Goal: Task Accomplishment & Management: Manage account settings

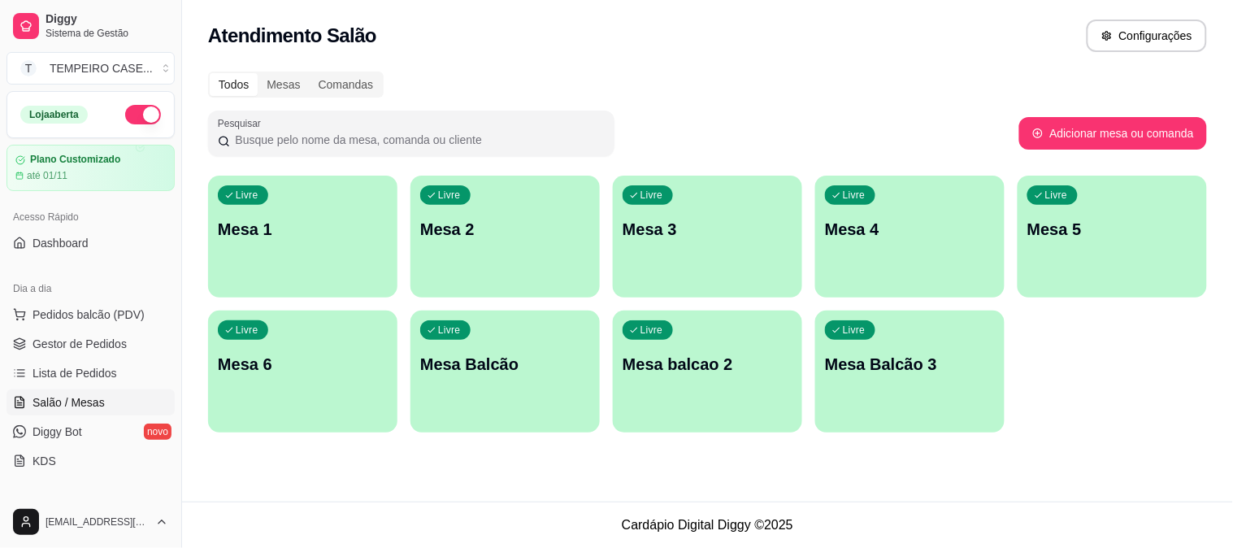
click at [280, 221] on p "Mesa 1" at bounding box center [303, 229] width 170 height 23
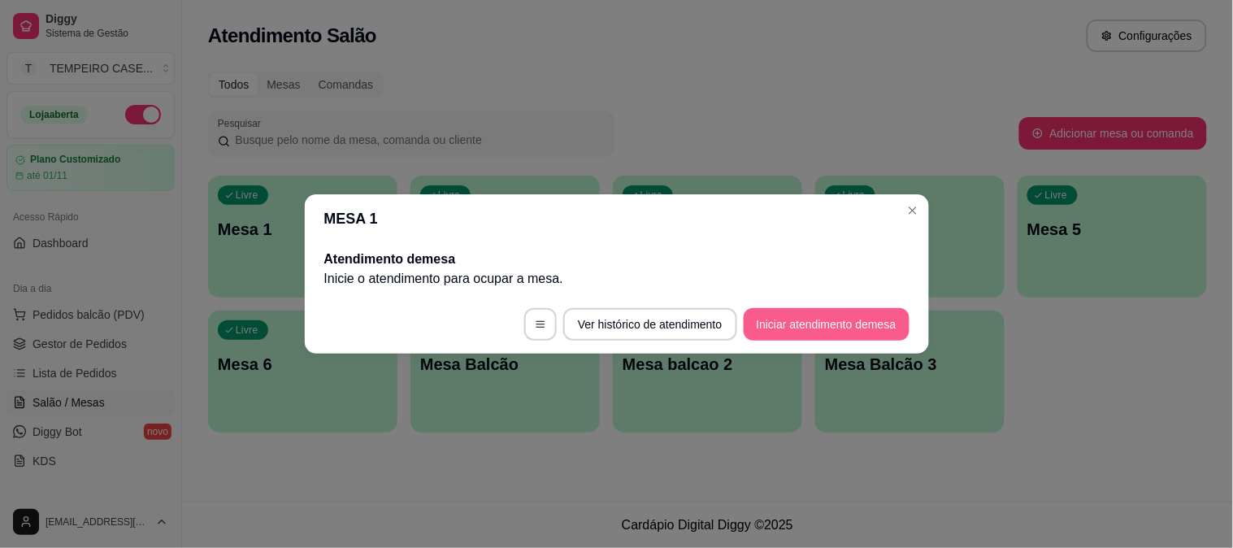
click at [805, 328] on button "Iniciar atendimento de mesa" at bounding box center [827, 324] width 166 height 33
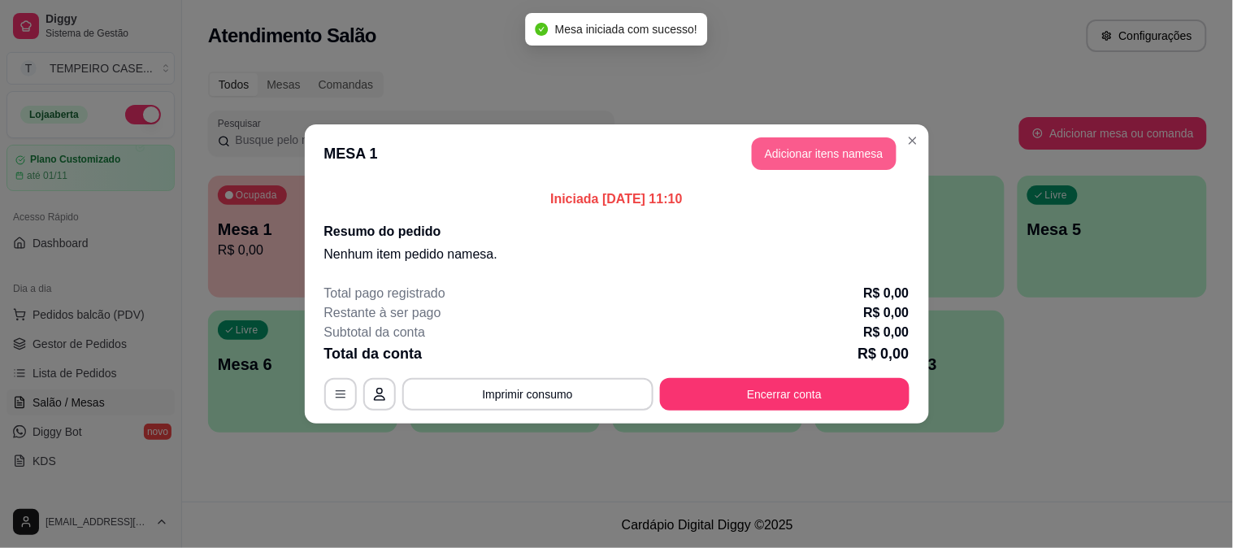
click at [793, 166] on button "Adicionar itens na mesa" at bounding box center [824, 153] width 145 height 33
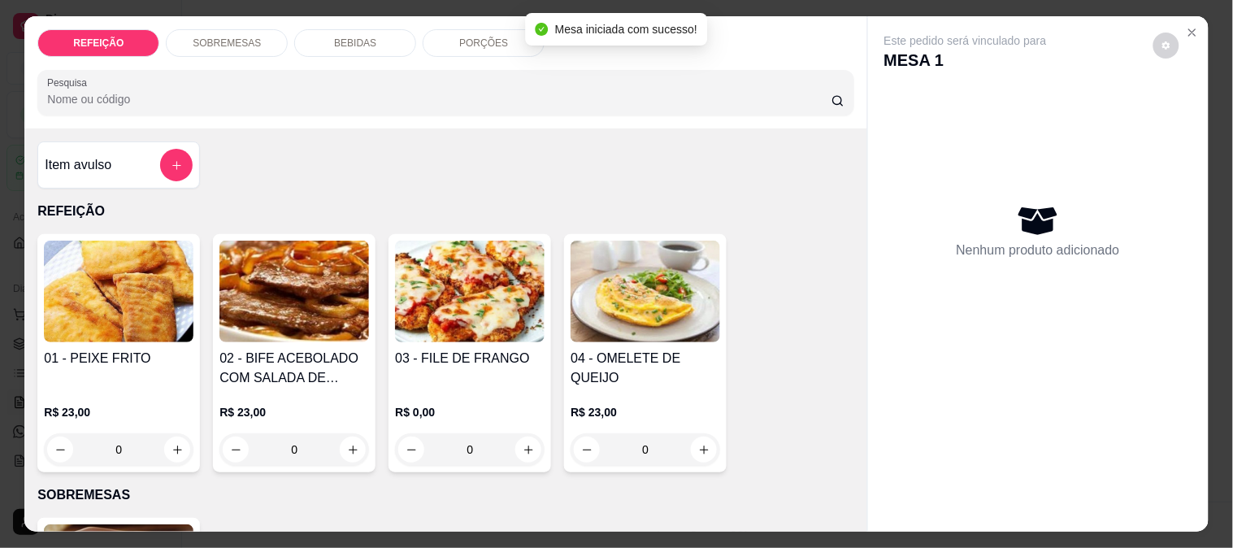
click at [419, 258] on img at bounding box center [470, 292] width 150 height 102
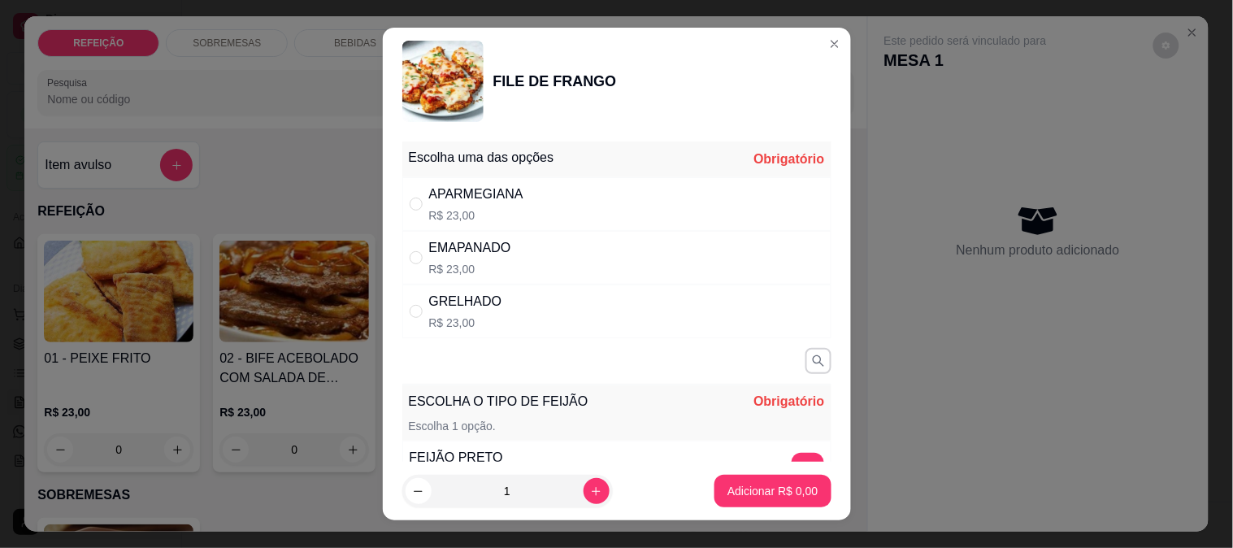
click at [531, 206] on div "APARMEGIANA R$ 23,00" at bounding box center [616, 204] width 429 height 54
radio input "true"
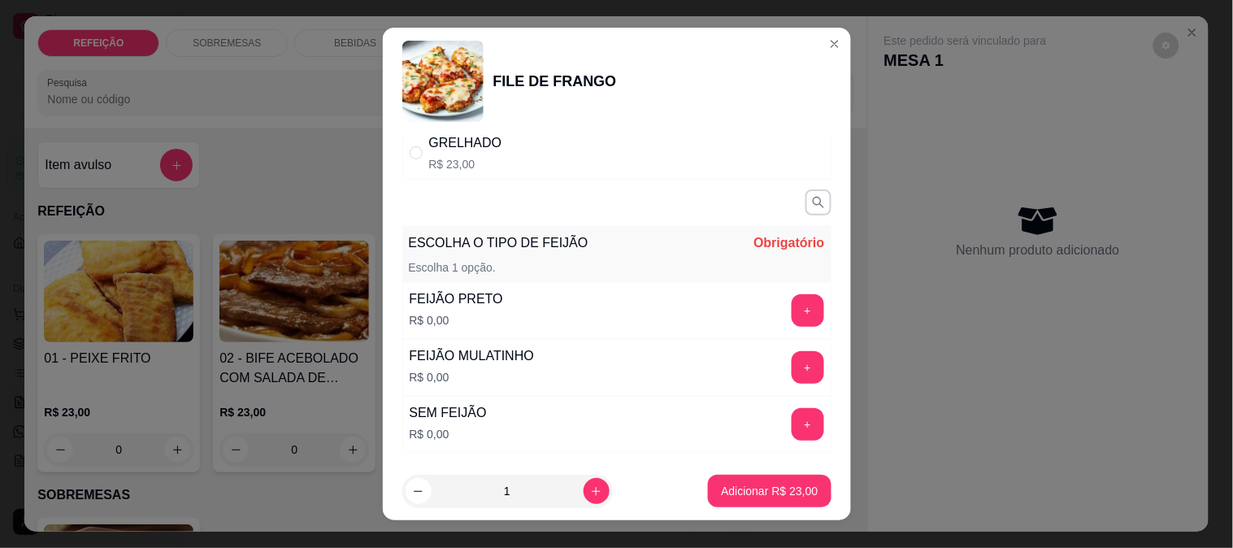
scroll to position [255, 0]
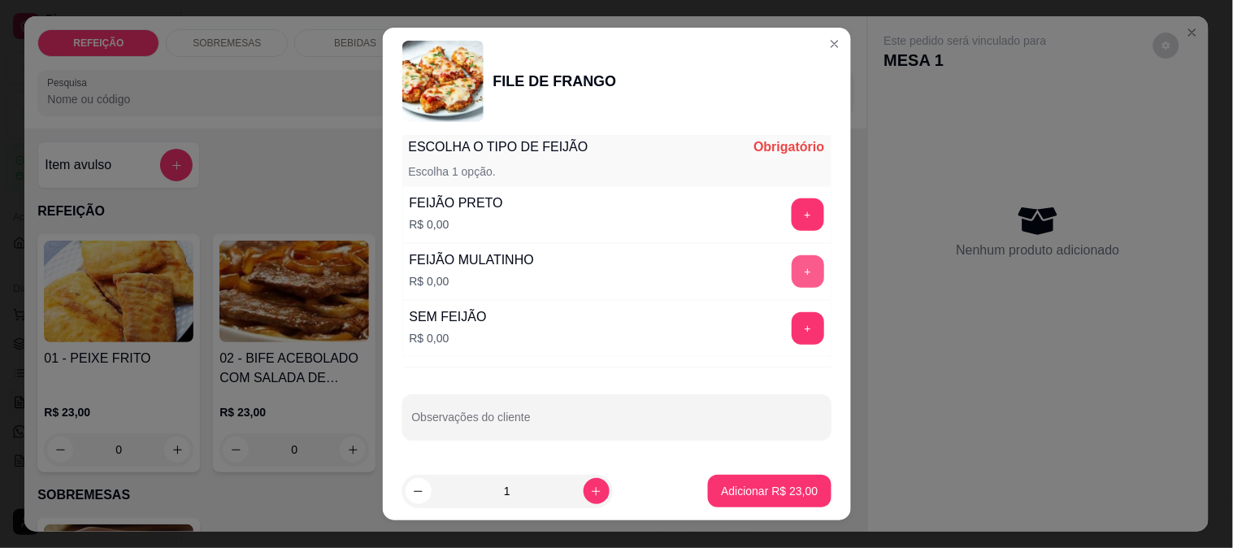
click at [792, 260] on button "+" at bounding box center [808, 271] width 33 height 33
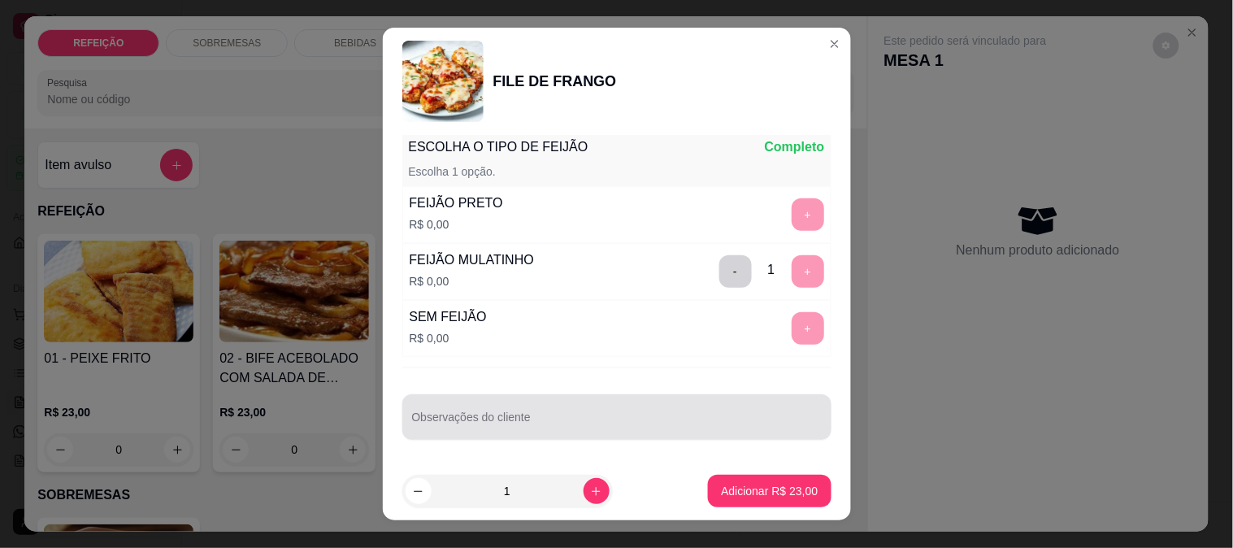
click at [562, 406] on div at bounding box center [617, 417] width 410 height 33
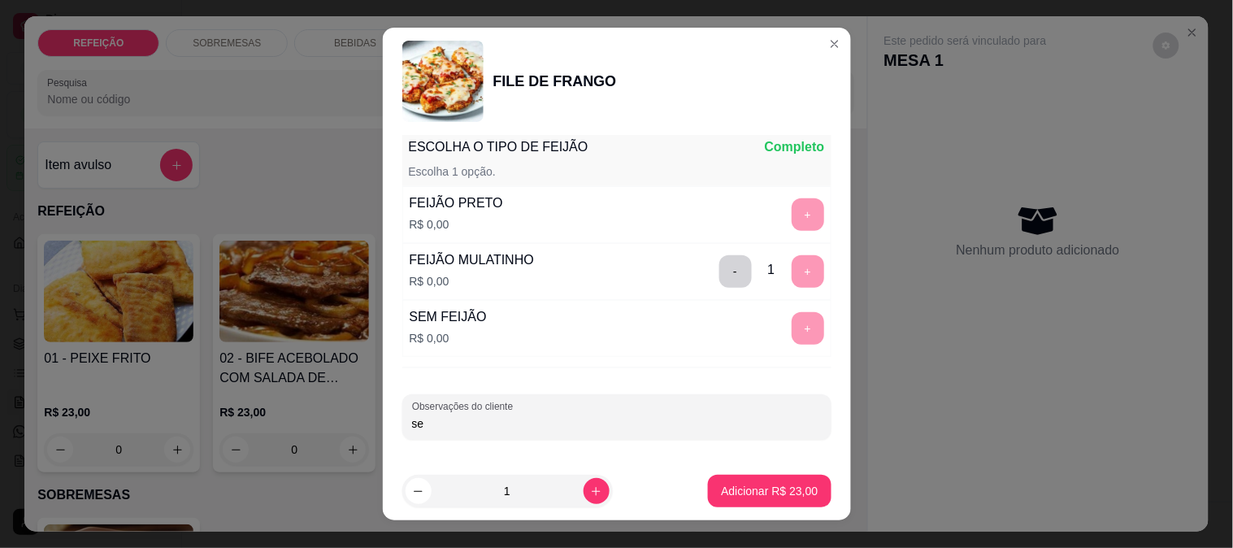
type input "s"
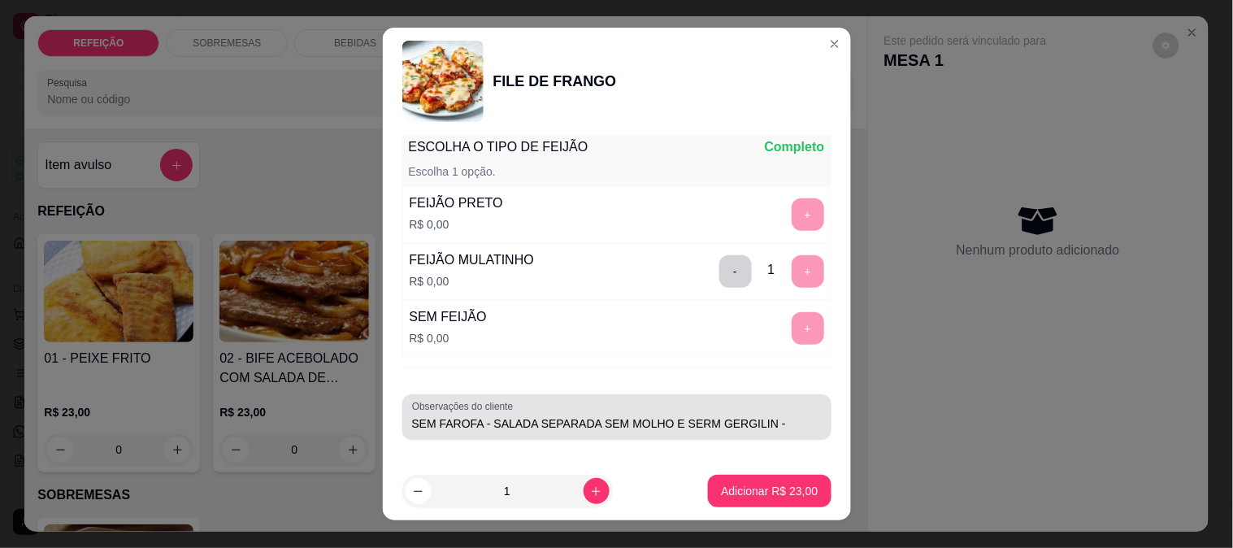
click at [541, 407] on div "SEM FAROFA - SALADA SEPARADA SEM MOLHO E SERM GERGILIN -" at bounding box center [617, 417] width 410 height 33
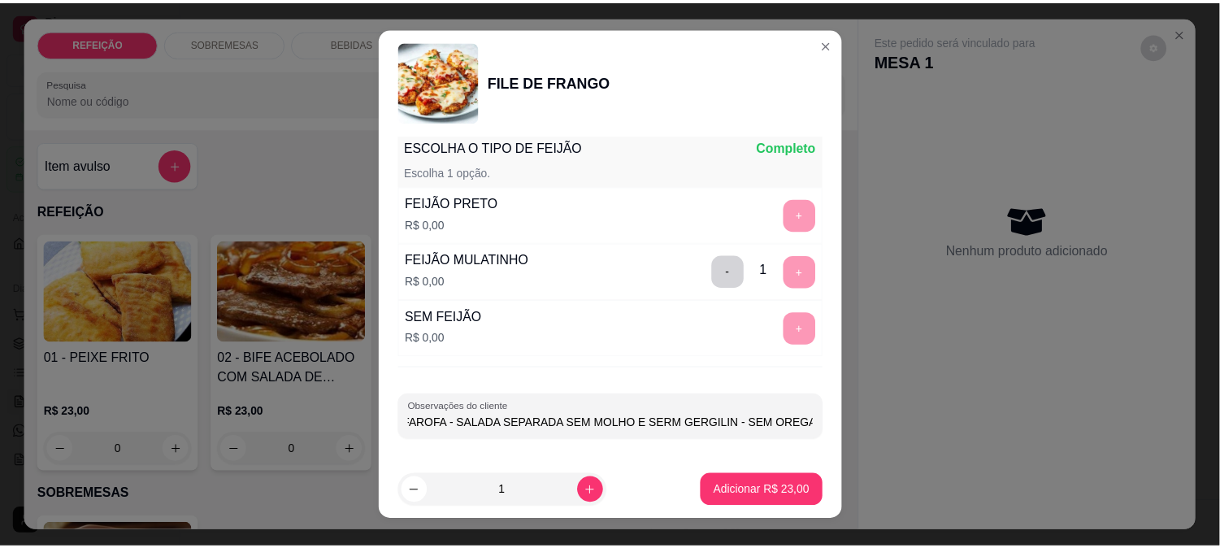
scroll to position [0, 41]
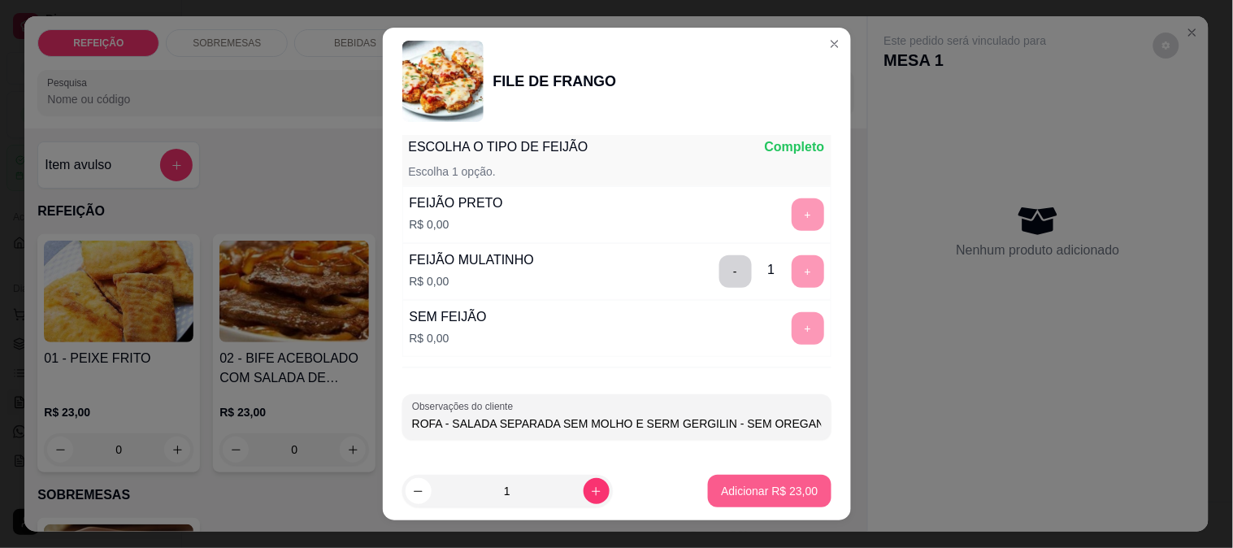
type input "SEM FAROFA - SALADA SEPARADA SEM MOLHO E SERM GERGILIN - SEM OREGANO"
click at [775, 484] on p "Adicionar R$ 23,00" at bounding box center [769, 491] width 97 height 16
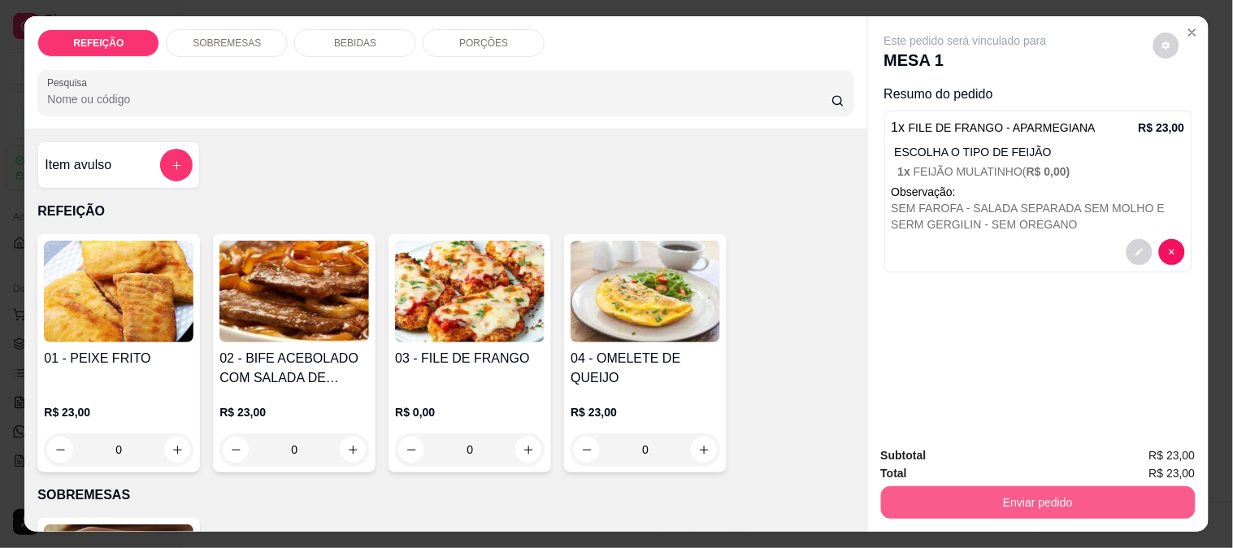
click at [968, 486] on button "Enviar pedido" at bounding box center [1038, 502] width 315 height 33
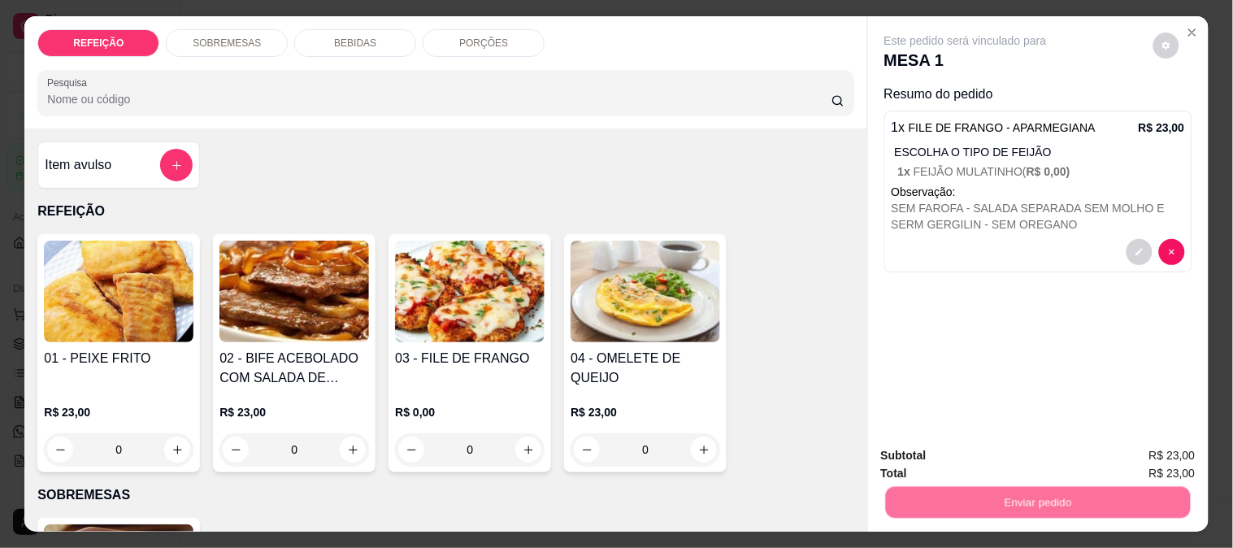
click at [1143, 443] on button "Enviar pedido" at bounding box center [1153, 455] width 92 height 31
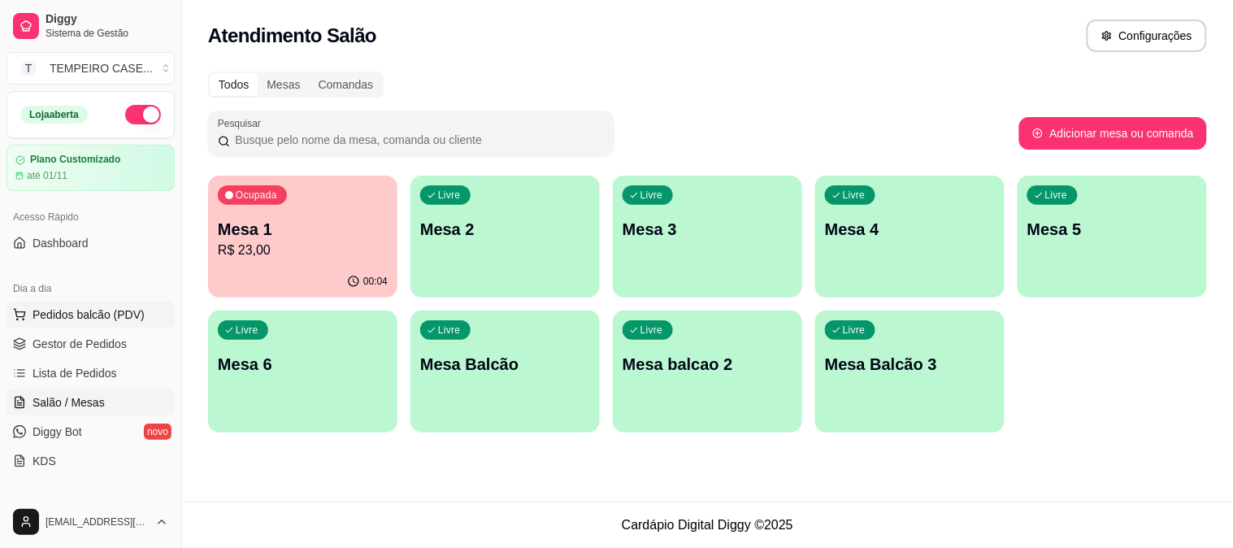
click at [98, 322] on span "Pedidos balcão (PDV)" at bounding box center [89, 314] width 112 height 16
click at [81, 341] on div "01 - PEIXE FRITO R$ 23,00 0" at bounding box center [115, 354] width 164 height 240
click at [87, 352] on link "Gestor de Pedidos" at bounding box center [91, 344] width 168 height 26
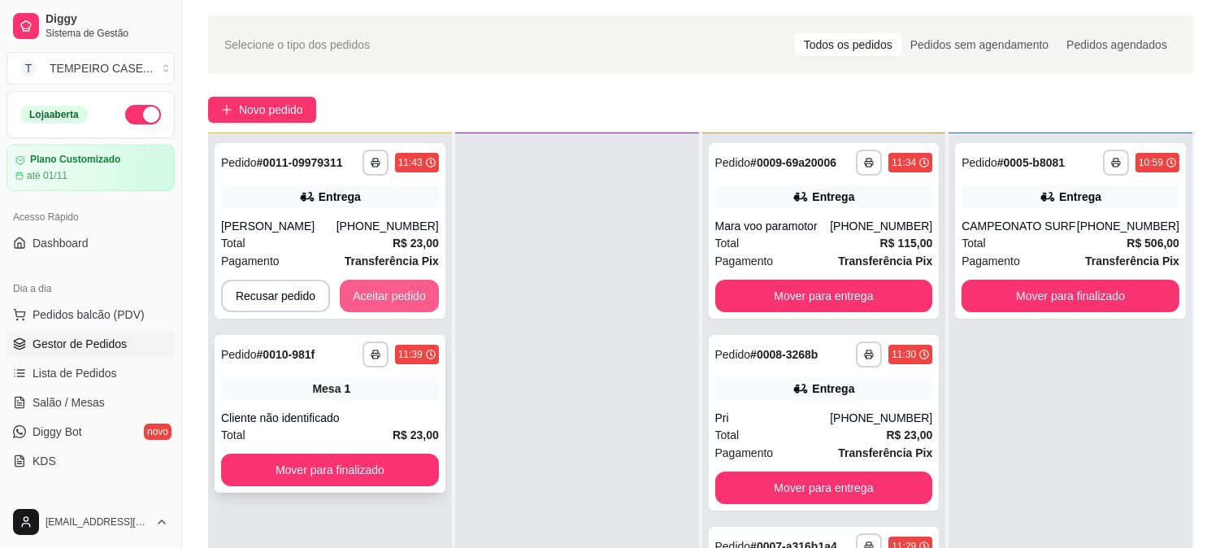
scroll to position [90, 0]
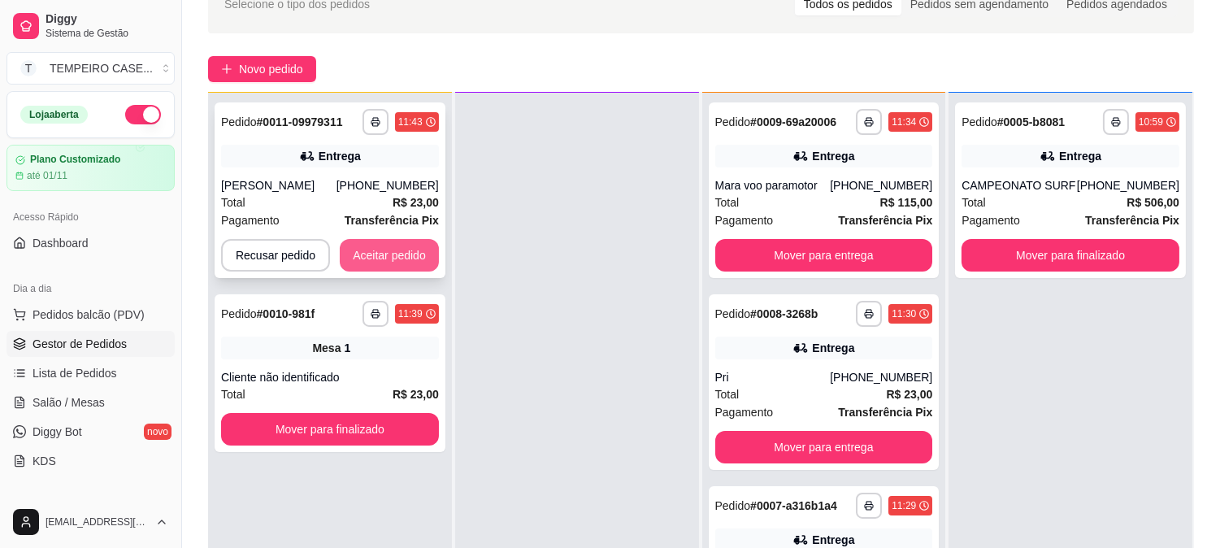
click at [387, 245] on button "Aceitar pedido" at bounding box center [389, 255] width 99 height 33
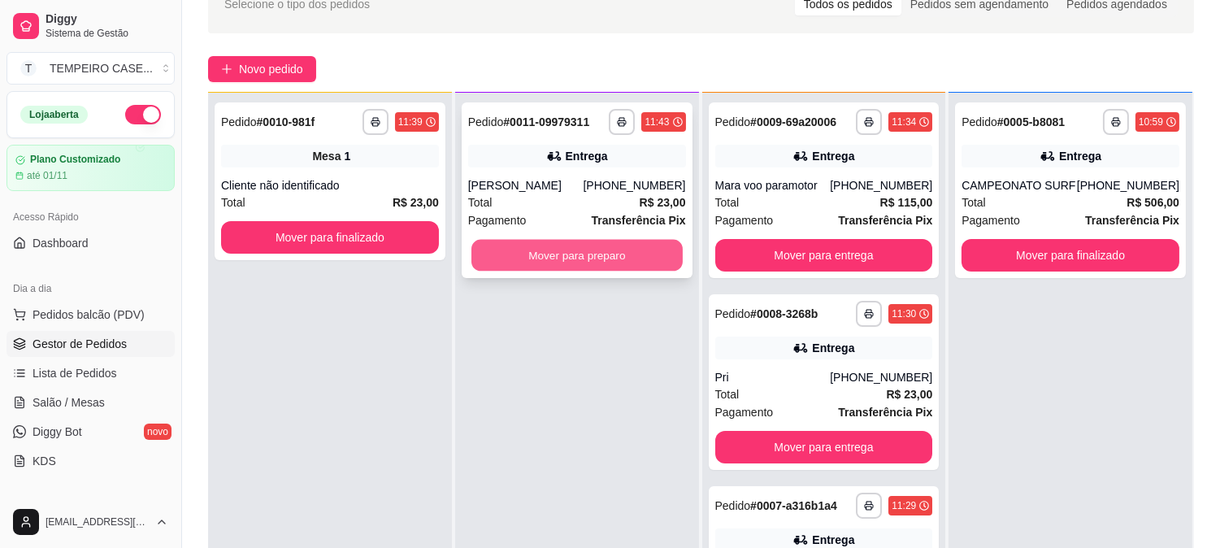
click at [574, 245] on button "Mover para preparo" at bounding box center [576, 256] width 211 height 32
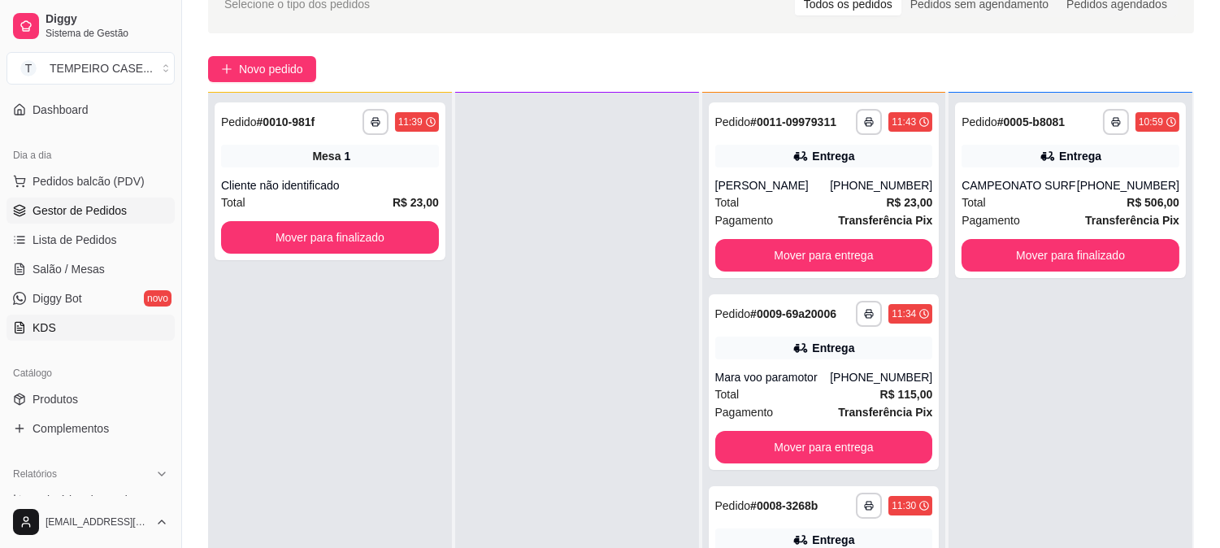
scroll to position [180, 0]
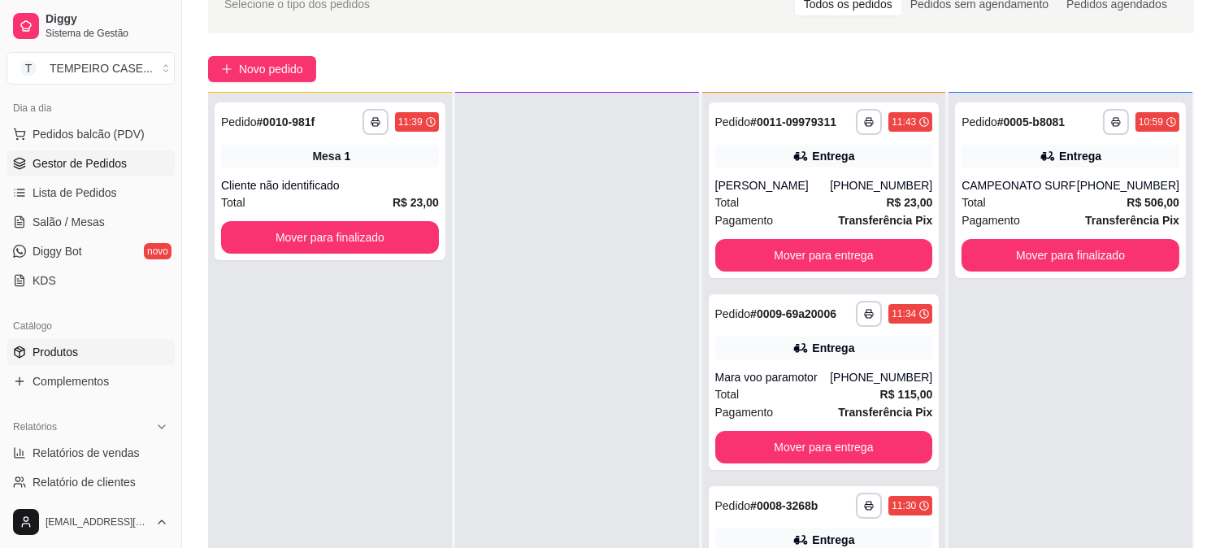
click at [85, 345] on link "Produtos" at bounding box center [91, 352] width 168 height 26
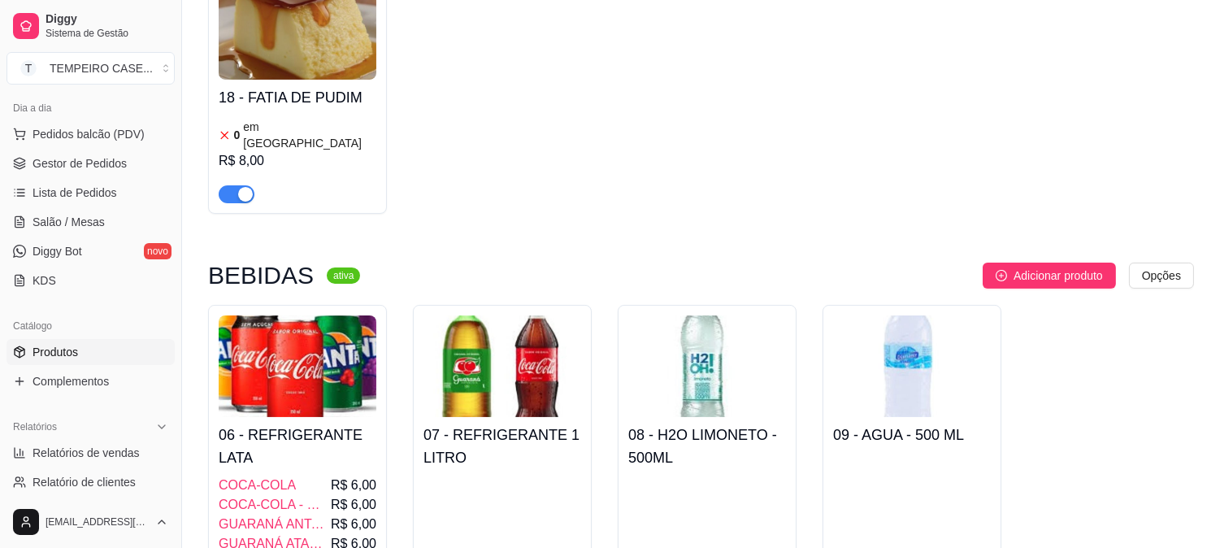
scroll to position [631, 0]
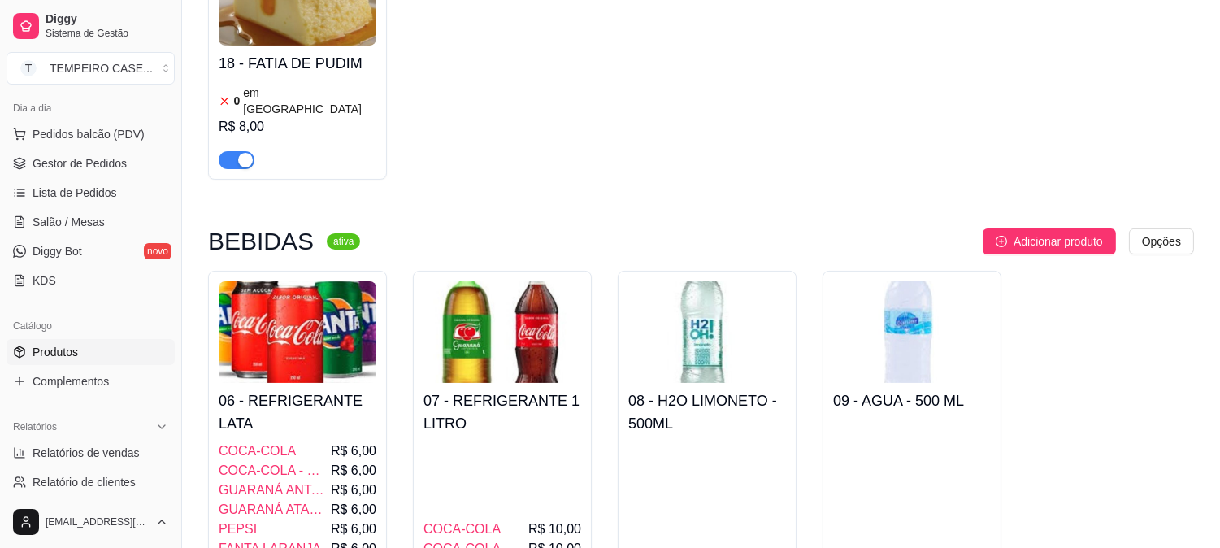
click at [322, 96] on div "0 em [GEOGRAPHIC_DATA]" at bounding box center [298, 101] width 158 height 33
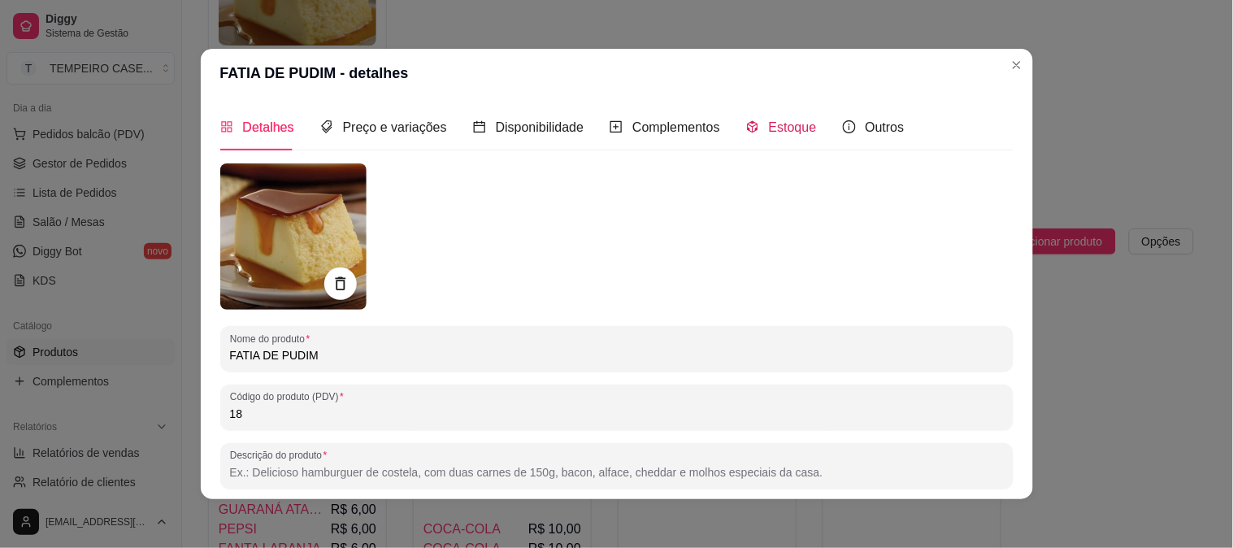
click at [769, 132] on span "Estoque" at bounding box center [793, 127] width 48 height 14
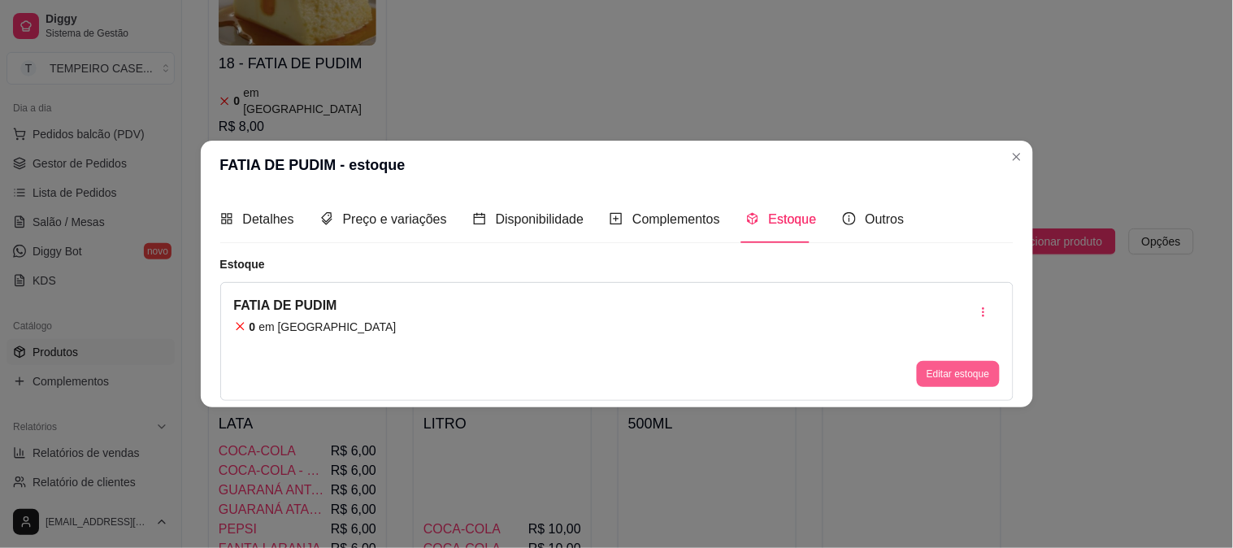
click at [938, 374] on button "Editar estoque" at bounding box center [958, 374] width 82 height 26
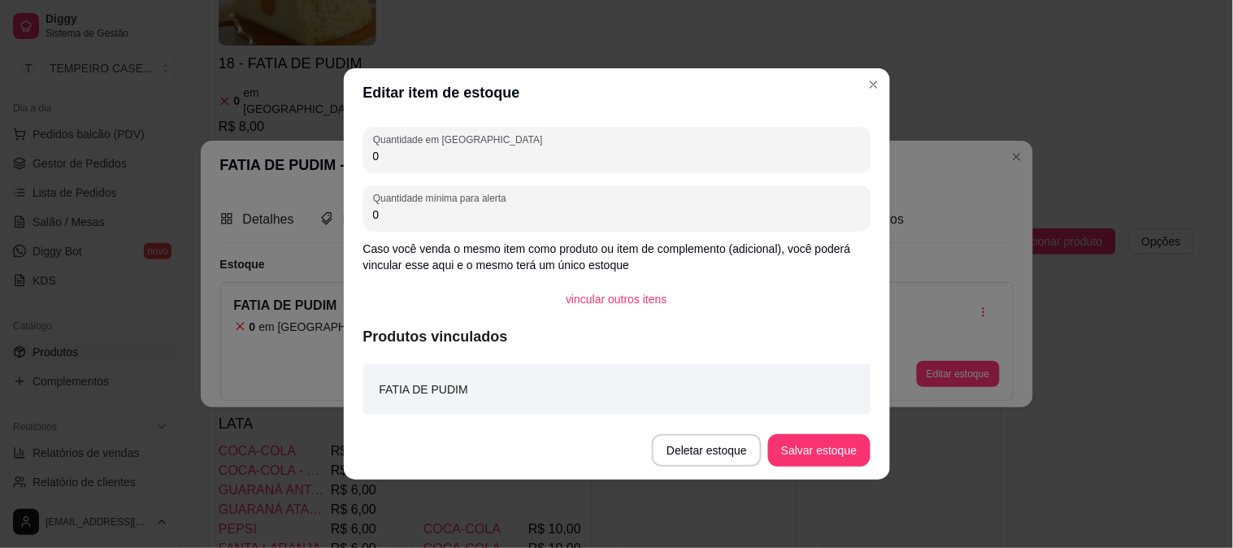
click at [418, 172] on div "Quantidade em estoque 0" at bounding box center [616, 150] width 507 height 46
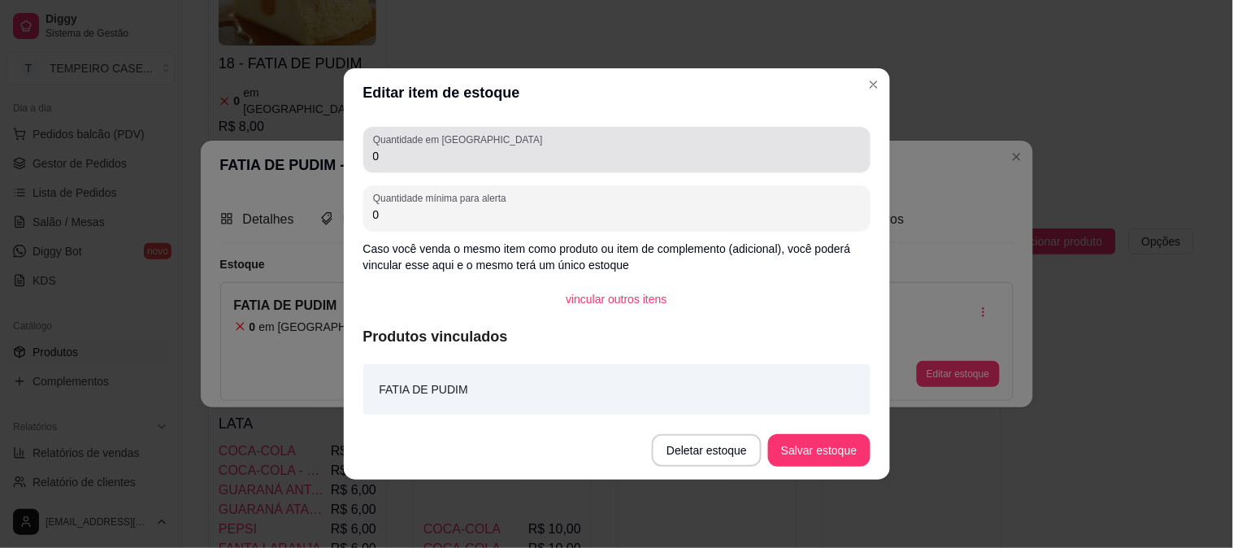
click at [418, 172] on div "Quantidade em estoque 0" at bounding box center [616, 150] width 507 height 46
click at [416, 167] on div "Quantidade em estoque 0" at bounding box center [616, 150] width 507 height 46
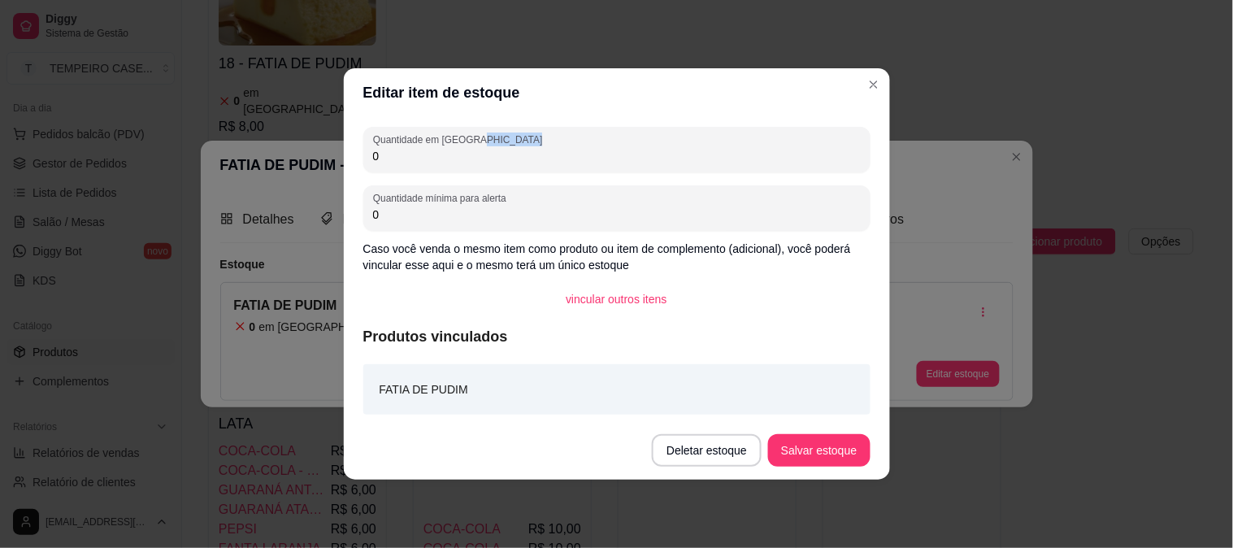
click at [416, 167] on div "Quantidade em estoque 0" at bounding box center [616, 150] width 507 height 46
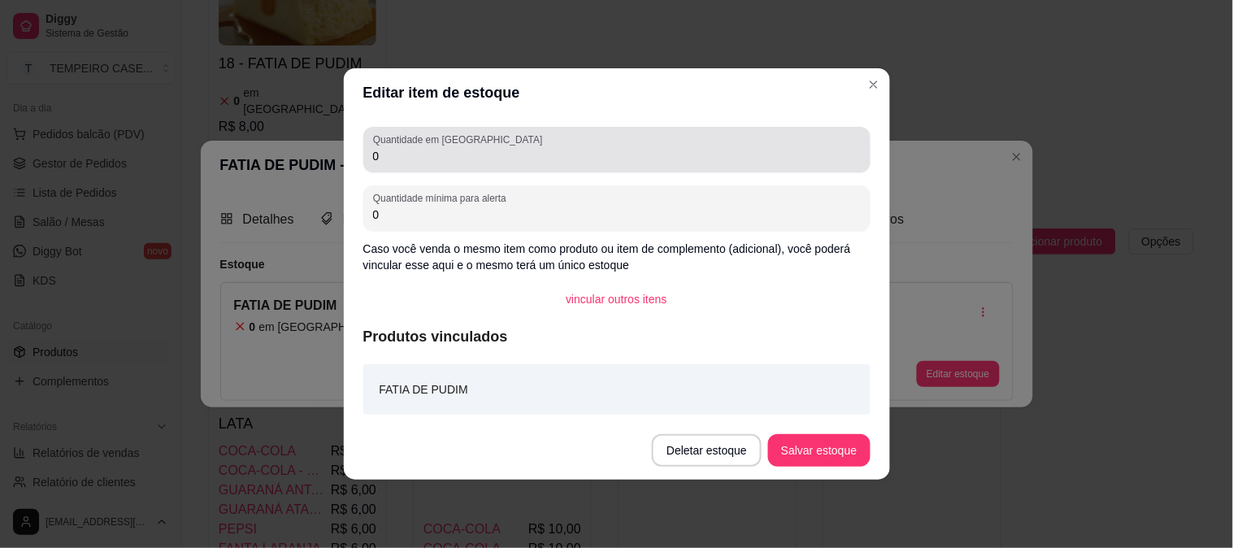
click at [416, 167] on div "Quantidade em estoque 0" at bounding box center [616, 150] width 507 height 46
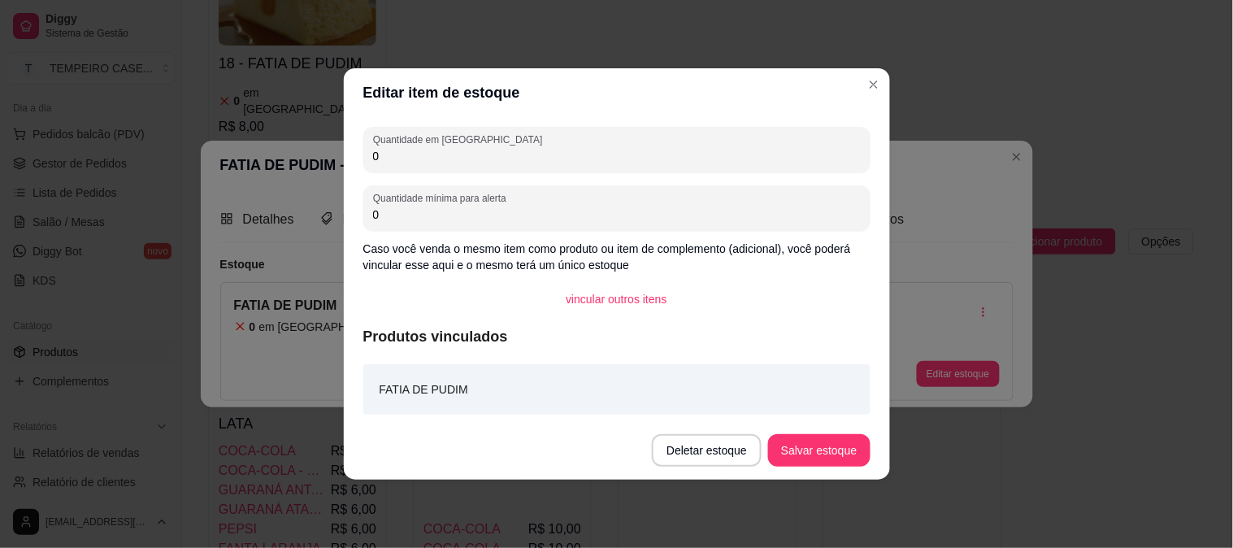
drag, startPoint x: 416, startPoint y: 167, endPoint x: 290, endPoint y: 154, distance: 126.6
click at [290, 154] on div "Editar item de estoque Quantidade em estoque 0 Quantidade mínima para alerta 0 …" at bounding box center [616, 274] width 1233 height 548
click at [384, 160] on input "0" at bounding box center [617, 156] width 488 height 16
click at [383, 161] on input "0" at bounding box center [617, 156] width 488 height 16
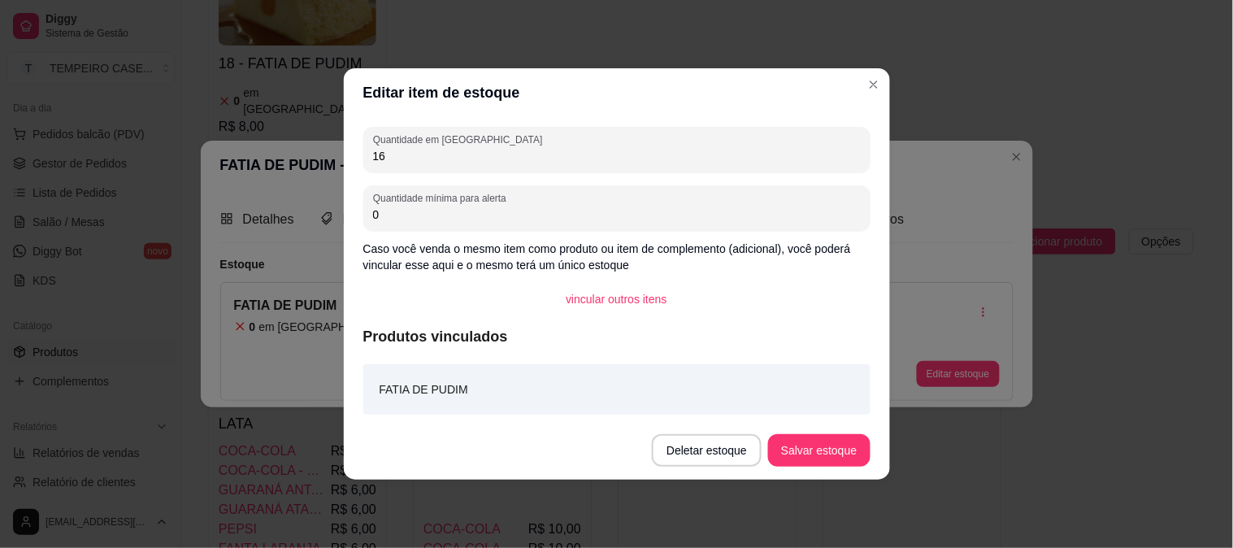
type input "16"
click at [833, 444] on button "Salvar estoque" at bounding box center [819, 451] width 99 height 32
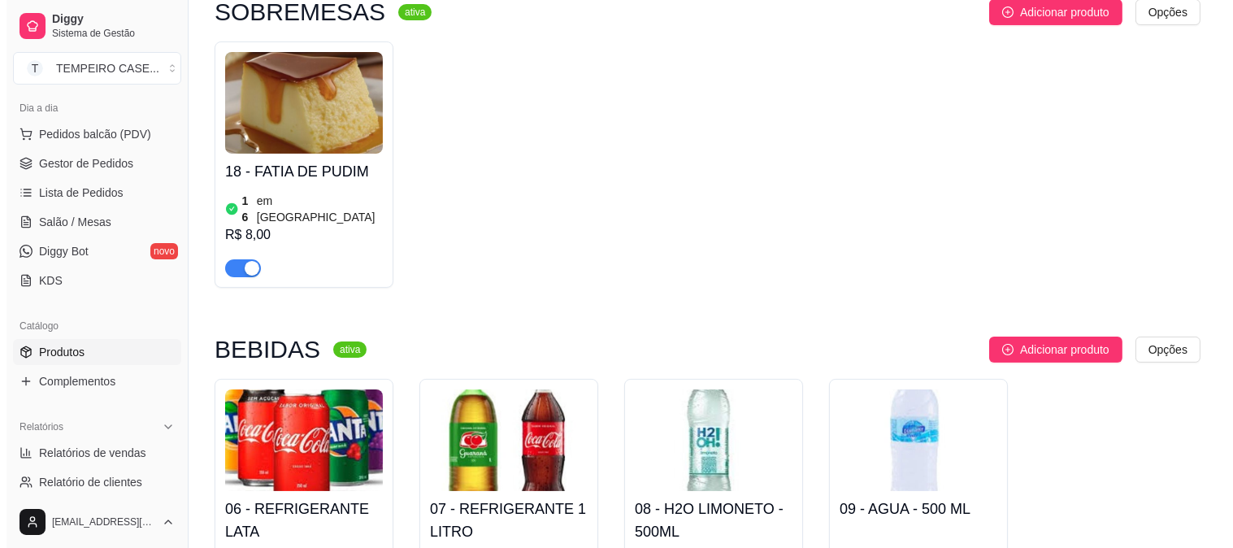
scroll to position [0, 0]
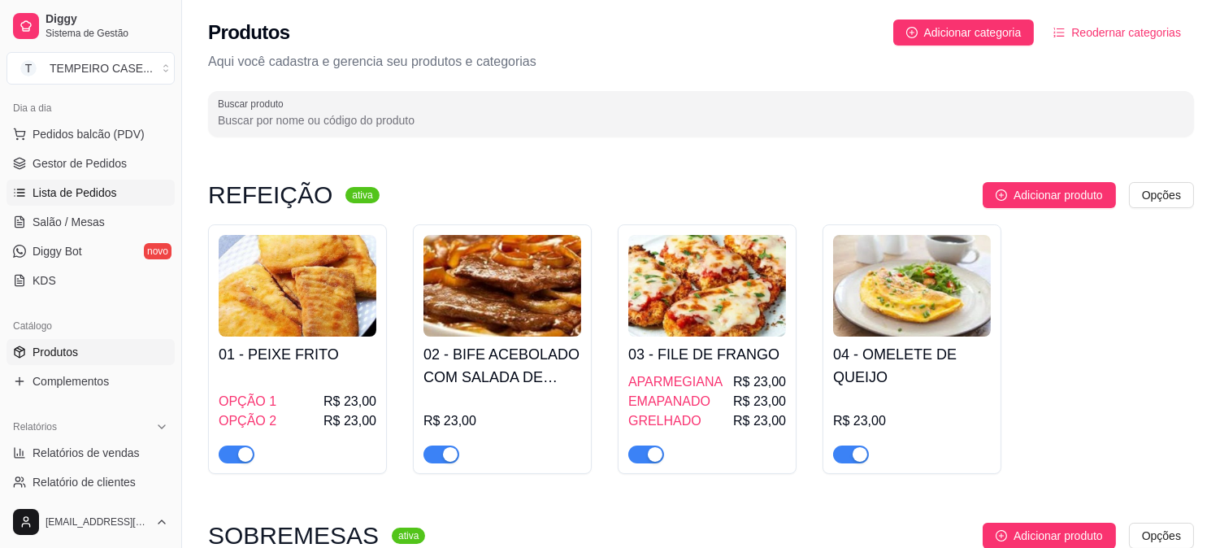
click at [65, 190] on span "Lista de Pedidos" at bounding box center [75, 192] width 85 height 16
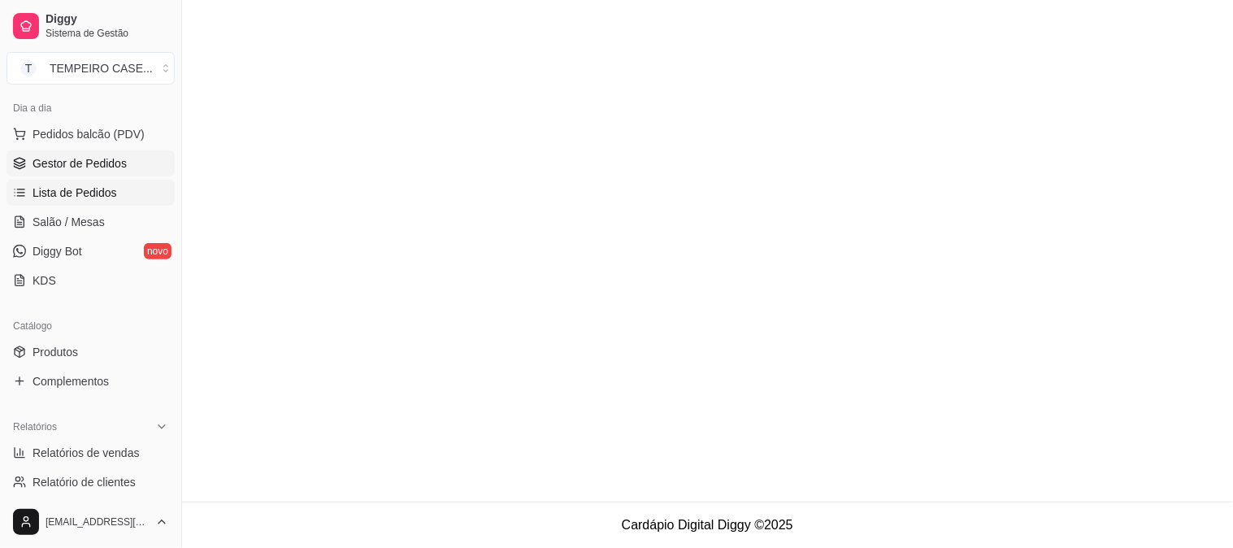
click at [74, 151] on link "Gestor de Pedidos" at bounding box center [91, 163] width 168 height 26
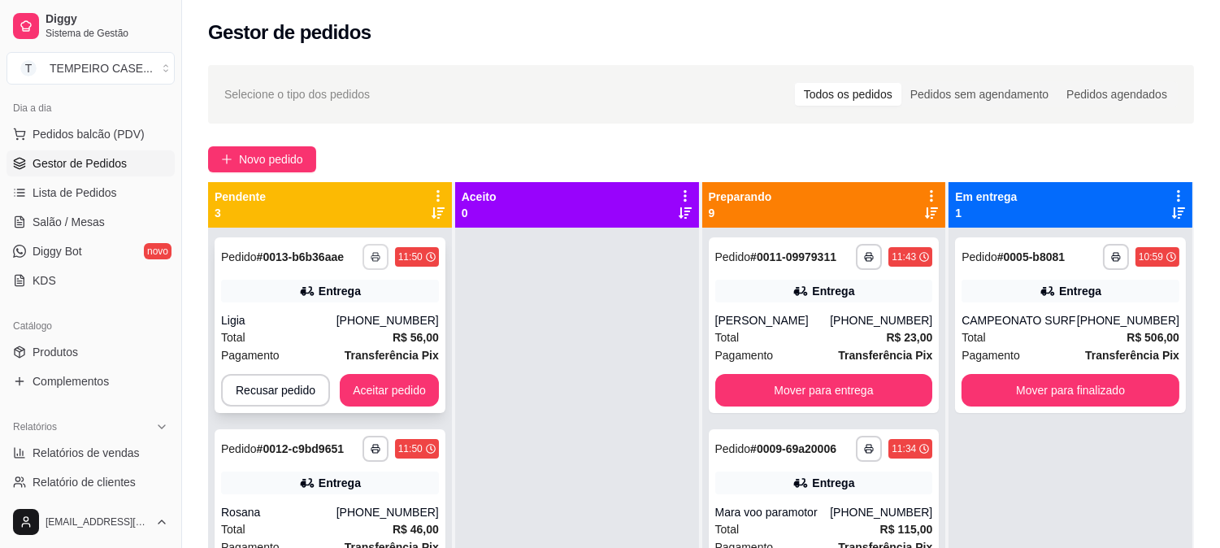
click at [371, 266] on button "button" at bounding box center [375, 257] width 26 height 26
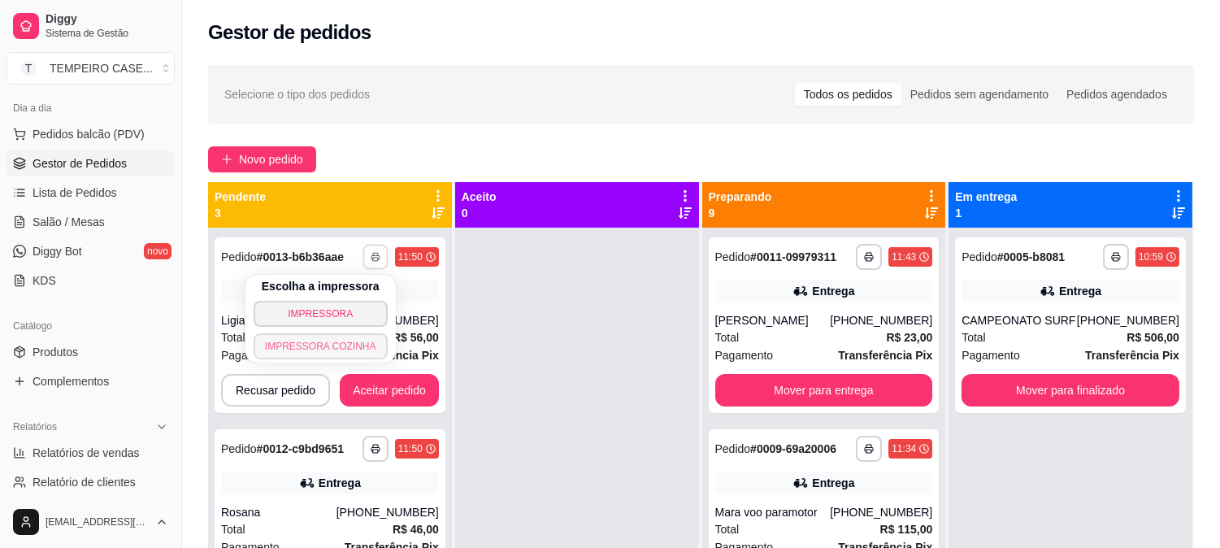
click at [315, 346] on button "IMPRESSORA COZINHA" at bounding box center [321, 346] width 134 height 26
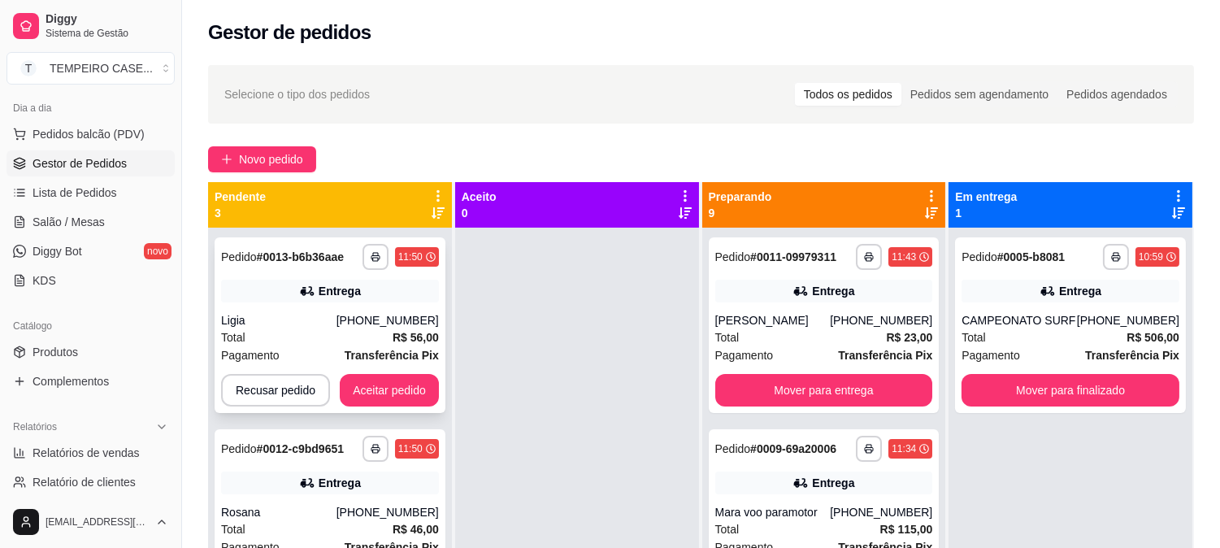
click at [336, 327] on div "Ligia" at bounding box center [278, 320] width 115 height 16
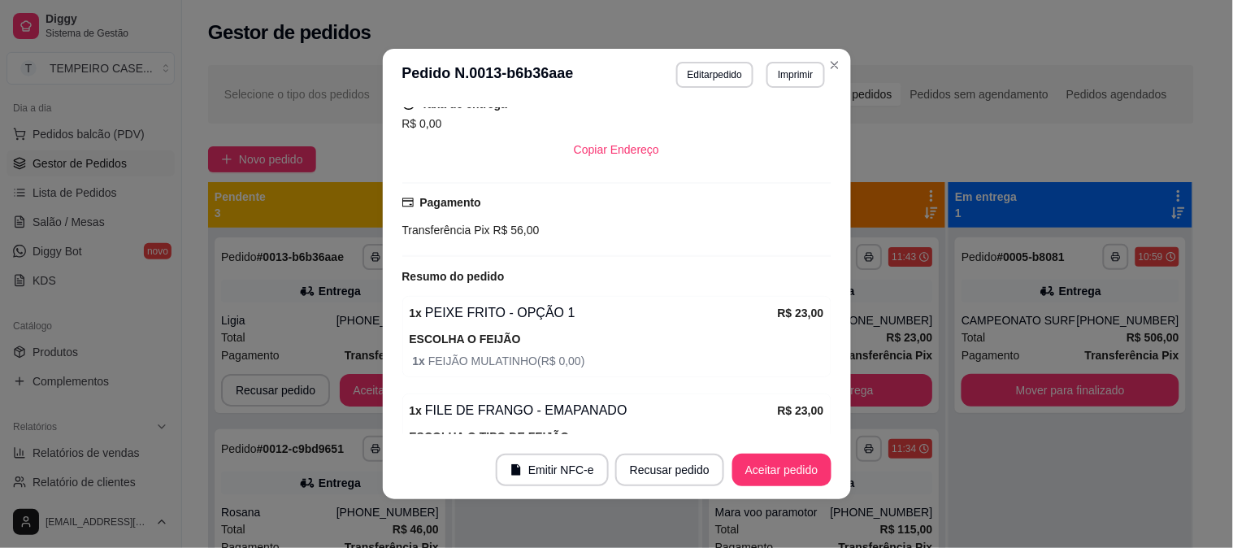
scroll to position [601, 0]
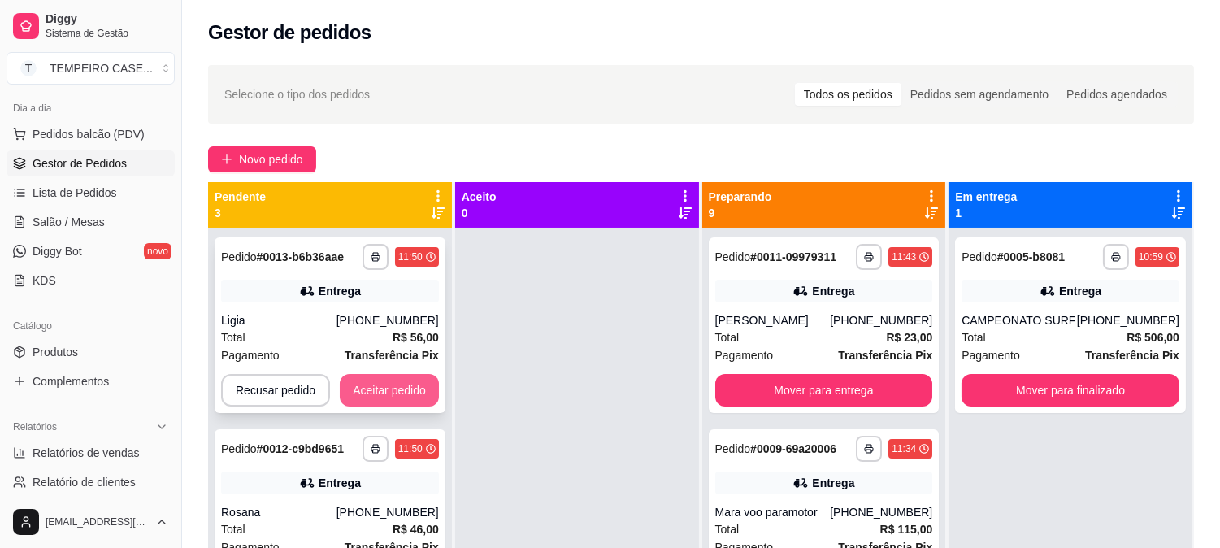
click at [399, 385] on button "Aceitar pedido" at bounding box center [389, 390] width 99 height 33
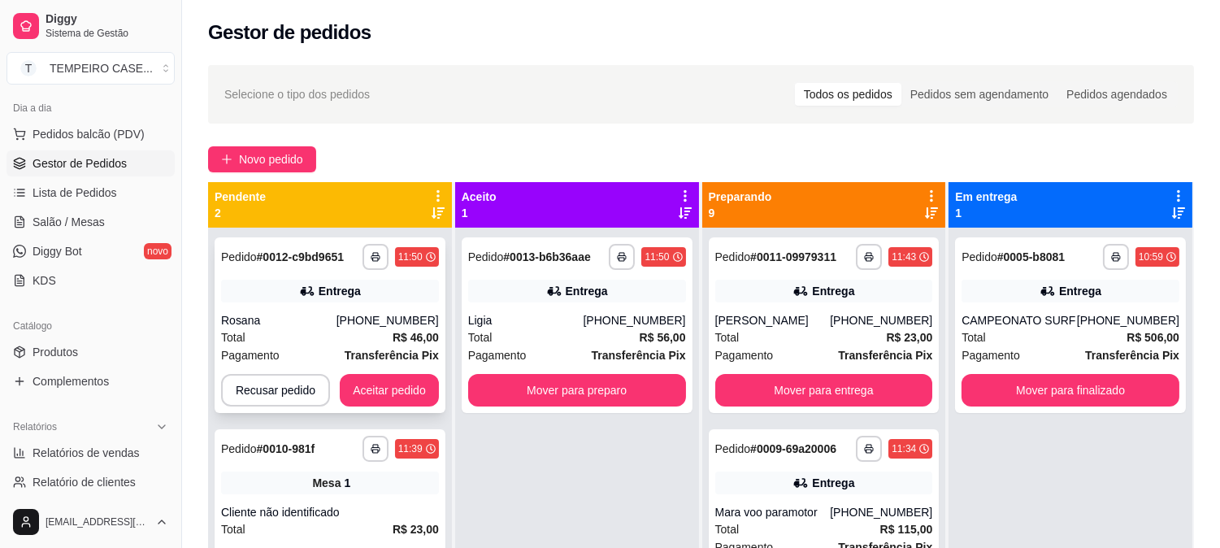
click at [323, 314] on div "Rosana" at bounding box center [278, 320] width 115 height 16
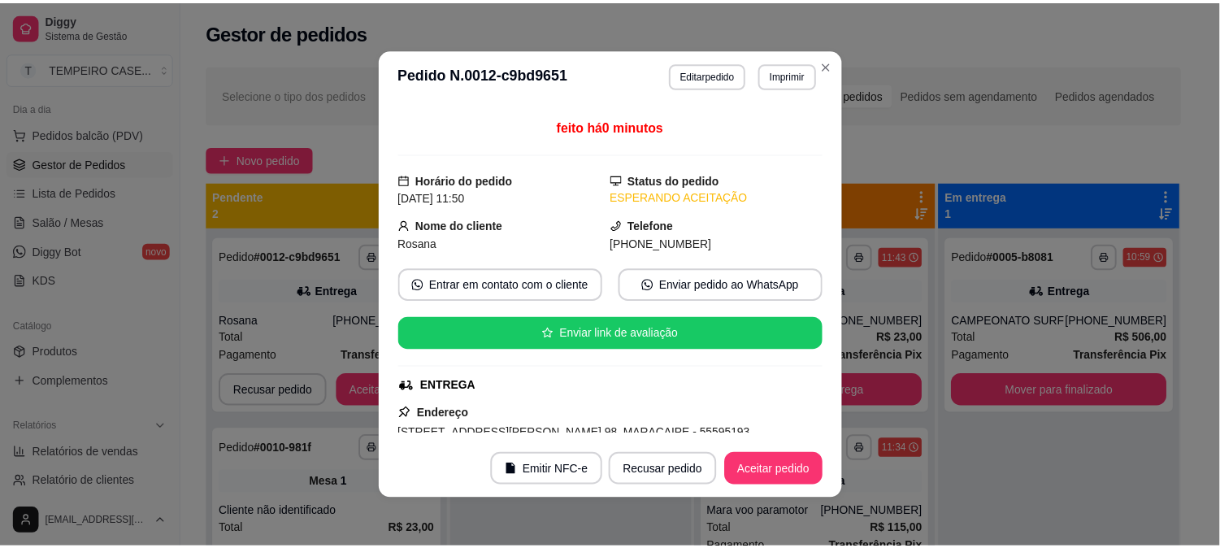
scroll to position [526, 0]
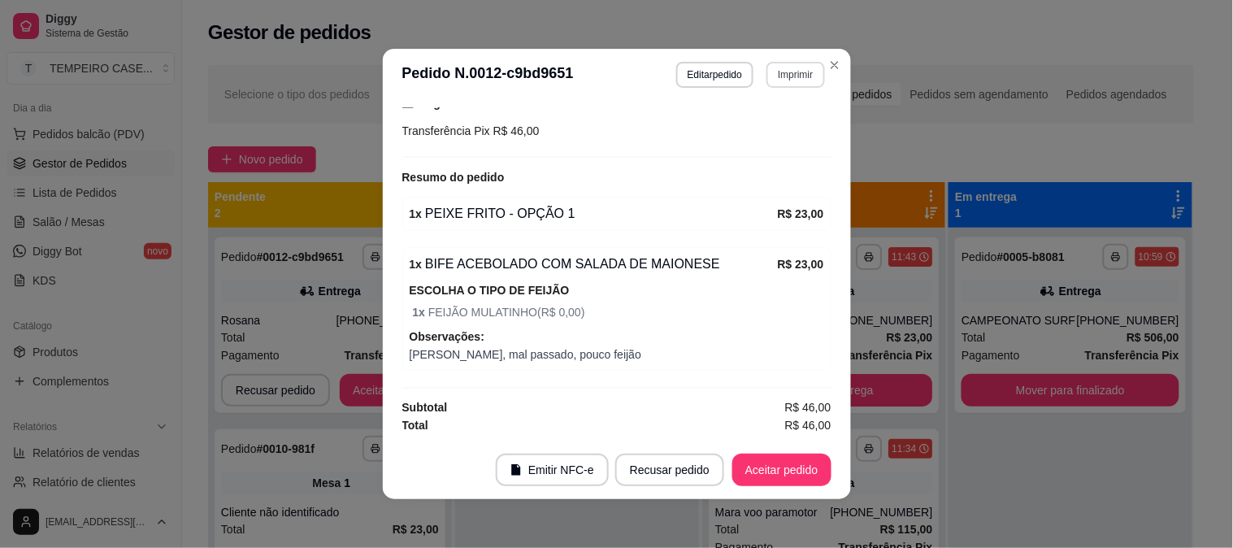
click at [772, 75] on button "Imprimir" at bounding box center [795, 75] width 58 height 26
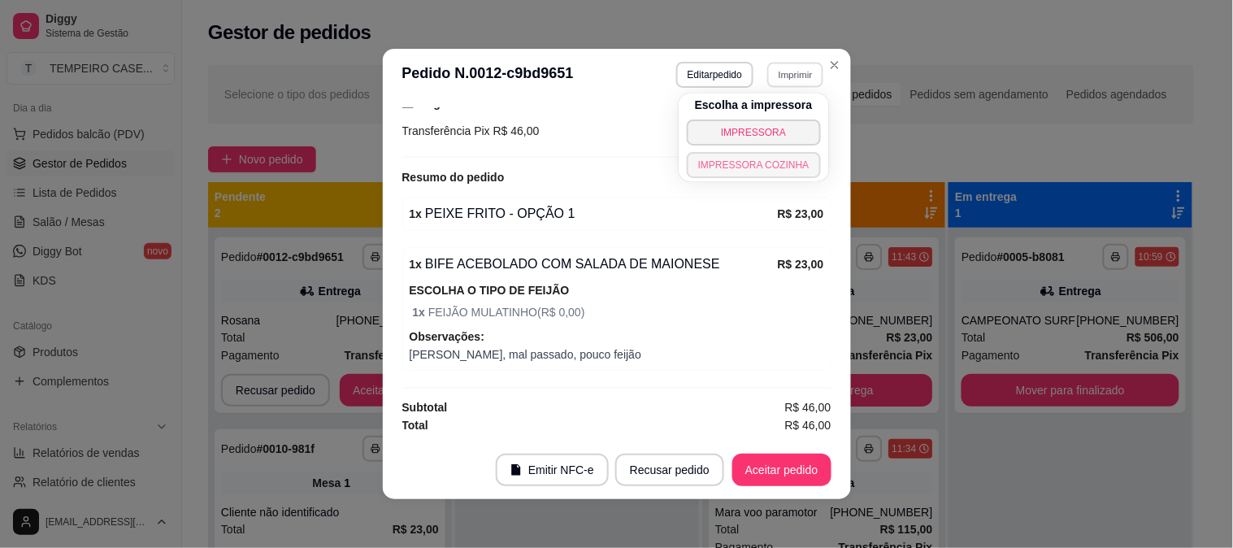
click at [734, 150] on div "Escolha a impressora IMPRESSORA IMPRESSORA COZINHA" at bounding box center [754, 137] width 150 height 88
click at [726, 158] on button "IMPRESSORA COZINHA" at bounding box center [753, 164] width 130 height 25
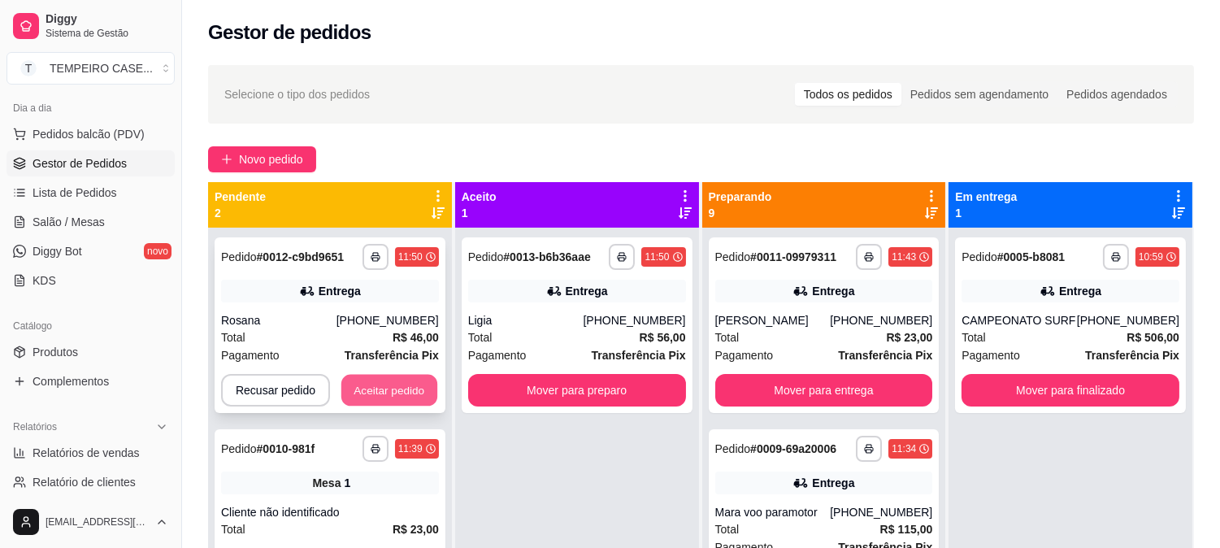
click at [378, 398] on button "Aceitar pedido" at bounding box center [389, 391] width 96 height 32
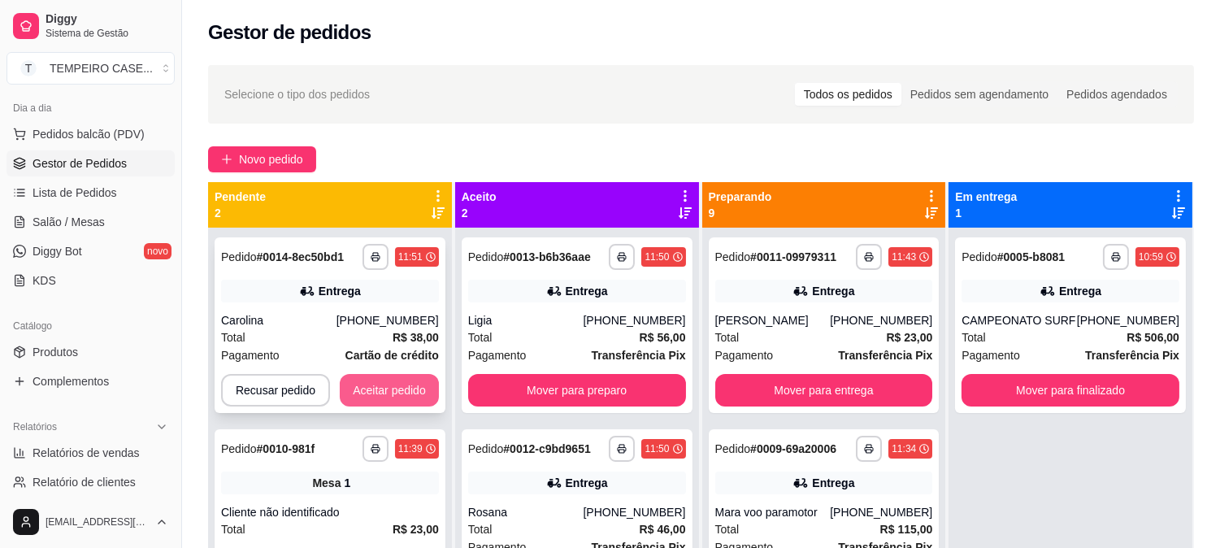
click at [375, 379] on button "Aceitar pedido" at bounding box center [389, 390] width 99 height 33
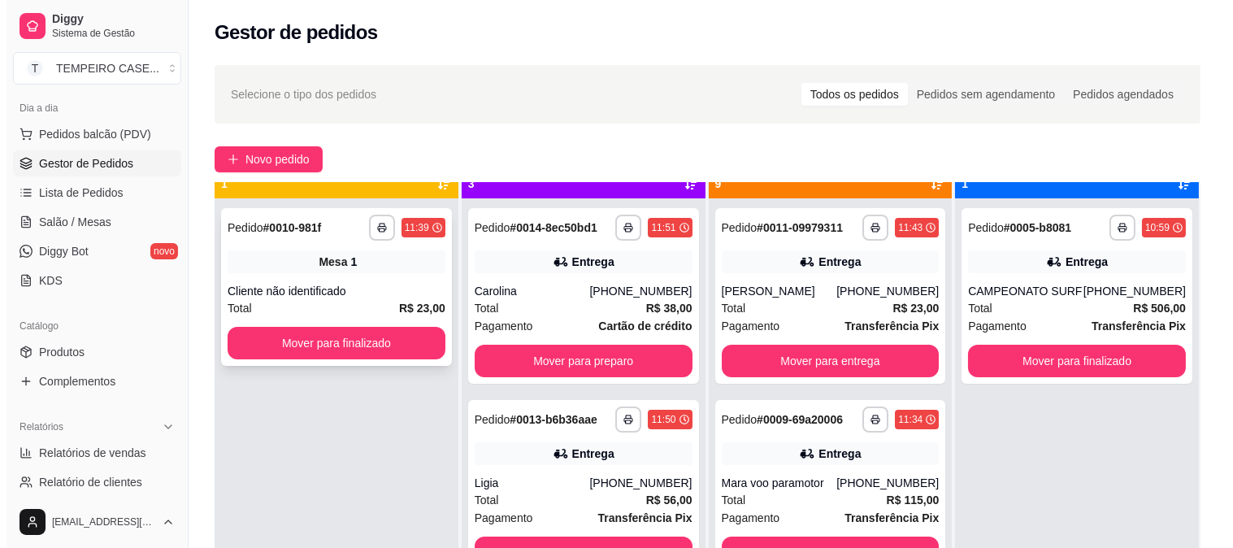
scroll to position [45, 0]
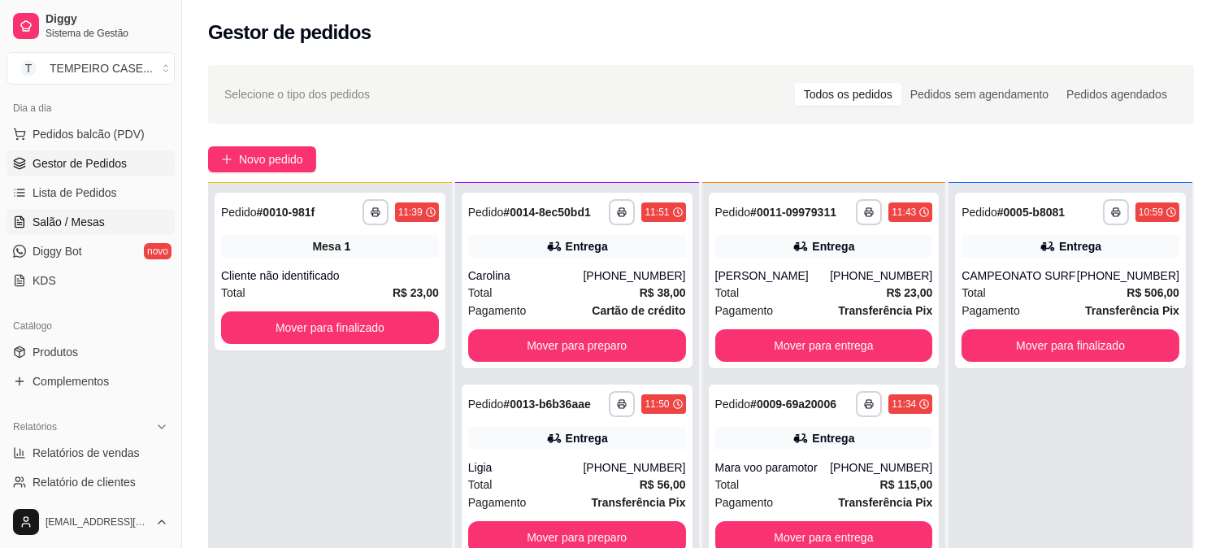
click at [59, 219] on span "Salão / Mesas" at bounding box center [69, 222] width 72 height 16
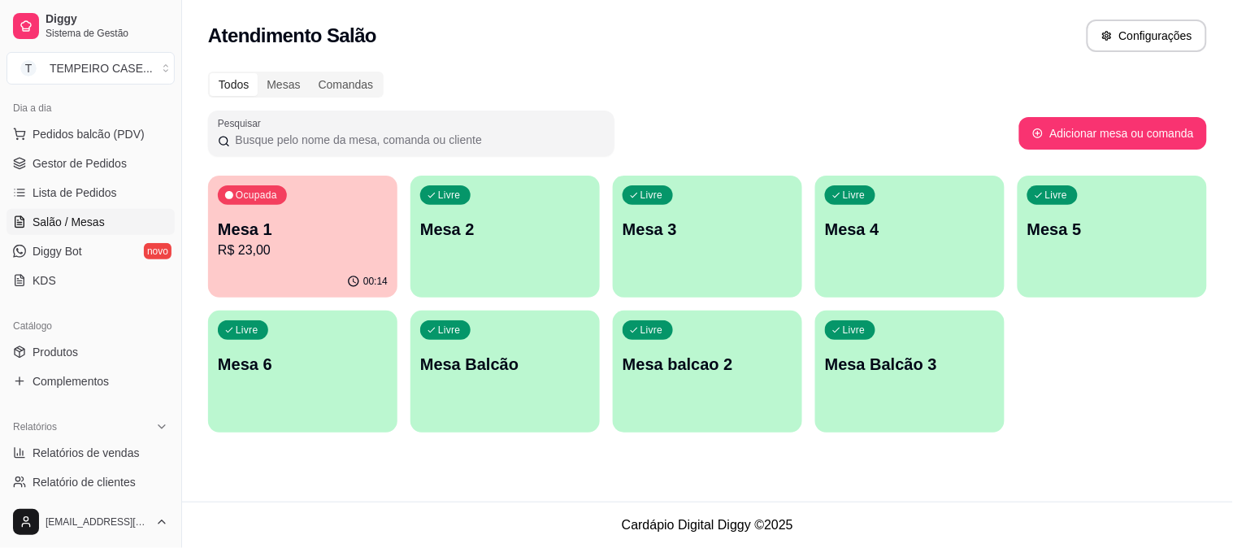
click at [449, 230] on p "Mesa 2" at bounding box center [505, 229] width 170 height 23
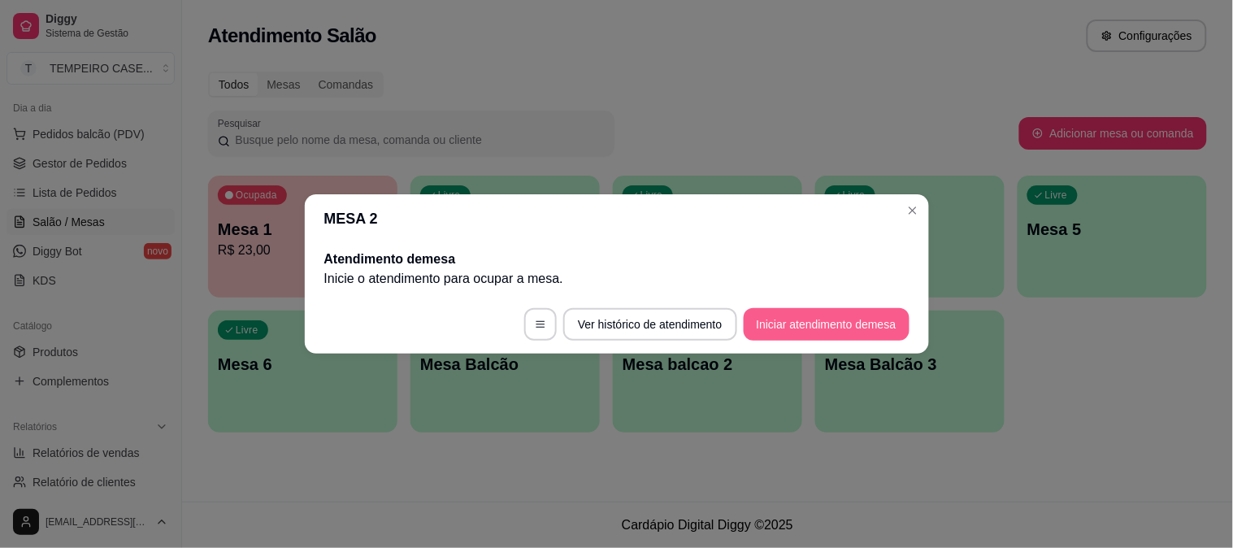
click at [817, 319] on button "Iniciar atendimento de mesa" at bounding box center [827, 324] width 166 height 33
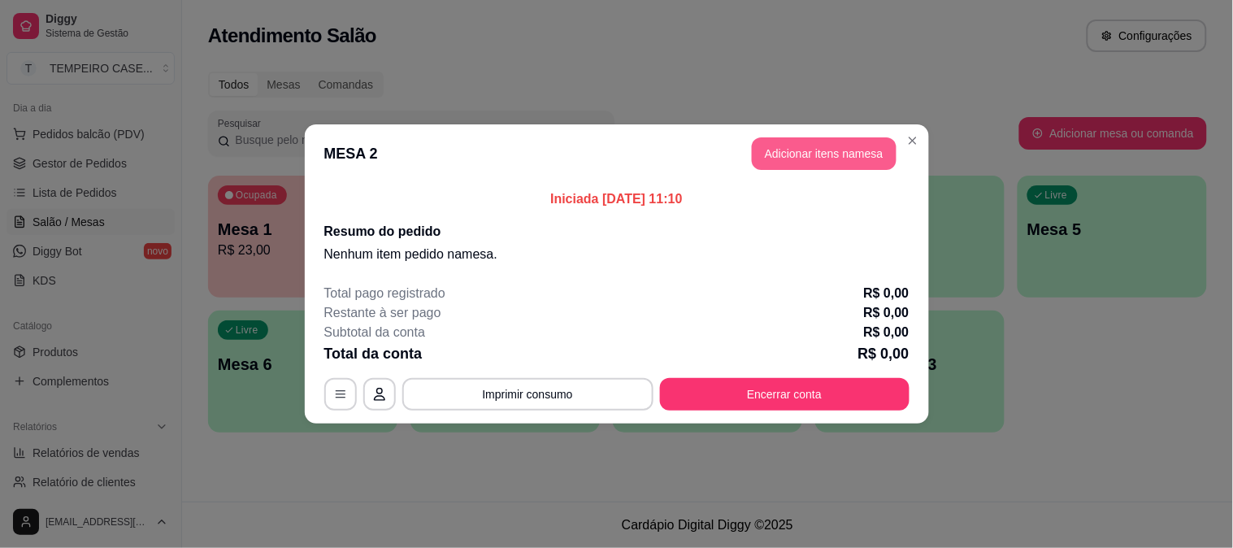
click at [774, 145] on button "Adicionar itens na mesa" at bounding box center [824, 153] width 145 height 33
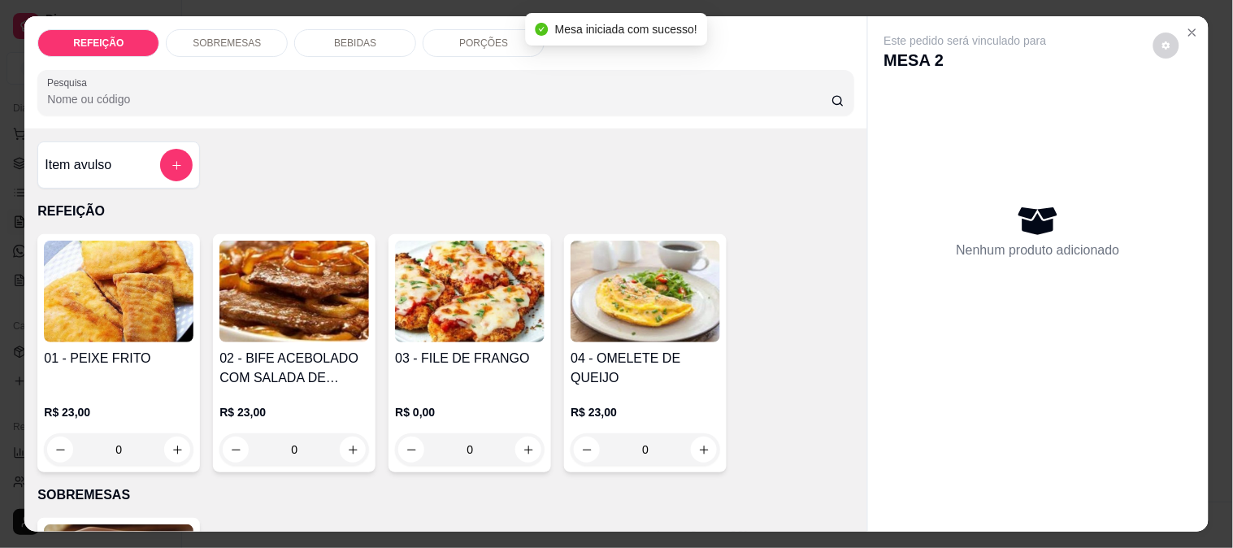
click at [79, 289] on img at bounding box center [119, 292] width 150 height 102
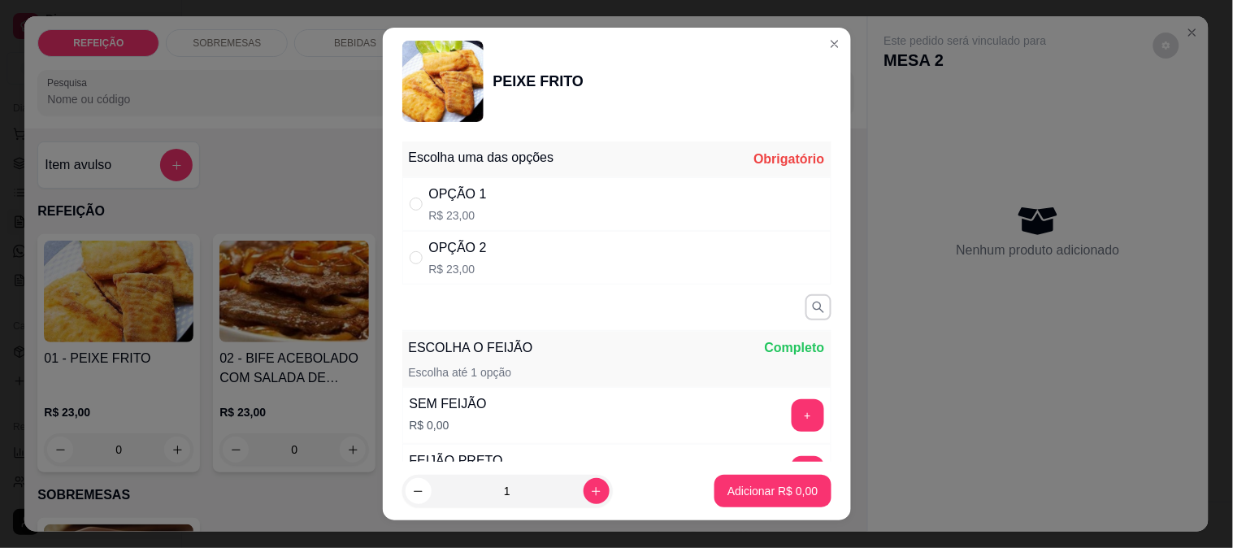
click at [524, 245] on div "OPÇÃO 2 R$ 23,00" at bounding box center [616, 258] width 429 height 54
radio input "true"
click at [483, 214] on div "OPÇÃO 1 R$ 23,00" at bounding box center [616, 204] width 429 height 54
radio input "true"
radio input "false"
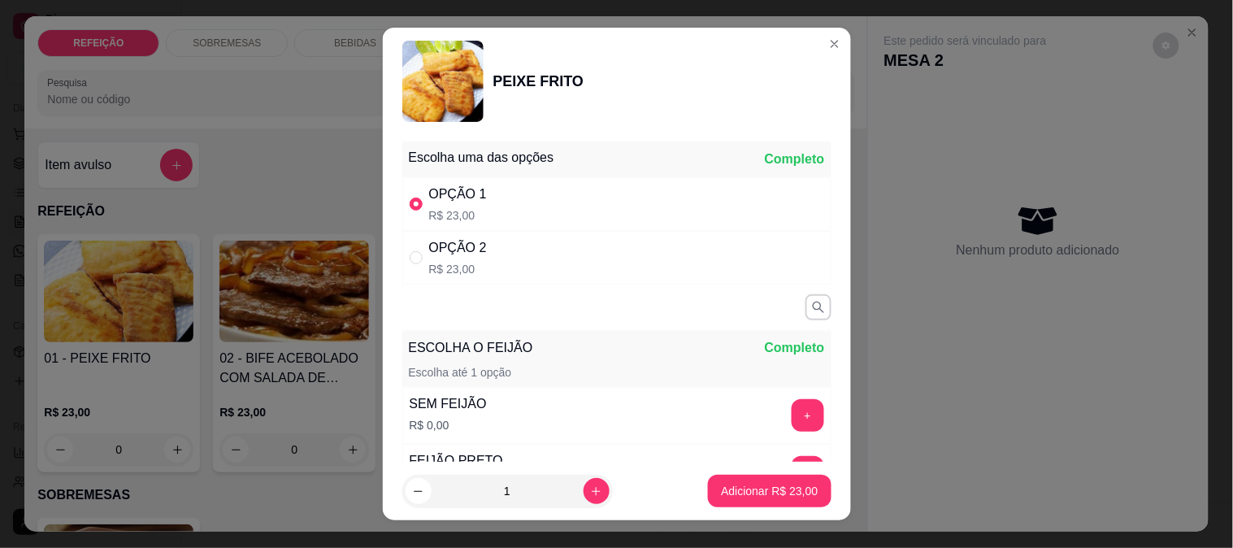
click at [475, 258] on div "OPÇÃO 2 R$ 23,00" at bounding box center [458, 257] width 58 height 39
radio input "false"
radio input "true"
click at [459, 219] on p "R$ 23,00" at bounding box center [458, 215] width 58 height 16
radio input "true"
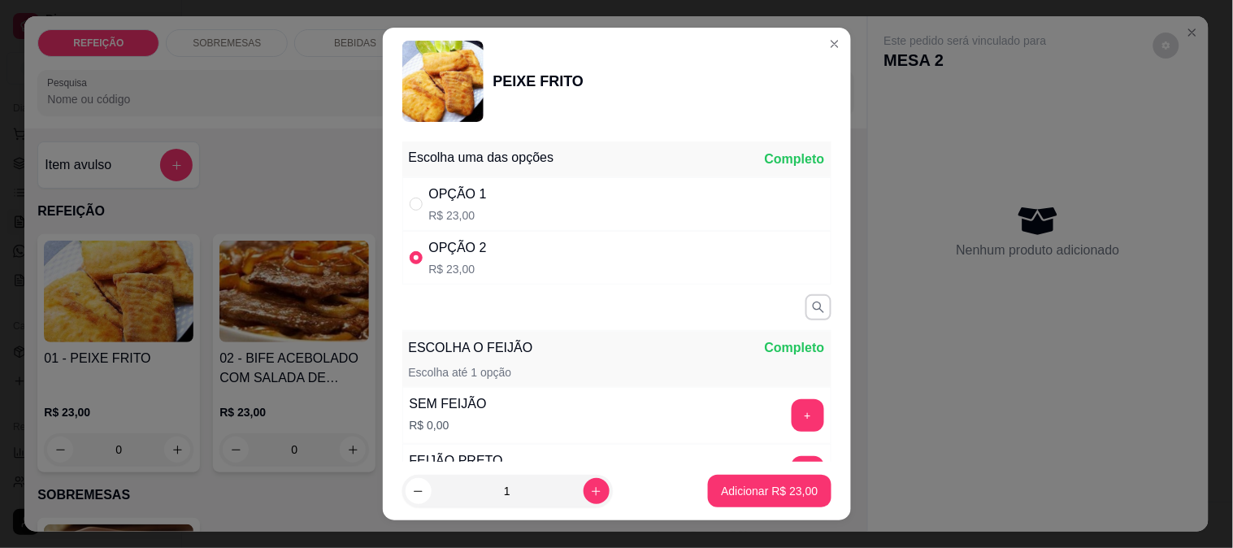
radio input "false"
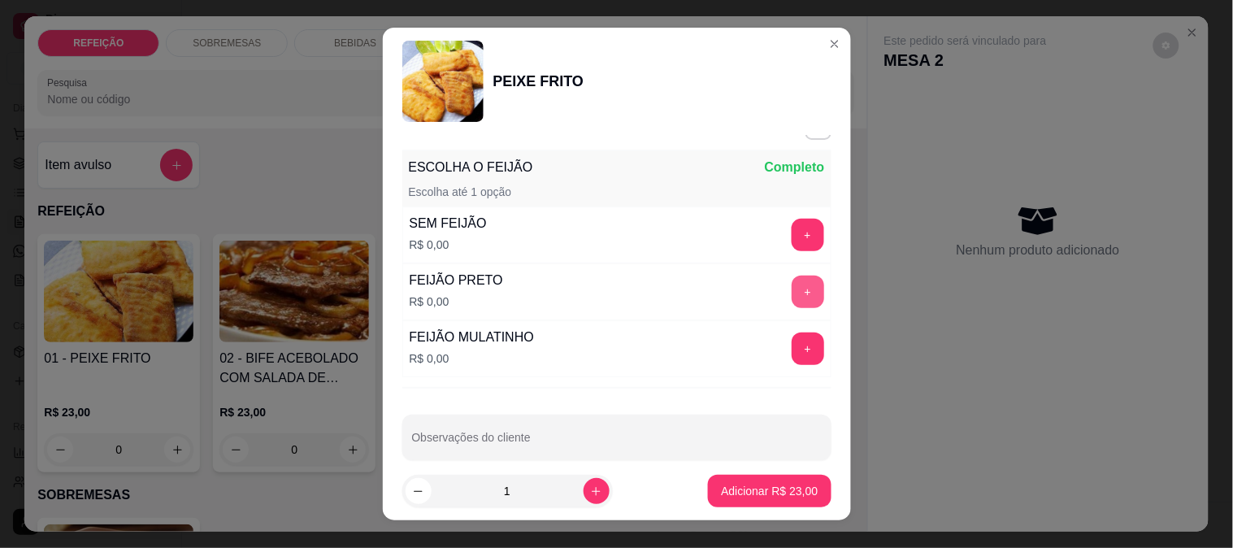
click at [792, 276] on button "+" at bounding box center [808, 291] width 33 height 33
click at [719, 293] on button "-" at bounding box center [735, 291] width 33 height 33
click at [811, 336] on div "Escolha uma das opções Completo OPÇÃO 1 R$ 23,00 OPÇÃO 2 R$ 23,00 ESCOLHA O FEI…" at bounding box center [617, 299] width 468 height 328
click at [792, 340] on button "+" at bounding box center [808, 348] width 33 height 33
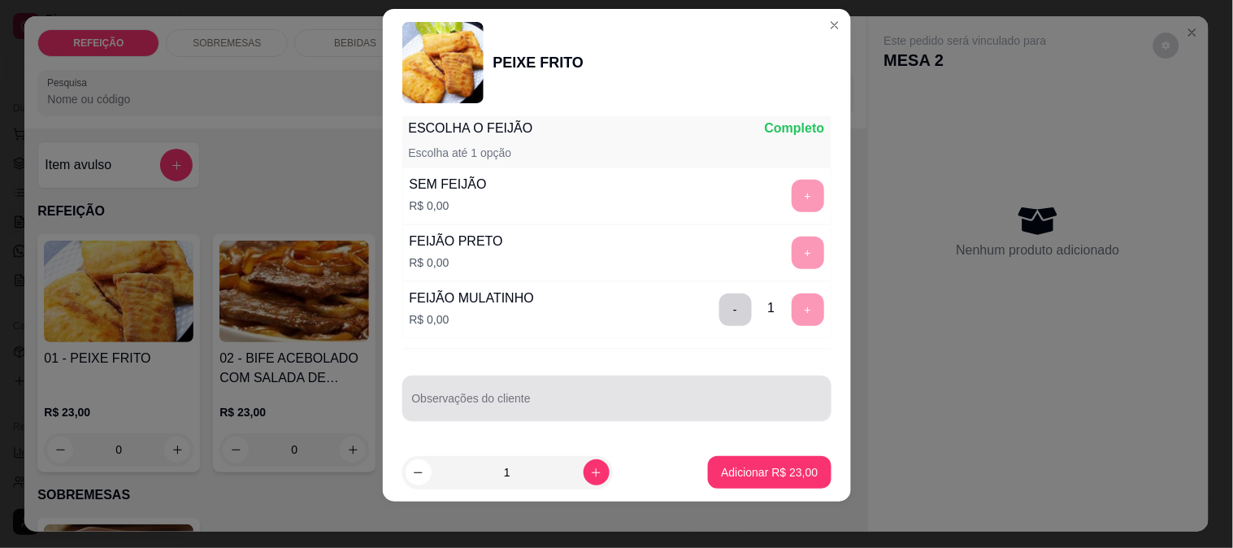
scroll to position [24, 0]
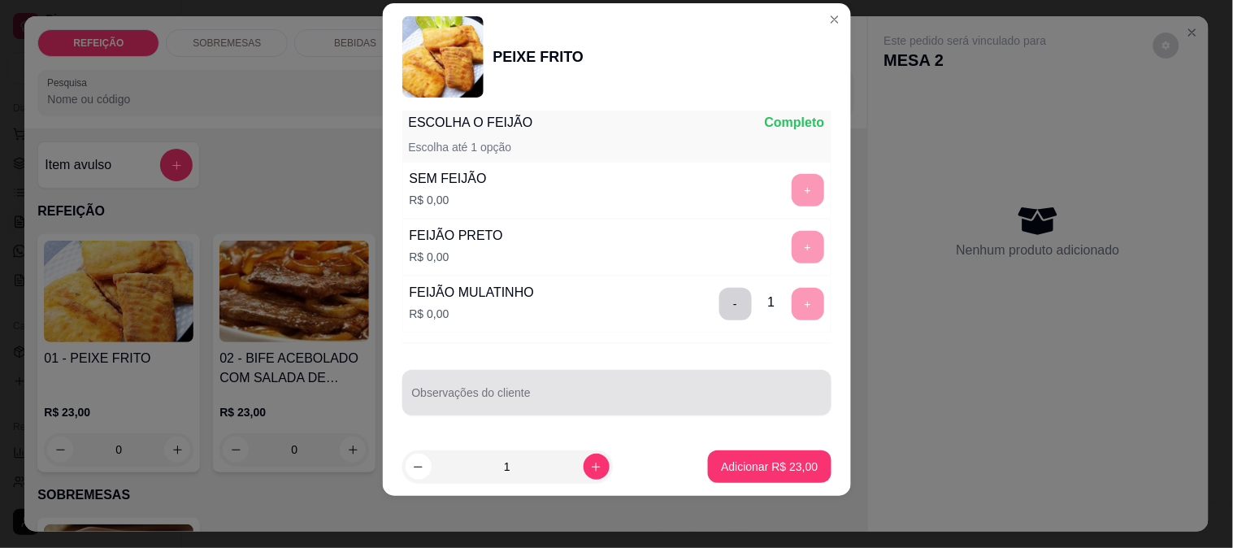
click at [726, 411] on div "Observações do cliente" at bounding box center [616, 393] width 429 height 46
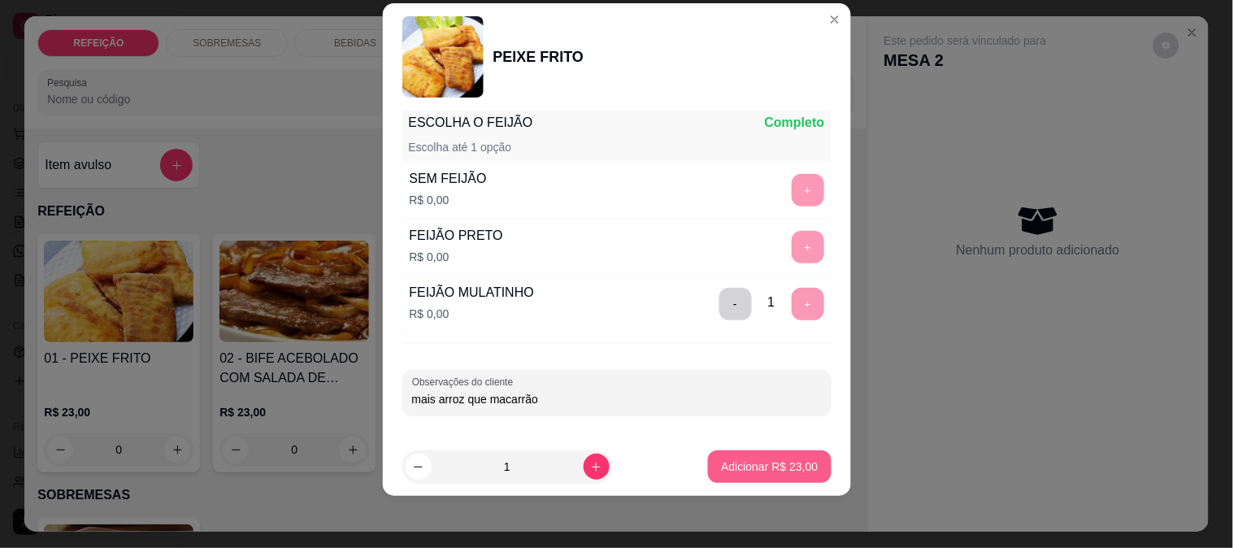
type input "mais arroz que macarrão"
click at [710, 457] on button "Adicionar R$ 23,00" at bounding box center [769, 467] width 119 height 32
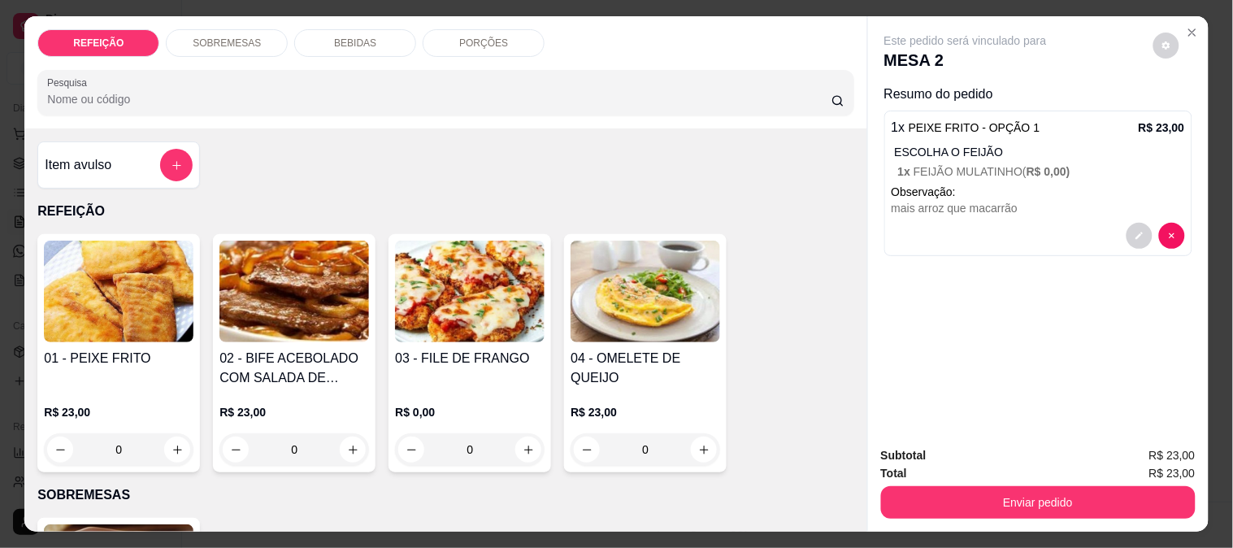
click at [336, 321] on img at bounding box center [294, 292] width 150 height 102
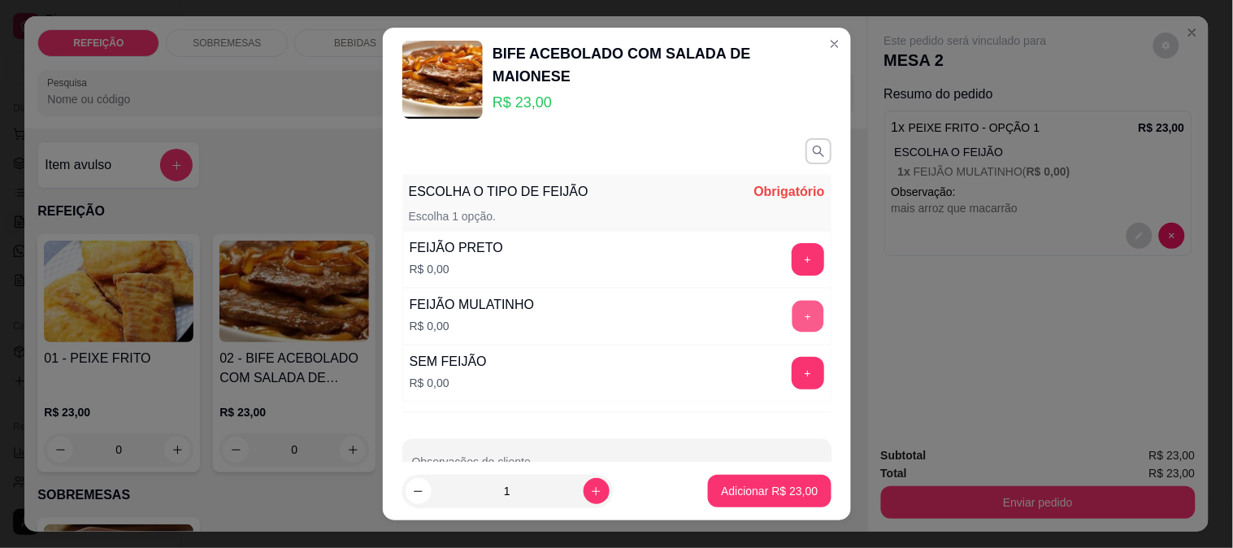
click at [792, 311] on button "+" at bounding box center [808, 317] width 32 height 32
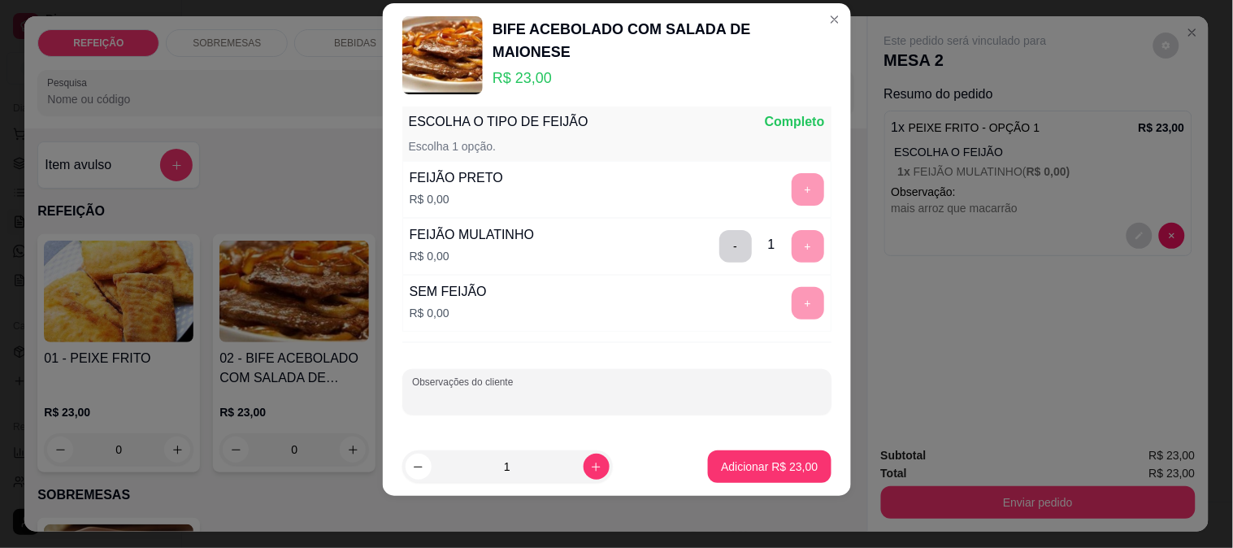
click at [607, 402] on input "Observações do cliente" at bounding box center [617, 398] width 410 height 16
type input "sem cebola"
click at [748, 466] on p "Adicionar R$ 23,00" at bounding box center [769, 466] width 97 height 16
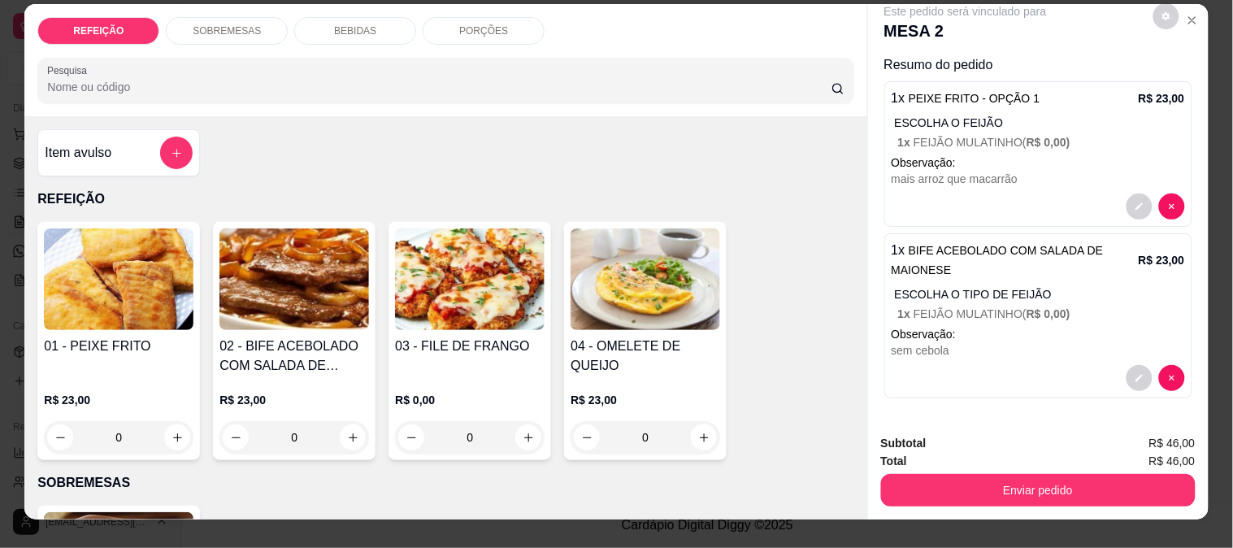
scroll to position [0, 0]
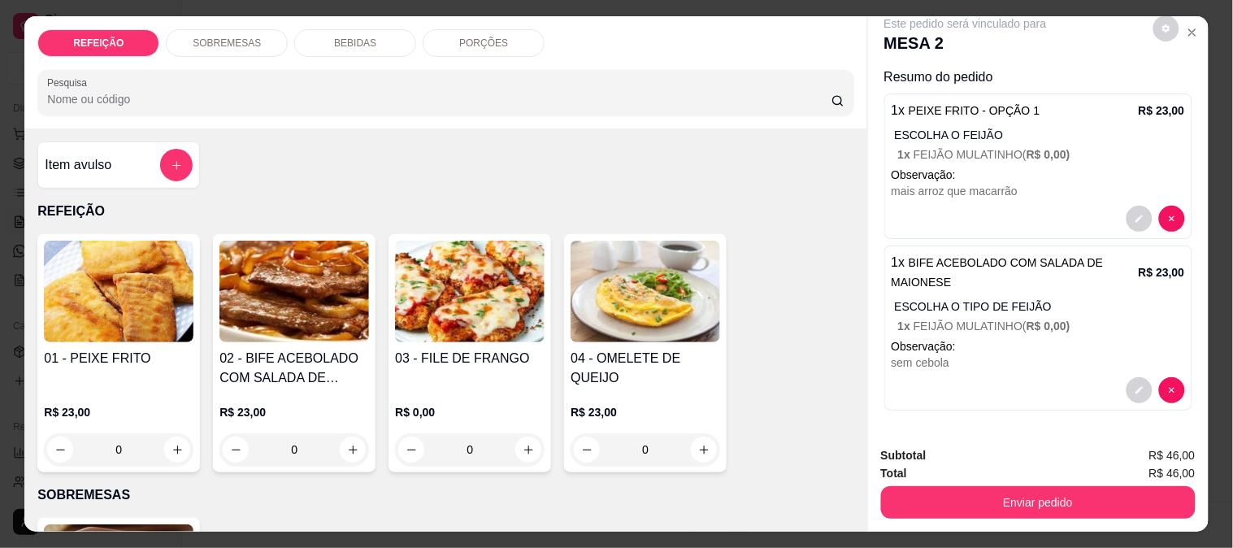
click at [350, 37] on p "BEBIDAS" at bounding box center [355, 43] width 42 height 13
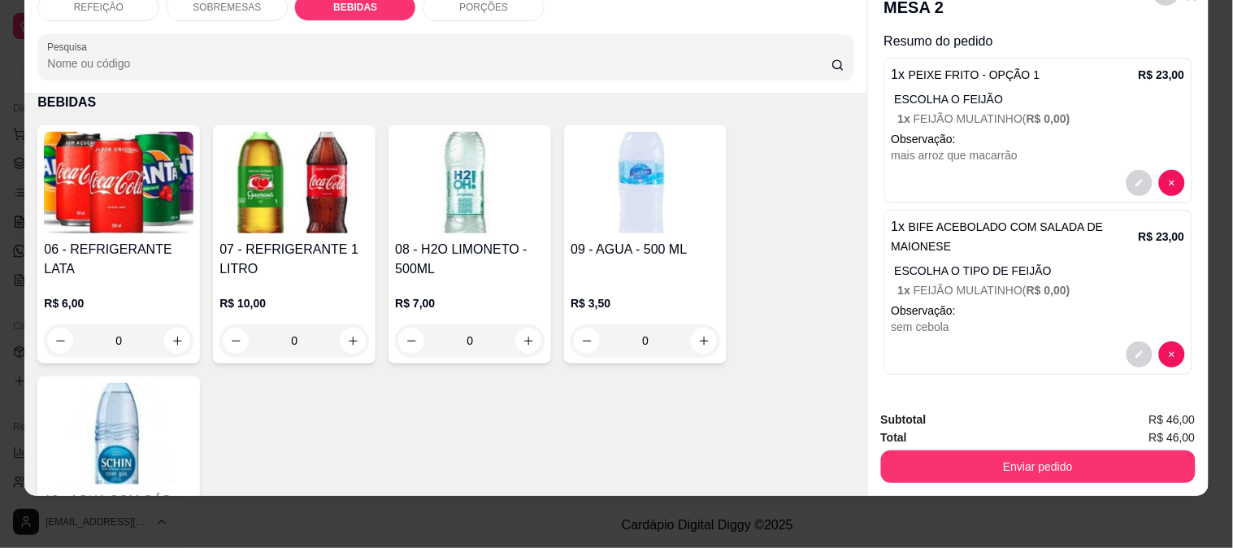
click at [293, 150] on img at bounding box center [294, 183] width 150 height 102
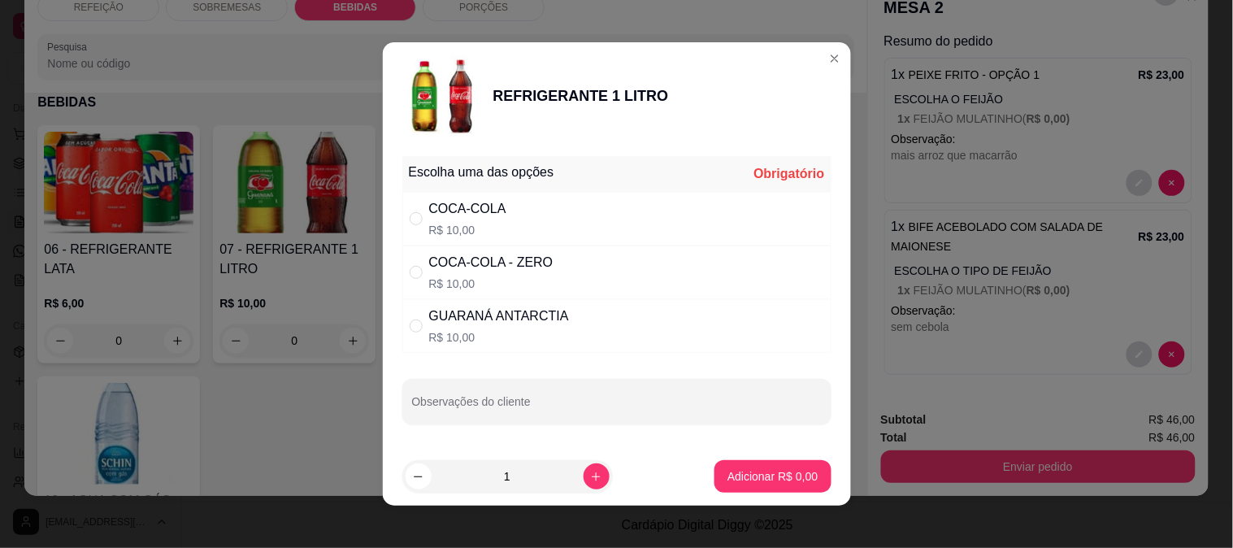
click at [497, 224] on div "COCA-COLA R$ 10,00" at bounding box center [616, 219] width 429 height 54
radio input "true"
click at [757, 471] on p "Adicionar R$ 10,00" at bounding box center [769, 476] width 97 height 16
type input "1"
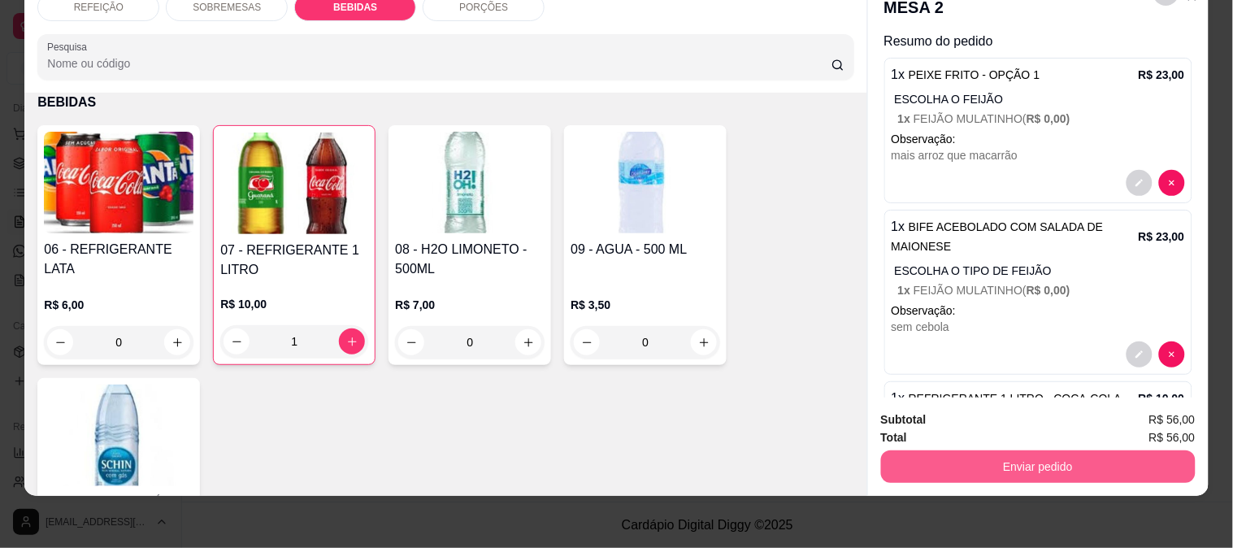
click at [1108, 459] on button "Enviar pedido" at bounding box center [1038, 466] width 315 height 33
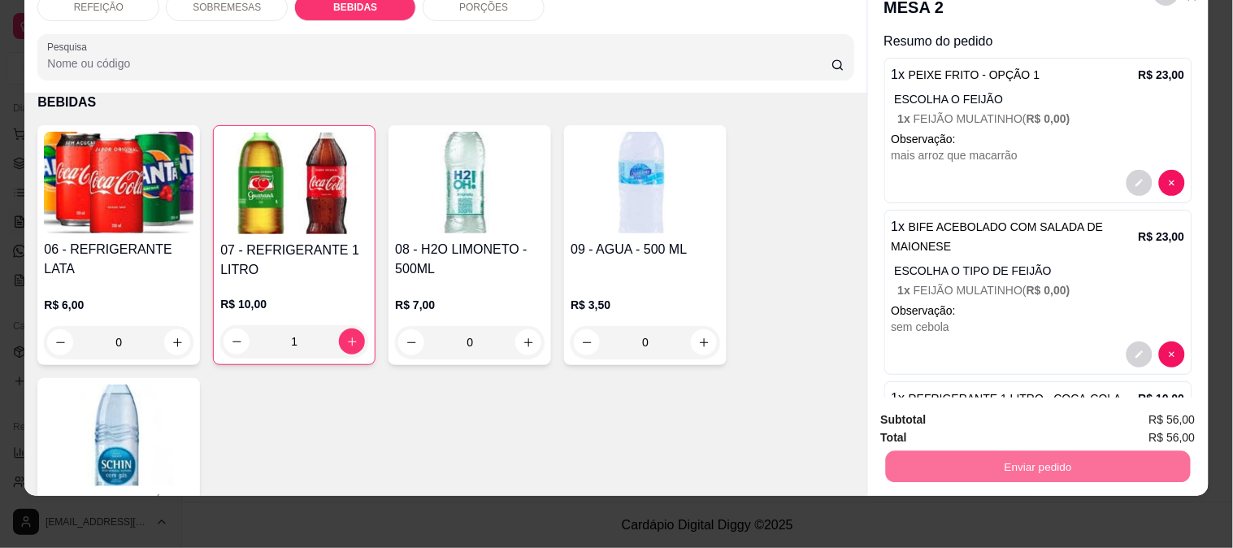
click at [1138, 407] on button "Enviar pedido" at bounding box center [1153, 412] width 92 height 31
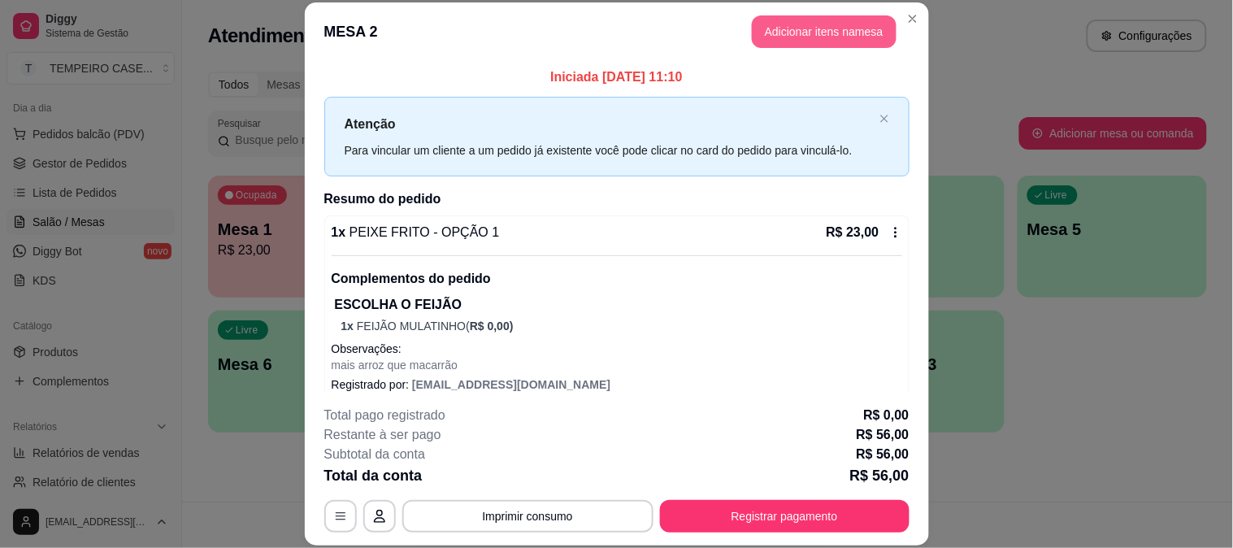
click at [837, 21] on button "Adicionar itens na mesa" at bounding box center [824, 31] width 145 height 33
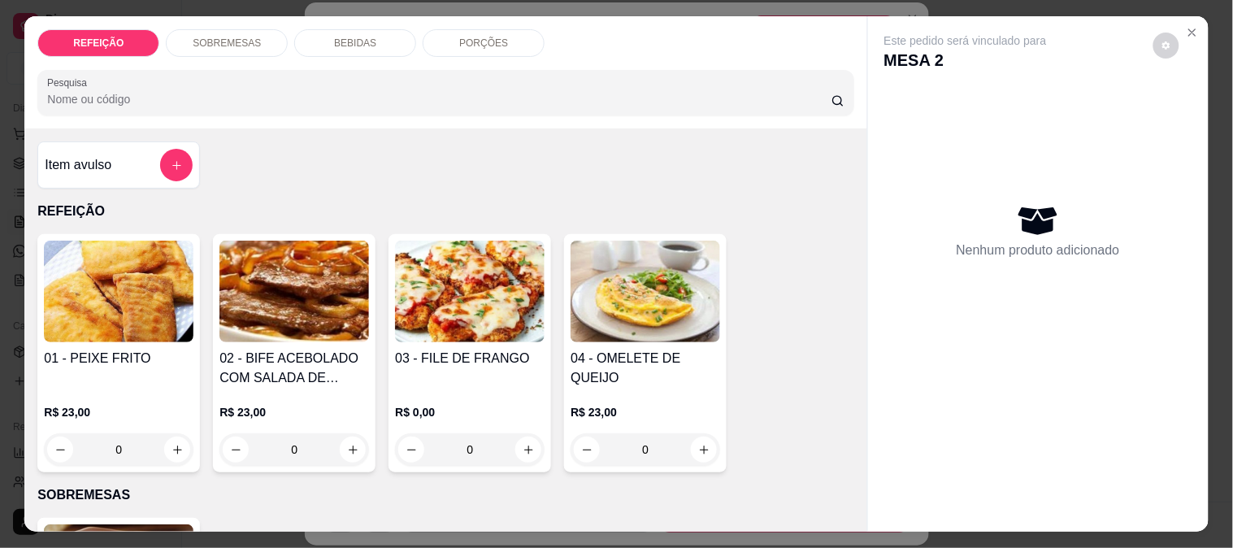
click at [441, 41] on div "PORÇÕES" at bounding box center [484, 43] width 122 height 28
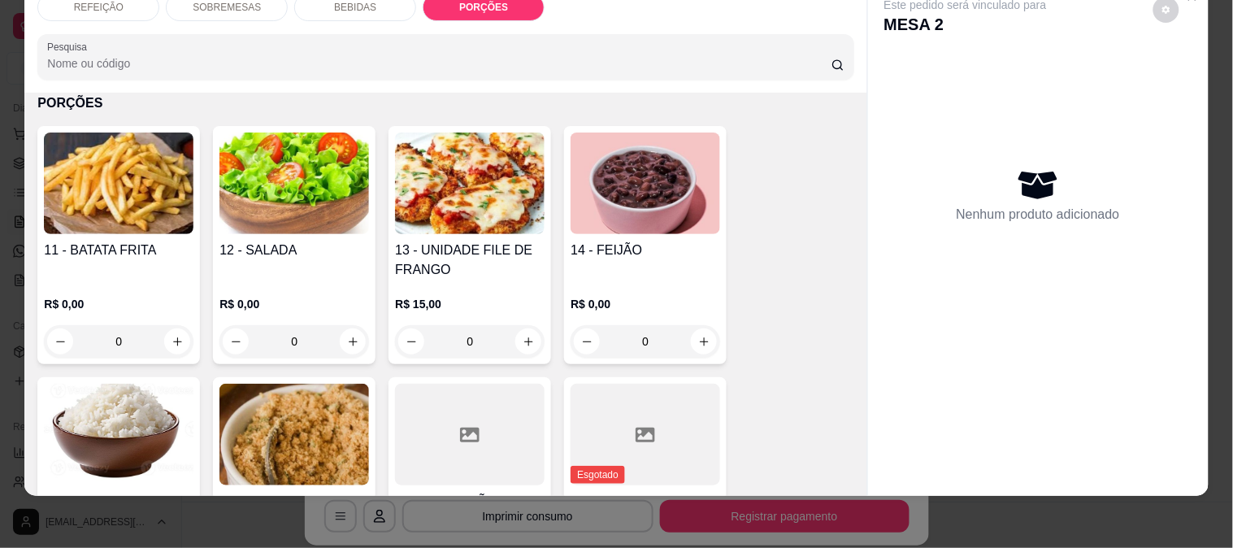
click at [66, 208] on img at bounding box center [119, 183] width 150 height 102
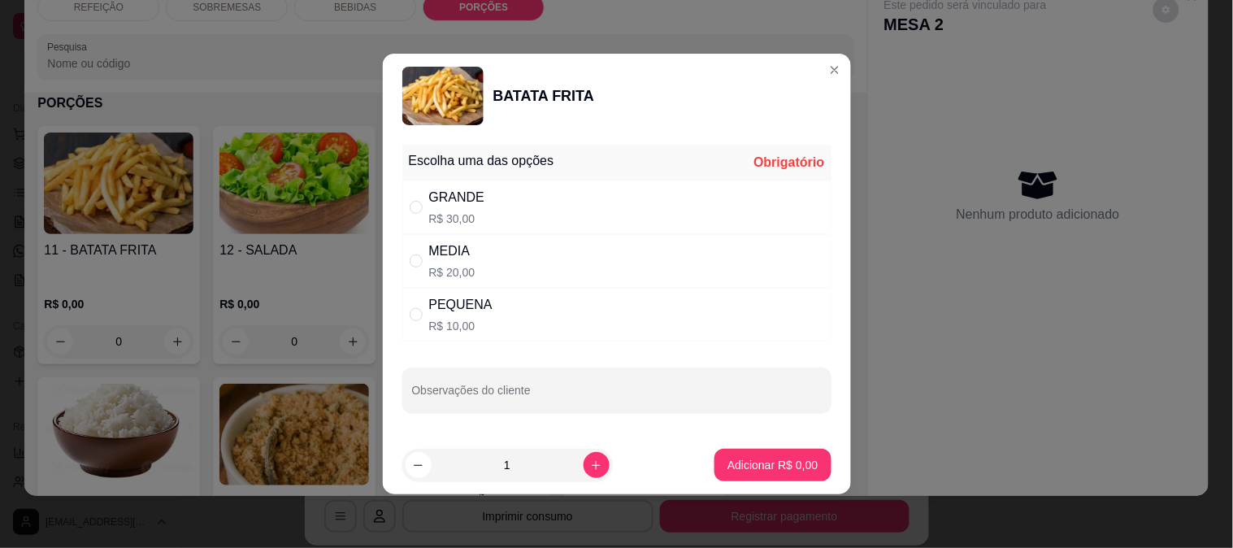
click at [506, 326] on div "PEQUENA R$ 10,00" at bounding box center [616, 315] width 429 height 54
radio input "true"
click at [775, 464] on p "Adicionar R$ 10,00" at bounding box center [769, 465] width 97 height 16
type input "1"
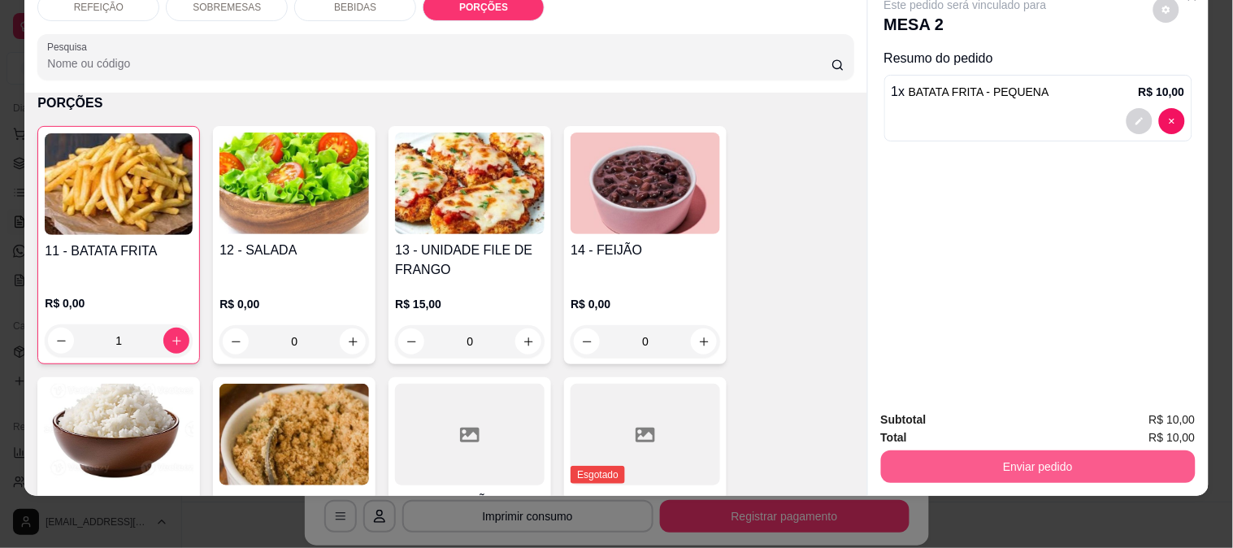
click at [1020, 450] on button "Enviar pedido" at bounding box center [1038, 466] width 315 height 33
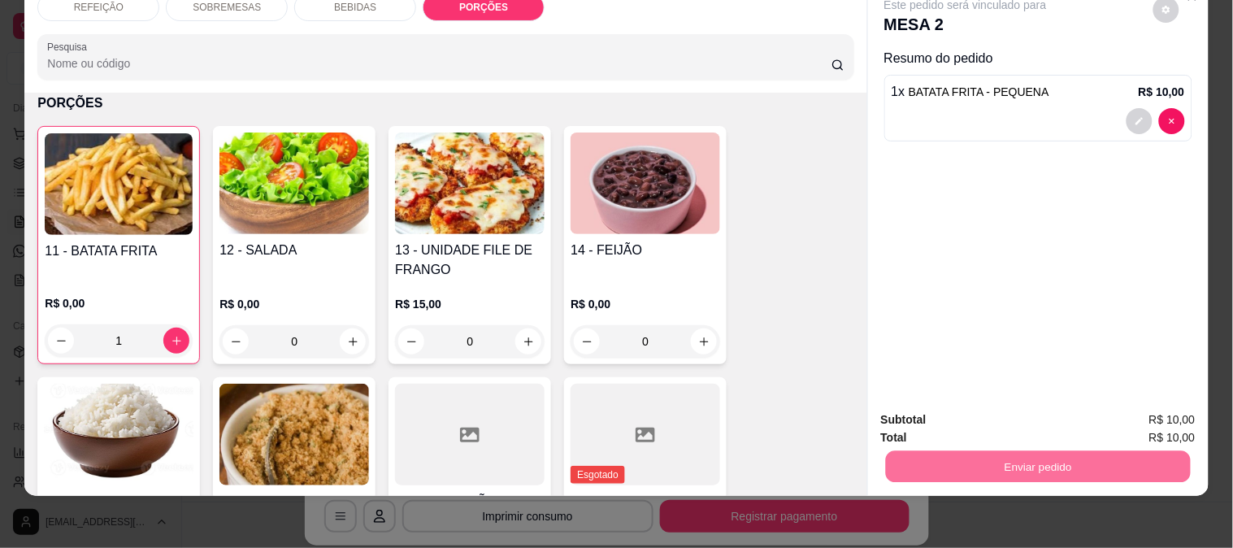
click at [1127, 406] on button "Enviar pedido" at bounding box center [1153, 412] width 92 height 31
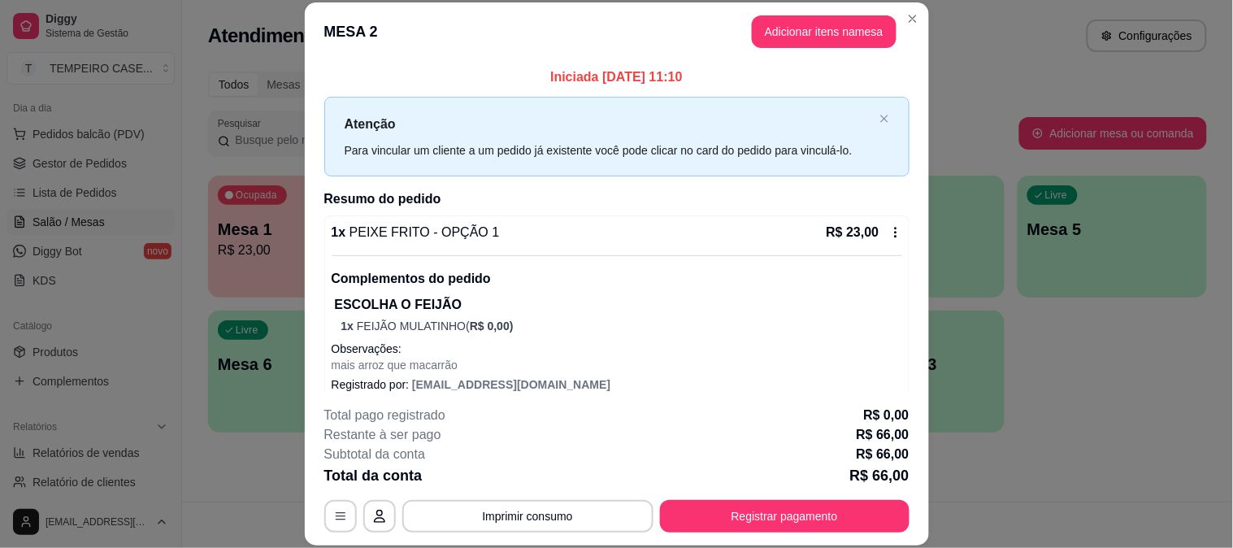
click at [887, 16] on header "MESA 2 Adicionar itens na mesa" at bounding box center [617, 31] width 624 height 59
click at [892, 15] on header "MESA 2 Adicionar itens na mesa" at bounding box center [617, 31] width 624 height 59
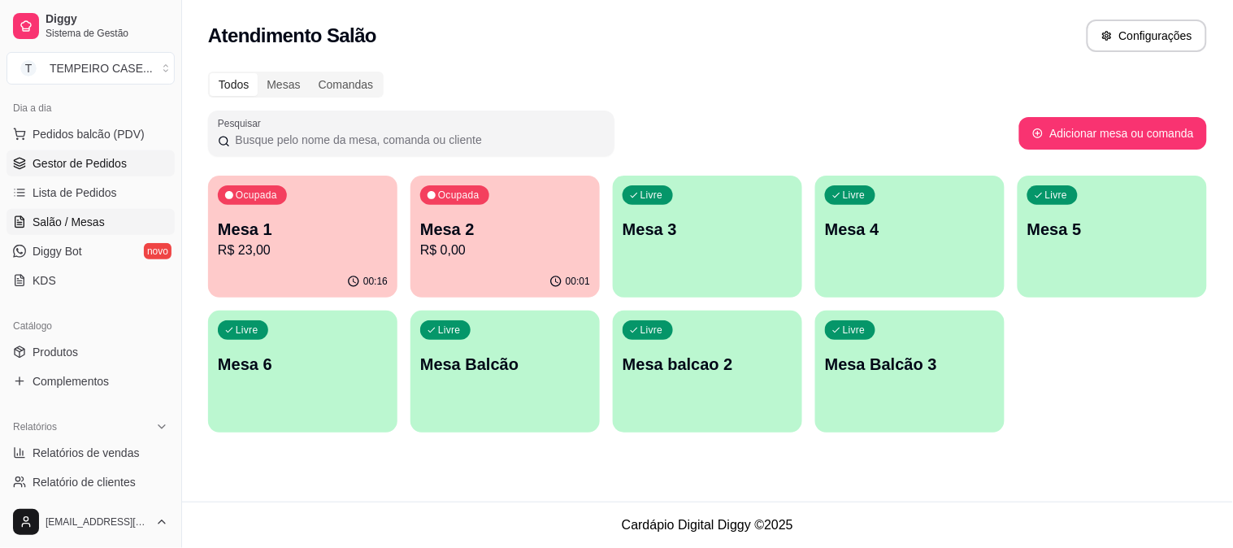
click at [75, 173] on link "Gestor de Pedidos" at bounding box center [91, 163] width 168 height 26
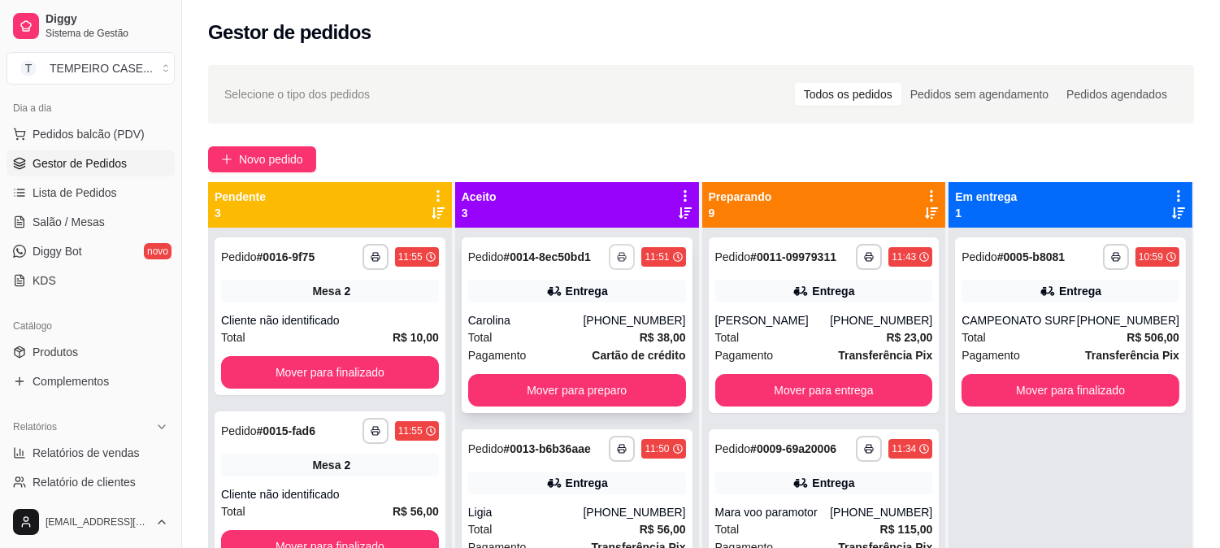
click at [609, 249] on button "button" at bounding box center [622, 257] width 26 height 26
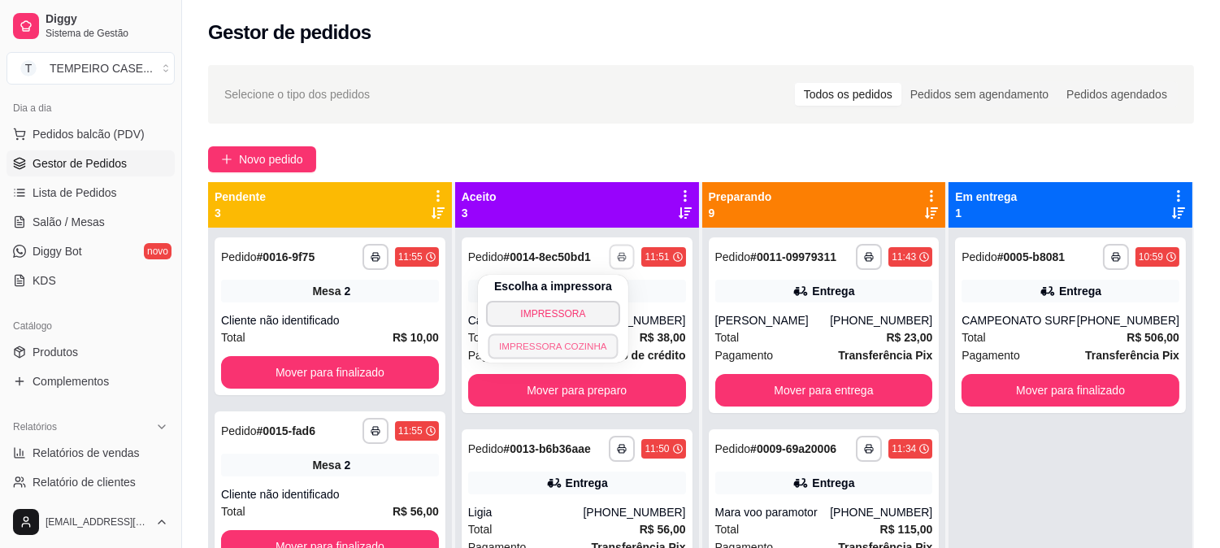
click at [557, 345] on button "IMPRESSORA COZINHA" at bounding box center [553, 345] width 130 height 25
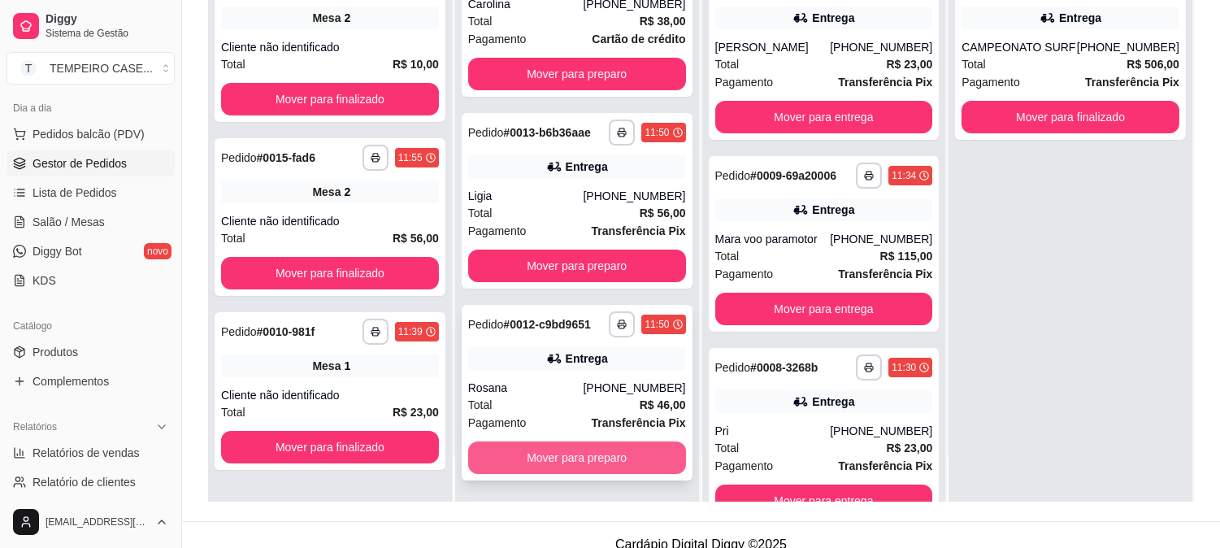
scroll to position [248, 0]
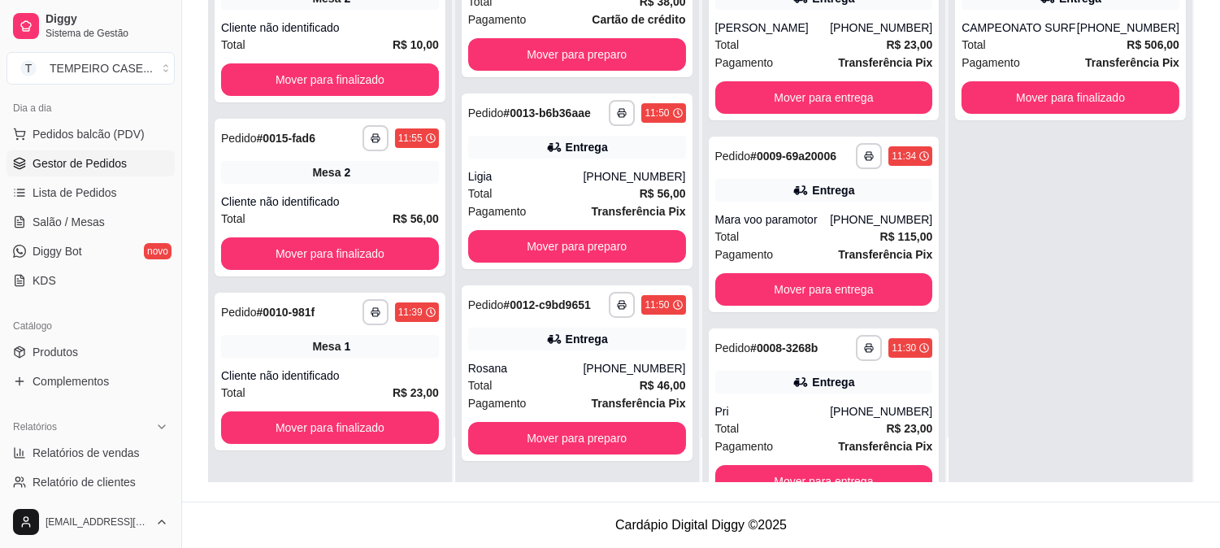
drag, startPoint x: 0, startPoint y: 583, endPoint x: 1156, endPoint y: 245, distance: 1203.8
click at [1158, 246] on div "**********" at bounding box center [1070, 209] width 244 height 548
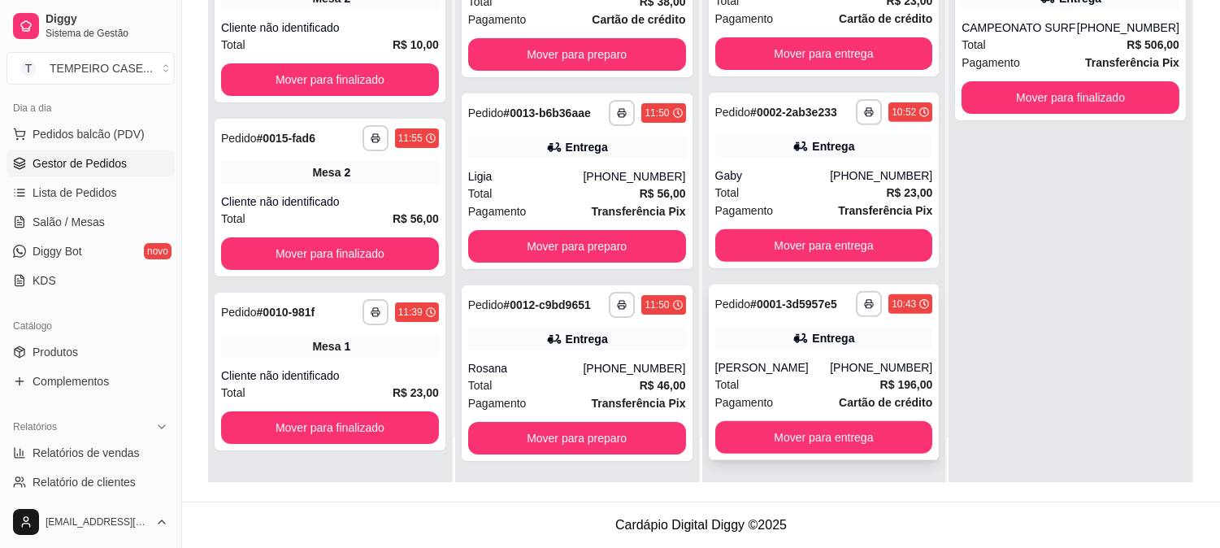
click at [798, 383] on div "Total R$ 196,00" at bounding box center [824, 384] width 218 height 18
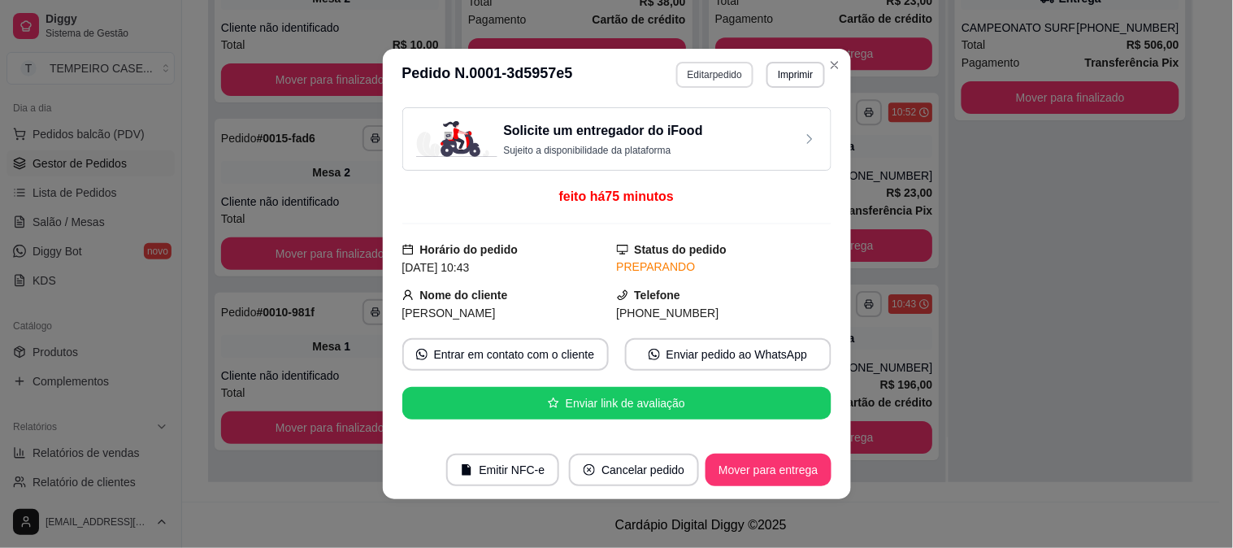
click at [695, 75] on button "Editar pedido" at bounding box center [714, 75] width 77 height 26
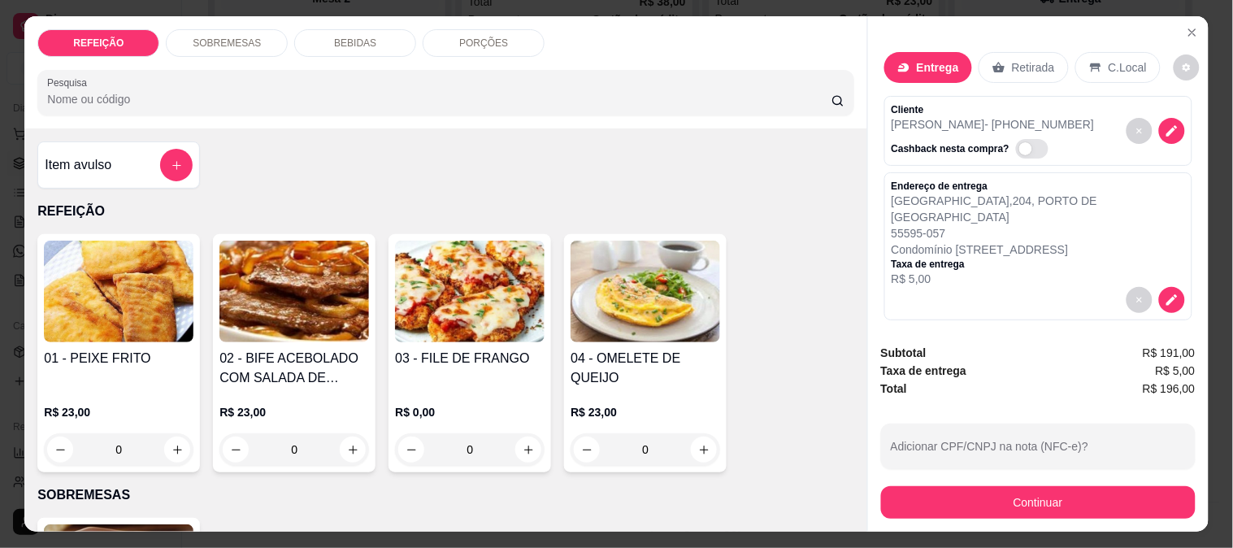
click at [262, 37] on div "SOBREMESAS" at bounding box center [227, 43] width 122 height 28
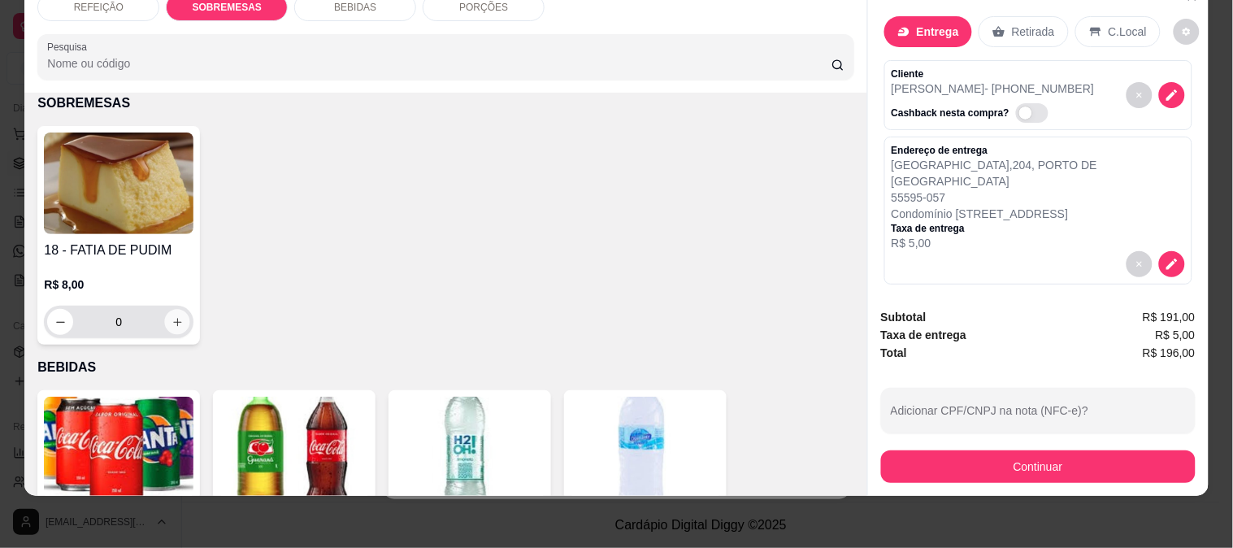
click at [173, 318] on icon "increase-product-quantity" at bounding box center [177, 322] width 8 height 8
click at [171, 316] on icon "increase-product-quantity" at bounding box center [177, 322] width 12 height 12
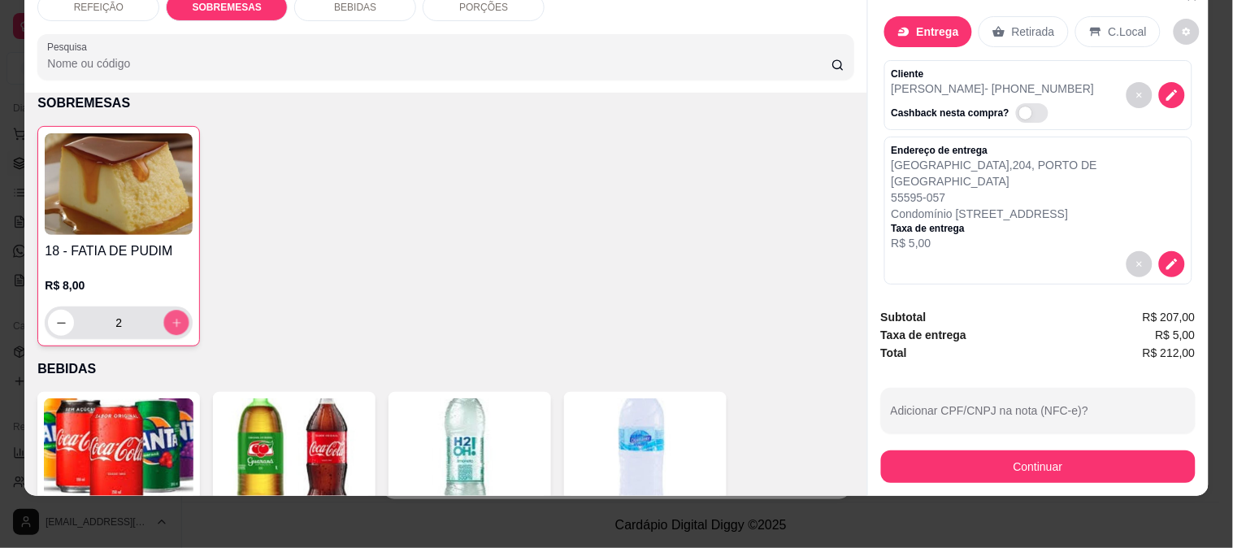
click at [171, 317] on icon "increase-product-quantity" at bounding box center [177, 323] width 12 height 12
type input "5"
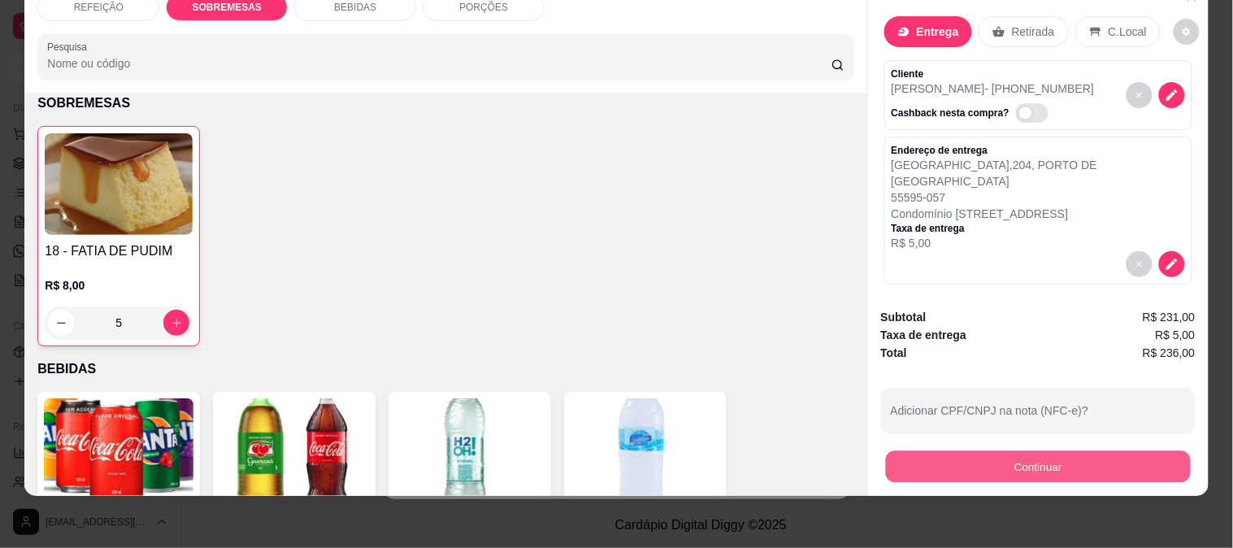
click at [971, 450] on button "Continuar" at bounding box center [1037, 466] width 305 height 32
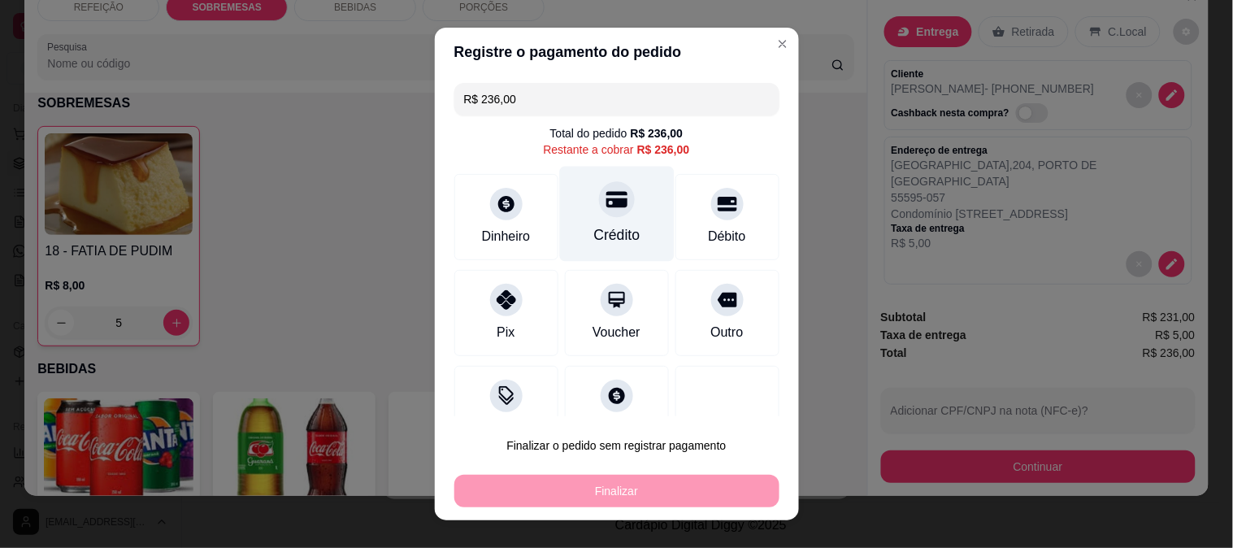
click at [597, 226] on div "Crédito" at bounding box center [616, 234] width 46 height 21
type input "R$ 0,00"
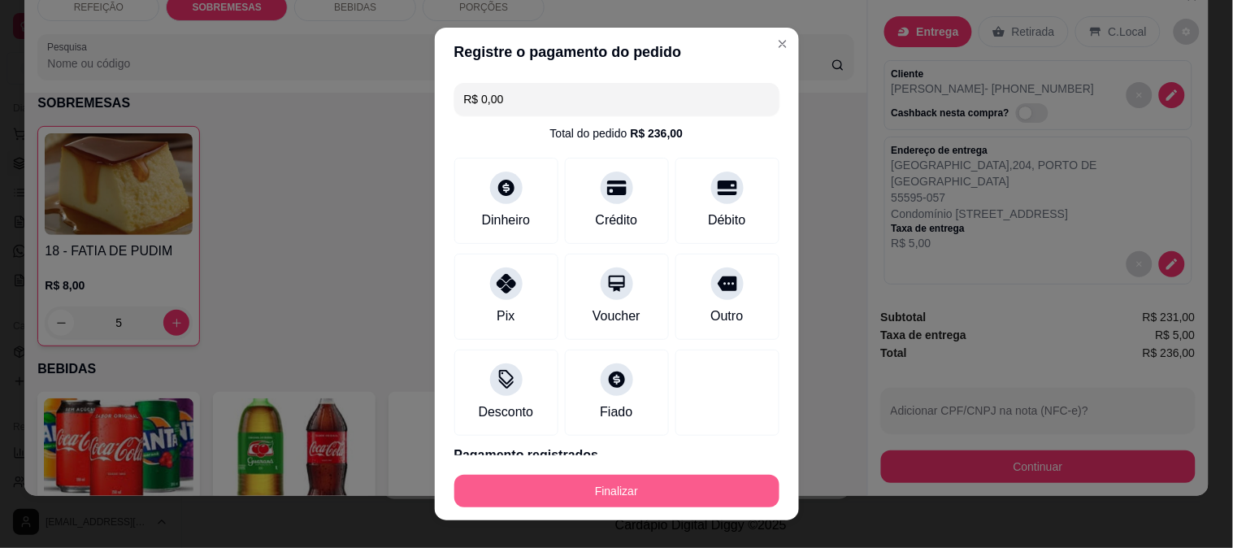
click at [606, 476] on button "Finalizar" at bounding box center [616, 491] width 325 height 33
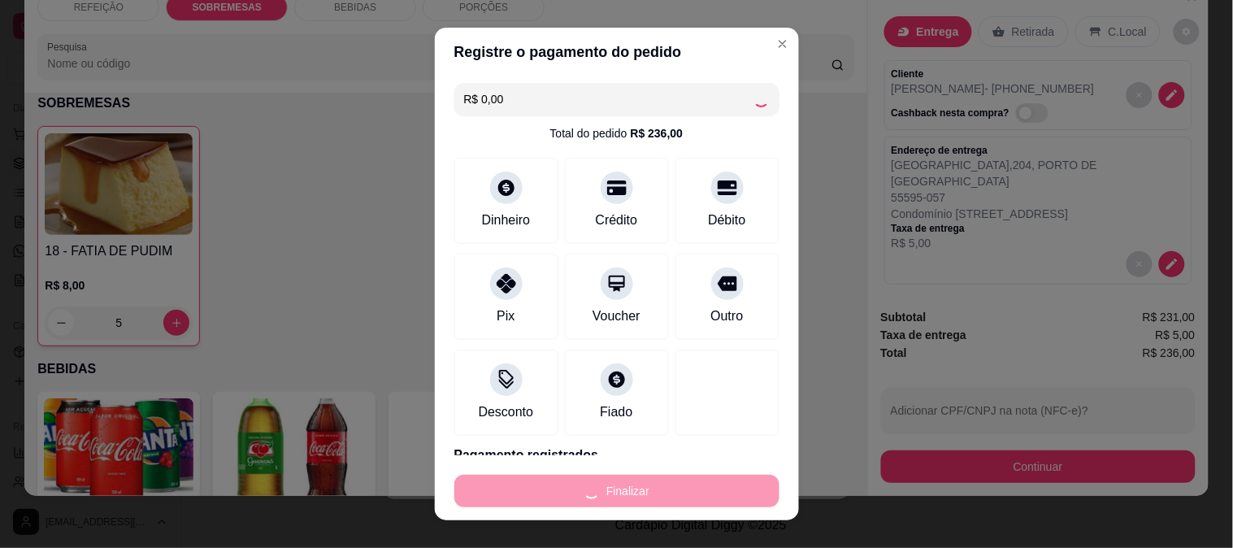
type input "0"
type input "-R$ 236,00"
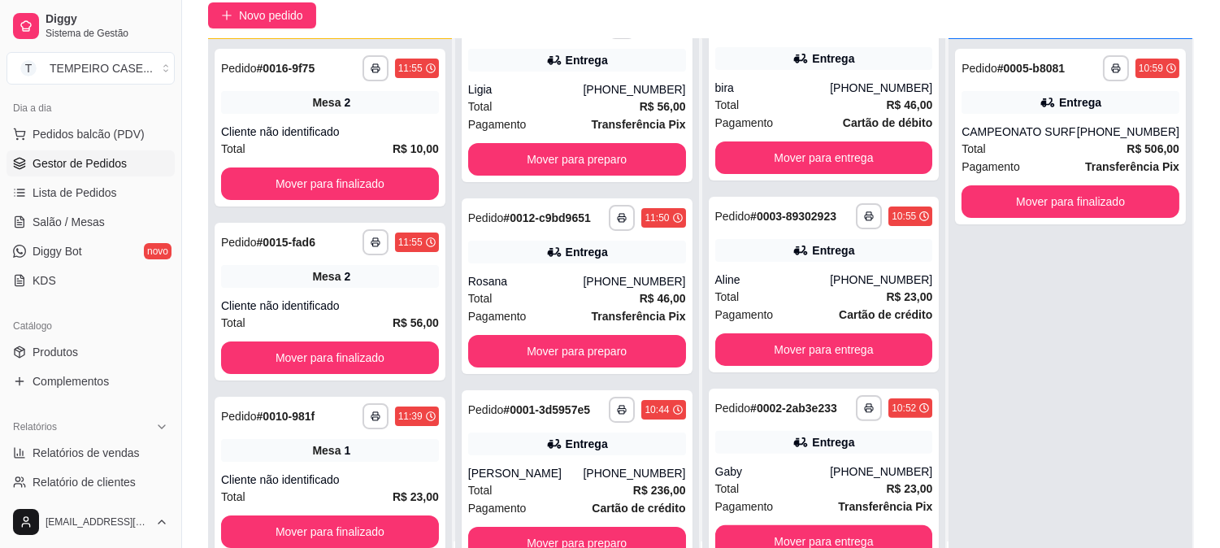
scroll to position [248, 0]
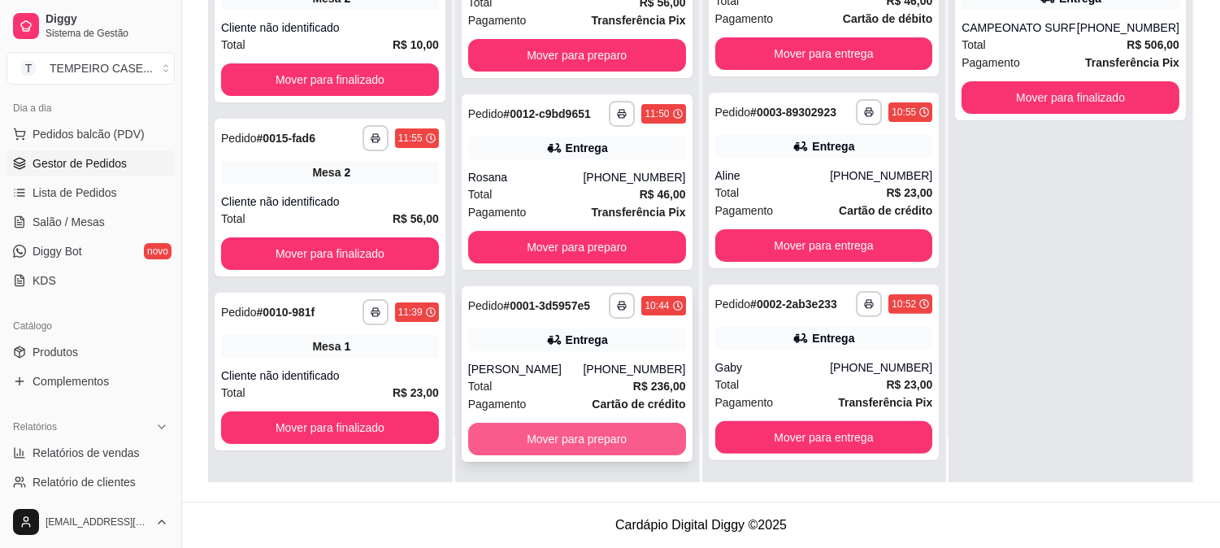
click at [610, 434] on button "Mover para preparo" at bounding box center [577, 439] width 218 height 33
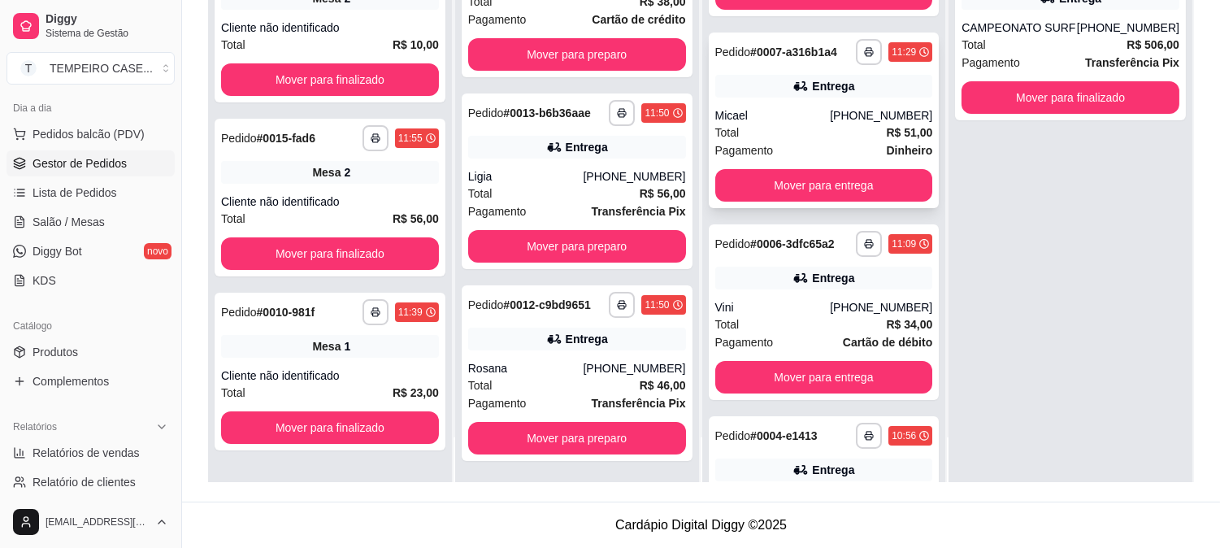
scroll to position [0, 0]
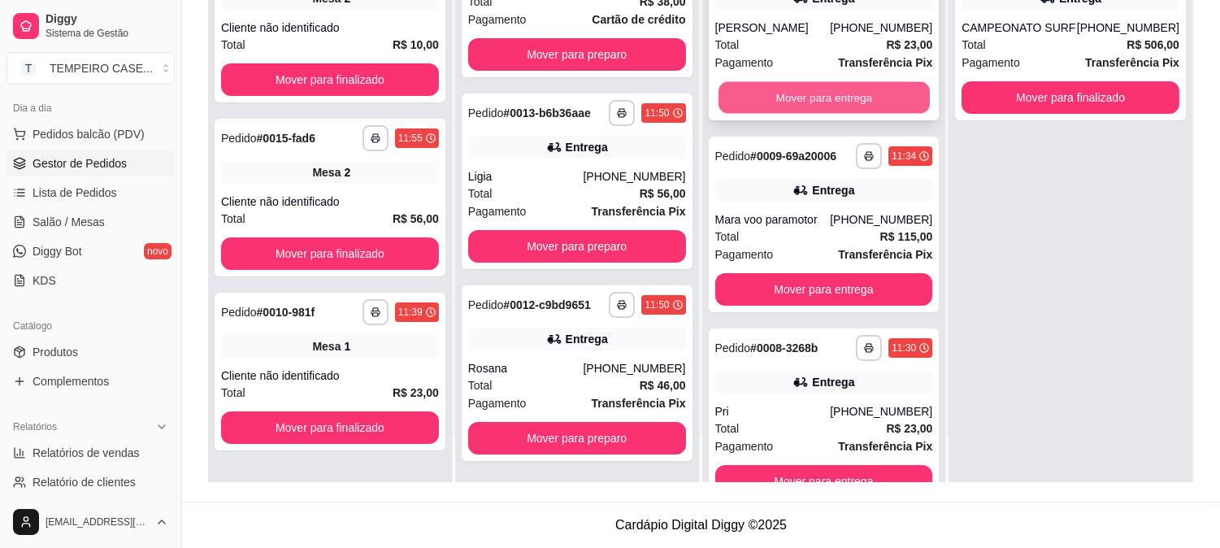
click at [826, 111] on button "Mover para entrega" at bounding box center [823, 98] width 211 height 32
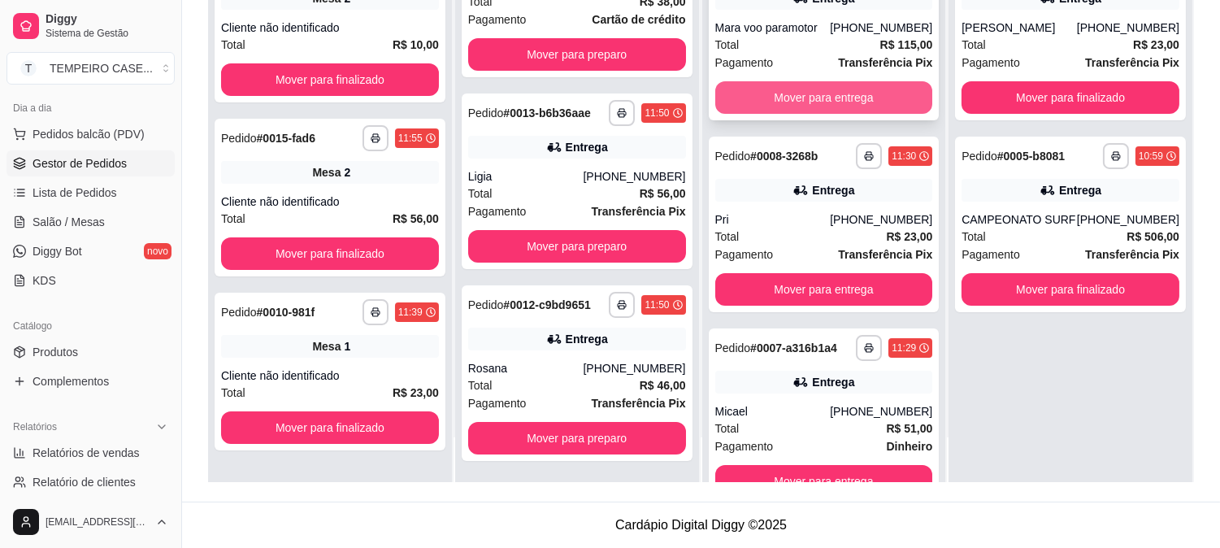
click at [825, 111] on button "Mover para entrega" at bounding box center [824, 97] width 218 height 33
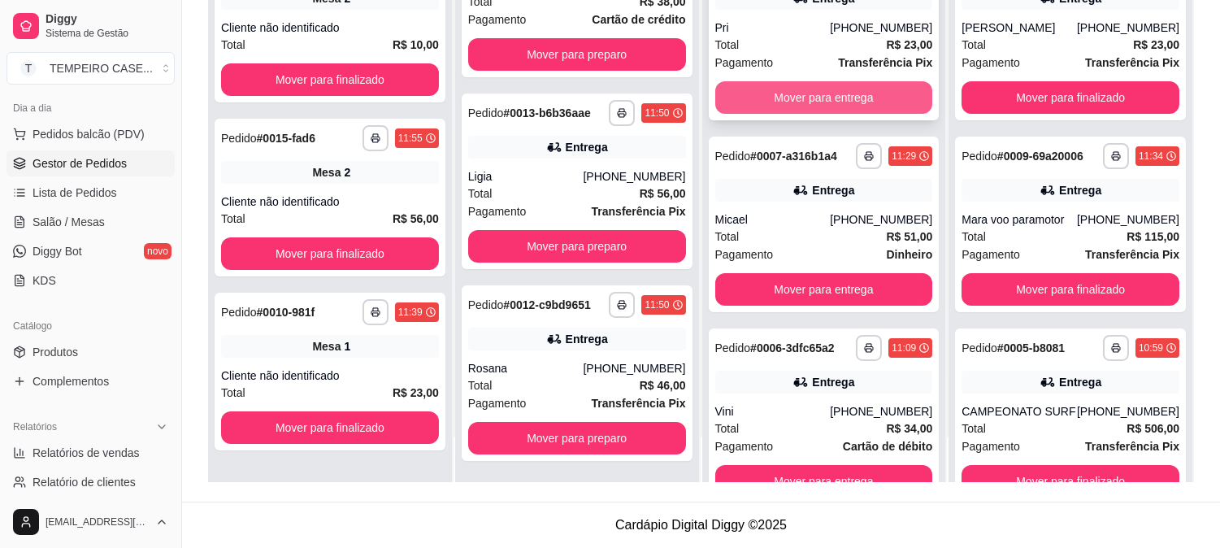
click at [838, 100] on button "Mover para entrega" at bounding box center [824, 97] width 218 height 33
click at [845, 96] on button "Mover para entrega" at bounding box center [824, 97] width 218 height 33
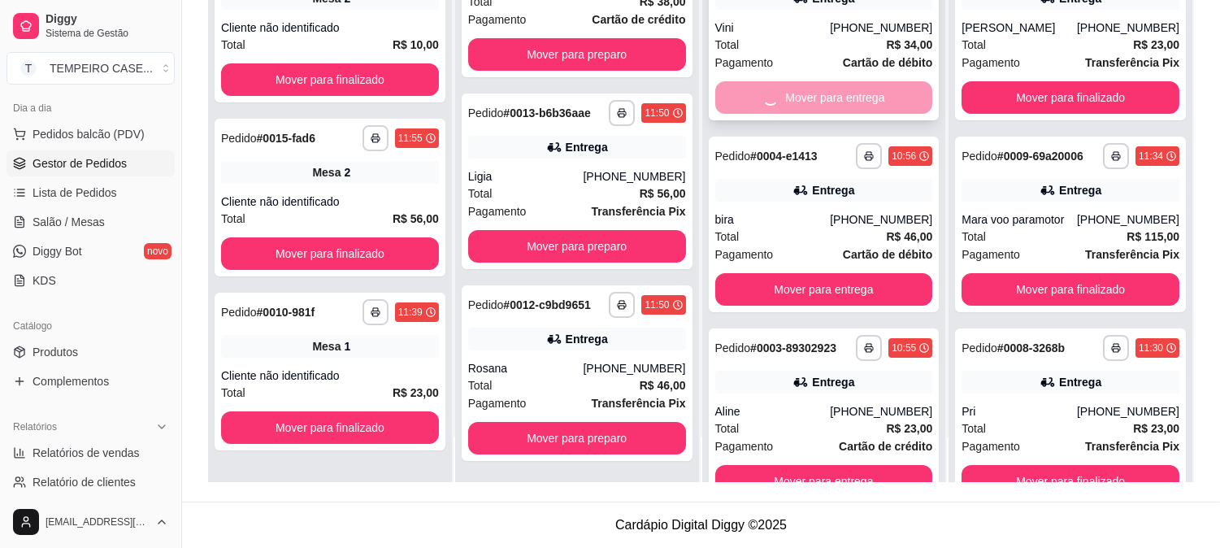
click at [852, 96] on div "Mover para entrega" at bounding box center [824, 97] width 218 height 33
click at [866, 277] on button "Mover para entrega" at bounding box center [824, 289] width 218 height 33
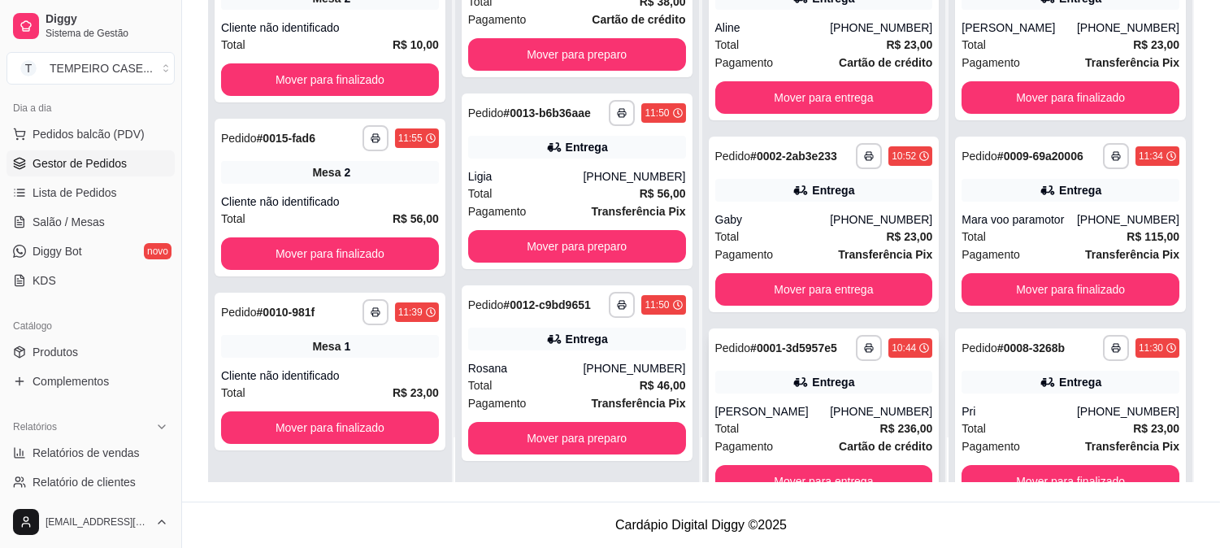
scroll to position [43, 0]
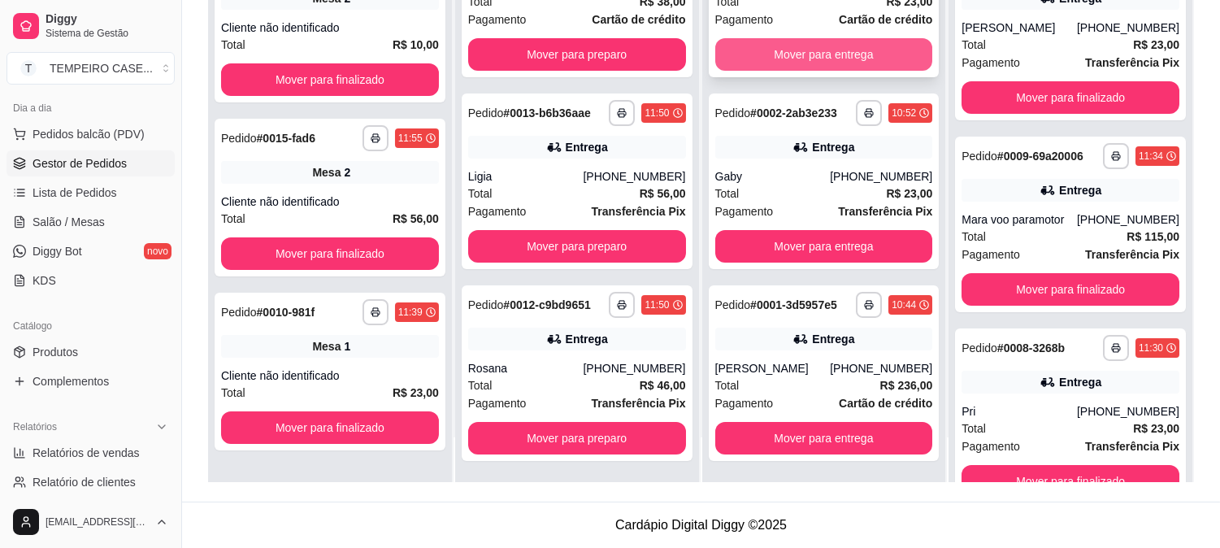
click at [794, 49] on button "Mover para entrega" at bounding box center [824, 54] width 218 height 33
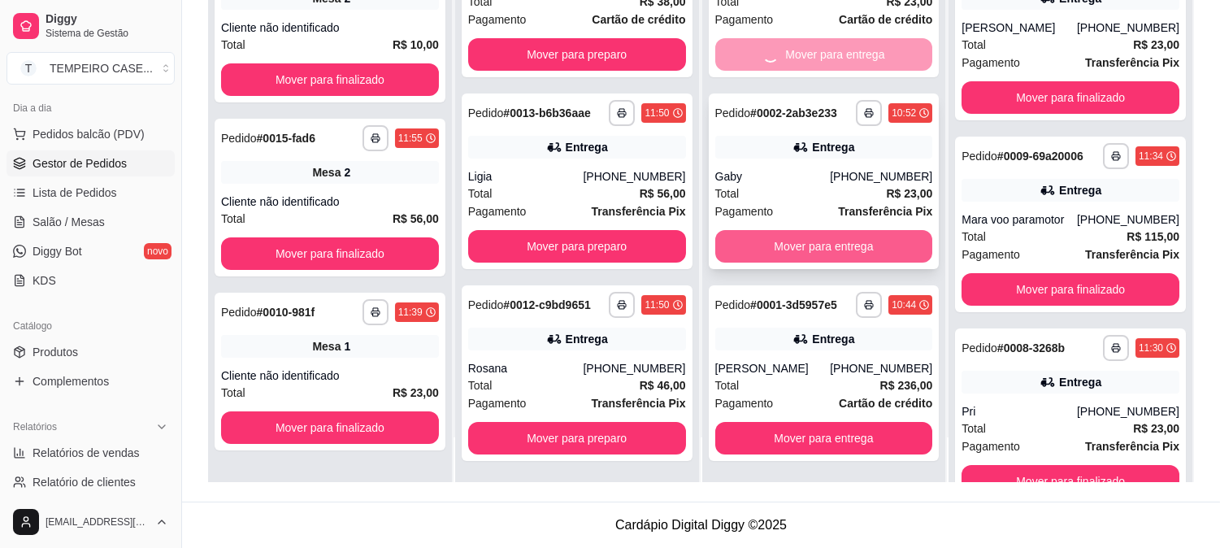
click at [782, 242] on button "Mover para entrega" at bounding box center [824, 246] width 218 height 33
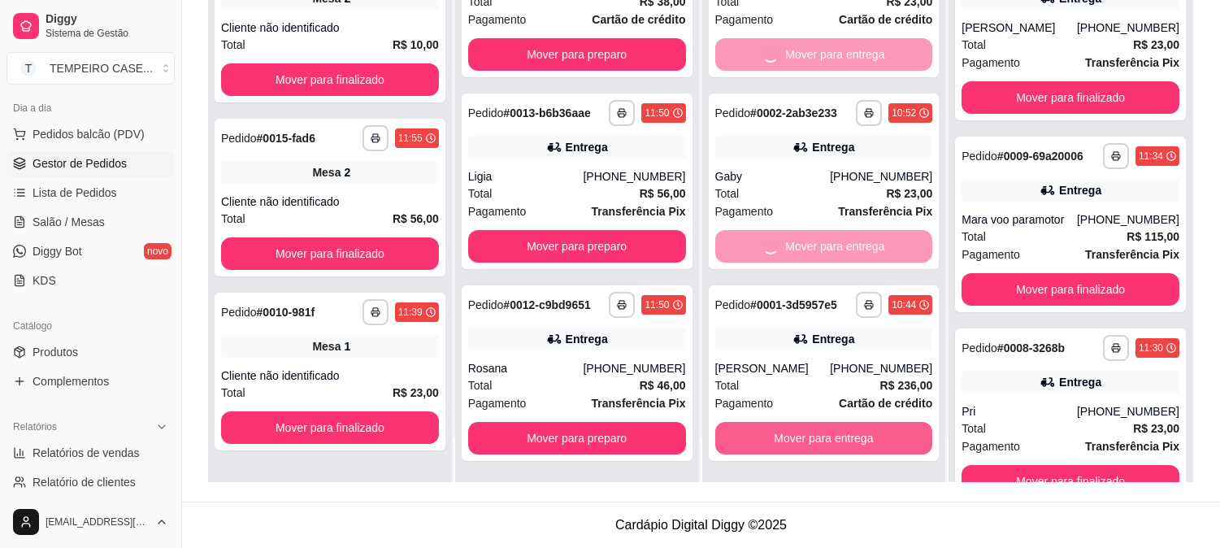
click at [814, 436] on div "**********" at bounding box center [824, 209] width 244 height 548
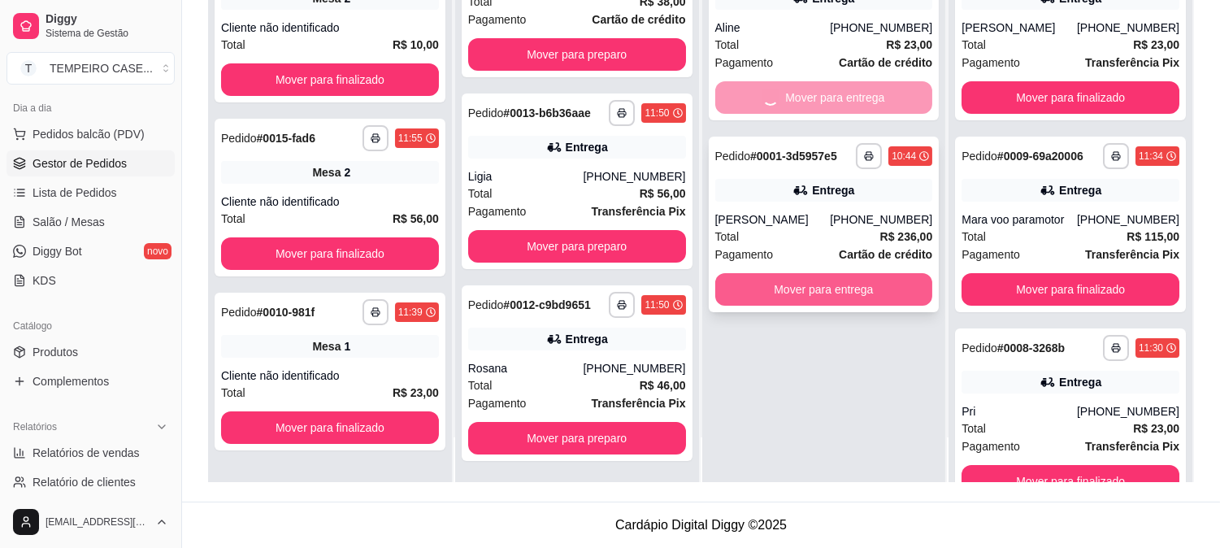
click at [819, 286] on button "Mover para entrega" at bounding box center [824, 289] width 218 height 33
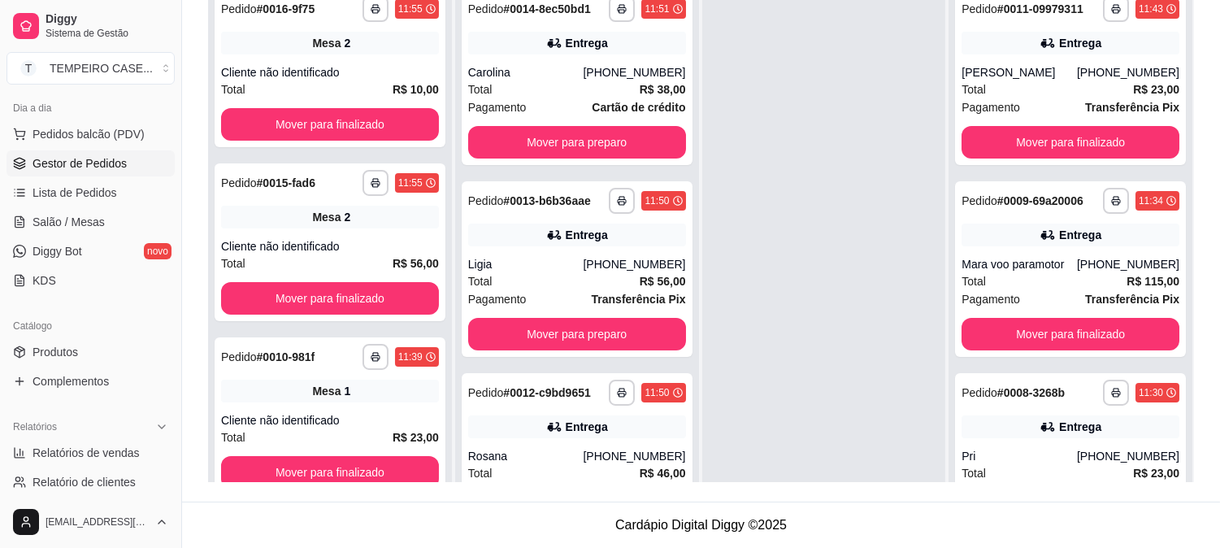
click at [742, 372] on div at bounding box center [824, 254] width 244 height 548
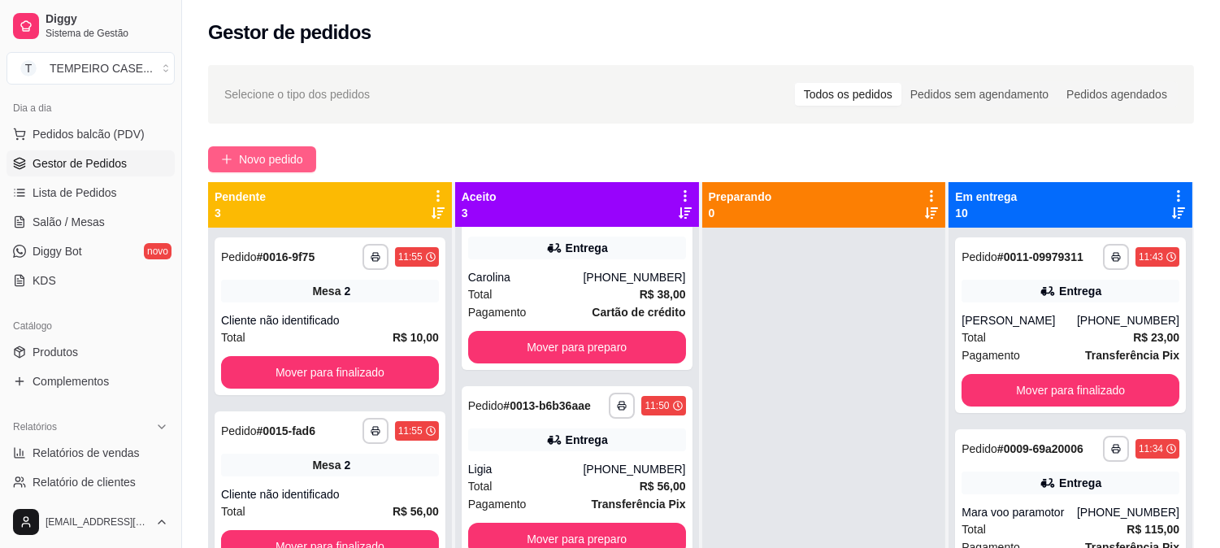
click at [255, 149] on button "Novo pedido" at bounding box center [262, 159] width 108 height 26
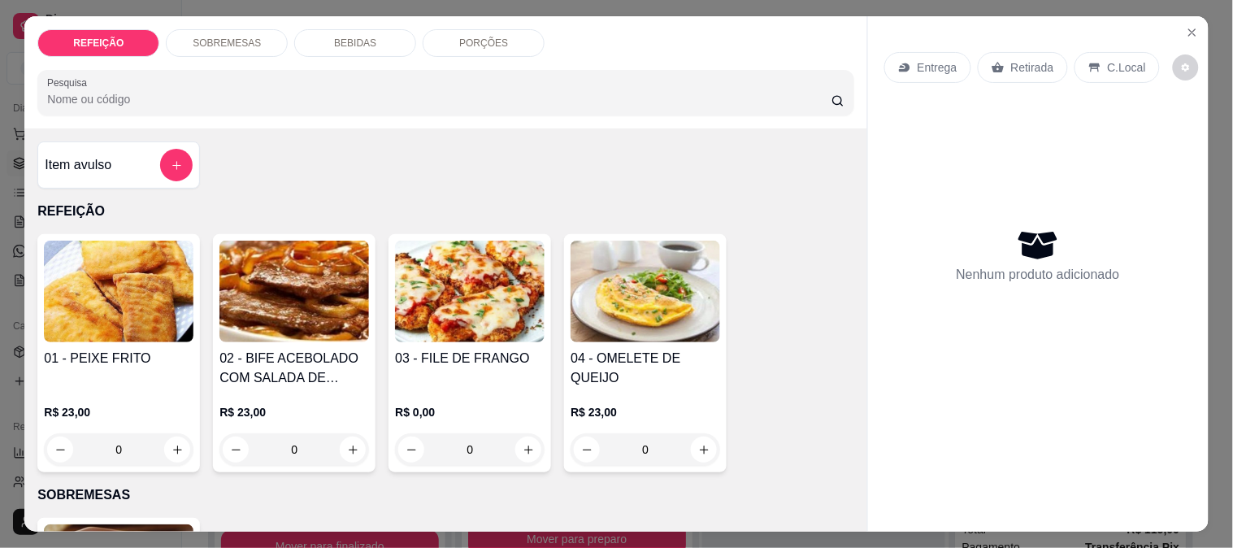
click at [518, 315] on img at bounding box center [470, 292] width 150 height 102
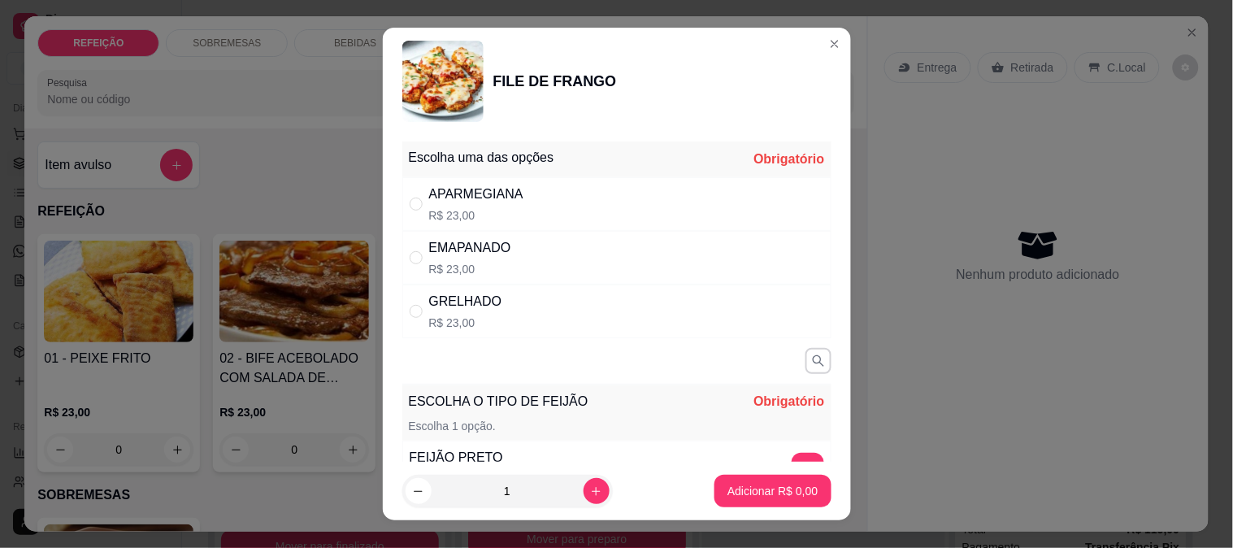
click at [555, 213] on div "APARMEGIANA R$ 23,00" at bounding box center [616, 204] width 429 height 54
radio input "true"
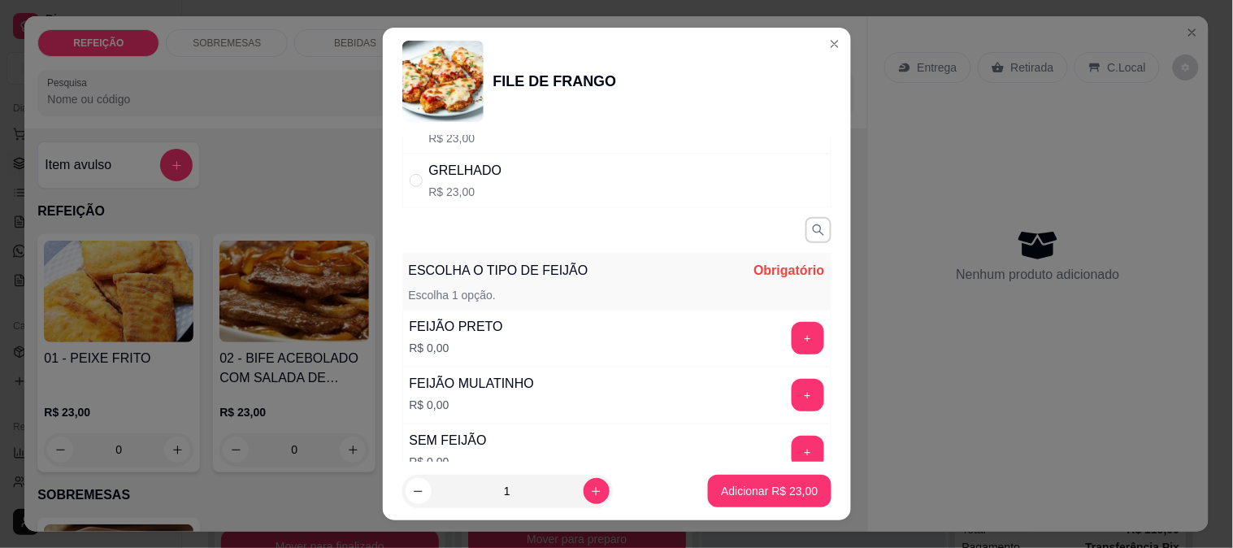
scroll to position [255, 0]
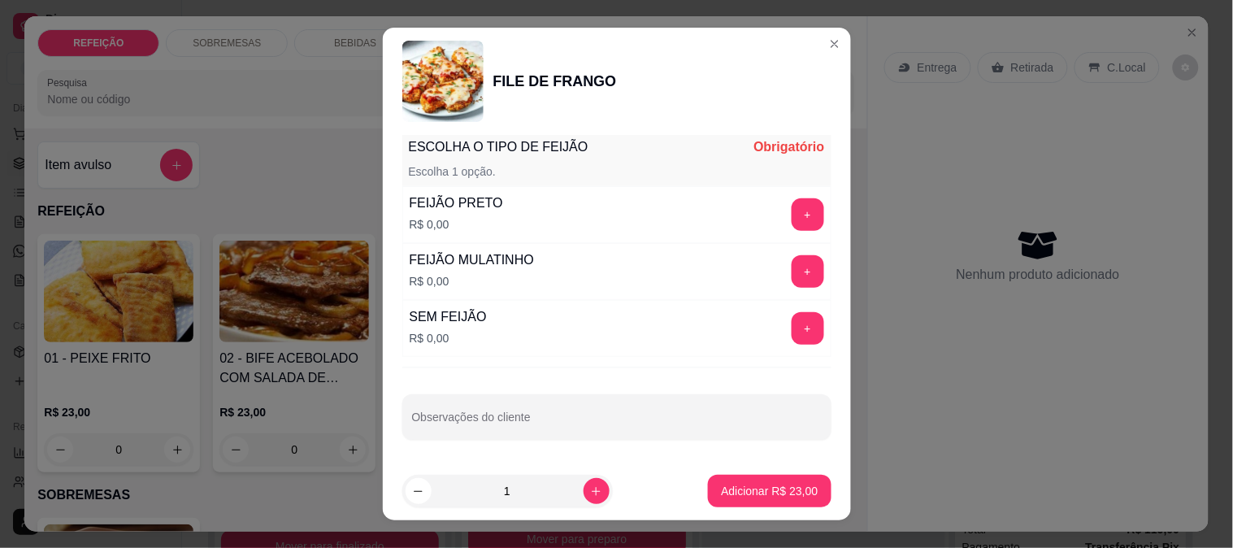
click at [792, 206] on button "+" at bounding box center [808, 214] width 33 height 33
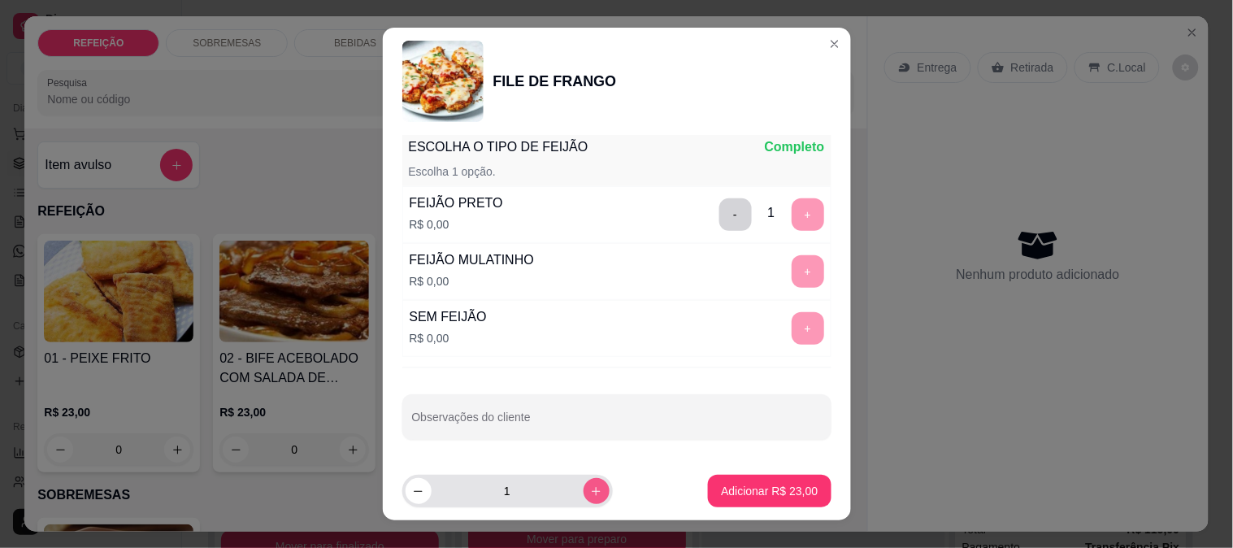
click at [590, 494] on icon "increase-product-quantity" at bounding box center [596, 491] width 12 height 12
type input "2"
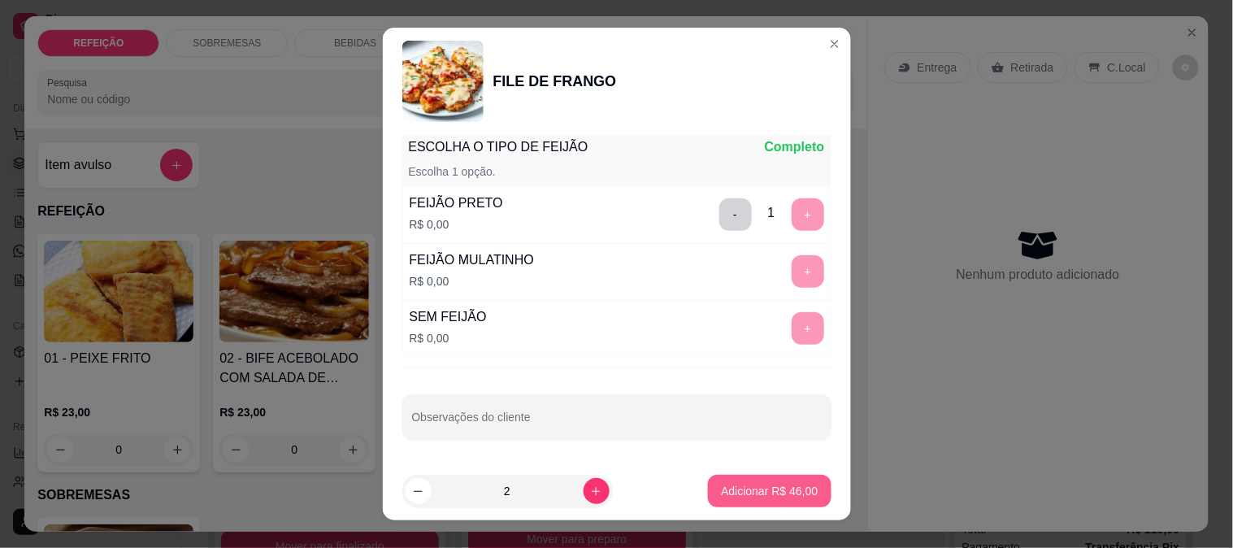
click at [721, 484] on p "Adicionar R$ 46,00" at bounding box center [769, 491] width 97 height 16
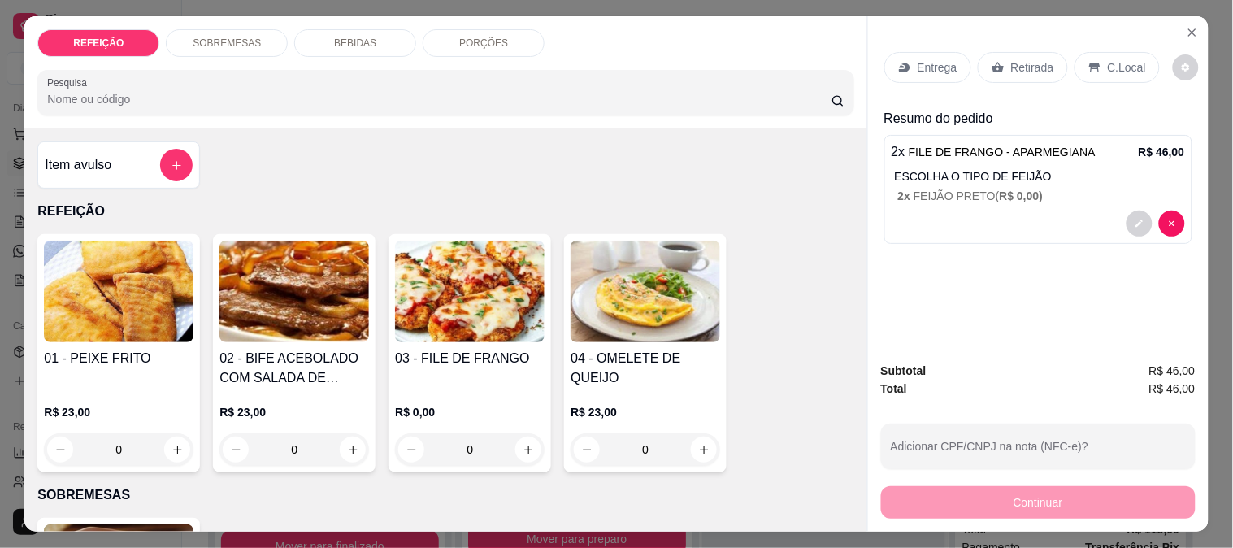
click at [918, 59] on p "Entrega" at bounding box center [938, 67] width 40 height 16
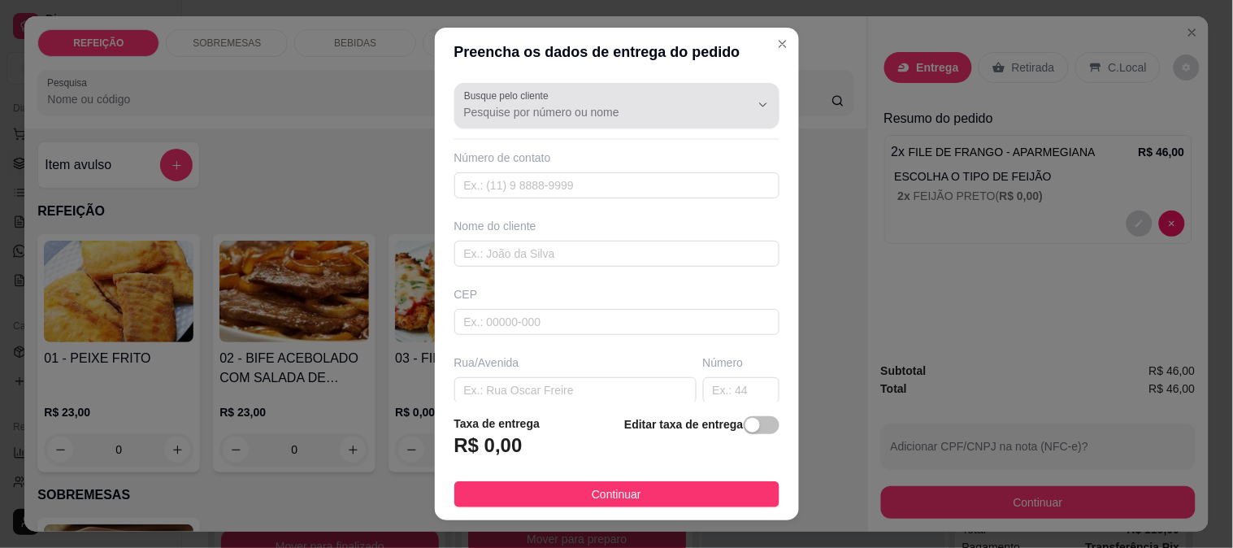
click at [551, 111] on input "Busque pelo cliente" at bounding box center [594, 112] width 260 height 16
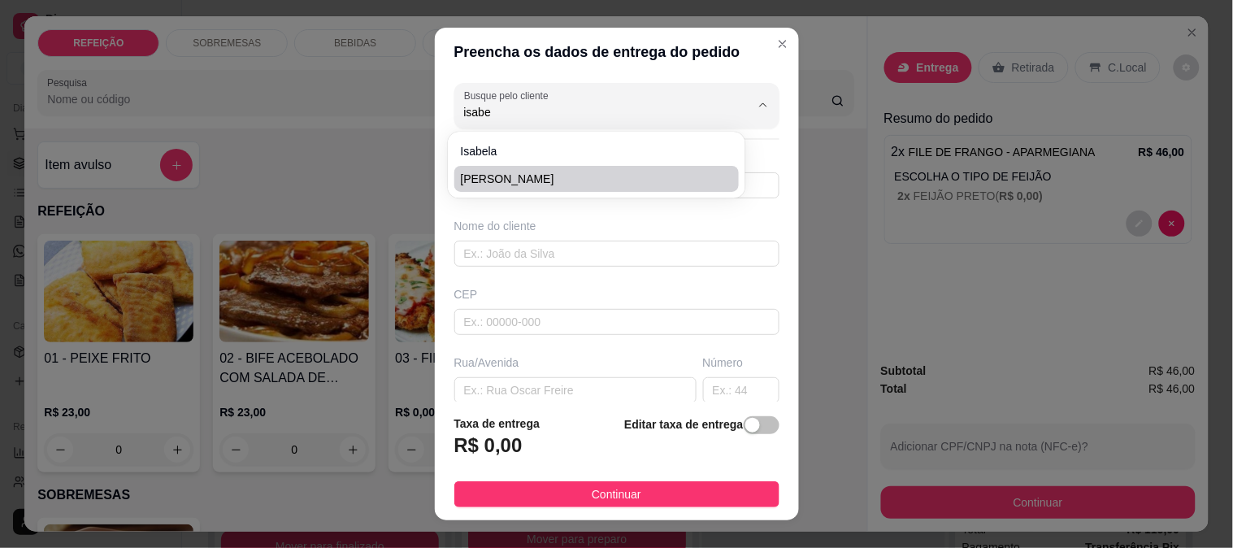
click at [518, 171] on span "[PERSON_NAME]" at bounding box center [589, 179] width 256 height 16
type input "[PERSON_NAME]"
type input "8179164419"
type input "[PERSON_NAME]"
type input "km em frente a casa do anum"
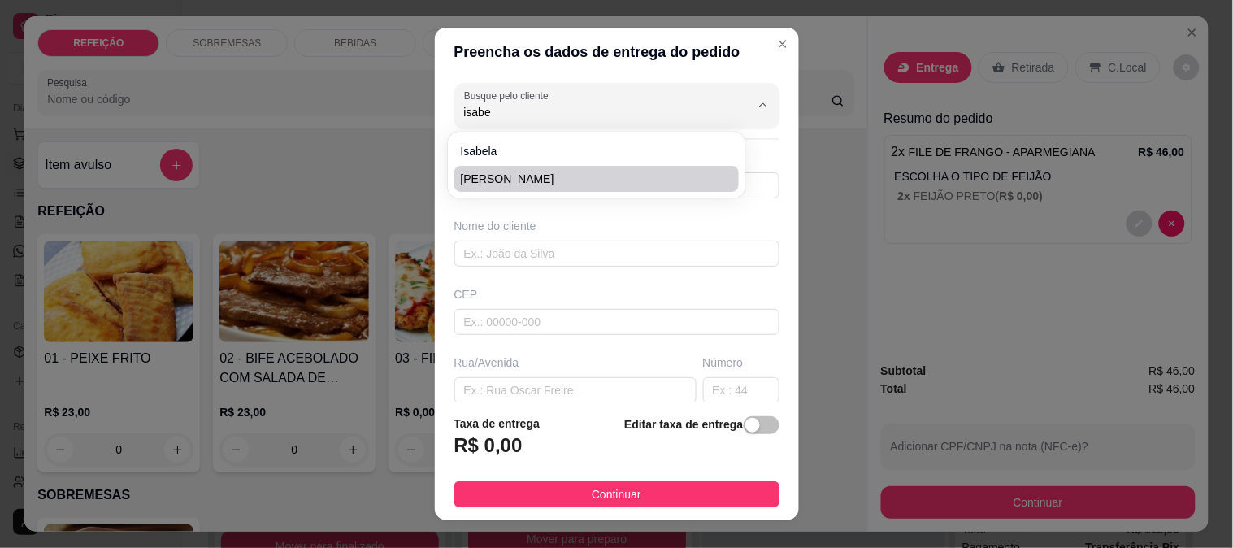
type input "IPOJUCA"
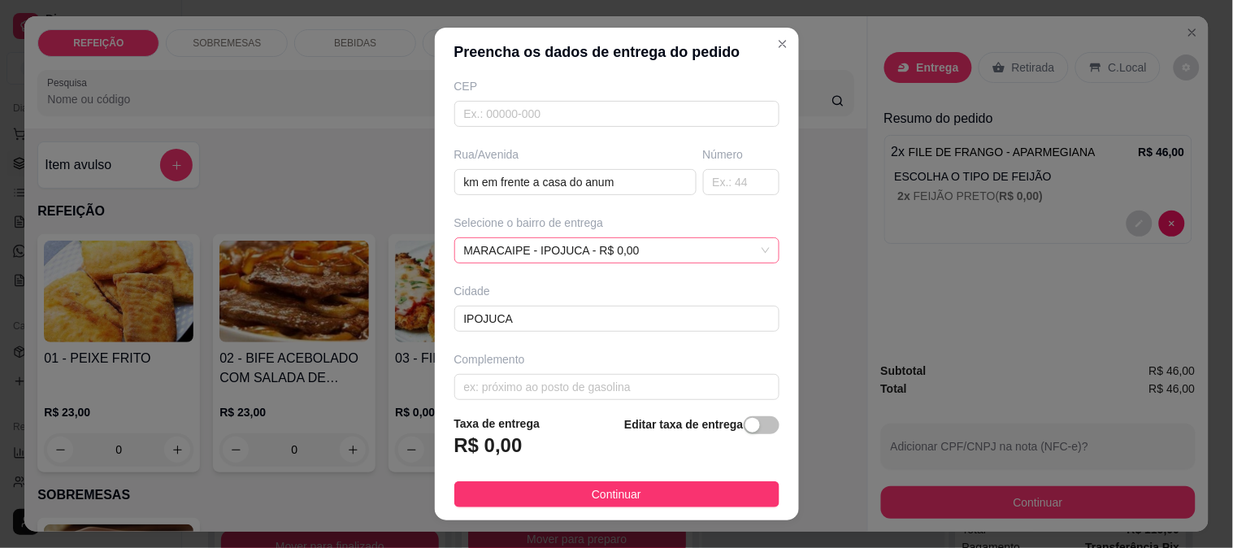
scroll to position [223, 0]
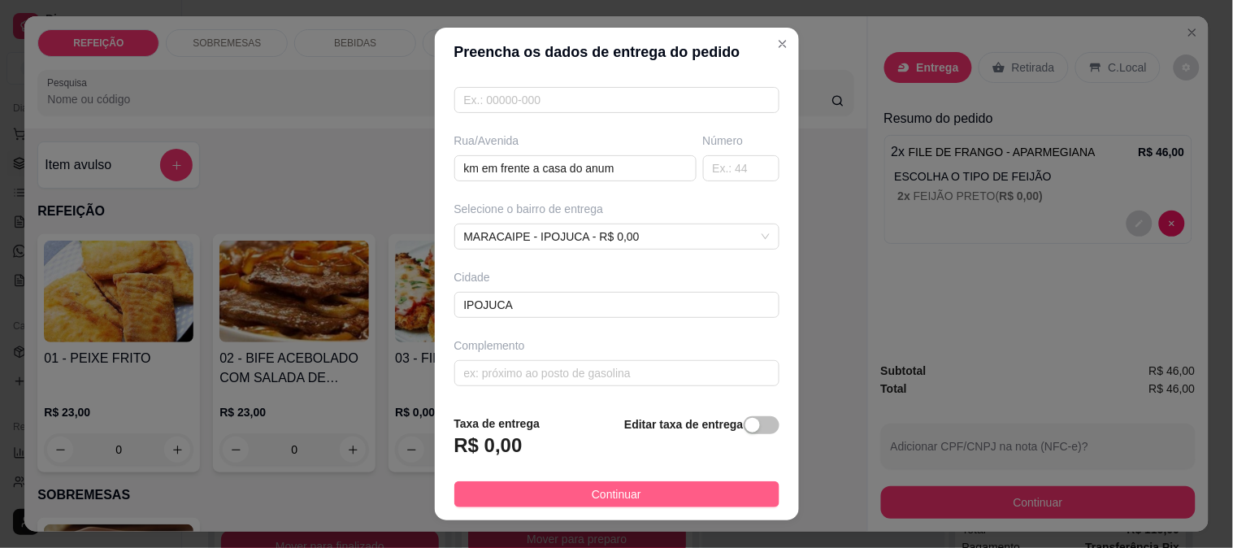
type input "[PERSON_NAME]"
click at [597, 506] on button "Continuar" at bounding box center [616, 494] width 325 height 26
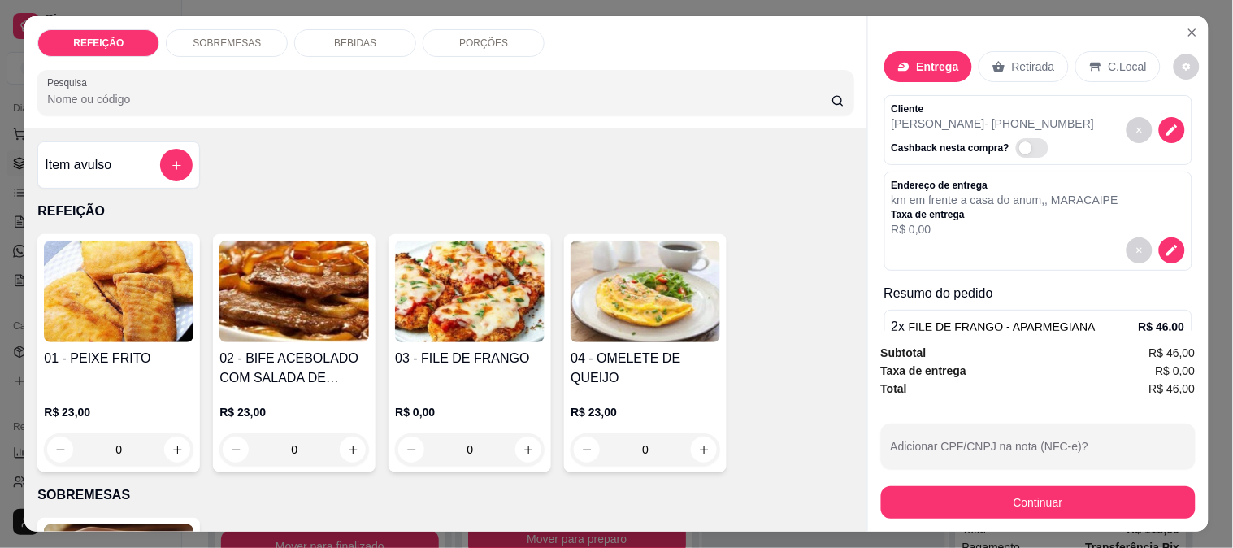
scroll to position [0, 0]
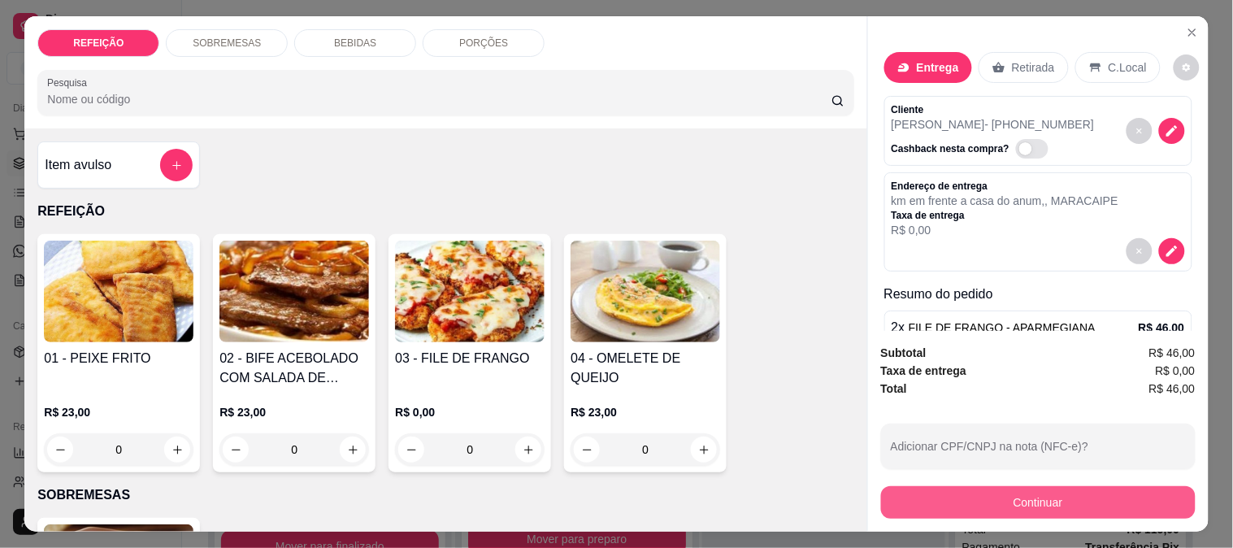
click at [961, 492] on button "Continuar" at bounding box center [1038, 502] width 315 height 33
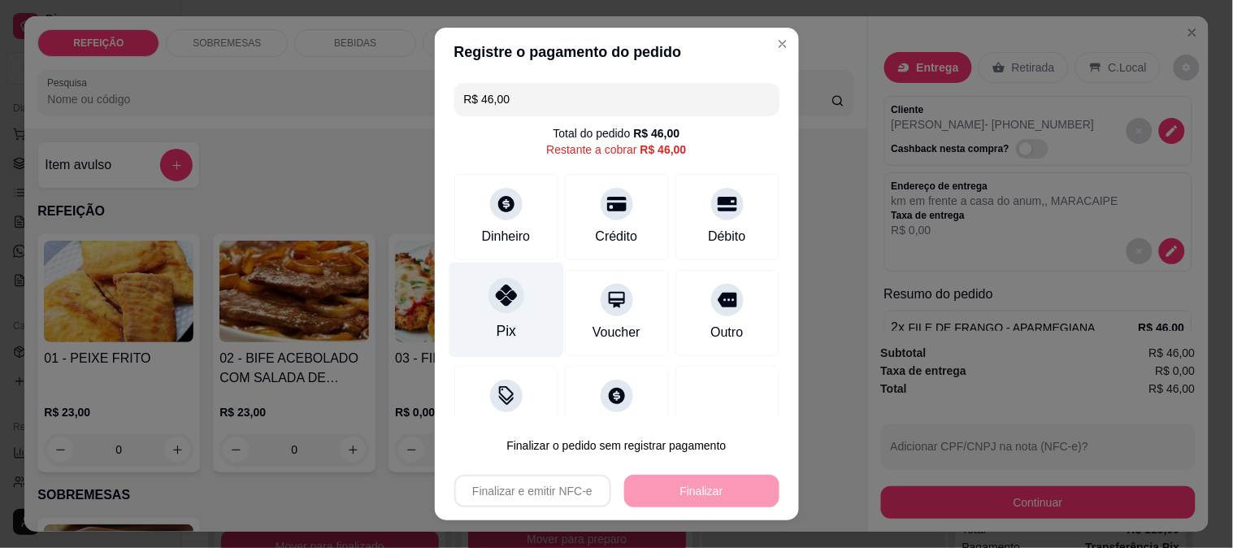
click at [508, 288] on div at bounding box center [506, 295] width 36 height 36
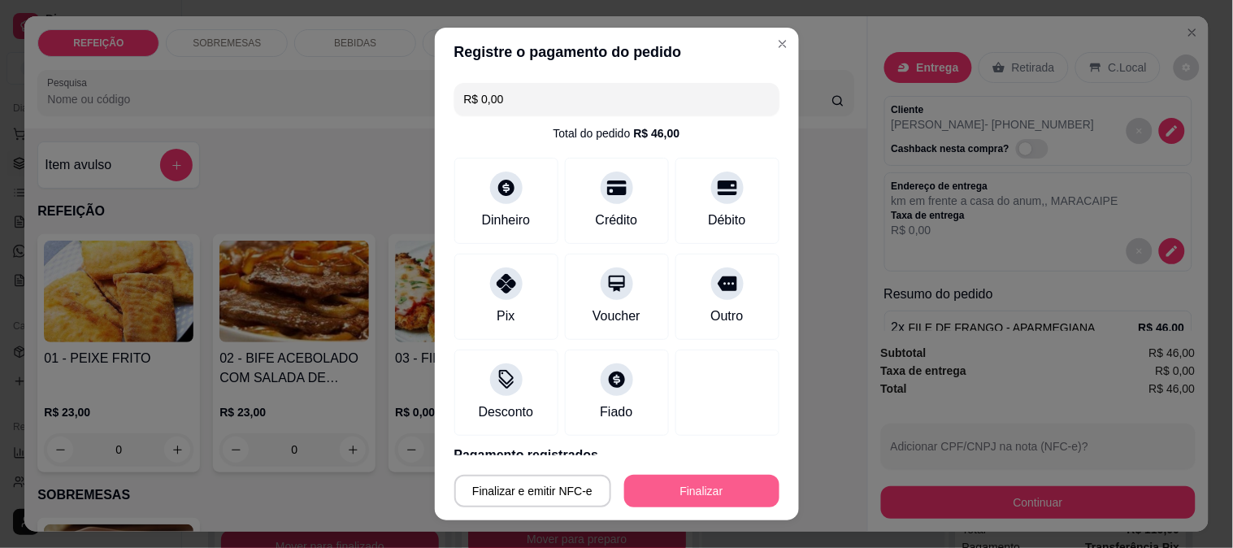
click at [721, 500] on button "Finalizar" at bounding box center [701, 491] width 155 height 33
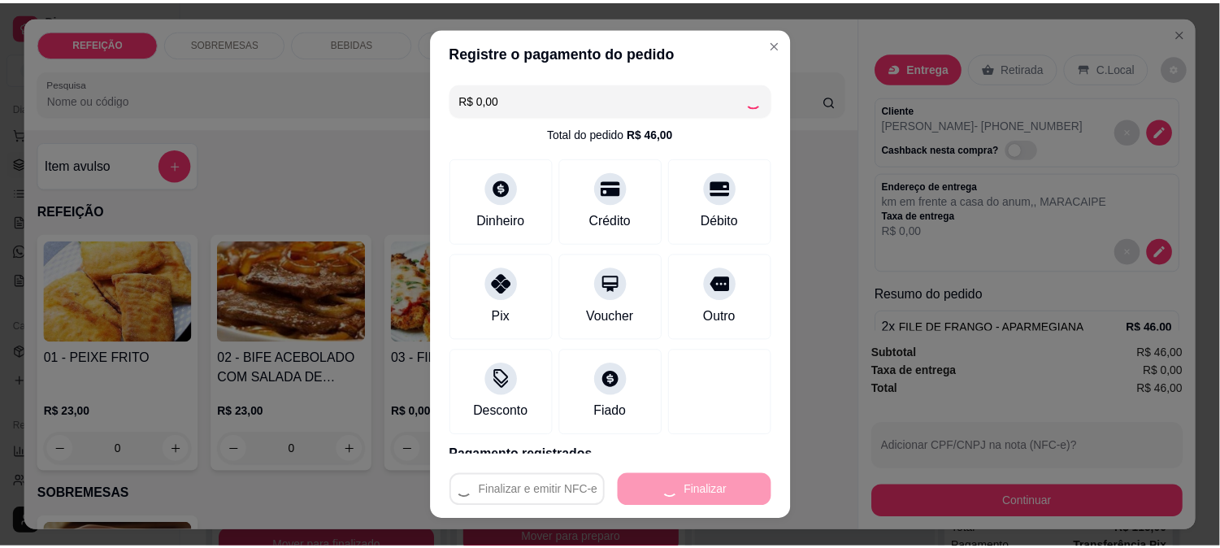
scroll to position [43, 0]
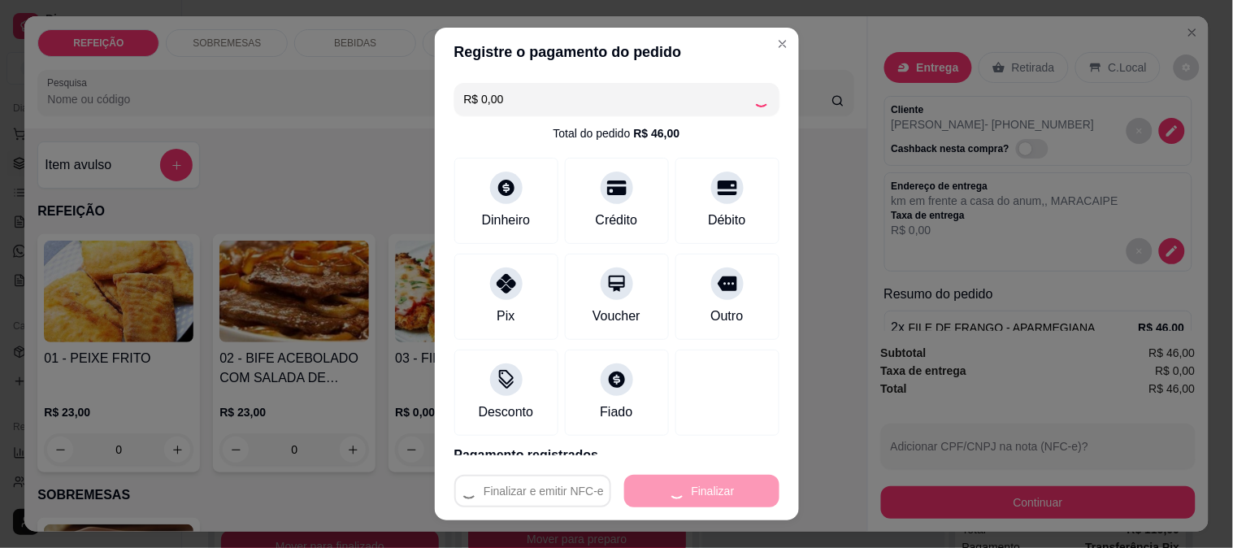
type input "-R$ 46,00"
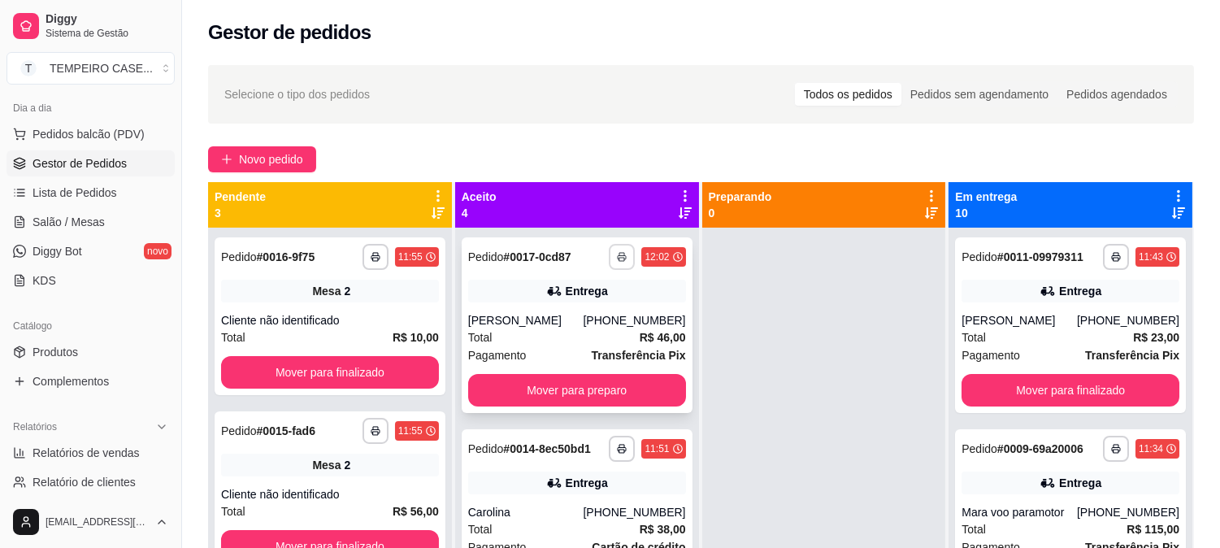
click at [609, 268] on button "button" at bounding box center [622, 257] width 26 height 26
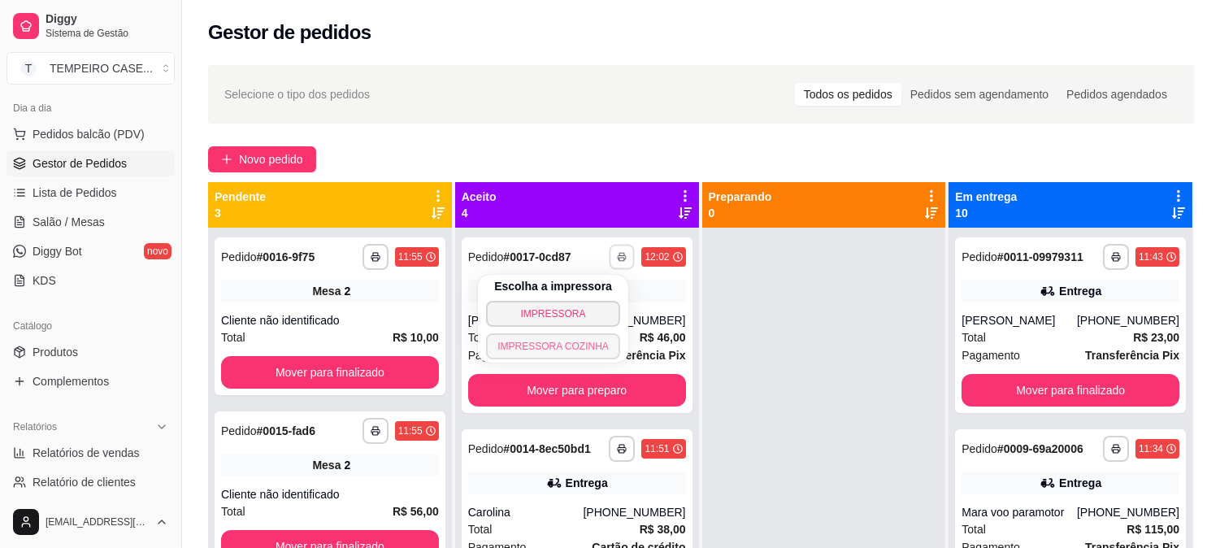
click at [549, 349] on button "IMPRESSORA COZINHA" at bounding box center [553, 346] width 134 height 26
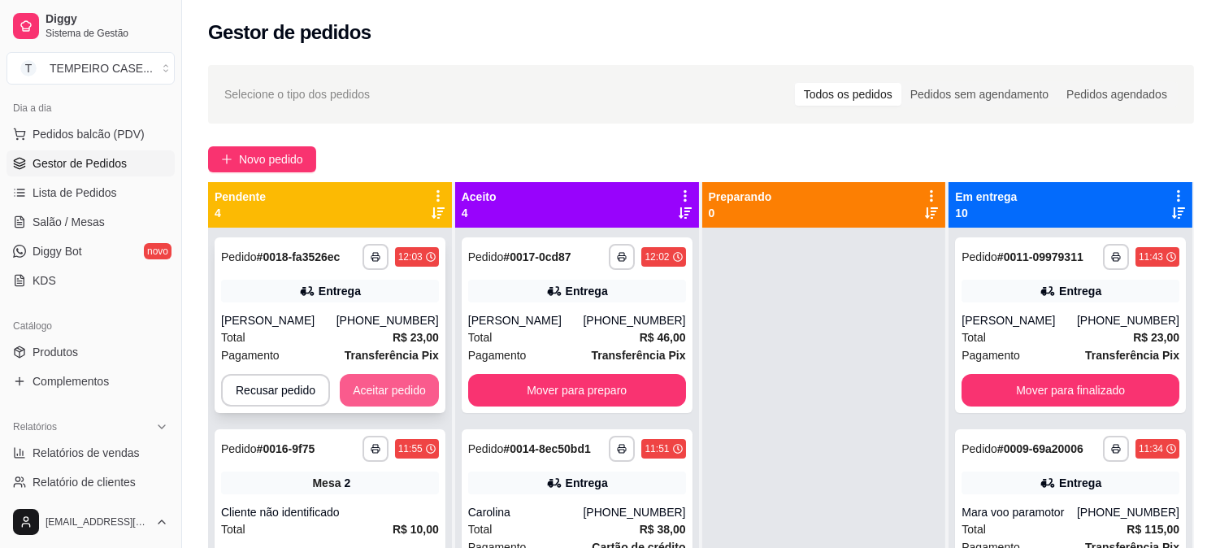
click at [388, 379] on button "Aceitar pedido" at bounding box center [389, 390] width 99 height 33
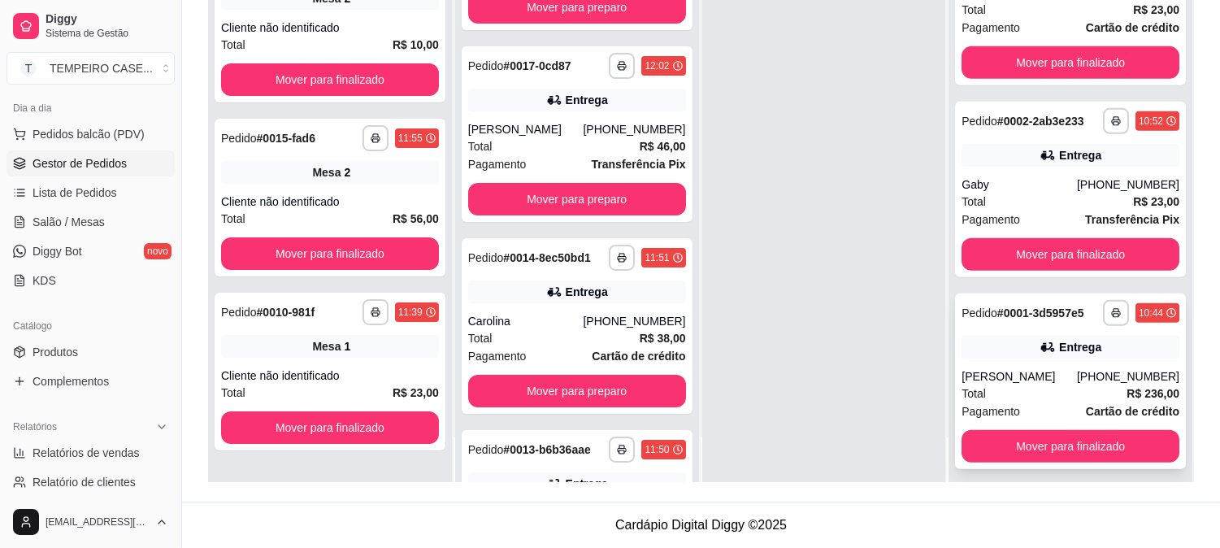
scroll to position [1401, 0]
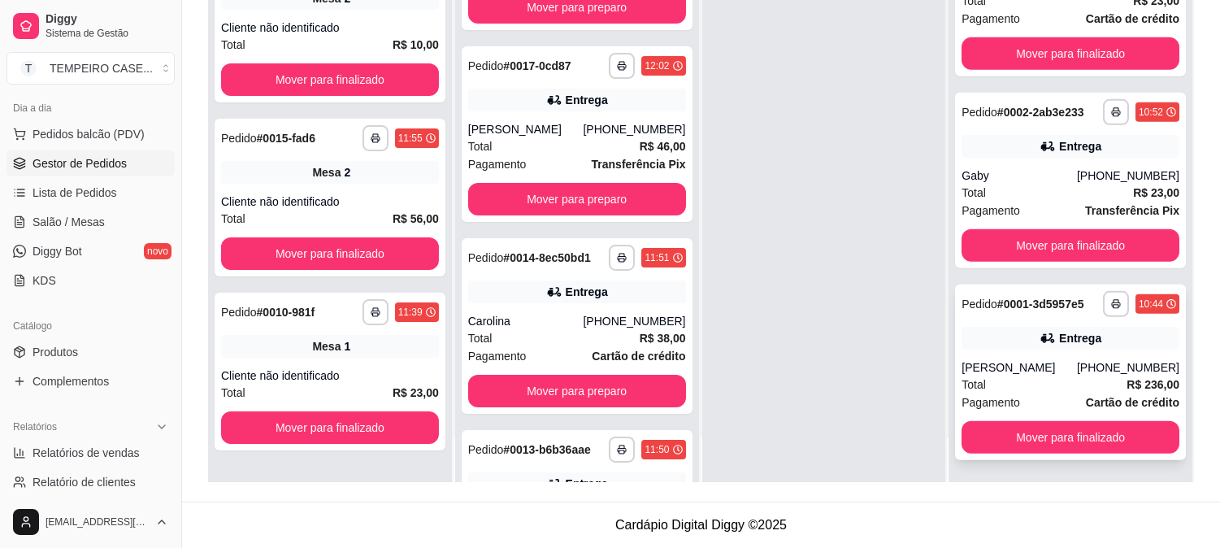
click at [1009, 322] on div "**********" at bounding box center [1070, 372] width 231 height 176
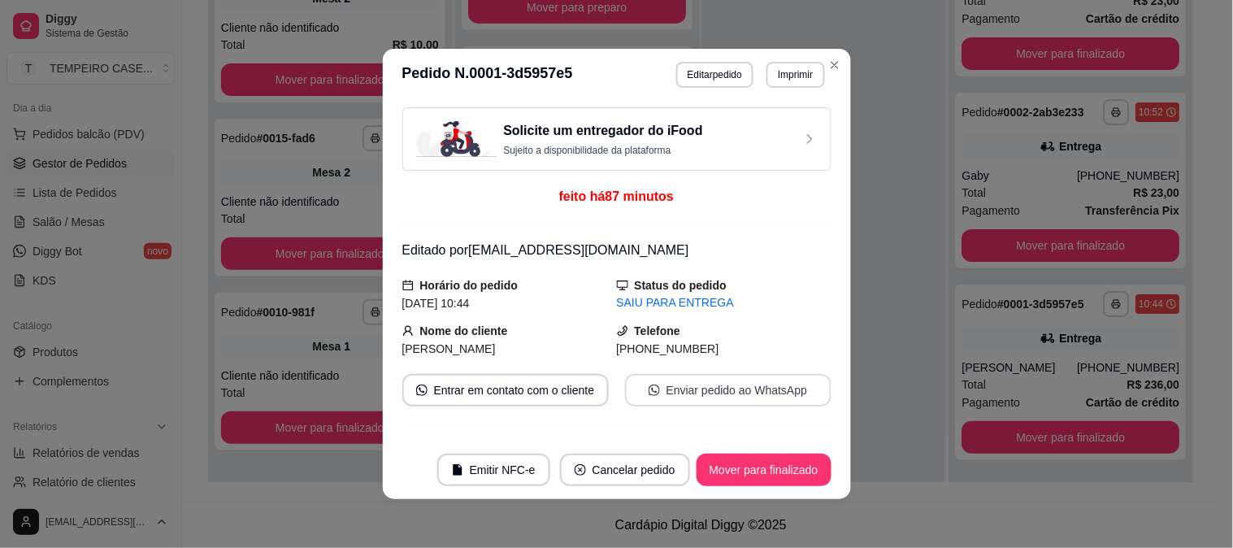
click at [680, 392] on button "Enviar pedido ao WhatsApp" at bounding box center [728, 390] width 206 height 33
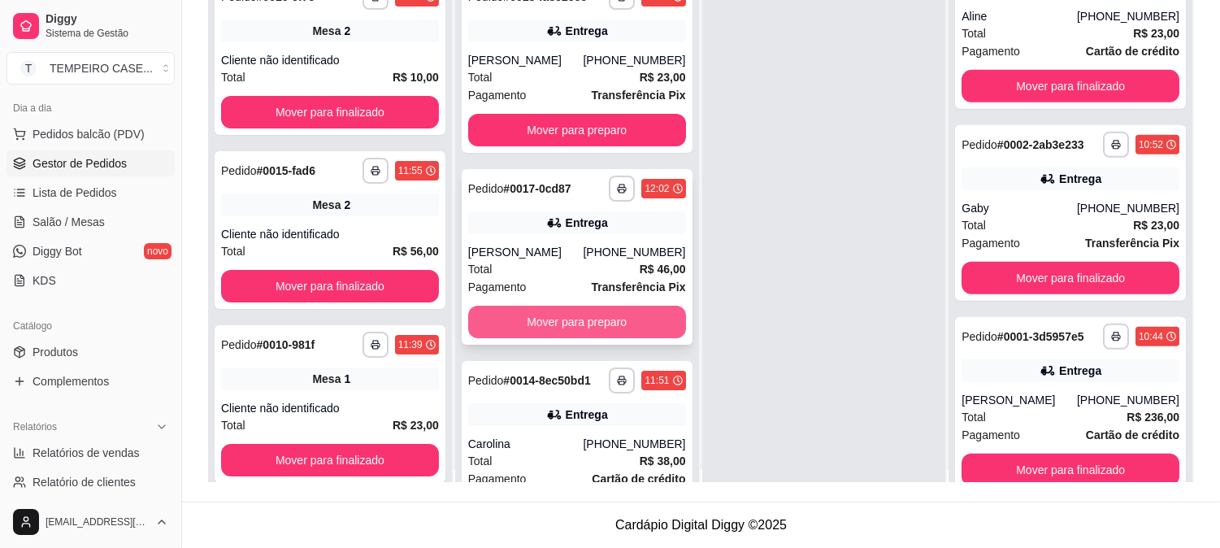
scroll to position [0, 0]
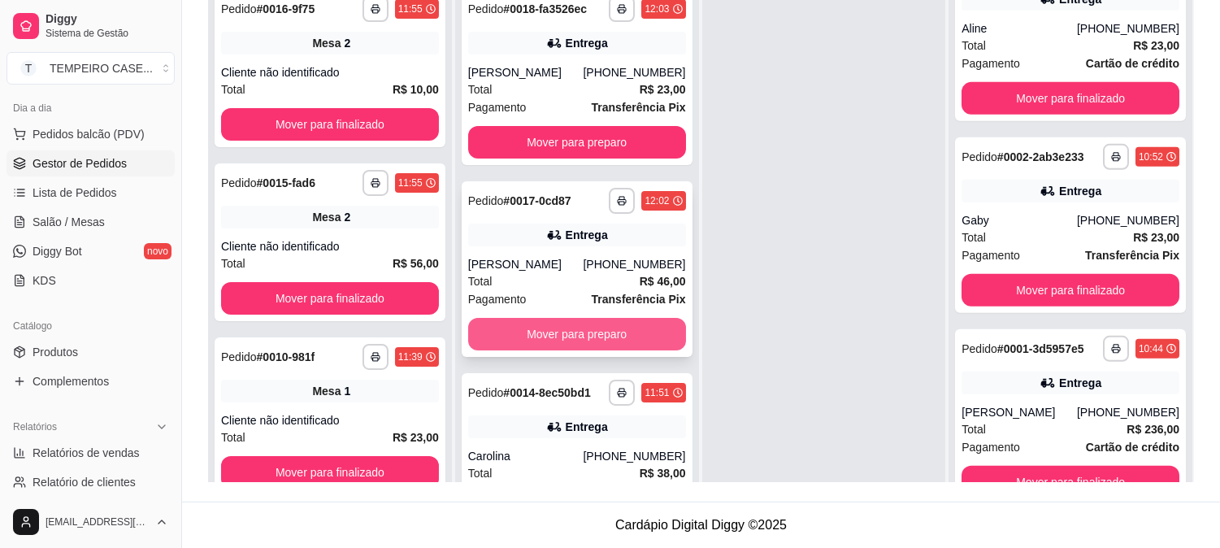
click at [575, 320] on button "Mover para preparo" at bounding box center [577, 334] width 218 height 33
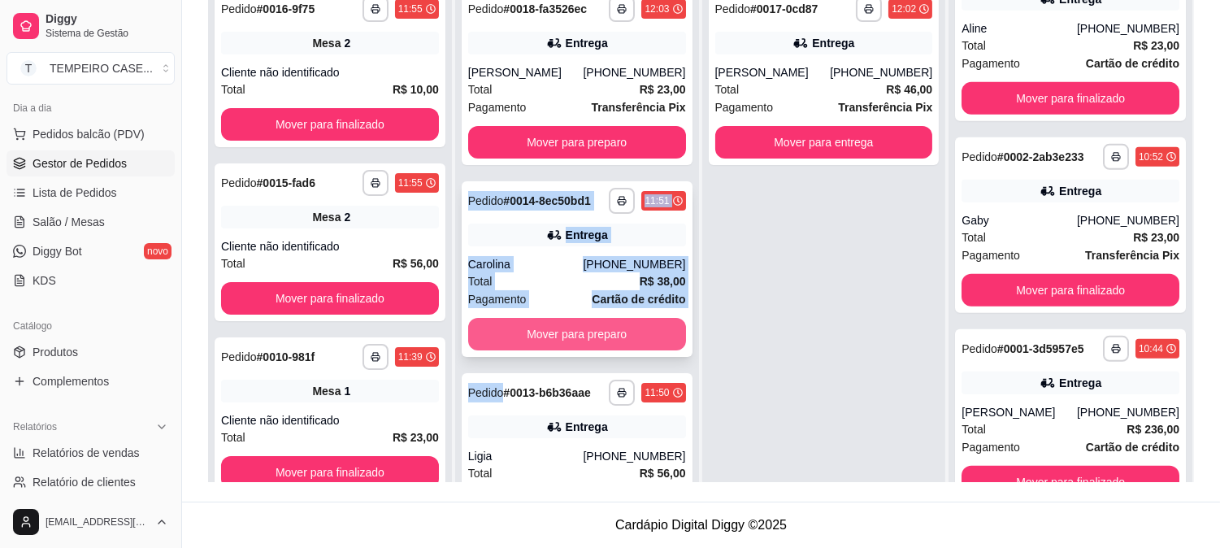
click at [574, 321] on button "Mover para preparo" at bounding box center [577, 334] width 218 height 33
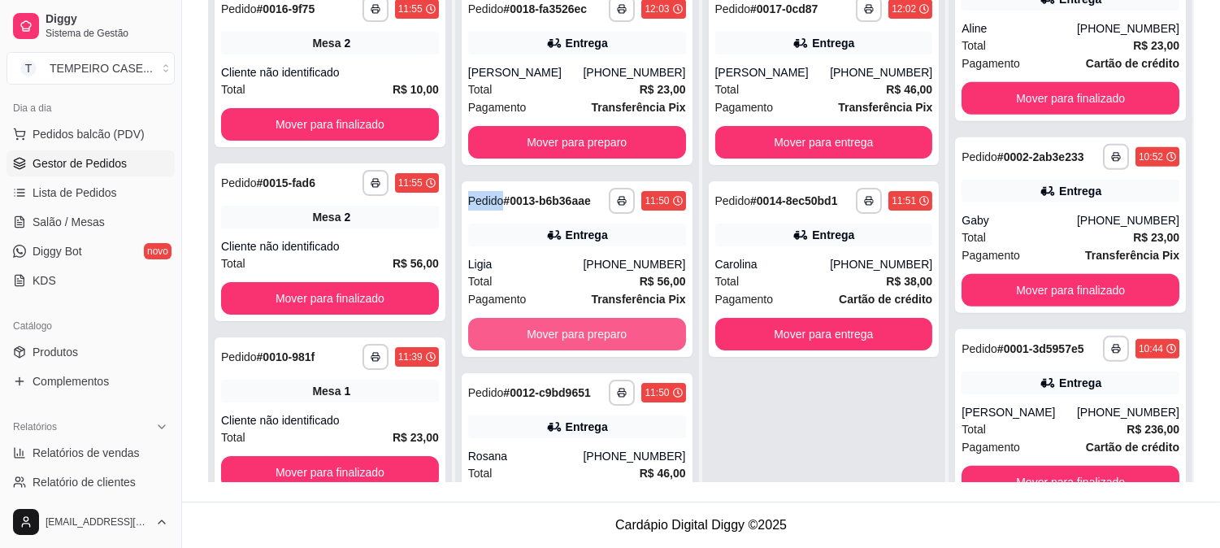
click at [574, 321] on button "Mover para preparo" at bounding box center [577, 334] width 218 height 33
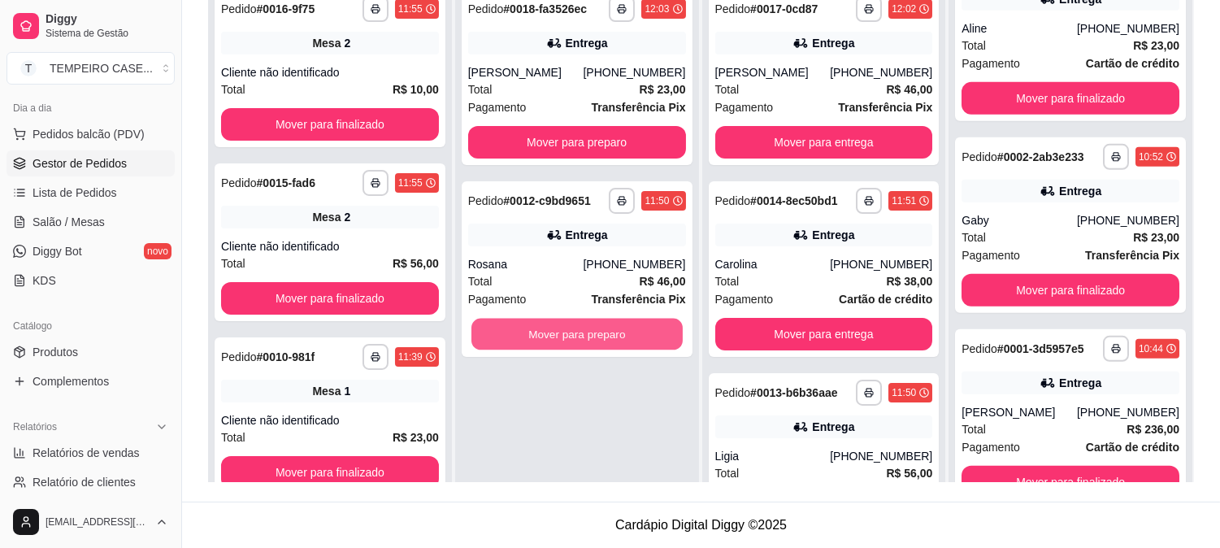
click at [574, 321] on button "Mover para preparo" at bounding box center [576, 335] width 211 height 32
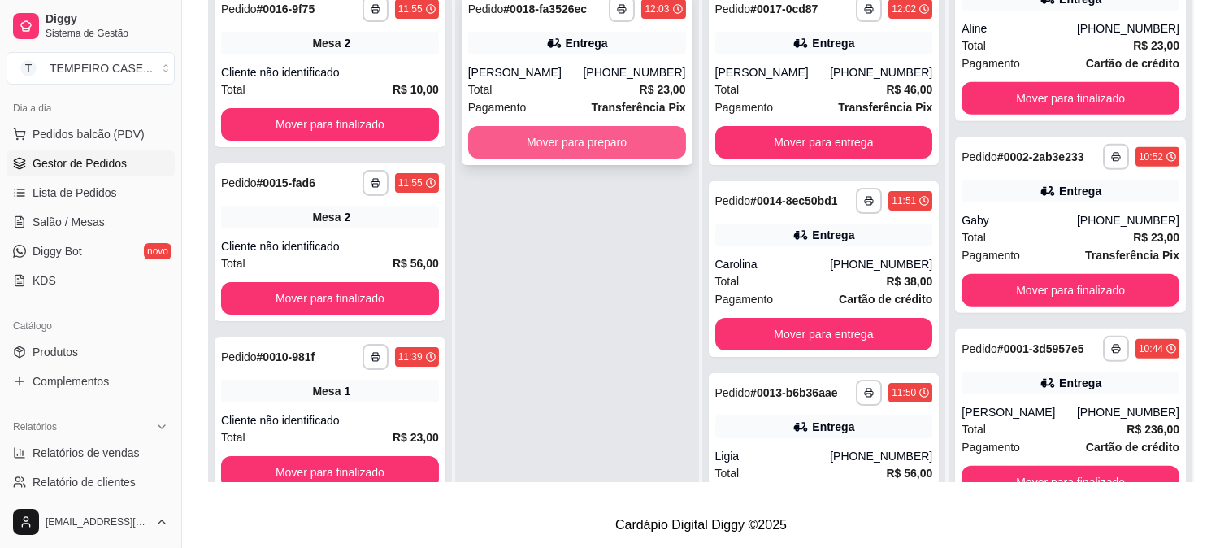
click at [540, 138] on button "Mover para preparo" at bounding box center [577, 142] width 218 height 33
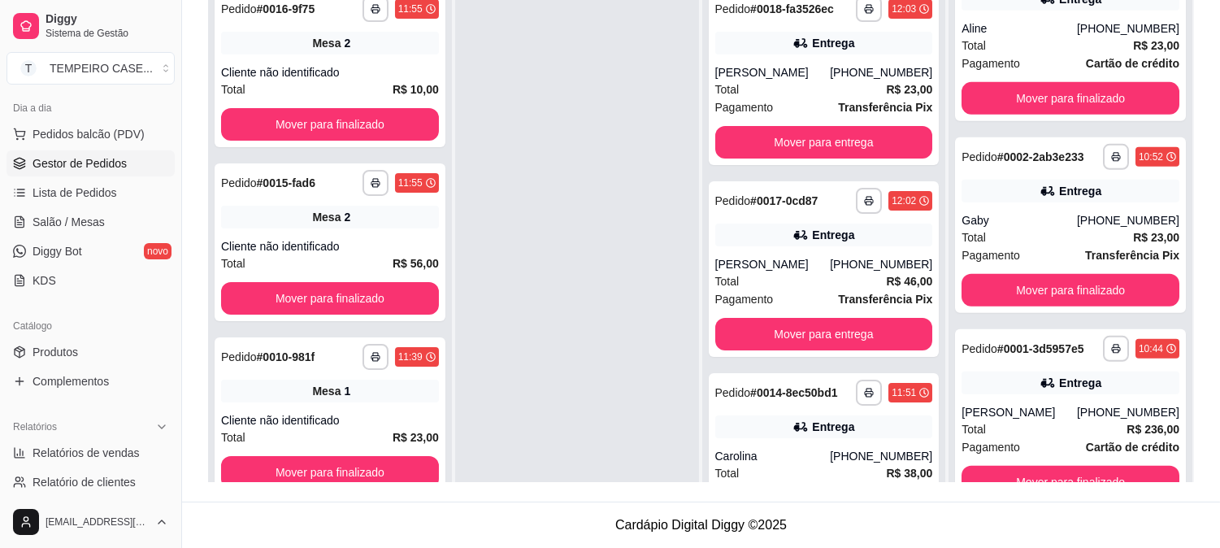
scroll to position [1427, 0]
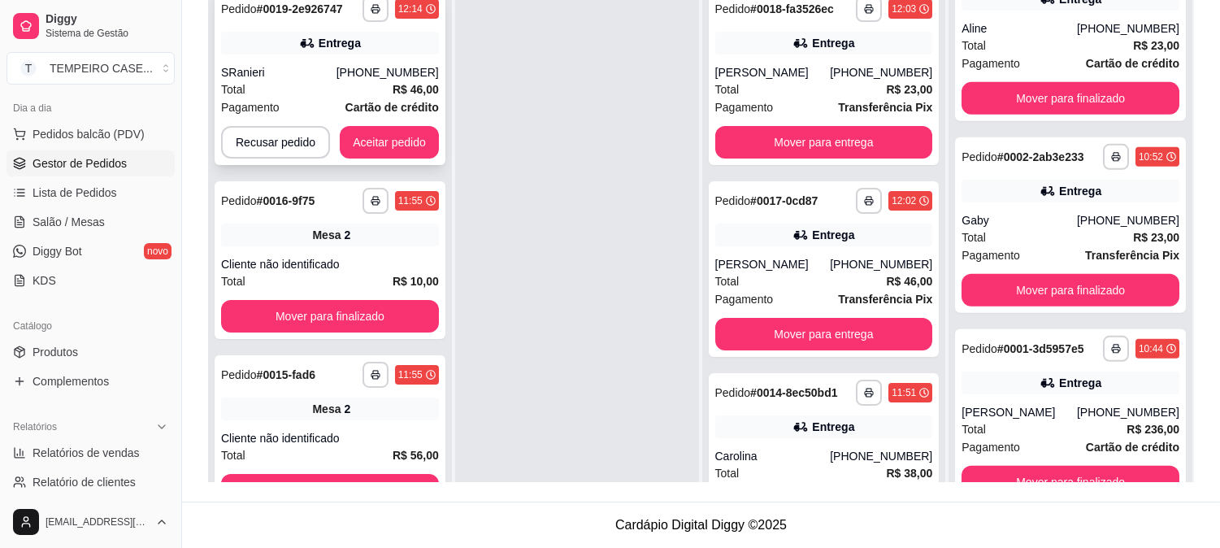
click at [388, 16] on div "**********" at bounding box center [400, 9] width 76 height 26
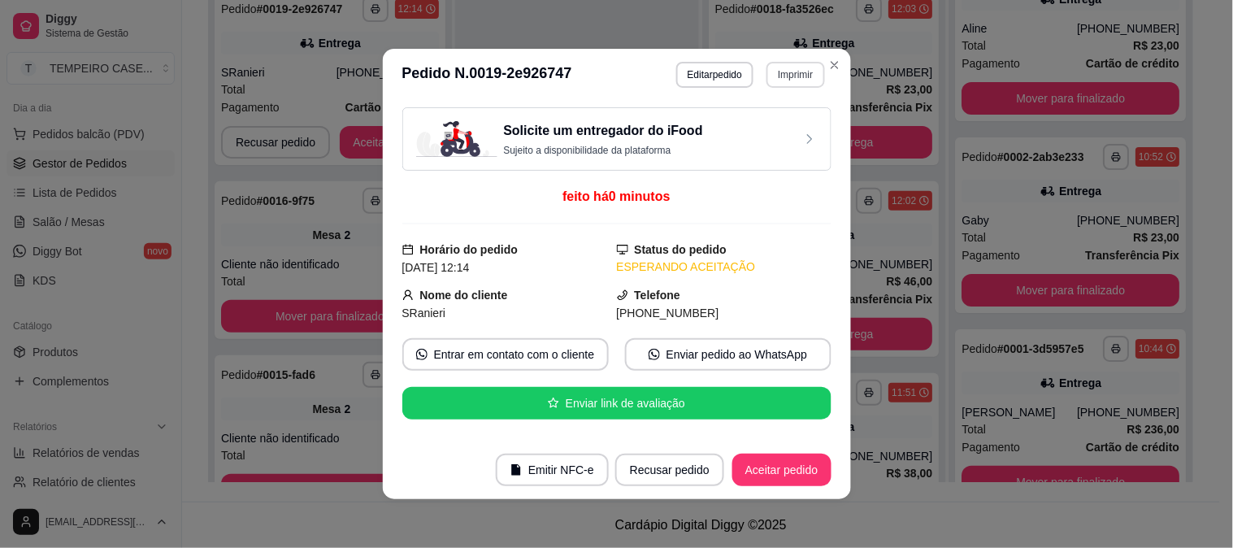
click at [778, 74] on button "Imprimir" at bounding box center [795, 75] width 58 height 26
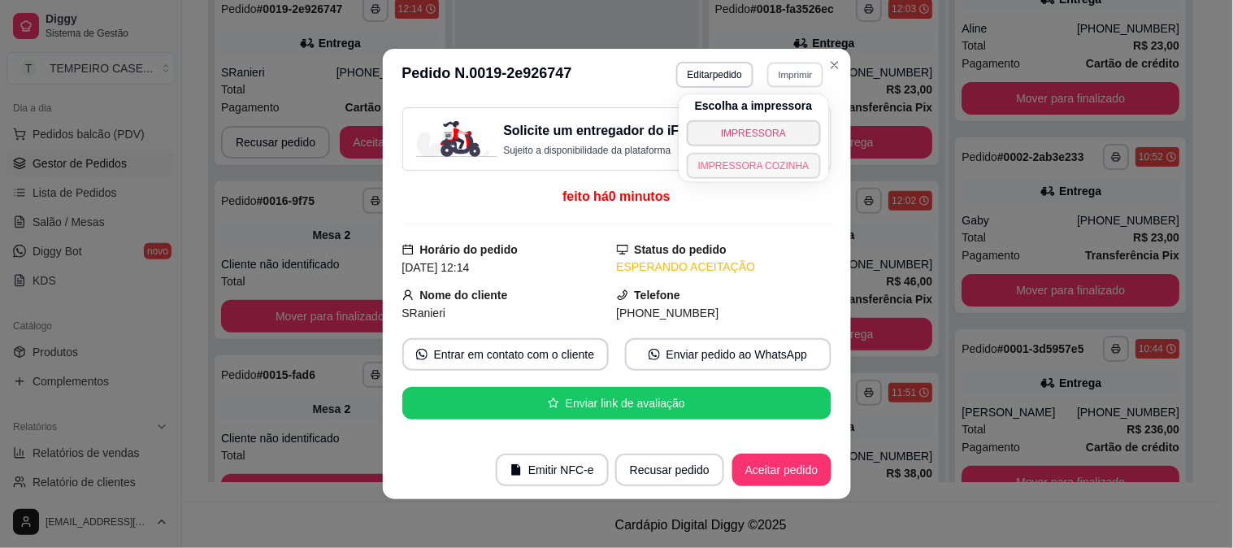
click at [760, 163] on button "IMPRESSORA COZINHA" at bounding box center [754, 166] width 134 height 26
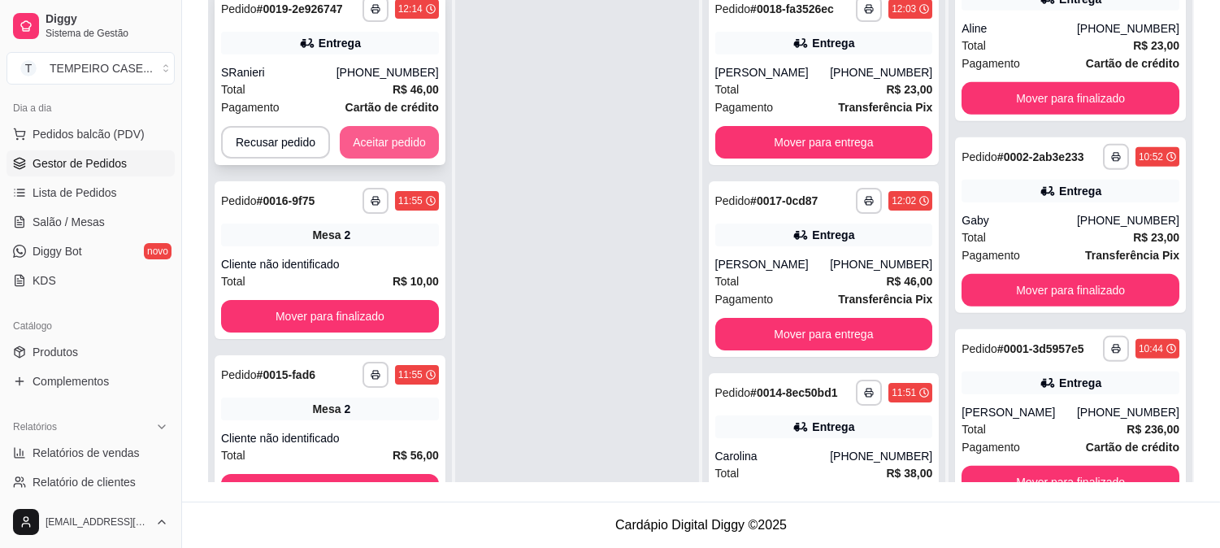
click at [362, 134] on button "Aceitar pedido" at bounding box center [389, 142] width 99 height 33
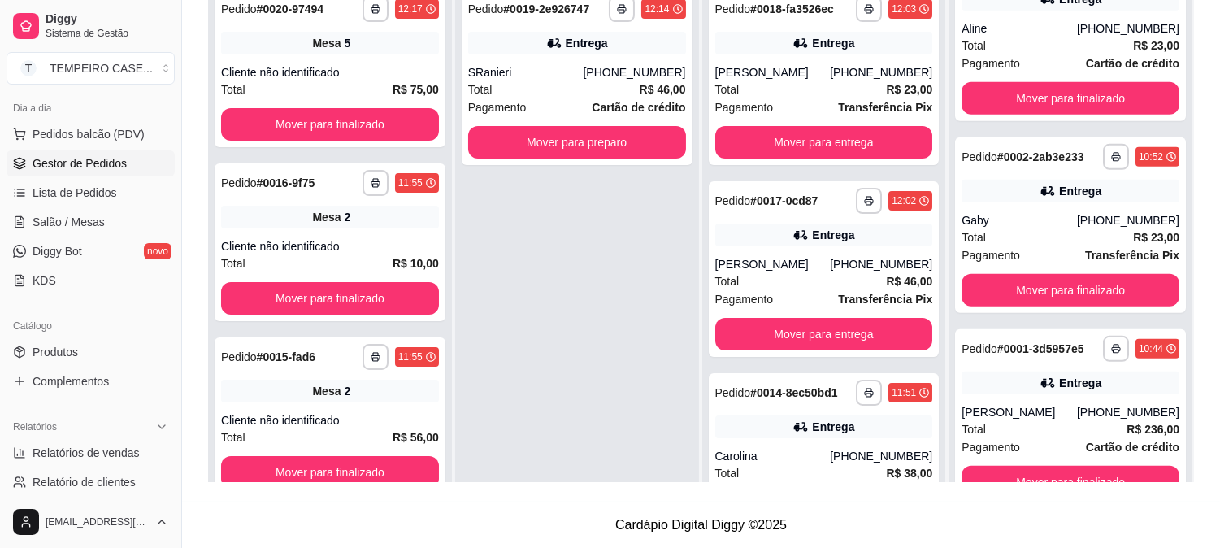
scroll to position [1401, 0]
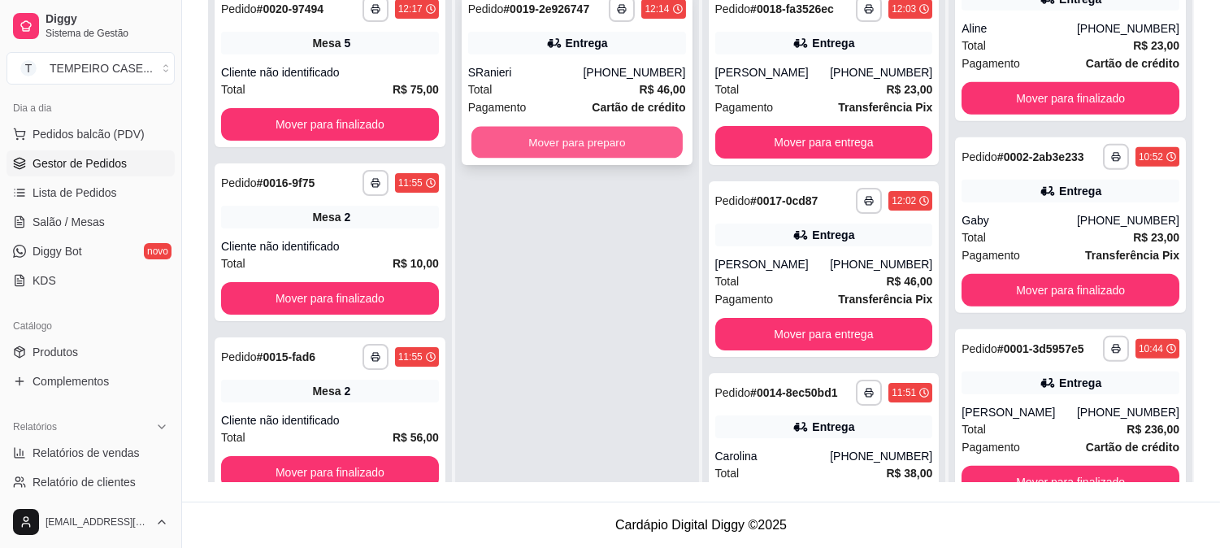
click at [570, 148] on button "Mover para preparo" at bounding box center [576, 143] width 211 height 32
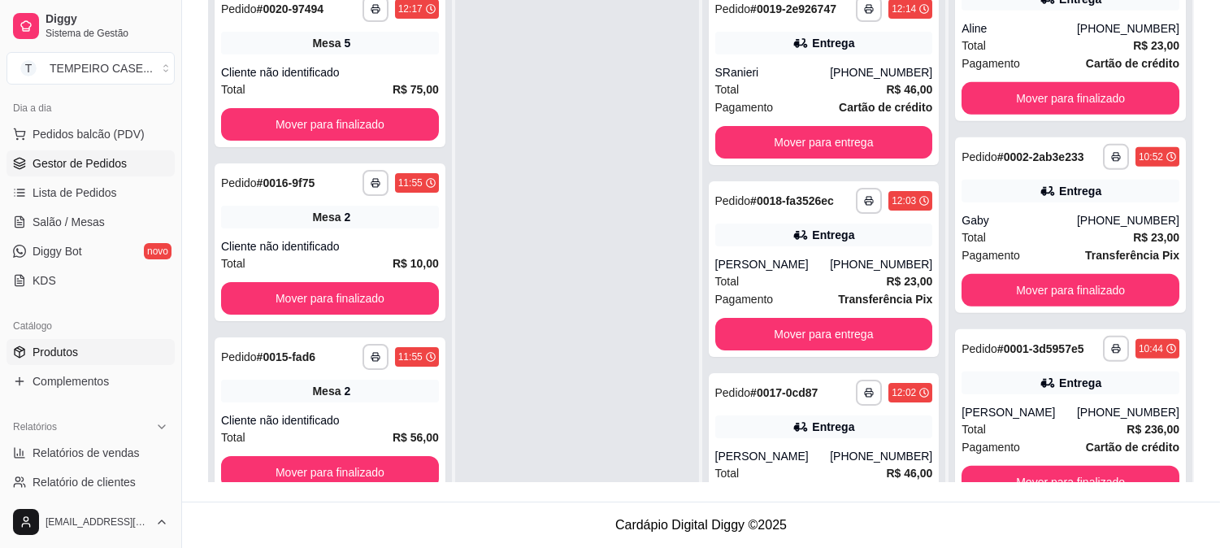
click at [96, 358] on link "Produtos" at bounding box center [91, 352] width 168 height 26
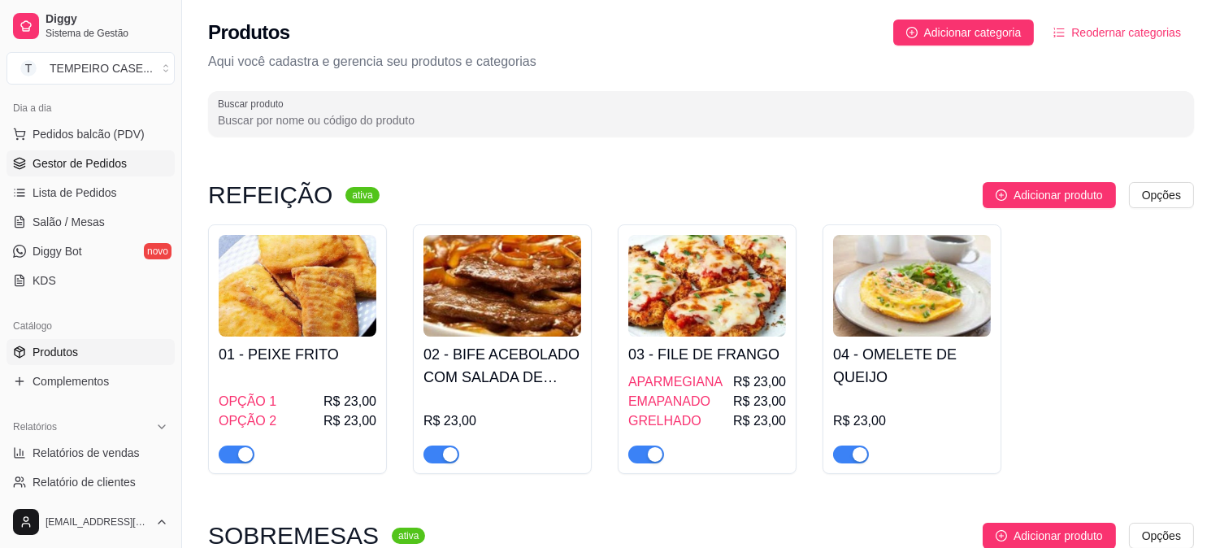
click at [93, 163] on span "Gestor de Pedidos" at bounding box center [80, 163] width 94 height 16
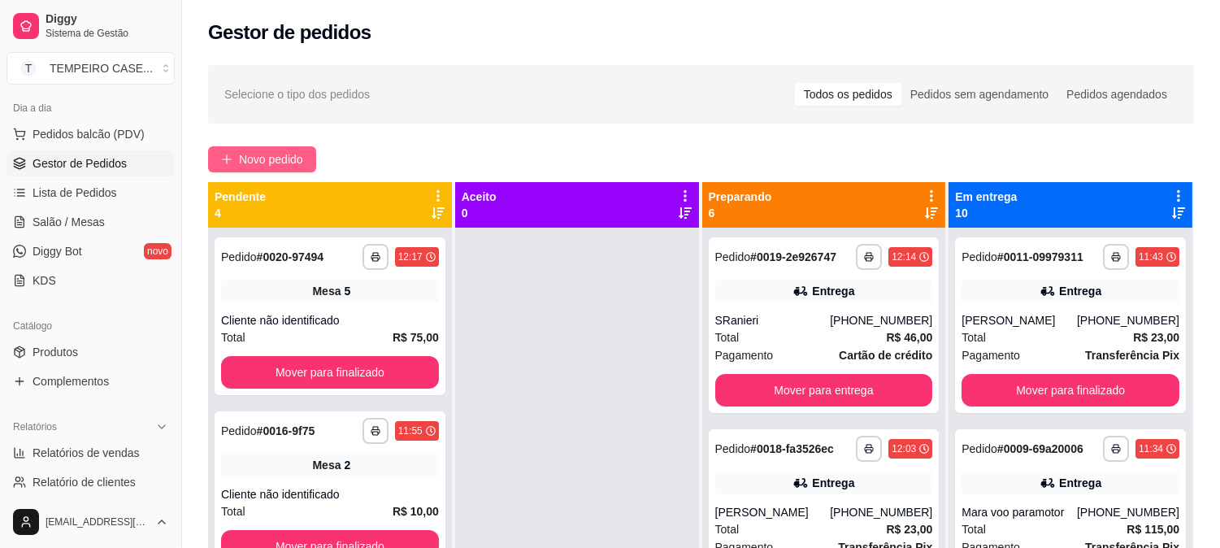
click at [274, 166] on span "Novo pedido" at bounding box center [271, 159] width 64 height 18
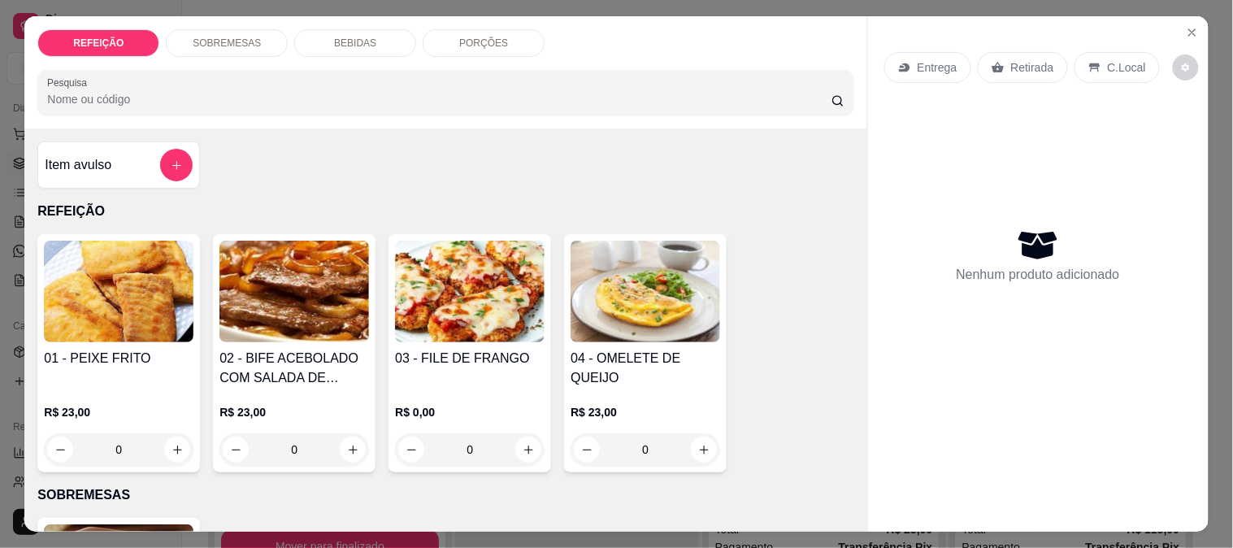
click at [463, 37] on p "PORÇÕES" at bounding box center [483, 43] width 49 height 13
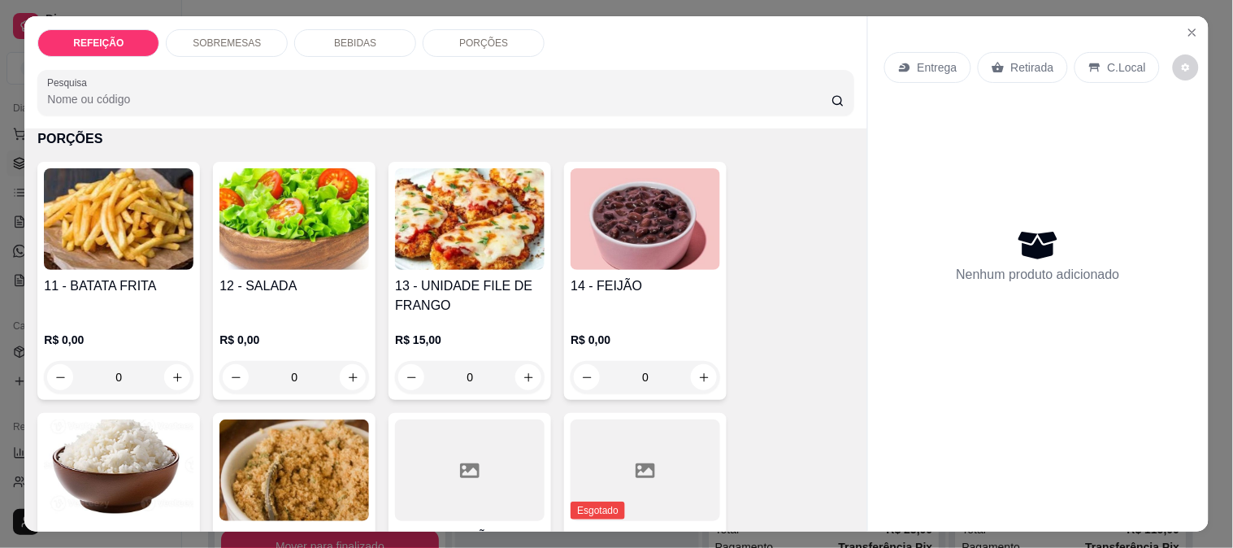
scroll to position [42, 0]
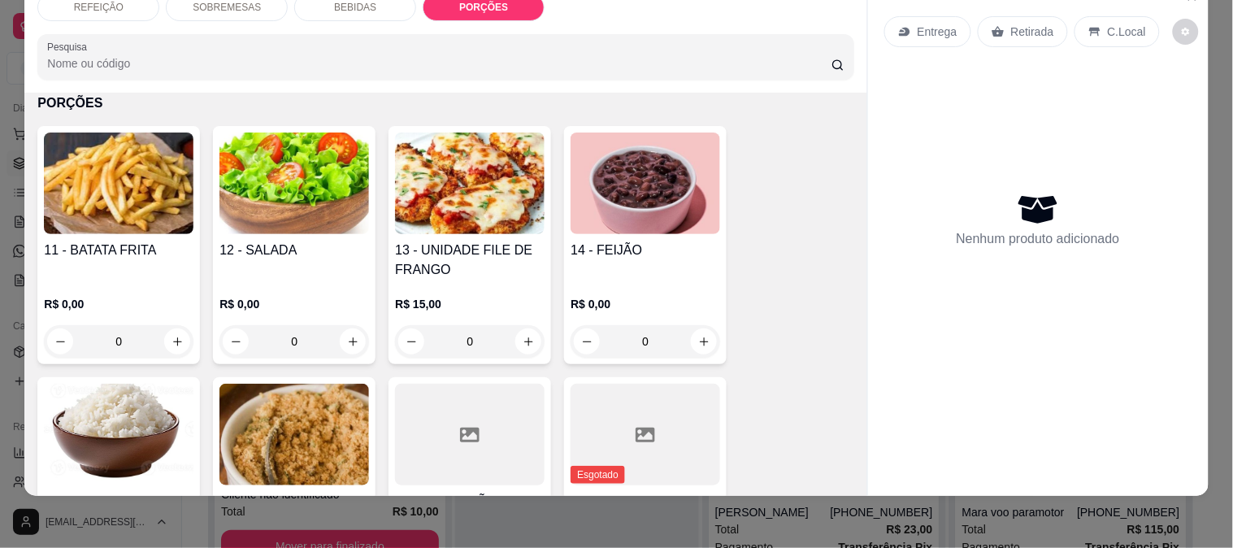
click at [77, 197] on img at bounding box center [119, 183] width 150 height 102
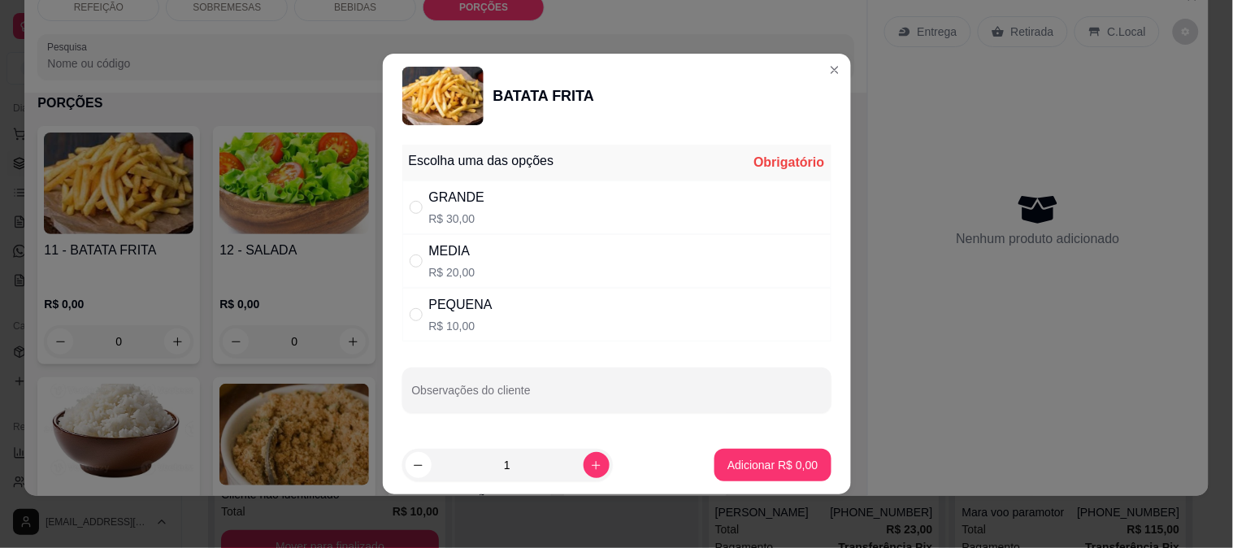
click at [458, 318] on p "R$ 10,00" at bounding box center [460, 326] width 63 height 16
radio input "true"
click at [740, 476] on button "Adicionar R$ 10,00" at bounding box center [769, 465] width 123 height 33
type input "1"
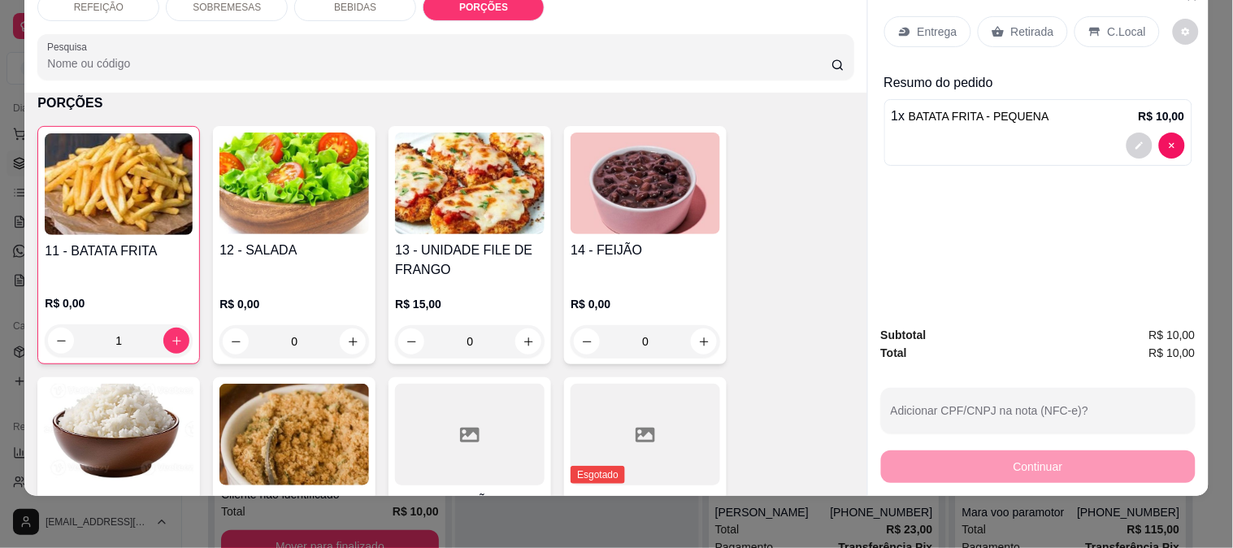
click at [1216, 67] on div "REFEIÇÃO SOBREMESAS BEBIDAS PORÇÕES Pesquisa Item avulso REFEIÇÃO 01 - PEIXE FR…" at bounding box center [616, 274] width 1233 height 548
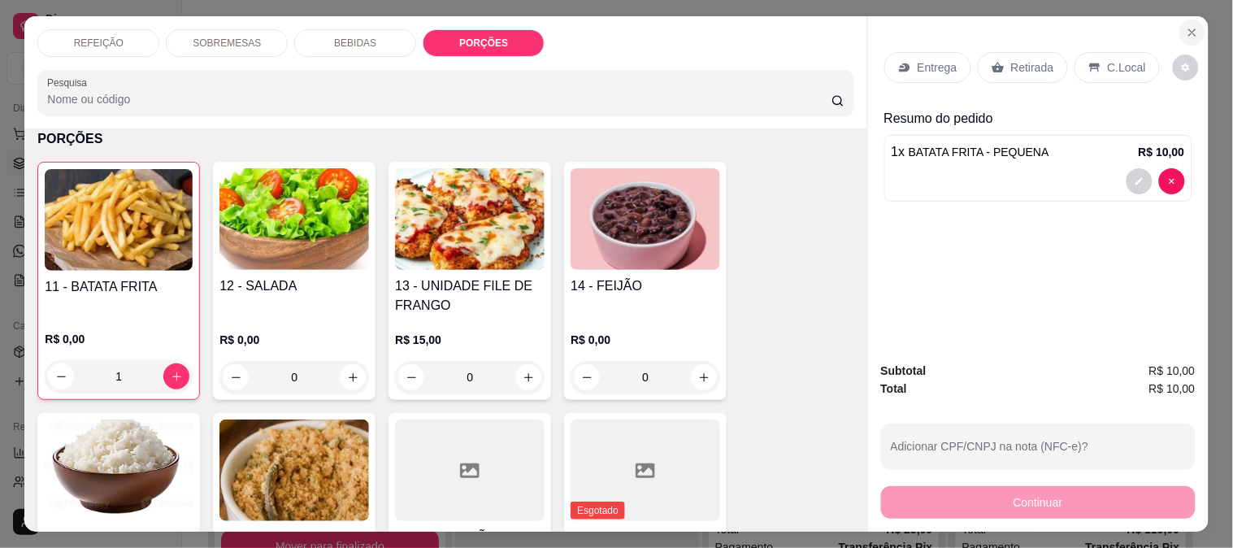
click at [1189, 28] on icon "Close" at bounding box center [1192, 32] width 13 height 13
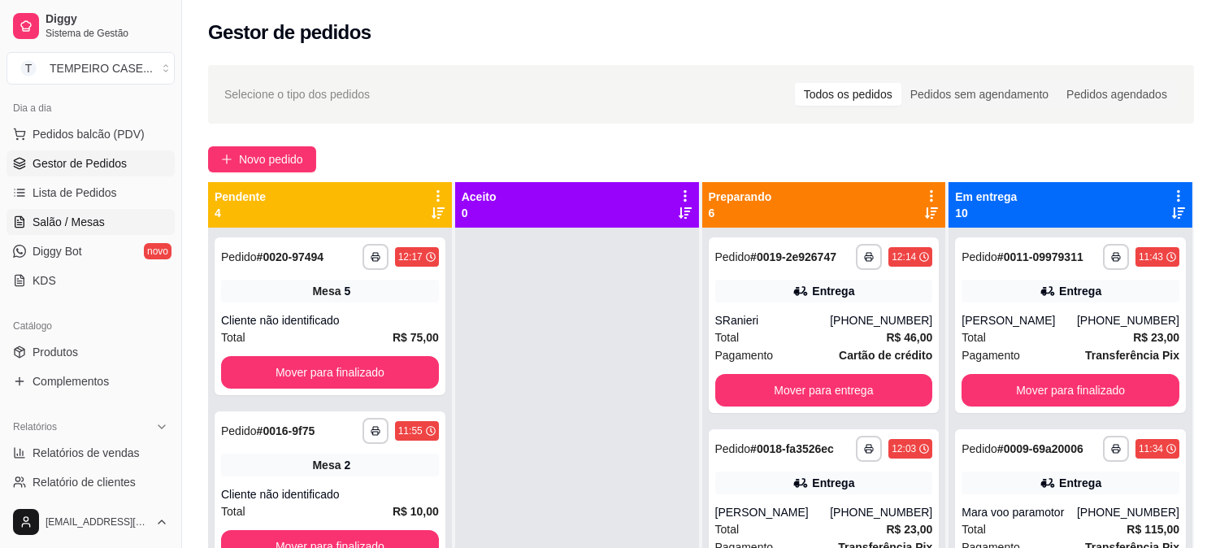
click at [84, 212] on link "Salão / Mesas" at bounding box center [91, 222] width 168 height 26
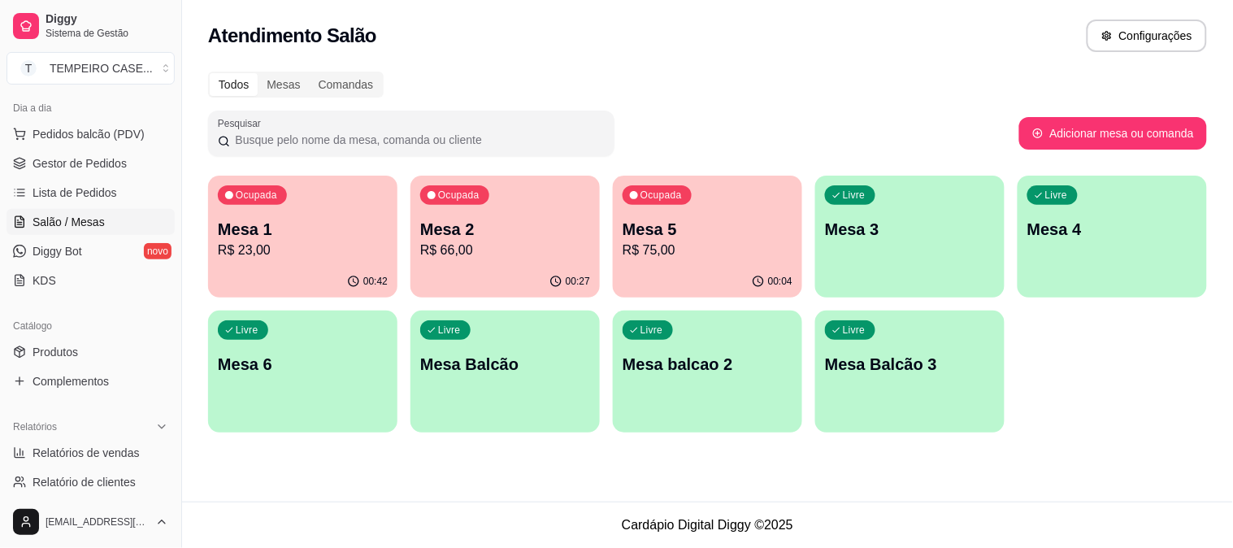
click at [650, 236] on p "Mesa 5" at bounding box center [708, 229] width 170 height 23
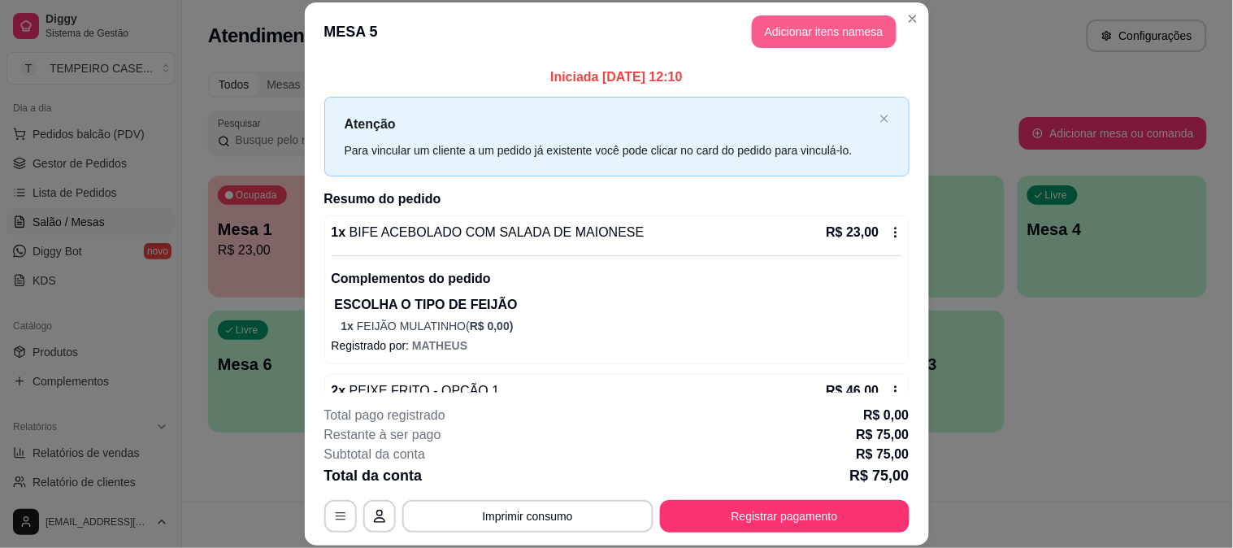
click at [800, 39] on button "Adicionar itens na mesa" at bounding box center [824, 31] width 145 height 33
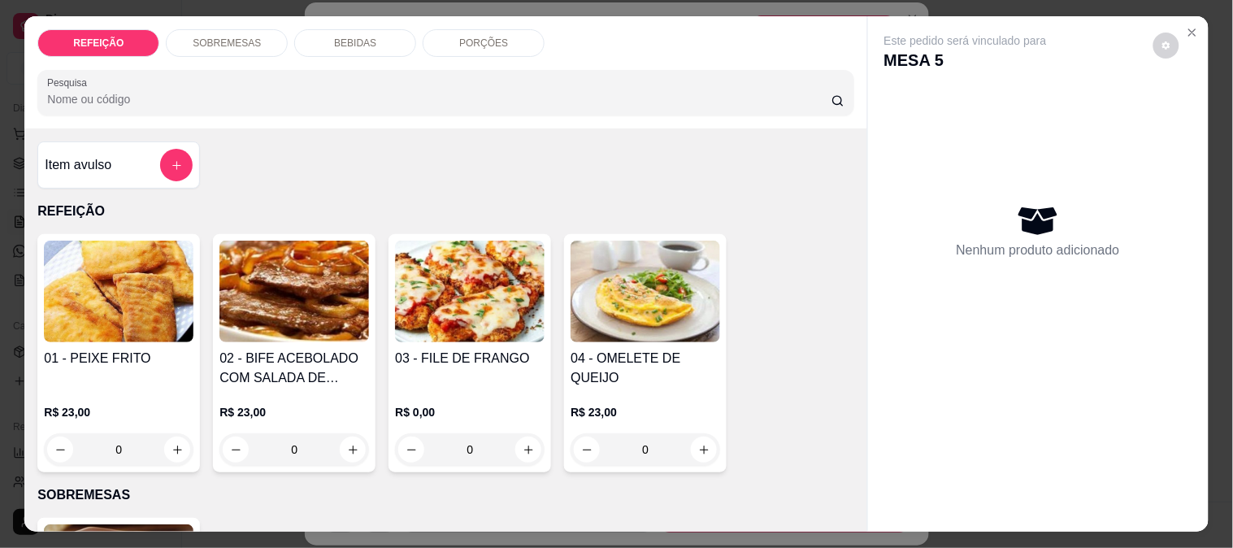
click at [473, 38] on p "PORÇÕES" at bounding box center [483, 43] width 49 height 13
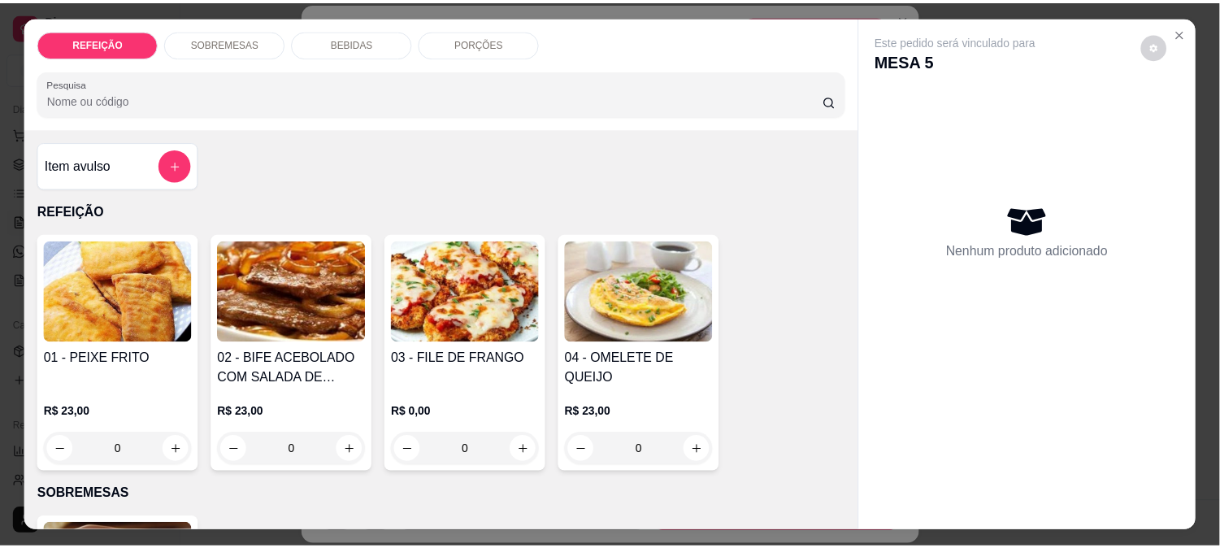
scroll to position [42, 0]
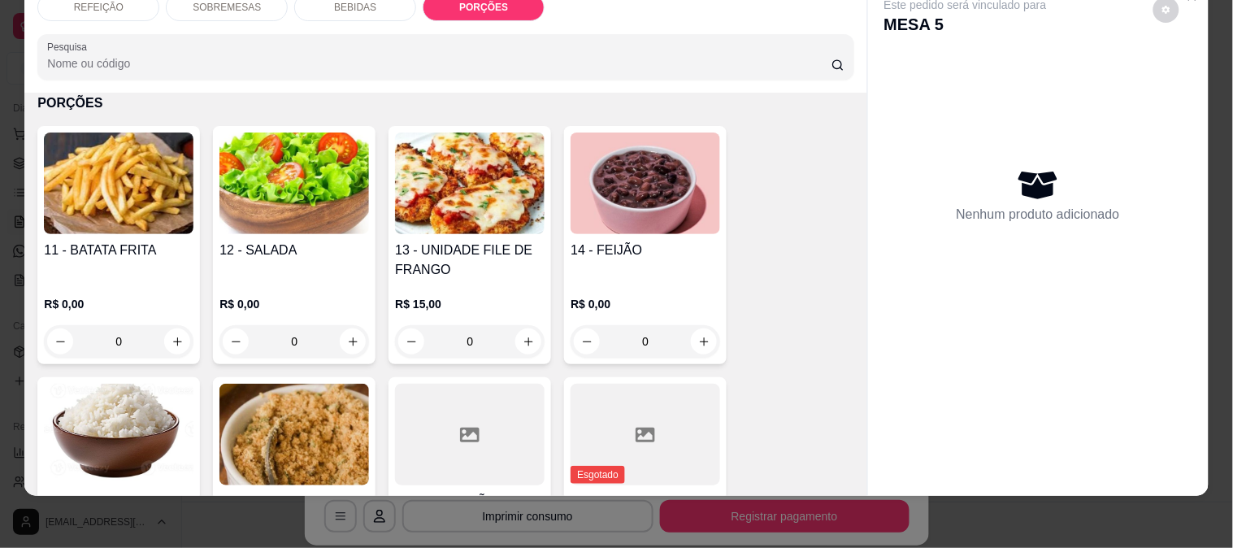
click at [147, 176] on img at bounding box center [119, 183] width 150 height 102
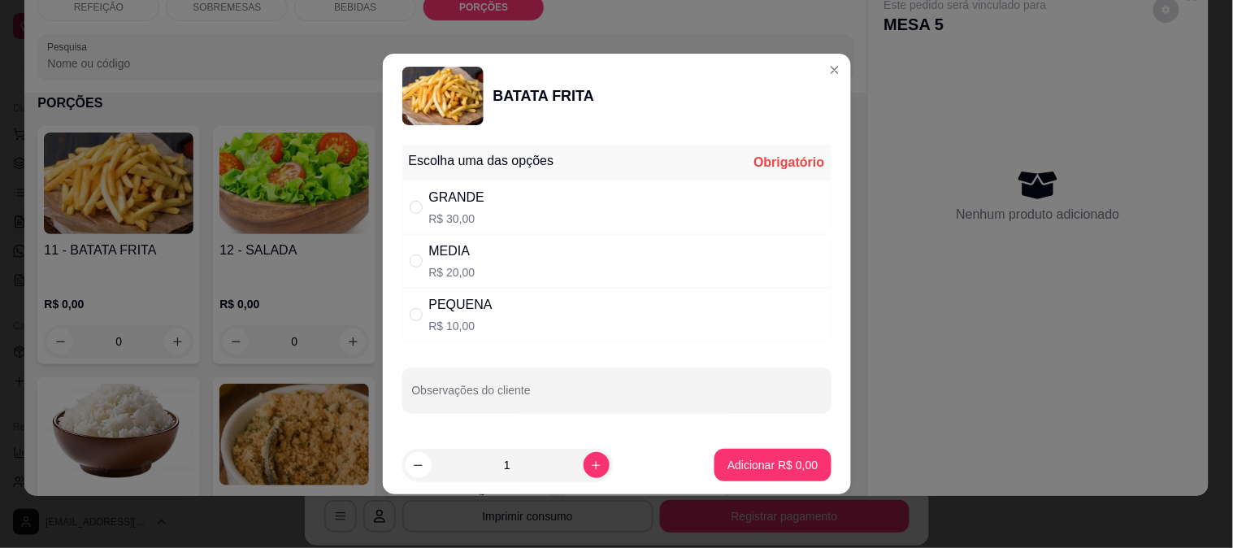
click at [453, 312] on div "PEQUENA" at bounding box center [460, 305] width 63 height 20
radio input "true"
click at [729, 470] on p "Adicionar R$ 10,00" at bounding box center [769, 465] width 97 height 16
type input "1"
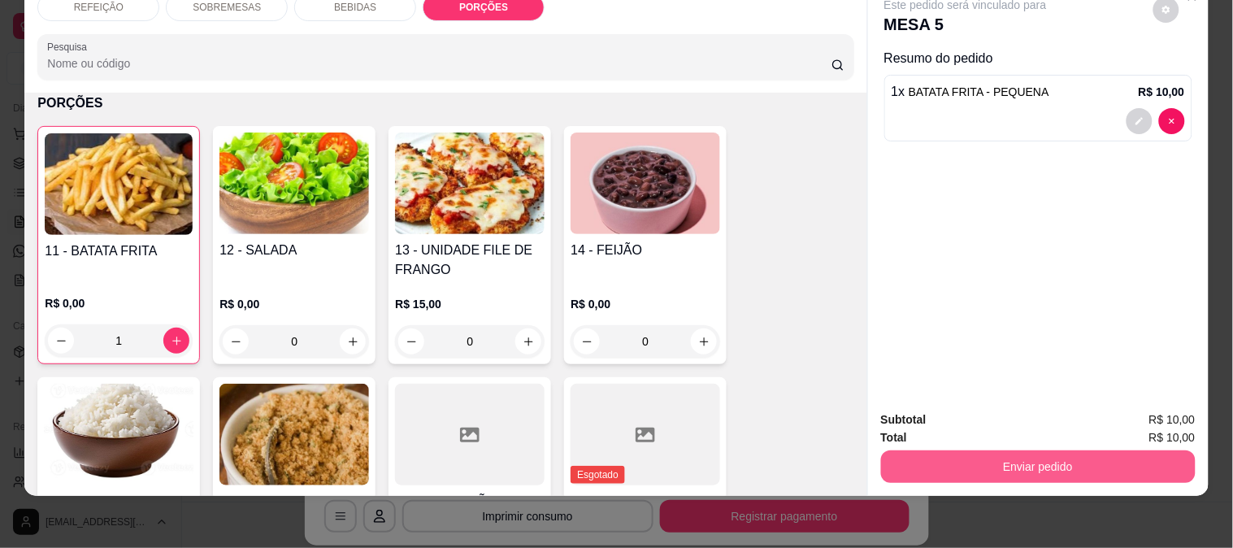
click at [1097, 450] on button "Enviar pedido" at bounding box center [1038, 466] width 315 height 33
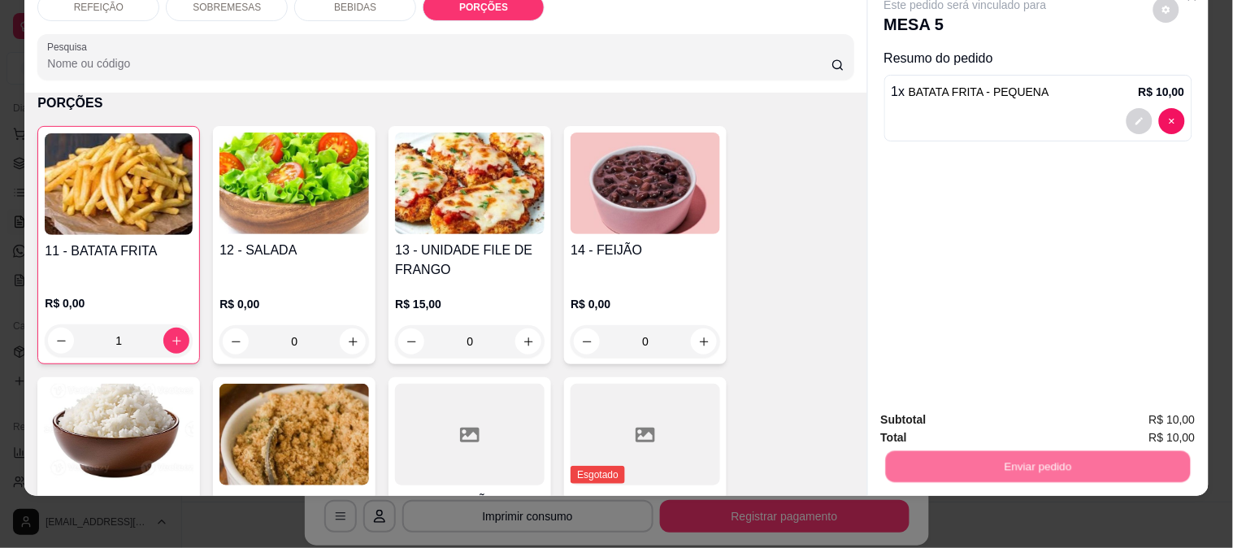
click at [1182, 397] on button "Enviar pedido" at bounding box center [1153, 412] width 92 height 31
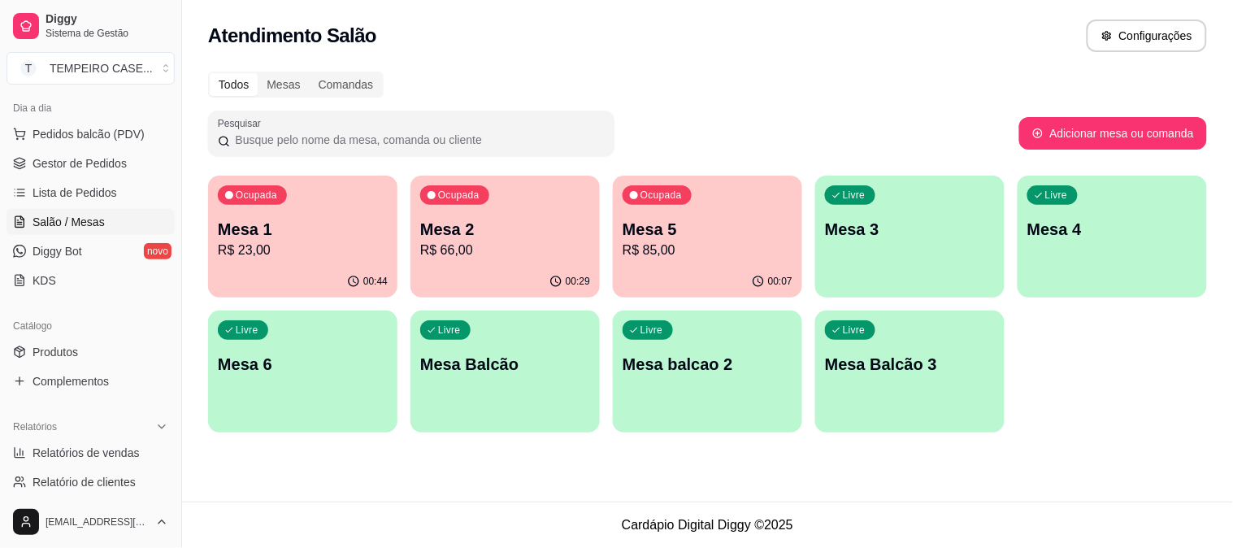
drag, startPoint x: 224, startPoint y: 393, endPoint x: 505, endPoint y: 518, distance: 307.8
click at [505, 518] on footer "Cardápio Digital Diggy © 2025" at bounding box center [707, 524] width 1051 height 46
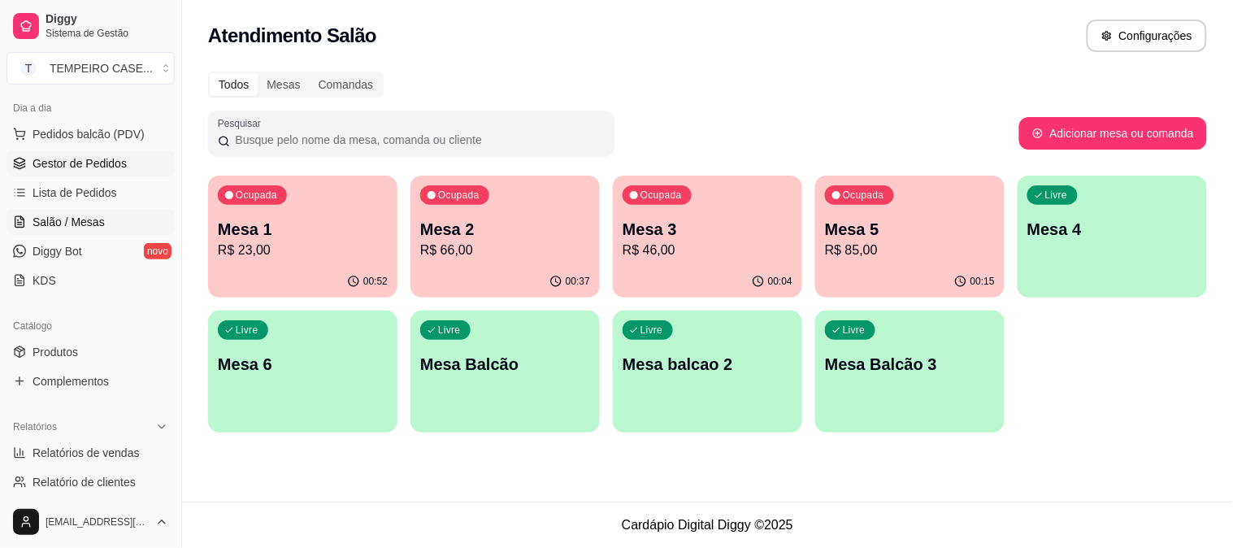
click at [87, 160] on span "Gestor de Pedidos" at bounding box center [80, 163] width 94 height 16
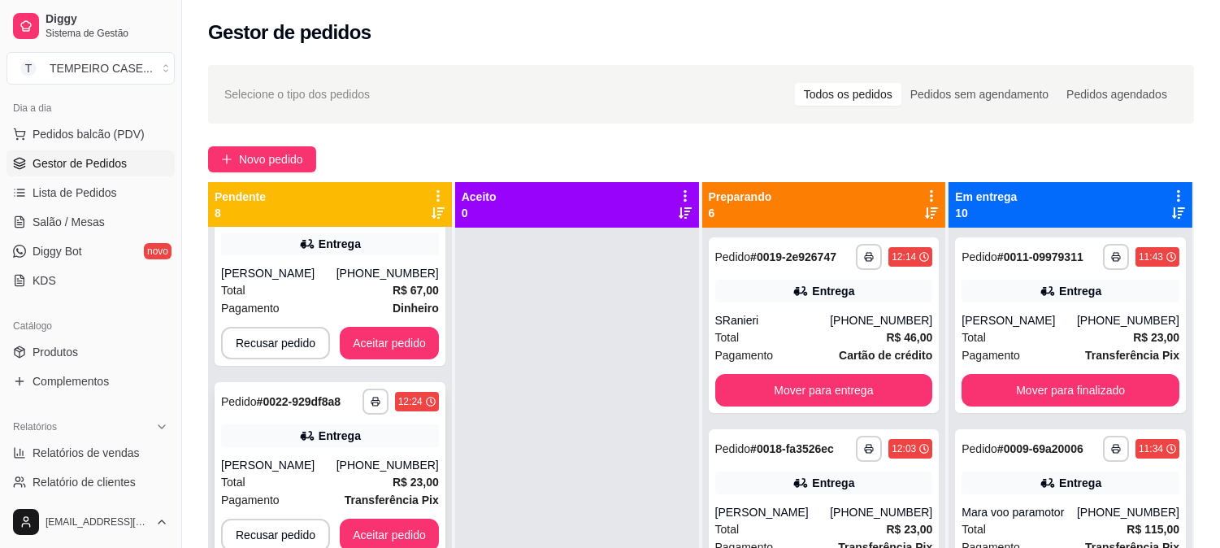
scroll to position [180, 0]
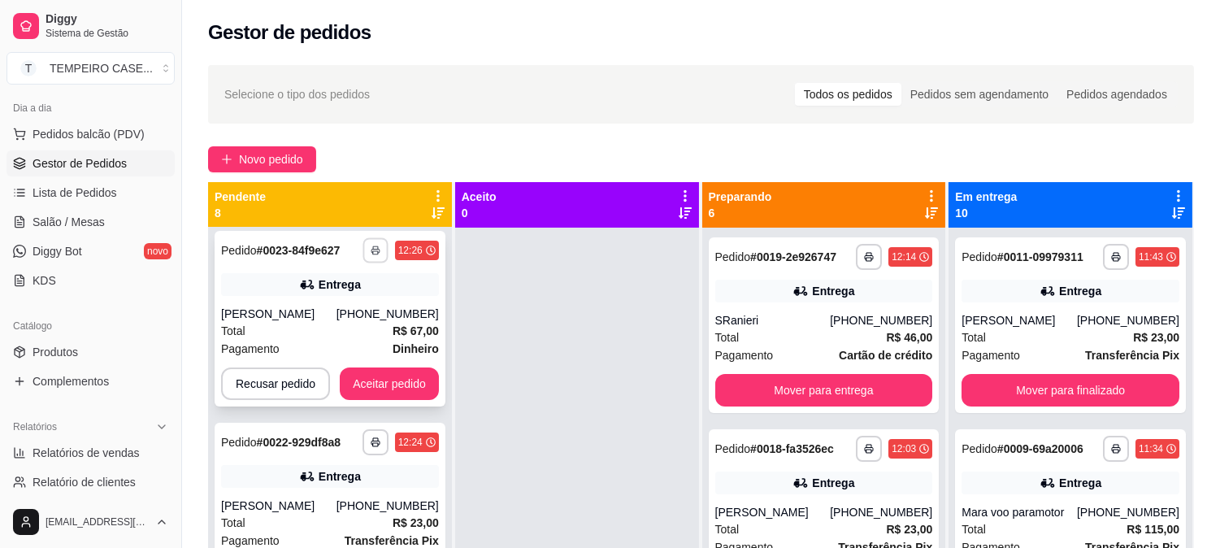
click at [377, 253] on button "button" at bounding box center [374, 249] width 25 height 25
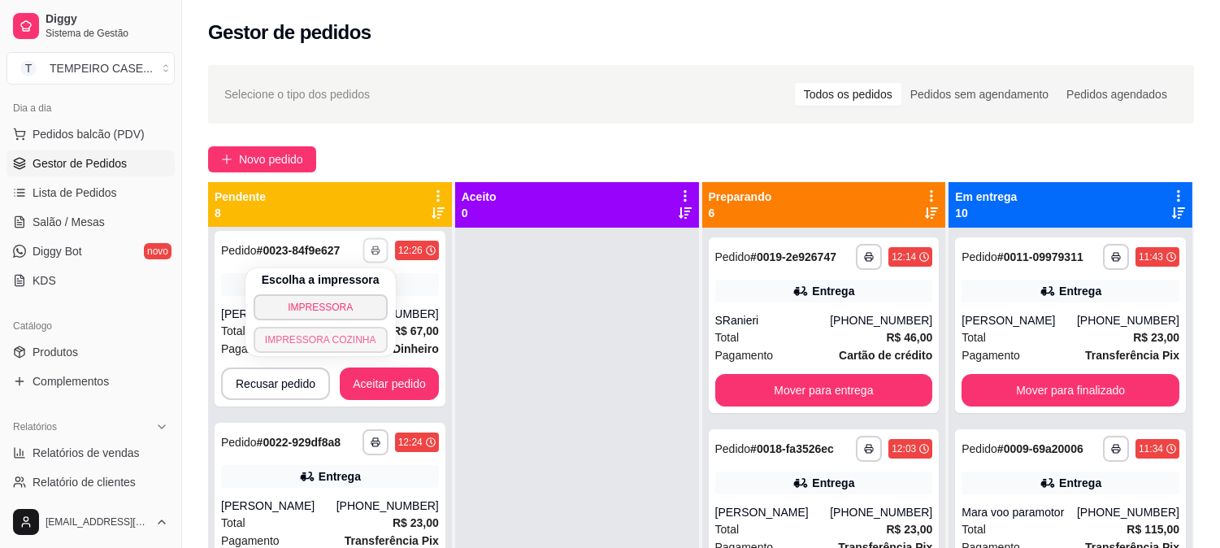
click at [345, 335] on button "IMPRESSORA COZINHA" at bounding box center [321, 340] width 134 height 26
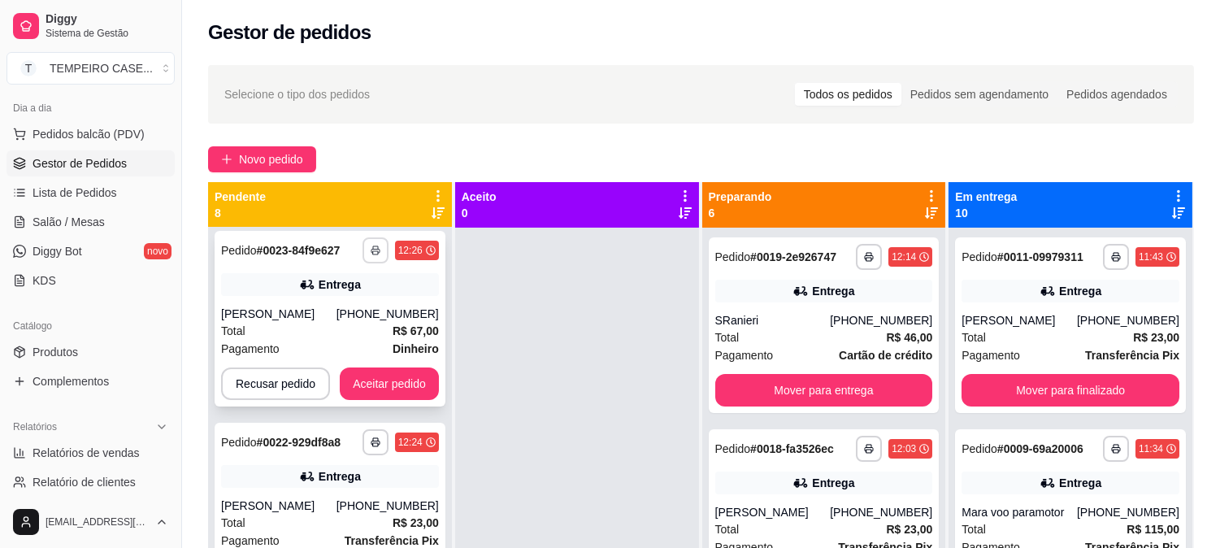
click at [380, 245] on button "button" at bounding box center [375, 250] width 26 height 26
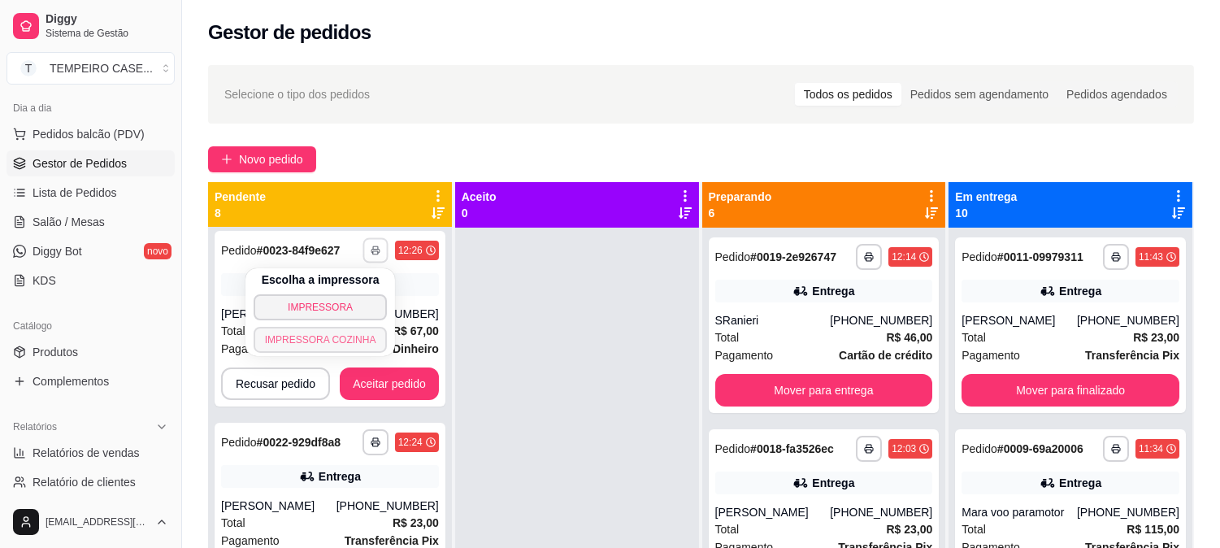
click at [358, 340] on button "IMPRESSORA COZINHA" at bounding box center [321, 340] width 134 height 26
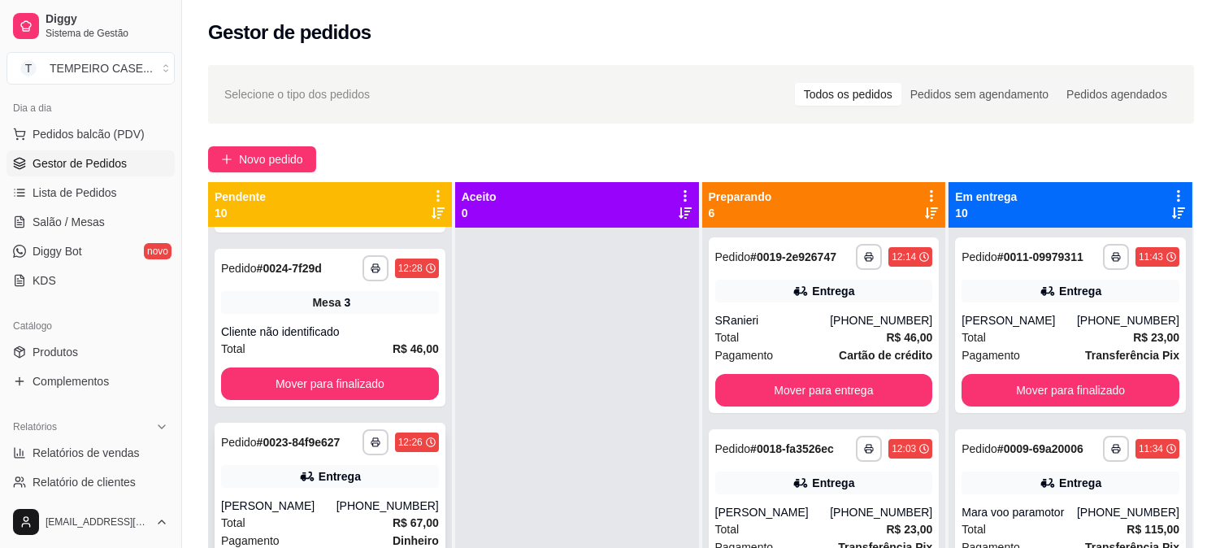
scroll to position [564, 0]
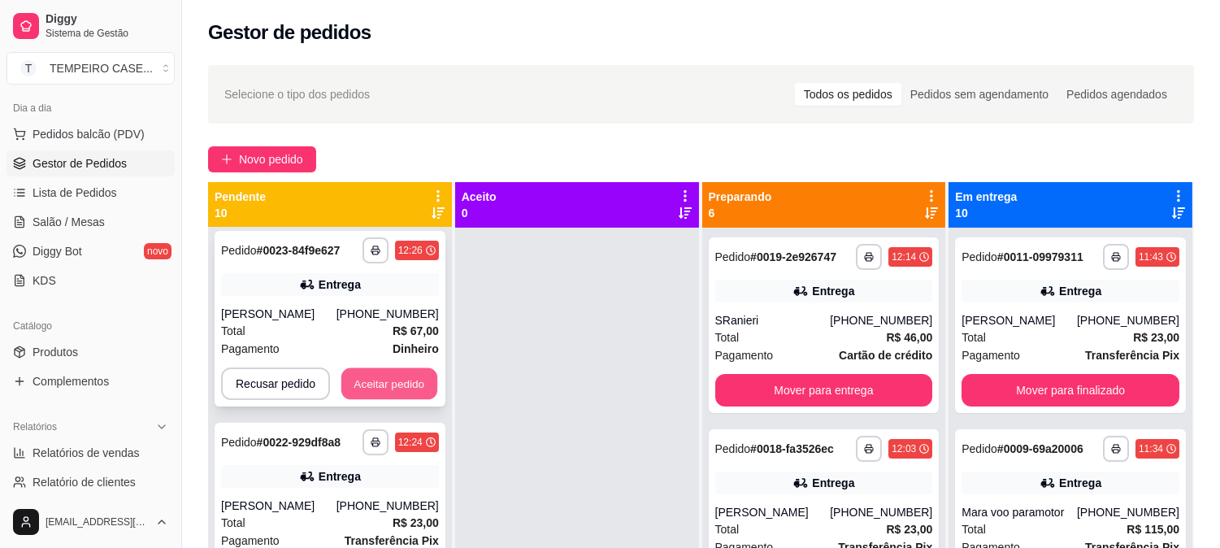
click at [415, 375] on button "Aceitar pedido" at bounding box center [389, 384] width 96 height 32
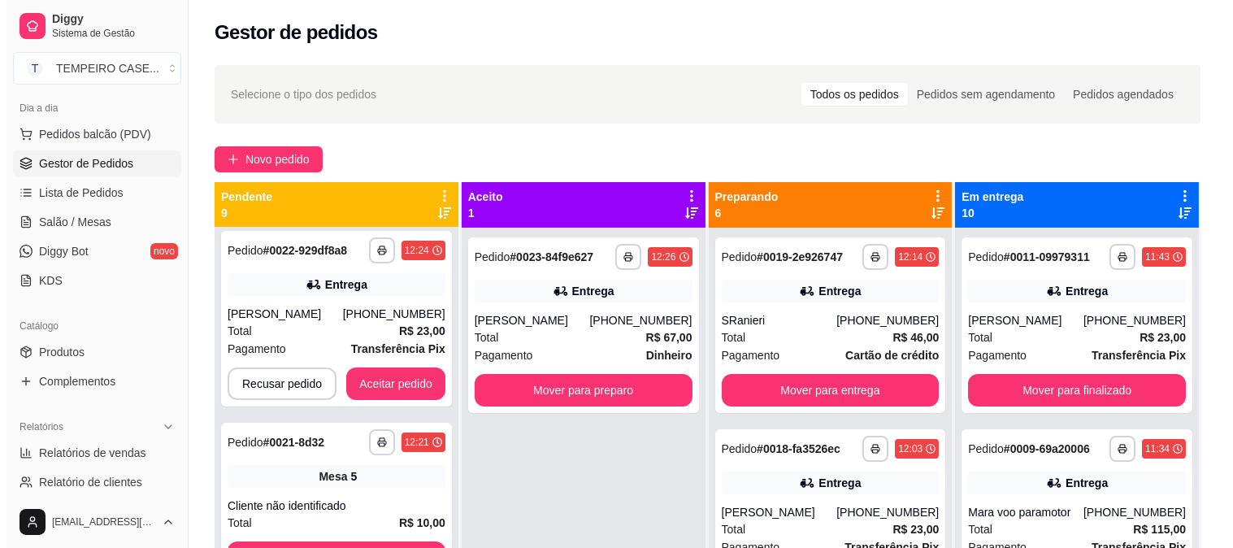
scroll to position [372, 0]
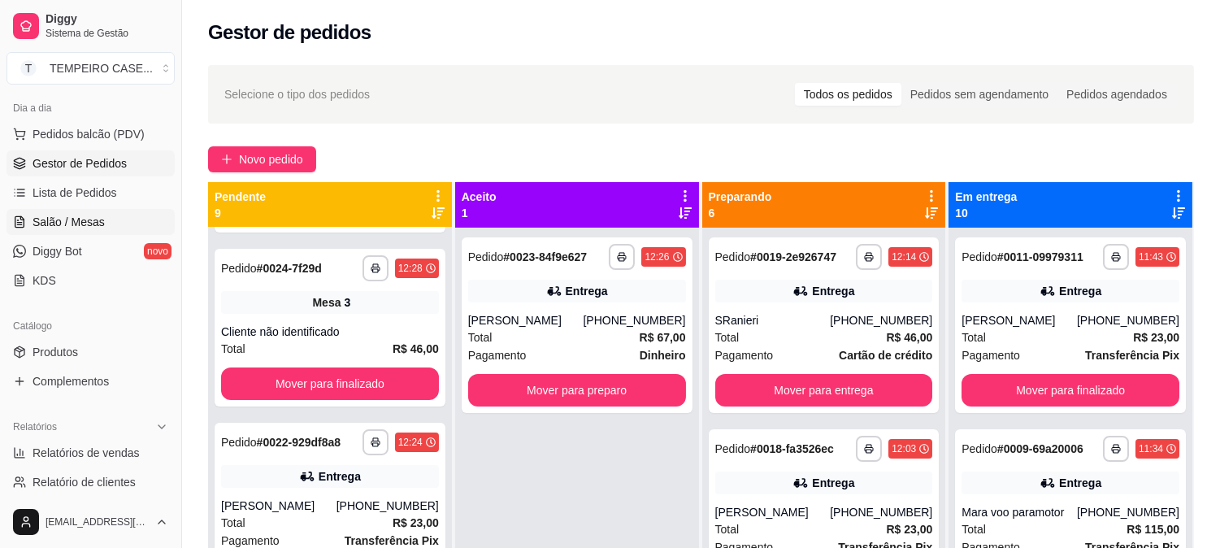
click at [63, 217] on span "Salão / Mesas" at bounding box center [69, 222] width 72 height 16
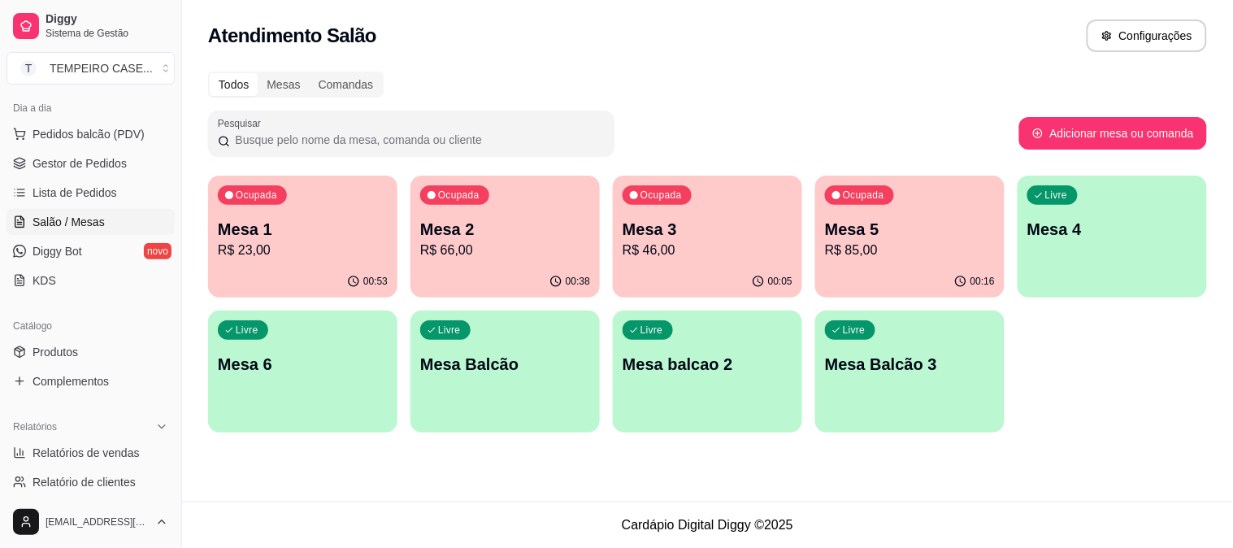
click at [342, 280] on div "00:53" at bounding box center [302, 282] width 189 height 32
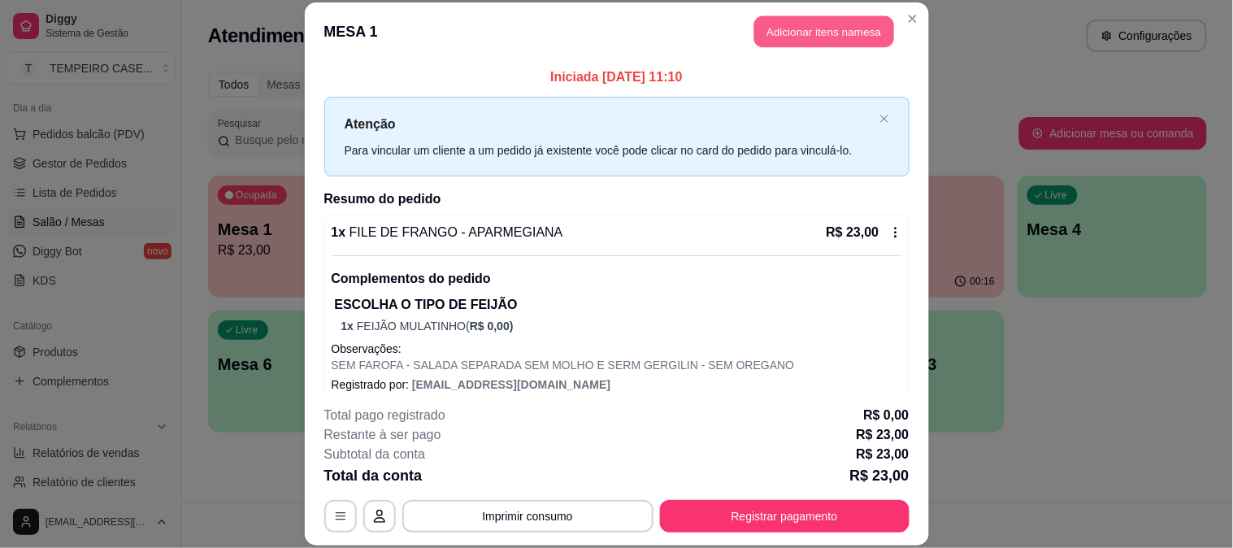
click at [816, 33] on button "Adicionar itens na mesa" at bounding box center [824, 32] width 140 height 32
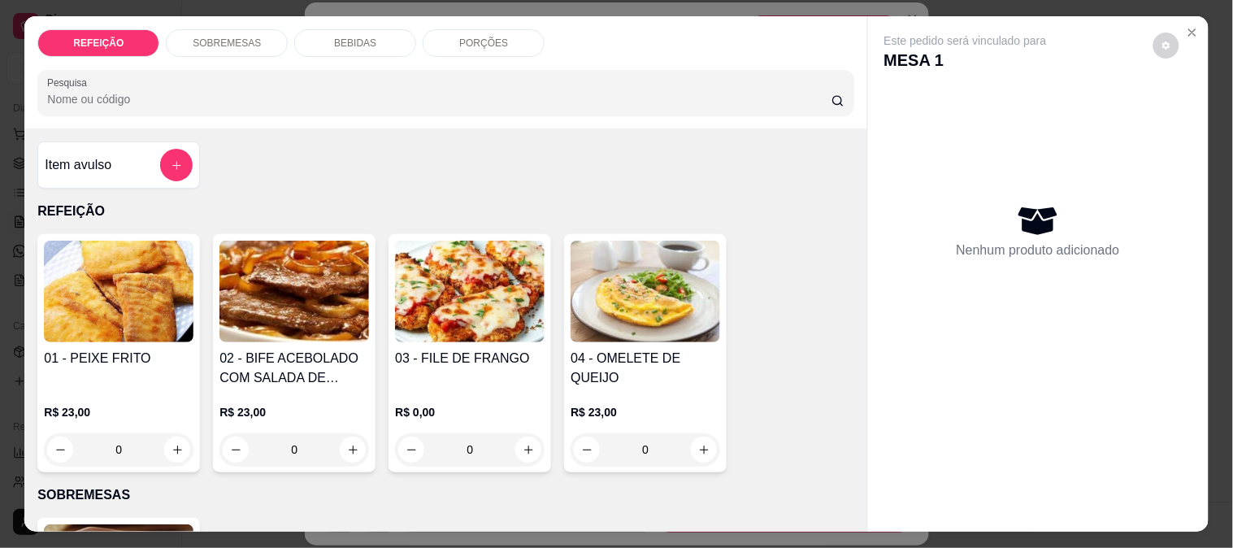
click at [340, 37] on p "BEBIDAS" at bounding box center [355, 43] width 42 height 13
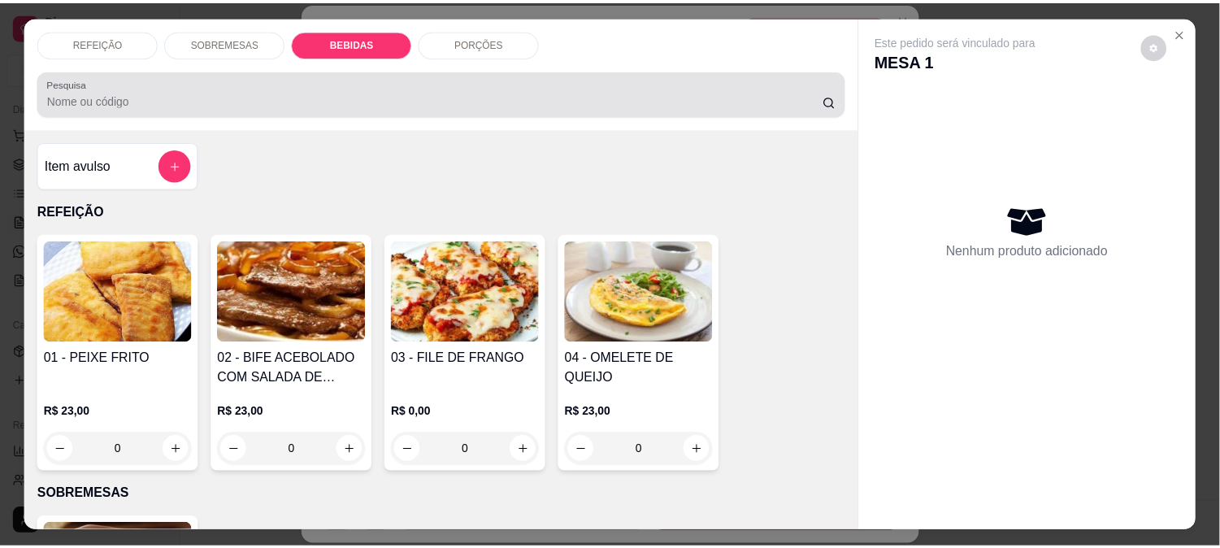
scroll to position [42, 0]
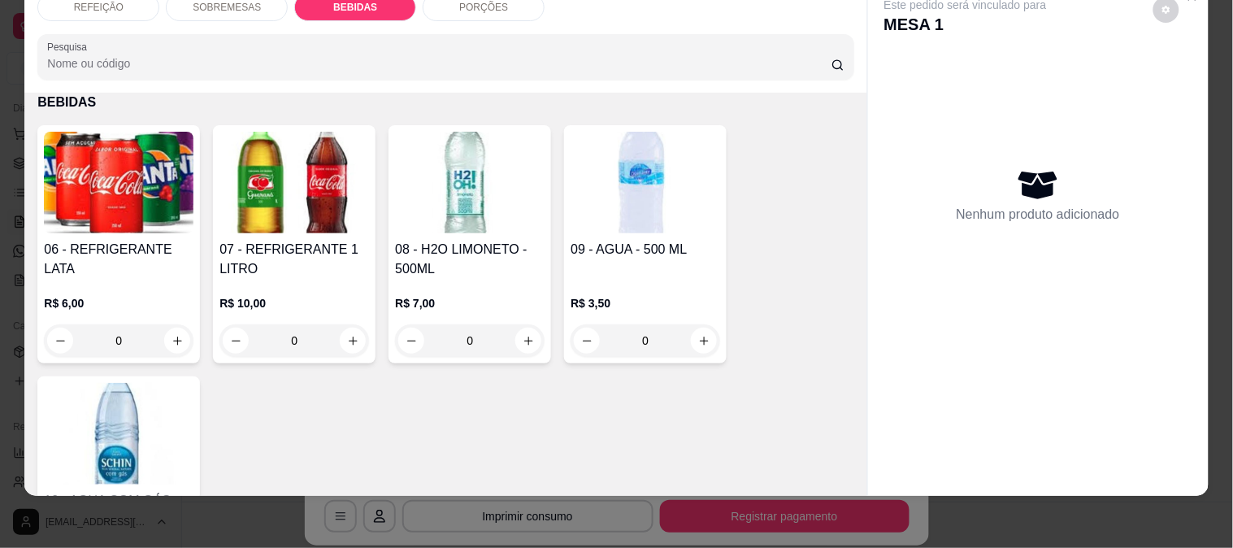
click at [154, 155] on img at bounding box center [119, 183] width 150 height 102
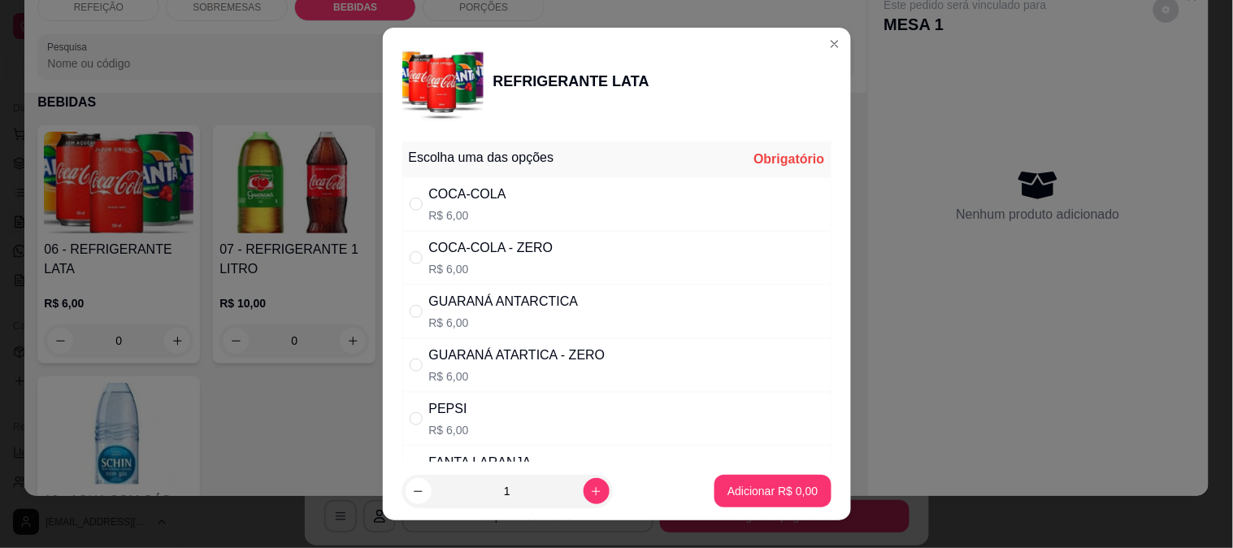
click at [473, 344] on div "GUARANÁ ATARTICA - ZERO R$ 6,00" at bounding box center [616, 365] width 429 height 54
radio input "true"
click at [790, 509] on footer "1 Adicionar R$ 6,00" at bounding box center [617, 491] width 468 height 59
click at [786, 501] on button "Adicionar R$ 6,00" at bounding box center [772, 491] width 116 height 33
type input "1"
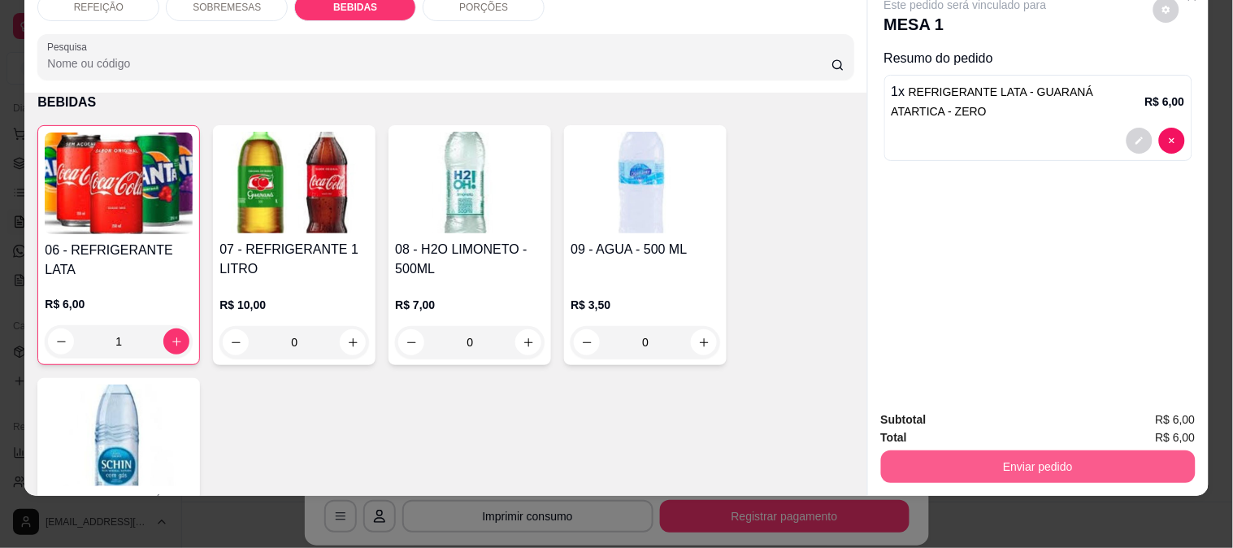
click at [918, 450] on button "Enviar pedido" at bounding box center [1038, 466] width 315 height 33
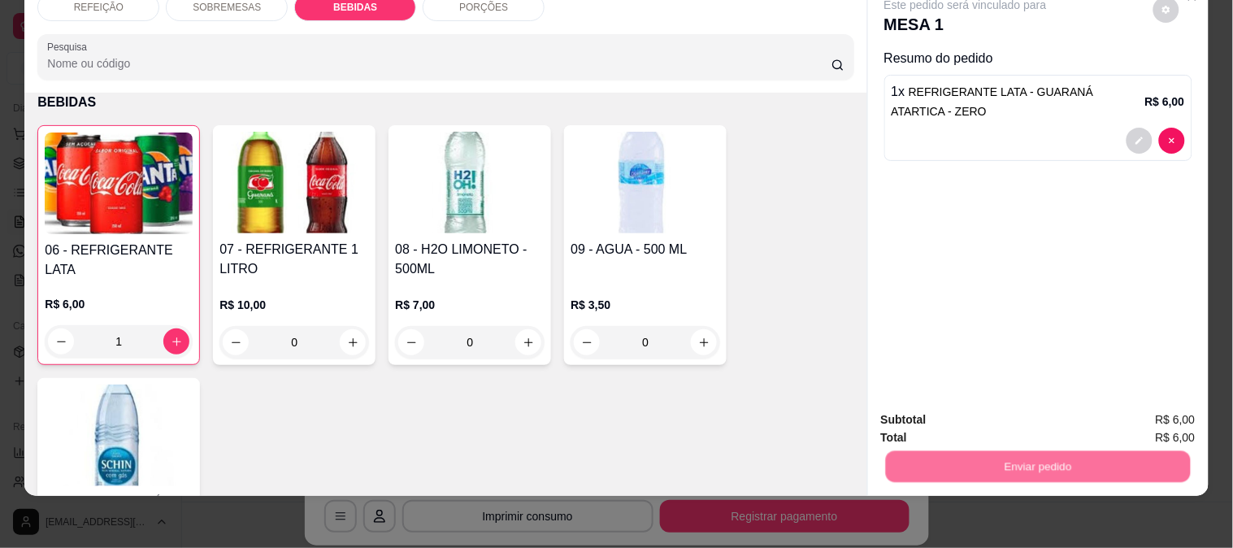
click at [1149, 410] on button "Enviar pedido" at bounding box center [1152, 413] width 89 height 30
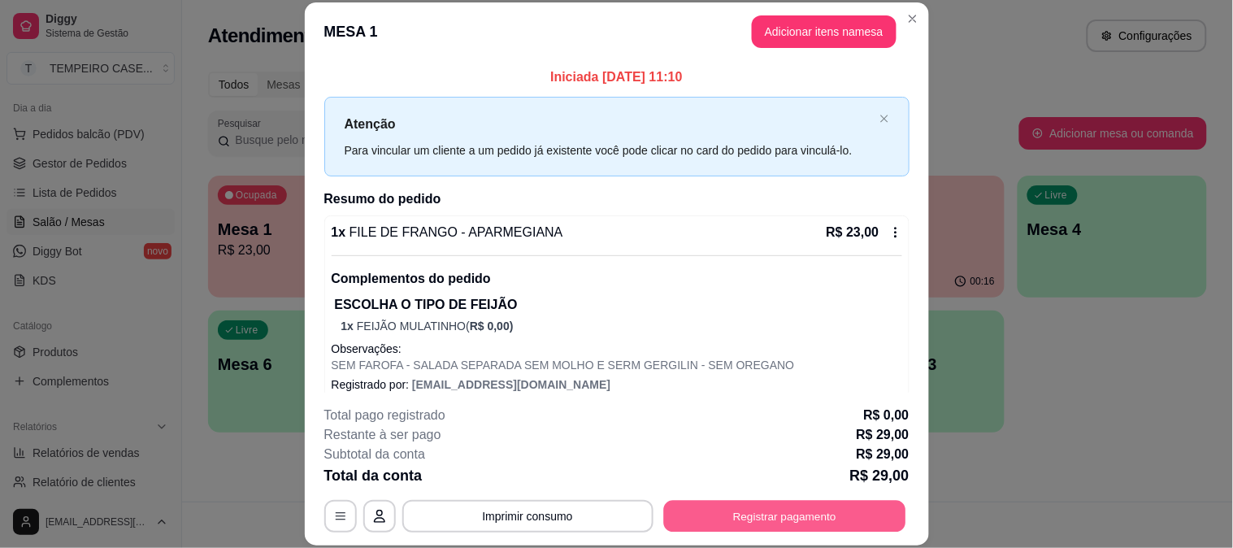
click at [826, 520] on button "Registrar pagamento" at bounding box center [784, 516] width 242 height 32
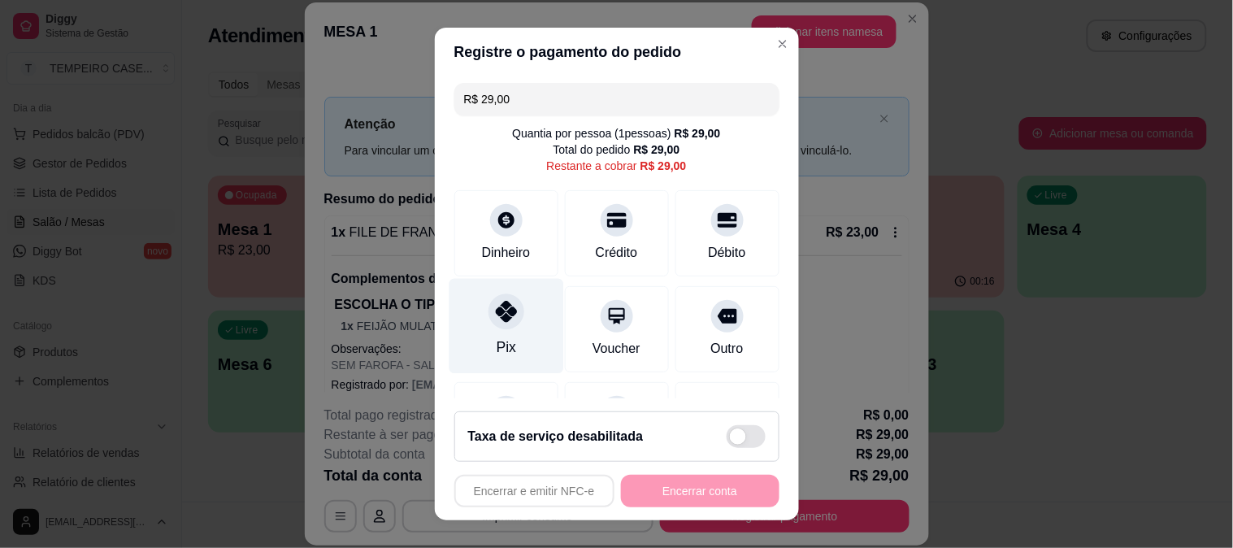
click at [495, 314] on icon at bounding box center [505, 311] width 21 height 21
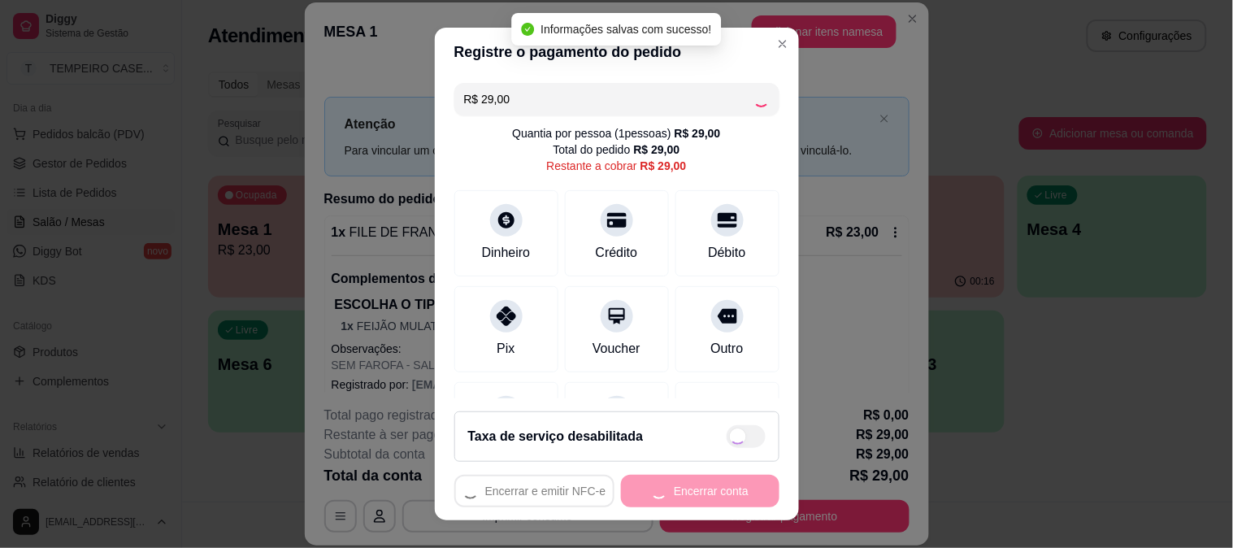
type input "R$ 0,00"
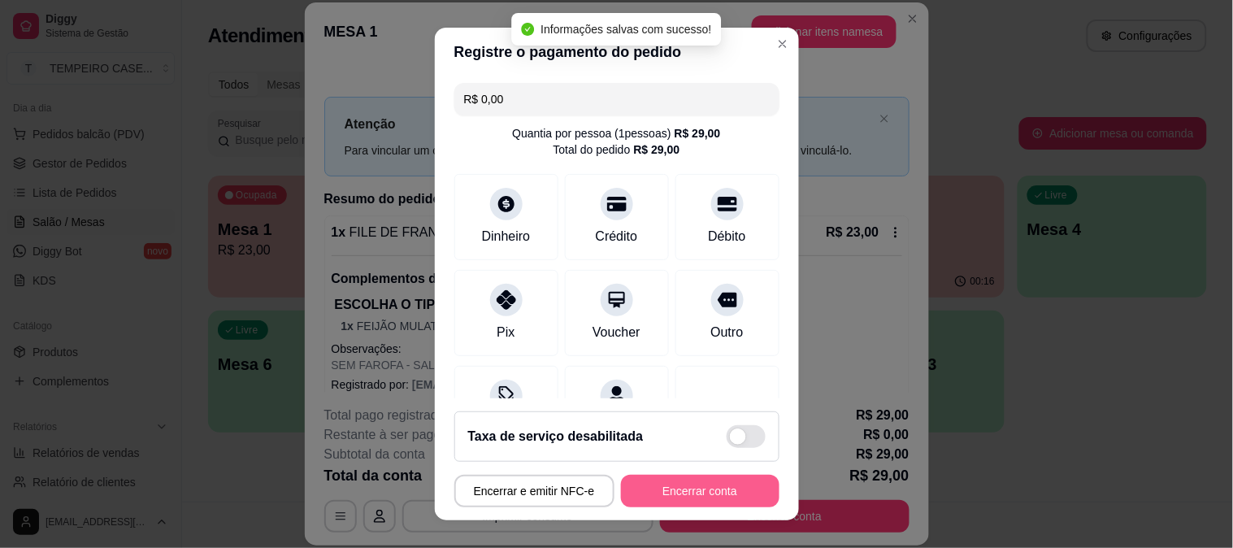
click at [667, 491] on button "Encerrar conta" at bounding box center [700, 491] width 158 height 33
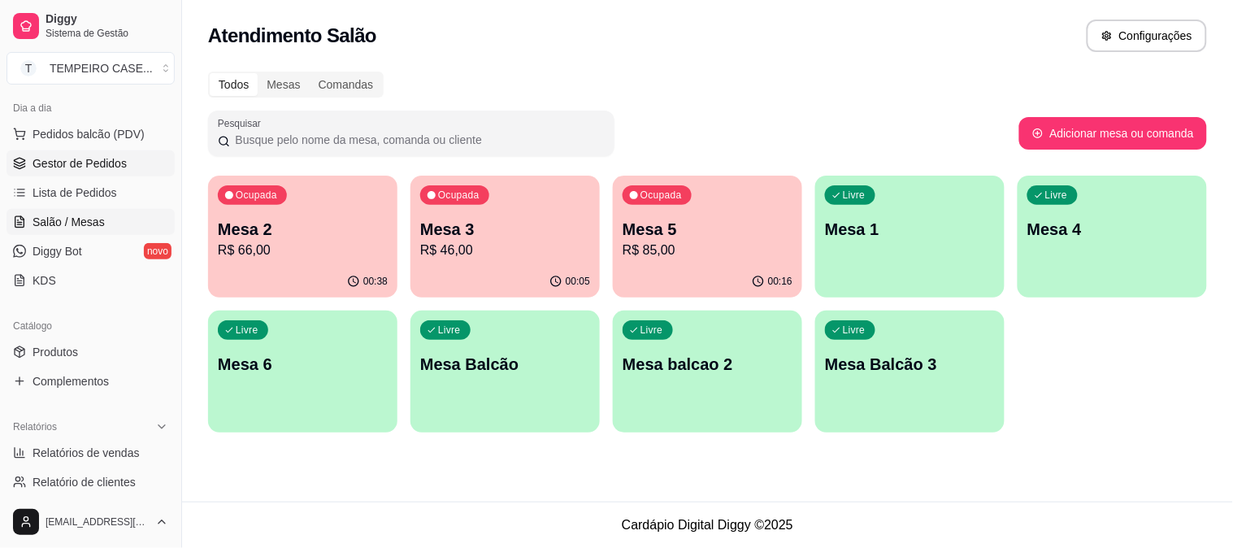
click at [45, 150] on link "Gestor de Pedidos" at bounding box center [91, 163] width 168 height 26
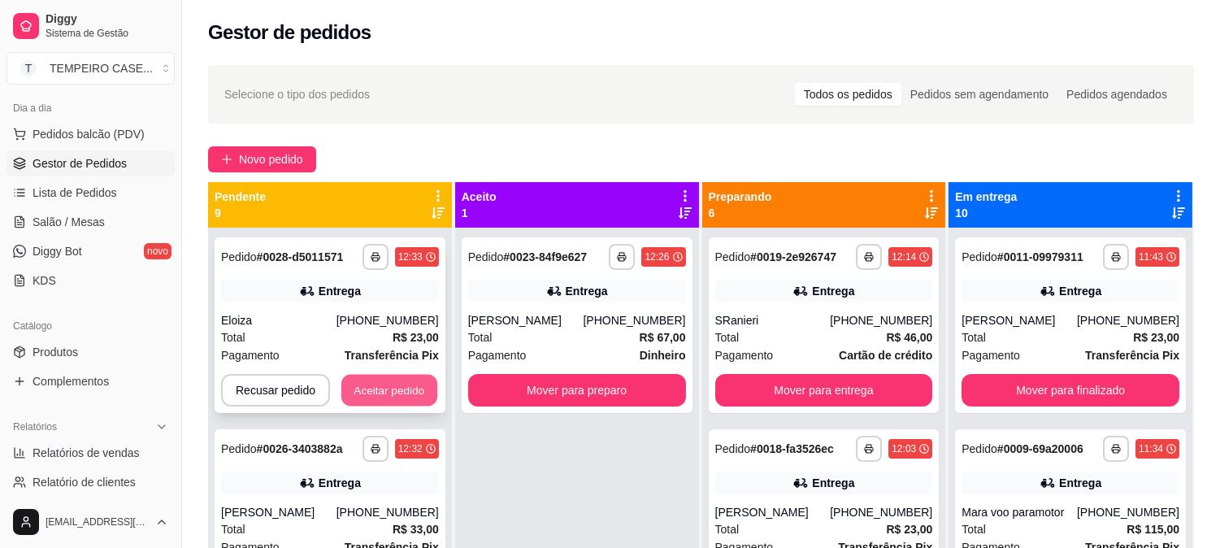
click at [382, 393] on button "Aceitar pedido" at bounding box center [389, 391] width 96 height 32
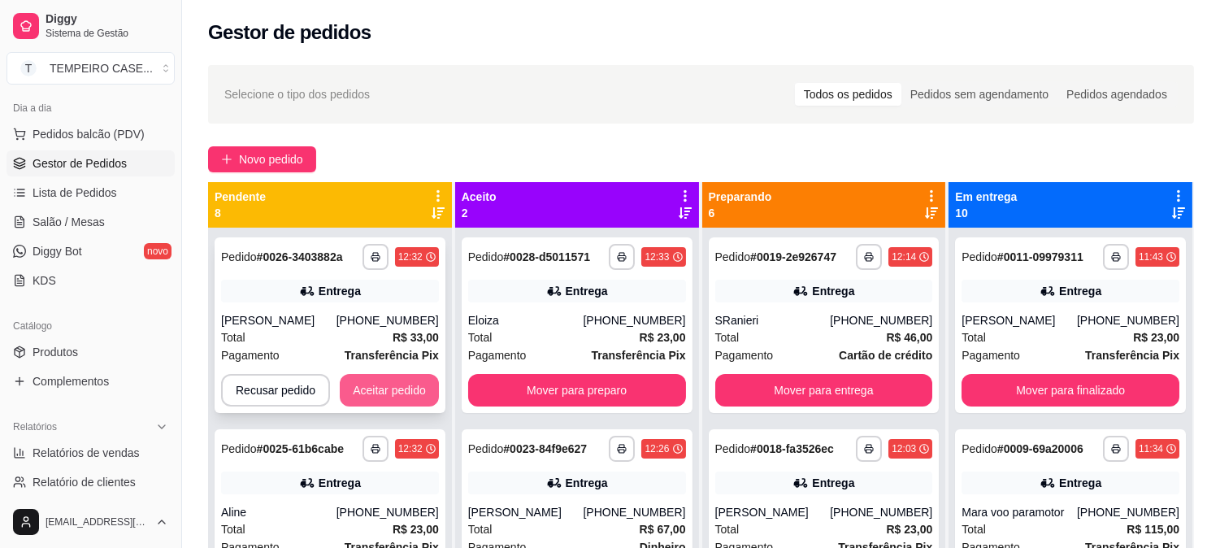
click at [394, 392] on button "Aceitar pedido" at bounding box center [389, 390] width 99 height 33
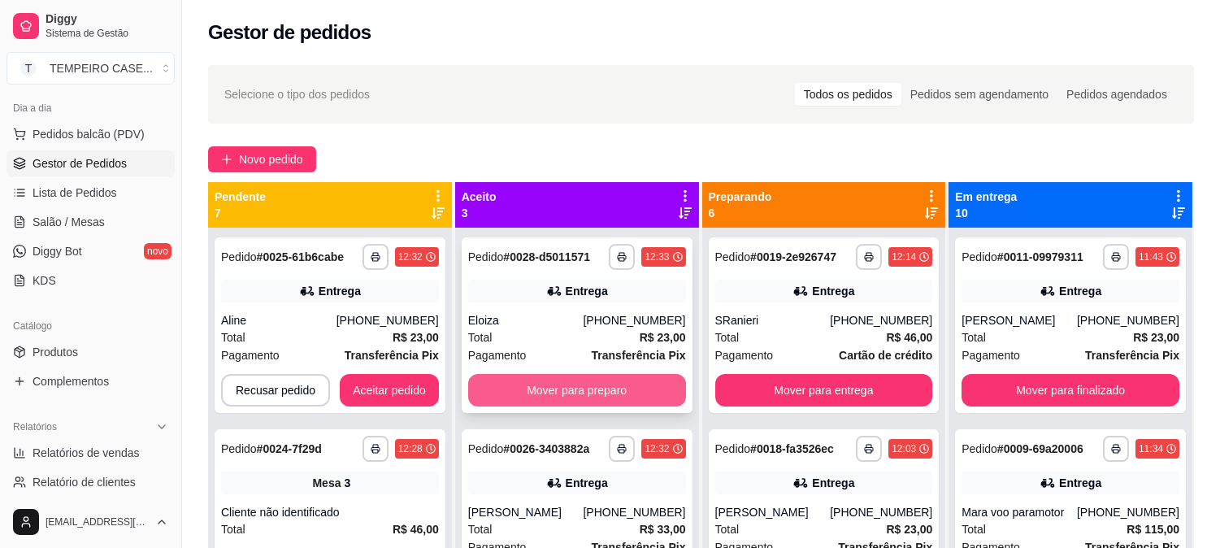
click at [539, 384] on button "Mover para preparo" at bounding box center [577, 390] width 218 height 33
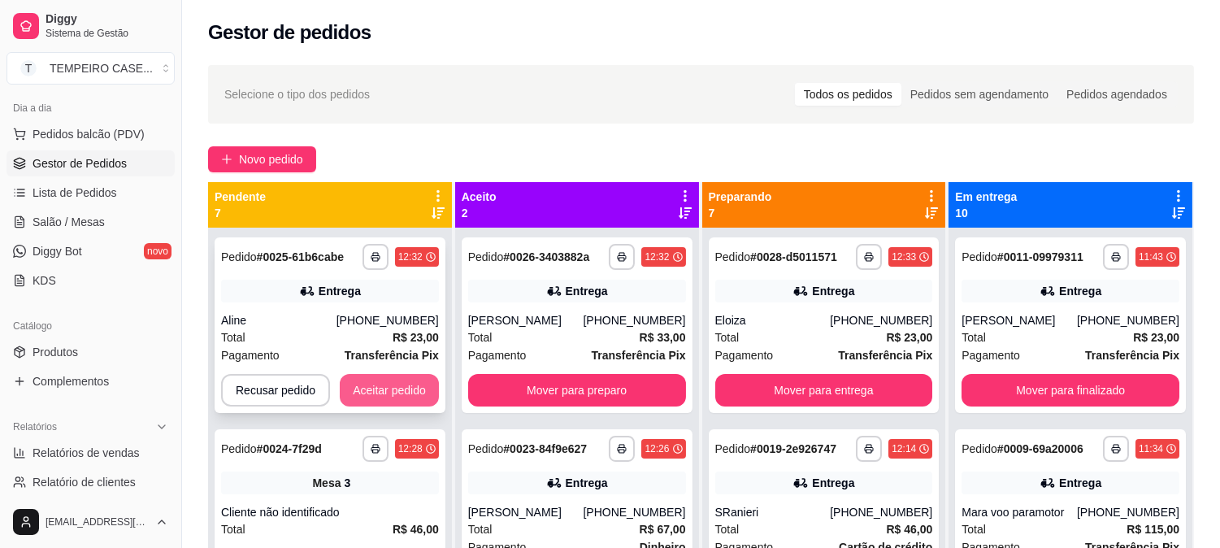
click at [408, 383] on button "Aceitar pedido" at bounding box center [389, 390] width 99 height 33
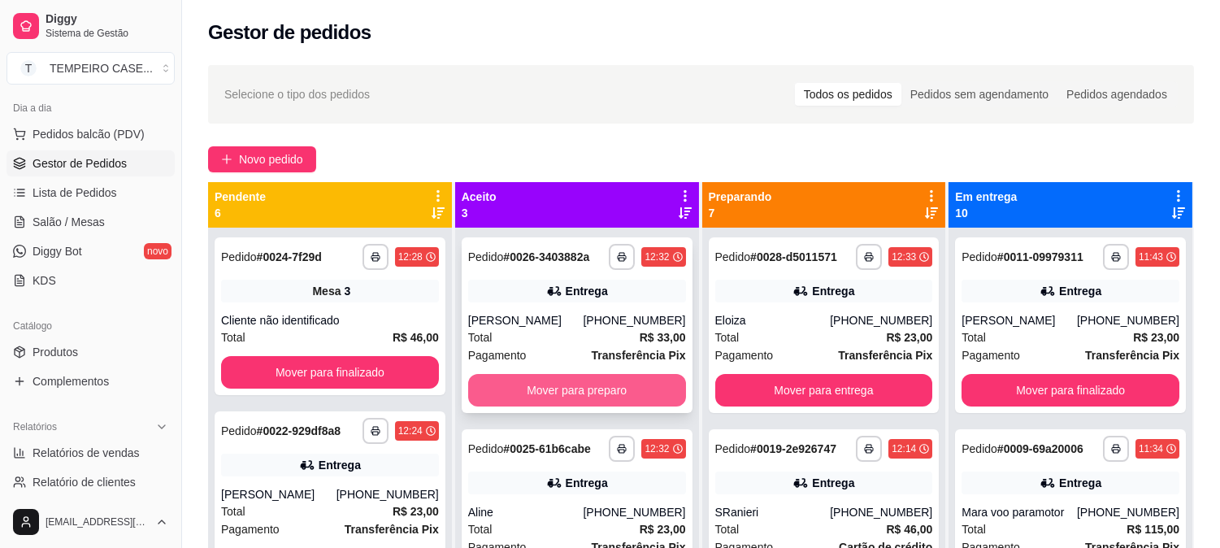
click at [555, 391] on button "Mover para preparo" at bounding box center [577, 390] width 218 height 33
click at [570, 399] on button "Mover para preparo" at bounding box center [577, 390] width 218 height 33
click at [551, 383] on button "Mover para preparo" at bounding box center [577, 390] width 218 height 33
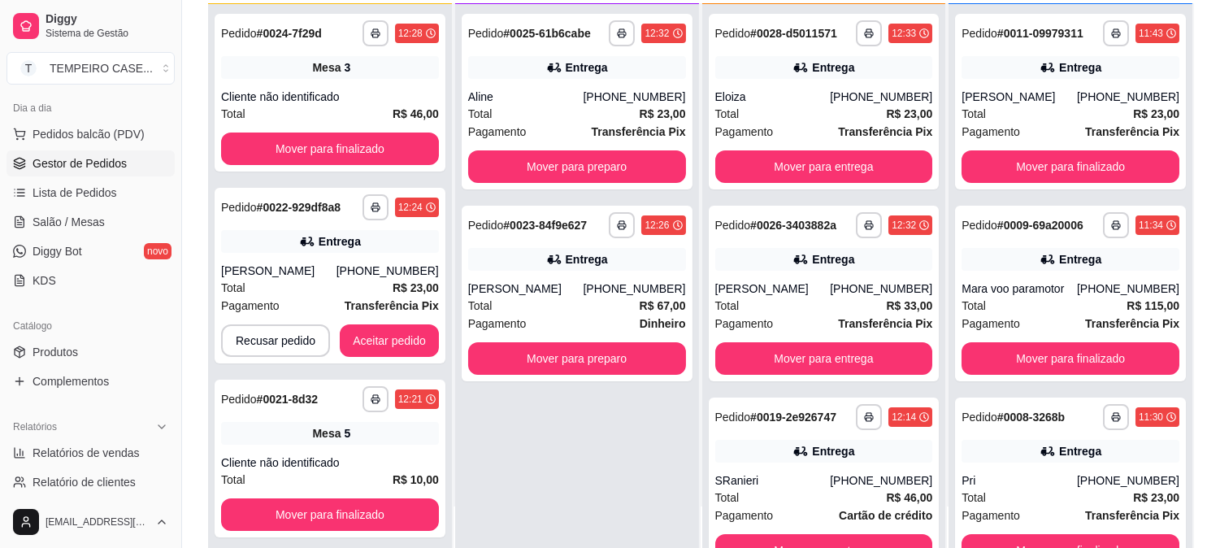
scroll to position [180, 0]
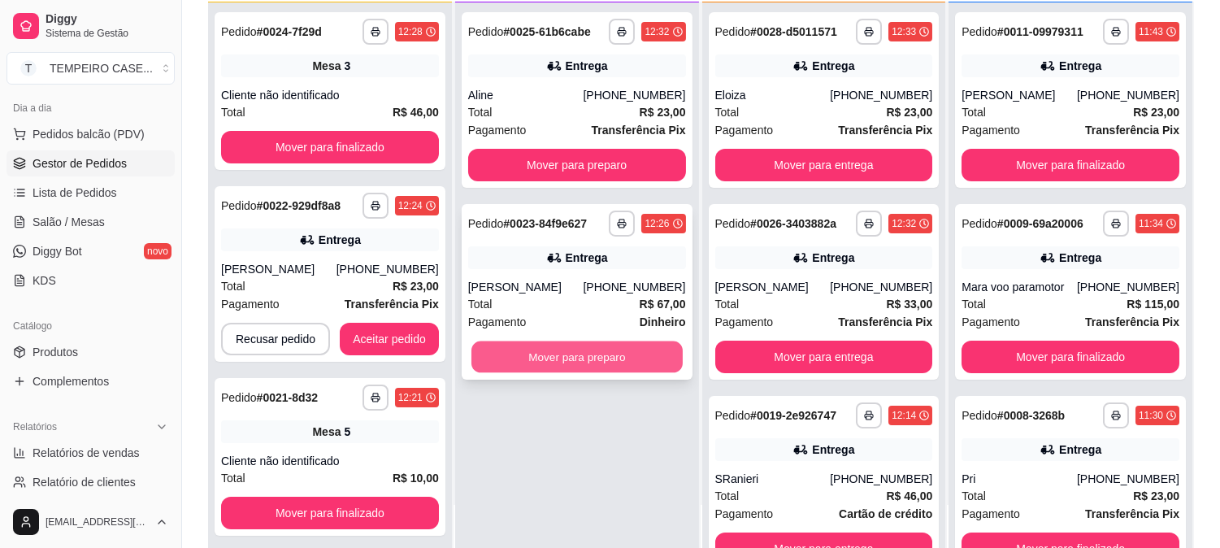
click at [581, 367] on button "Mover para preparo" at bounding box center [576, 357] width 211 height 32
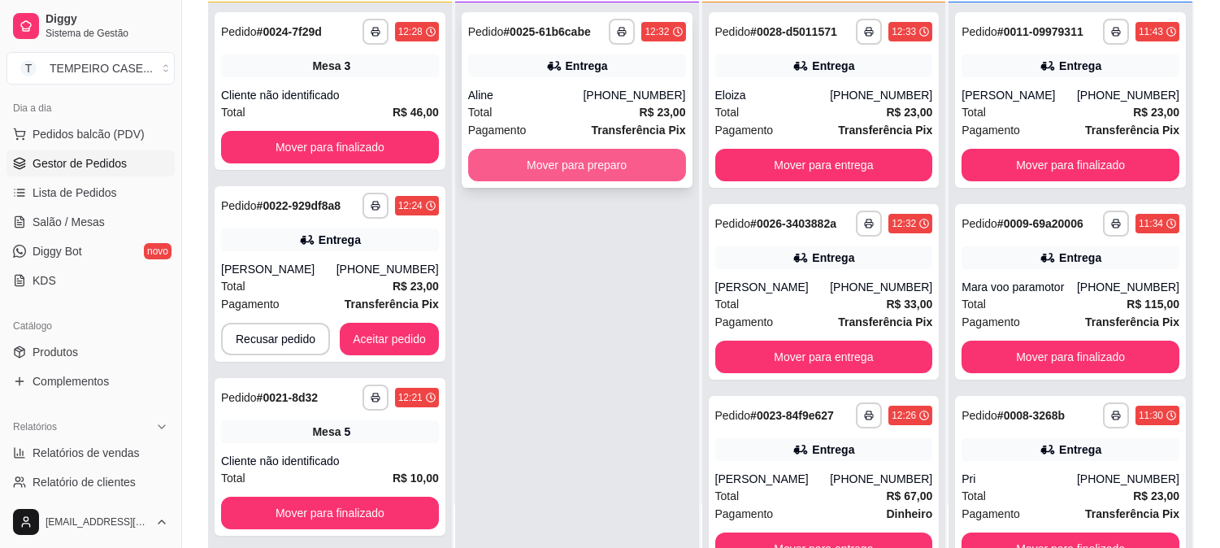
click at [562, 163] on button "Mover para preparo" at bounding box center [577, 165] width 218 height 33
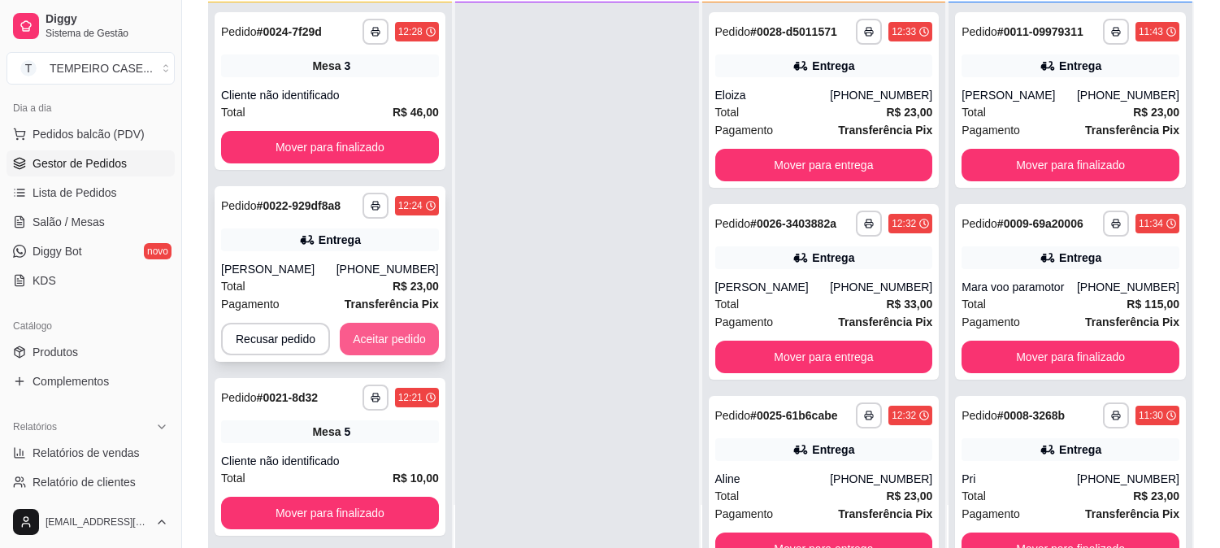
click at [412, 334] on button "Aceitar pedido" at bounding box center [389, 339] width 99 height 33
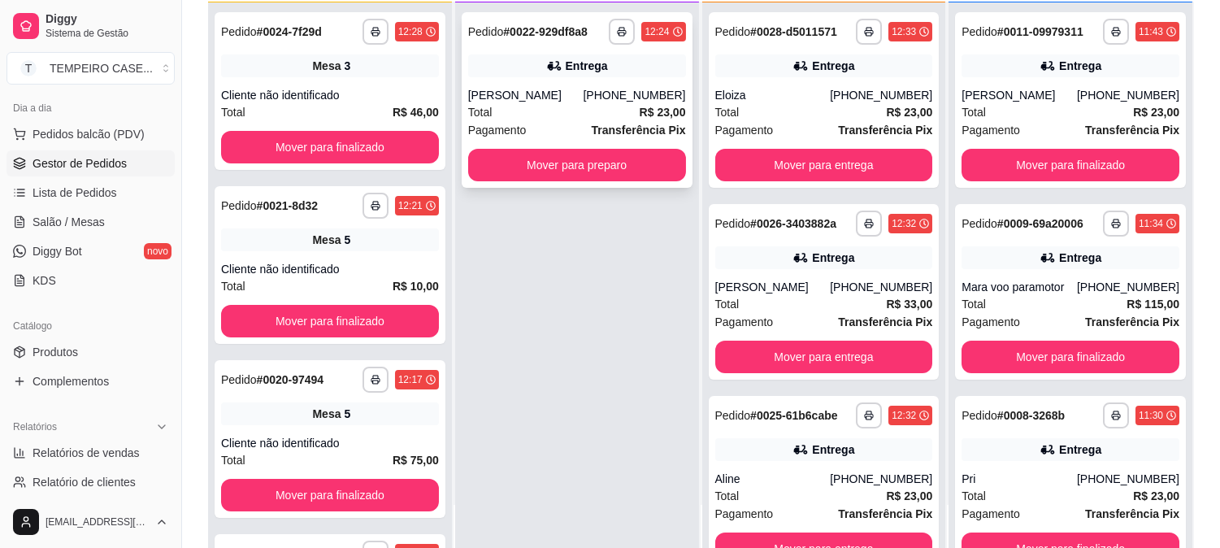
click at [620, 153] on button "Mover para preparo" at bounding box center [577, 165] width 218 height 33
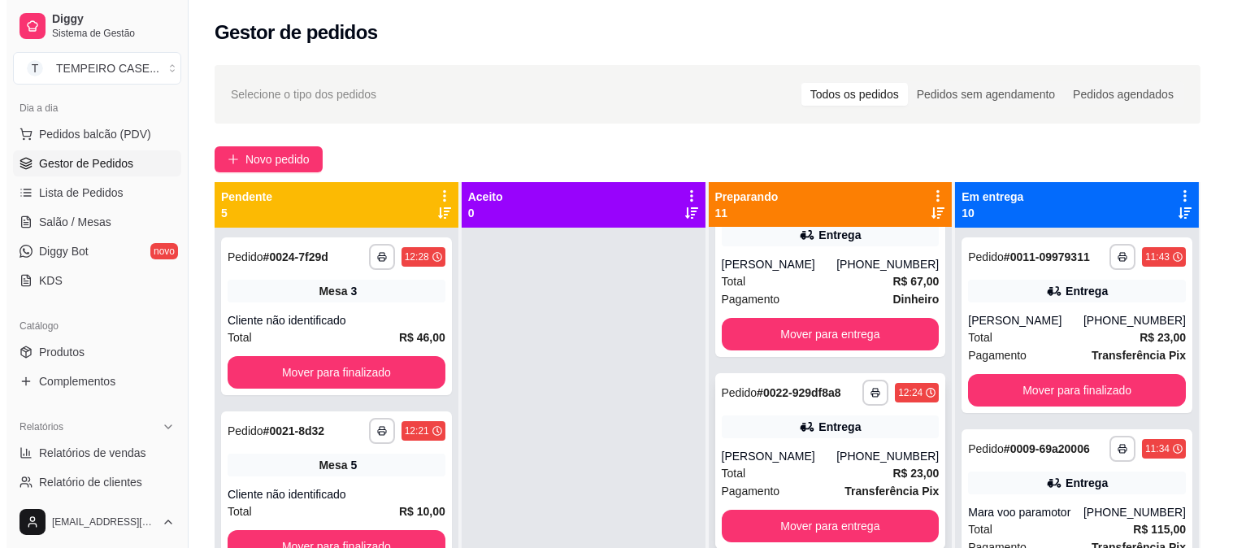
scroll to position [451, 0]
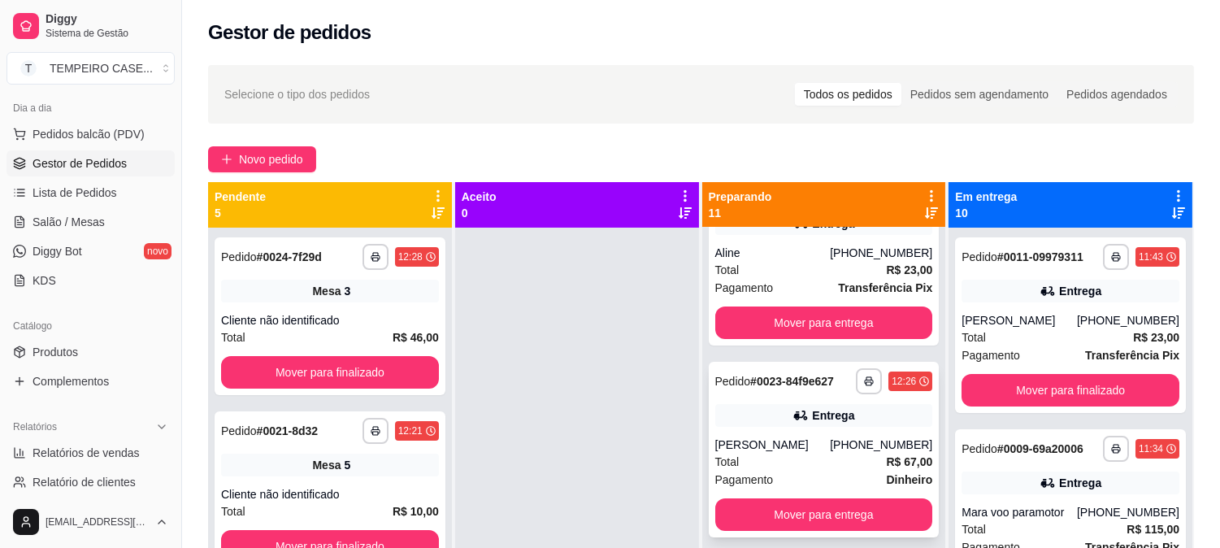
click at [792, 424] on div "Entrega" at bounding box center [824, 415] width 218 height 23
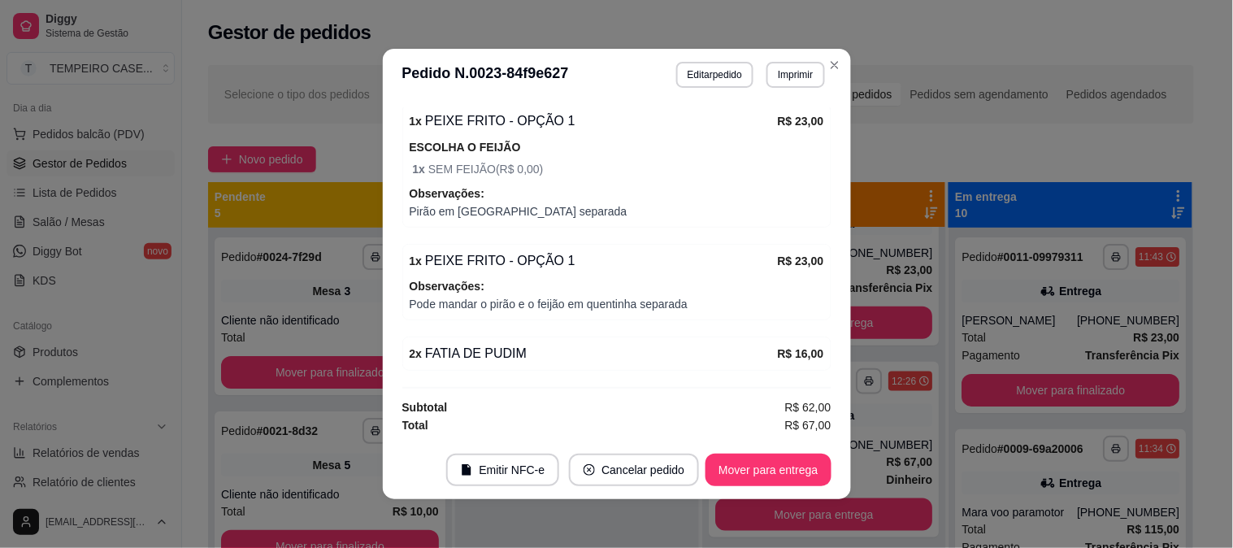
scroll to position [3, 0]
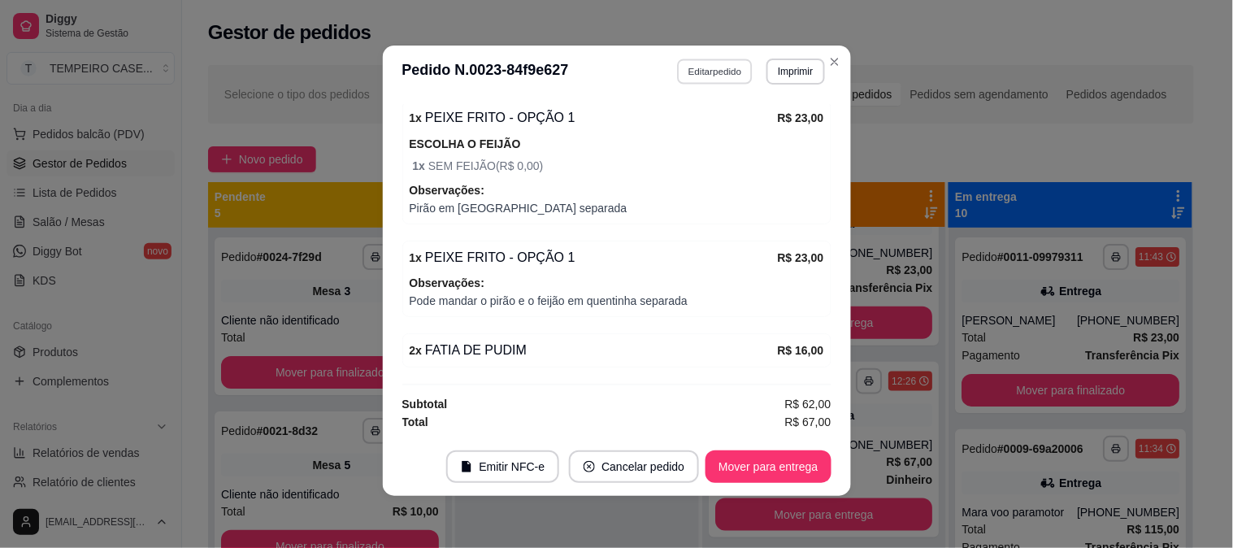
click at [716, 66] on button "Editar pedido" at bounding box center [715, 71] width 76 height 25
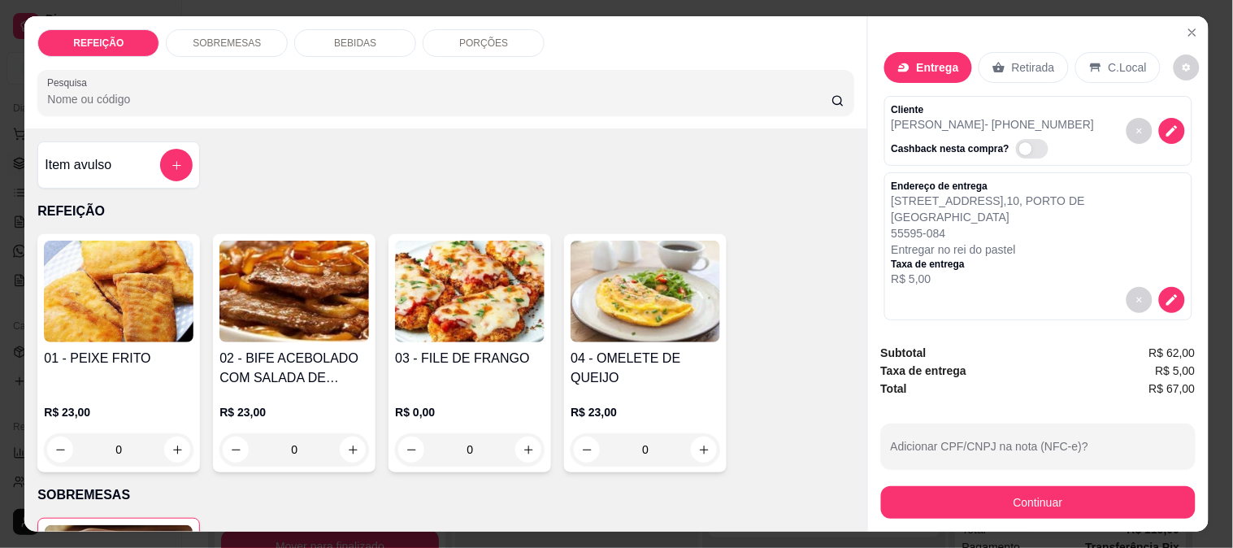
click at [85, 155] on h4 "Item avulso" at bounding box center [78, 165] width 67 height 20
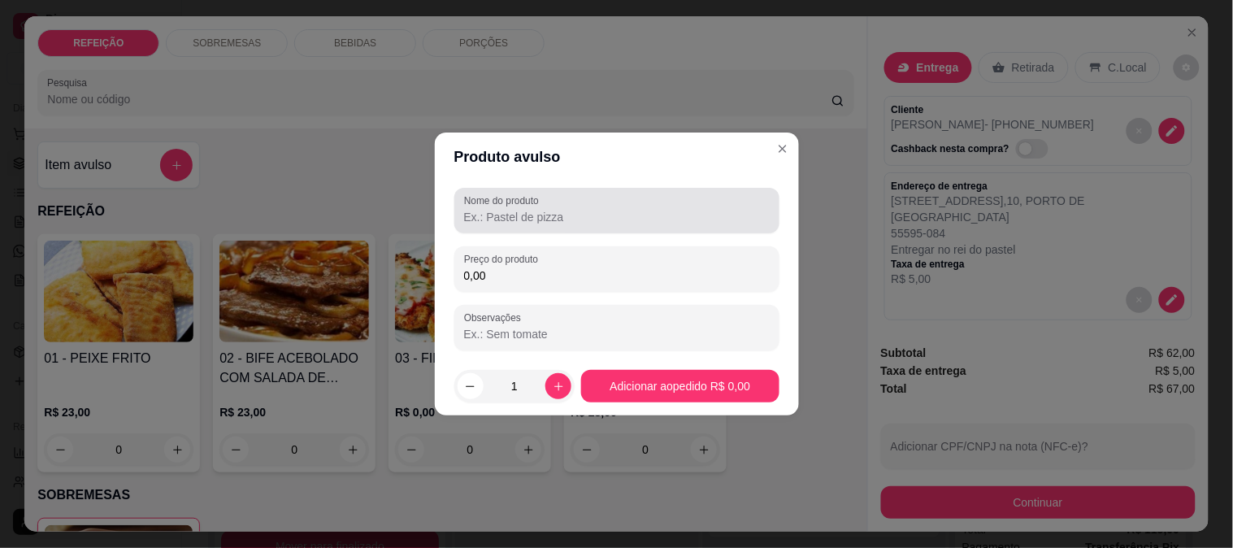
click at [553, 197] on div at bounding box center [617, 210] width 306 height 33
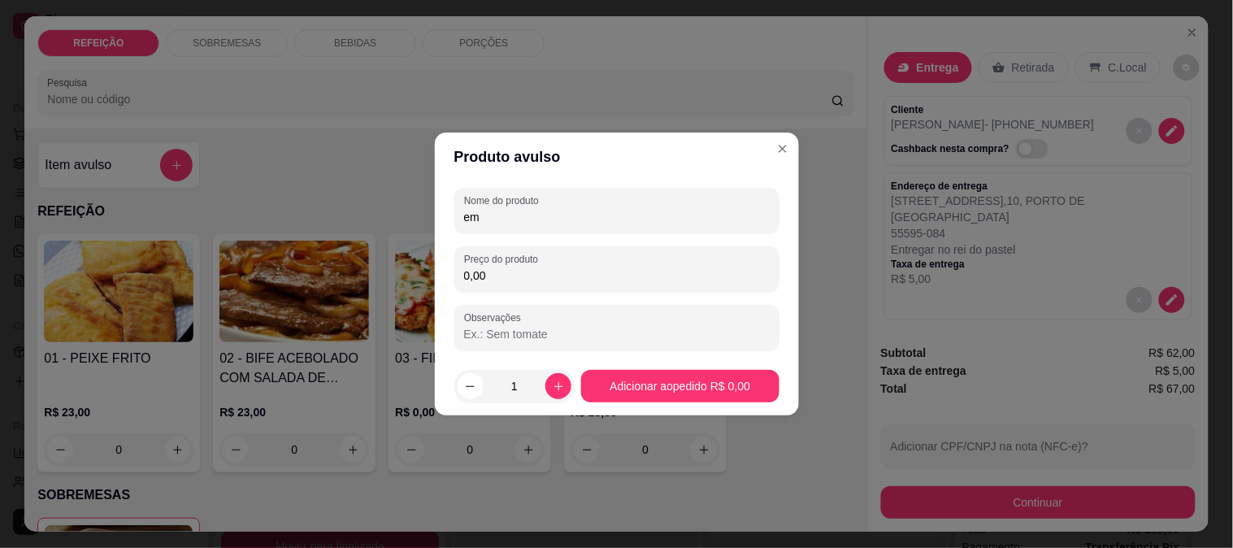
type input "e"
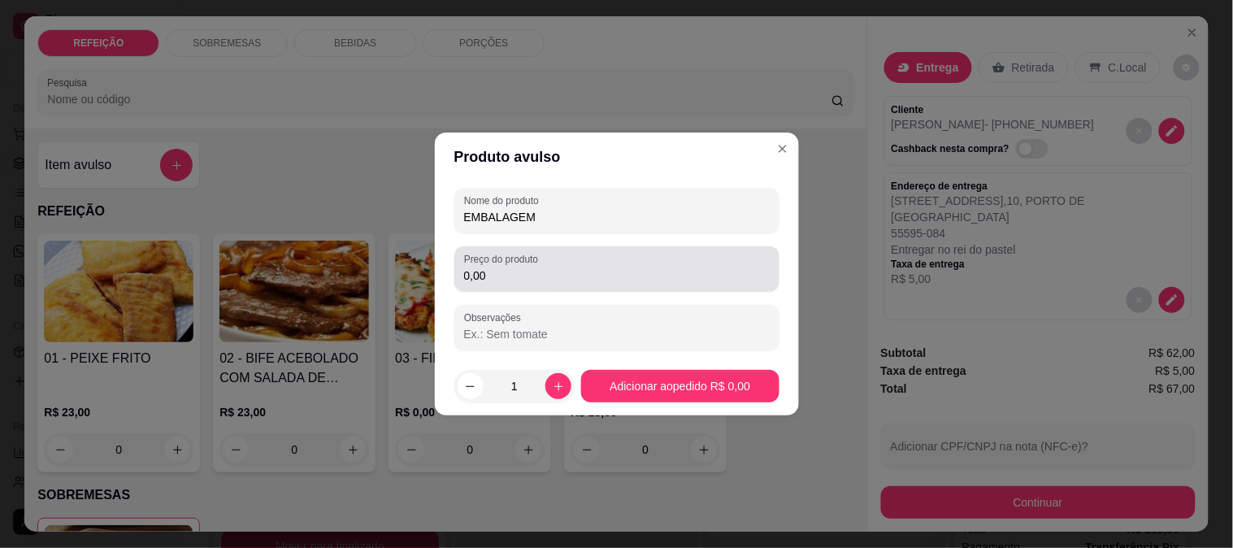
type input "EMBALAGEM"
click at [526, 279] on input "0,00" at bounding box center [617, 275] width 306 height 16
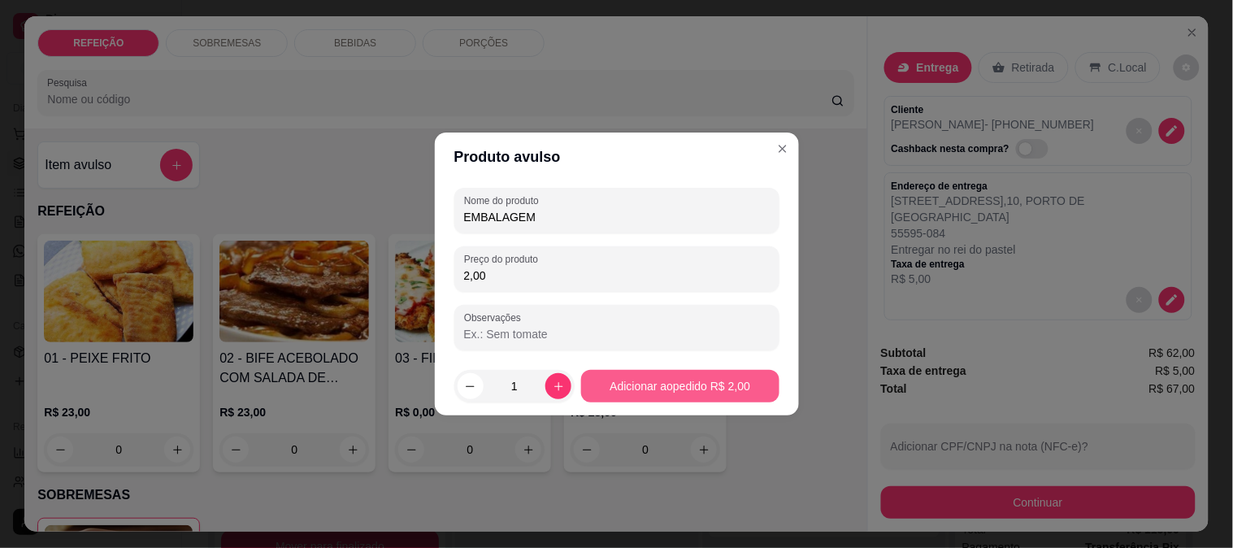
type input "2,00"
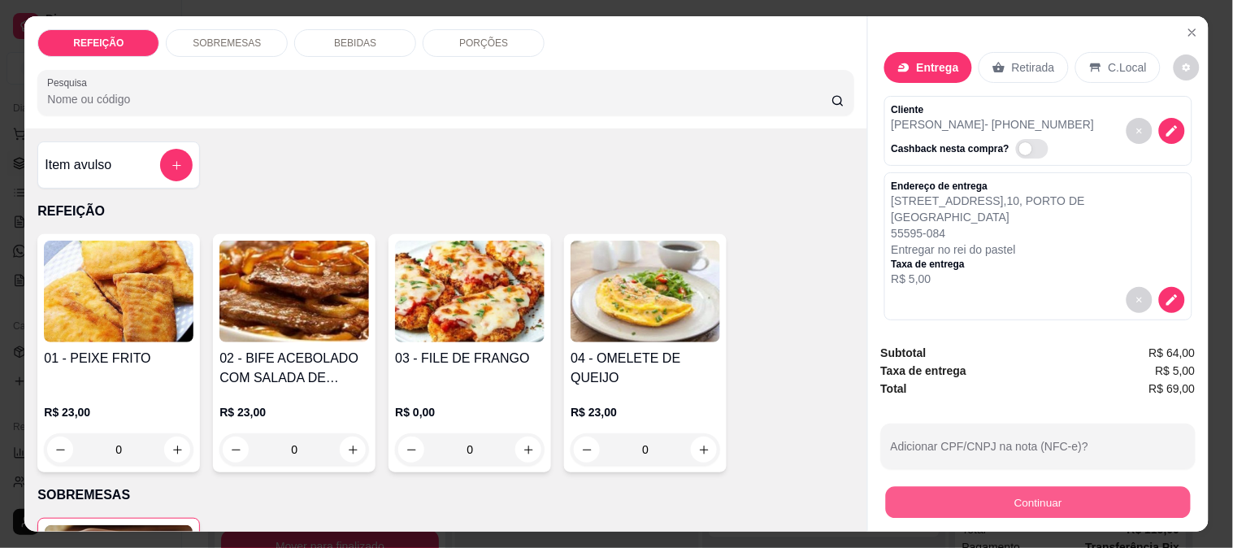
click at [956, 501] on button "Continuar" at bounding box center [1037, 502] width 305 height 32
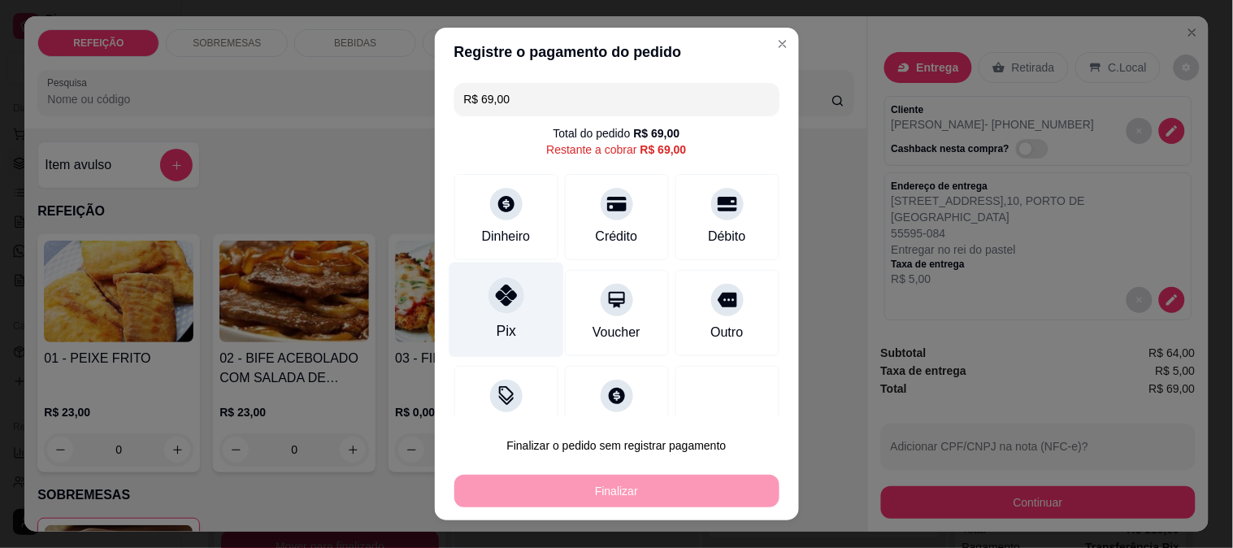
click at [505, 297] on icon at bounding box center [505, 294] width 21 height 21
type input "R$ 0,00"
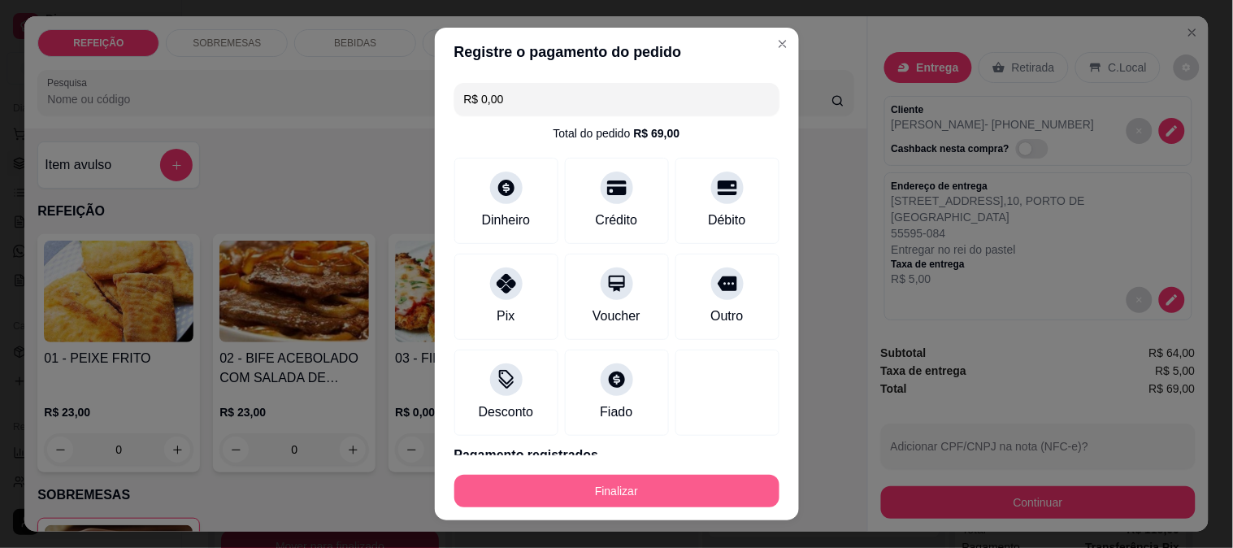
click at [570, 492] on button "Finalizar" at bounding box center [616, 491] width 325 height 33
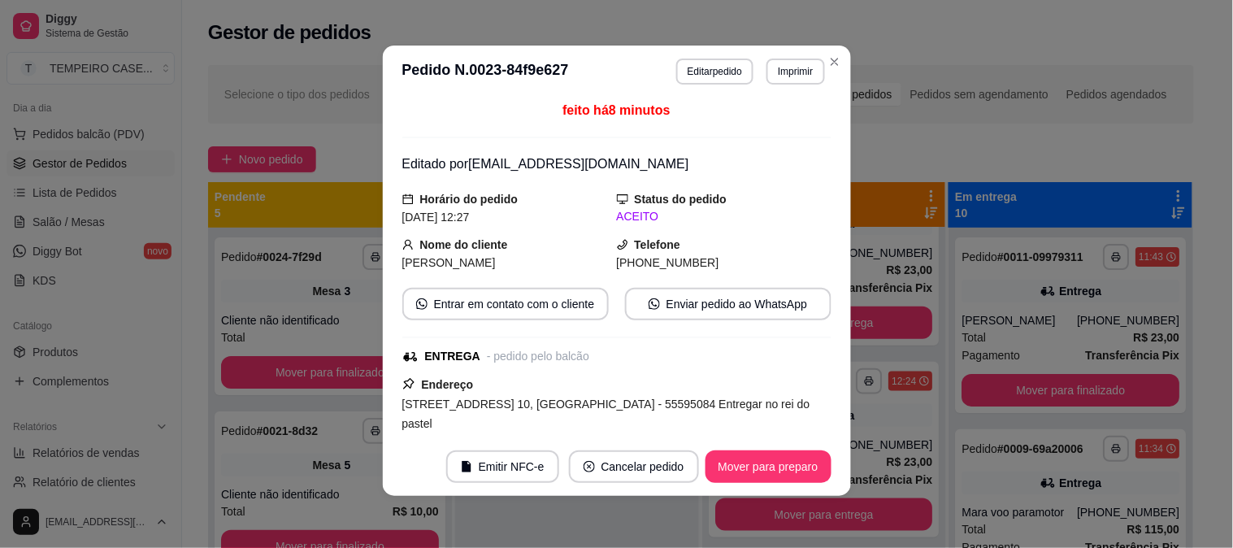
scroll to position [0, 0]
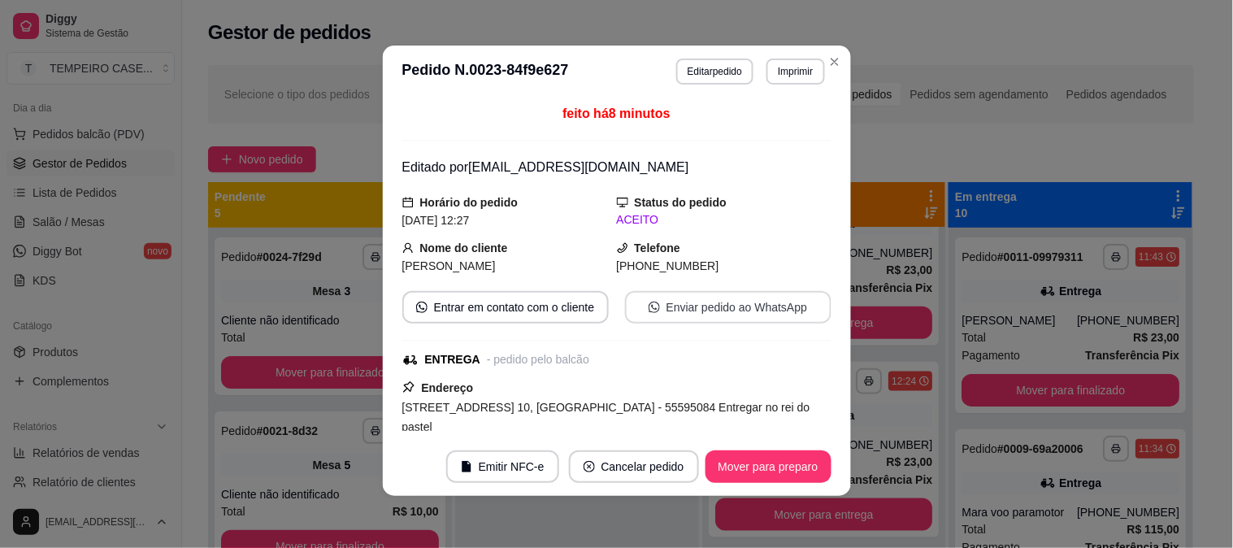
click at [675, 297] on button "Enviar pedido ao WhatsApp" at bounding box center [728, 307] width 206 height 33
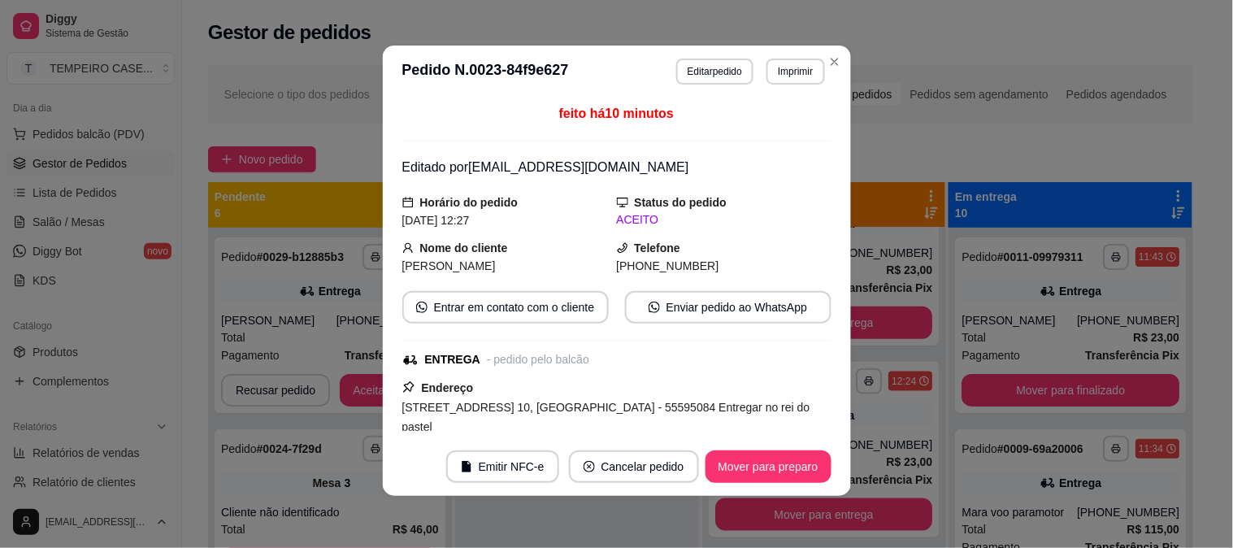
scroll to position [464, 0]
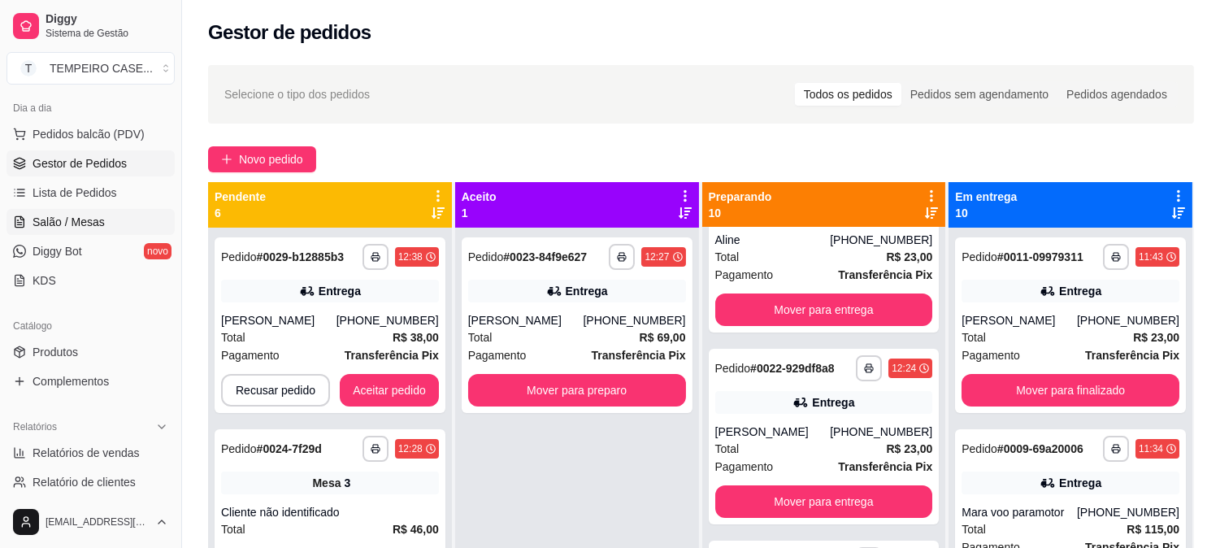
click at [52, 224] on span "Salão / Mesas" at bounding box center [69, 222] width 72 height 16
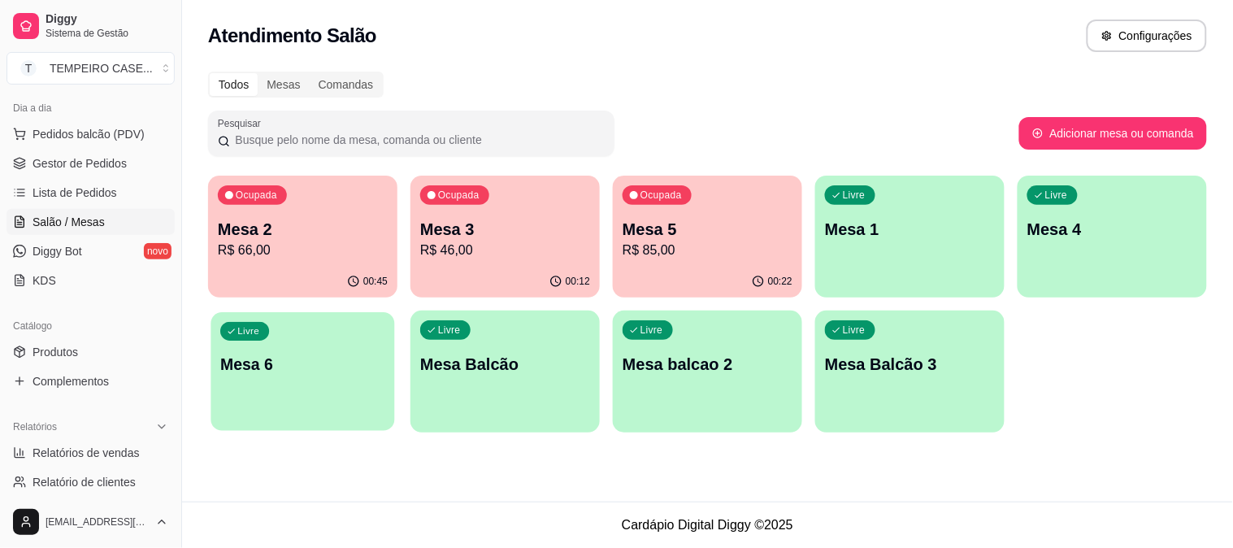
click at [310, 349] on div "Livre Mesa 6" at bounding box center [302, 361] width 184 height 99
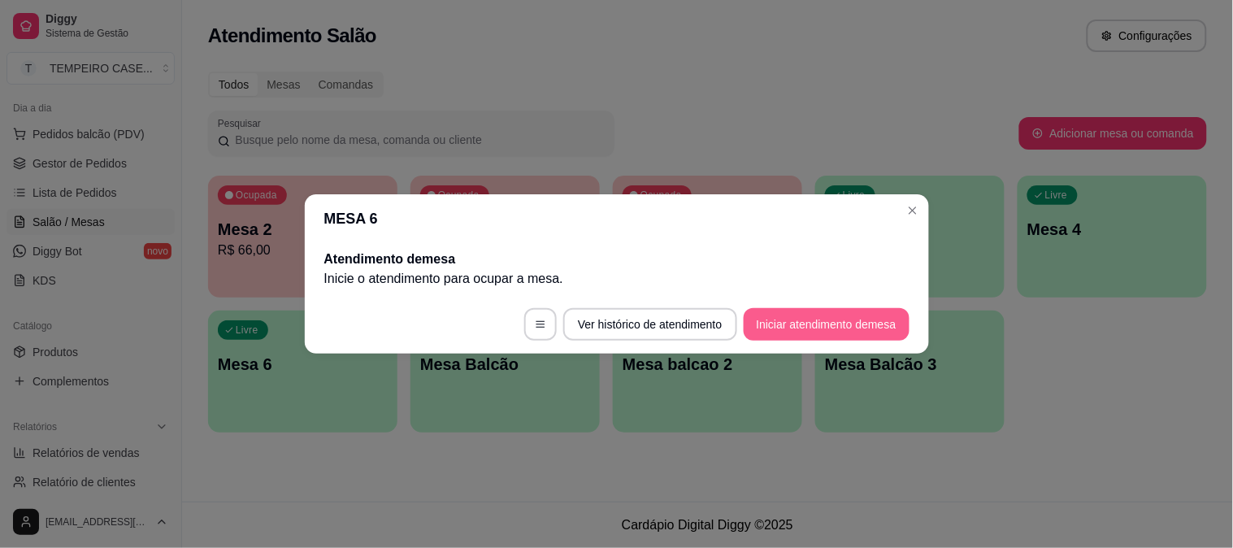
click at [825, 320] on button "Iniciar atendimento de mesa" at bounding box center [827, 324] width 166 height 33
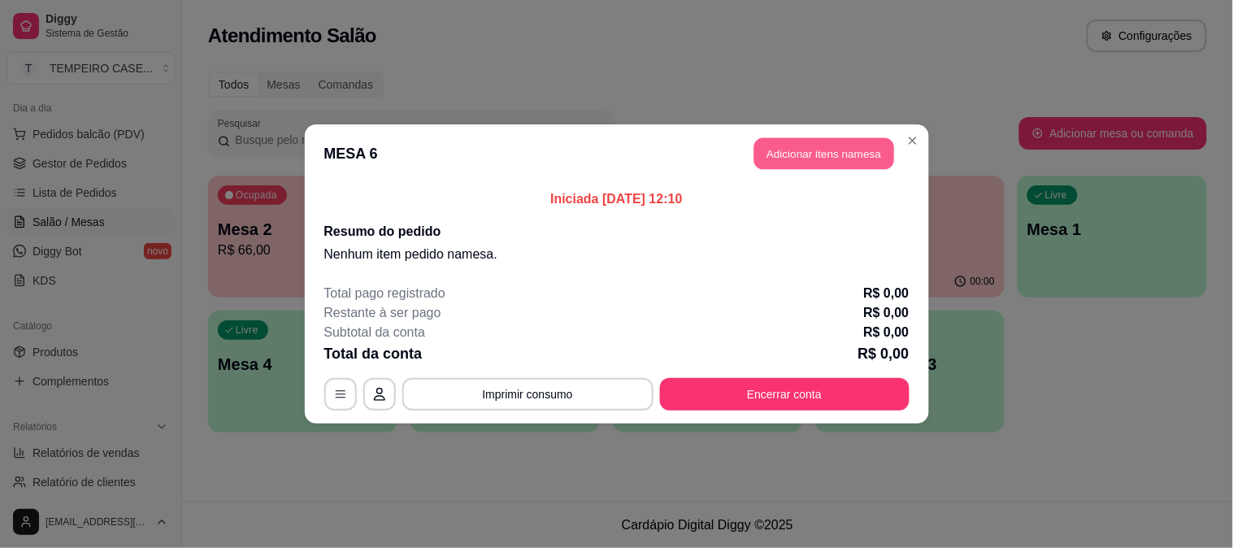
click at [754, 142] on button "Adicionar itens na mesa" at bounding box center [824, 154] width 140 height 32
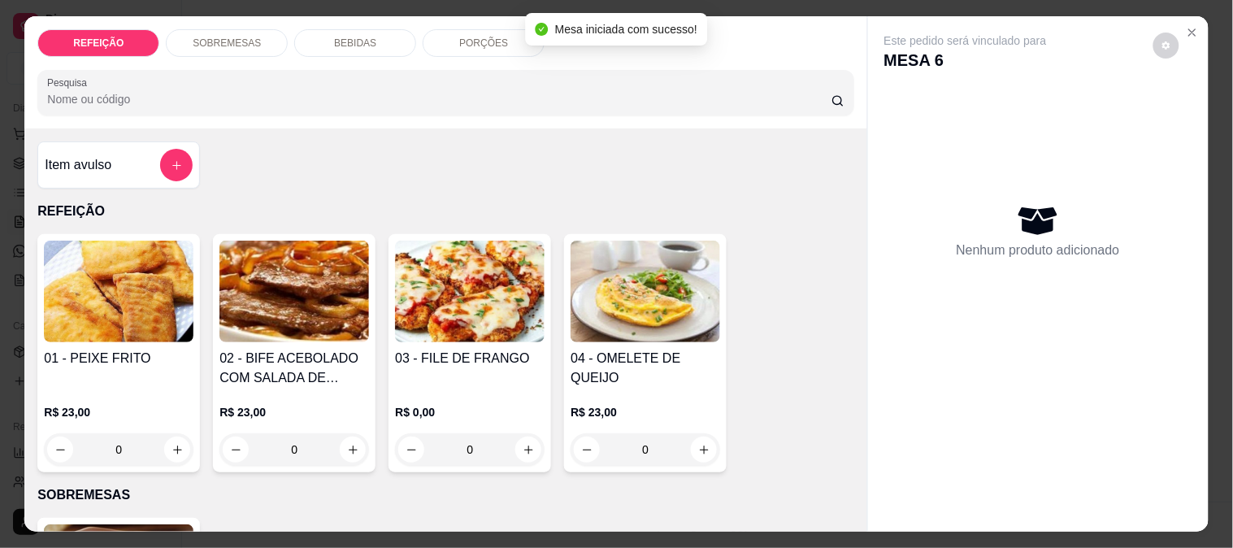
click at [157, 280] on img at bounding box center [119, 292] width 150 height 102
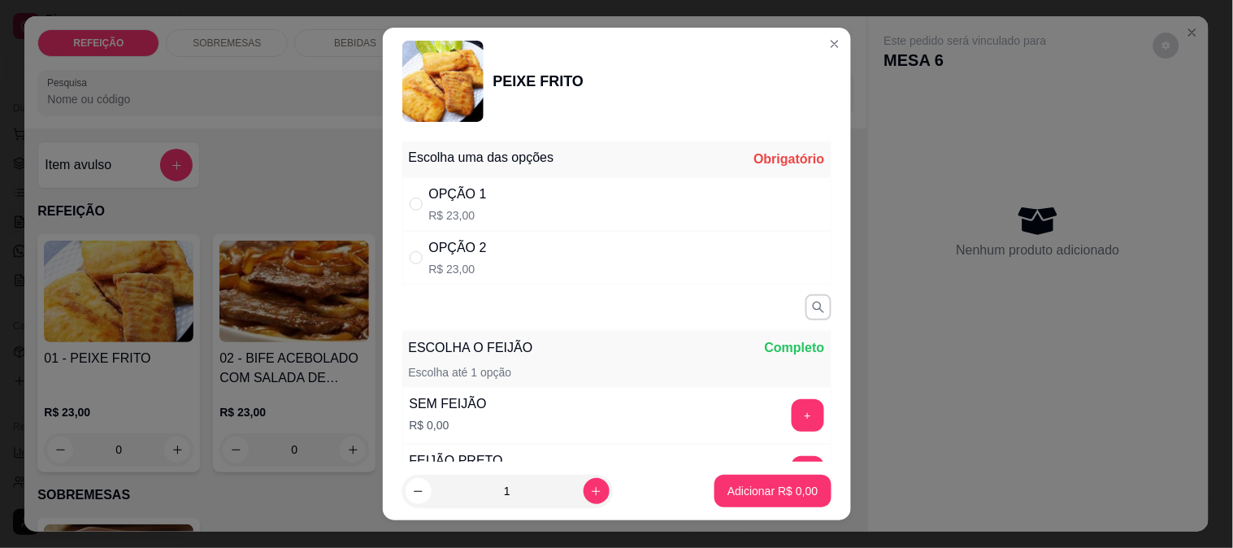
click at [457, 199] on div "OPÇÃO 1" at bounding box center [458, 194] width 58 height 20
radio input "true"
click at [735, 497] on p "Adicionar R$ 23,00" at bounding box center [769, 491] width 97 height 16
type input "1"
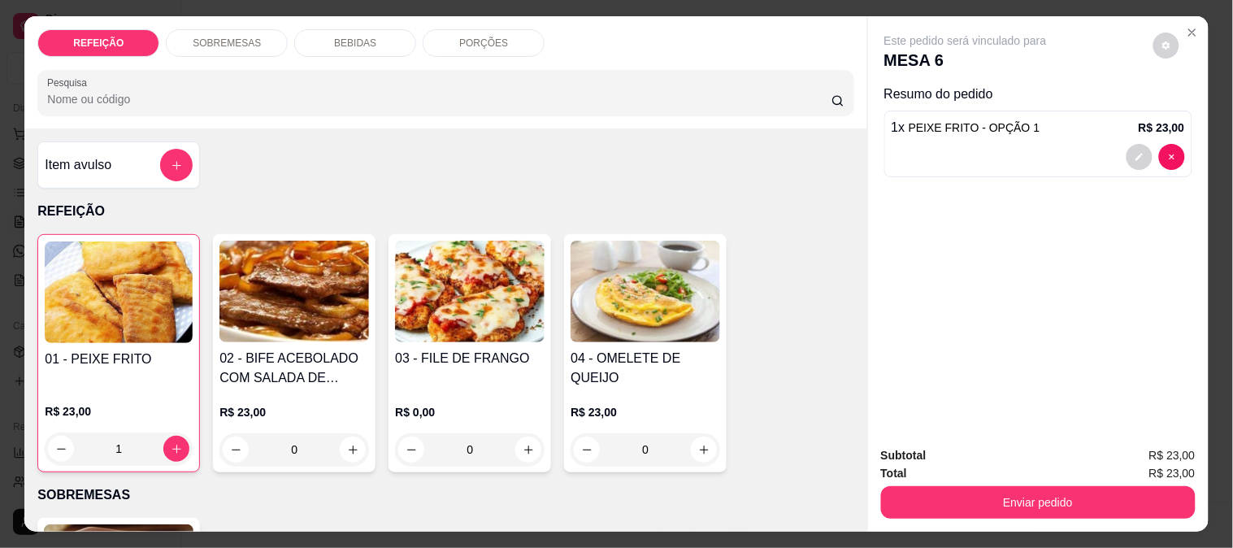
click at [453, 241] on img at bounding box center [470, 292] width 150 height 102
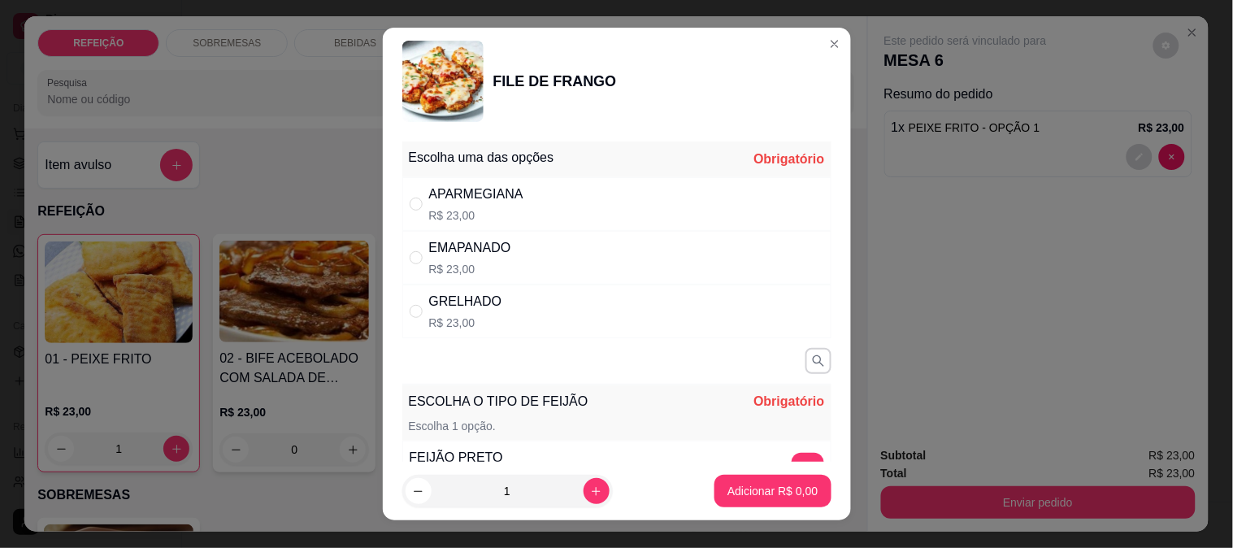
click at [549, 240] on div "EMAPANADO R$ 23,00" at bounding box center [616, 258] width 429 height 54
radio input "true"
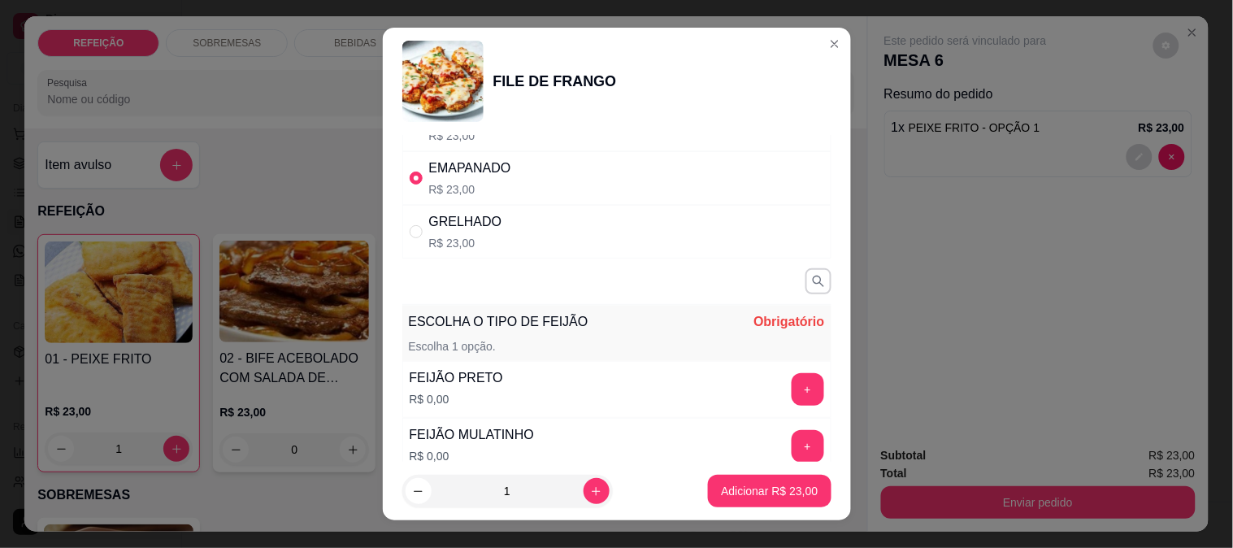
scroll to position [180, 0]
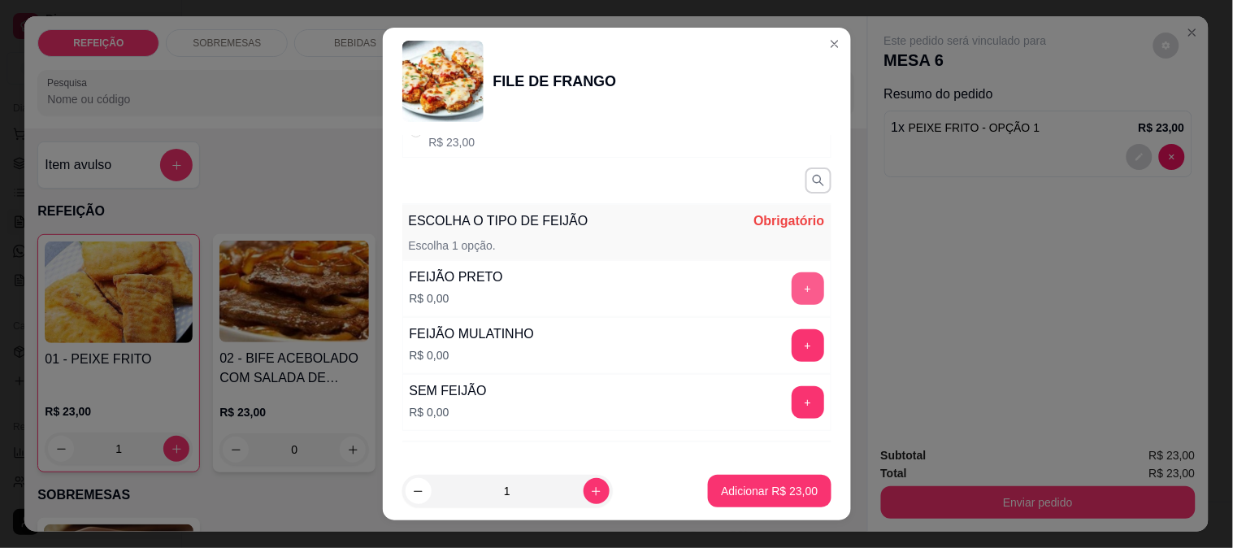
click at [792, 304] on button "+" at bounding box center [808, 288] width 33 height 33
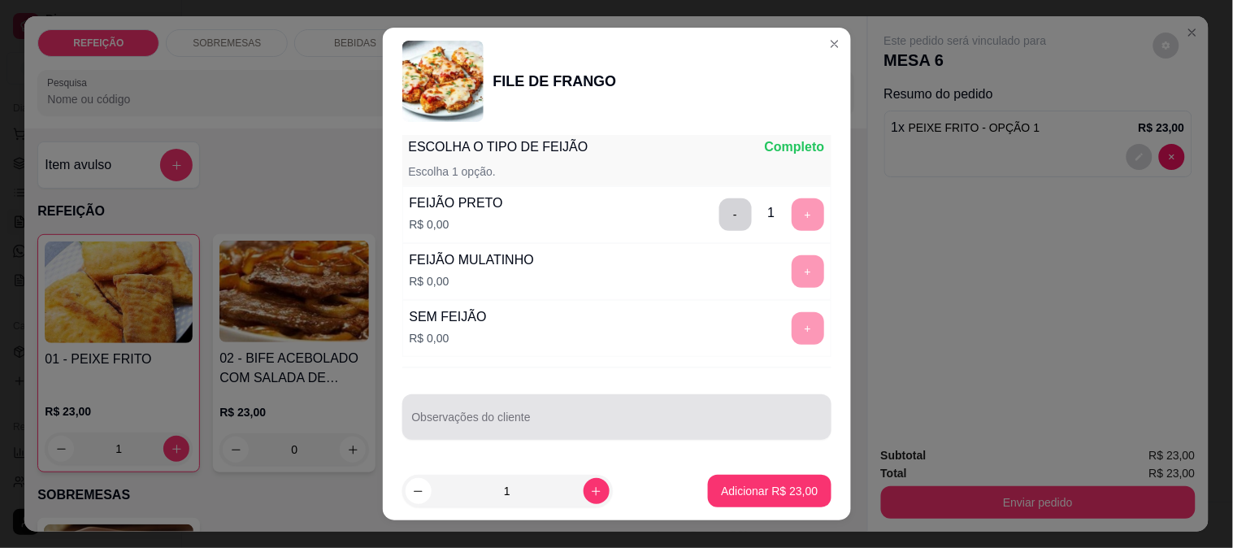
click at [610, 423] on input "Observações do cliente" at bounding box center [617, 423] width 410 height 16
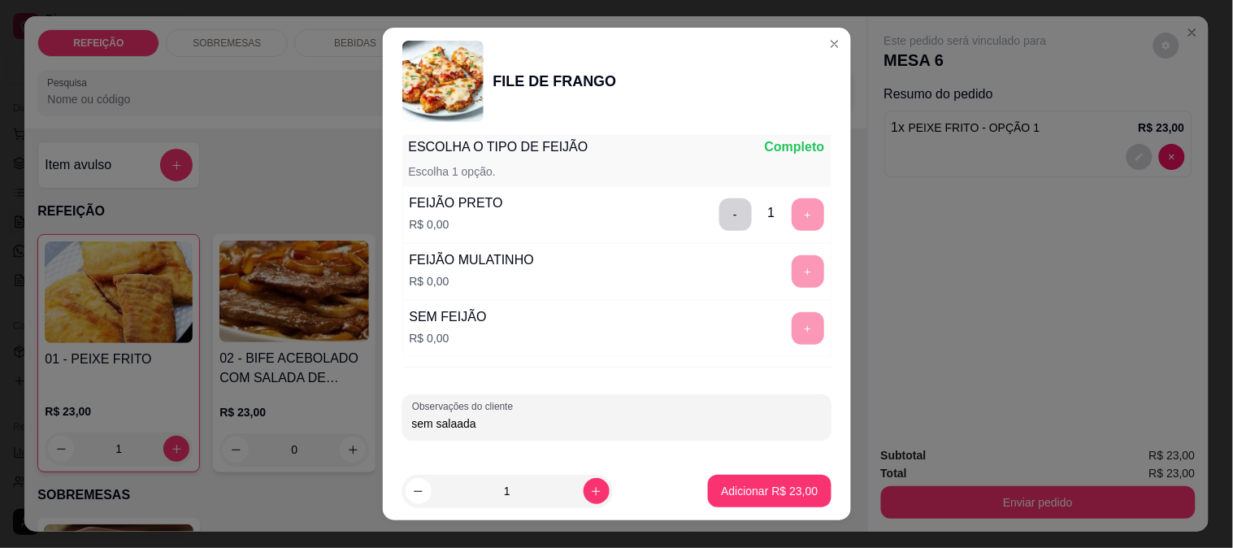
click at [444, 429] on input "sem salaada" at bounding box center [617, 423] width 410 height 16
click at [451, 427] on input "sem salaada" at bounding box center [617, 423] width 410 height 16
type input "sem salada"
click at [714, 475] on button "Adicionar R$ 23,00" at bounding box center [769, 491] width 123 height 33
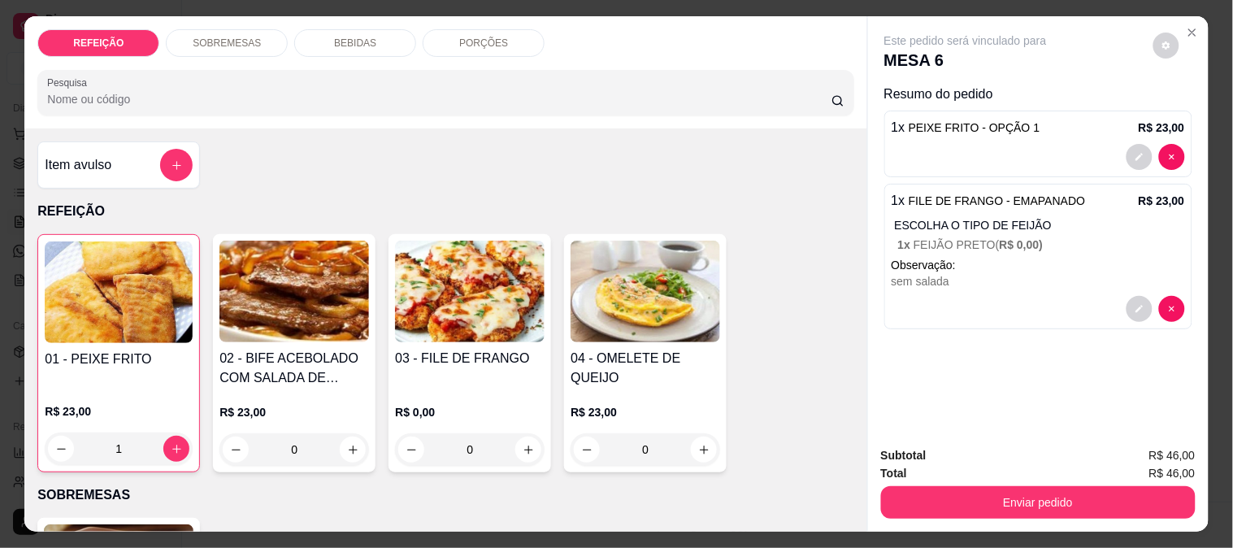
drag, startPoint x: 997, startPoint y: 513, endPoint x: 1020, endPoint y: 508, distance: 23.3
click at [997, 512] on div "Subtotal R$ 46,00 Total R$ 46,00 Enviar pedido" at bounding box center [1038, 482] width 341 height 98
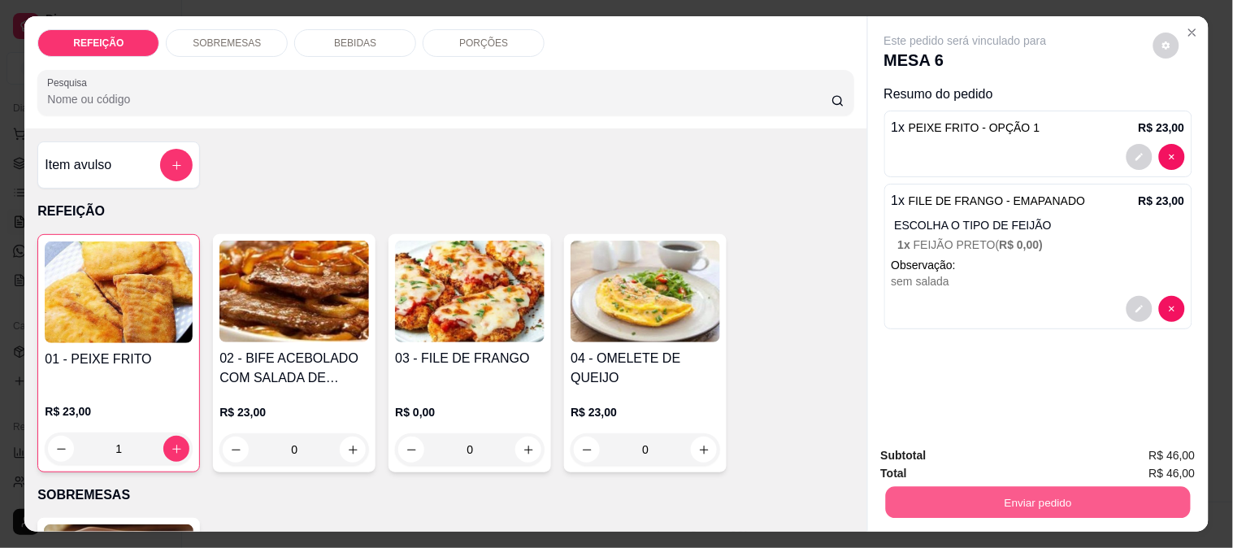
click at [1046, 497] on button "Enviar pedido" at bounding box center [1037, 502] width 305 height 32
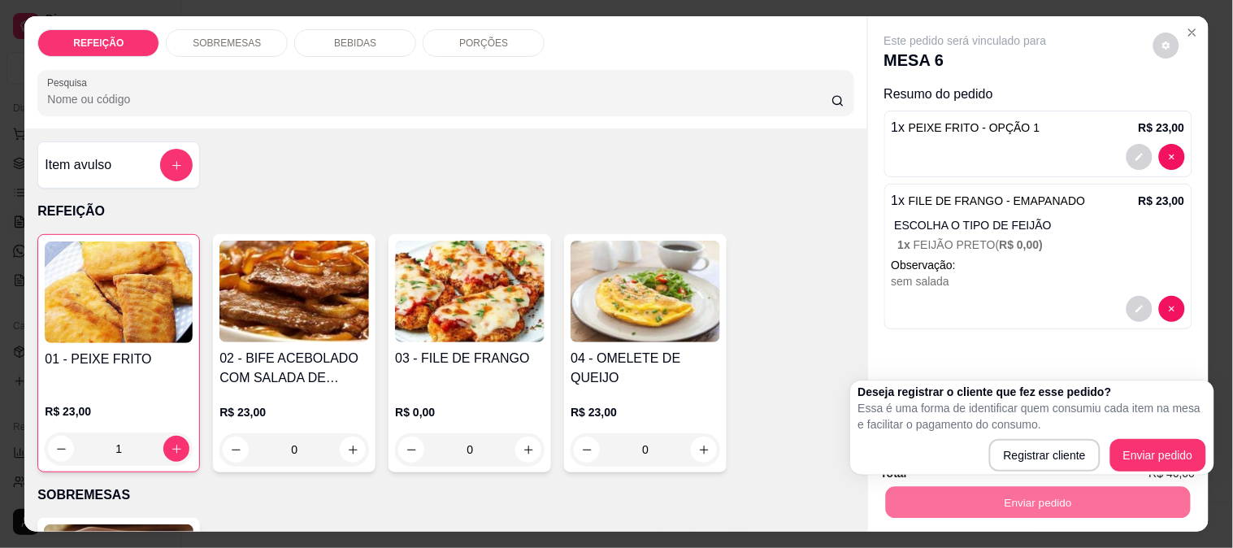
click at [1033, 354] on div "Este pedido será vinculado para MESA 6 Resumo do pedido 1 x PEIXE FRITO - OPÇÃO…" at bounding box center [1038, 224] width 341 height 417
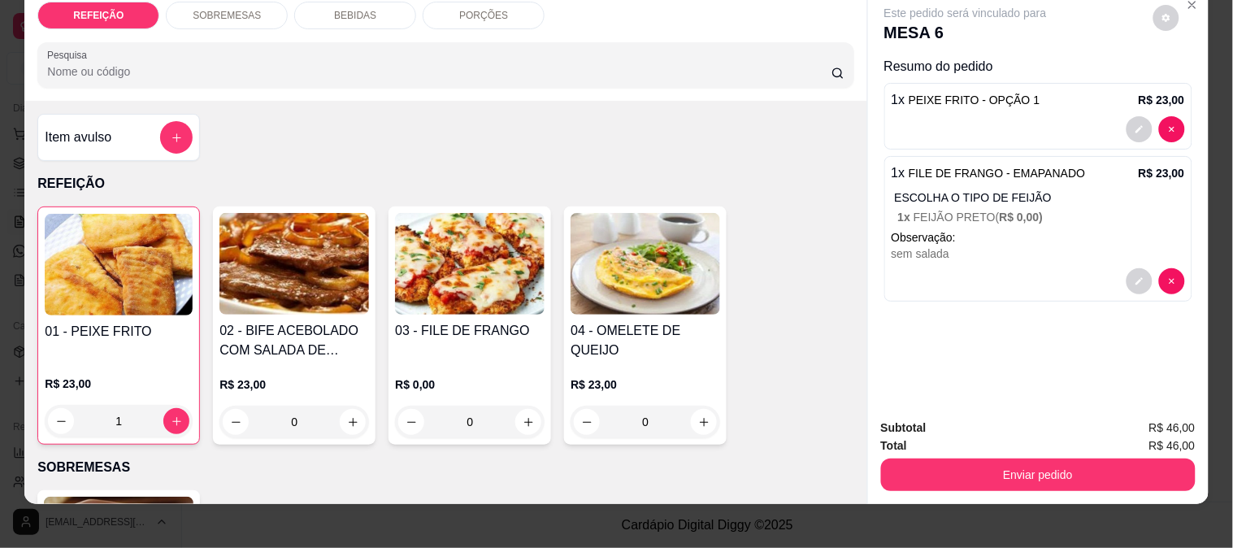
scroll to position [42, 0]
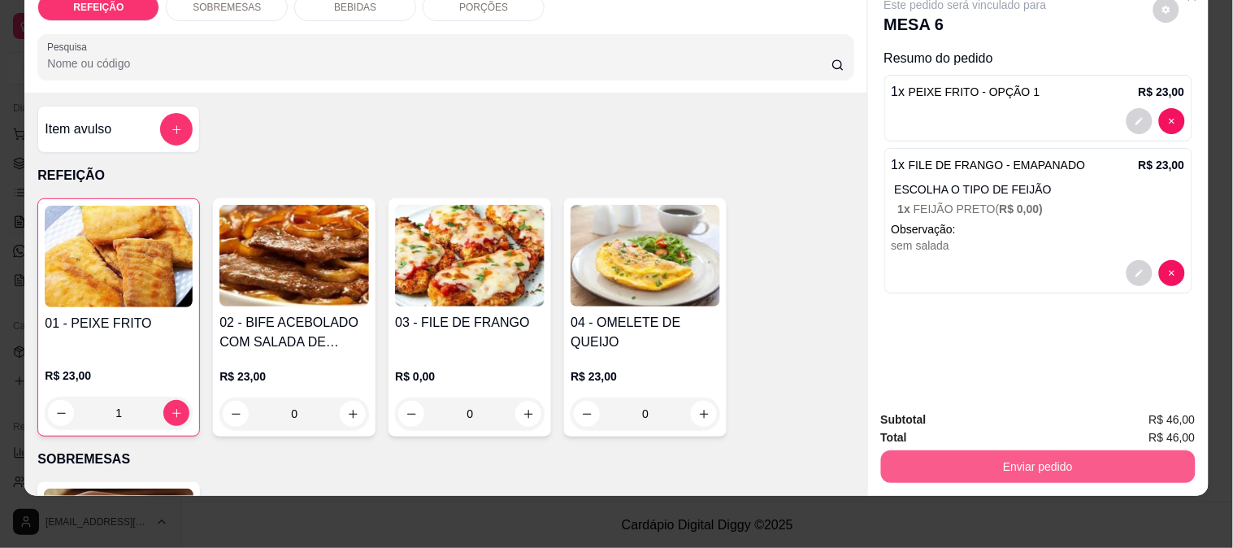
click at [1004, 453] on button "Enviar pedido" at bounding box center [1038, 466] width 315 height 33
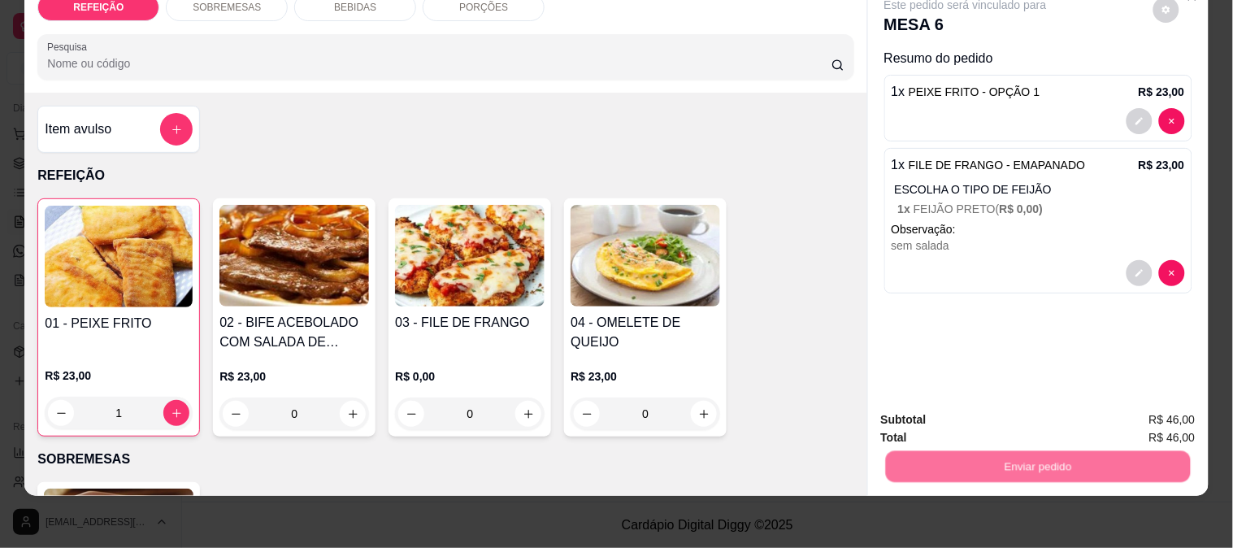
click at [1176, 412] on button "Enviar pedido" at bounding box center [1153, 413] width 92 height 31
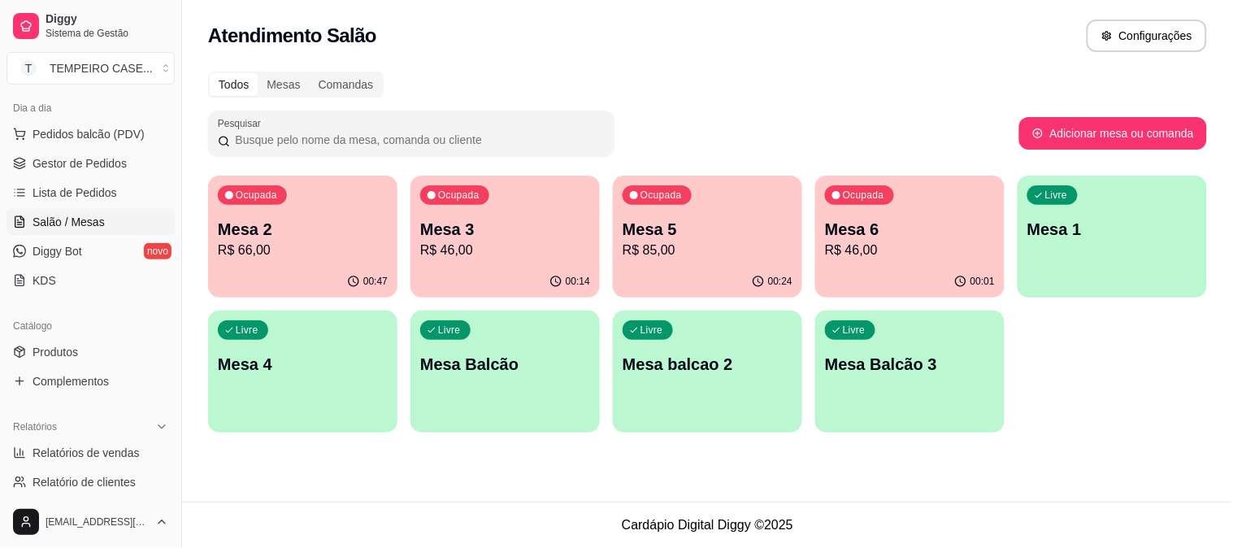
click at [330, 262] on div "Ocupada Mesa 2 R$ 66,00" at bounding box center [302, 221] width 189 height 90
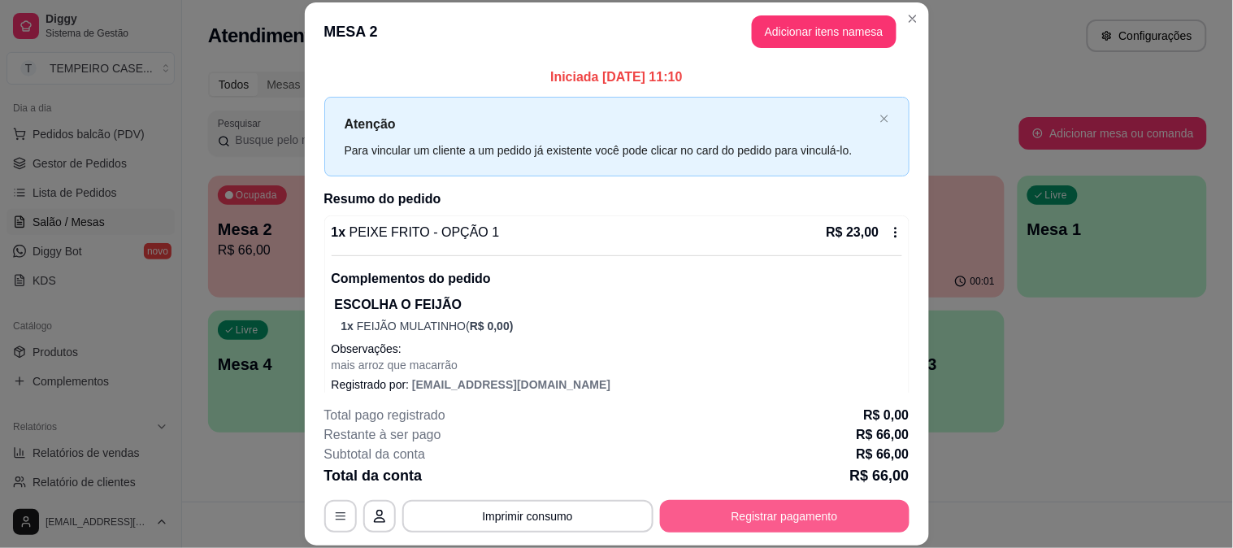
click at [712, 509] on button "Registrar pagamento" at bounding box center [784, 516] width 249 height 33
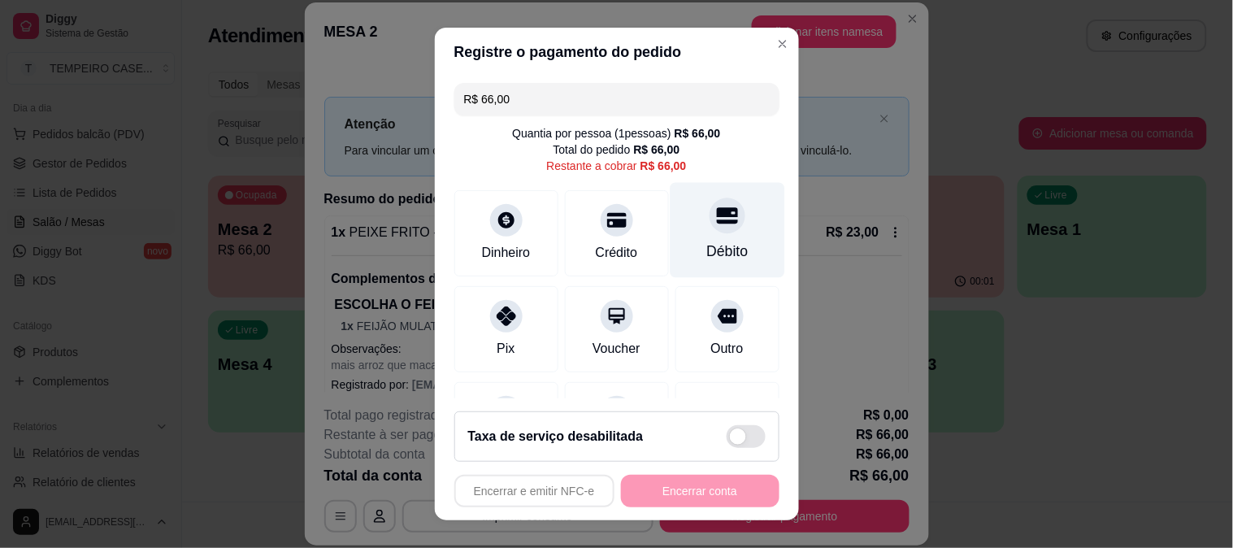
click at [706, 254] on div "Débito" at bounding box center [726, 251] width 41 height 21
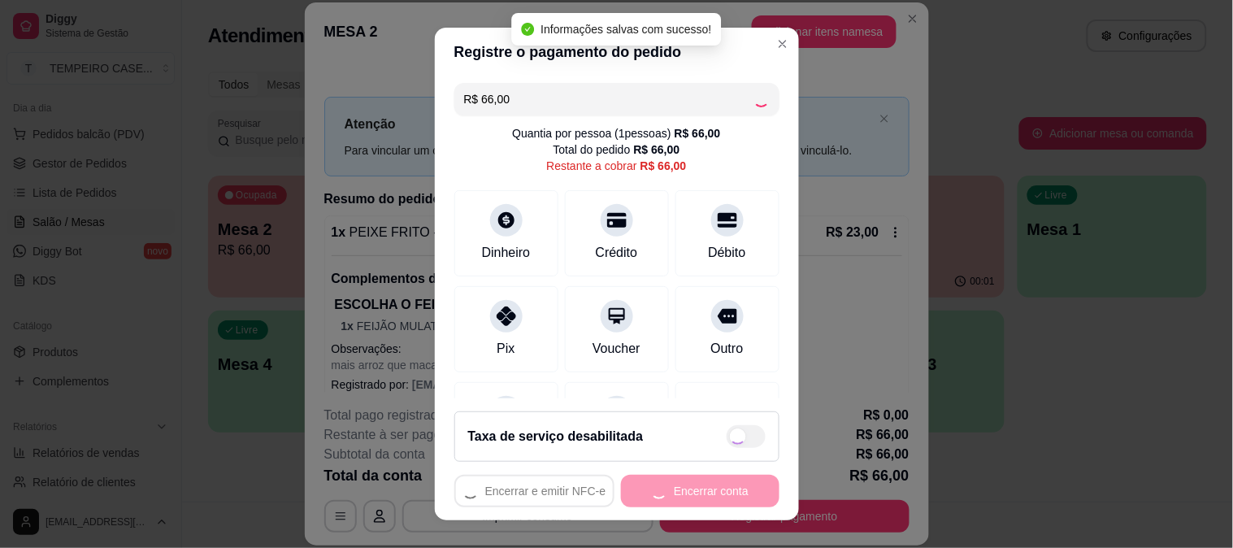
type input "R$ 0,00"
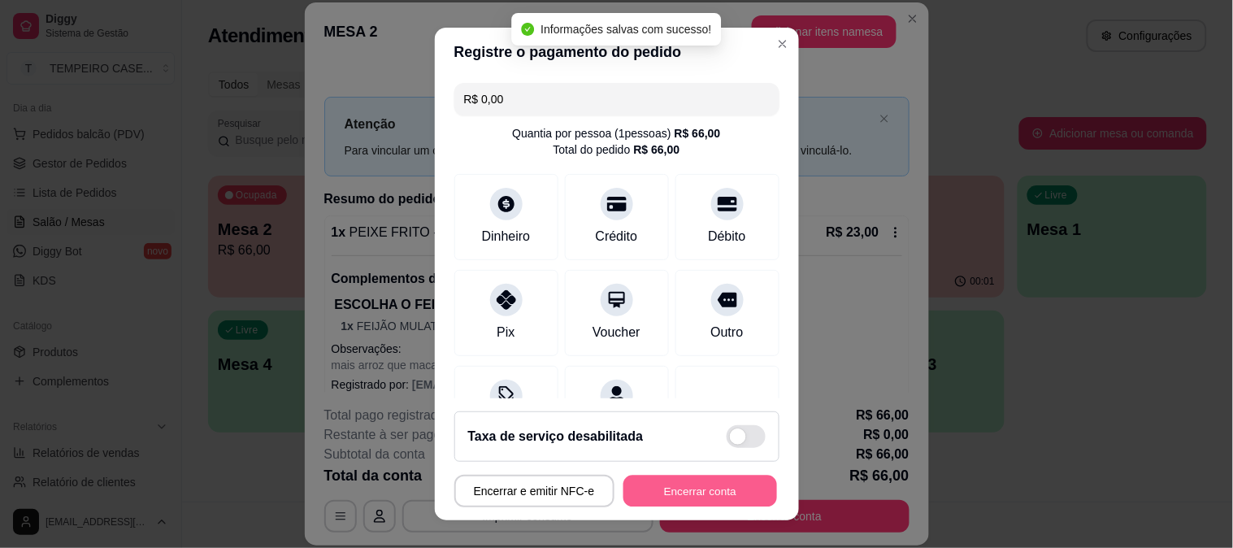
click at [675, 498] on button "Encerrar conta" at bounding box center [700, 491] width 154 height 32
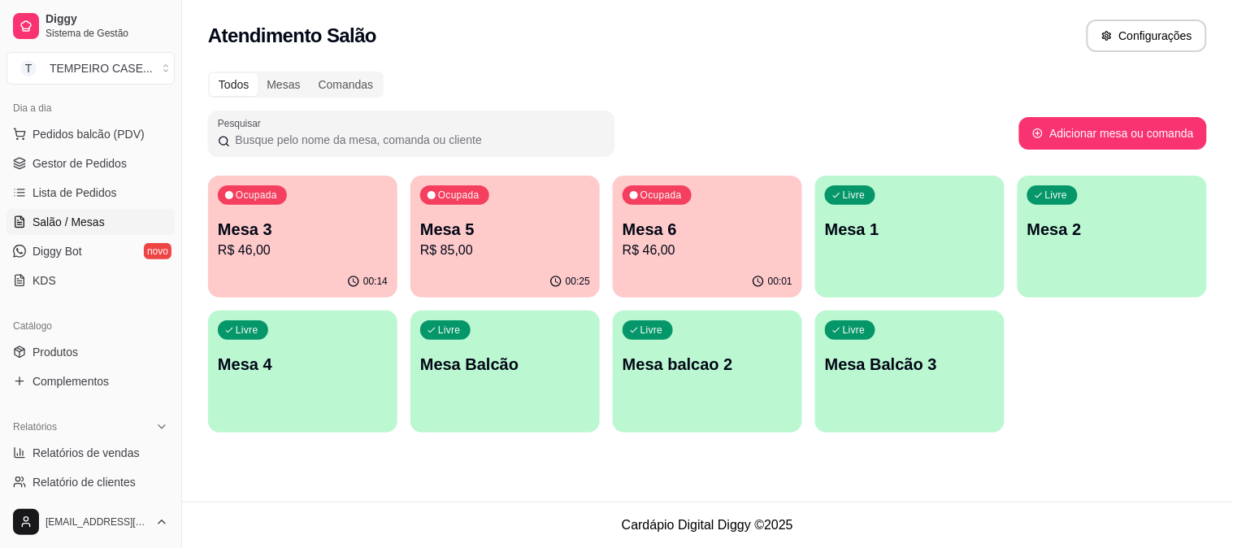
click at [1114, 228] on p "Mesa 2" at bounding box center [1112, 229] width 170 height 23
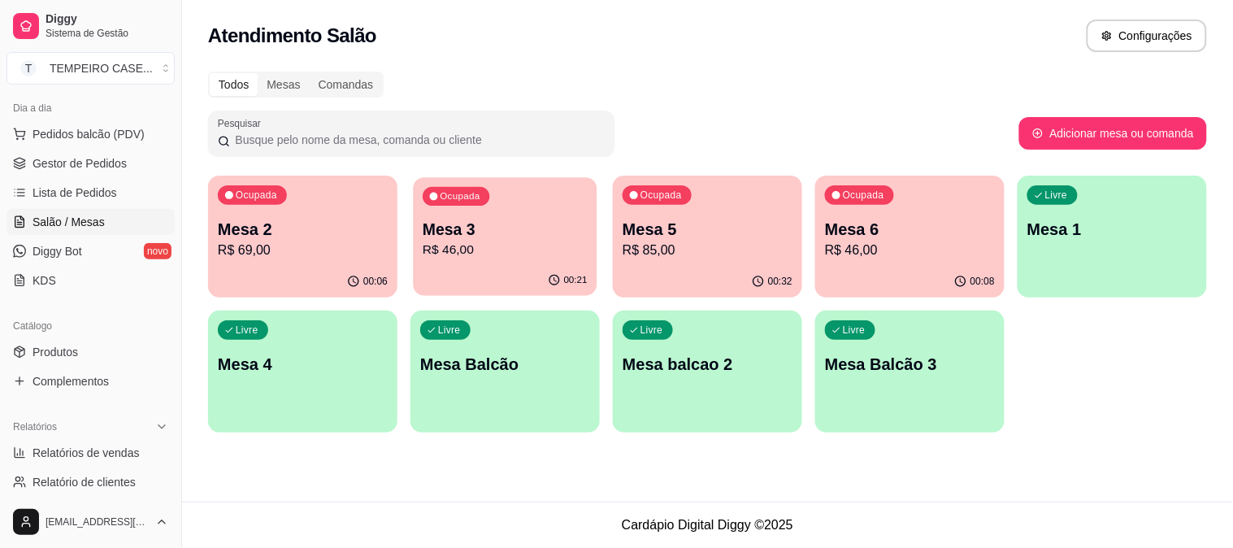
click at [491, 258] on p "R$ 46,00" at bounding box center [505, 250] width 165 height 19
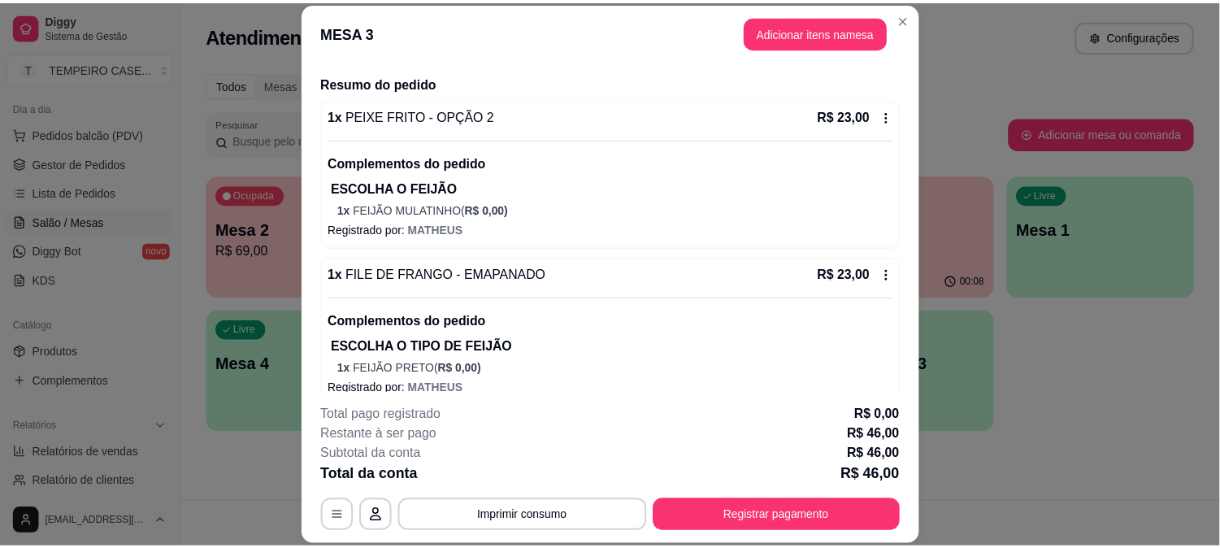
scroll to position [136, 0]
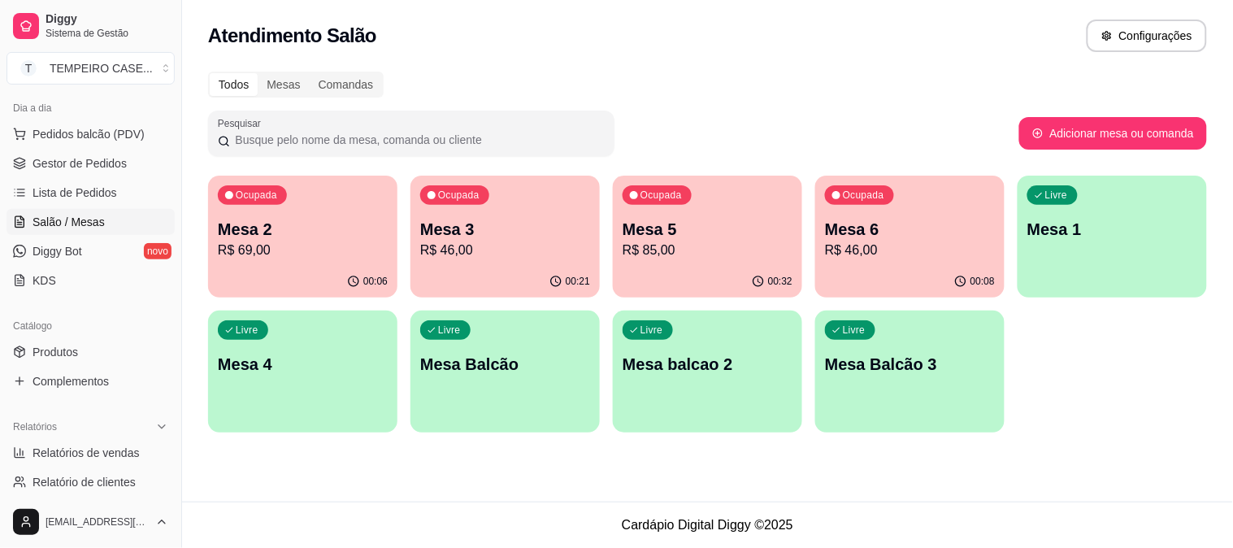
click at [826, 99] on div "Todos Mesas Comandas Pesquisar Adicionar mesa ou comanda Ocupada Mesa 2 R$ 69,0…" at bounding box center [707, 257] width 1051 height 390
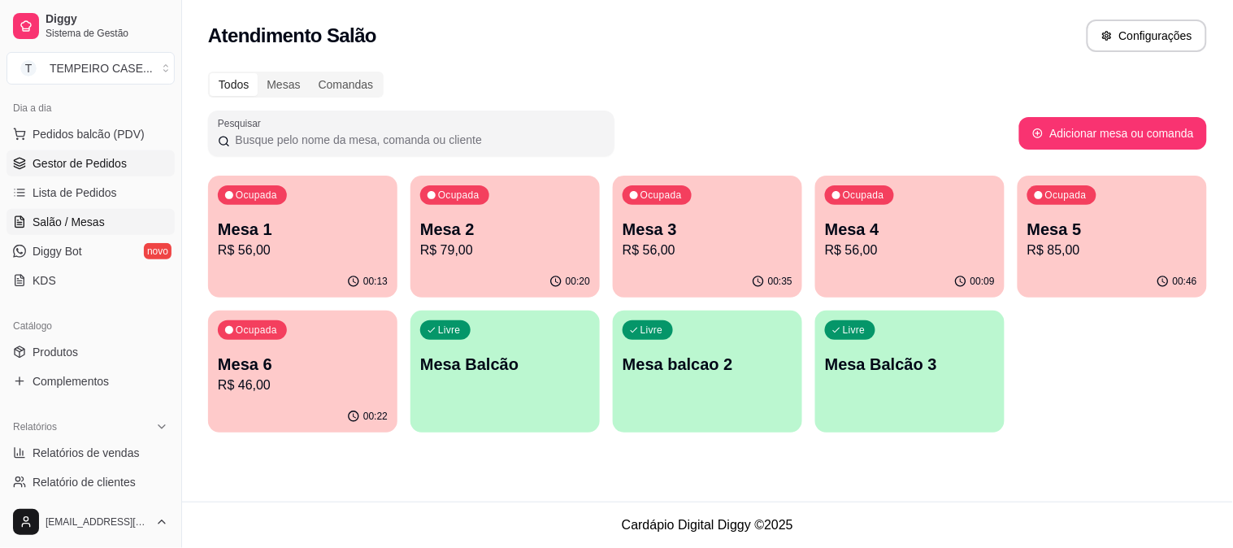
click at [80, 167] on span "Gestor de Pedidos" at bounding box center [80, 163] width 94 height 16
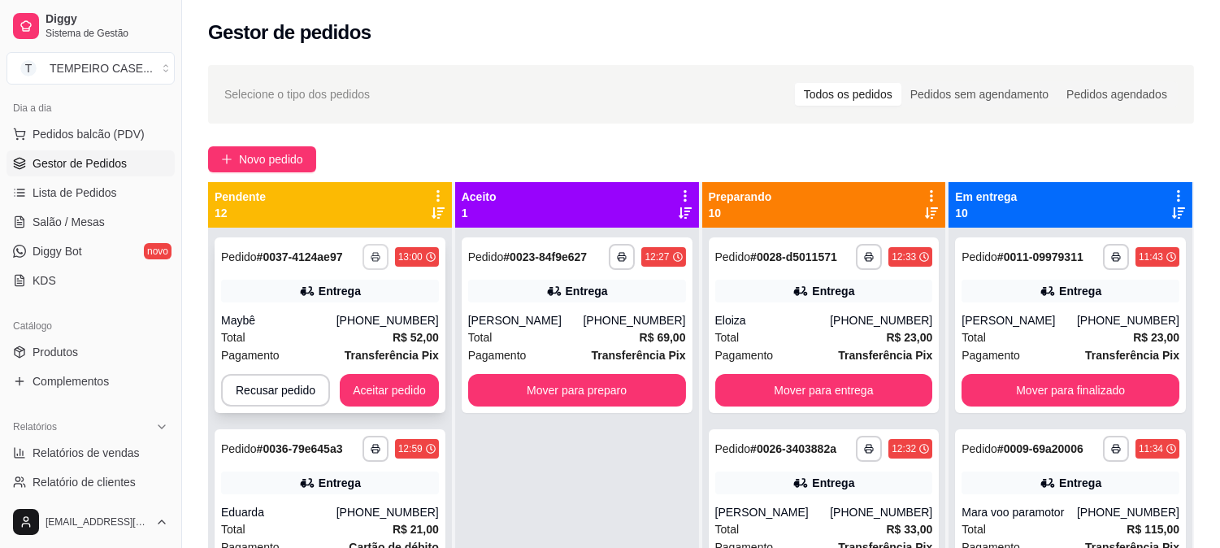
click at [374, 260] on rect "button" at bounding box center [375, 259] width 5 height 3
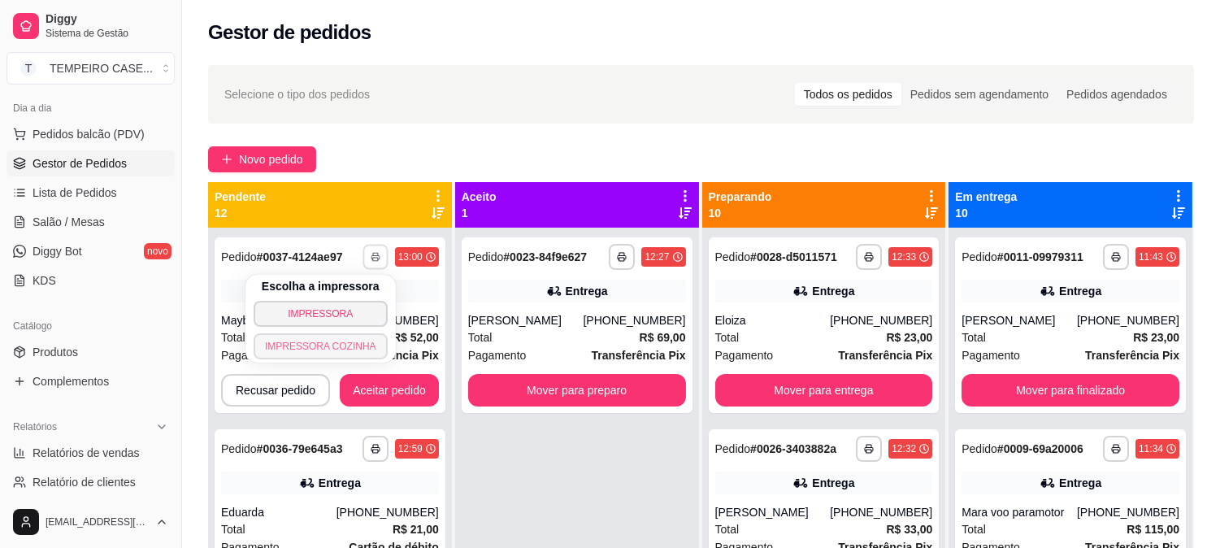
click at [348, 354] on button "IMPRESSORA COZINHA" at bounding box center [321, 346] width 134 height 26
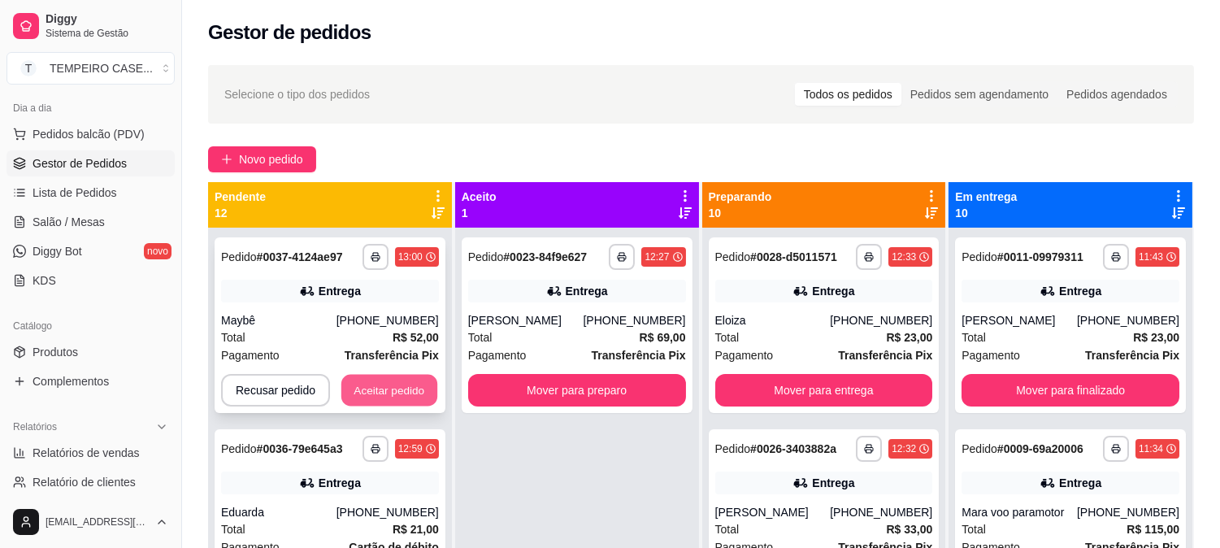
click at [395, 379] on button "Aceitar pedido" at bounding box center [389, 391] width 96 height 32
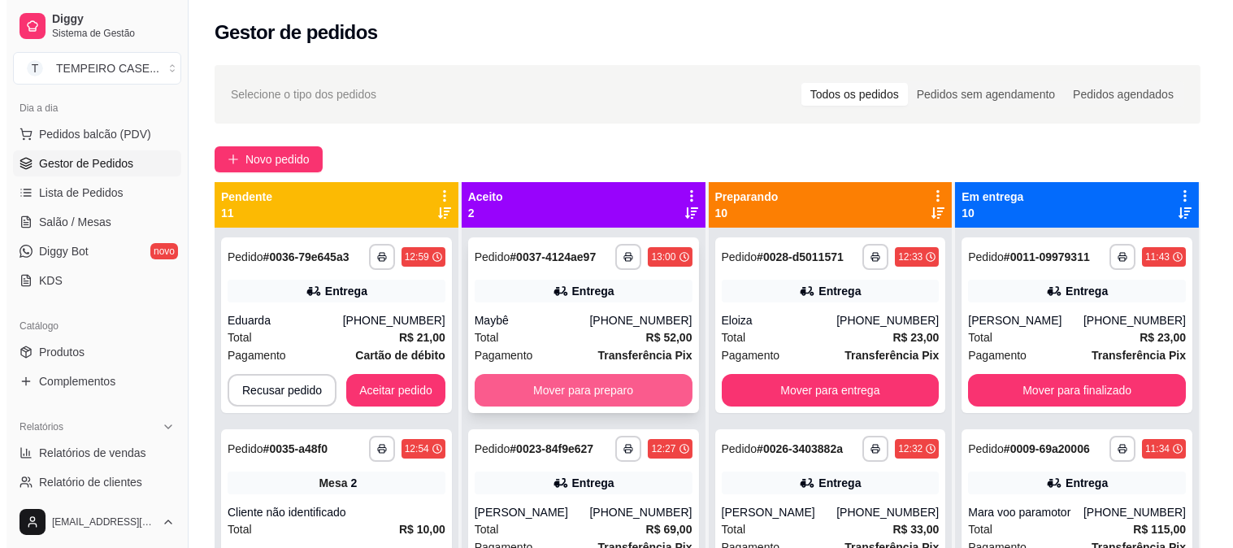
scroll to position [45, 0]
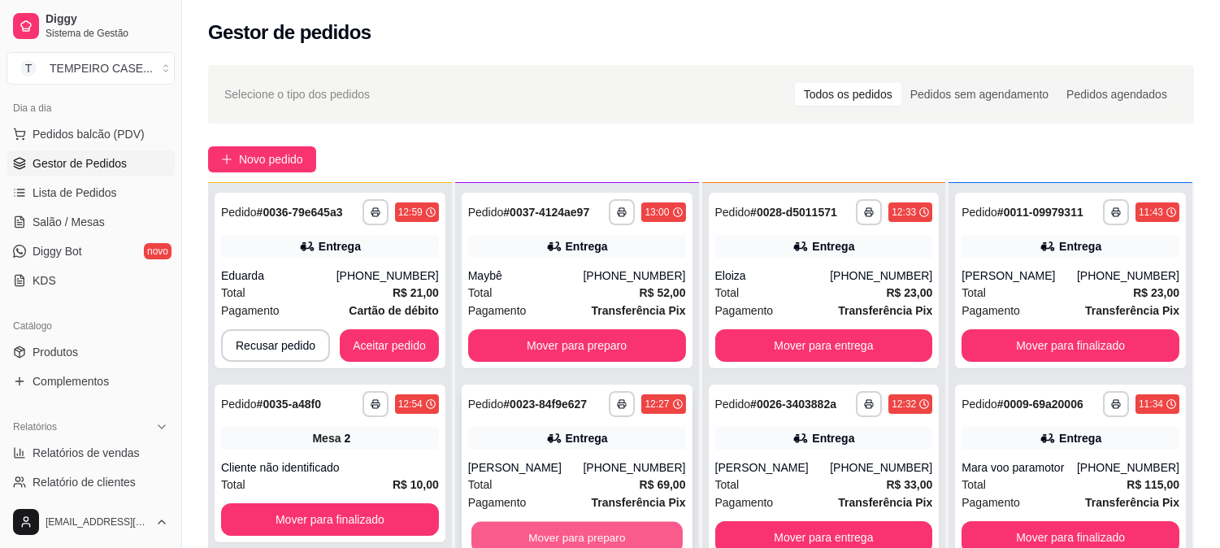
click at [557, 533] on button "Mover para preparo" at bounding box center [576, 538] width 211 height 32
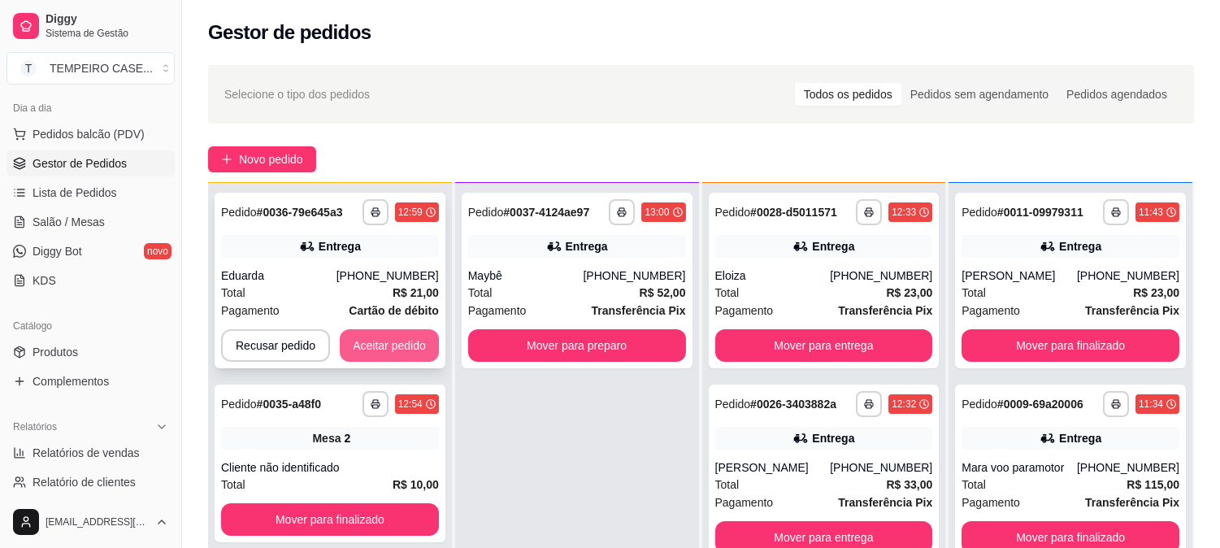
click at [375, 336] on button "Aceitar pedido" at bounding box center [389, 345] width 99 height 33
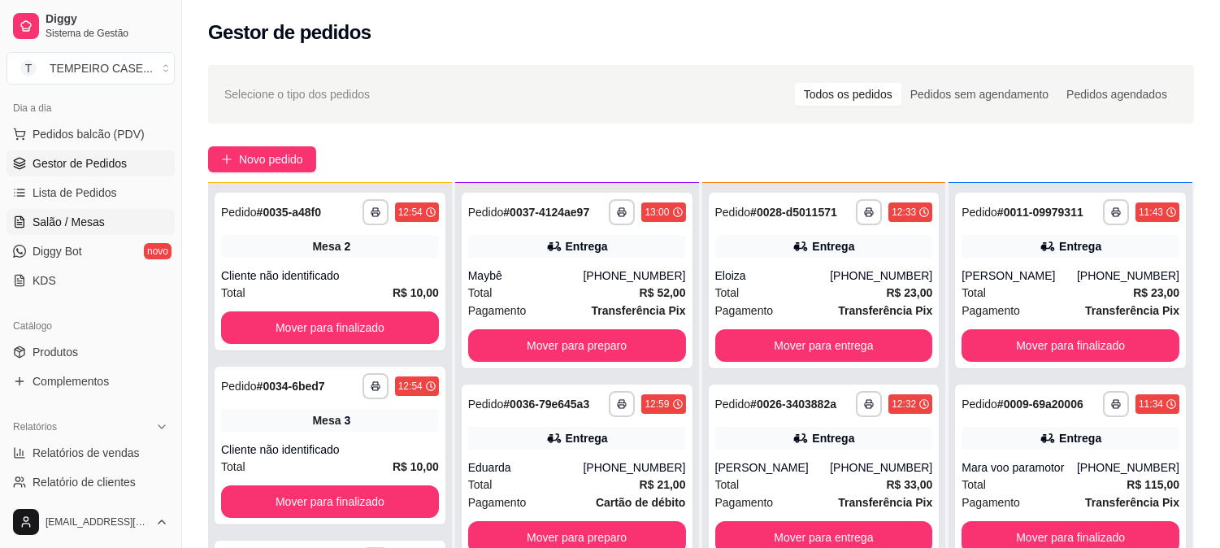
click at [98, 220] on span "Salão / Mesas" at bounding box center [69, 222] width 72 height 16
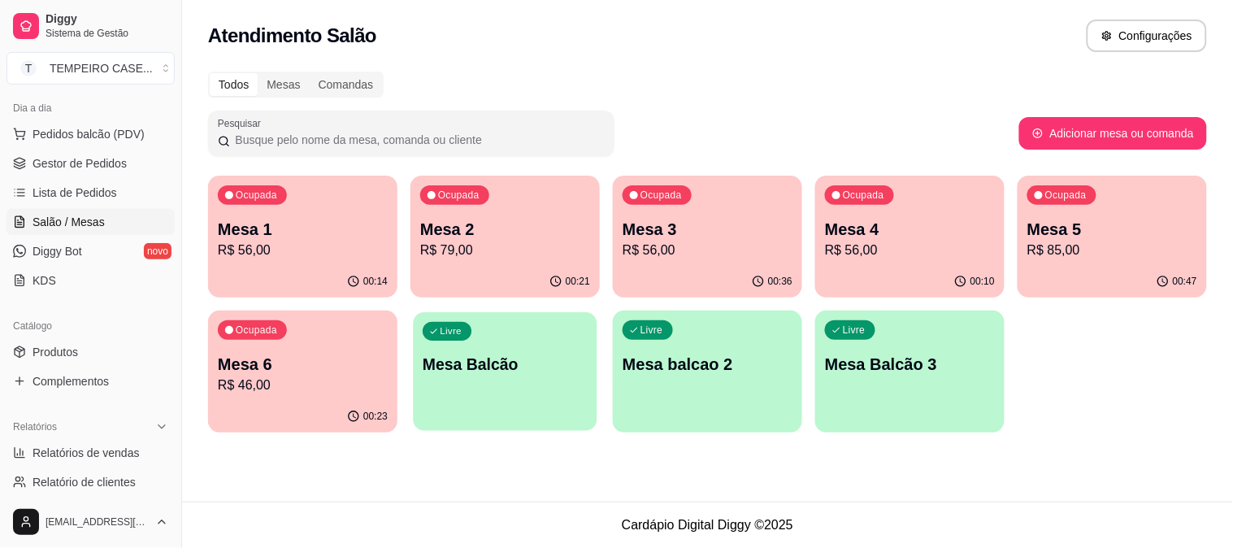
click at [541, 358] on p "Mesa Balcão" at bounding box center [505, 365] width 165 height 22
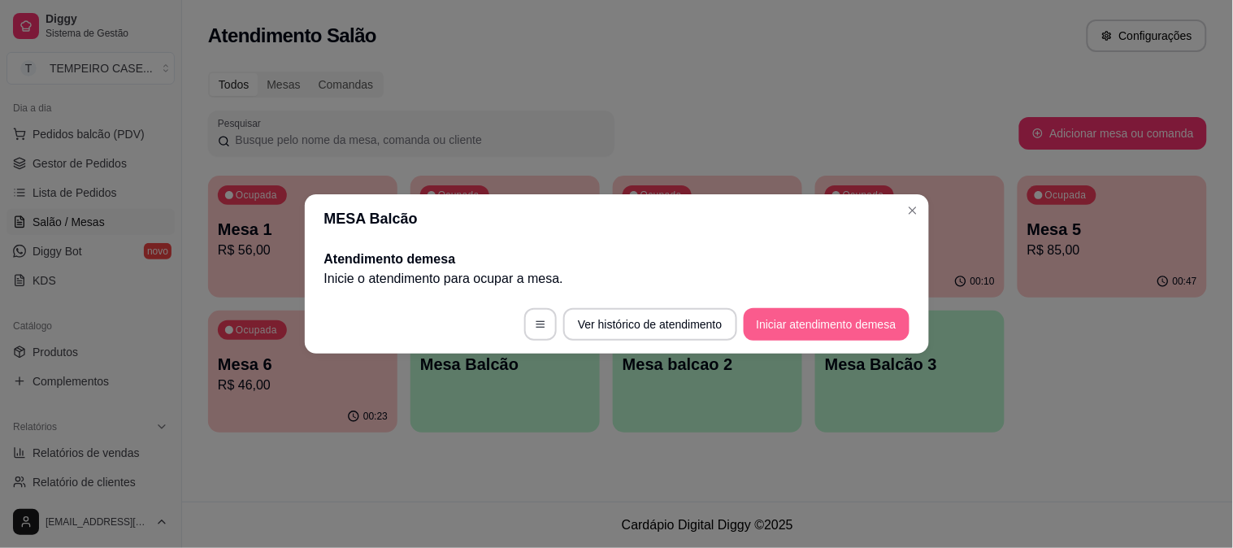
click at [796, 338] on button "Iniciar atendimento de mesa" at bounding box center [827, 324] width 166 height 33
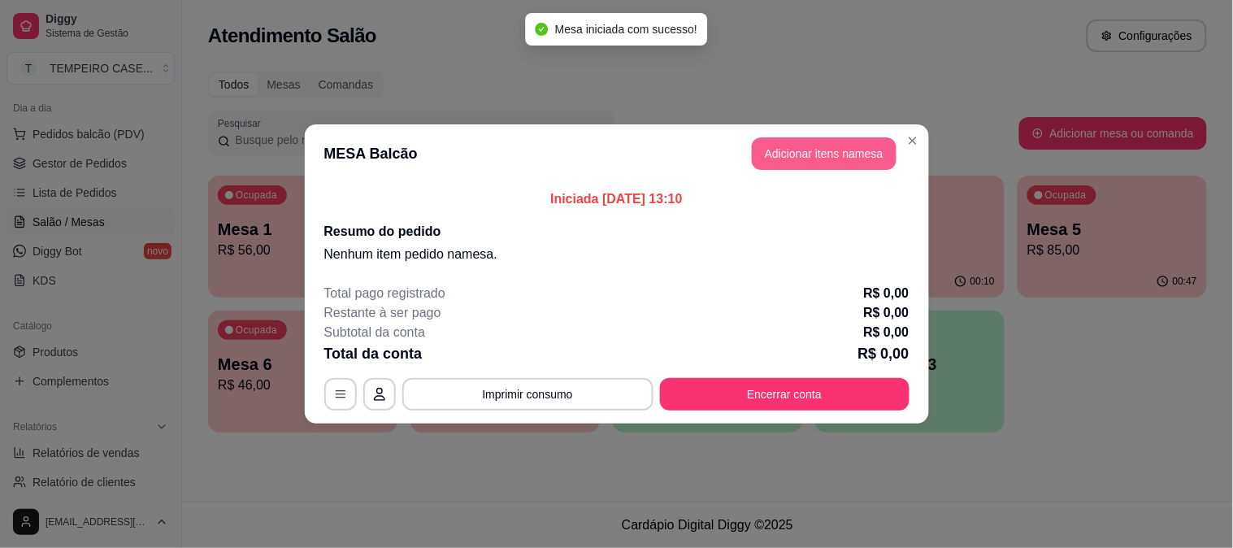
click at [802, 146] on button "Adicionar itens na mesa" at bounding box center [824, 153] width 145 height 33
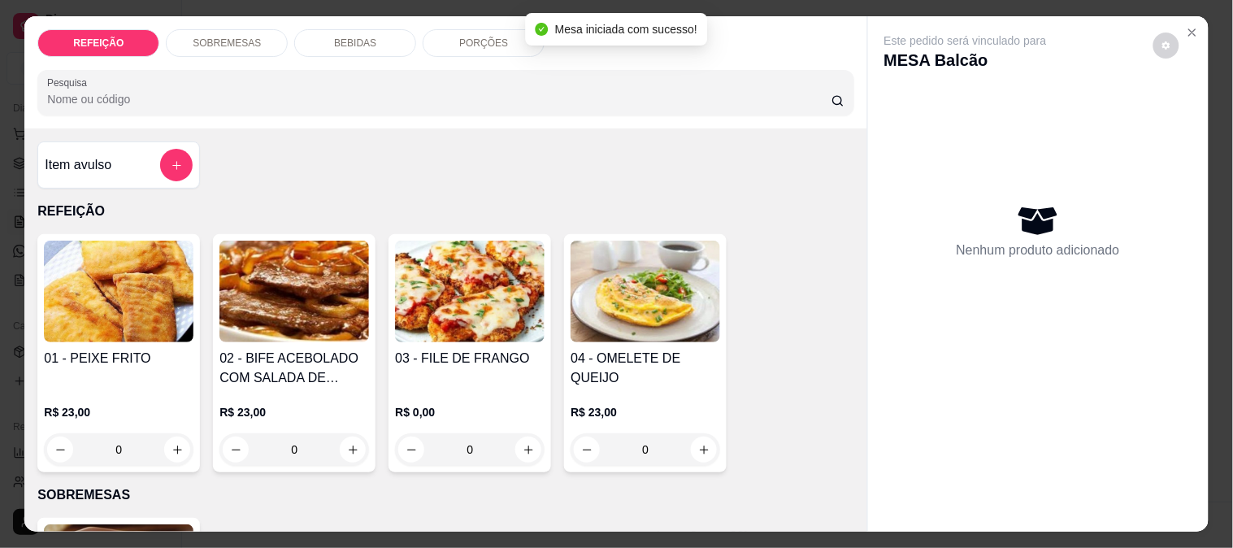
click at [434, 310] on img at bounding box center [470, 292] width 150 height 102
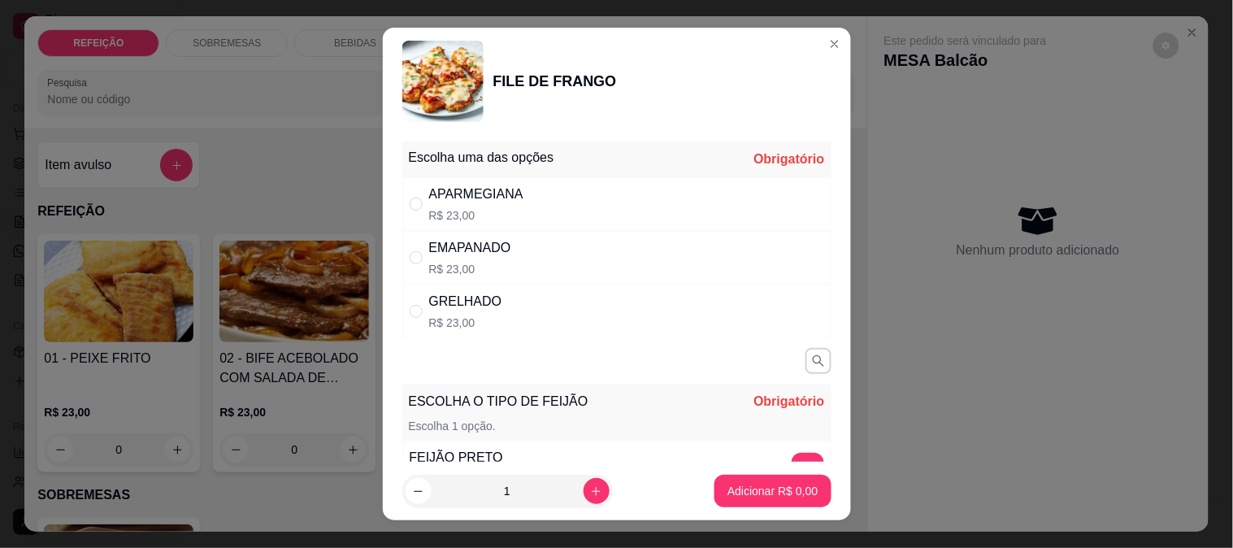
click at [480, 220] on p "R$ 23,00" at bounding box center [476, 215] width 94 height 16
radio input "true"
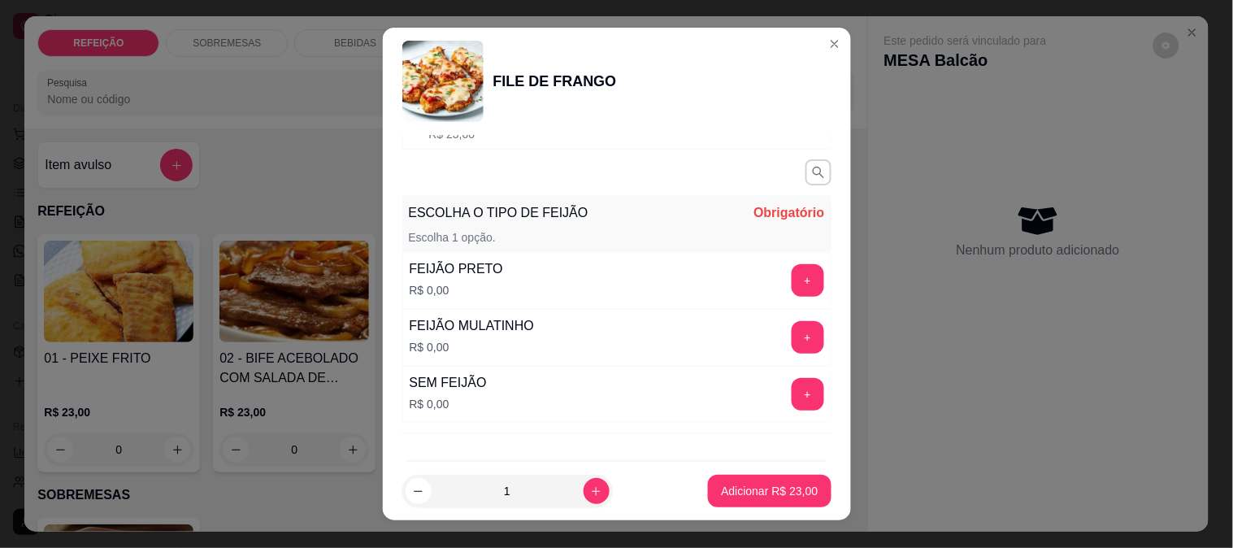
scroll to position [255, 0]
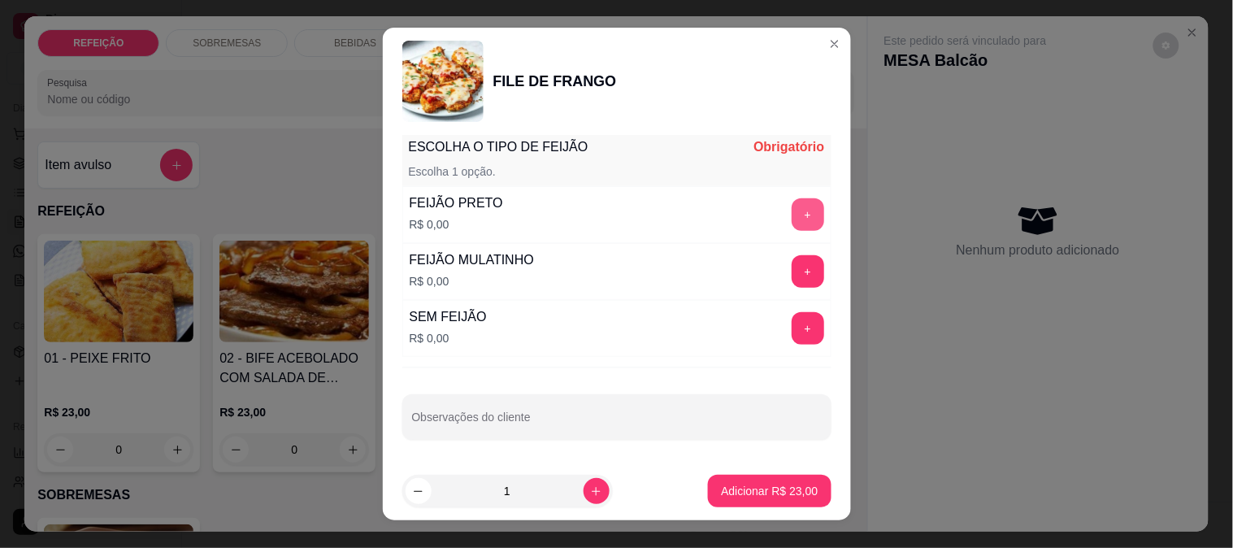
click at [792, 229] on button "+" at bounding box center [808, 214] width 33 height 33
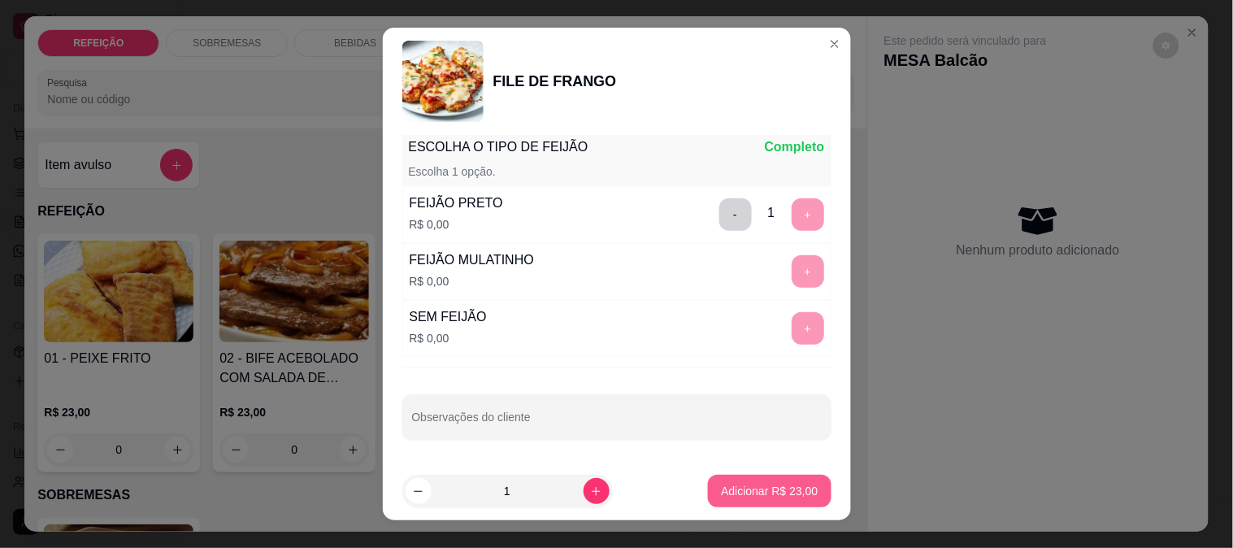
click at [774, 482] on button "Adicionar R$ 23,00" at bounding box center [769, 491] width 123 height 33
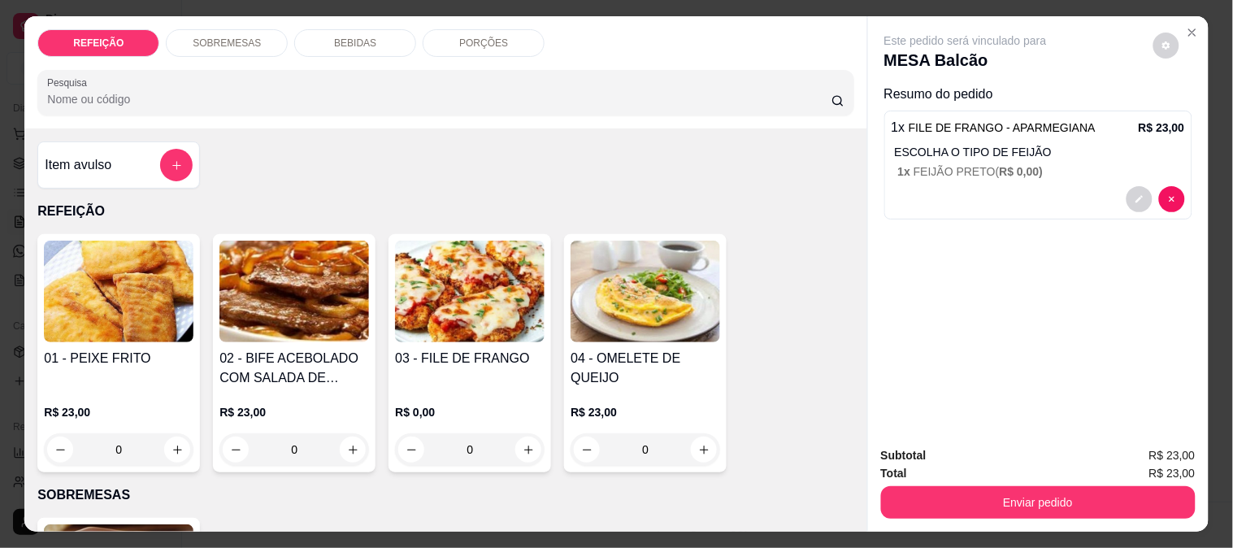
click at [258, 374] on h4 "02 - BIFE ACEBOLADO COM SALADA DE MAIONESE" at bounding box center [294, 368] width 150 height 39
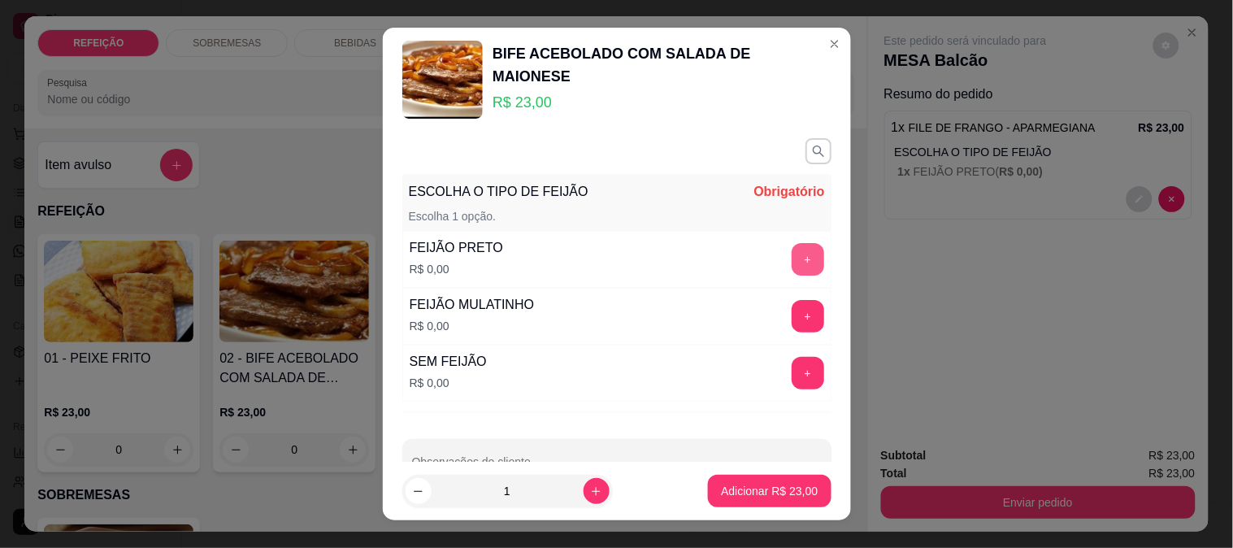
click at [792, 261] on button "+" at bounding box center [808, 259] width 33 height 33
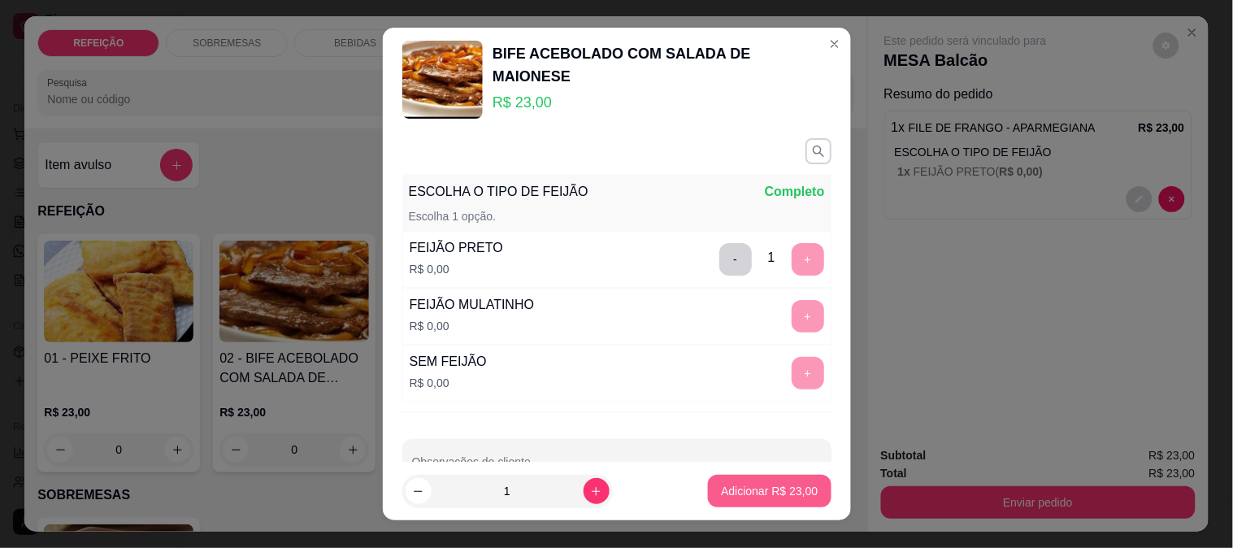
click at [762, 499] on button "Adicionar R$ 23,00" at bounding box center [769, 491] width 123 height 33
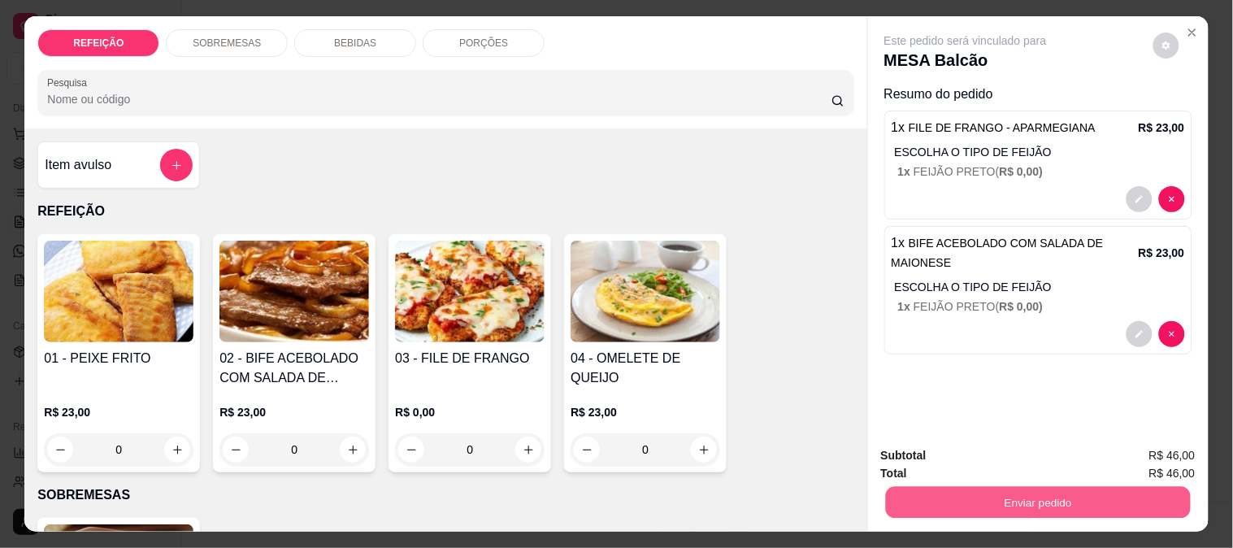
click at [994, 497] on button "Enviar pedido" at bounding box center [1037, 502] width 305 height 32
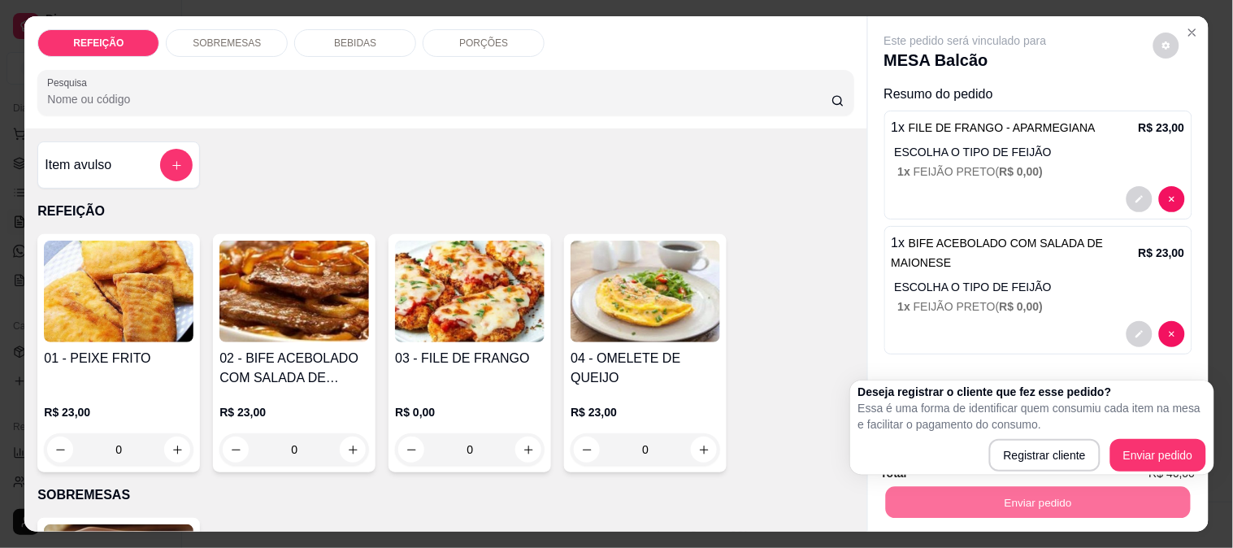
click at [1098, 368] on div "Este pedido será vinculado para MESA Balcão Resumo do pedido 1 x FILE DE FRANGO…" at bounding box center [1038, 224] width 341 height 417
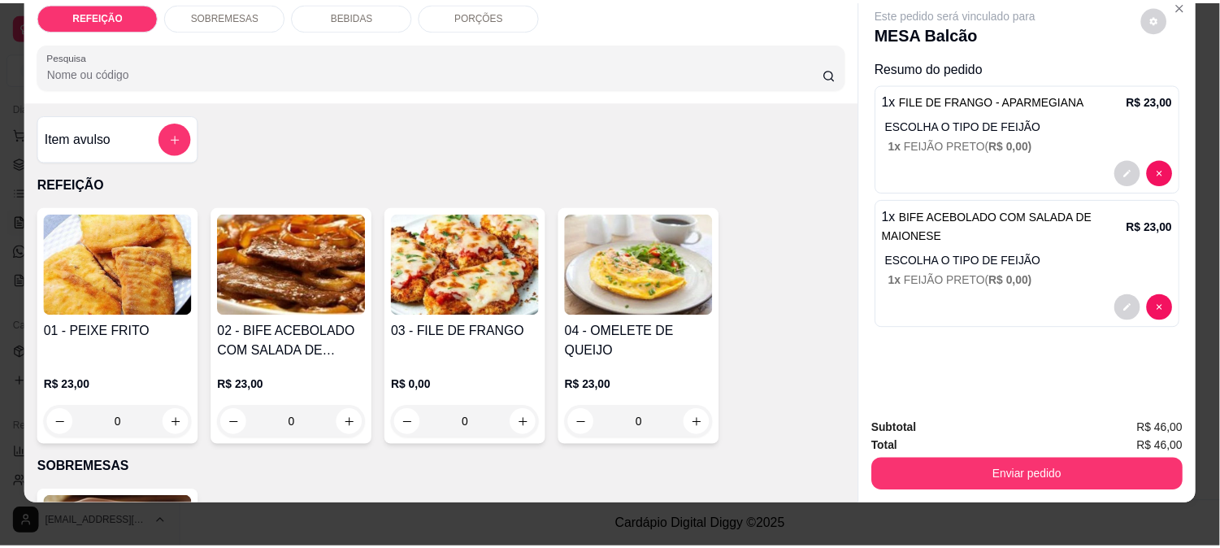
scroll to position [42, 0]
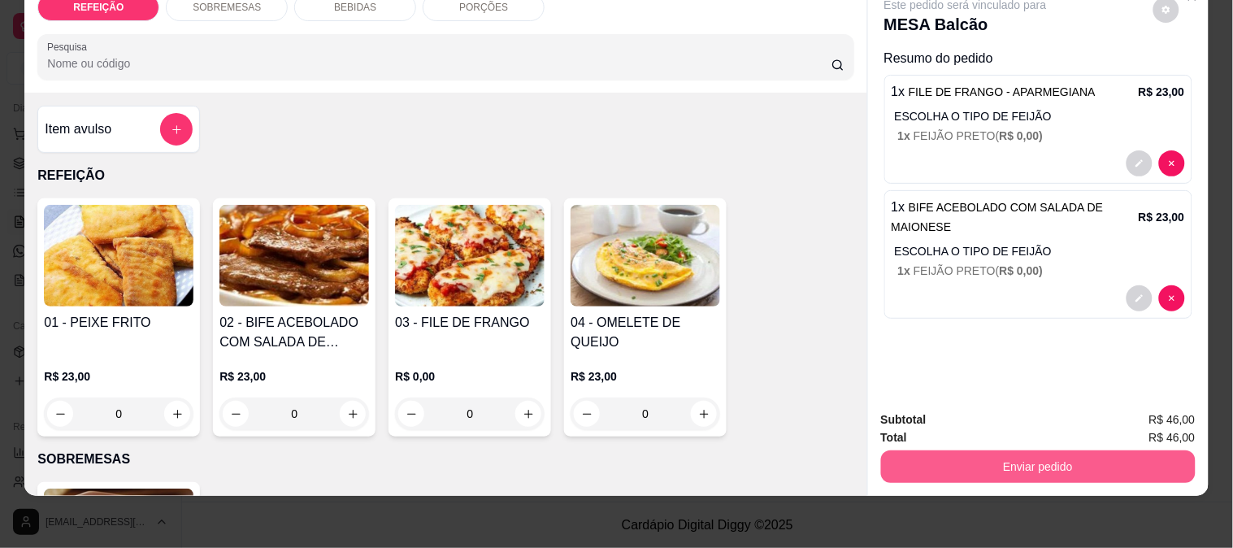
click at [997, 465] on button "Enviar pedido" at bounding box center [1038, 466] width 315 height 33
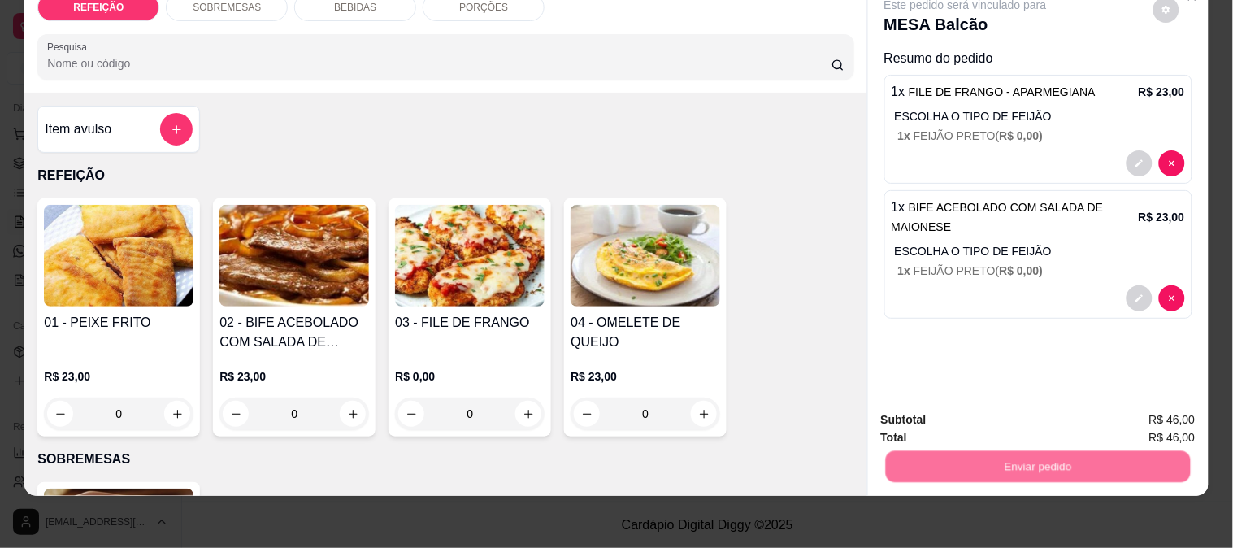
click at [1159, 401] on button "Enviar pedido" at bounding box center [1152, 413] width 89 height 30
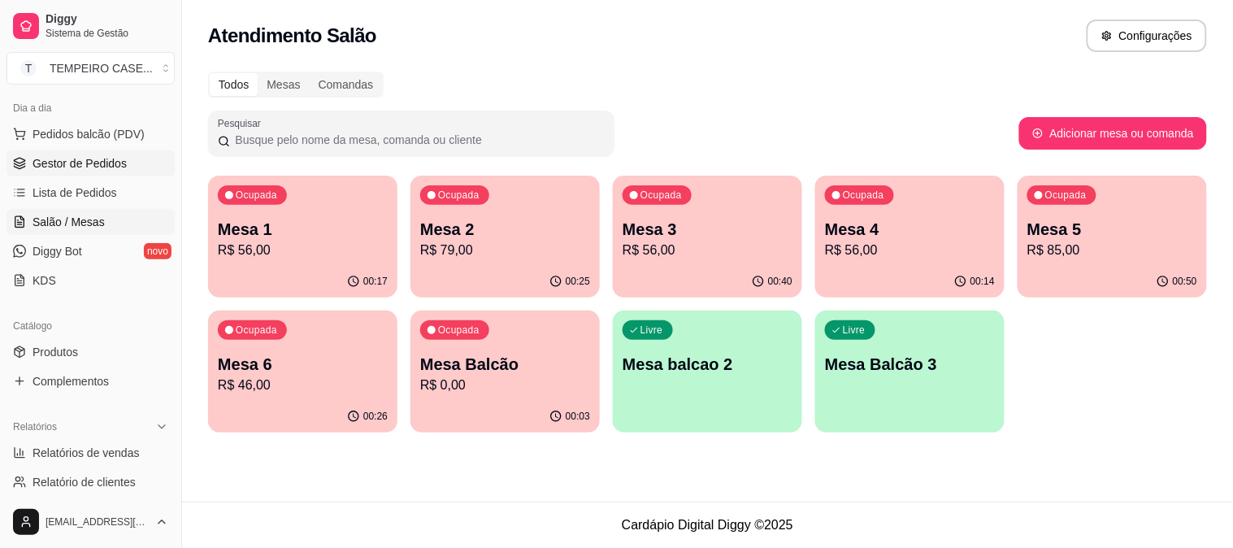
click at [103, 167] on span "Gestor de Pedidos" at bounding box center [80, 163] width 94 height 16
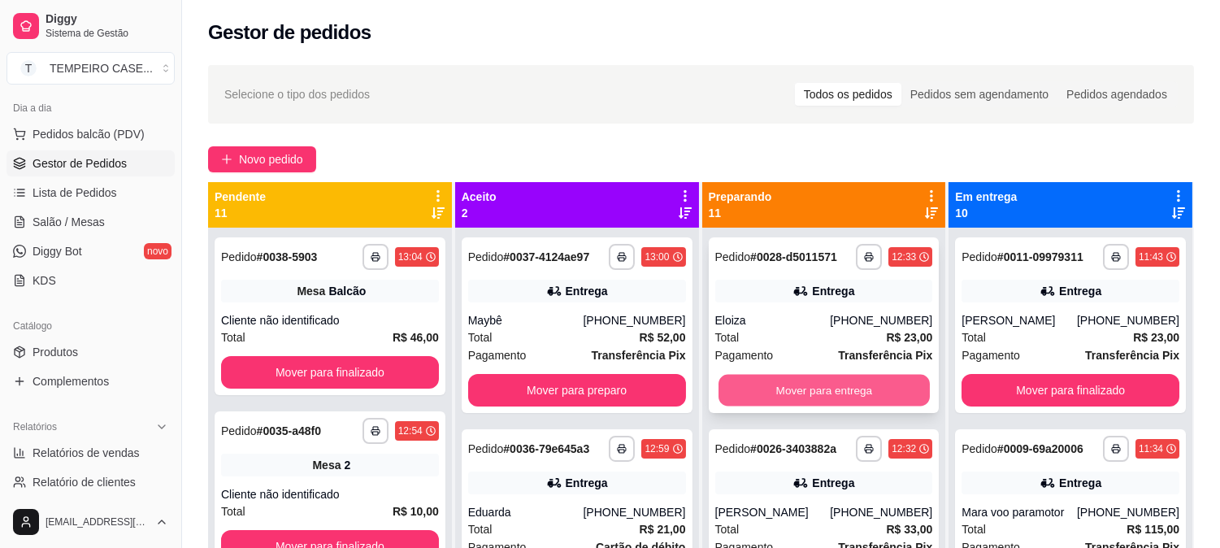
click at [803, 384] on button "Mover para entrega" at bounding box center [823, 391] width 211 height 32
click at [784, 386] on button "Mover para entrega" at bounding box center [824, 390] width 218 height 33
click at [809, 404] on button "Mover para entrega" at bounding box center [824, 390] width 218 height 33
click at [833, 393] on button "Mover para entrega" at bounding box center [823, 391] width 211 height 32
click at [839, 388] on button "Mover para entrega" at bounding box center [824, 390] width 218 height 33
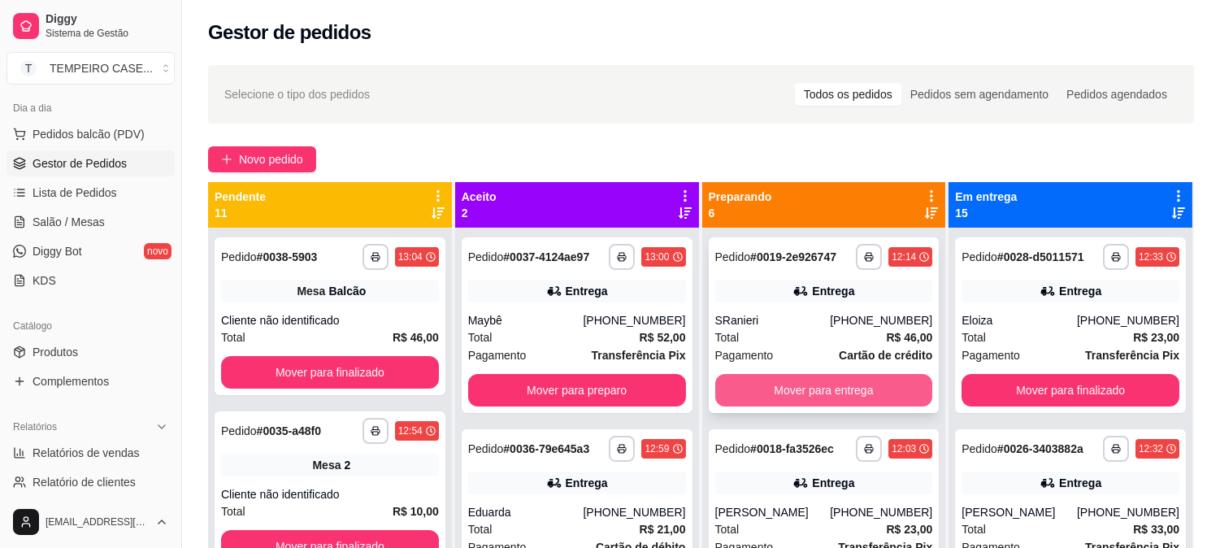
click at [815, 382] on button "Mover para entrega" at bounding box center [824, 390] width 218 height 33
click at [807, 387] on button "Mover para entrega" at bounding box center [824, 390] width 218 height 33
click at [798, 394] on button "Mover para entrega" at bounding box center [824, 390] width 218 height 33
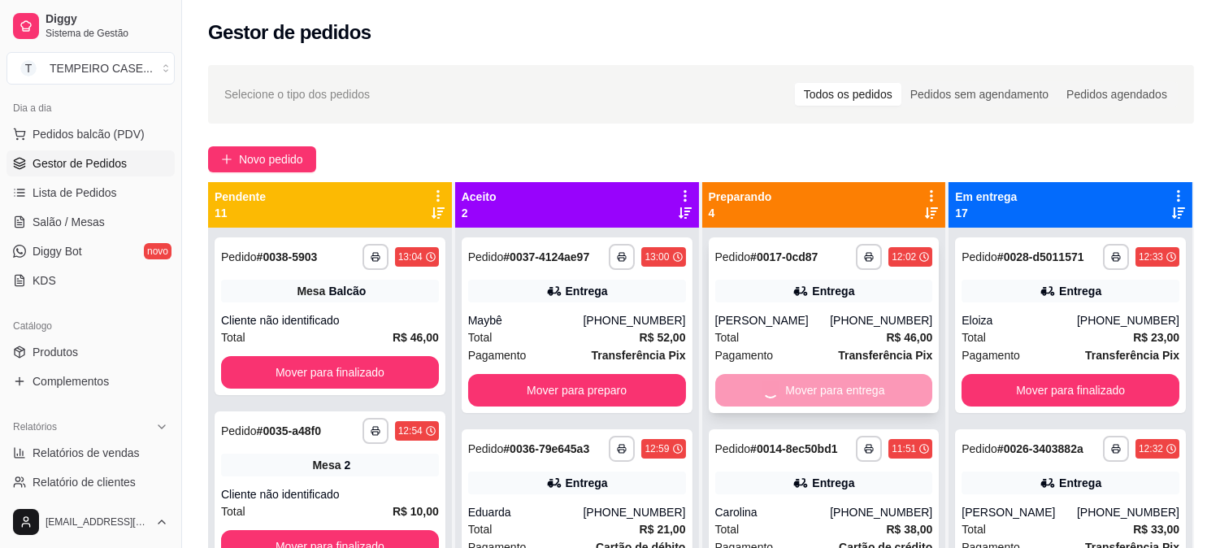
click at [795, 393] on div "Mover para entrega" at bounding box center [824, 390] width 218 height 33
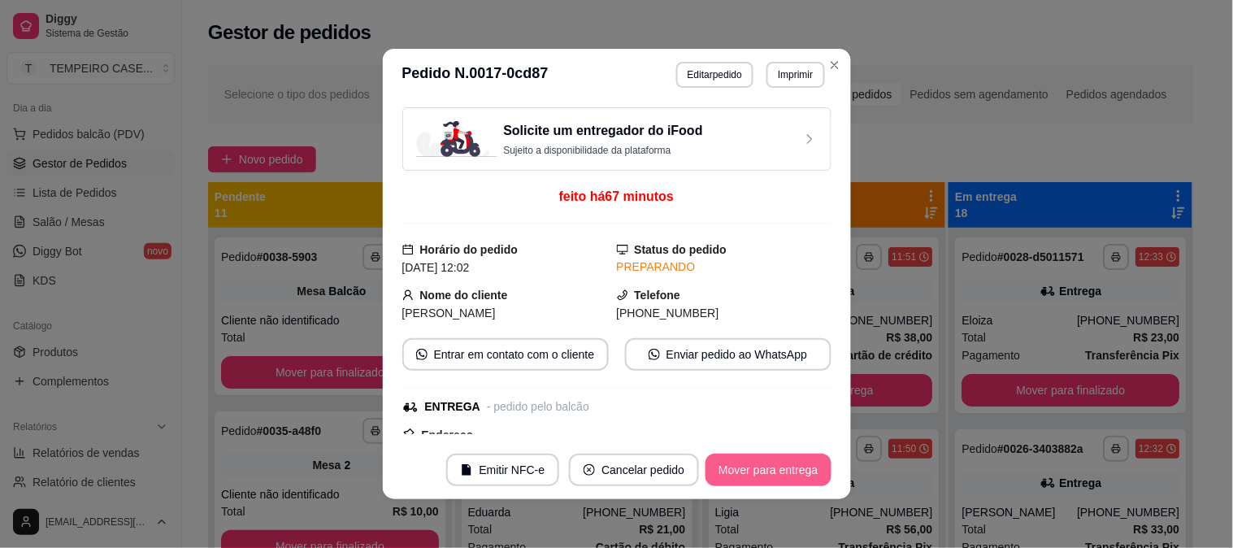
click at [790, 463] on button "Mover para entrega" at bounding box center [767, 469] width 125 height 33
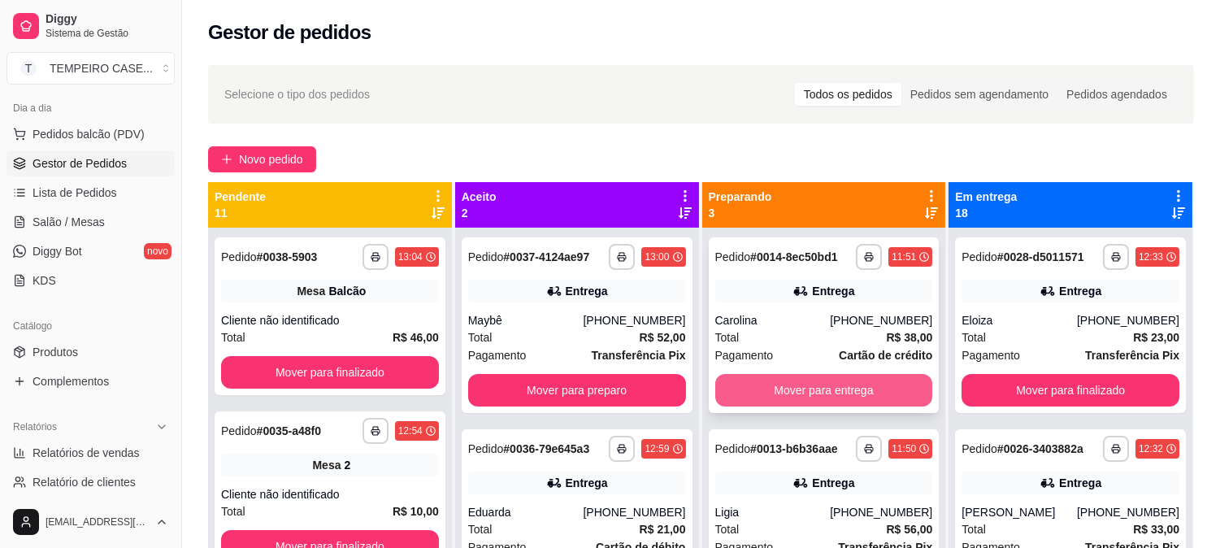
click at [867, 393] on button "Mover para entrega" at bounding box center [824, 390] width 218 height 33
click at [782, 398] on button "Mover para entrega" at bounding box center [824, 390] width 218 height 33
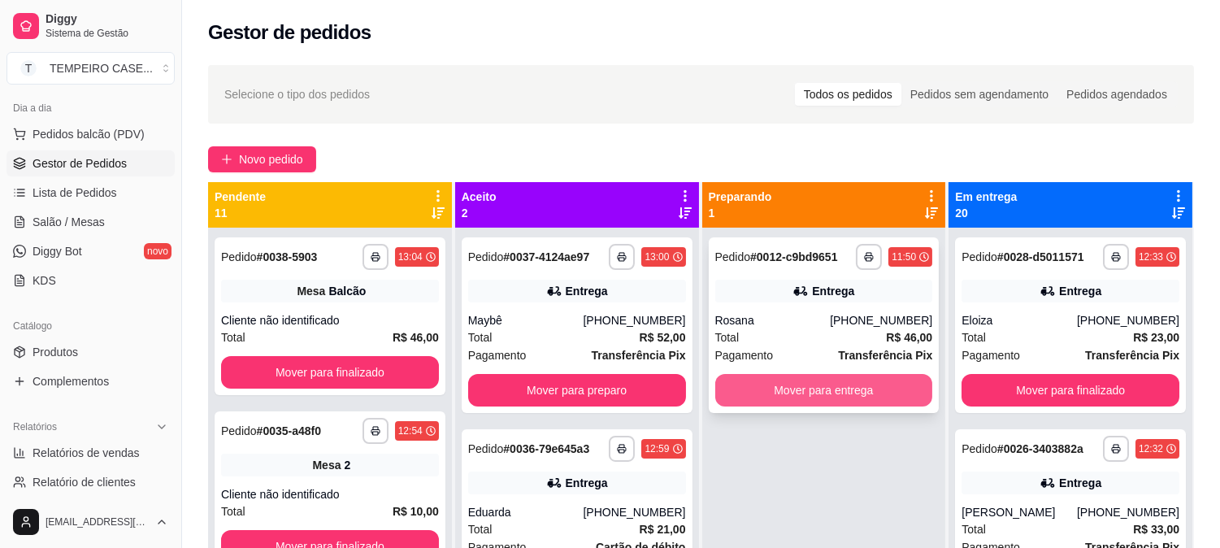
click at [798, 393] on button "Mover para entrega" at bounding box center [824, 390] width 218 height 33
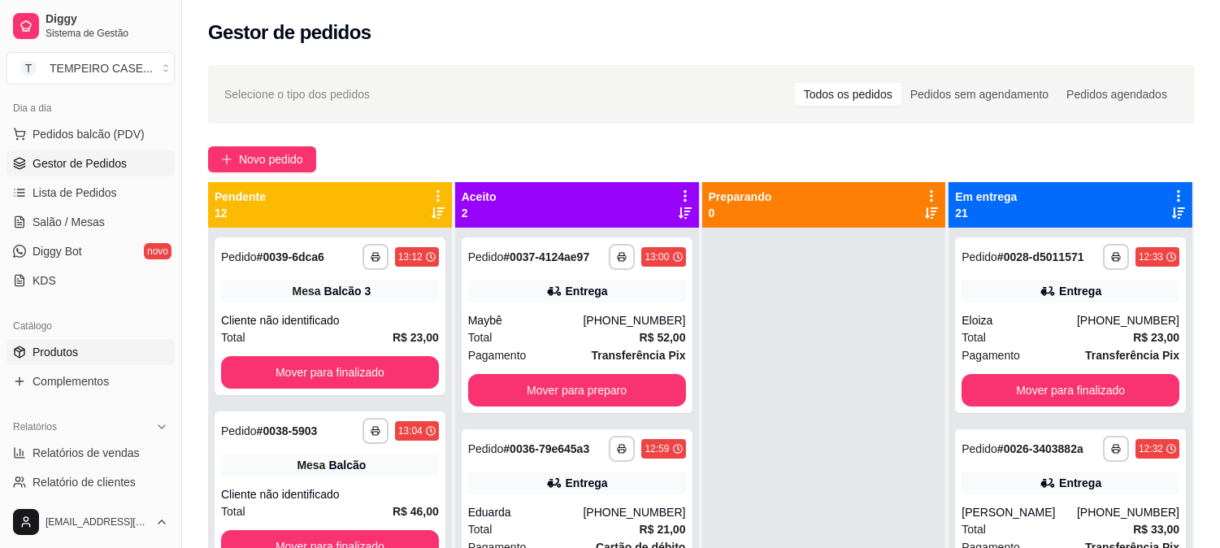
click at [88, 354] on link "Produtos" at bounding box center [91, 352] width 168 height 26
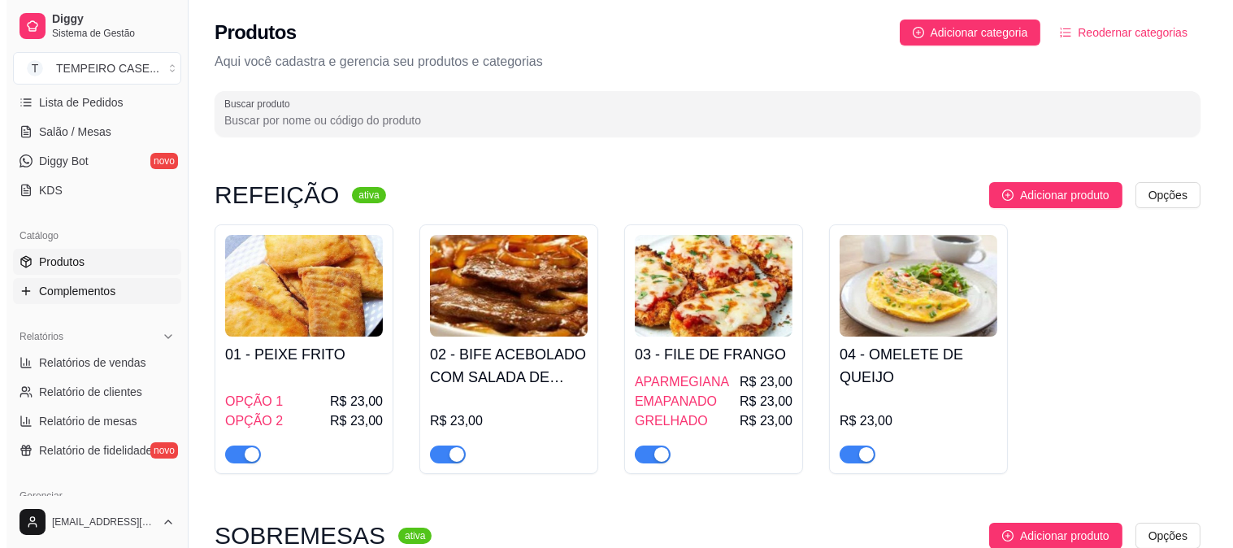
scroll to position [180, 0]
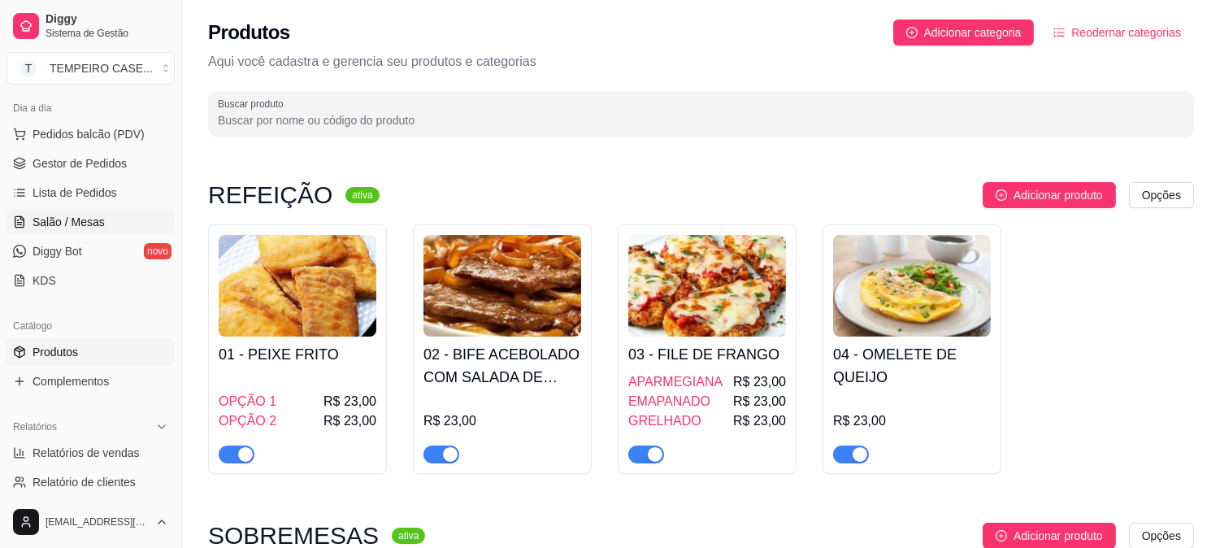
click at [89, 221] on span "Salão / Mesas" at bounding box center [69, 222] width 72 height 16
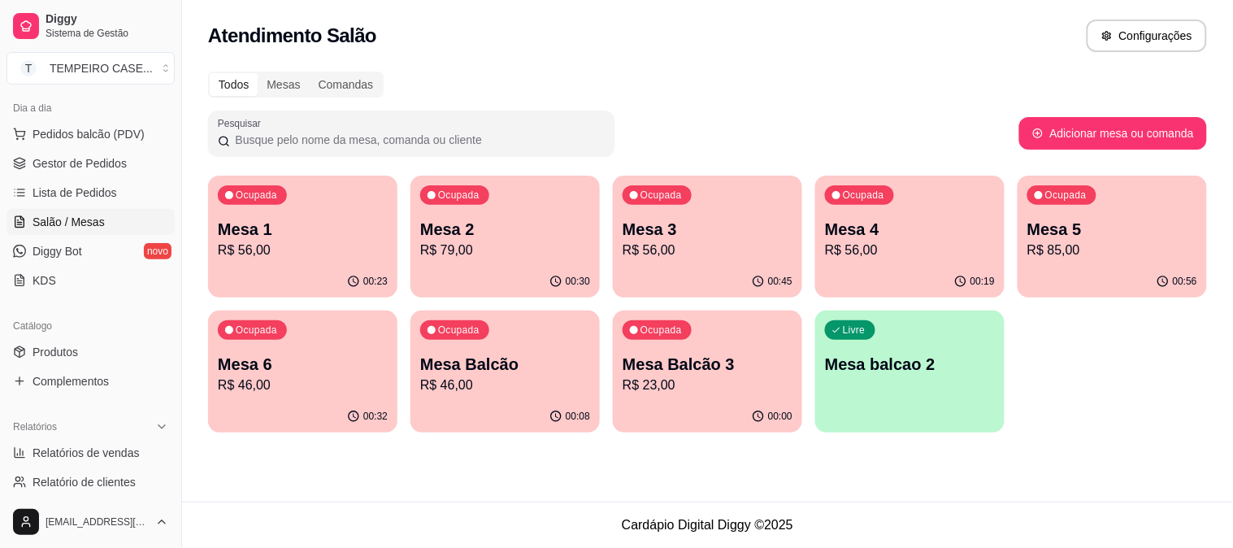
click at [717, 241] on p "R$ 56,00" at bounding box center [708, 251] width 170 height 20
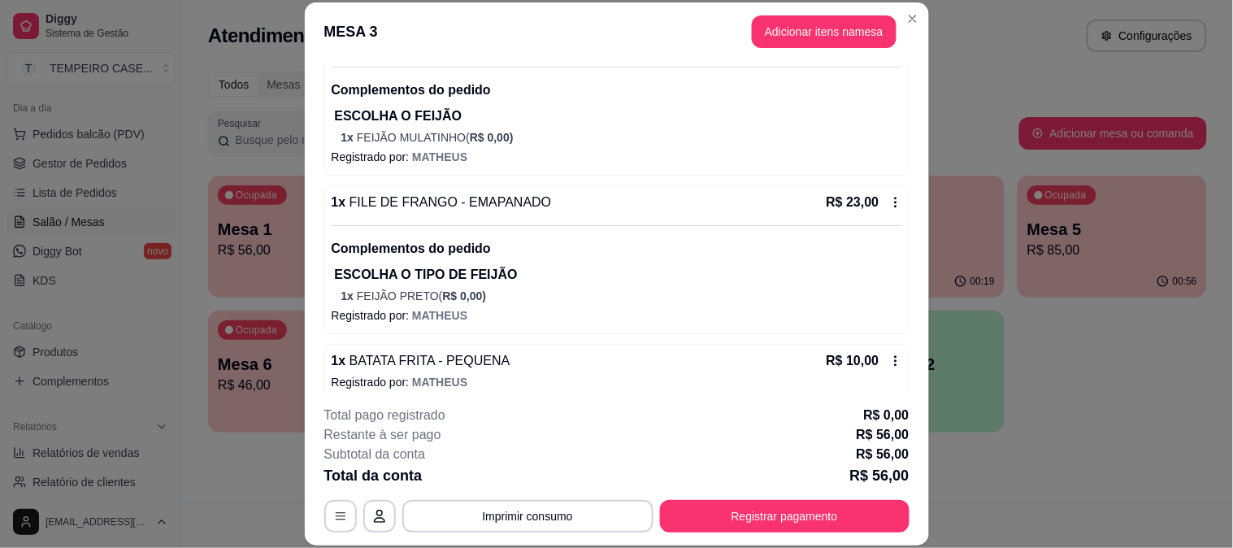
scroll to position [203, 0]
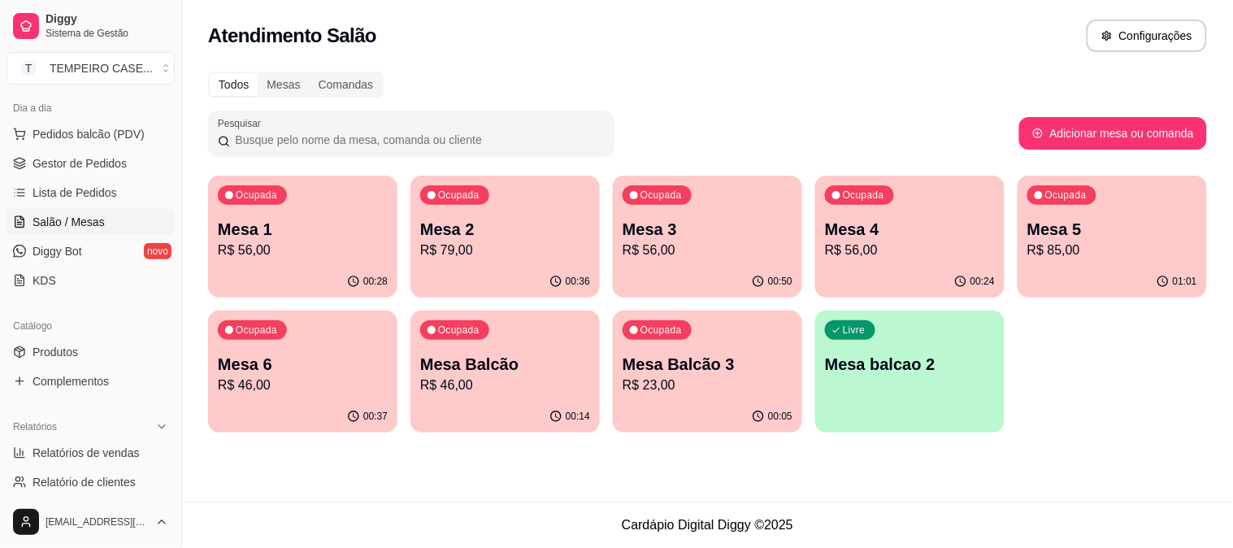
click at [1187, 244] on p "R$ 85,00" at bounding box center [1112, 251] width 170 height 20
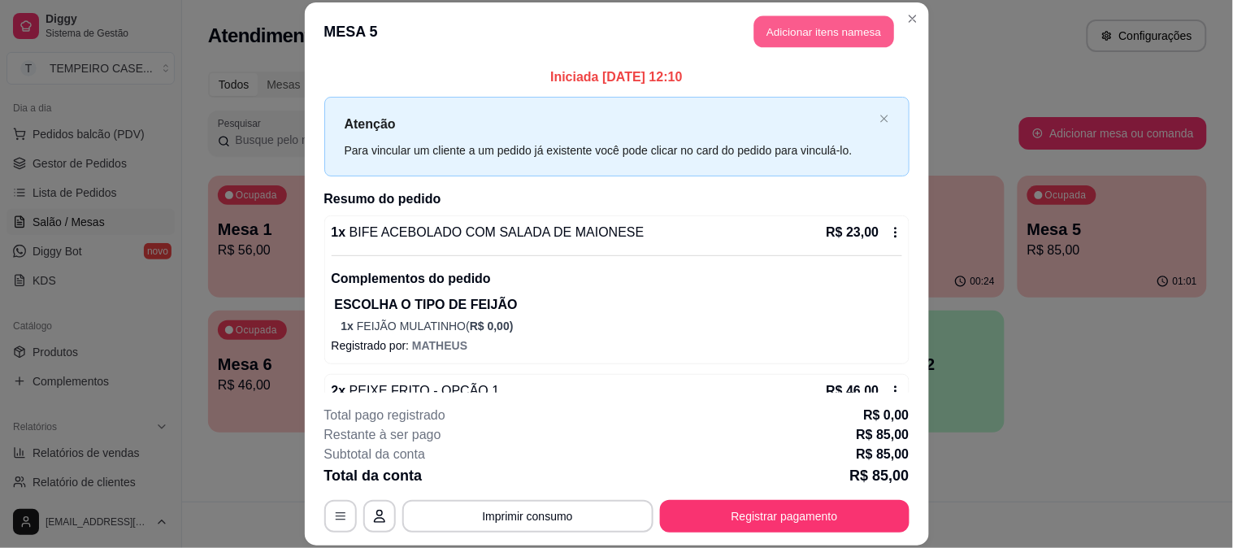
click at [818, 31] on button "Adicionar itens na mesa" at bounding box center [824, 32] width 140 height 32
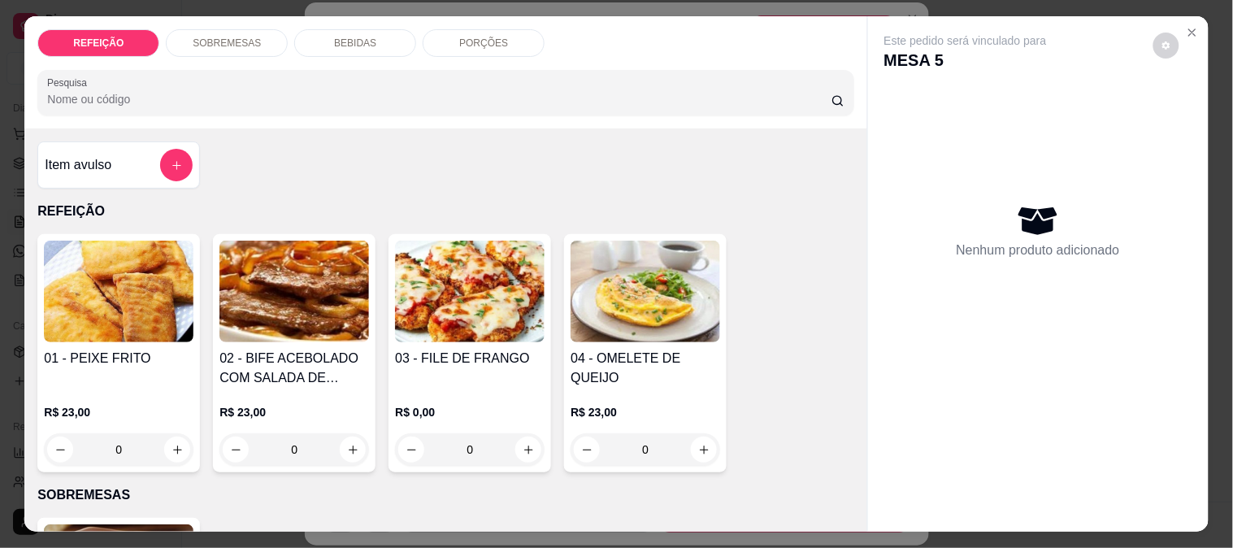
click at [321, 306] on img at bounding box center [294, 292] width 150 height 102
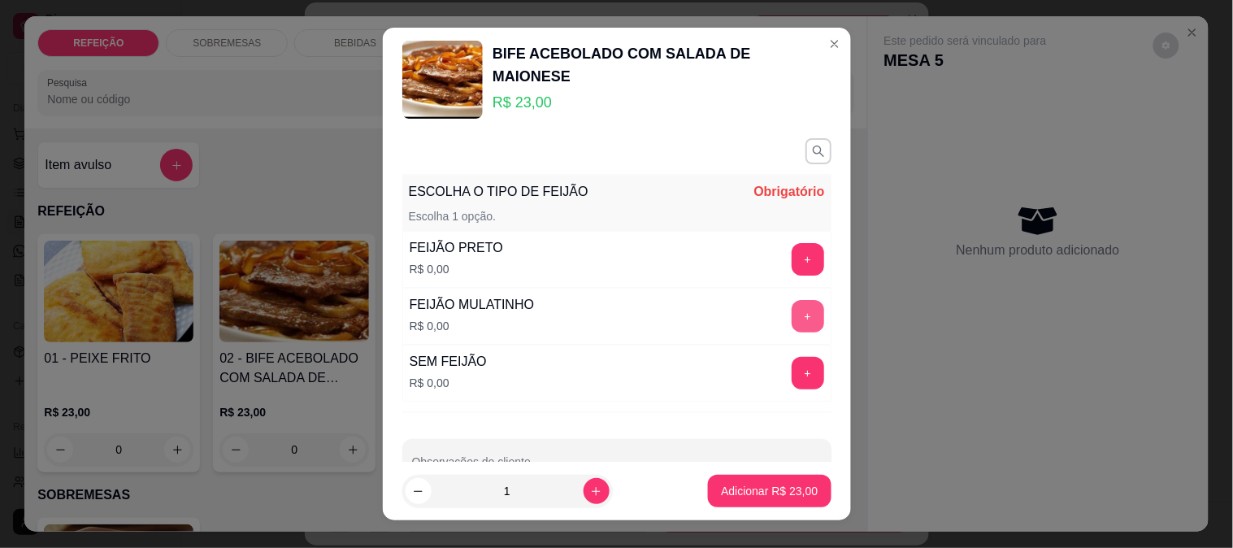
click at [792, 306] on button "+" at bounding box center [808, 316] width 33 height 33
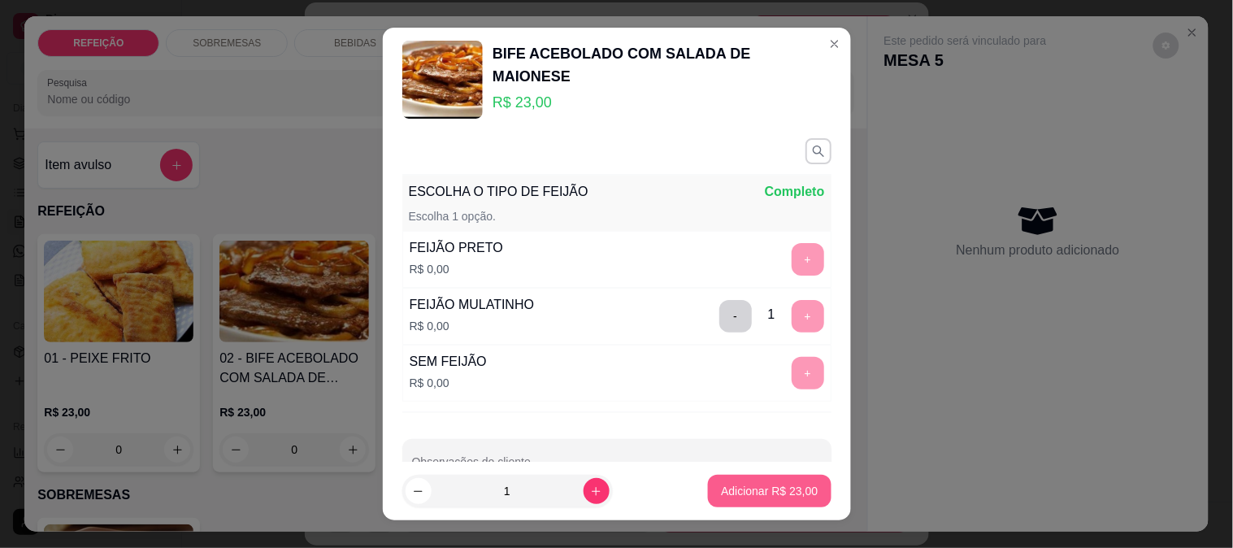
click at [761, 501] on button "Adicionar R$ 23,00" at bounding box center [769, 491] width 123 height 33
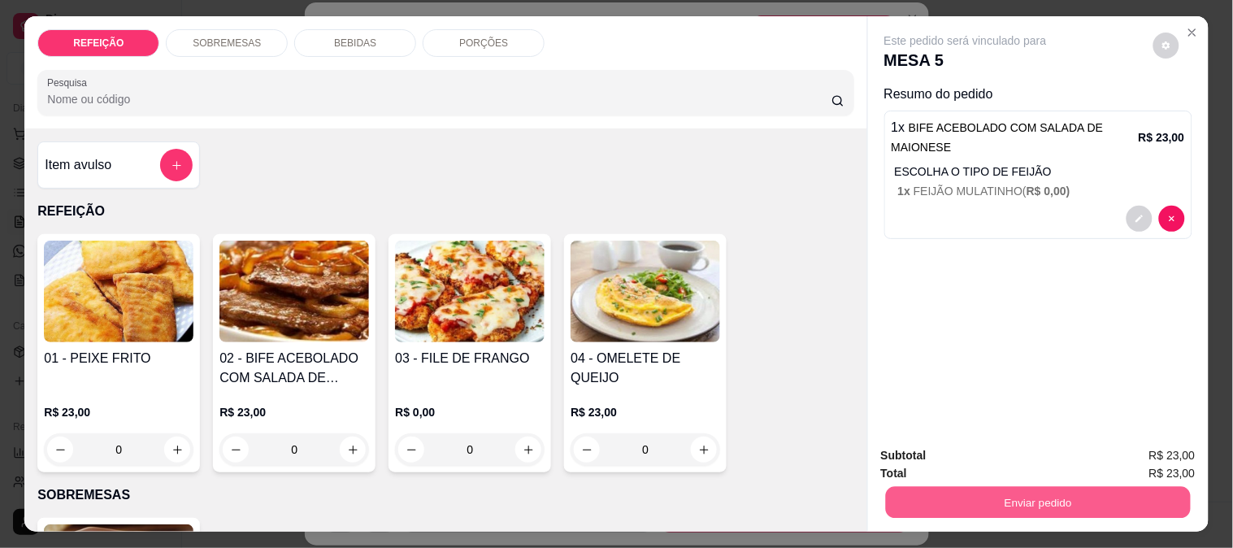
click at [938, 486] on button "Enviar pedido" at bounding box center [1037, 502] width 305 height 32
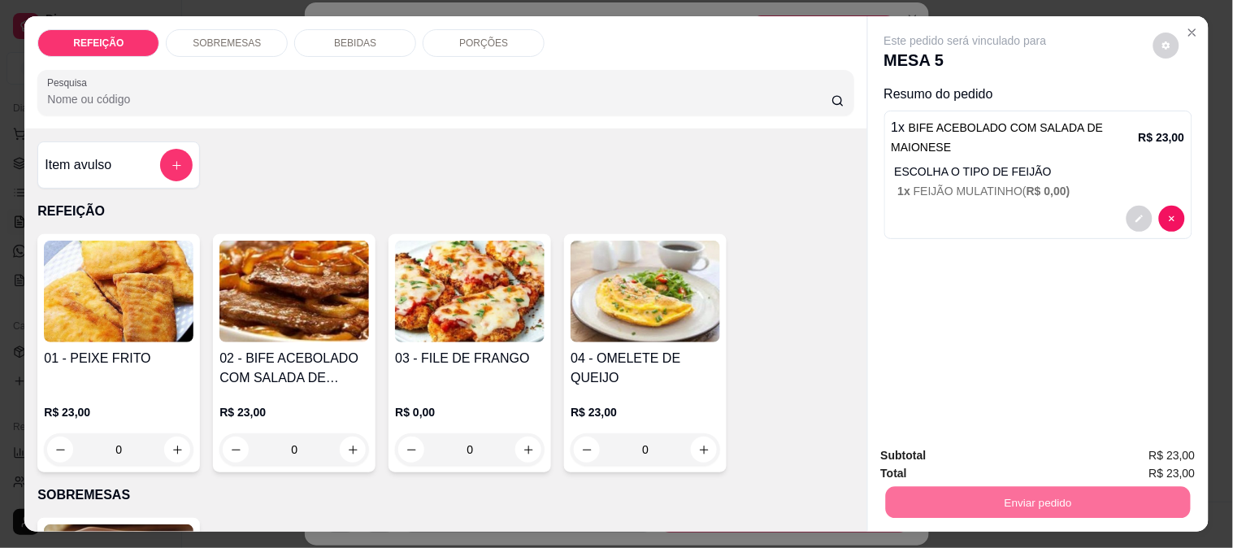
click at [1002, 313] on div "Este pedido será vinculado para MESA 5 Resumo do pedido 1 x BIFE ACEBOLADO COM …" at bounding box center [1038, 224] width 341 height 417
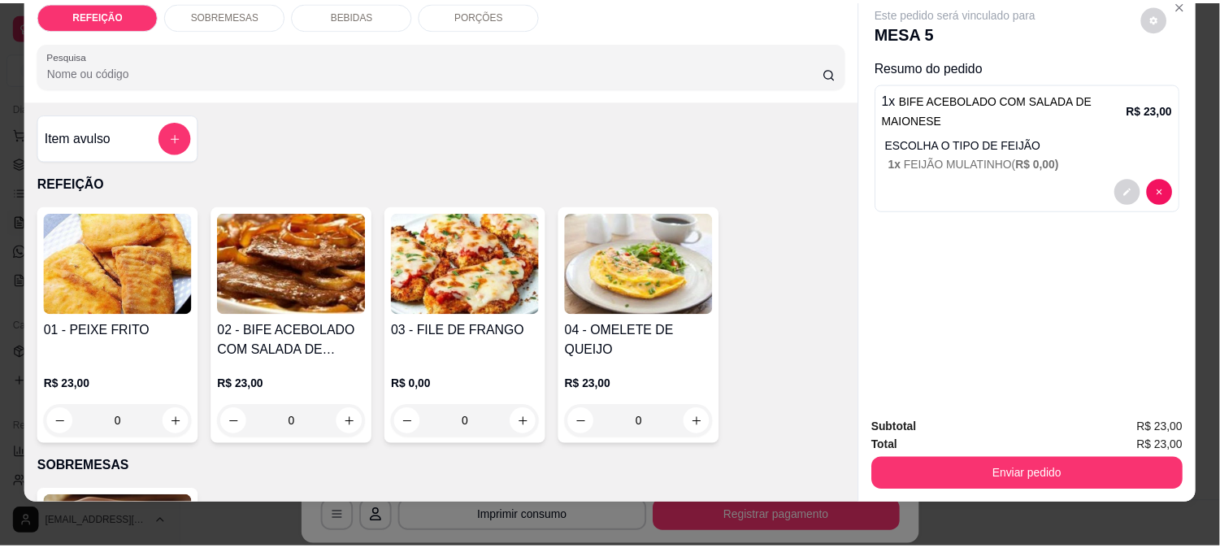
scroll to position [42, 0]
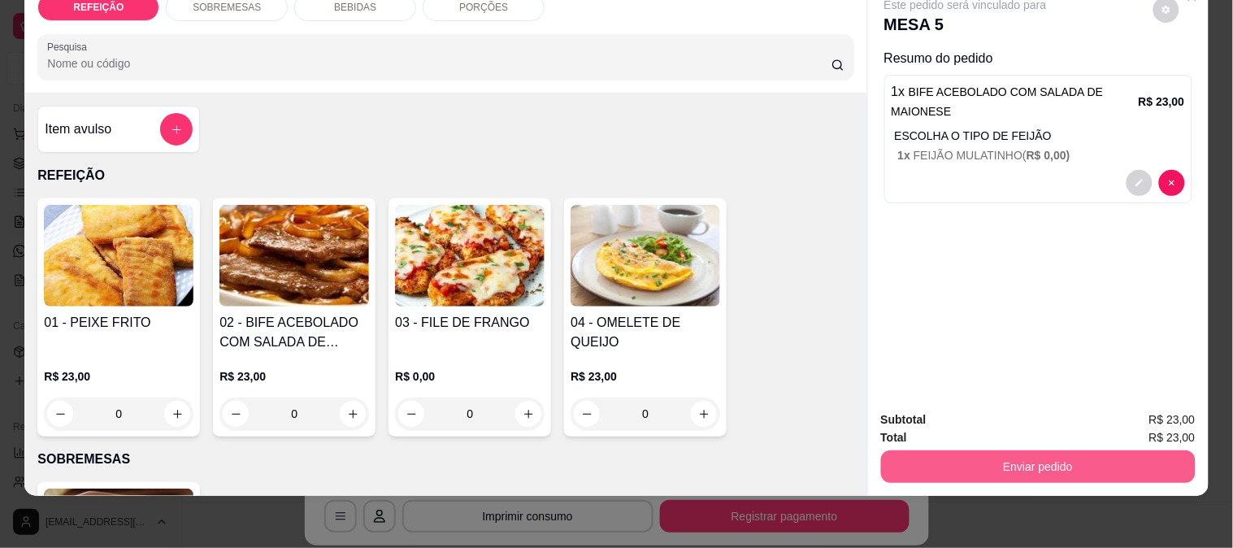
click at [980, 450] on button "Enviar pedido" at bounding box center [1038, 466] width 315 height 33
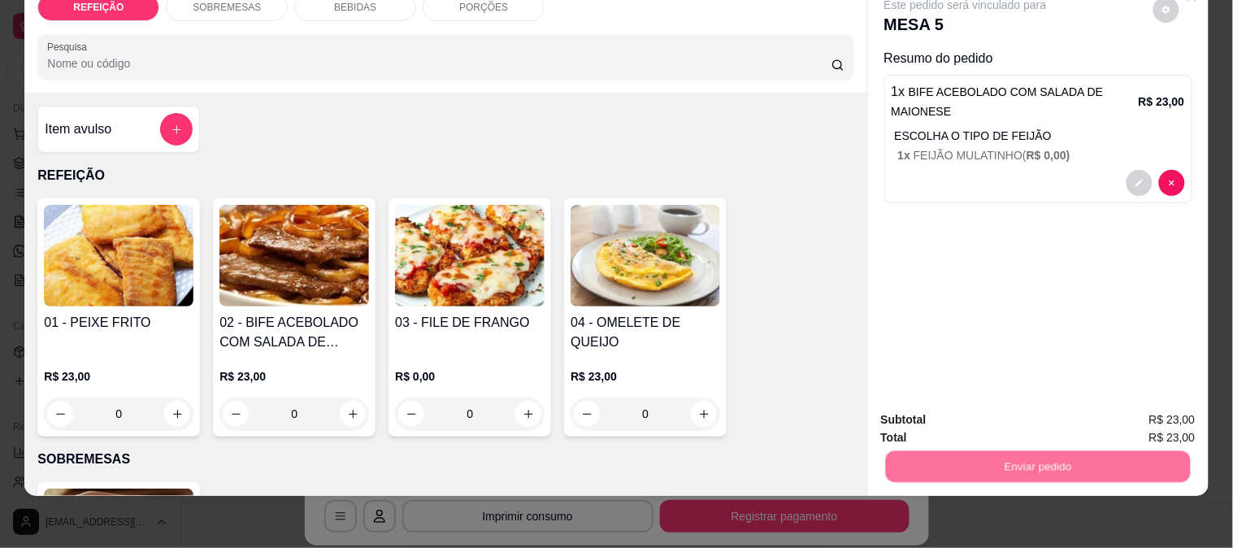
click at [1148, 410] on button "Enviar pedido" at bounding box center [1153, 413] width 92 height 31
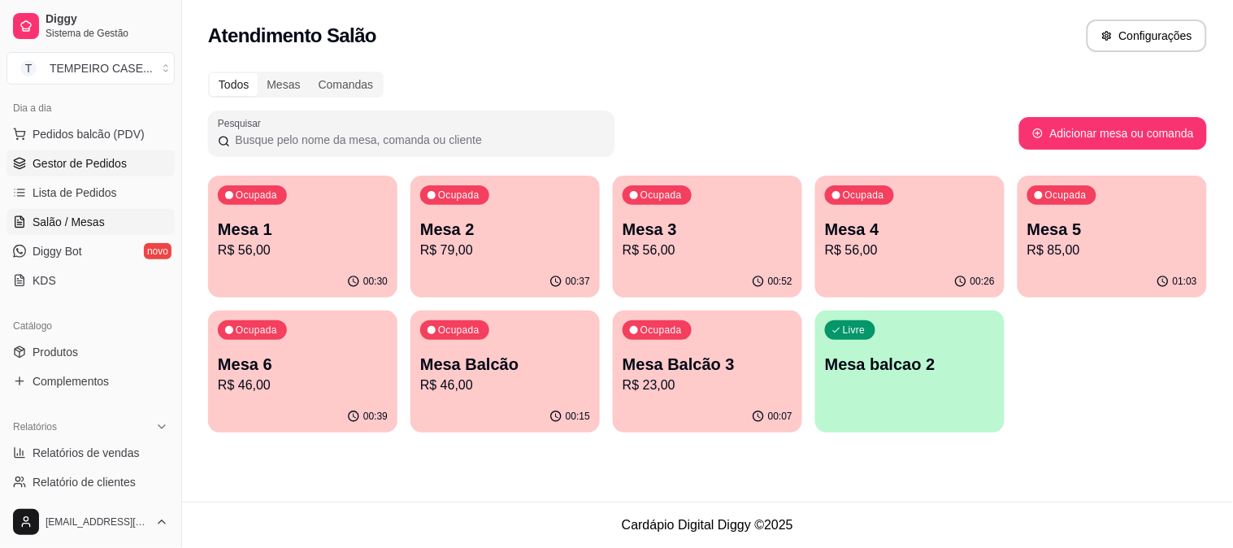
click at [67, 155] on span "Gestor de Pedidos" at bounding box center [80, 163] width 94 height 16
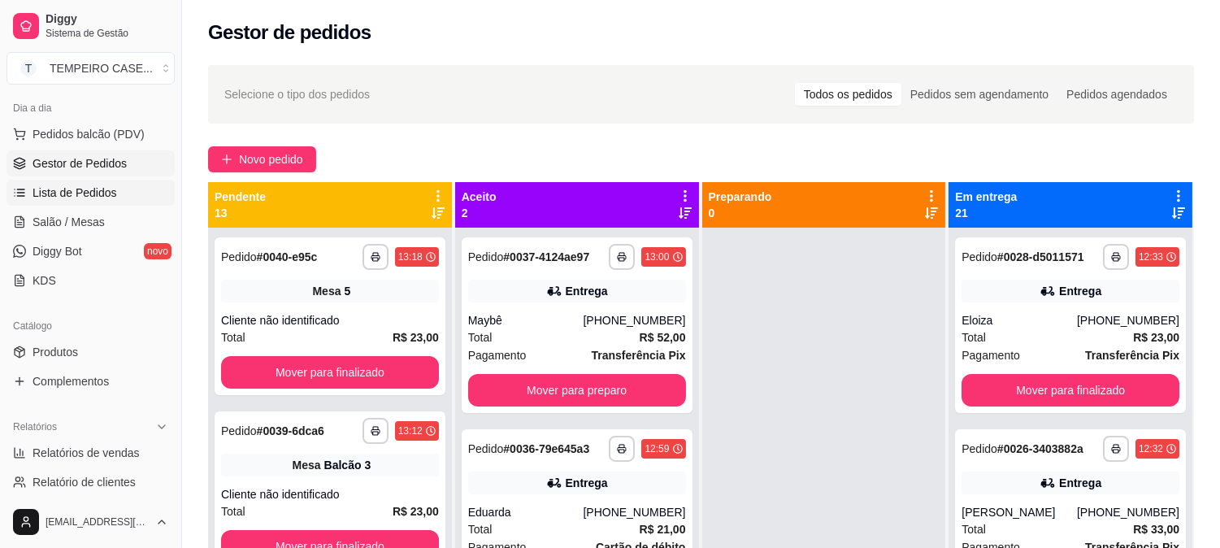
click at [85, 200] on span "Lista de Pedidos" at bounding box center [75, 192] width 85 height 16
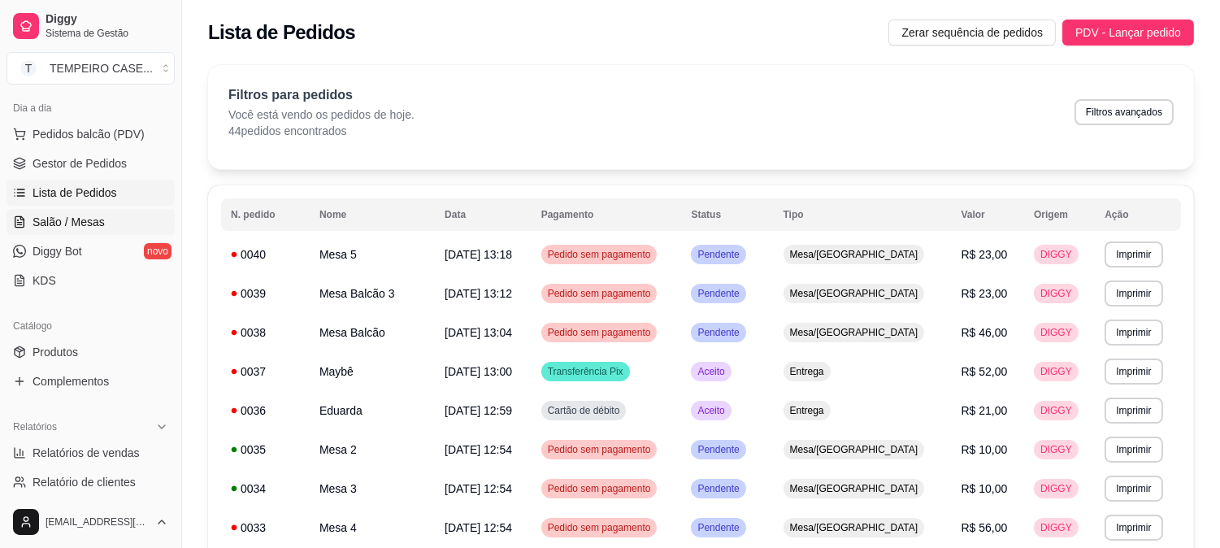
click at [86, 217] on span "Salão / Mesas" at bounding box center [69, 222] width 72 height 16
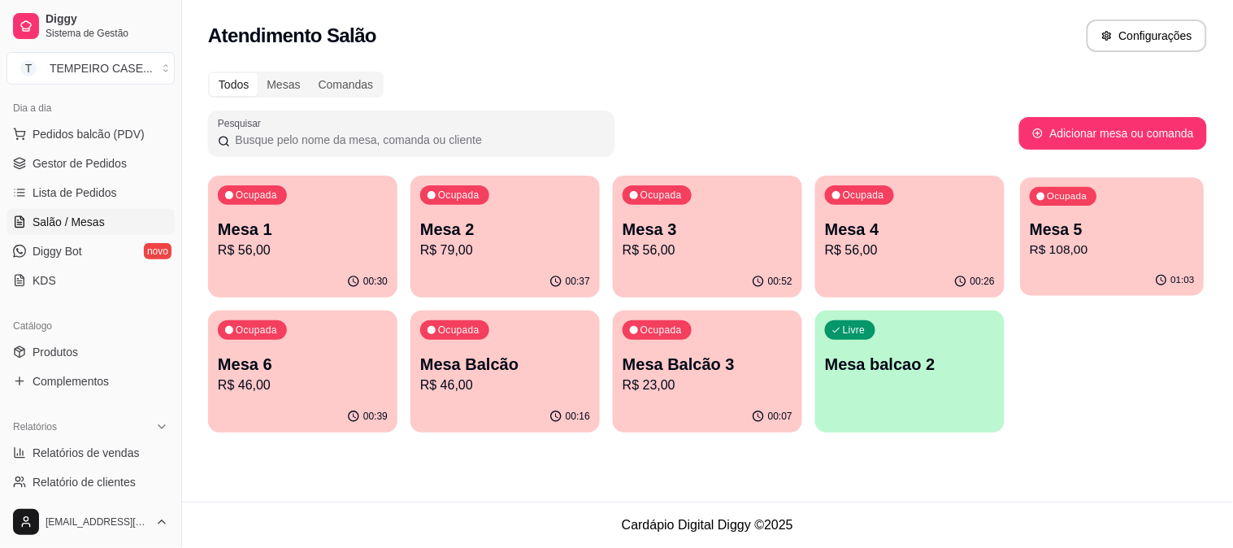
click at [1074, 225] on p "Mesa 5" at bounding box center [1112, 230] width 165 height 22
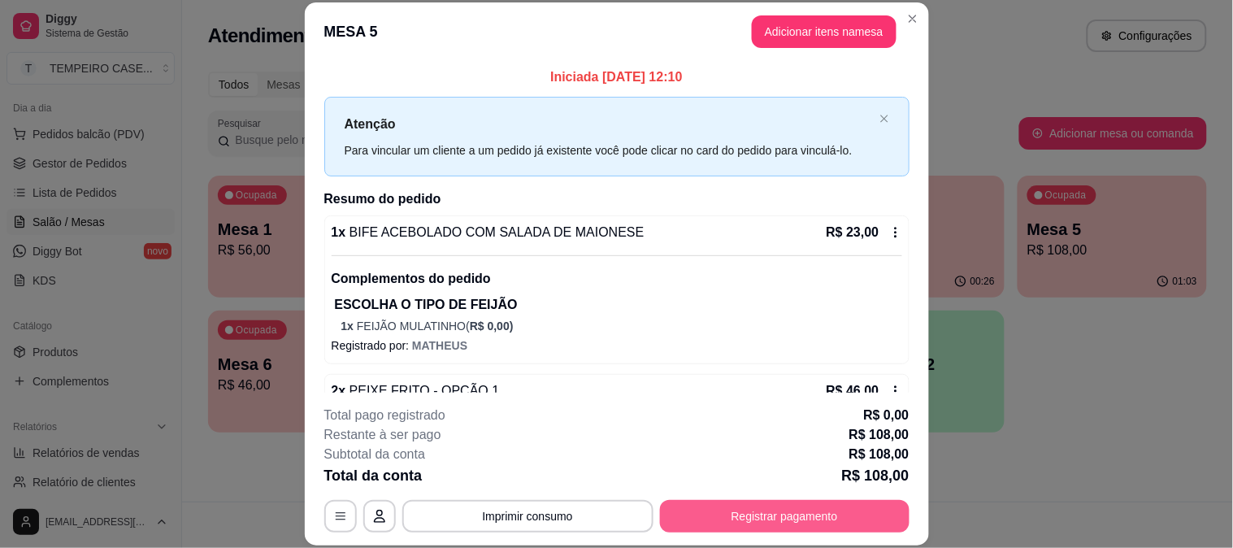
click at [731, 512] on button "Registrar pagamento" at bounding box center [784, 516] width 249 height 33
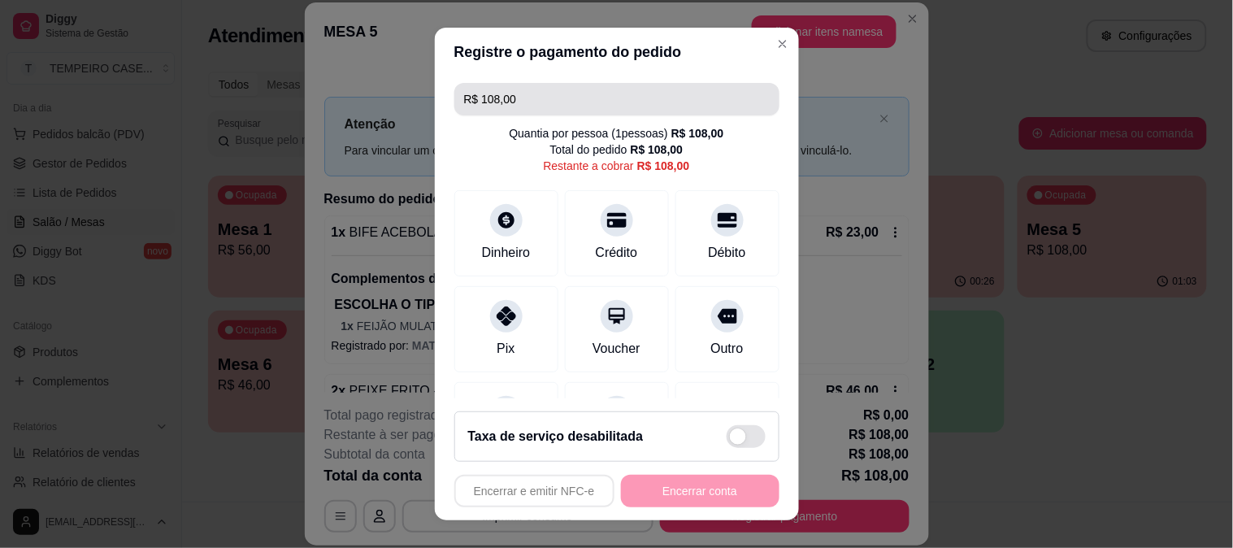
drag, startPoint x: 554, startPoint y: 118, endPoint x: 464, endPoint y: 106, distance: 91.0
click at [464, 106] on div "R$ 108,00 Quantia por pessoa ( 1 pessoas) R$ 108,00 Total do pedido R$ 108,00 R…" at bounding box center [617, 237] width 364 height 323
click at [508, 95] on input "R$ 108,00" at bounding box center [617, 99] width 306 height 33
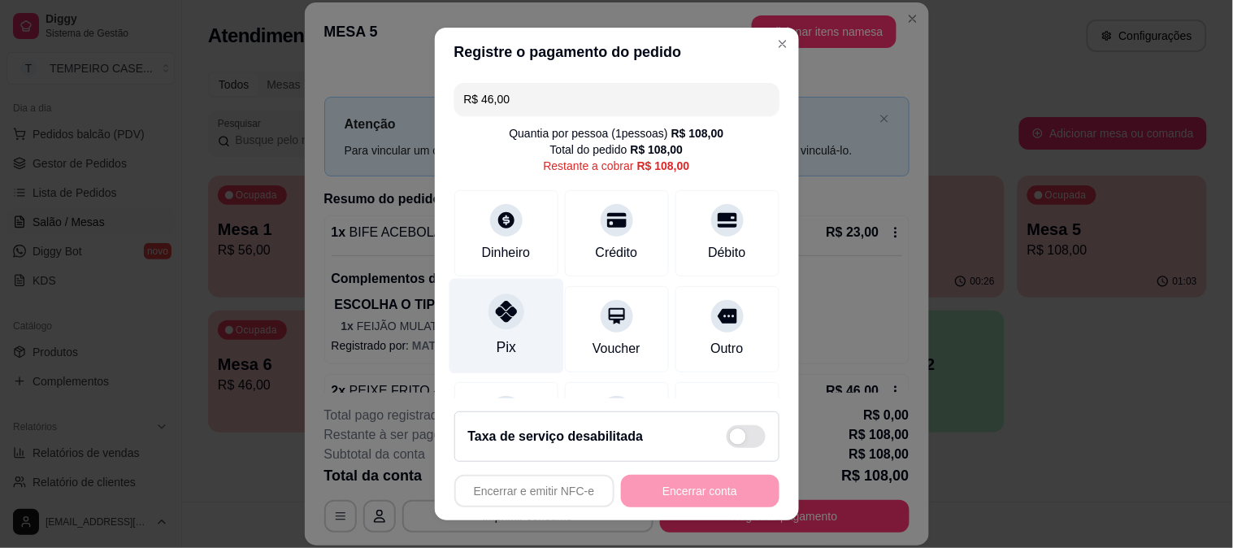
click at [475, 327] on div "Pix" at bounding box center [506, 325] width 115 height 95
type input "R$ 62,00"
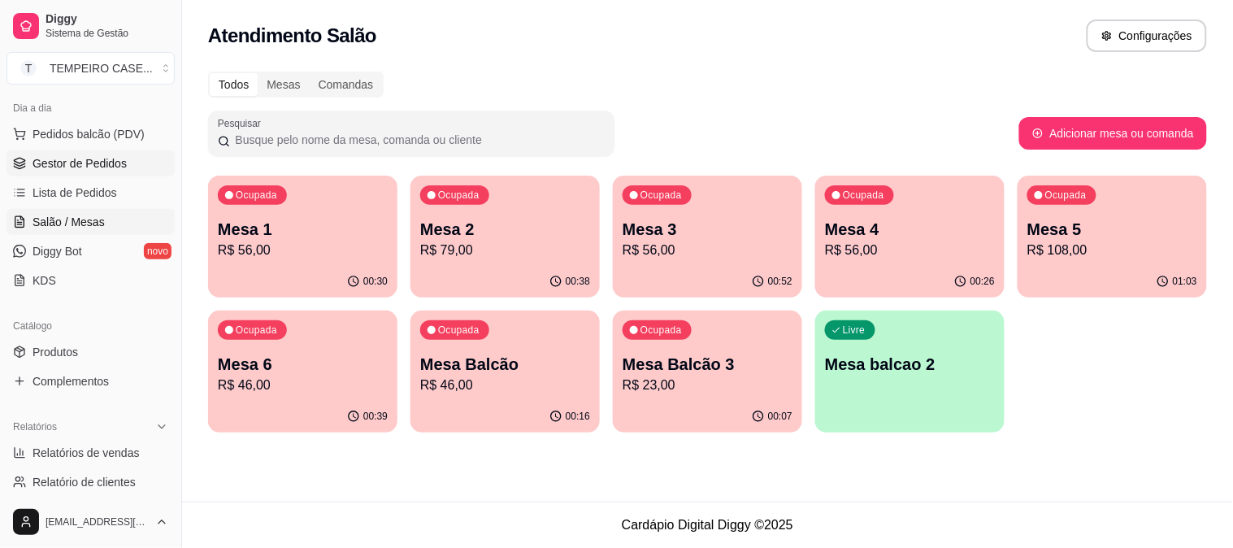
click at [63, 158] on span "Gestor de Pedidos" at bounding box center [80, 163] width 94 height 16
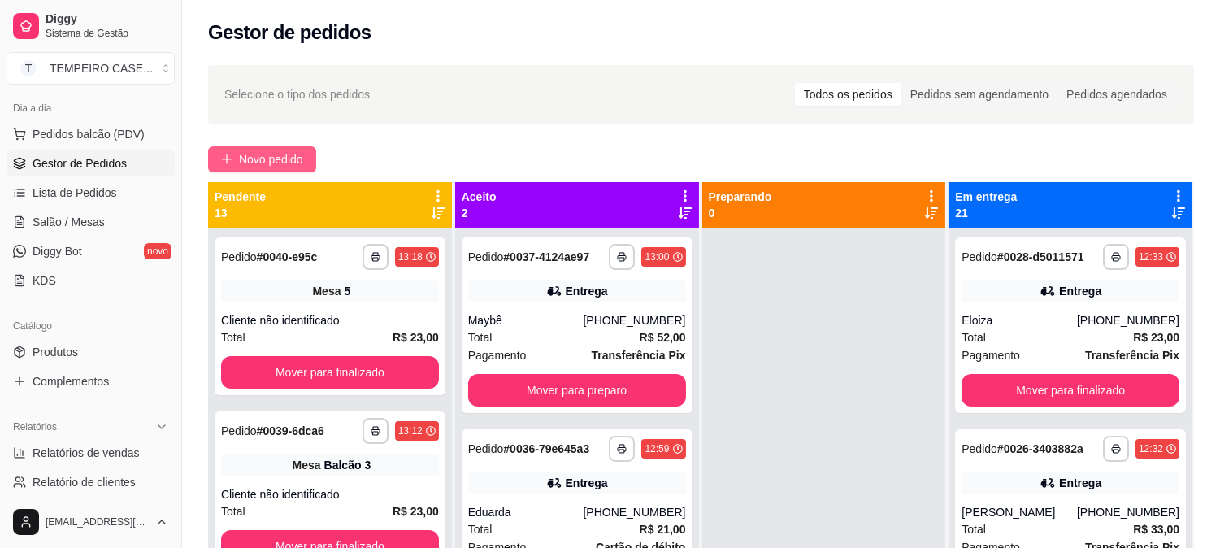
click at [258, 150] on span "Novo pedido" at bounding box center [271, 159] width 64 height 18
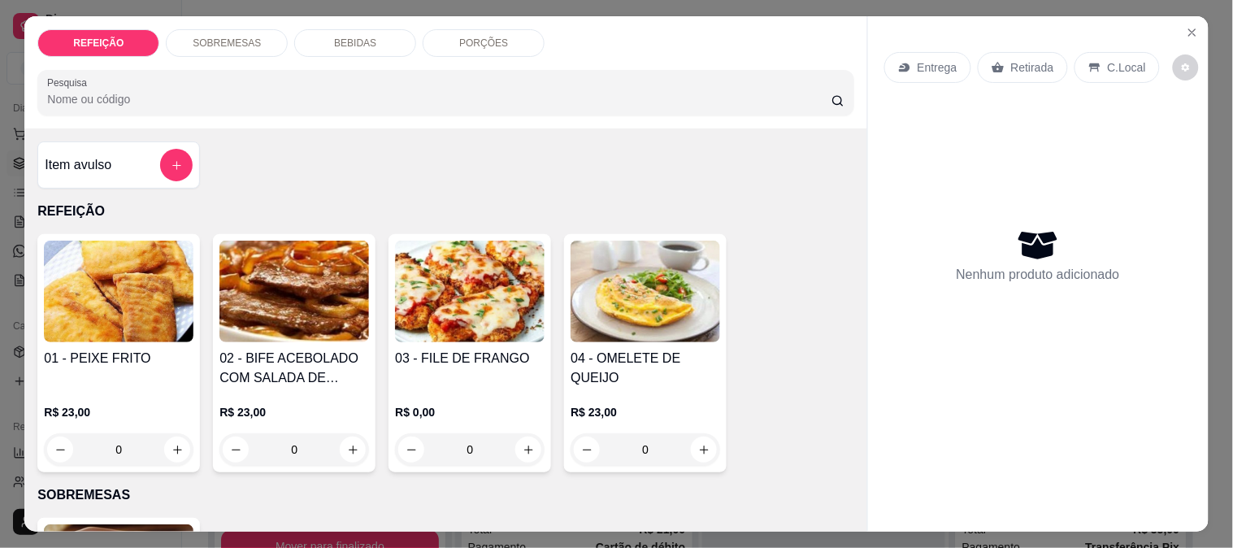
click at [285, 296] on img at bounding box center [294, 292] width 150 height 102
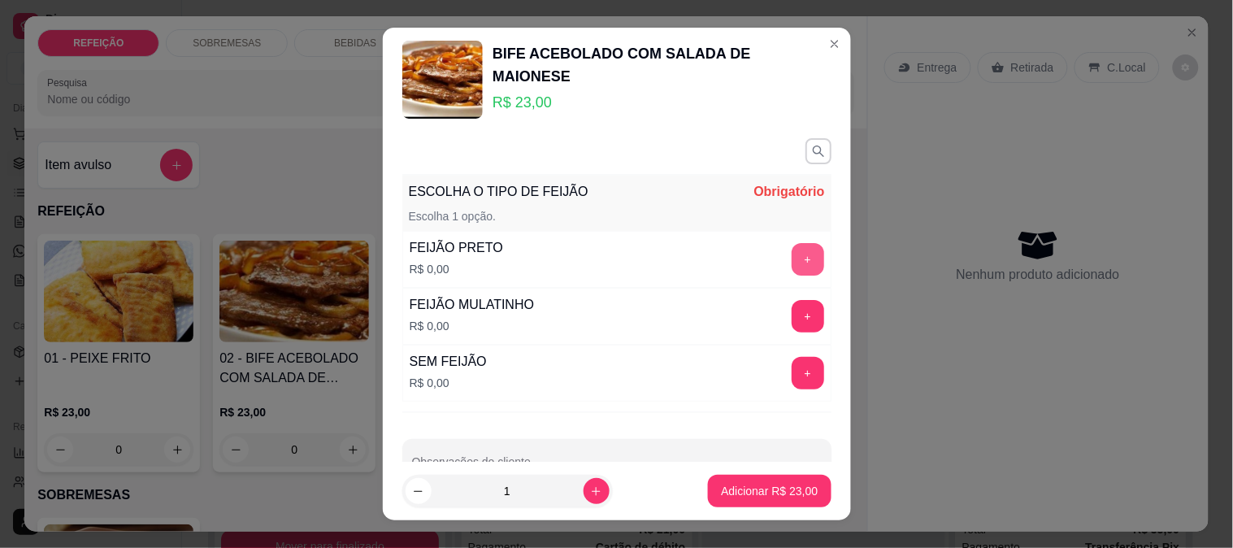
click at [792, 255] on button "+" at bounding box center [808, 259] width 33 height 33
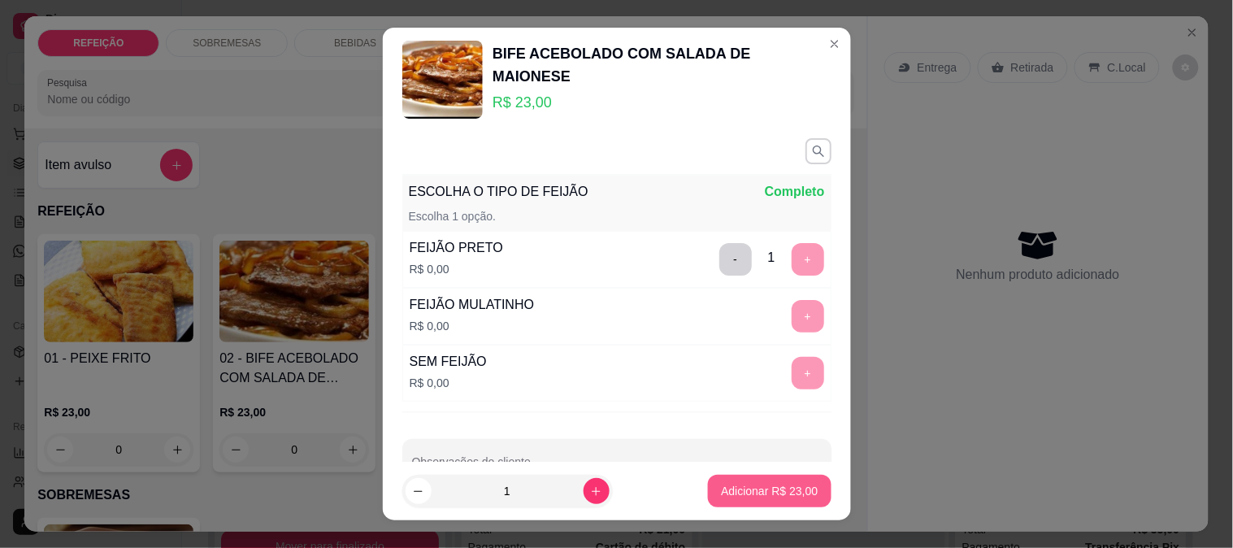
click at [751, 488] on p "Adicionar R$ 23,00" at bounding box center [769, 491] width 97 height 16
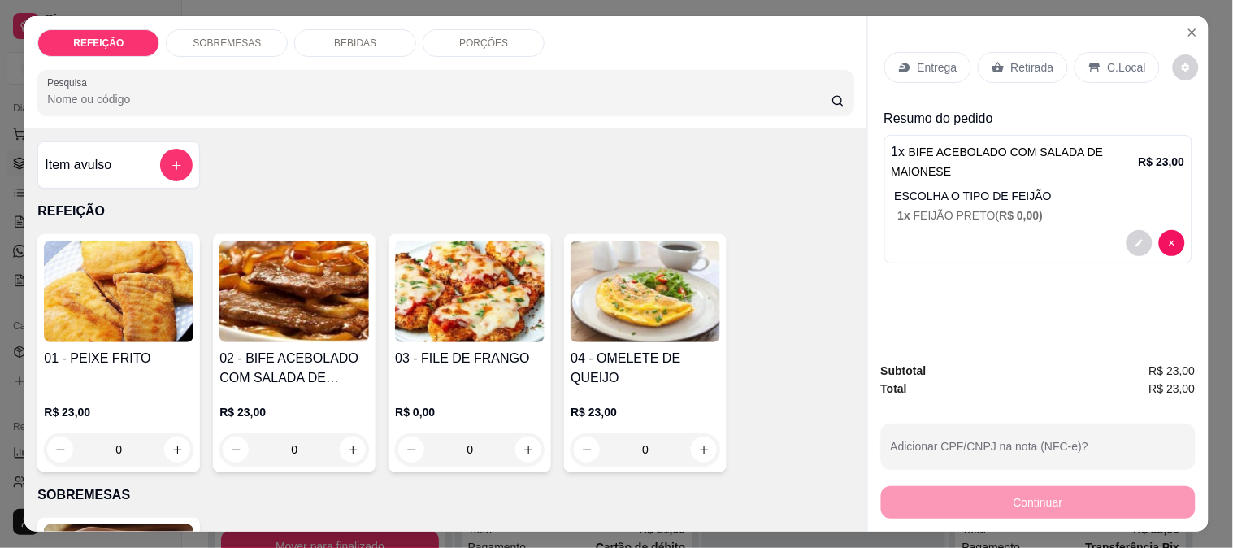
click at [997, 57] on div "Retirada" at bounding box center [1023, 67] width 90 height 31
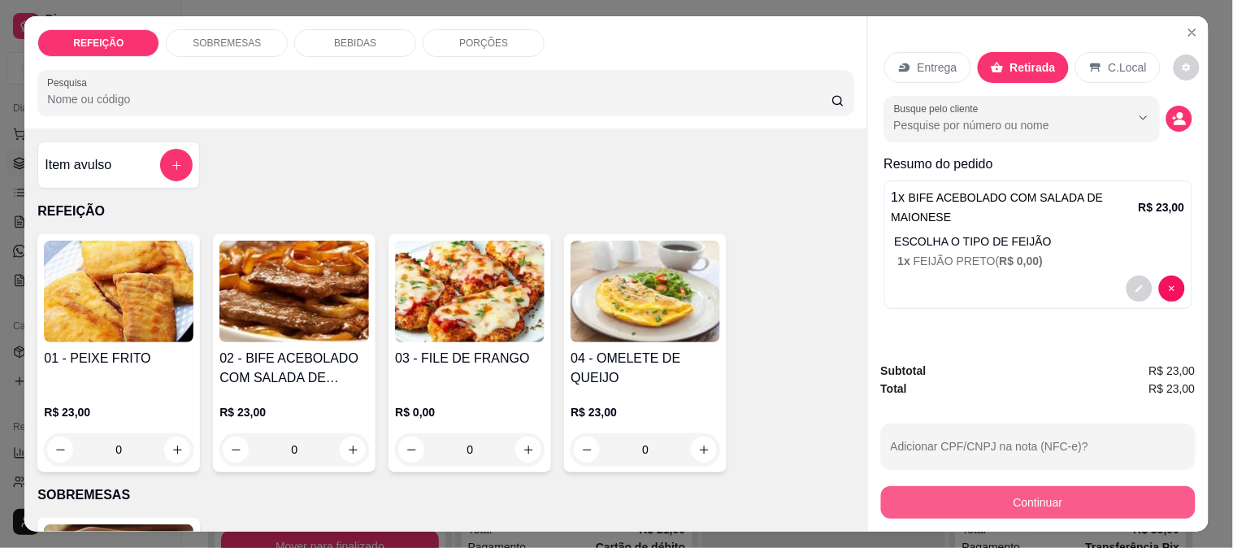
click at [965, 489] on button "Continuar" at bounding box center [1038, 502] width 315 height 33
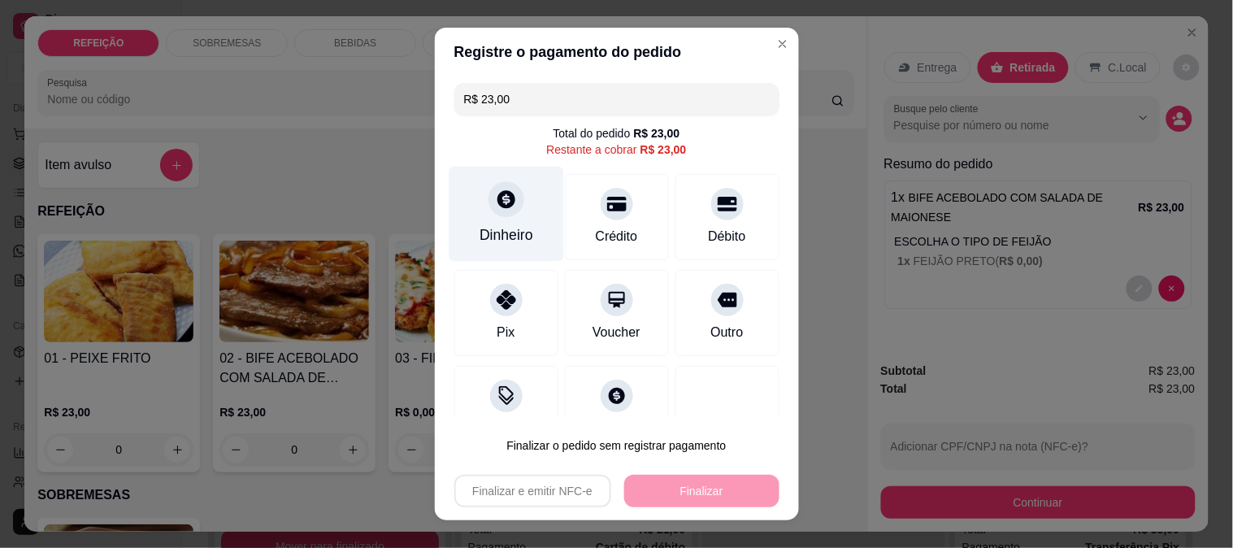
click at [491, 229] on div "Dinheiro" at bounding box center [506, 234] width 54 height 21
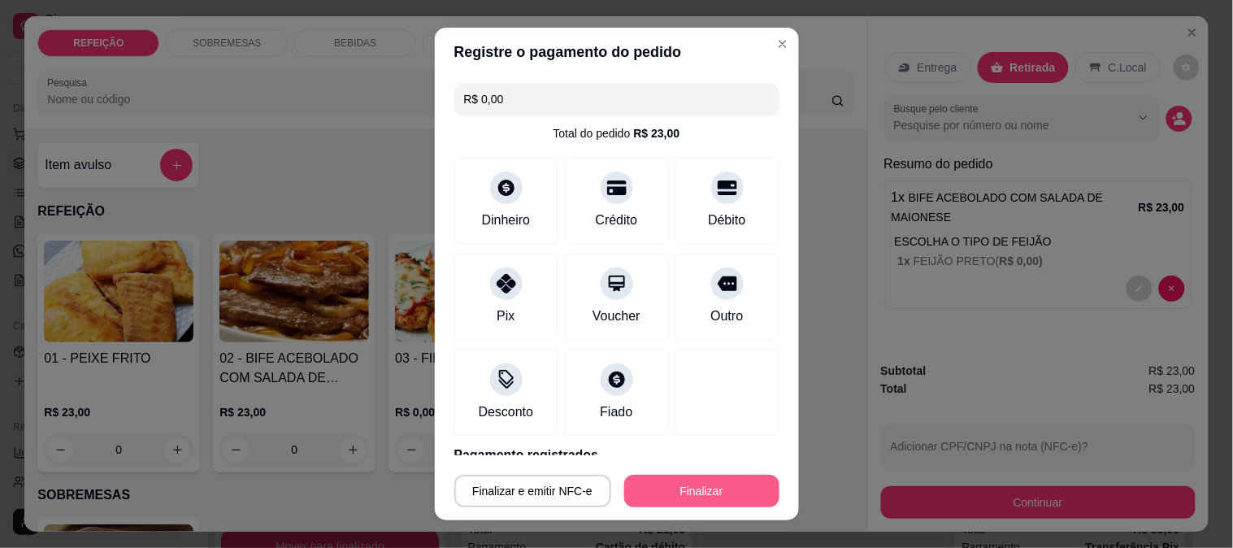
click at [718, 493] on button "Finalizar" at bounding box center [701, 491] width 155 height 33
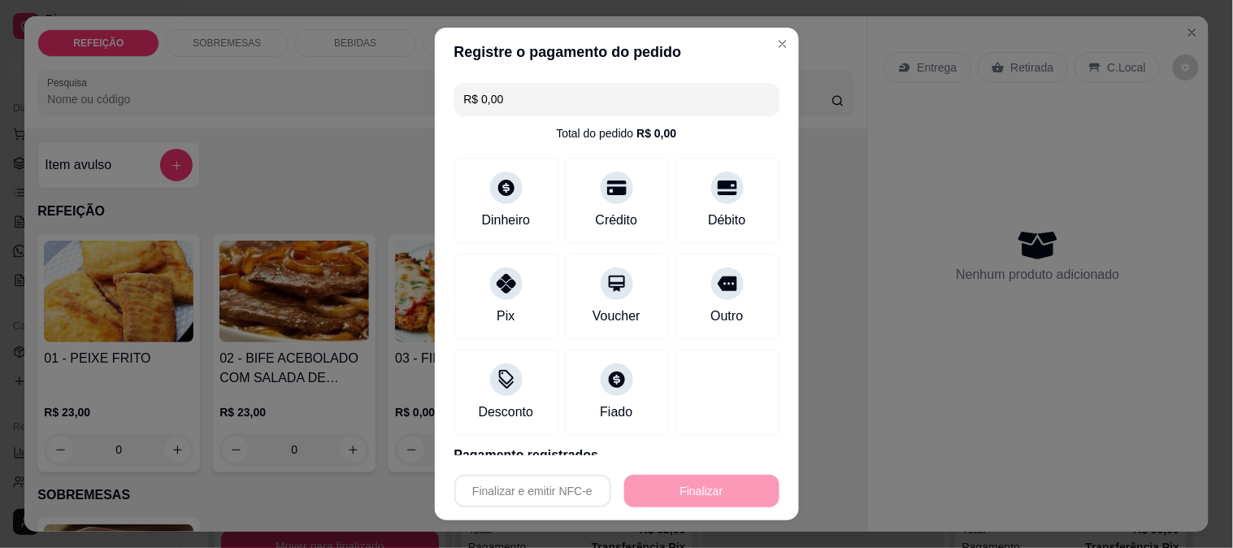
type input "-R$ 23,00"
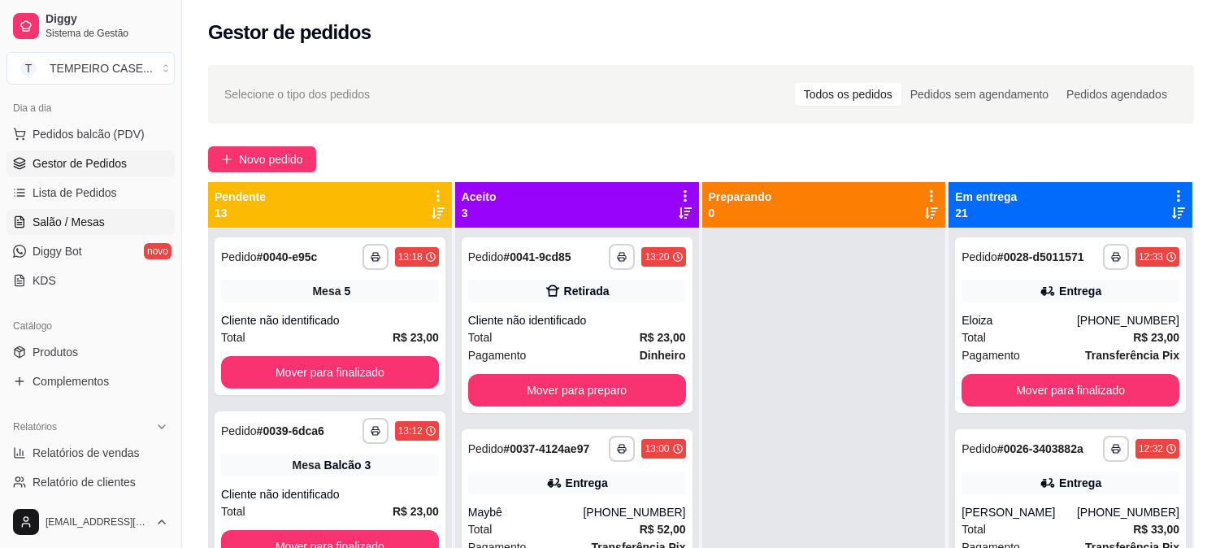
click at [59, 224] on span "Salão / Mesas" at bounding box center [69, 222] width 72 height 16
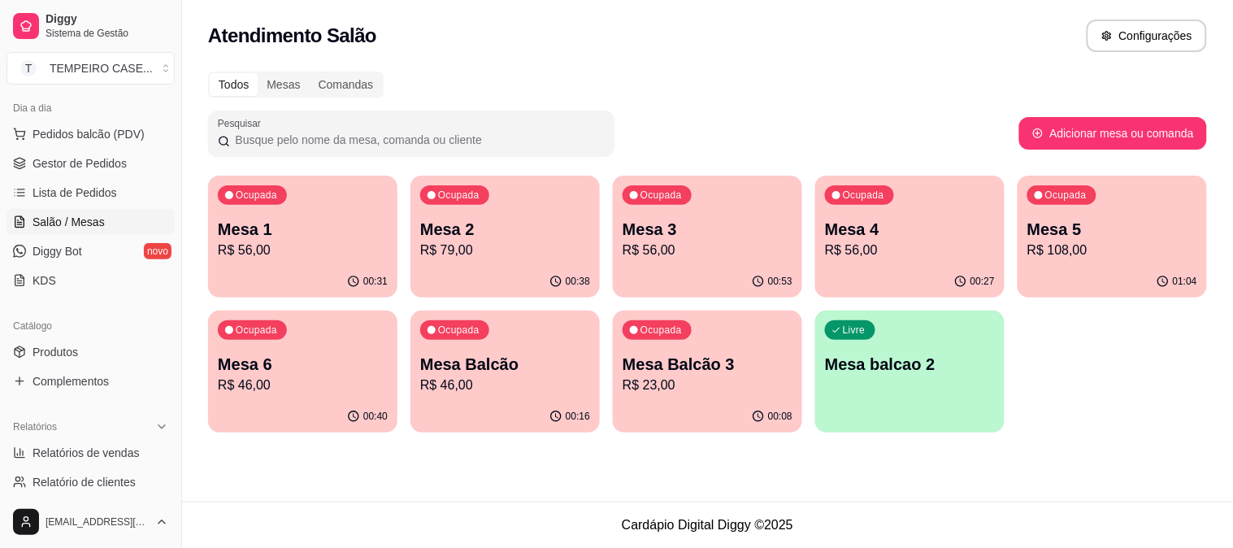
click at [1081, 244] on p "R$ 108,00" at bounding box center [1112, 251] width 170 height 20
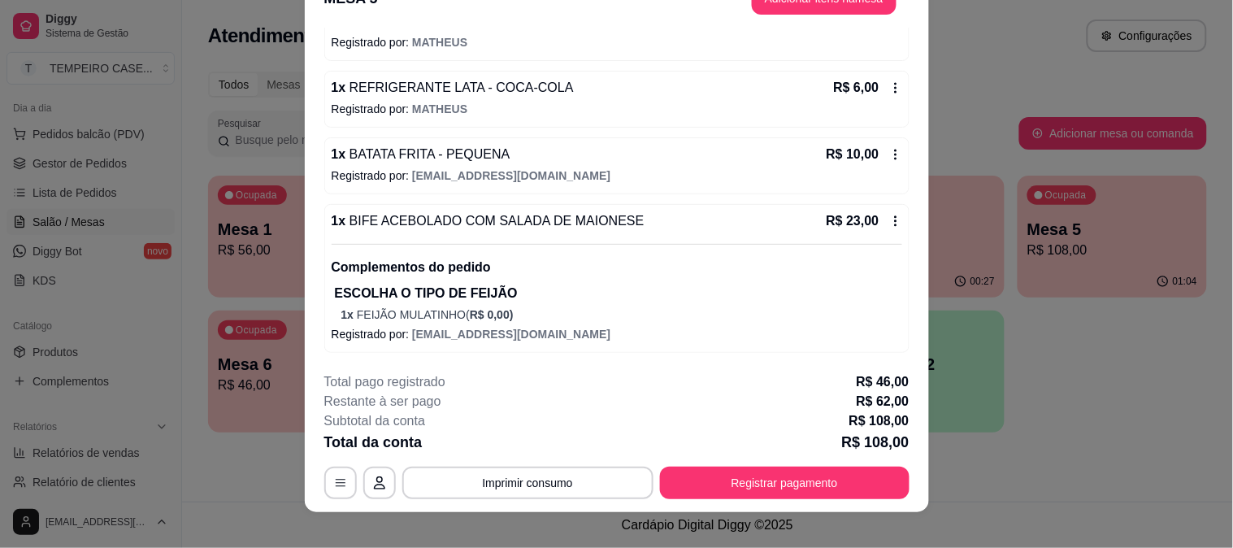
scroll to position [50, 0]
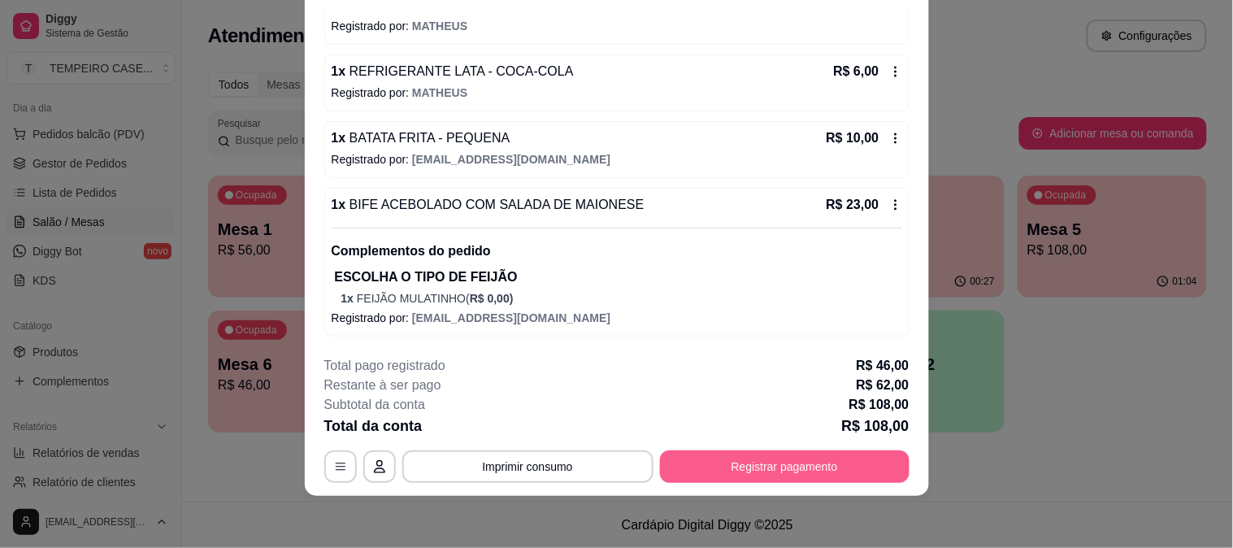
click at [776, 473] on button "Registrar pagamento" at bounding box center [784, 466] width 249 height 33
click at [712, 244] on div "Débito" at bounding box center [726, 251] width 41 height 21
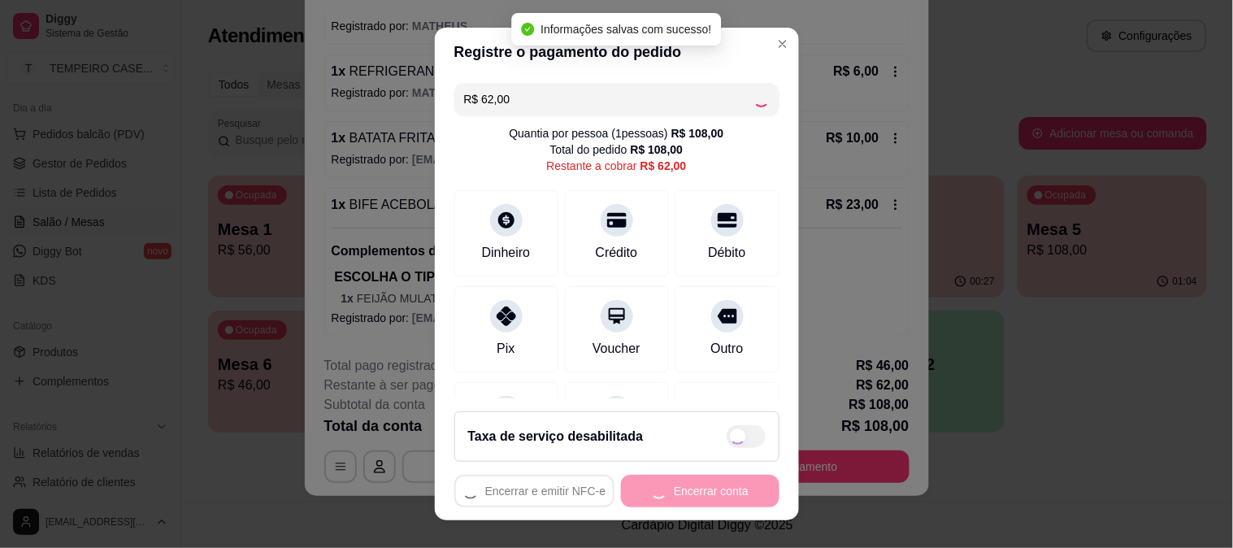
type input "R$ 0,00"
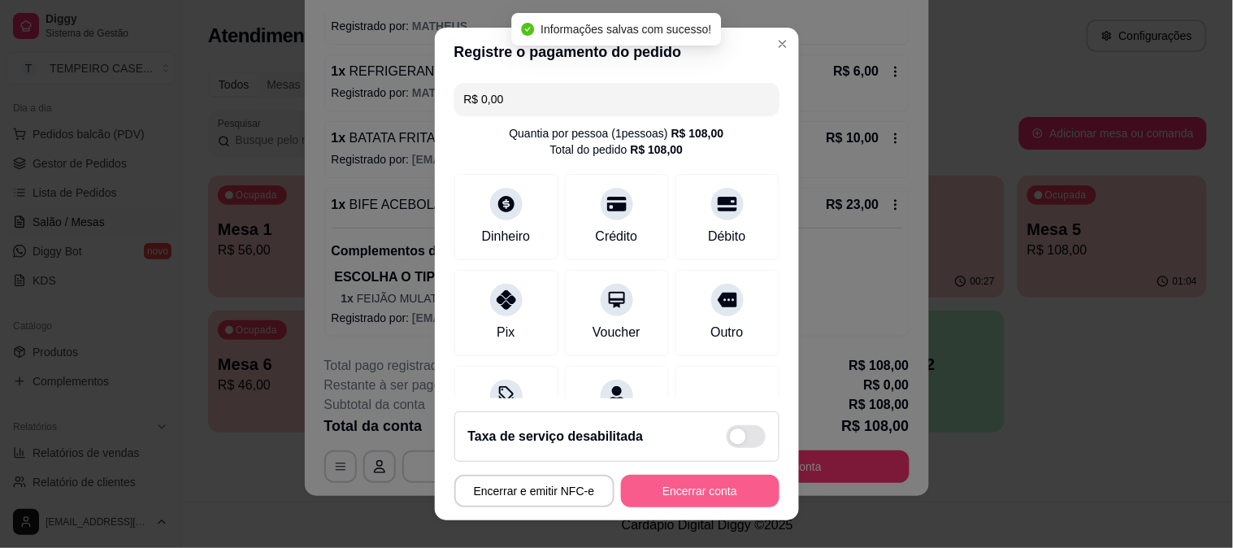
click at [719, 504] on button "Encerrar conta" at bounding box center [700, 491] width 158 height 33
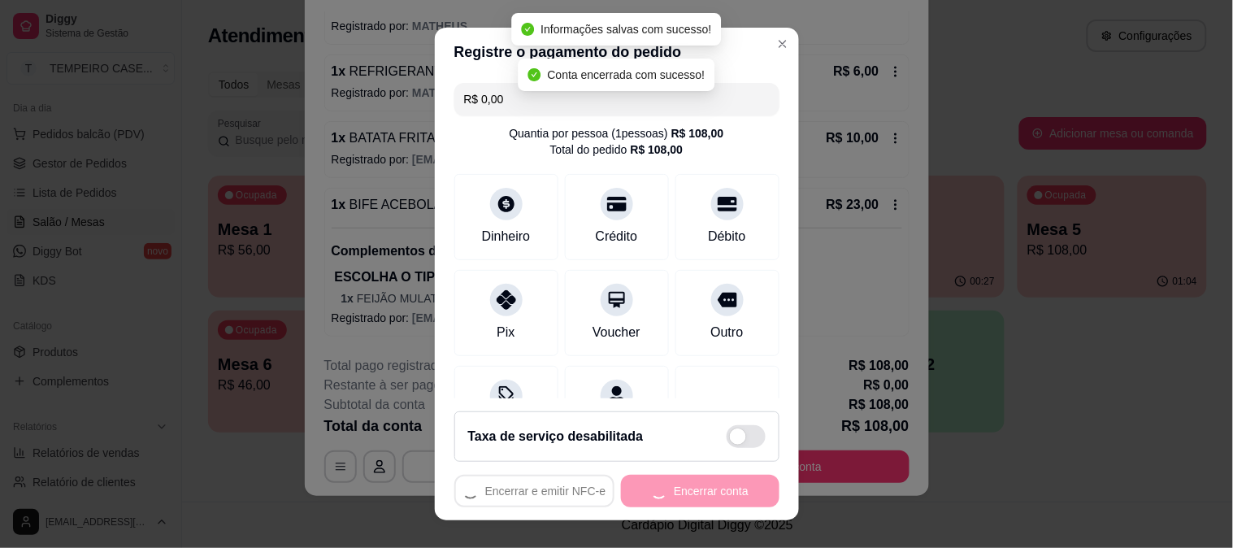
scroll to position [0, 0]
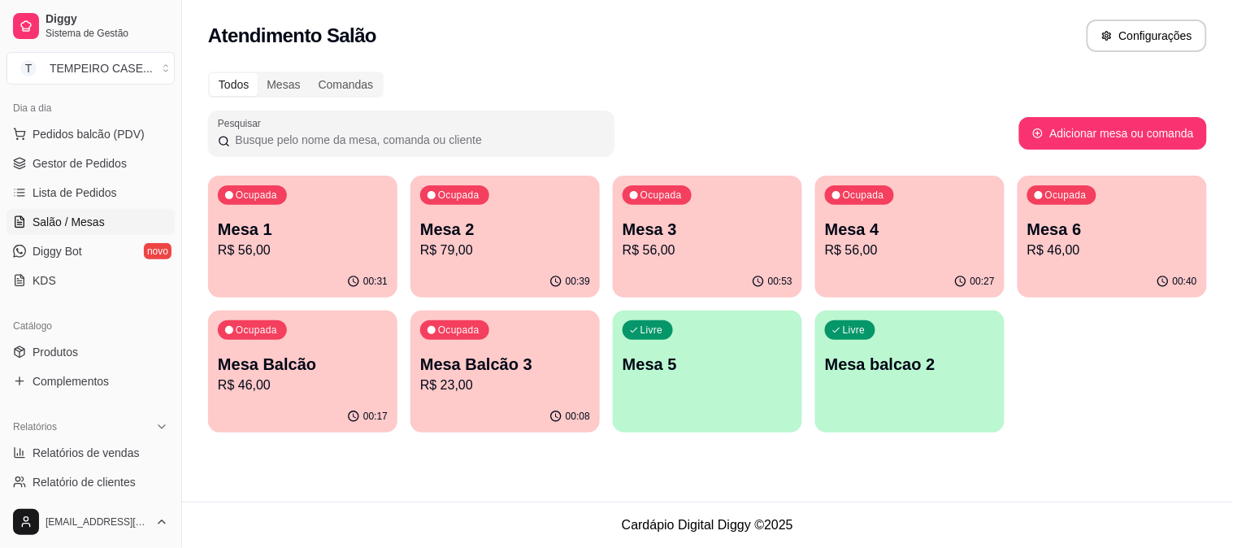
click at [1084, 245] on p "R$ 46,00" at bounding box center [1112, 251] width 170 height 20
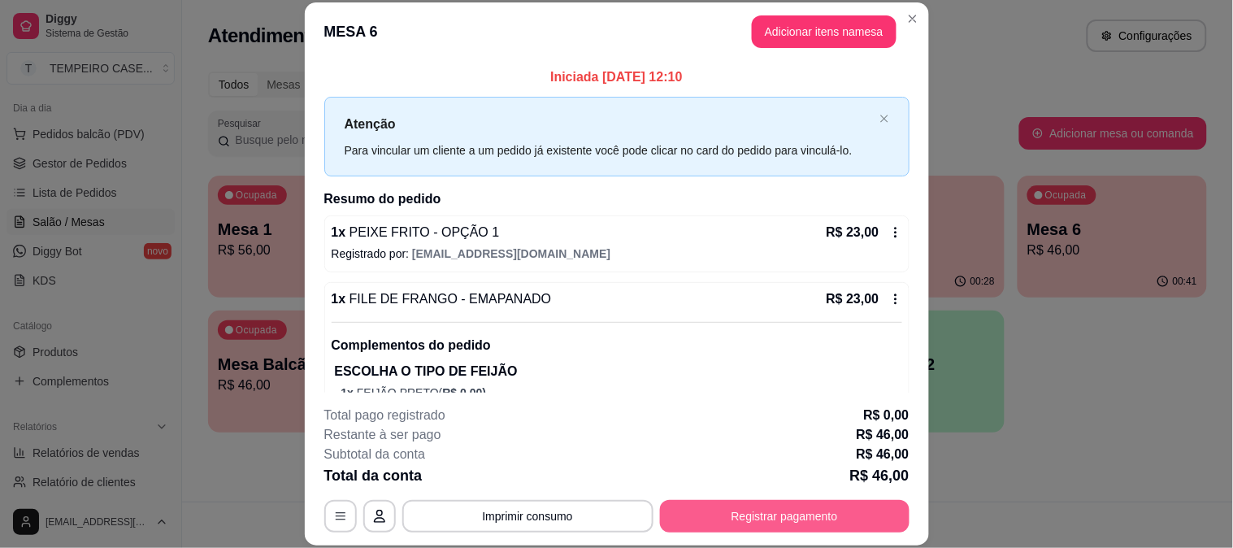
click at [800, 512] on button "Registrar pagamento" at bounding box center [784, 516] width 249 height 33
click at [787, 50] on header "MESA 6 Adicionar itens na mesa" at bounding box center [617, 31] width 624 height 59
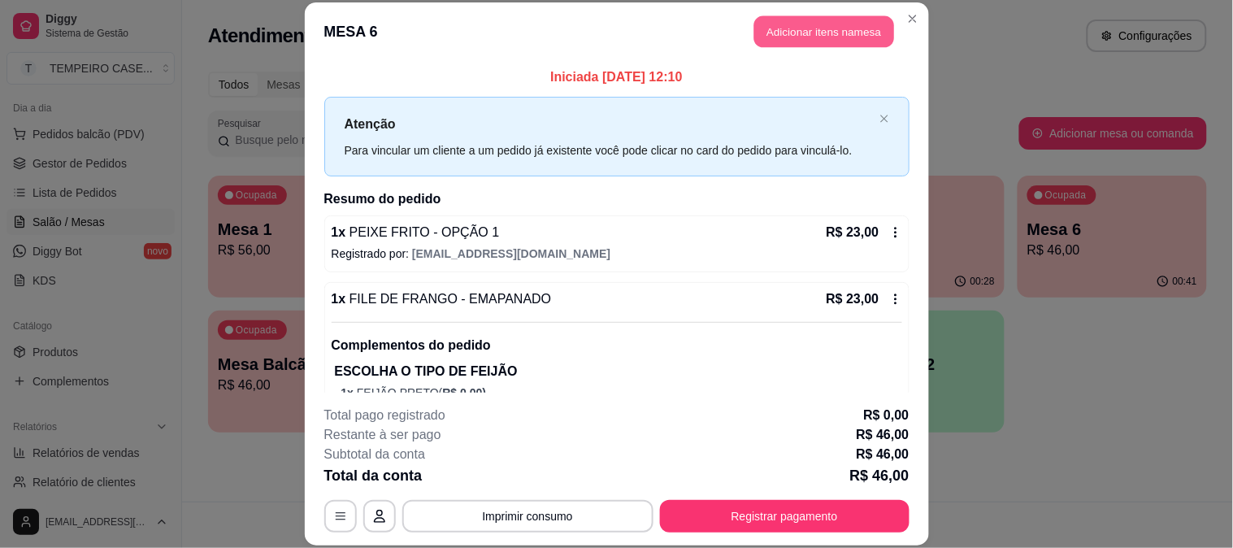
click at [786, 26] on button "Adicionar itens na mesa" at bounding box center [824, 32] width 140 height 32
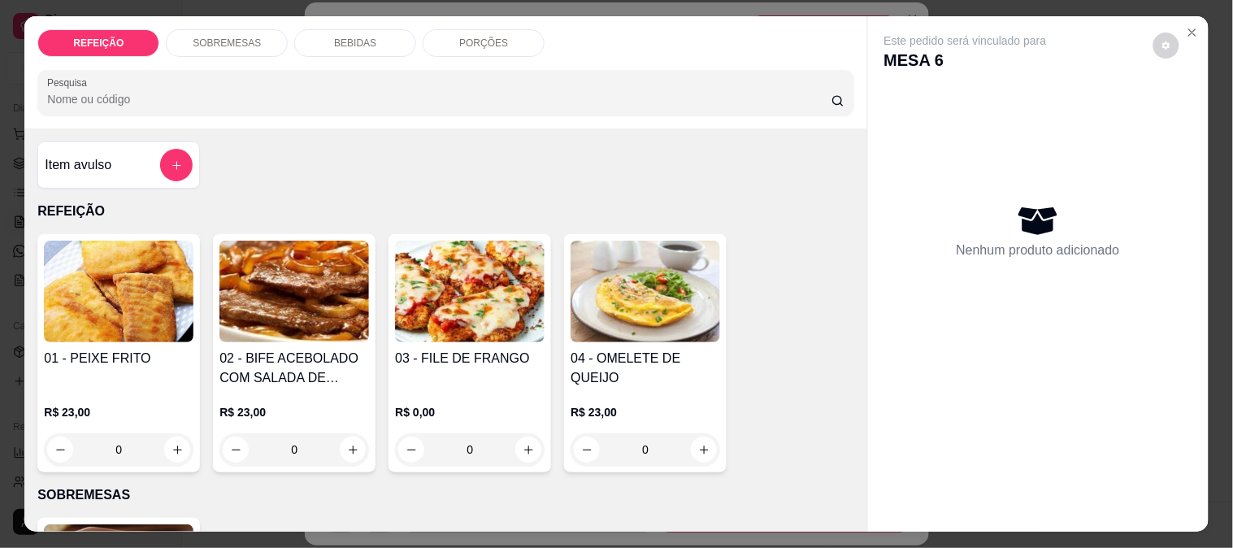
click at [338, 37] on p "BEBIDAS" at bounding box center [355, 43] width 42 height 13
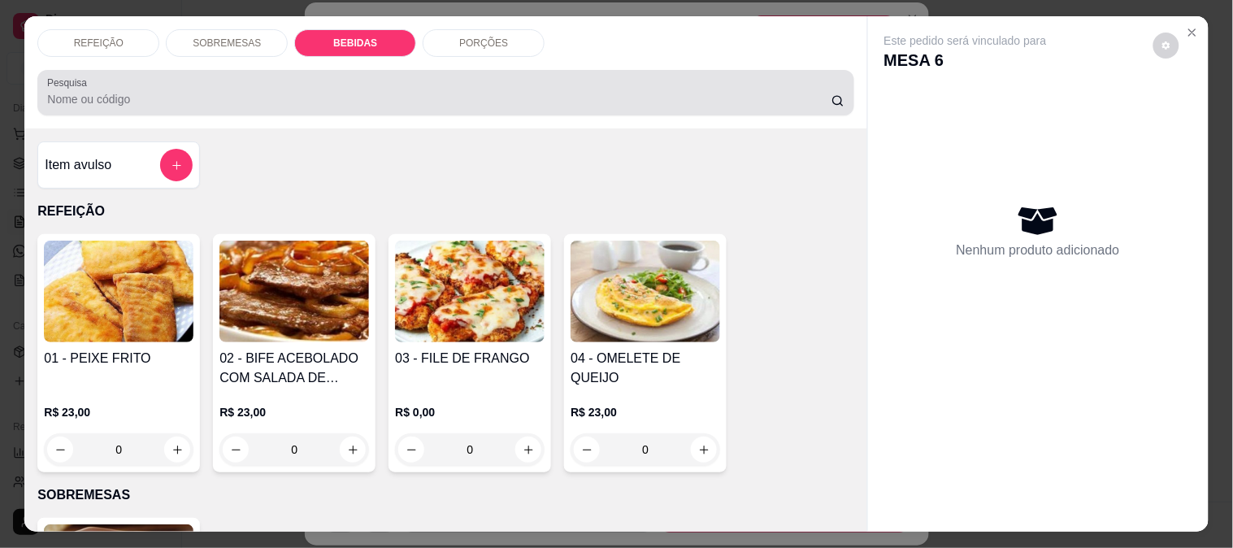
scroll to position [42, 0]
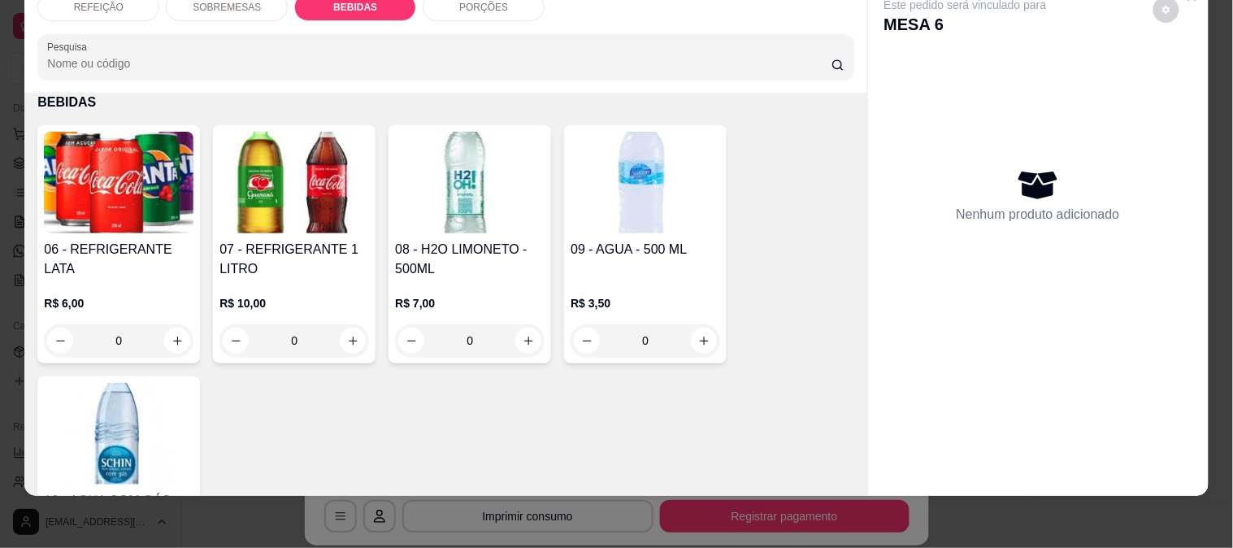
click at [681, 182] on img at bounding box center [645, 183] width 150 height 102
click at [740, 378] on p "Adicionar R$ 3,50" at bounding box center [772, 373] width 90 height 16
type input "1"
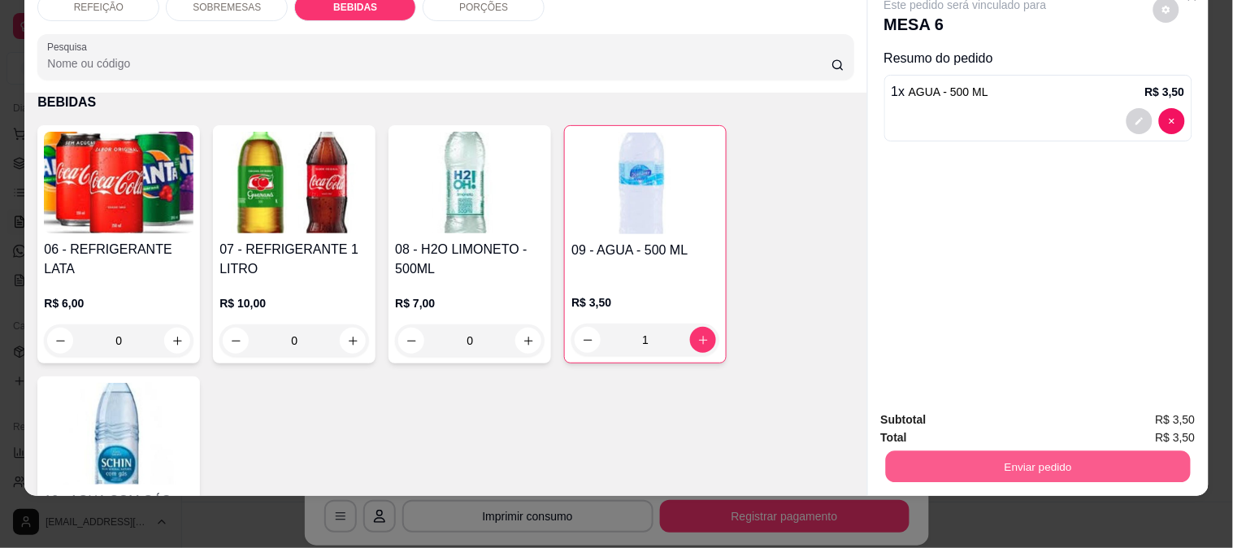
click at [1010, 461] on button "Enviar pedido" at bounding box center [1037, 466] width 305 height 32
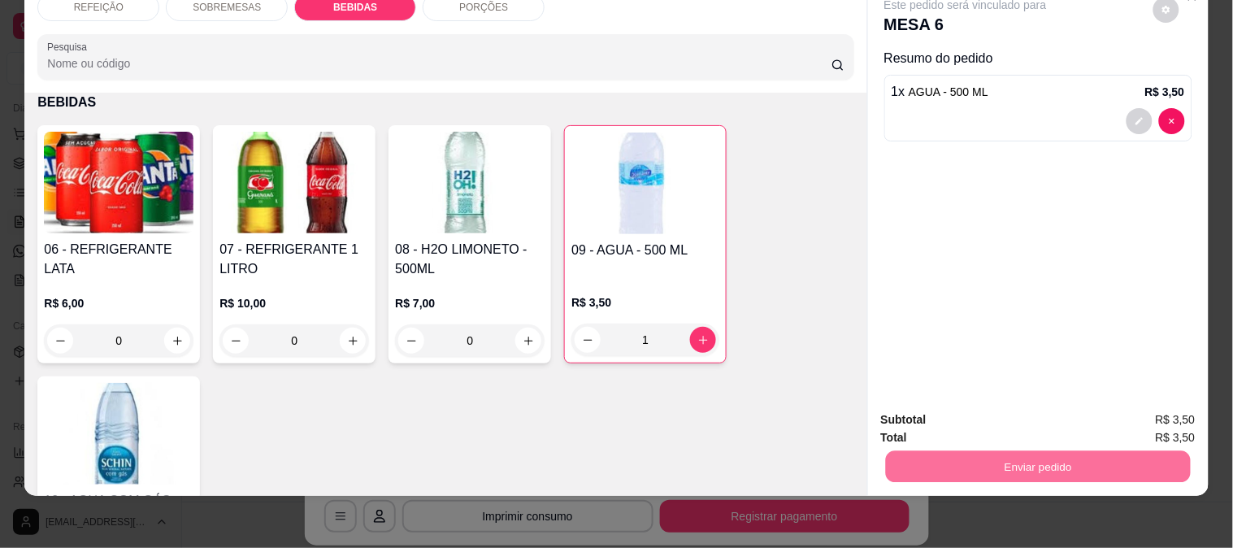
click at [1130, 407] on button "Enviar pedido" at bounding box center [1152, 413] width 89 height 30
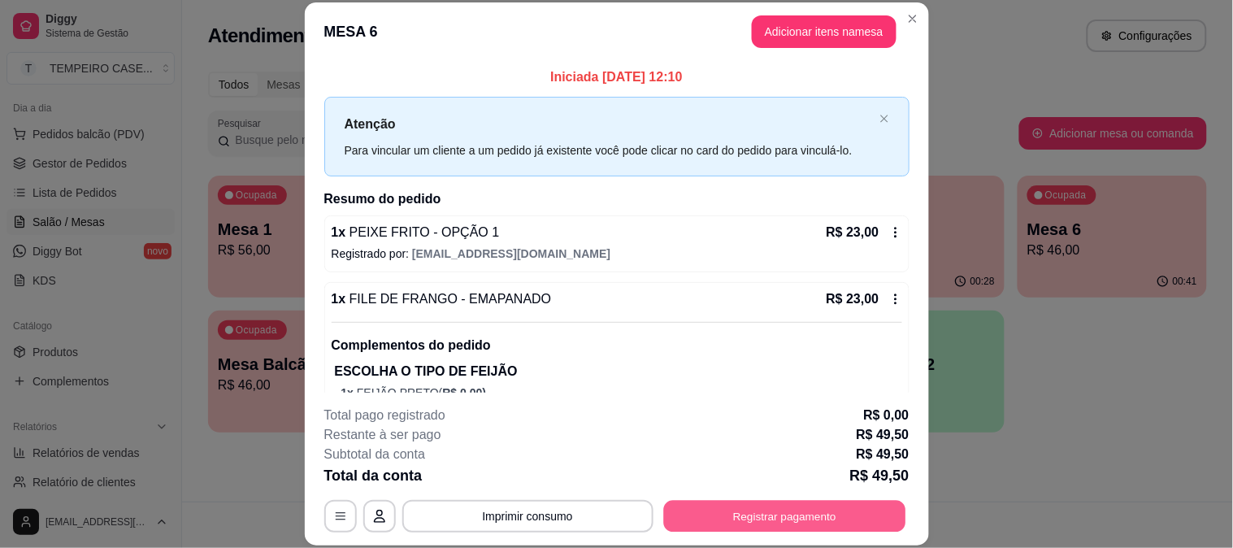
click at [807, 516] on button "Registrar pagamento" at bounding box center [784, 516] width 242 height 32
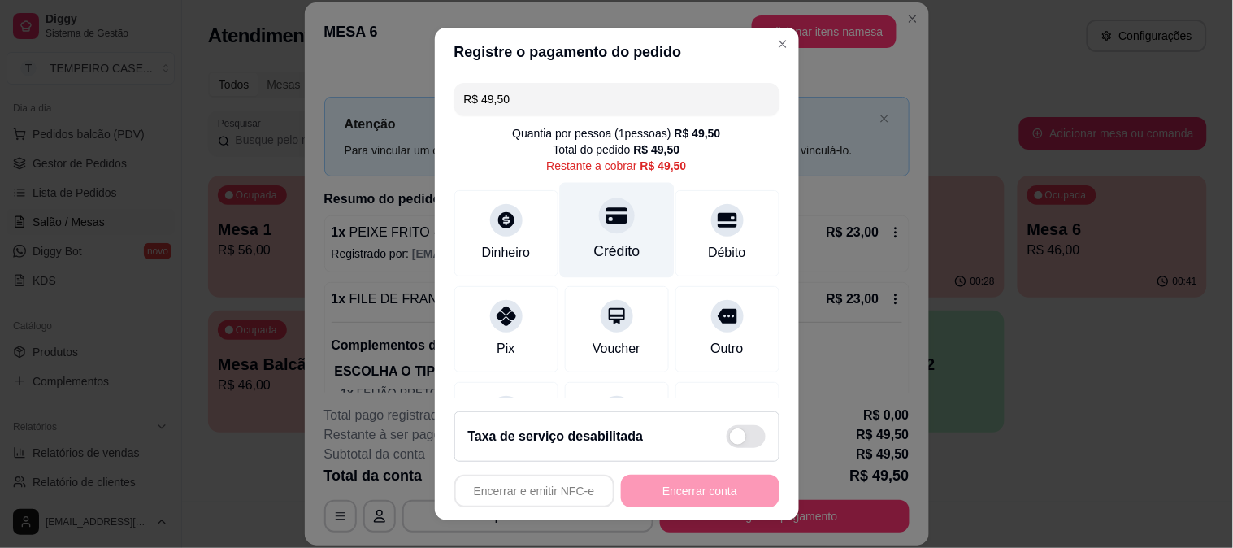
click at [608, 220] on div at bounding box center [617, 215] width 36 height 36
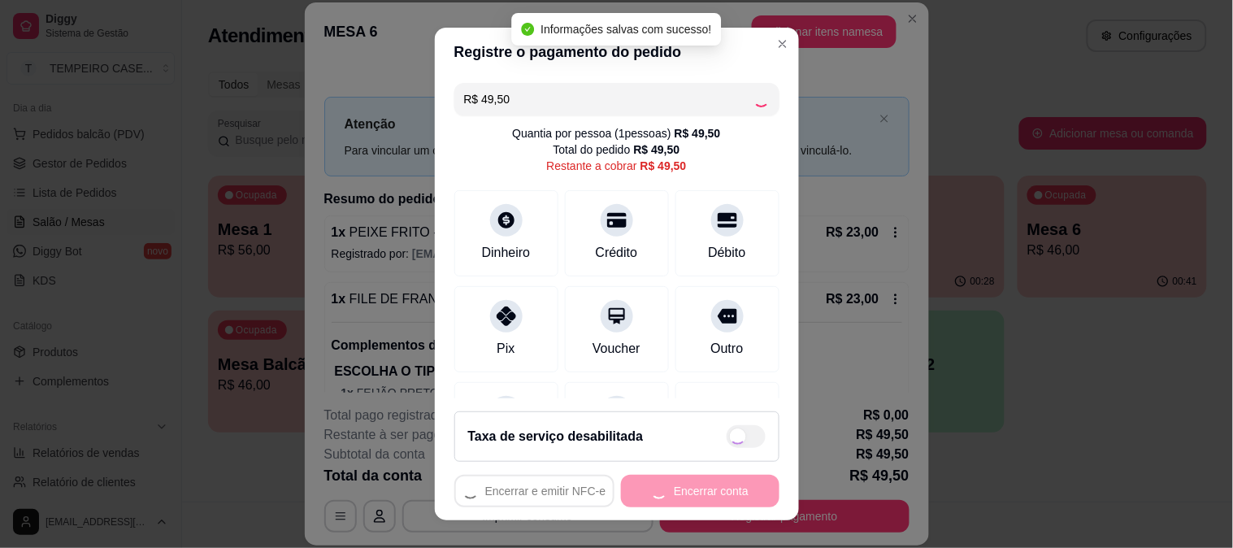
type input "R$ 0,00"
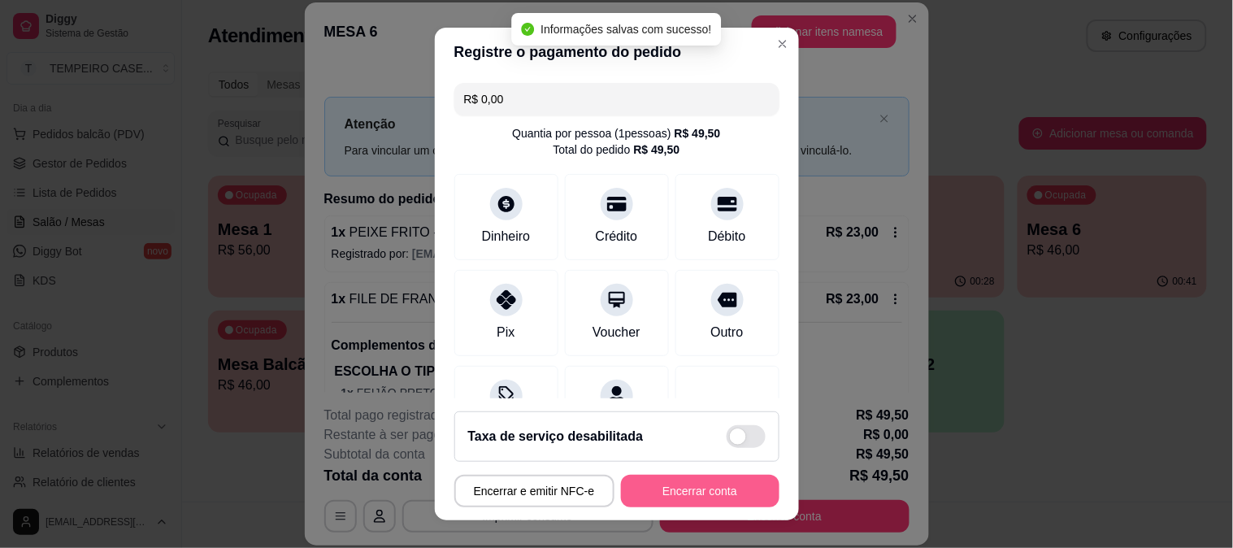
click at [710, 497] on button "Encerrar conta" at bounding box center [700, 491] width 158 height 33
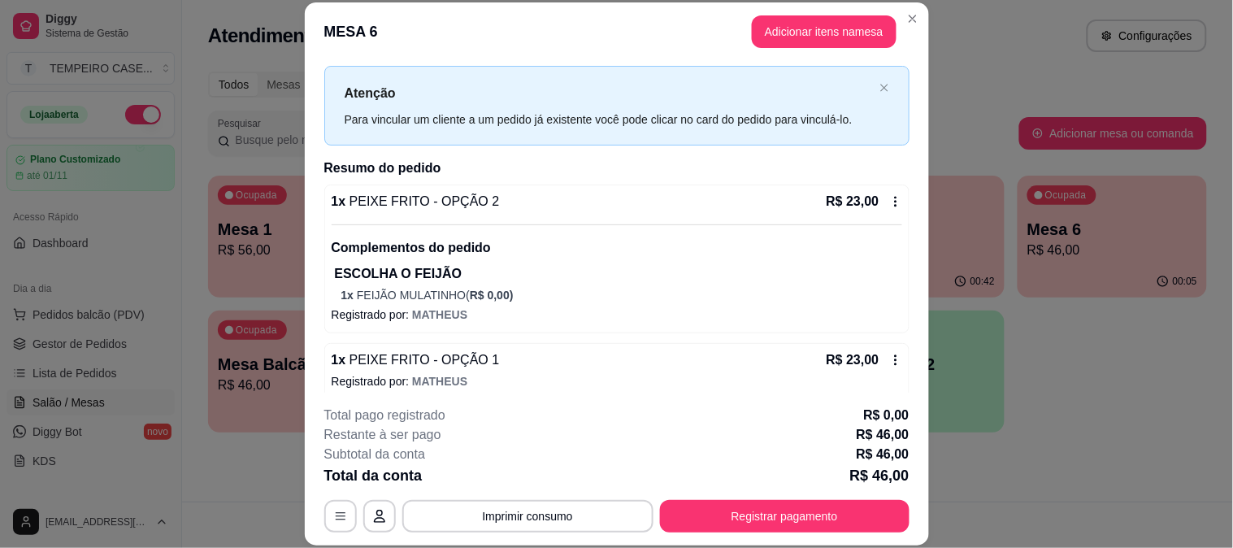
scroll to position [44, 0]
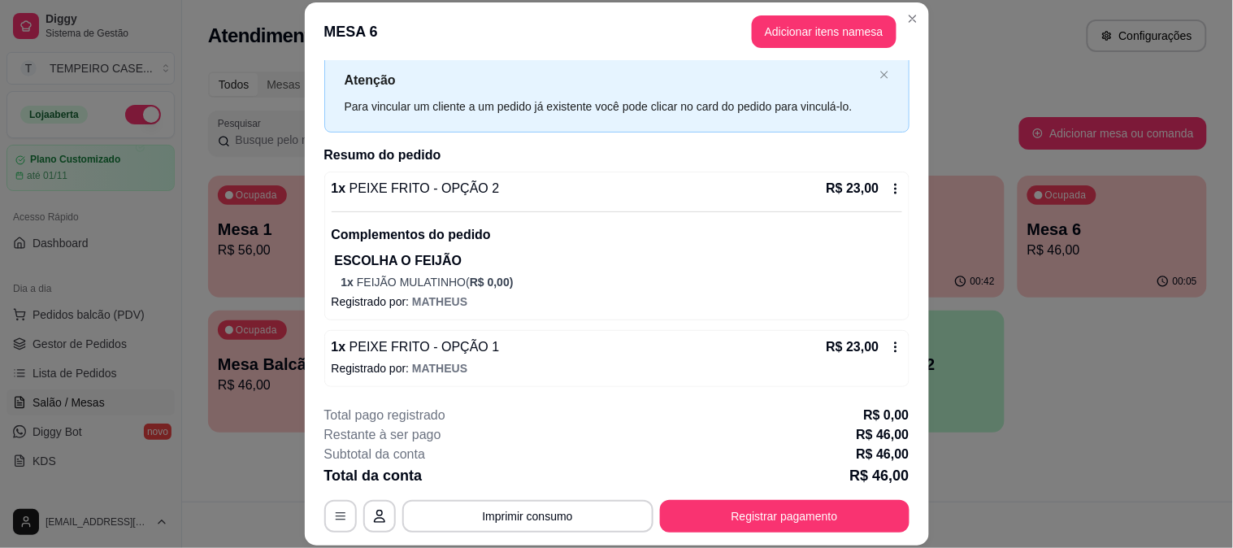
click at [868, 354] on div "R$ 23,00" at bounding box center [864, 347] width 76 height 20
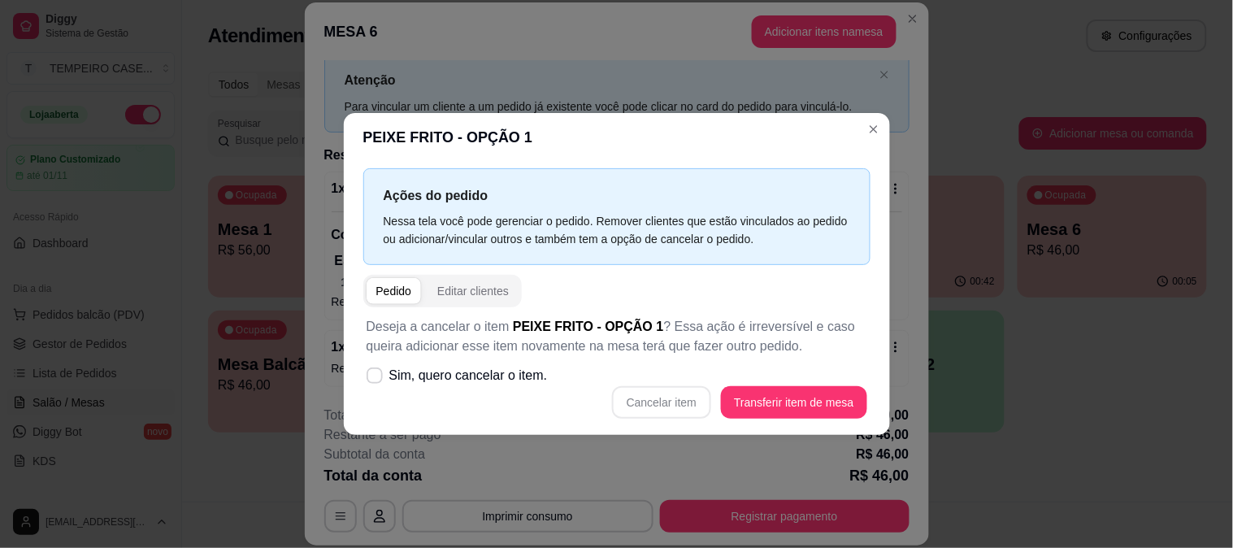
click at [642, 401] on div "Cancelar item Transferir item de mesa" at bounding box center [617, 402] width 501 height 33
click at [429, 371] on span "Sim, quero cancelar o item." at bounding box center [468, 376] width 158 height 20
click at [376, 379] on input "Sim, quero cancelar o item." at bounding box center [371, 384] width 11 height 11
checkbox input "true"
click at [585, 393] on div "Cancelar item Transferir item de mesa" at bounding box center [617, 402] width 501 height 33
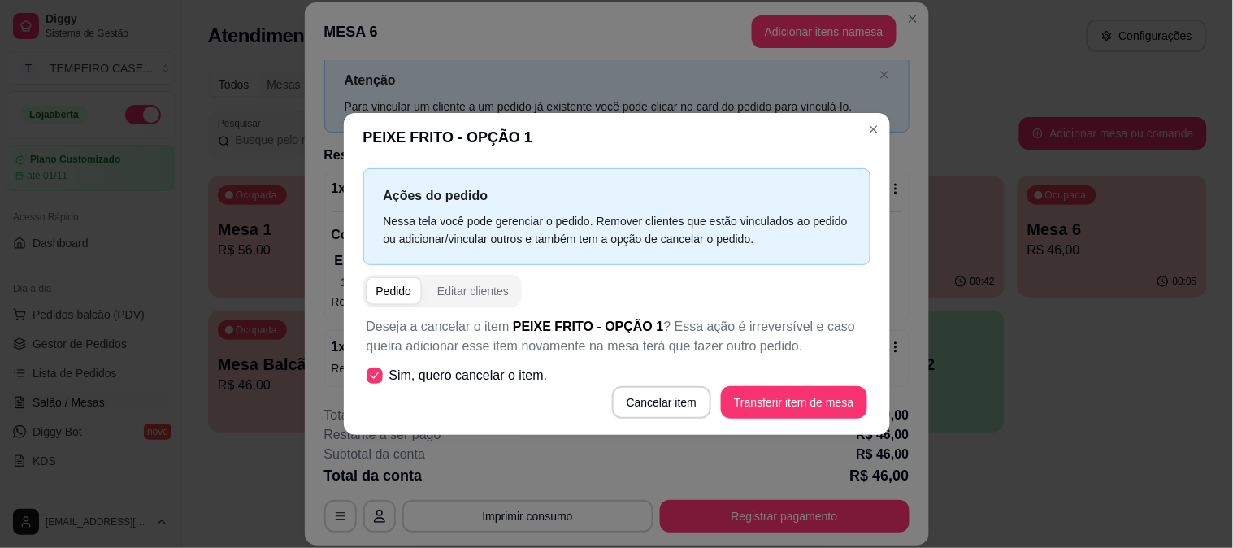
click at [618, 396] on div "Cancelar item Transferir item de mesa" at bounding box center [617, 402] width 501 height 33
click at [663, 408] on button "Cancelar item" at bounding box center [661, 402] width 99 height 33
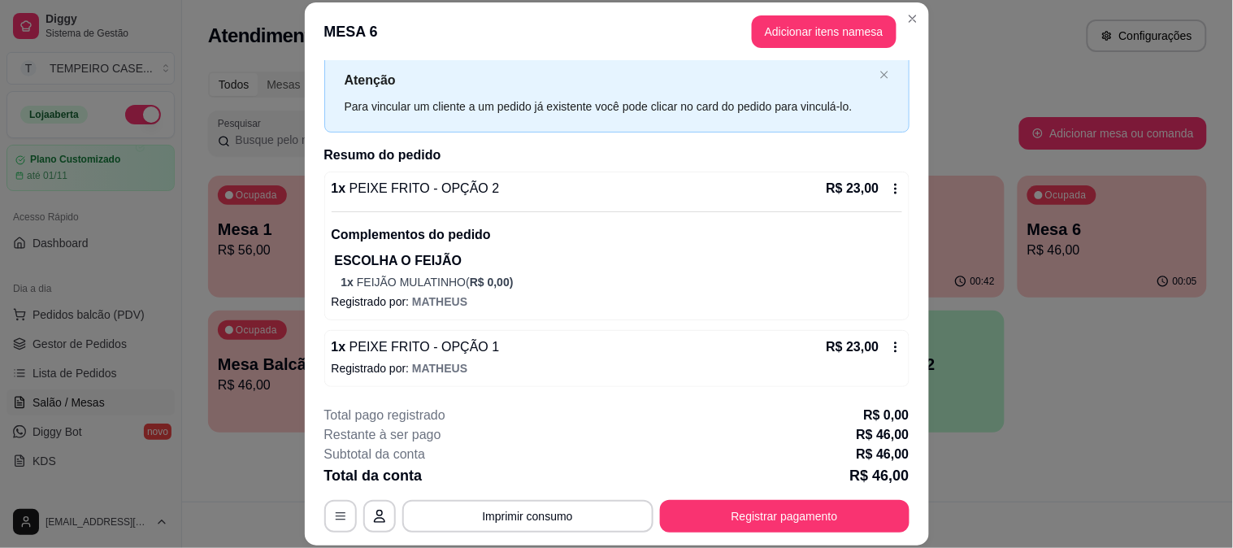
click at [889, 185] on icon at bounding box center [895, 188] width 13 height 13
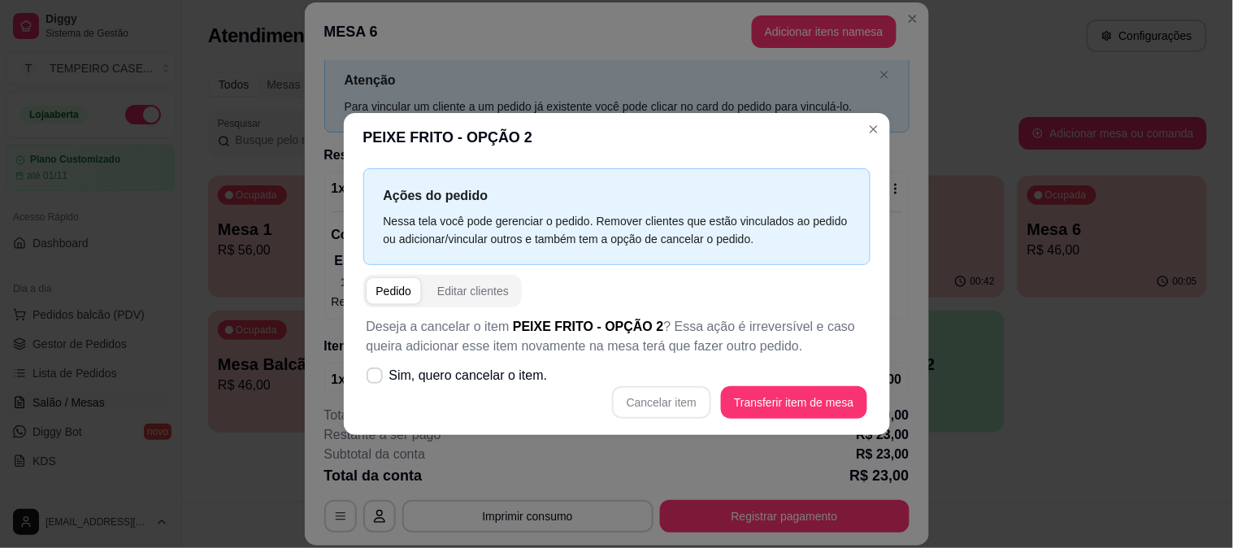
click at [456, 379] on span "Sim, quero cancelar o item." at bounding box center [468, 376] width 158 height 20
click at [376, 379] on input "Sim, quero cancelar o item." at bounding box center [371, 384] width 11 height 11
checkbox input "true"
click at [662, 403] on button "Cancelar item" at bounding box center [661, 402] width 99 height 33
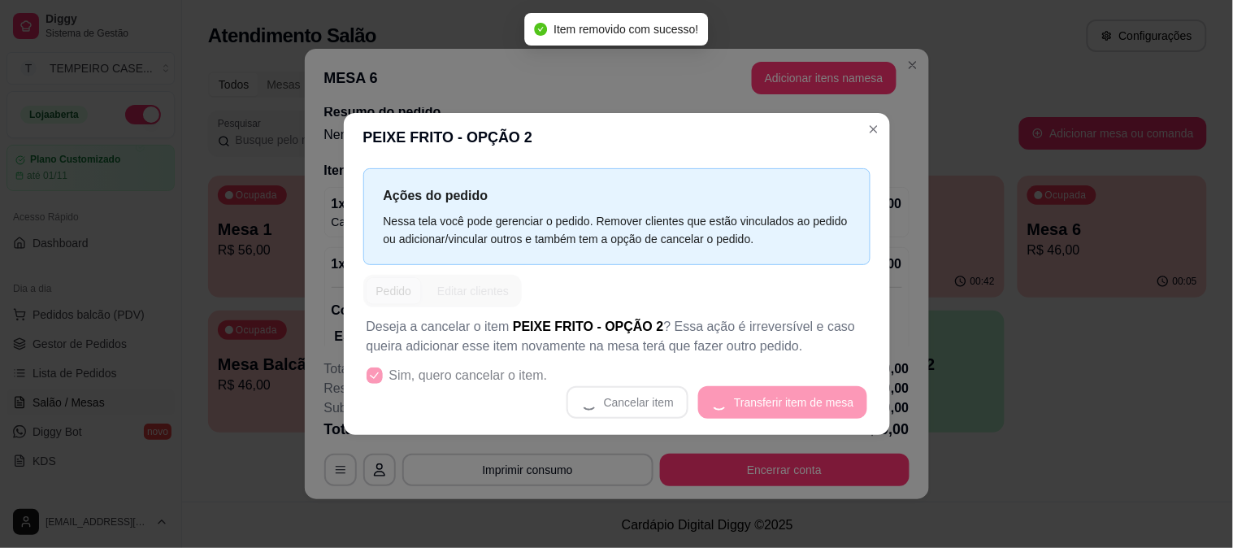
scroll to position [0, 0]
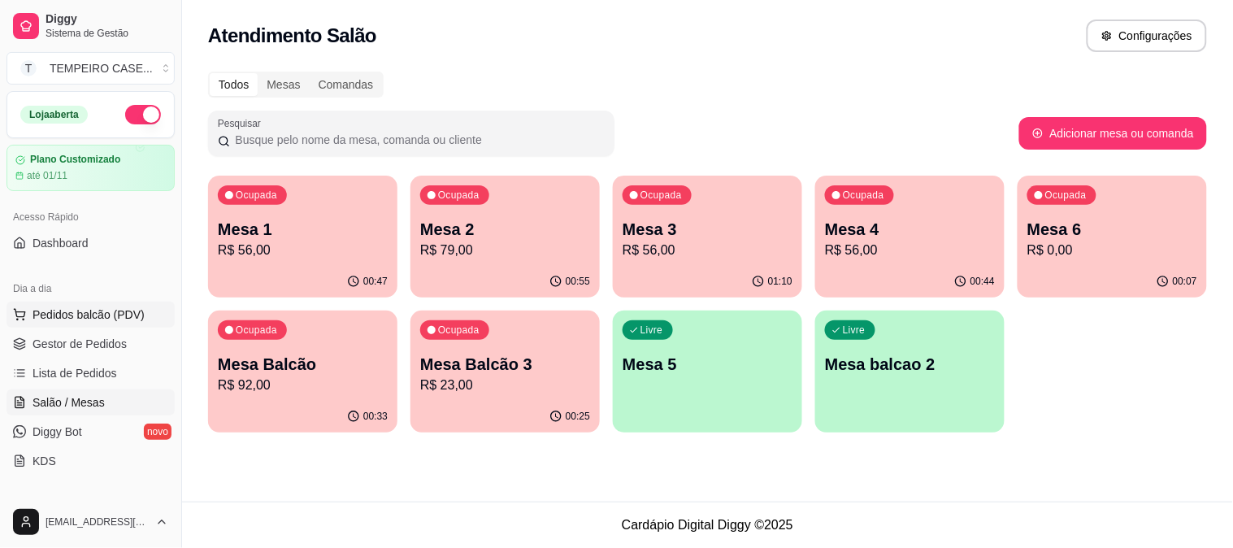
click at [42, 326] on button "Pedidos balcão (PDV)" at bounding box center [91, 315] width 168 height 26
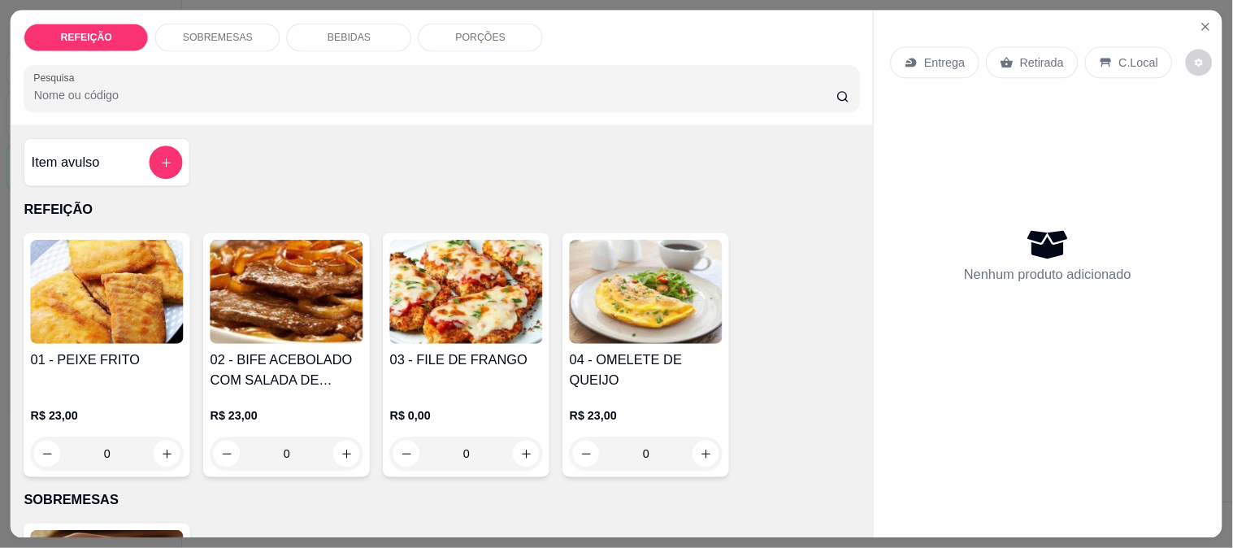
click at [46, 336] on img at bounding box center [107, 292] width 153 height 104
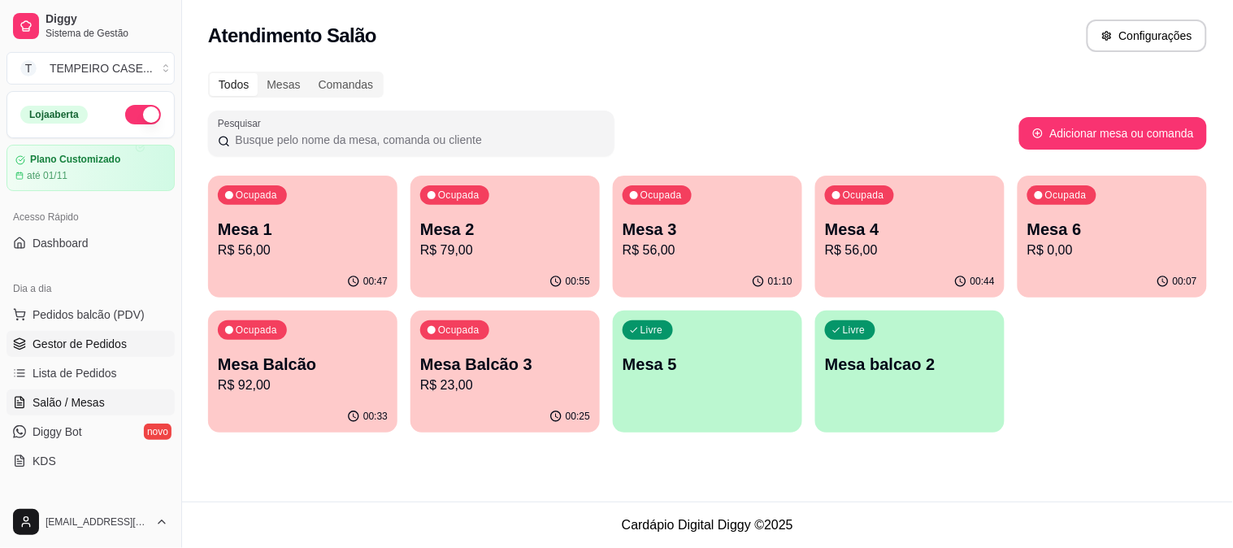
click at [78, 347] on span "Gestor de Pedidos" at bounding box center [80, 344] width 94 height 16
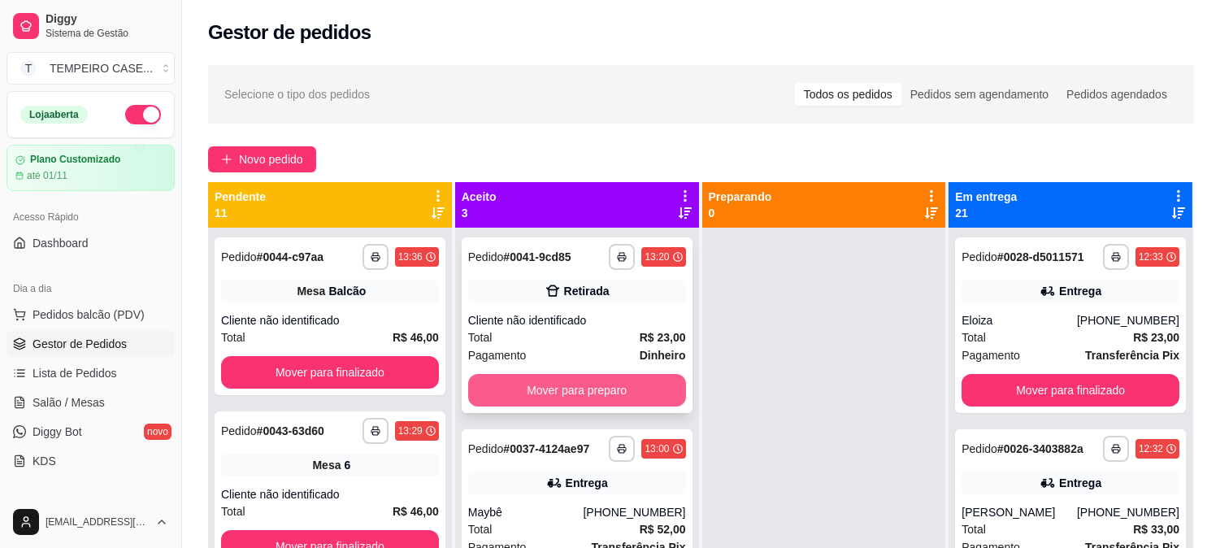
click at [549, 395] on button "Mover para preparo" at bounding box center [577, 390] width 218 height 33
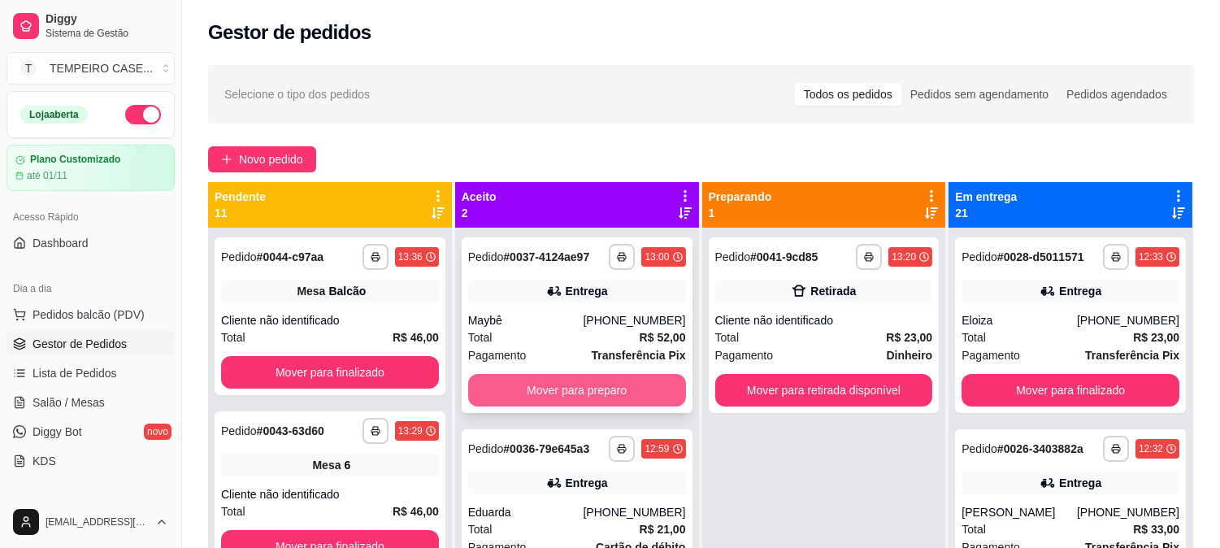
click at [587, 393] on button "Mover para preparo" at bounding box center [577, 390] width 218 height 33
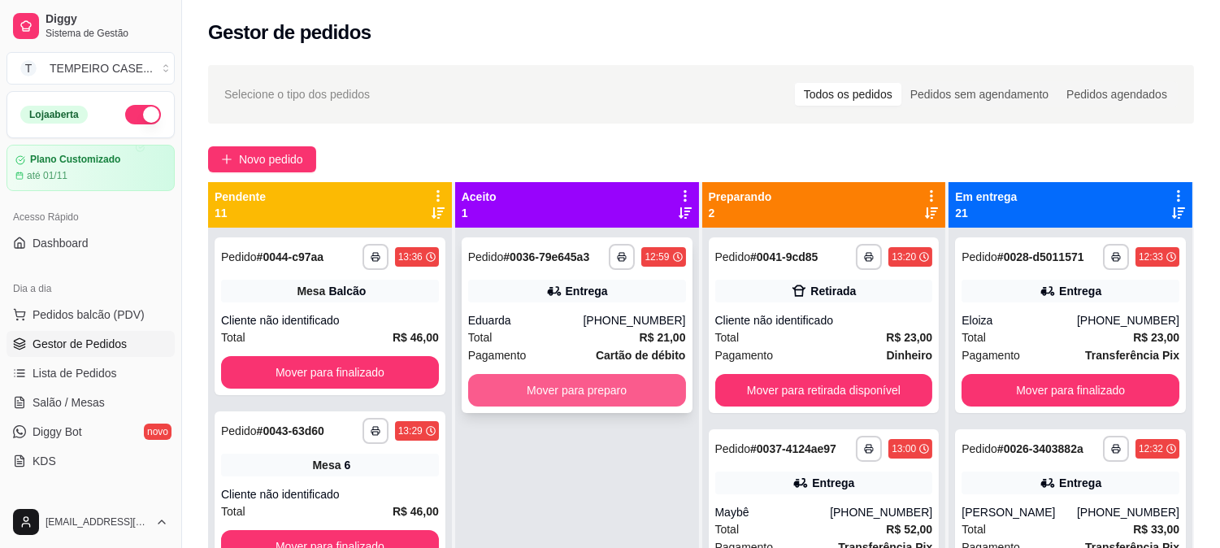
click at [606, 394] on button "Mover para preparo" at bounding box center [577, 390] width 218 height 33
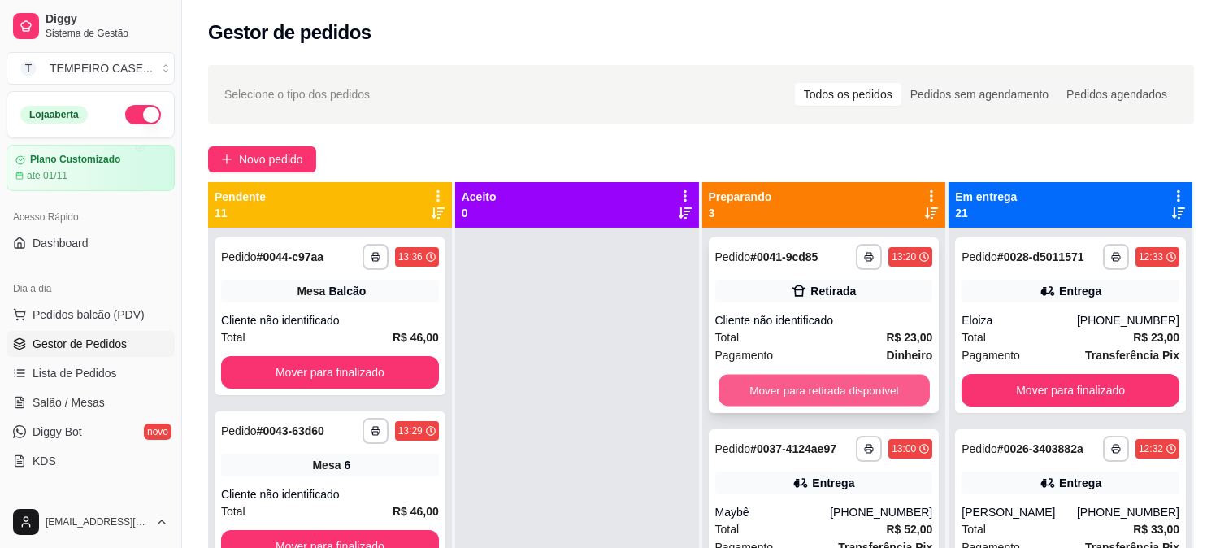
click at [849, 398] on button "Mover para retirada disponível" at bounding box center [823, 391] width 211 height 32
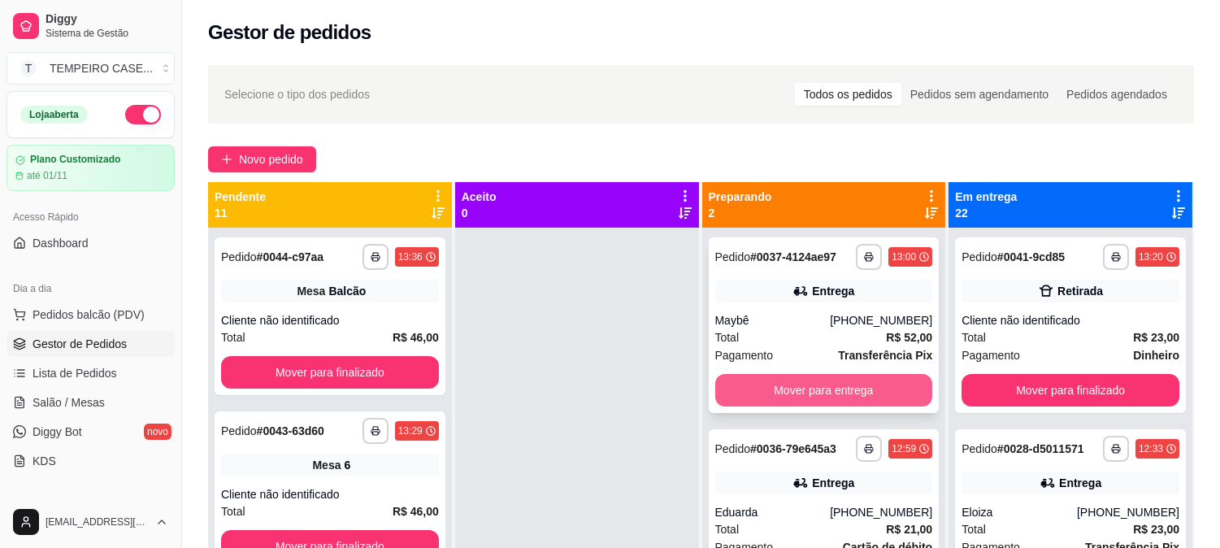
click at [822, 402] on button "Mover para entrega" at bounding box center [824, 390] width 218 height 33
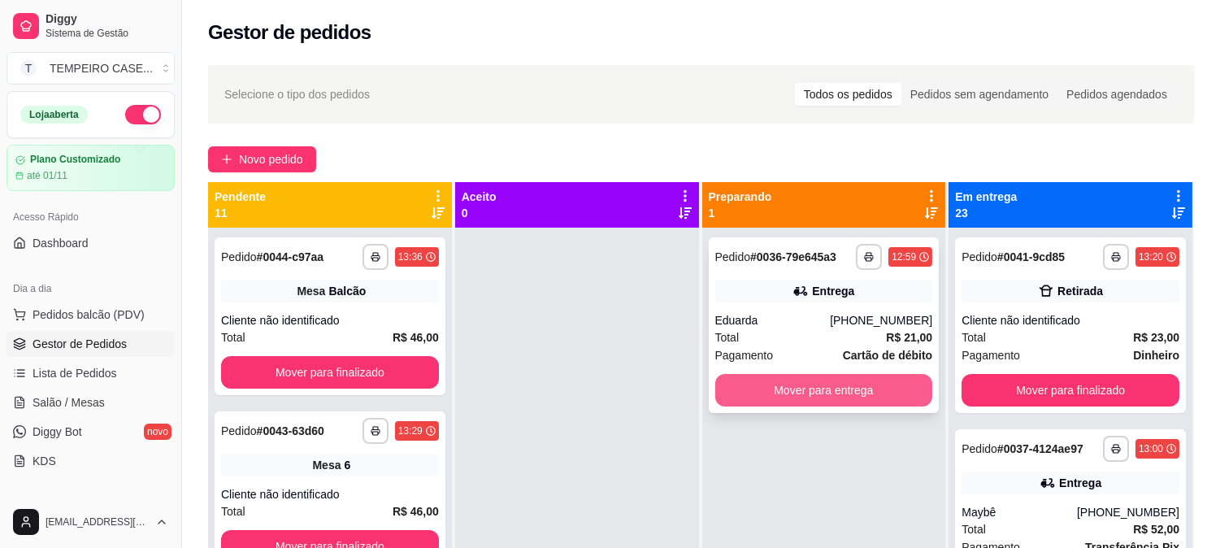
click at [809, 401] on button "Mover para entrega" at bounding box center [824, 390] width 218 height 33
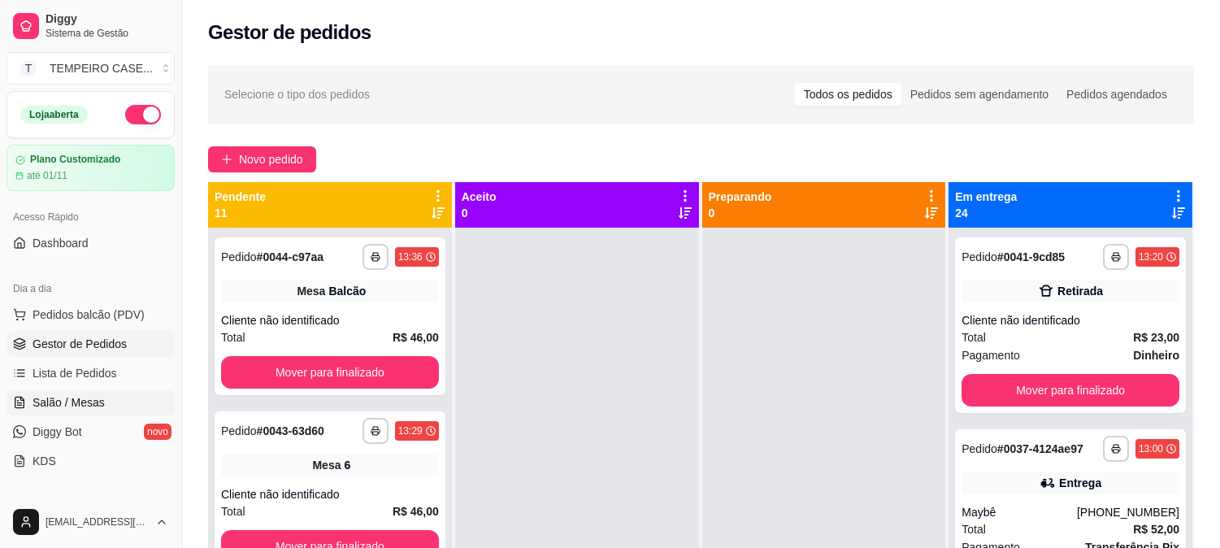
click at [83, 402] on span "Salão / Mesas" at bounding box center [69, 402] width 72 height 16
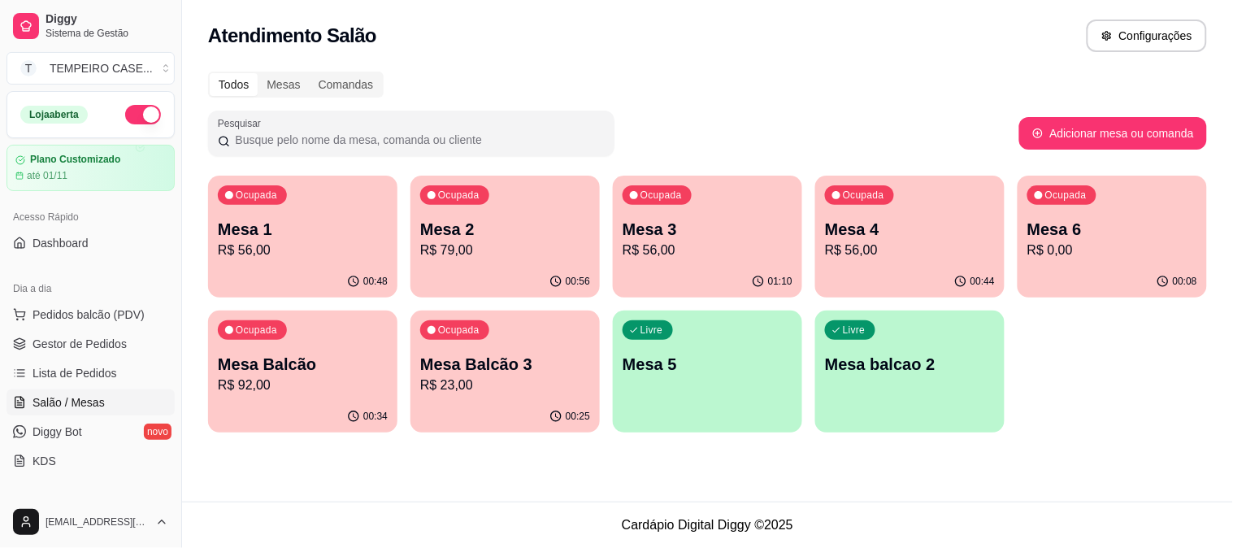
click at [535, 267] on div "00:56" at bounding box center [504, 282] width 189 height 32
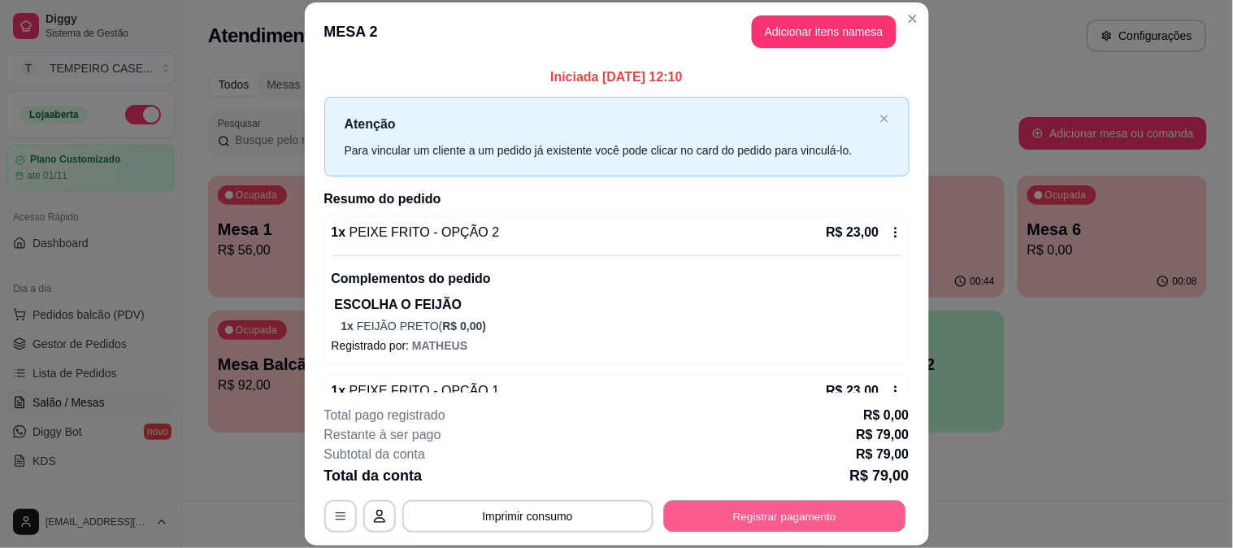
click at [791, 509] on button "Registrar pagamento" at bounding box center [784, 516] width 242 height 32
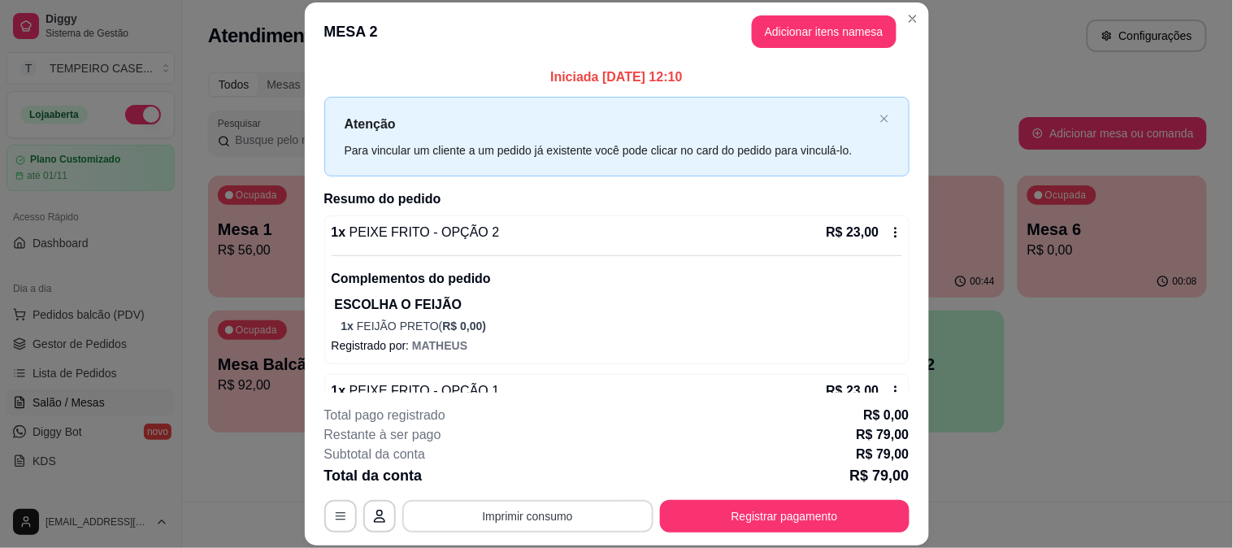
click at [553, 531] on button "Imprimir consumo" at bounding box center [527, 516] width 251 height 33
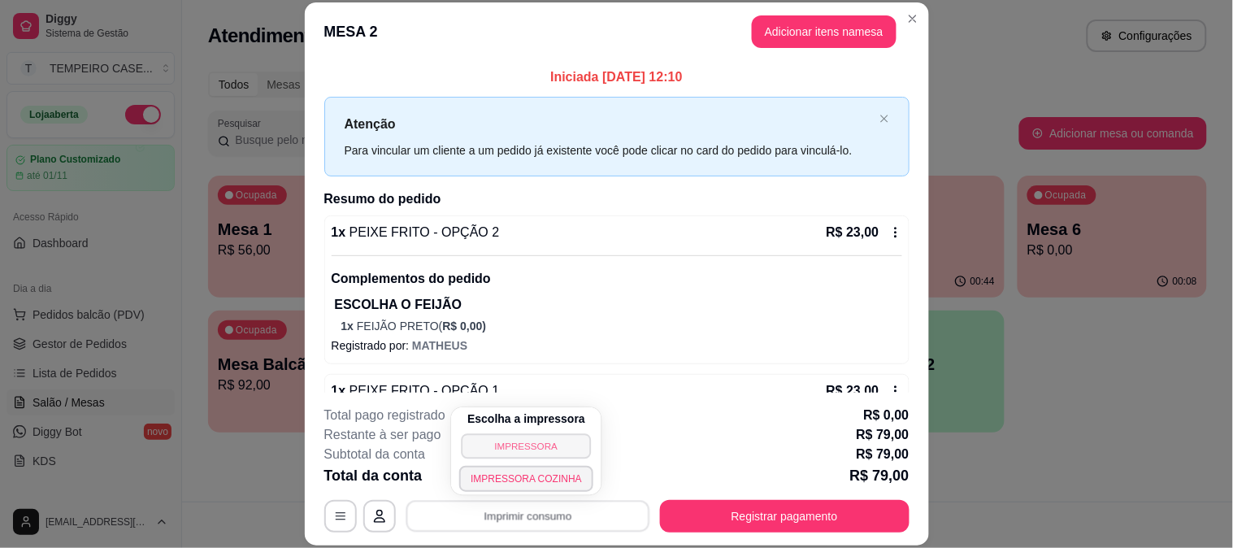
click at [564, 440] on button "IMPRESSORA" at bounding box center [527, 445] width 130 height 25
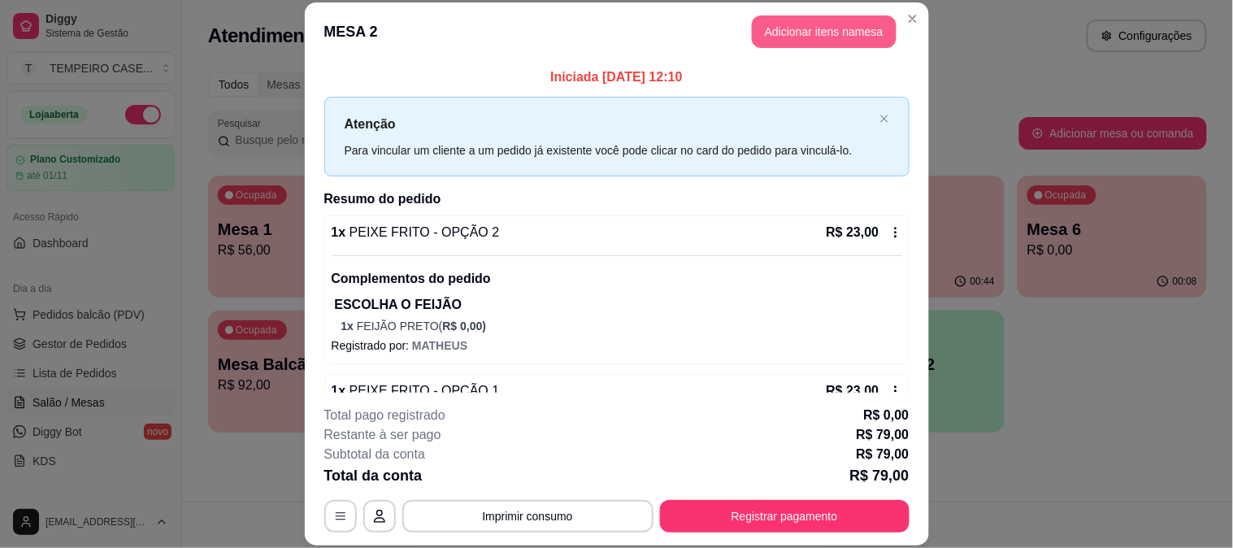
click at [767, 24] on button "Adicionar itens na mesa" at bounding box center [824, 31] width 145 height 33
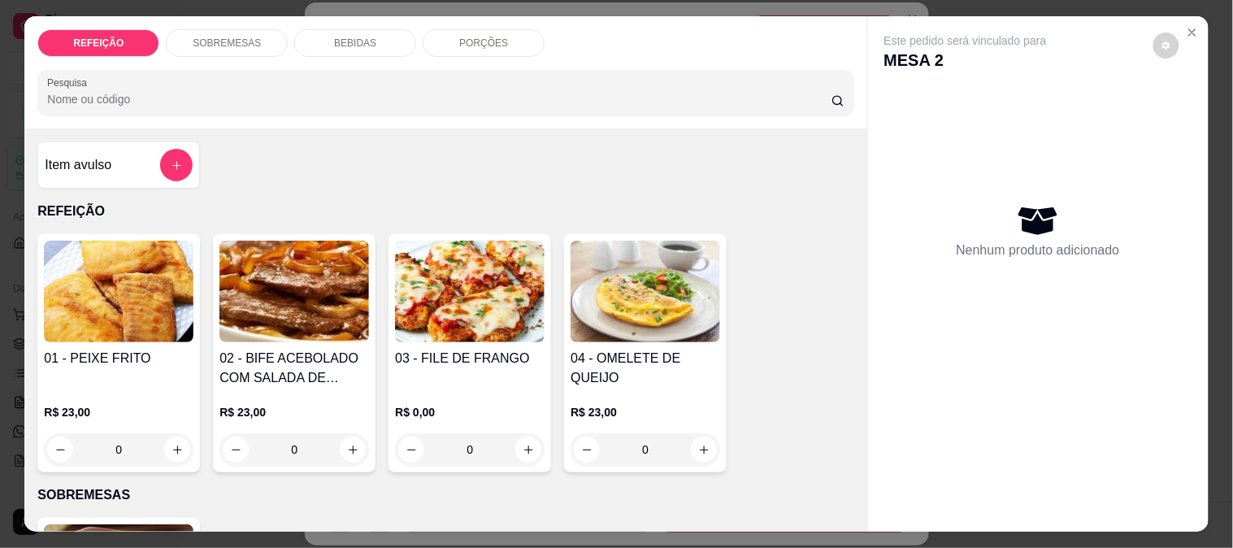
click at [377, 33] on div "BEBIDAS" at bounding box center [355, 43] width 122 height 28
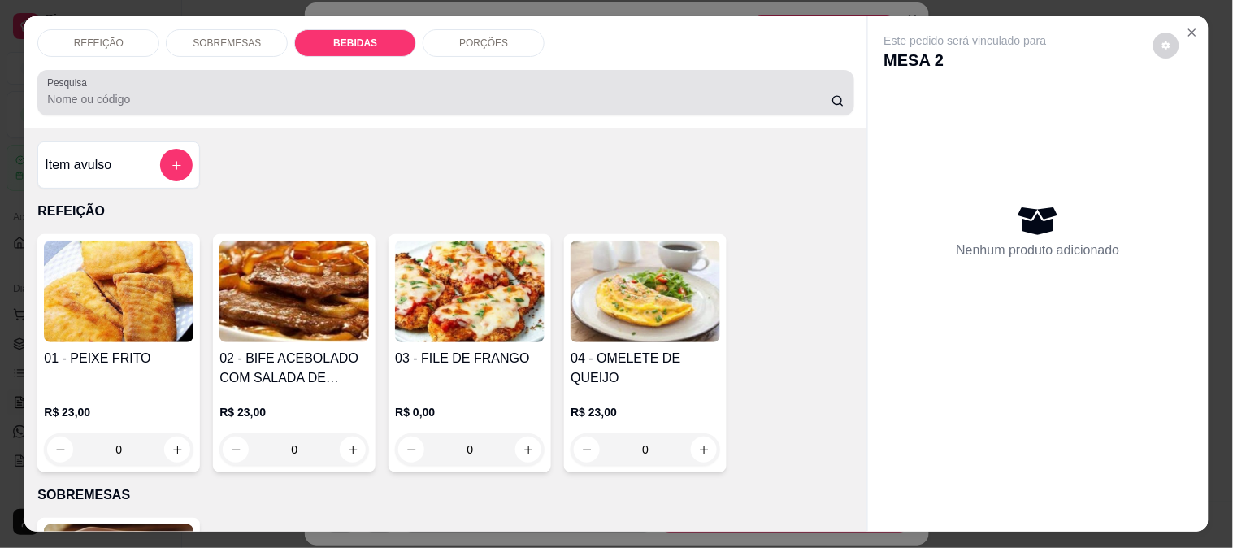
scroll to position [42, 0]
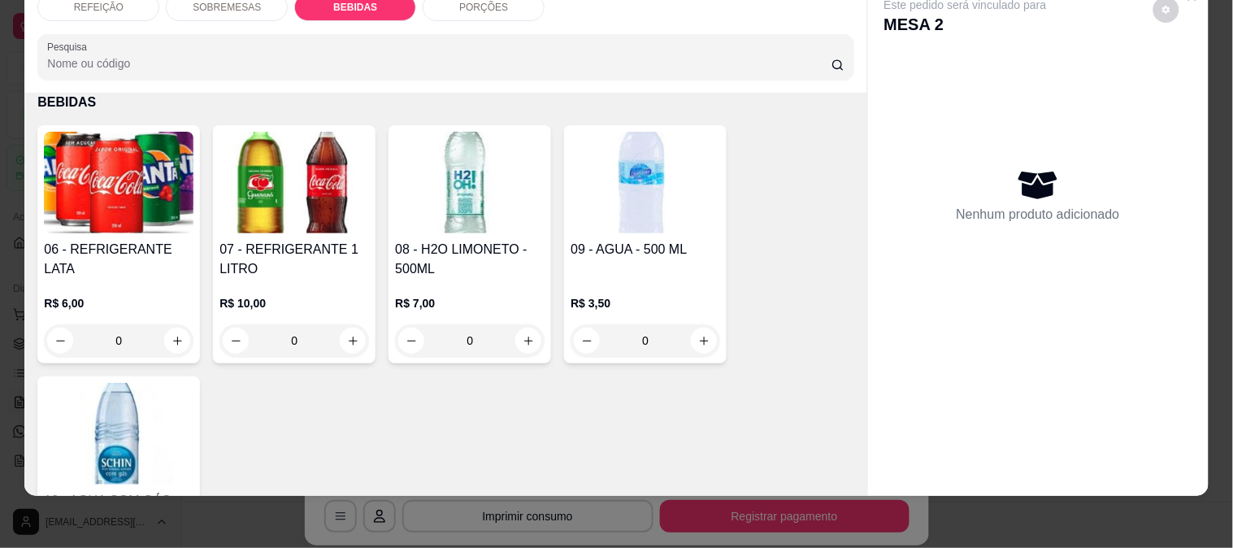
click at [455, 183] on img at bounding box center [470, 183] width 150 height 102
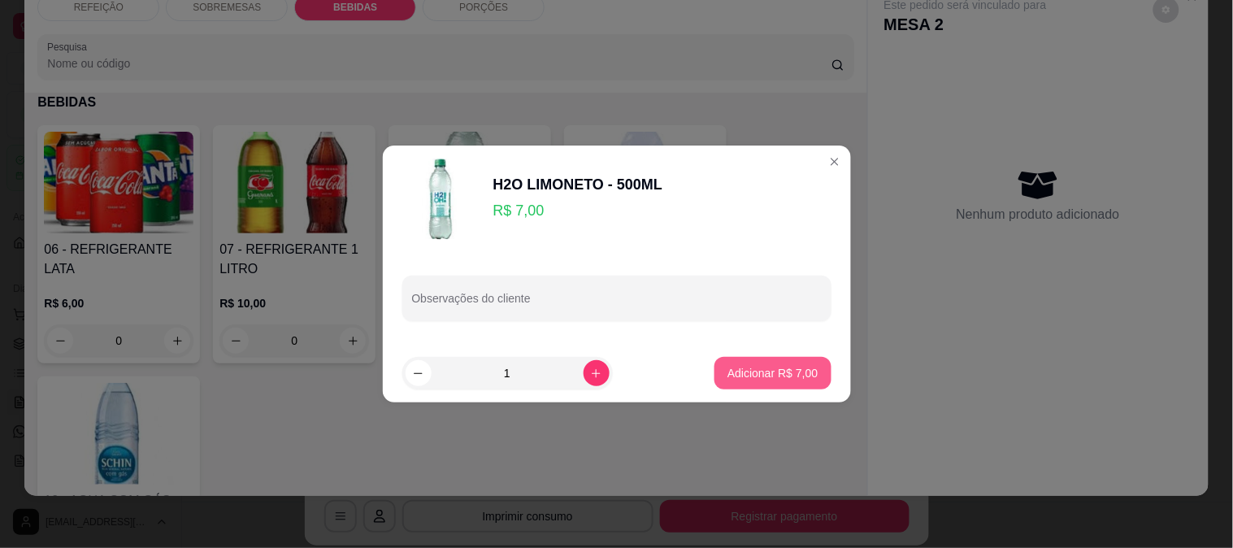
click at [783, 370] on p "Adicionar R$ 7,00" at bounding box center [772, 373] width 90 height 16
type input "1"
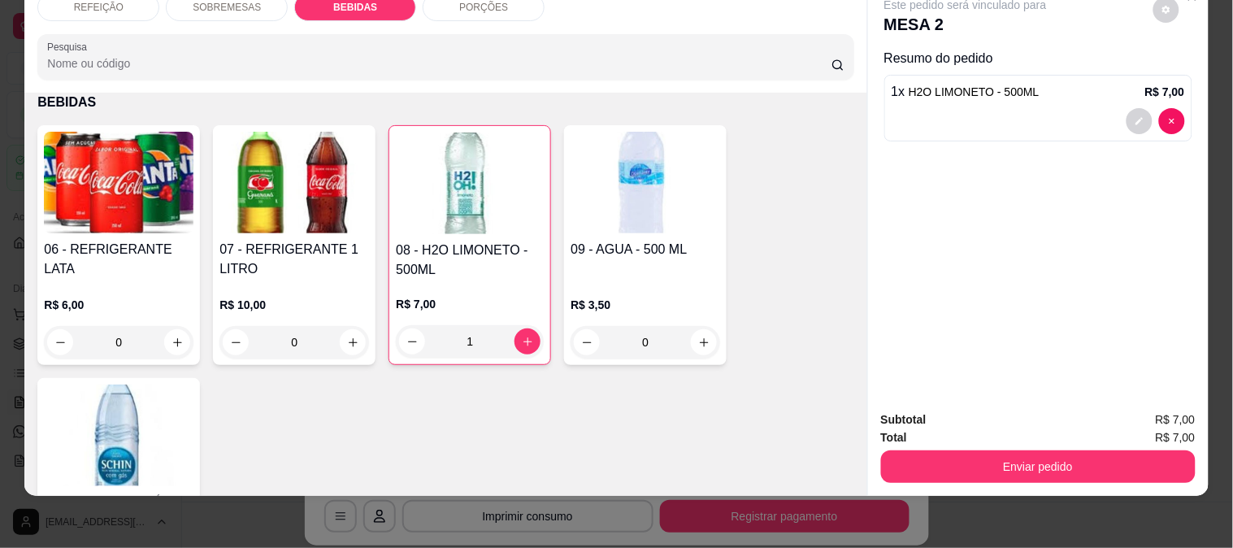
click at [93, 240] on h4 "06 - REFRIGERANTE LATA" at bounding box center [119, 259] width 150 height 39
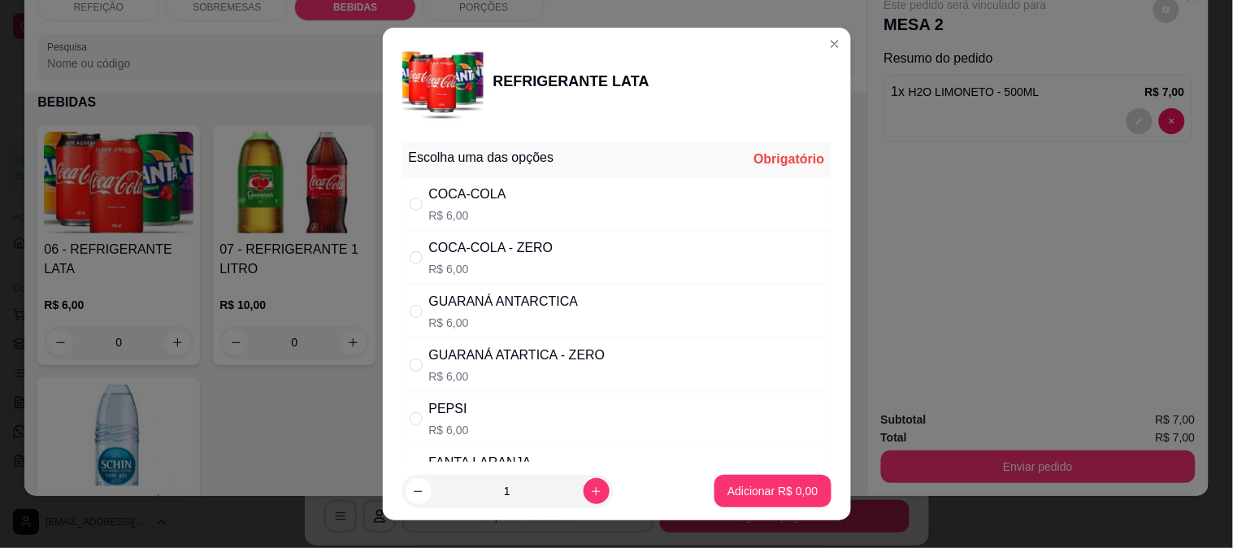
click at [534, 249] on div "COCA-COLA - ZERO" at bounding box center [491, 248] width 124 height 20
radio input "true"
click at [762, 497] on p "Adicionar R$ 6,00" at bounding box center [772, 491] width 90 height 16
type input "1"
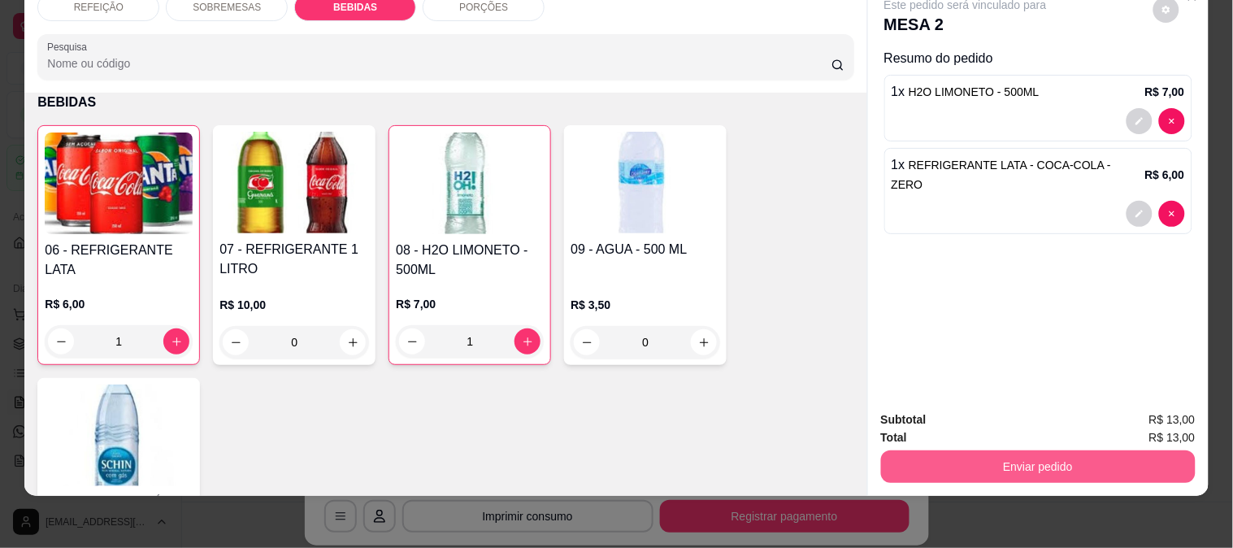
click at [982, 460] on button "Enviar pedido" at bounding box center [1038, 466] width 315 height 33
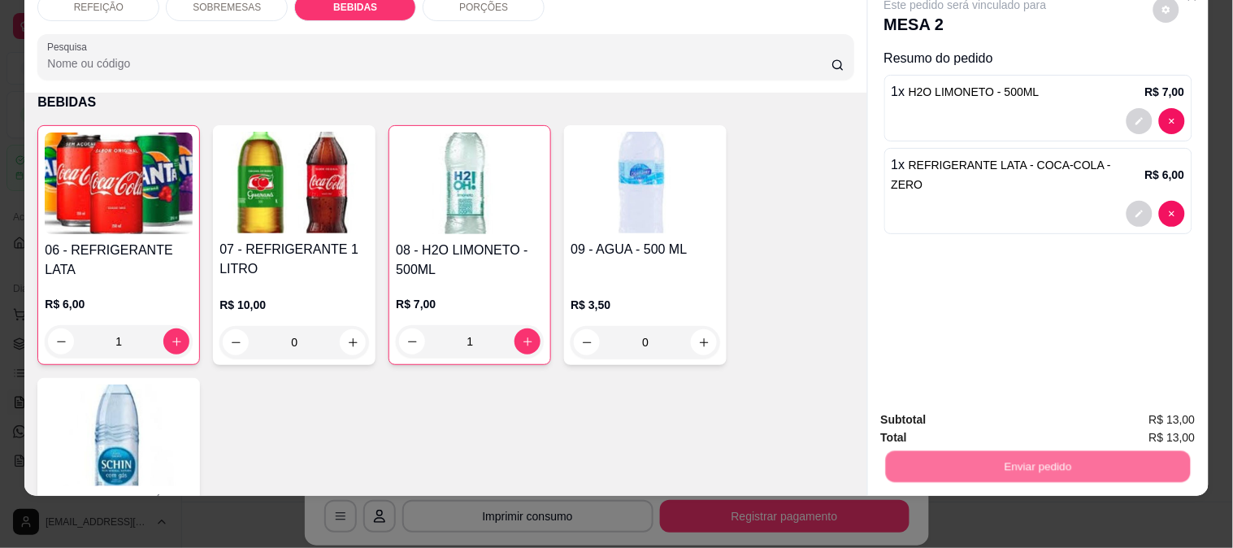
click at [1131, 410] on button "Enviar pedido" at bounding box center [1153, 412] width 92 height 31
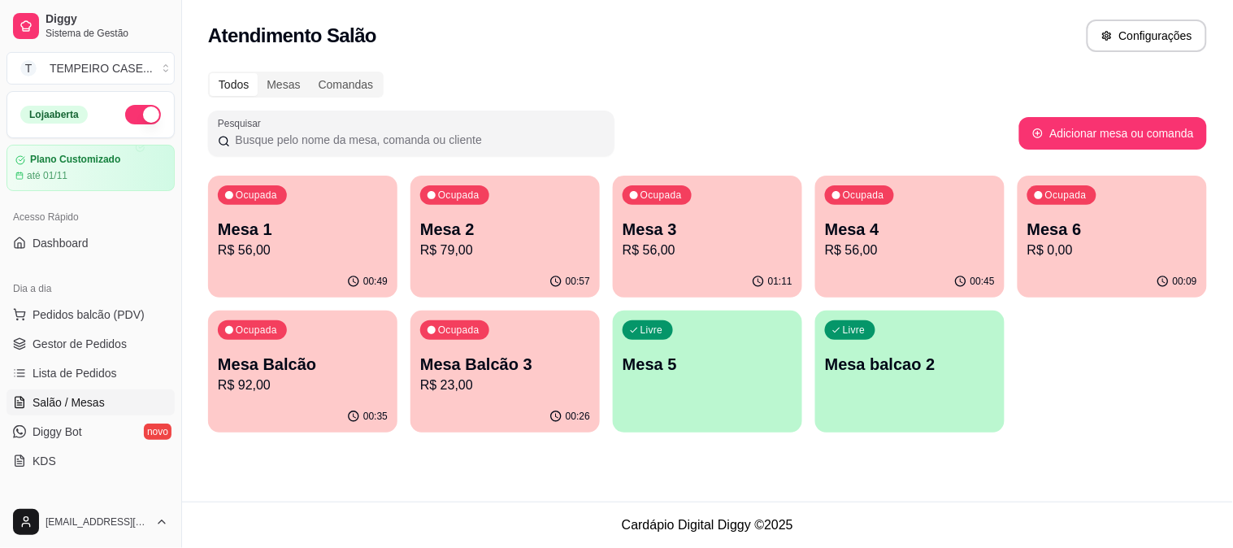
click at [664, 238] on p "Mesa 3" at bounding box center [708, 229] width 170 height 23
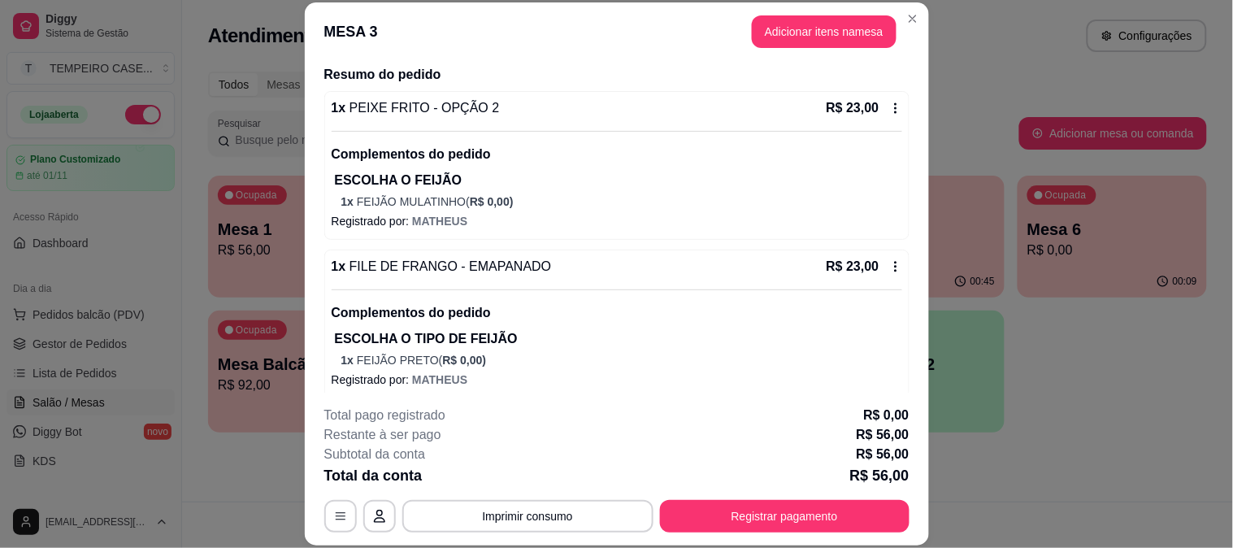
scroll to position [203, 0]
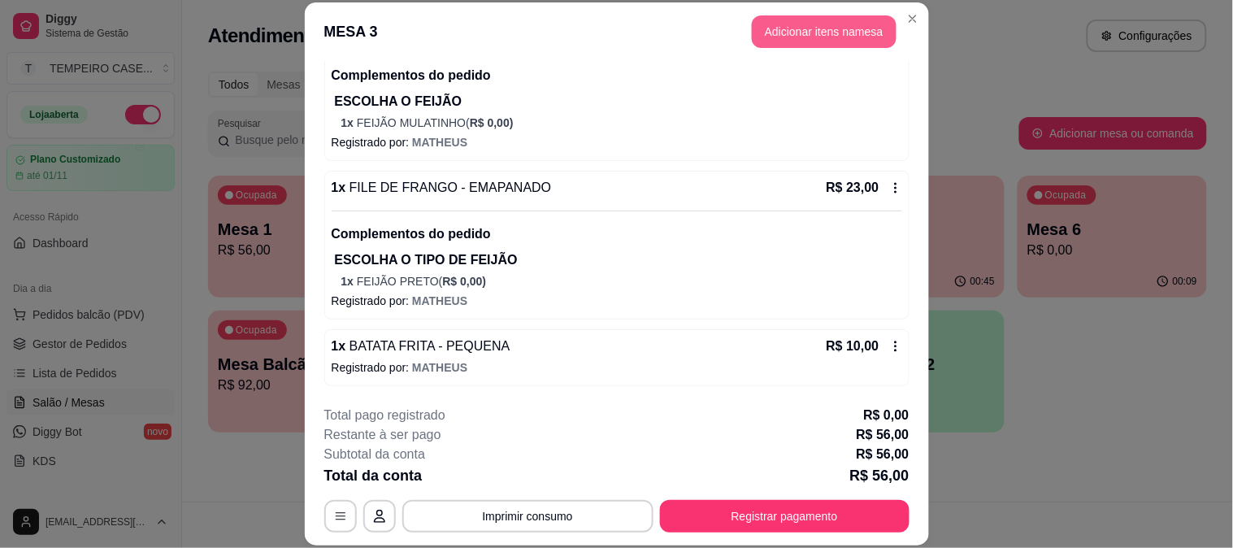
click at [783, 37] on button "Adicionar itens na mesa" at bounding box center [824, 31] width 145 height 33
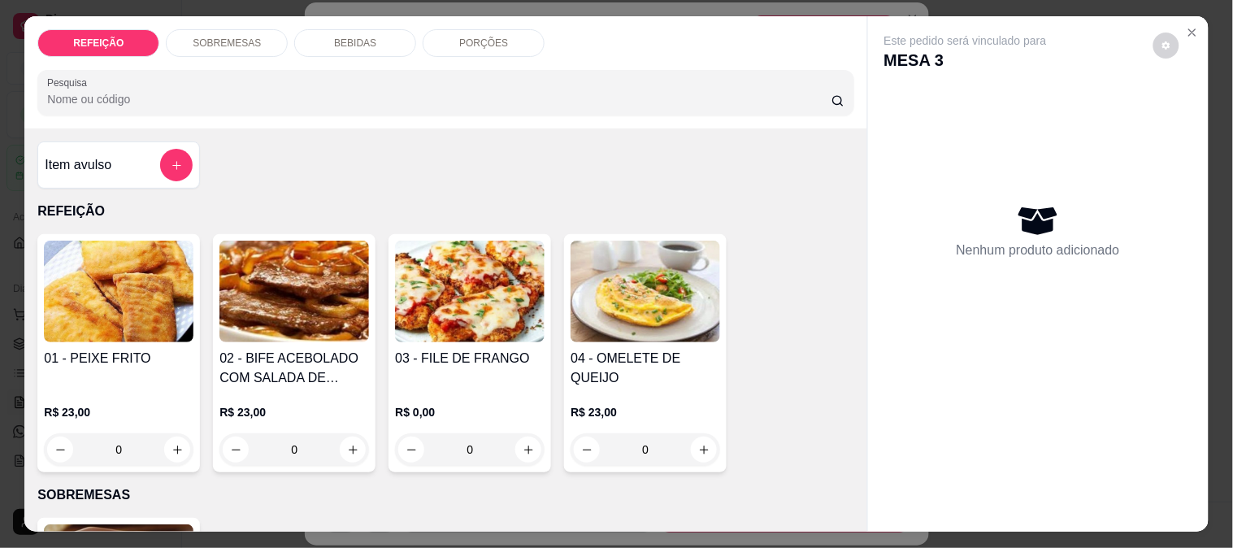
click at [375, 29] on div "BEBIDAS" at bounding box center [355, 43] width 122 height 28
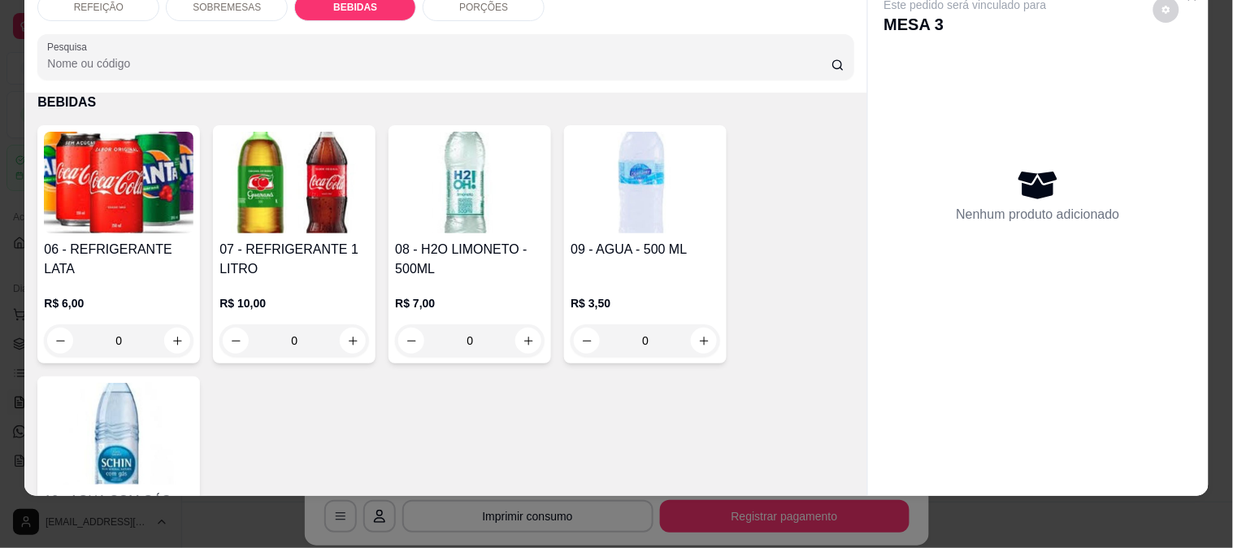
click at [258, 167] on img at bounding box center [294, 183] width 150 height 102
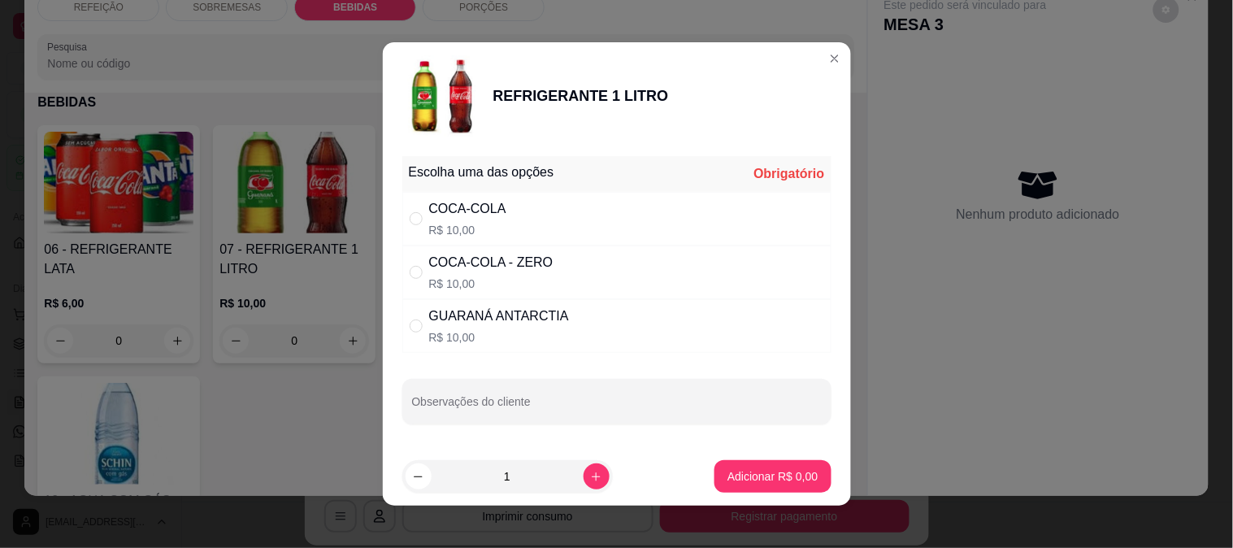
click at [420, 202] on div "COCA-COLA R$ 10,00" at bounding box center [616, 219] width 429 height 54
radio input "true"
click at [718, 461] on button "Adicionar R$ 10,00" at bounding box center [769, 477] width 119 height 32
type input "1"
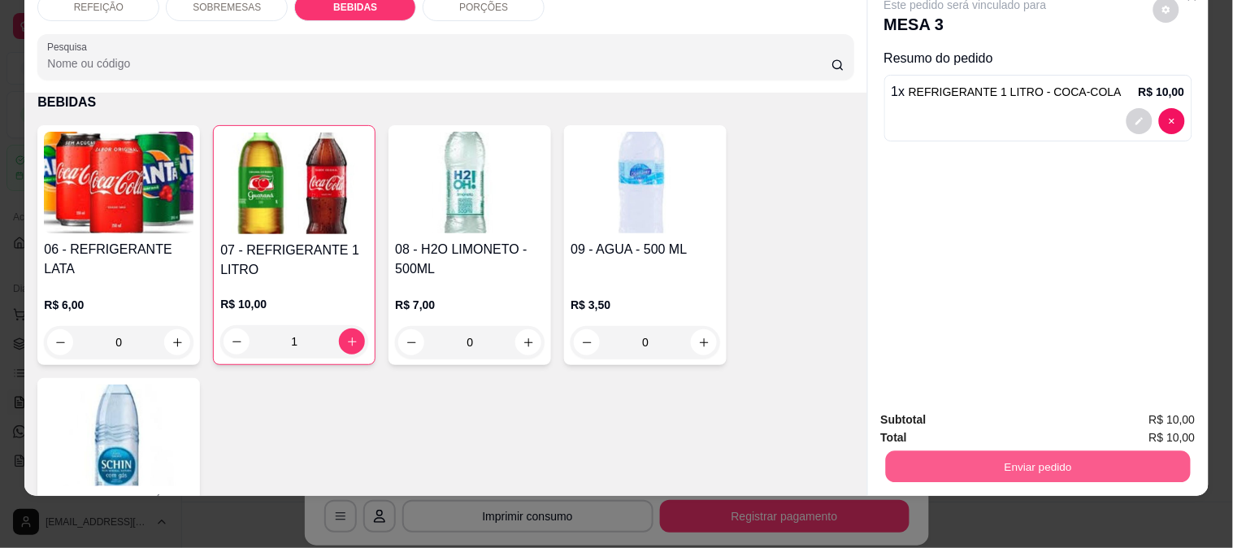
click at [921, 450] on button "Enviar pedido" at bounding box center [1037, 466] width 305 height 32
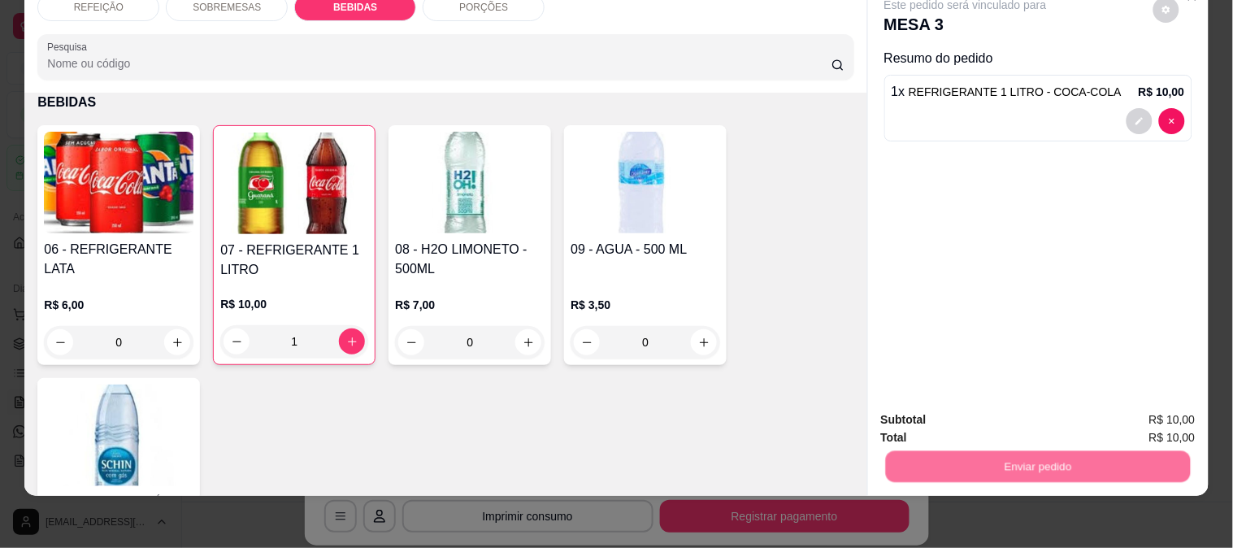
click at [1174, 407] on button "Enviar pedido" at bounding box center [1153, 413] width 92 height 31
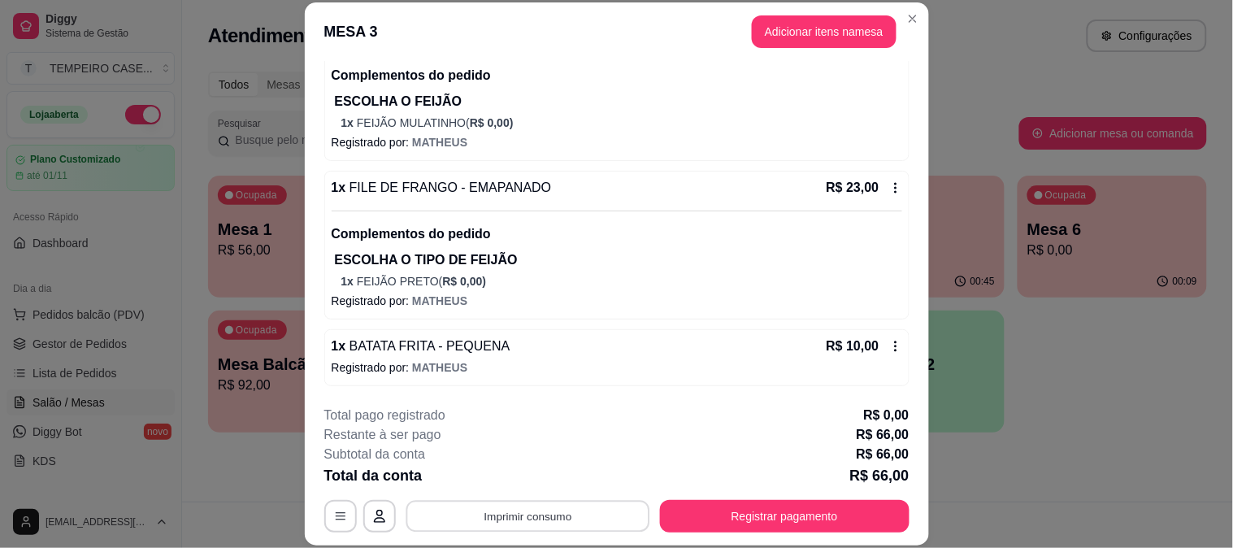
click at [544, 525] on button "Imprimir consumo" at bounding box center [528, 516] width 244 height 32
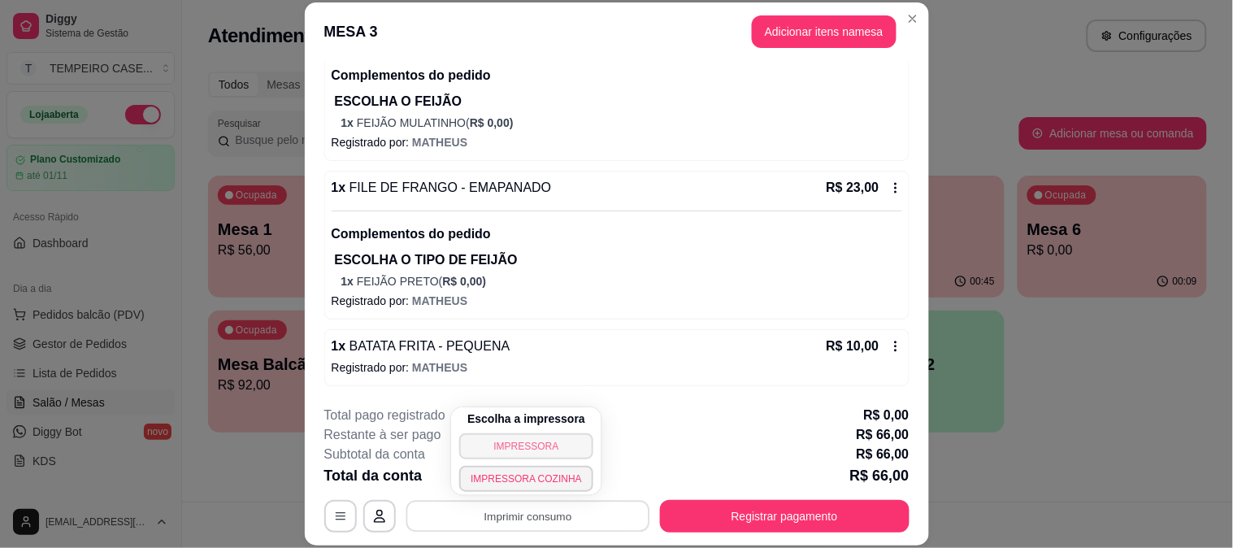
click at [532, 451] on button "IMPRESSORA" at bounding box center [526, 446] width 134 height 26
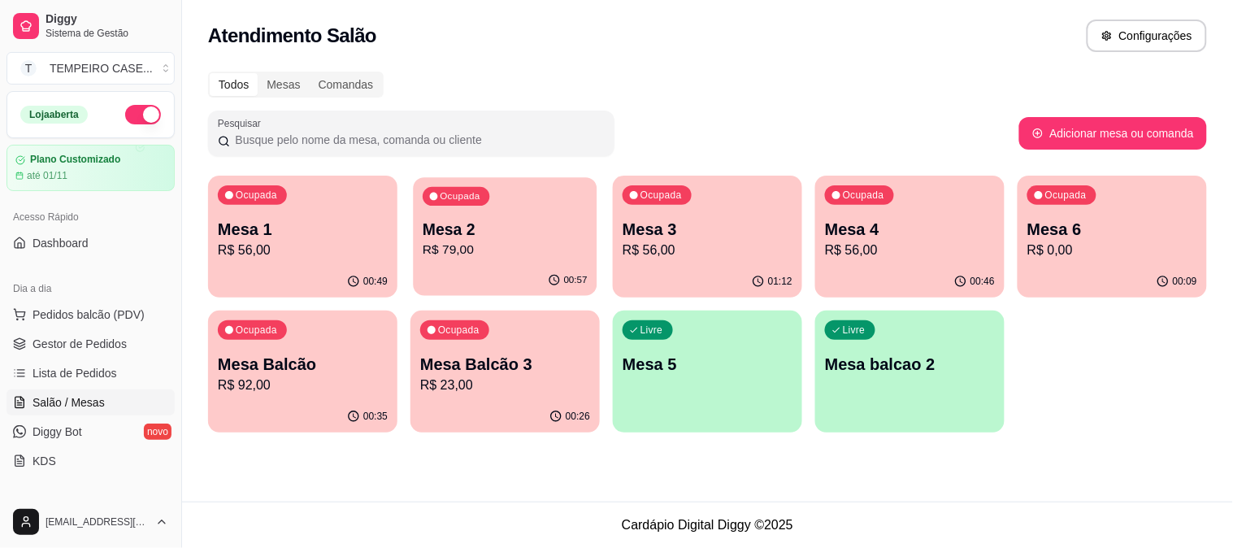
click at [466, 245] on p "R$ 79,00" at bounding box center [505, 250] width 165 height 19
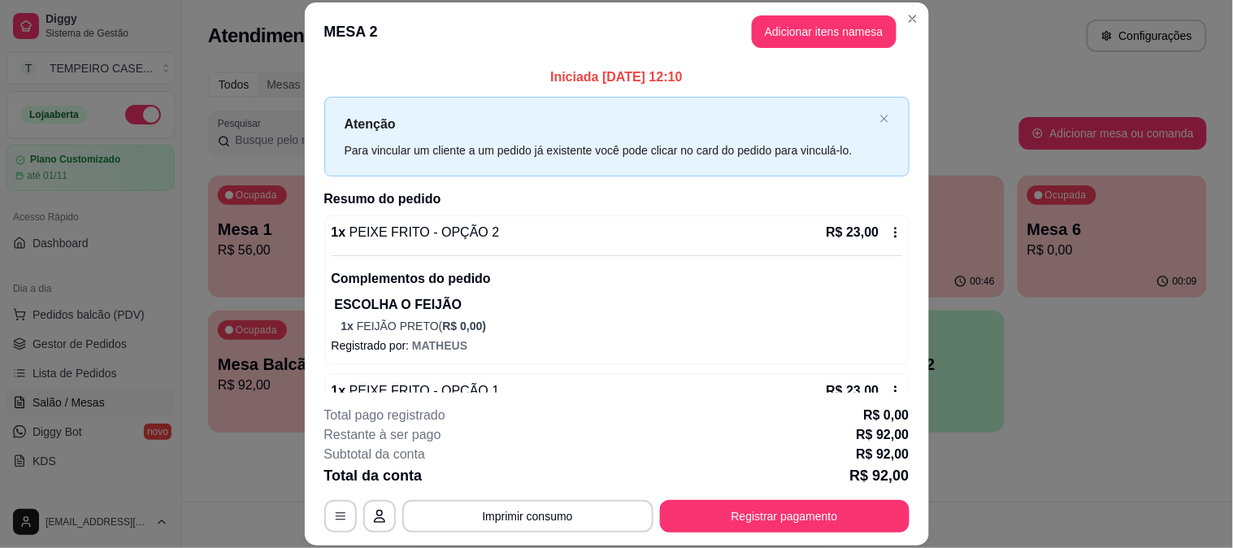
scroll to position [403, 0]
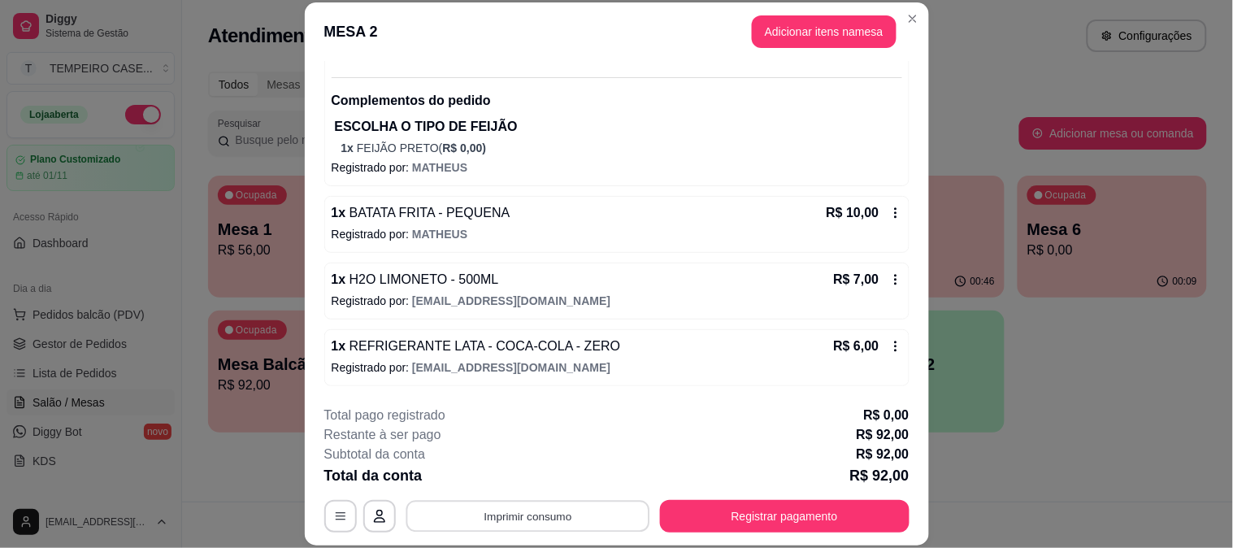
click at [572, 514] on button "Imprimir consumo" at bounding box center [528, 516] width 244 height 32
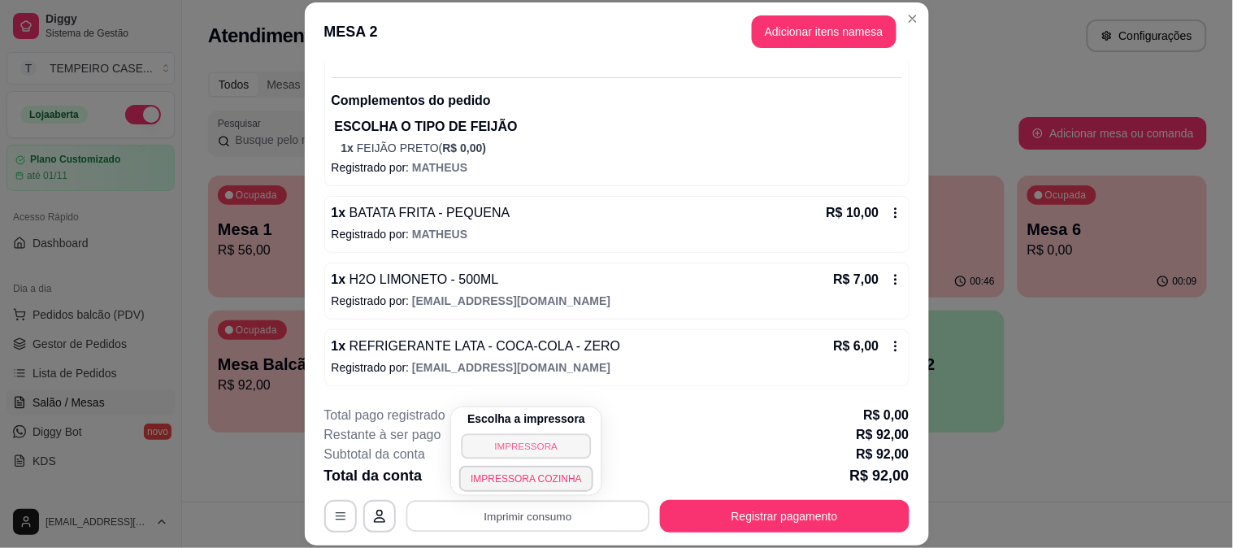
click at [545, 445] on button "IMPRESSORA" at bounding box center [527, 445] width 130 height 25
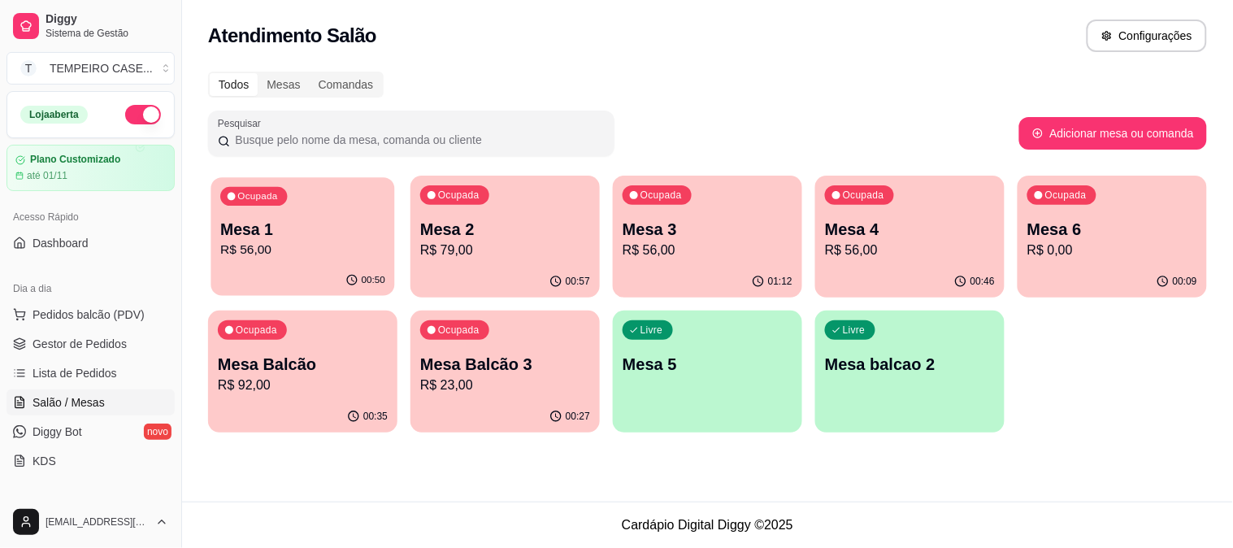
click at [264, 215] on div "Ocupada Mesa 1 R$ 56,00" at bounding box center [302, 221] width 184 height 88
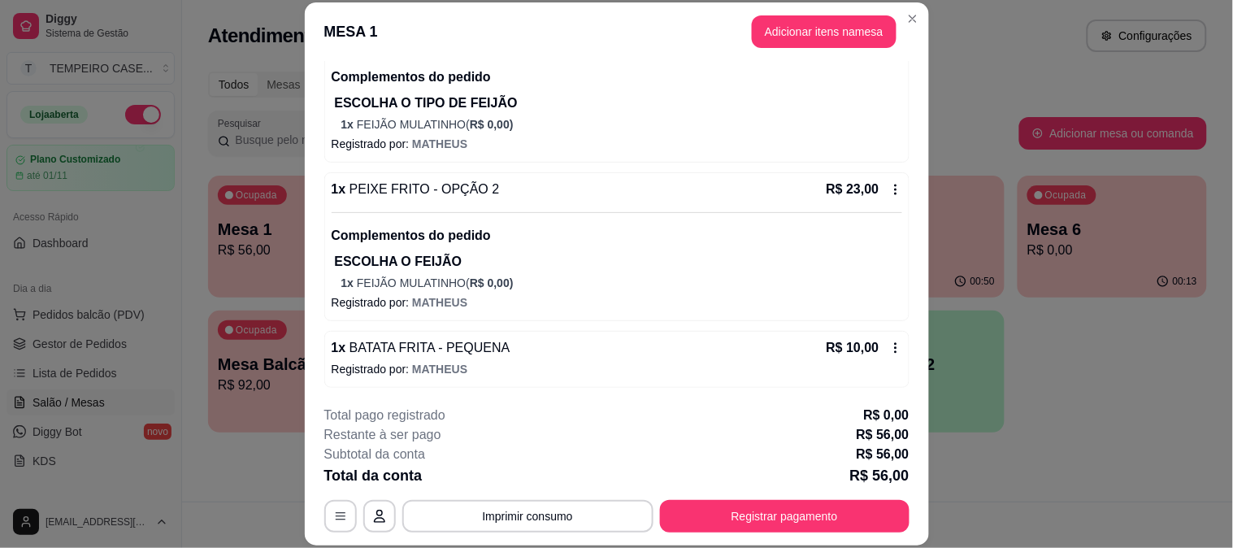
scroll to position [203, 0]
click at [814, 50] on header "MESA 1 Adicionar itens na mesa" at bounding box center [617, 31] width 624 height 59
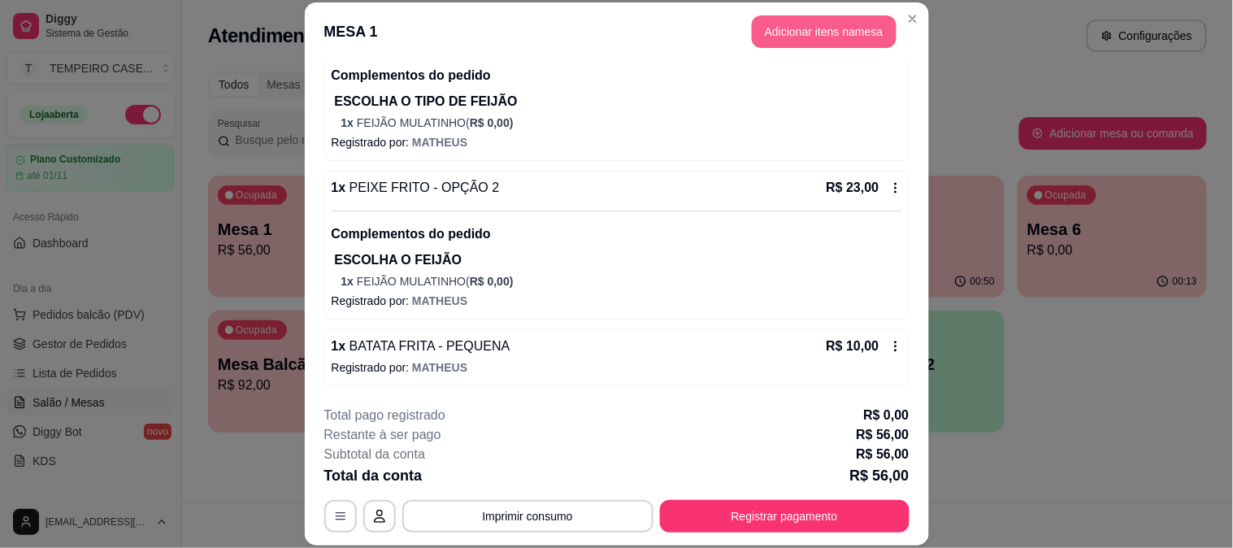
click at [814, 33] on button "Adicionar itens na mesa" at bounding box center [824, 31] width 145 height 33
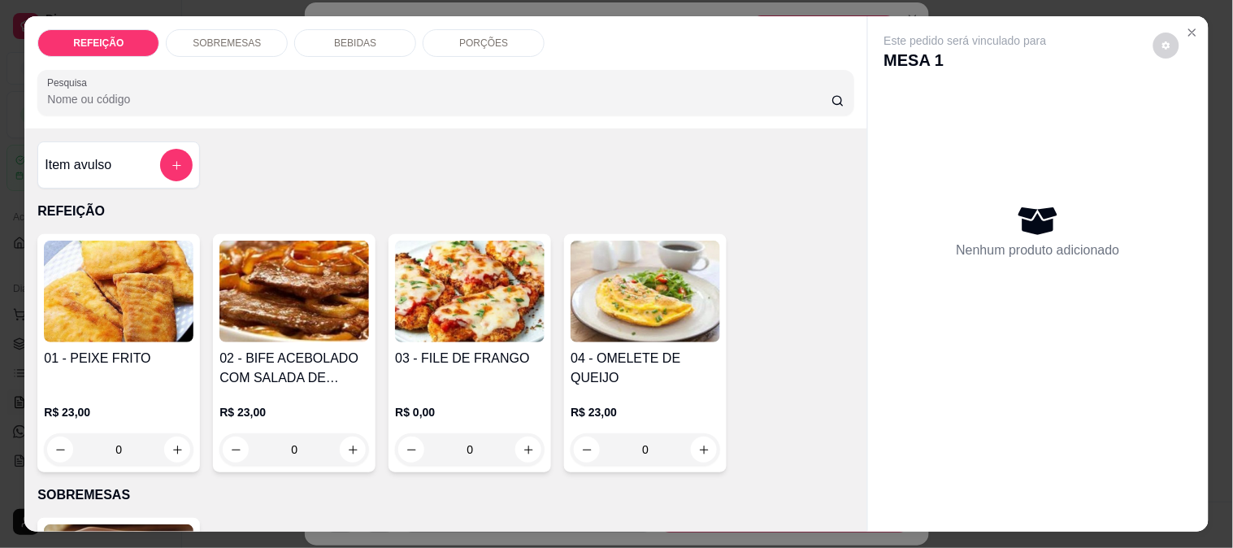
click at [483, 46] on div "PORÇÕES" at bounding box center [484, 43] width 122 height 28
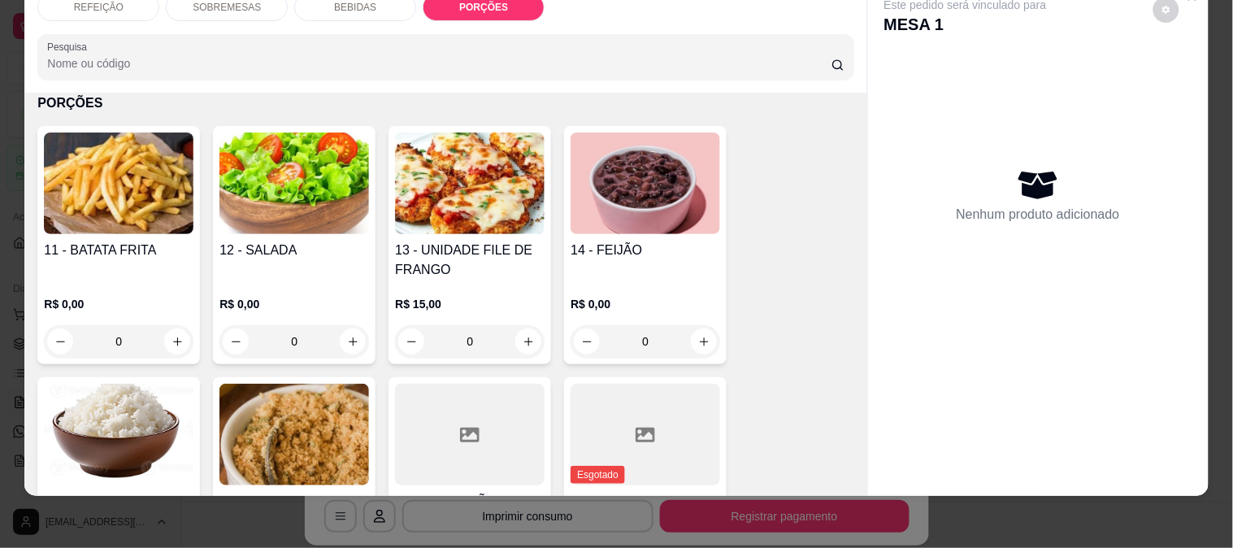
click at [61, 210] on img at bounding box center [119, 183] width 150 height 102
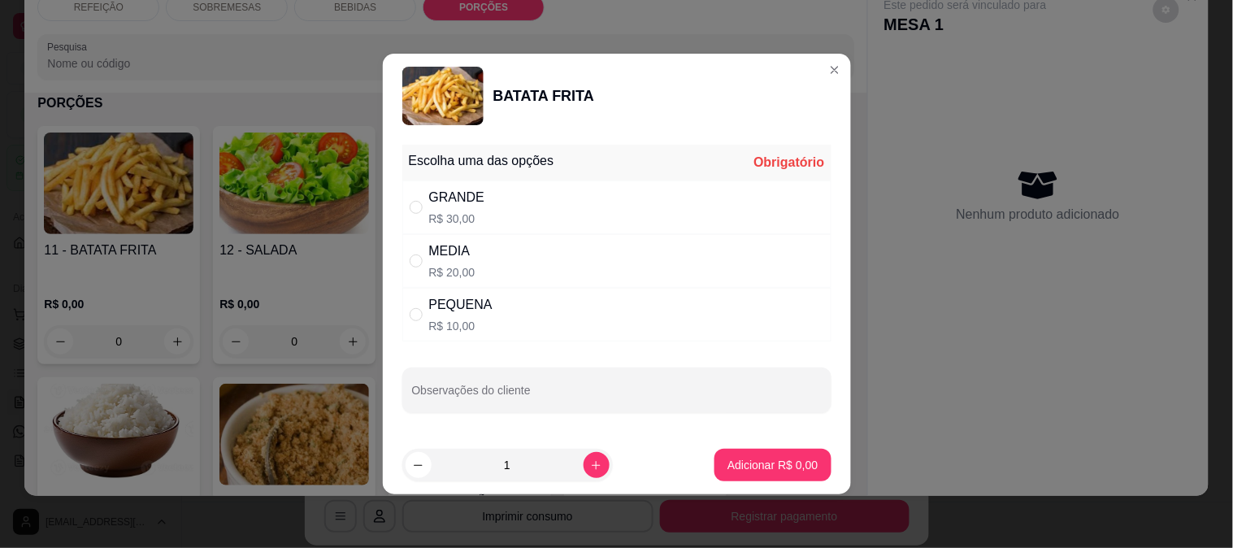
click at [558, 322] on div "PEQUENA R$ 10,00" at bounding box center [616, 315] width 429 height 54
radio input "true"
click at [761, 469] on p "Adicionar R$ 10,00" at bounding box center [769, 465] width 97 height 16
type input "1"
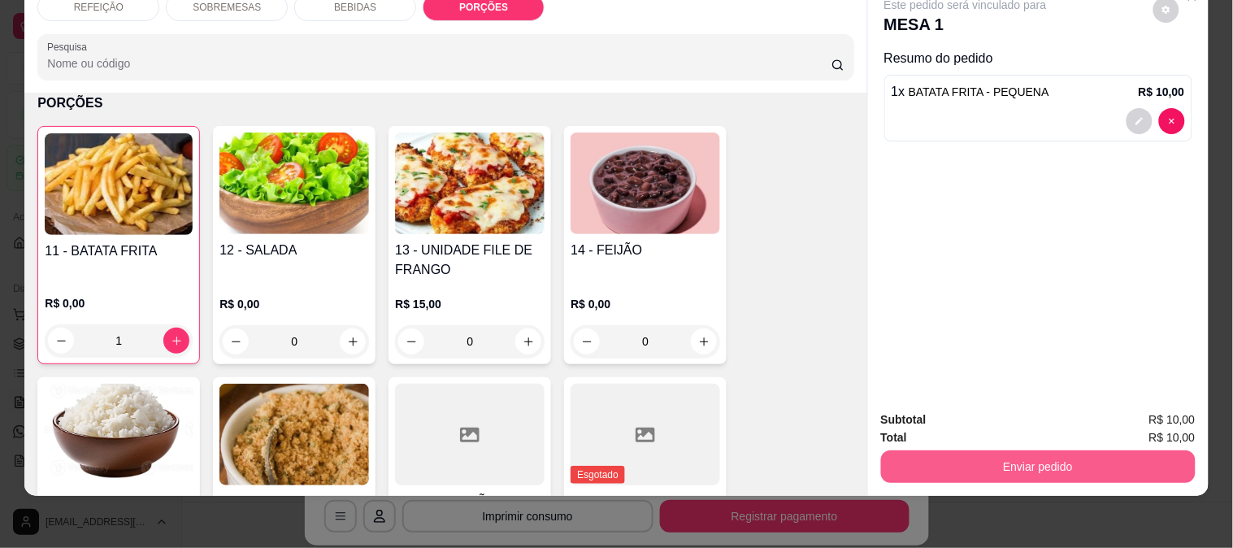
click at [1006, 455] on button "Enviar pedido" at bounding box center [1038, 466] width 315 height 33
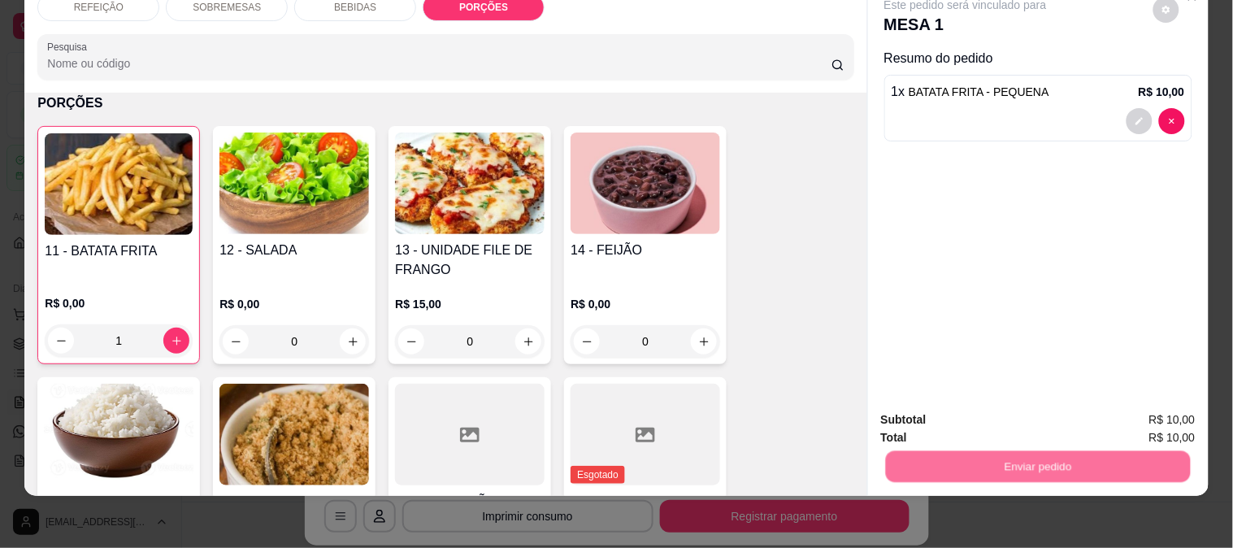
click at [1123, 406] on button "Enviar pedido" at bounding box center [1153, 413] width 92 height 31
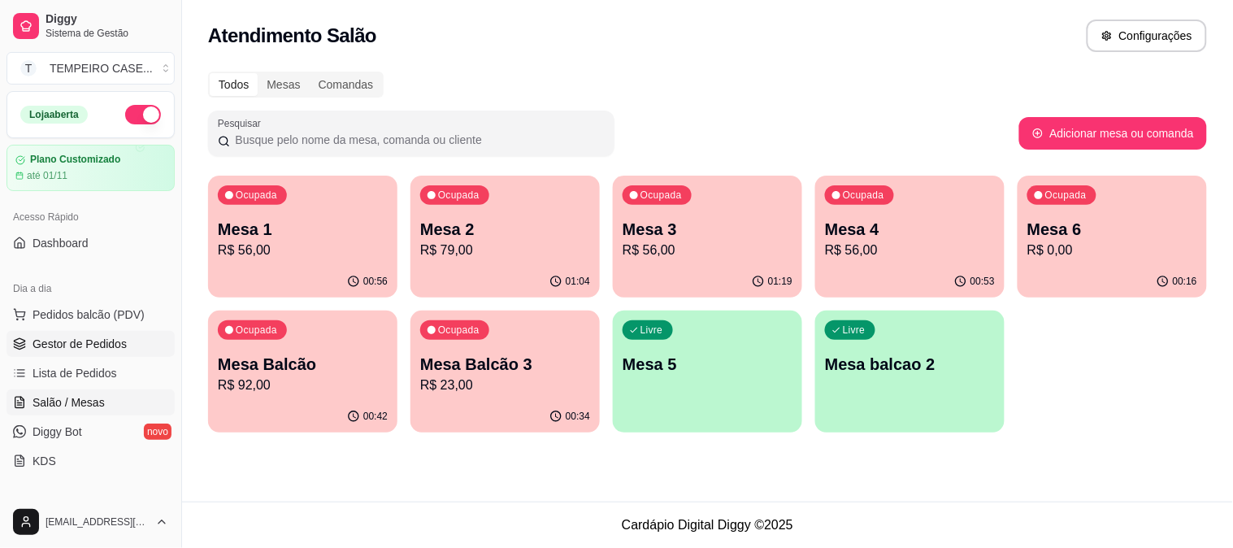
click at [71, 343] on span "Gestor de Pedidos" at bounding box center [80, 344] width 94 height 16
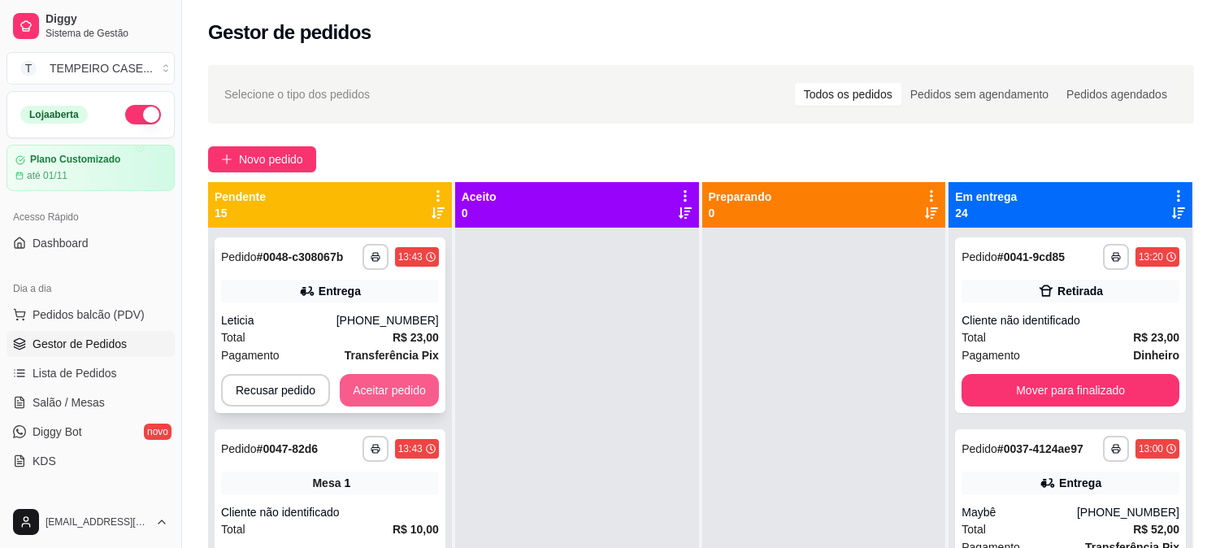
click at [385, 397] on button "Aceitar pedido" at bounding box center [389, 390] width 99 height 33
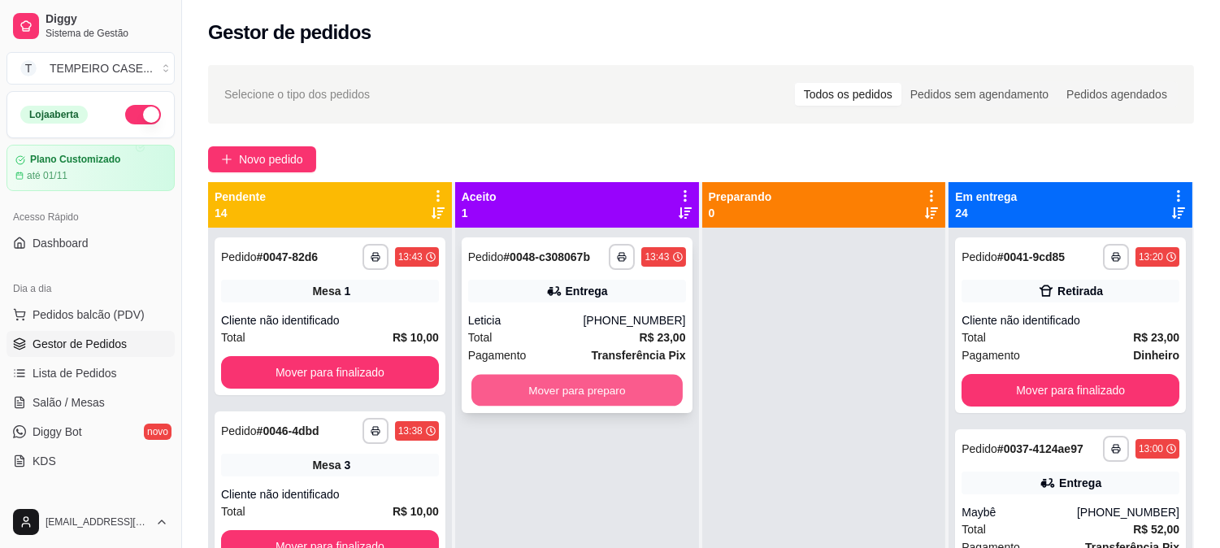
click at [557, 388] on button "Mover para preparo" at bounding box center [576, 391] width 211 height 32
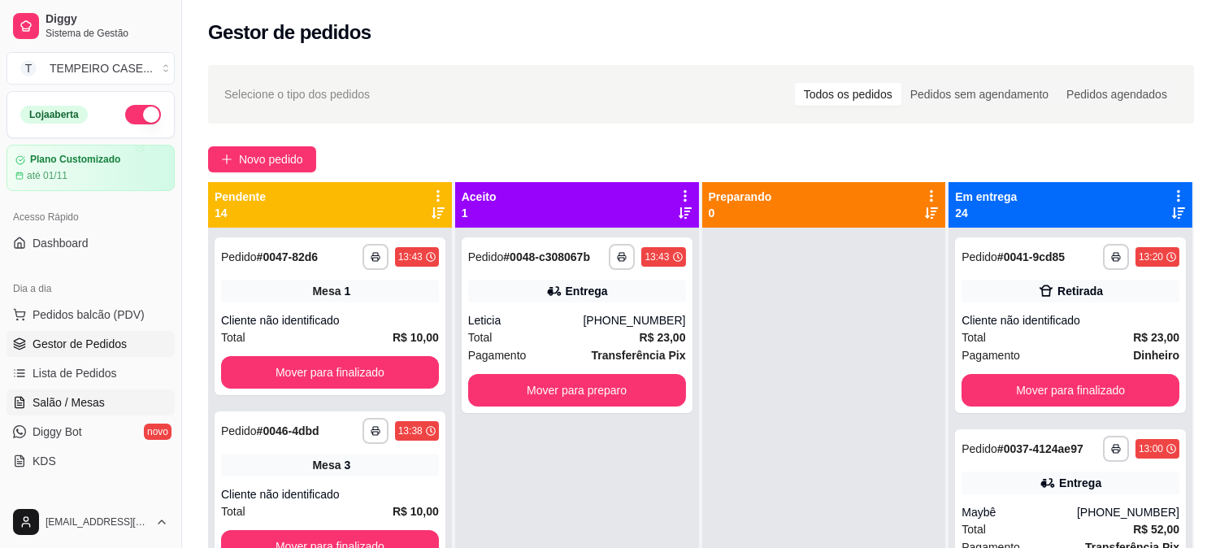
click at [51, 401] on span "Salão / Mesas" at bounding box center [69, 402] width 72 height 16
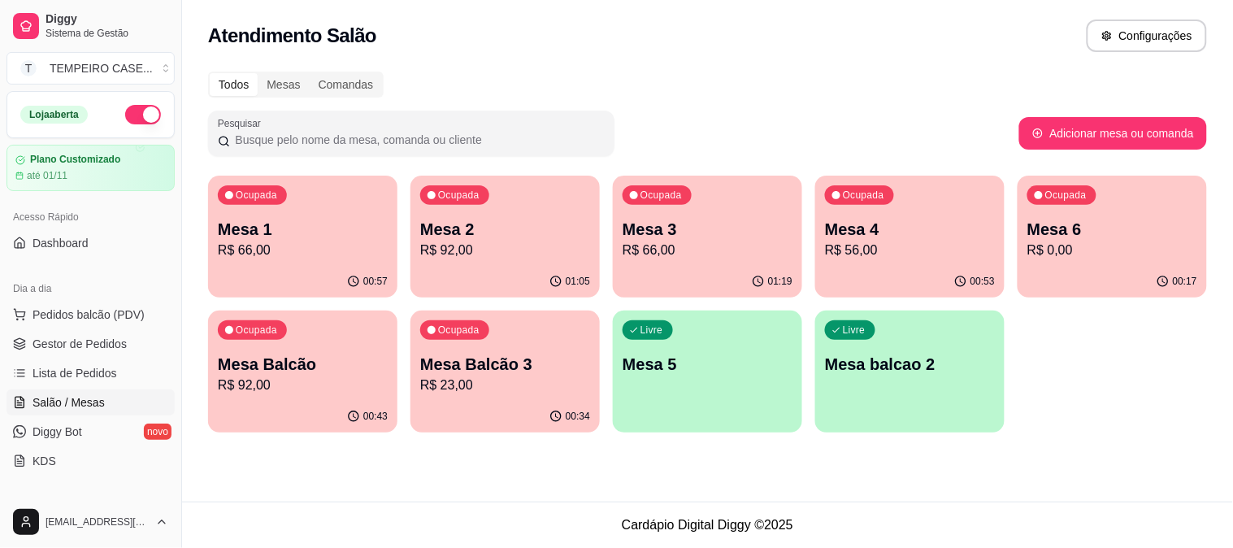
click at [880, 160] on div "Todos Mesas Comandas Pesquisar Adicionar mesa ou comanda Ocupada Mesa 1 R$ 66,0…" at bounding box center [707, 257] width 1051 height 390
click at [902, 241] on p "R$ 56,00" at bounding box center [910, 251] width 170 height 20
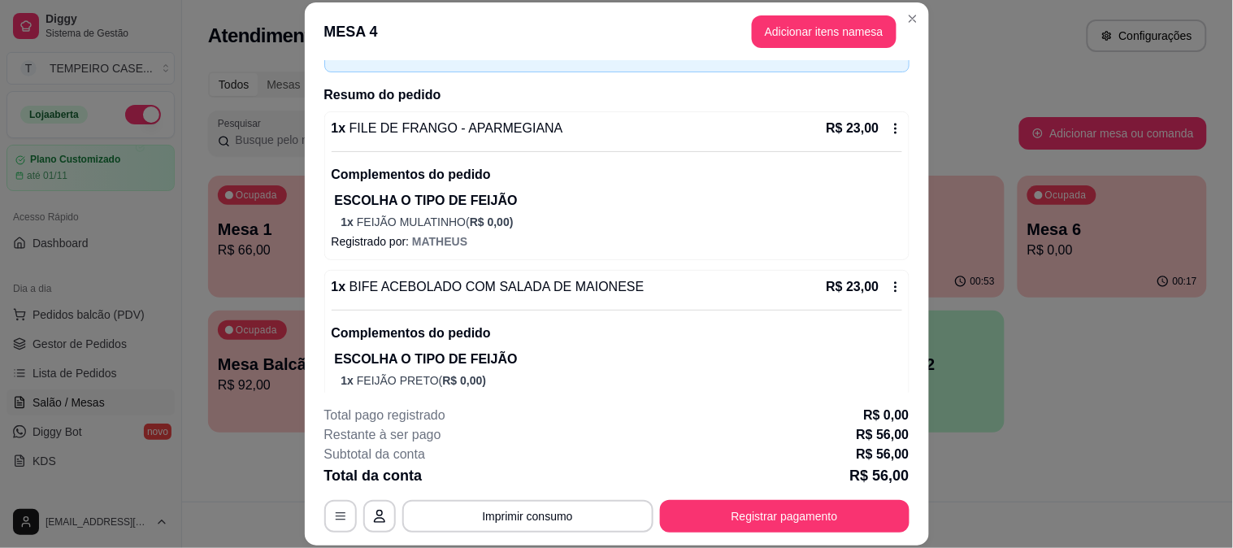
scroll to position [203, 0]
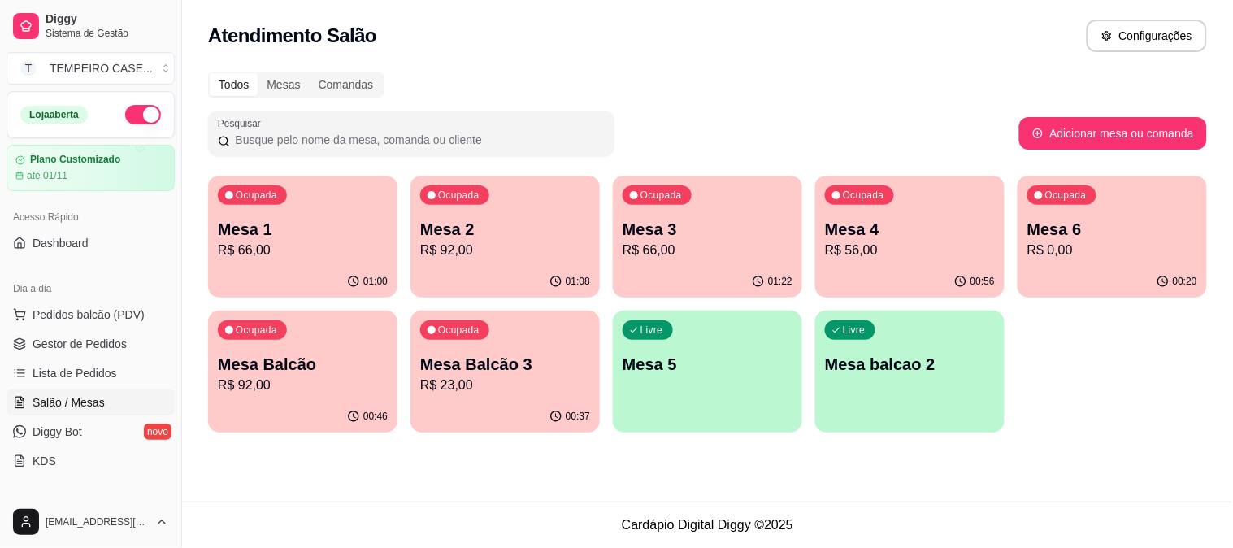
click at [466, 278] on div "01:08" at bounding box center [504, 282] width 189 height 32
click at [639, 238] on p "Mesa 3" at bounding box center [708, 229] width 170 height 23
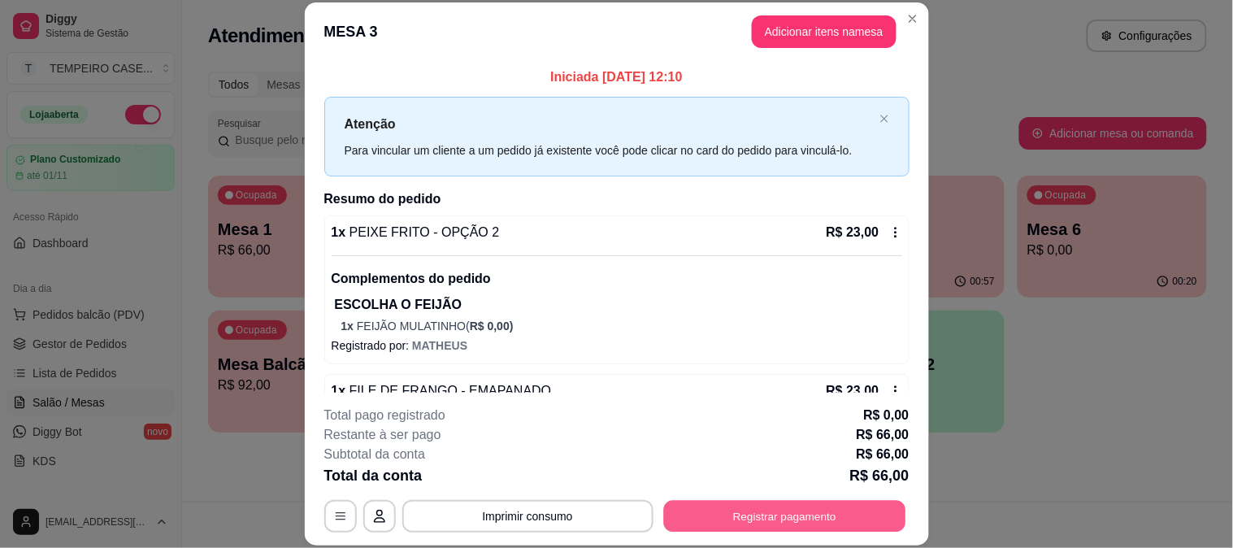
click at [727, 507] on button "Registrar pagamento" at bounding box center [784, 516] width 242 height 32
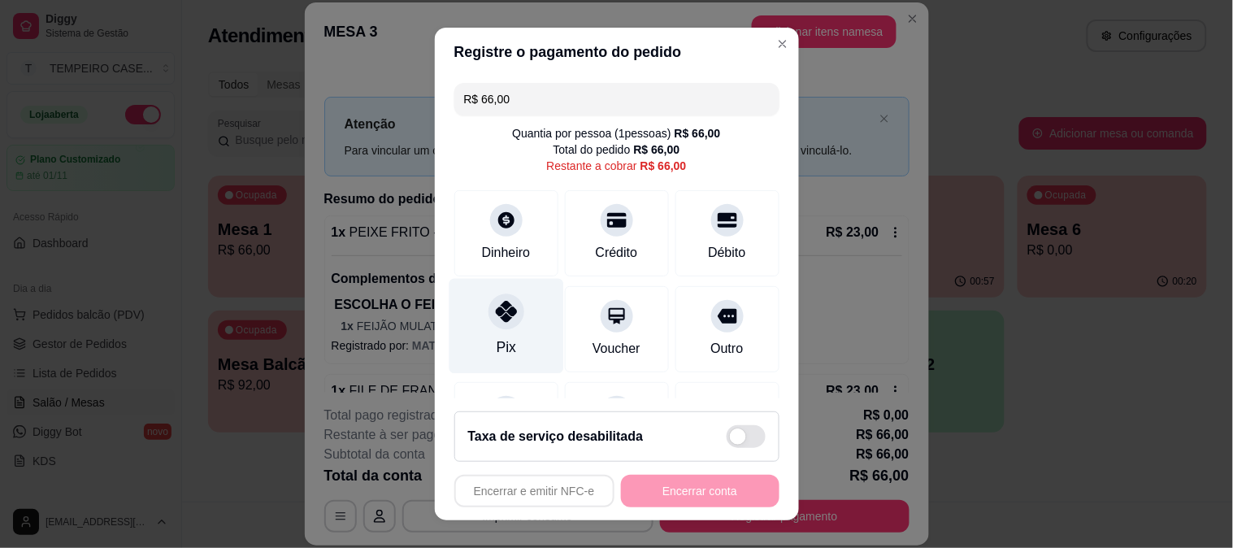
click at [475, 323] on div "Pix" at bounding box center [506, 325] width 115 height 95
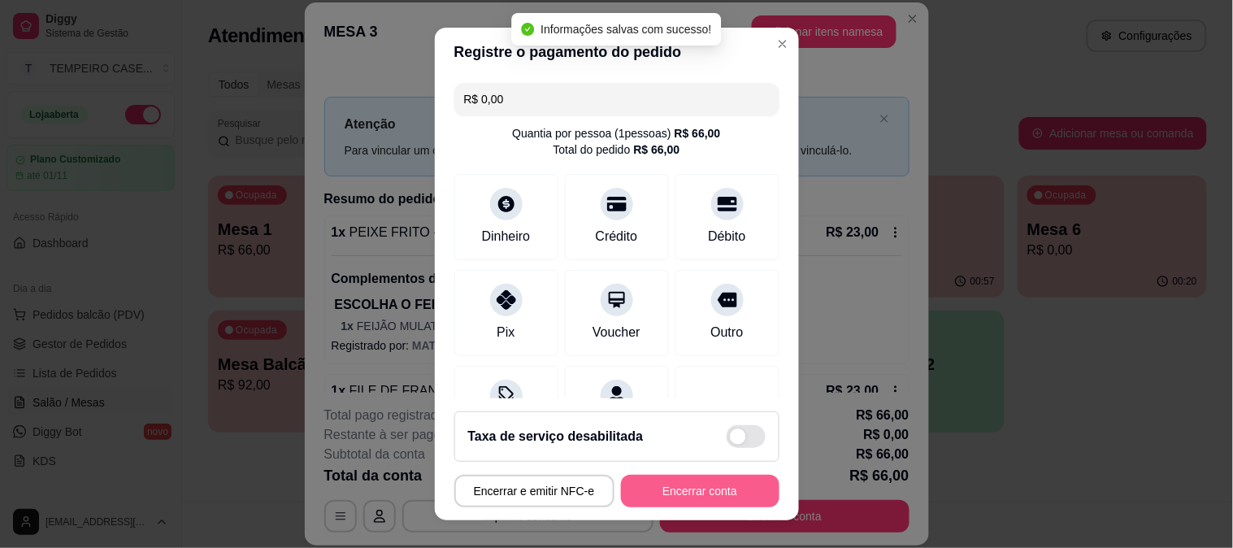
type input "R$ 0,00"
click at [692, 477] on button "Encerrar conta" at bounding box center [700, 491] width 158 height 33
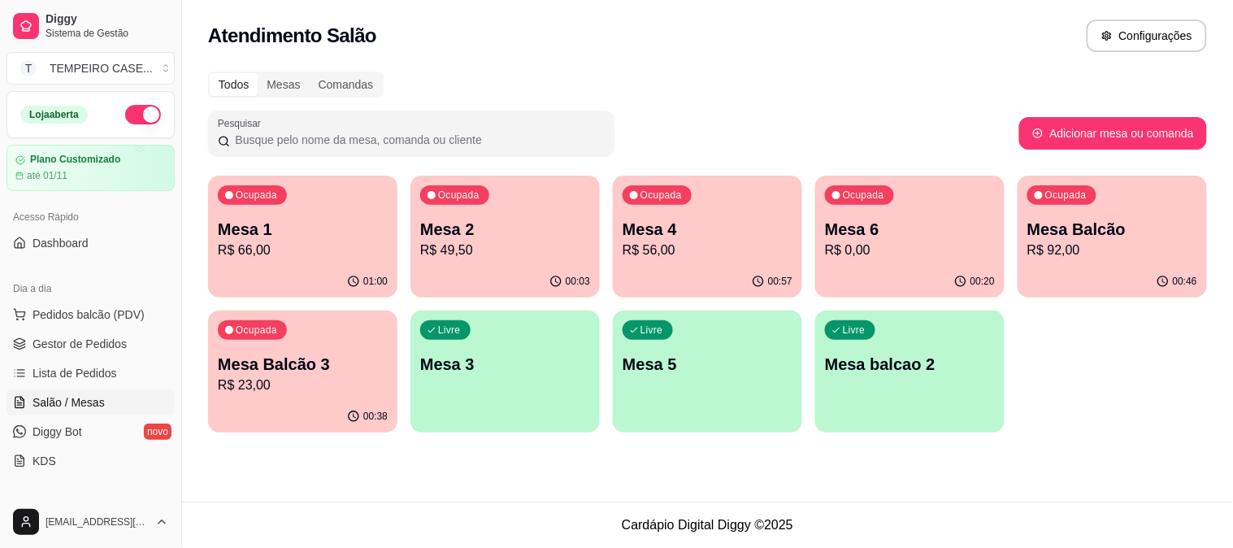
click at [738, 226] on p "Mesa 4" at bounding box center [708, 229] width 170 height 23
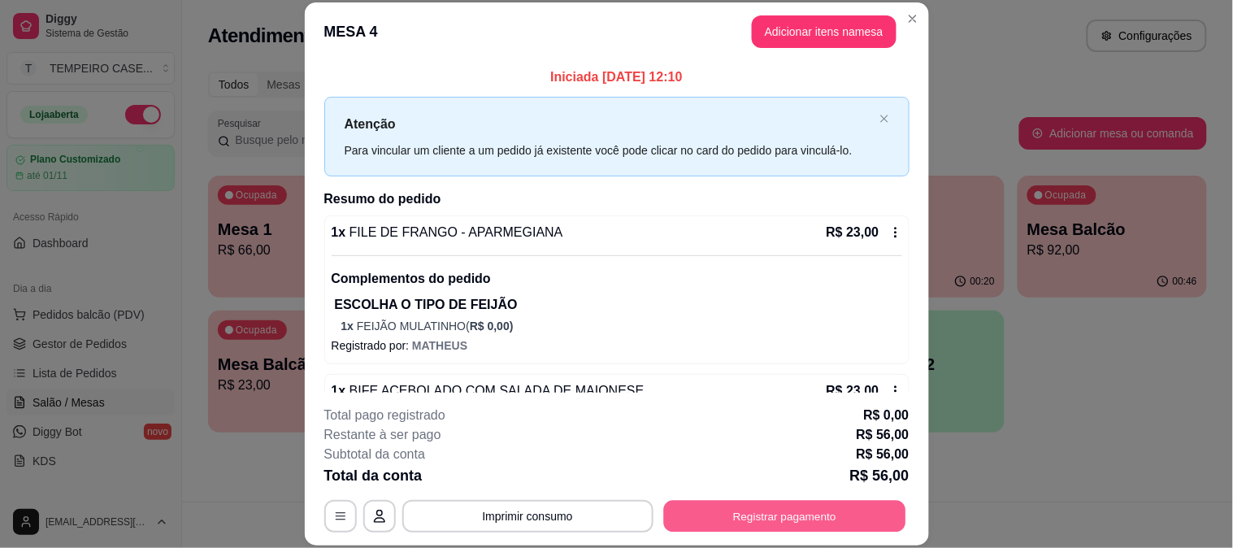
click at [809, 510] on button "Registrar pagamento" at bounding box center [784, 516] width 242 height 32
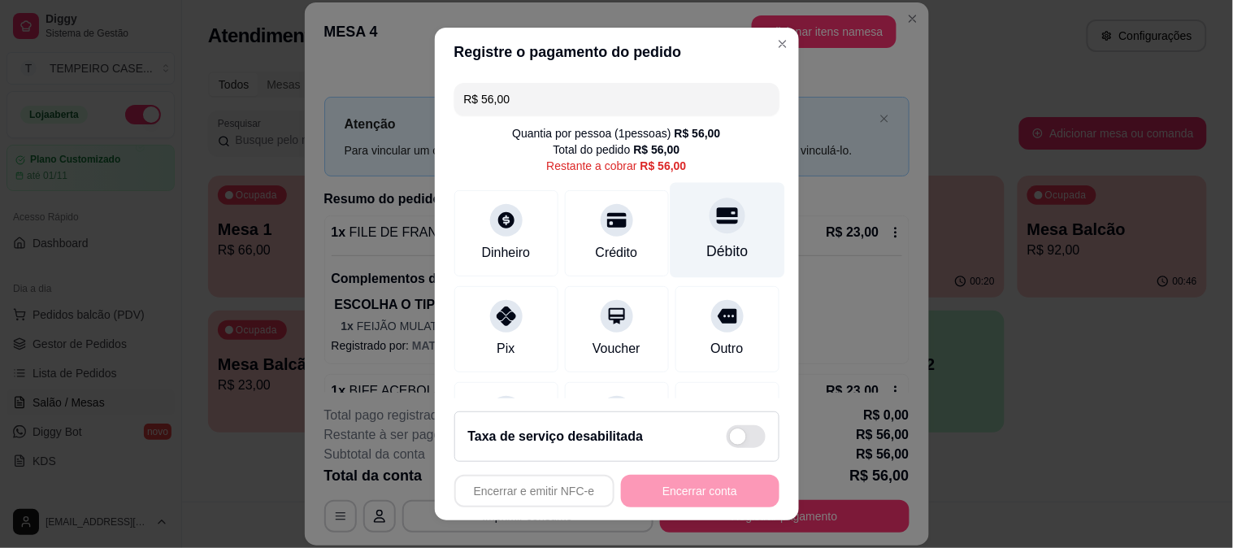
click at [709, 232] on div at bounding box center [727, 215] width 36 height 36
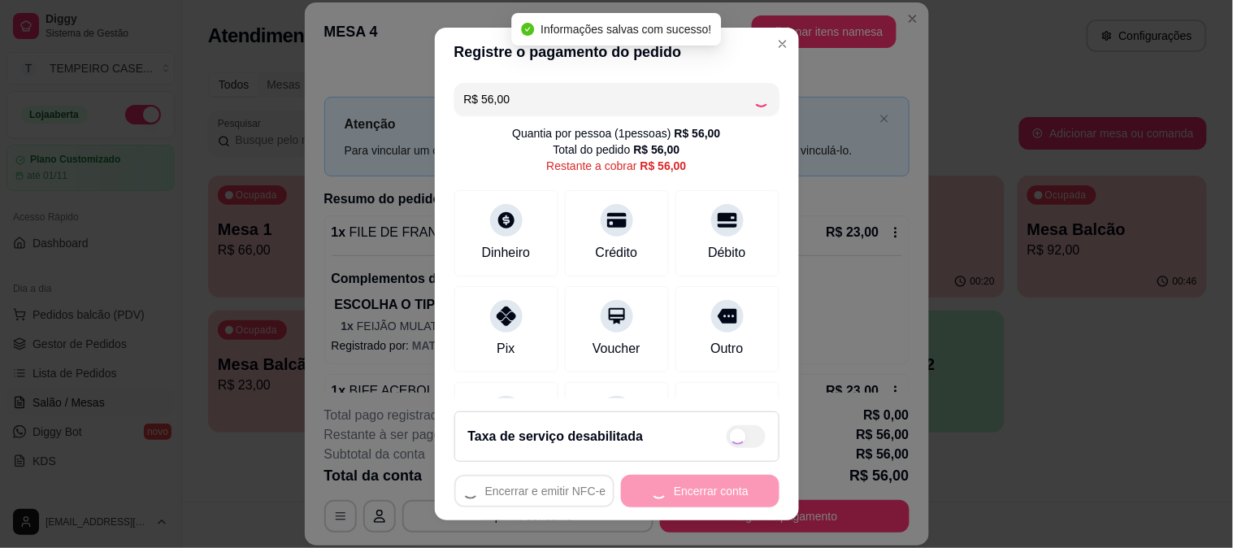
type input "R$ 0,00"
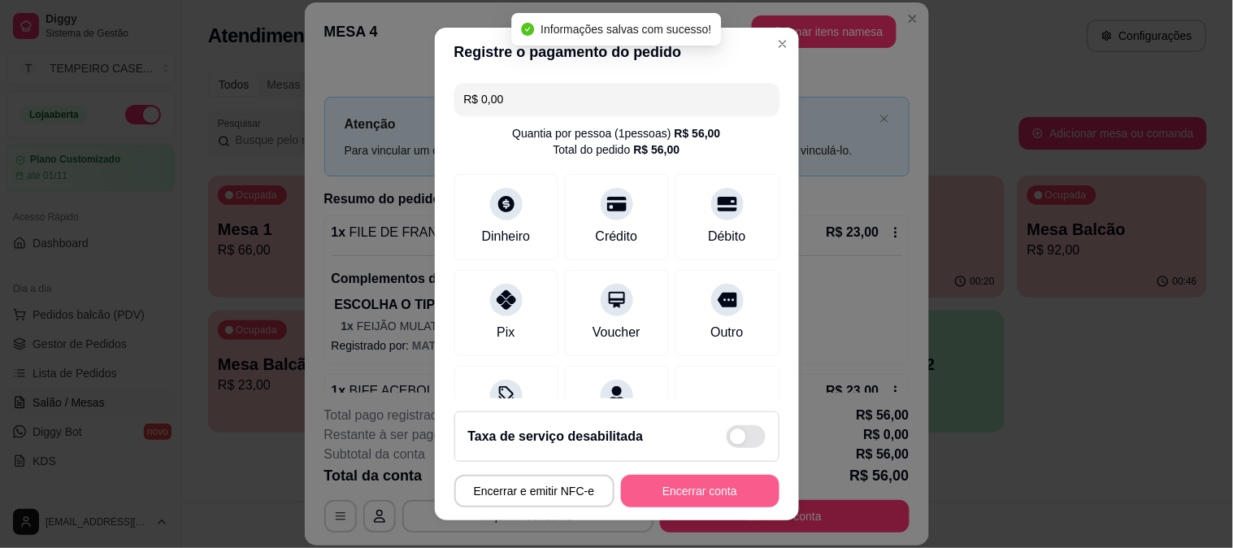
click at [695, 493] on button "Encerrar conta" at bounding box center [700, 491] width 158 height 33
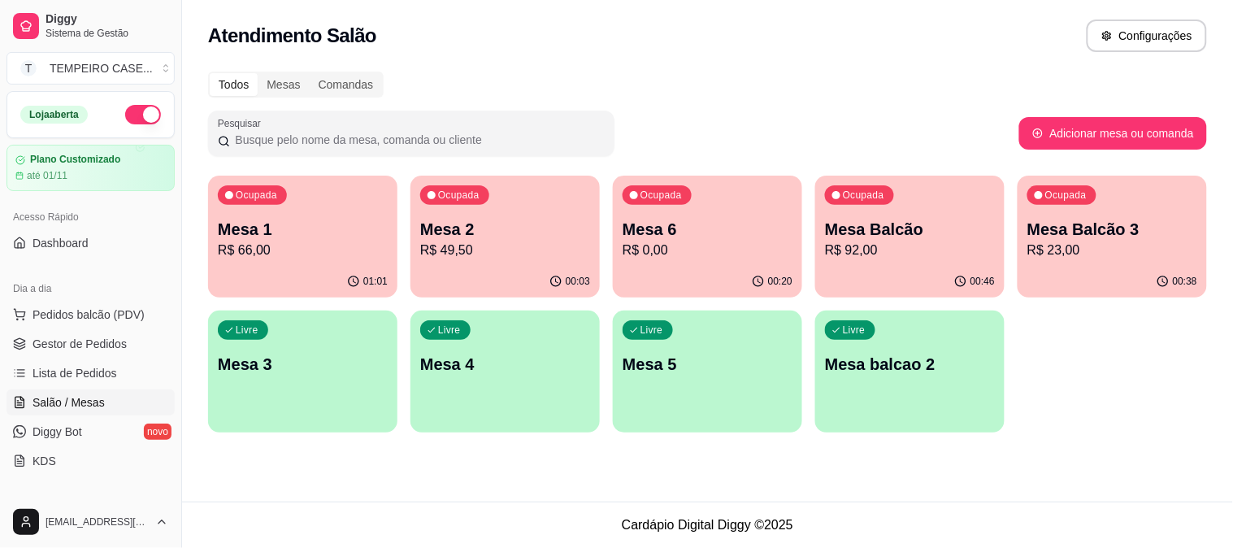
click at [900, 269] on div "00:46" at bounding box center [909, 282] width 189 height 32
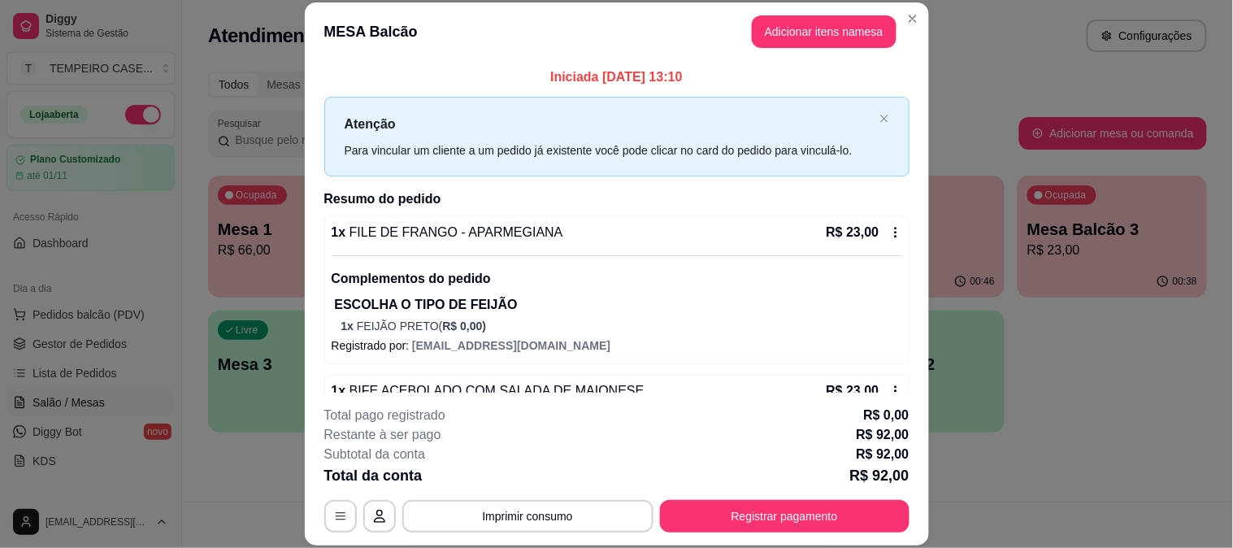
scroll to position [361, 0]
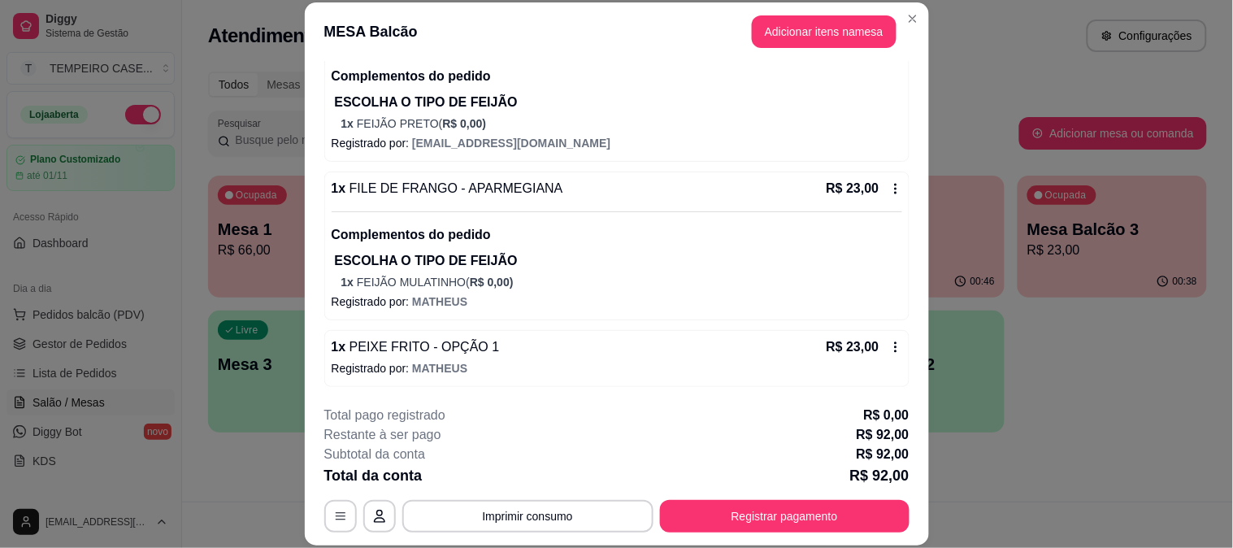
click at [889, 341] on icon at bounding box center [895, 347] width 13 height 13
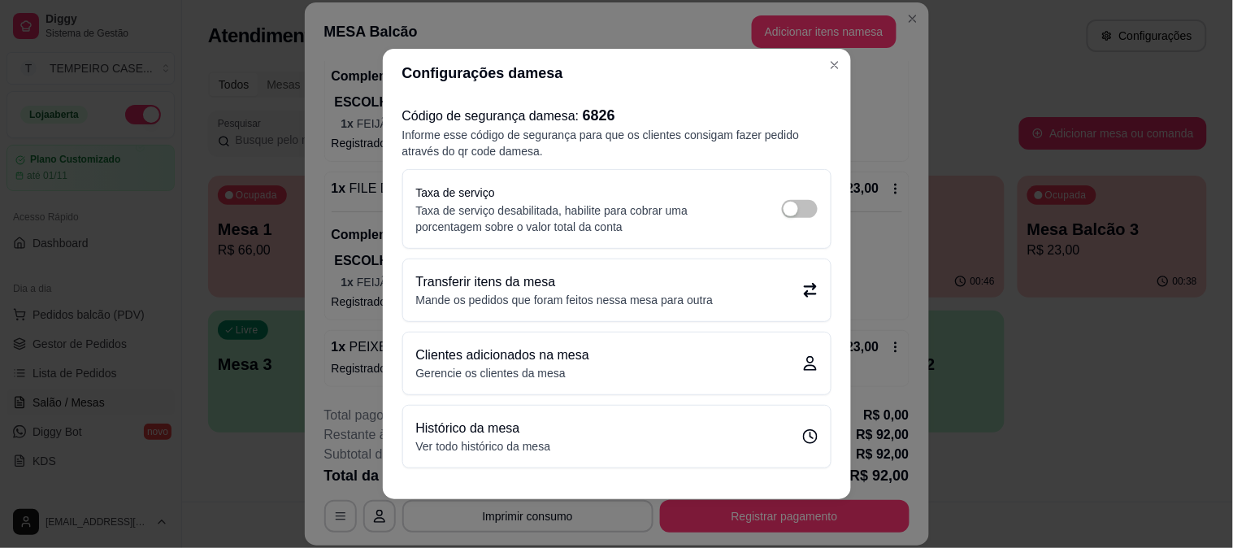
click at [778, 297] on div "Transferir itens da mesa Mande os pedidos que foram feitos nessa mesa para outra" at bounding box center [616, 290] width 401 height 36
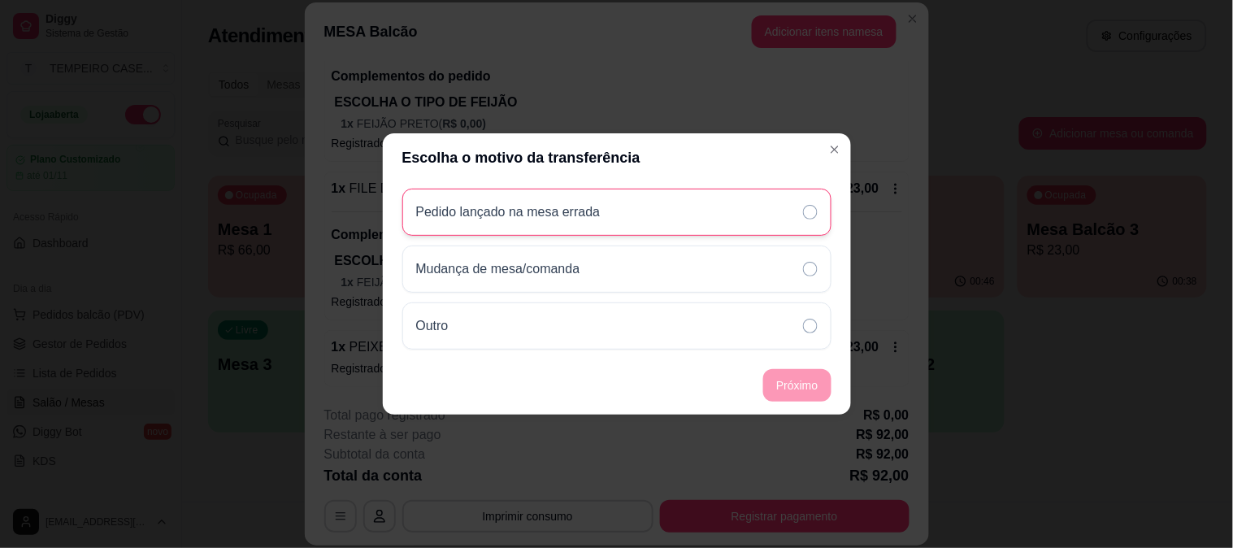
click at [805, 222] on div "Pedido lançado na mesa errada" at bounding box center [616, 212] width 429 height 47
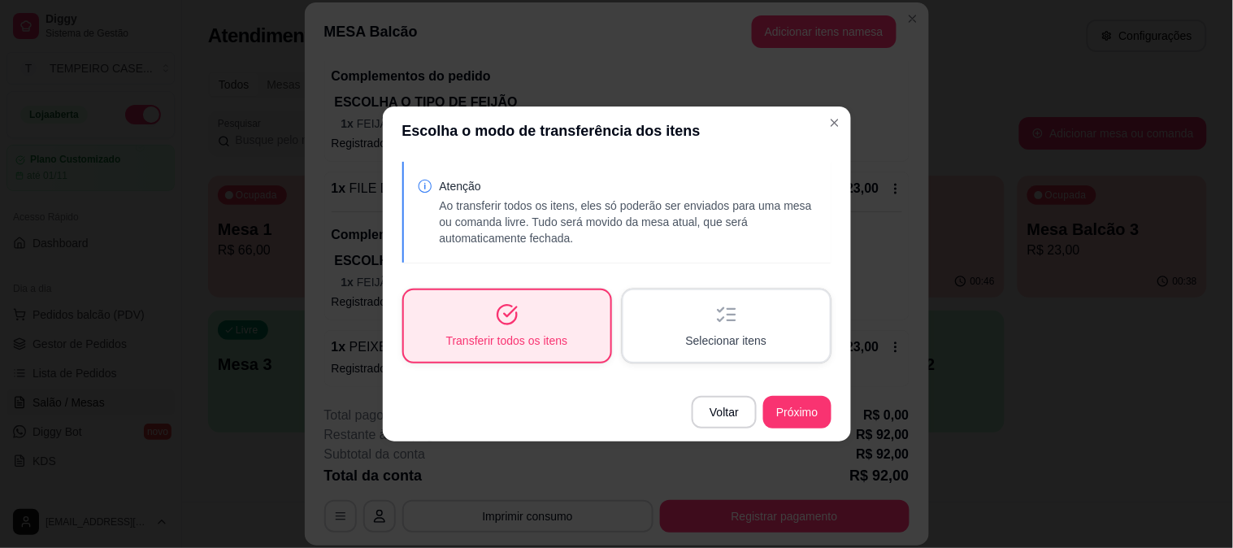
click at [757, 329] on div "Selecionar itens" at bounding box center [726, 326] width 206 height 72
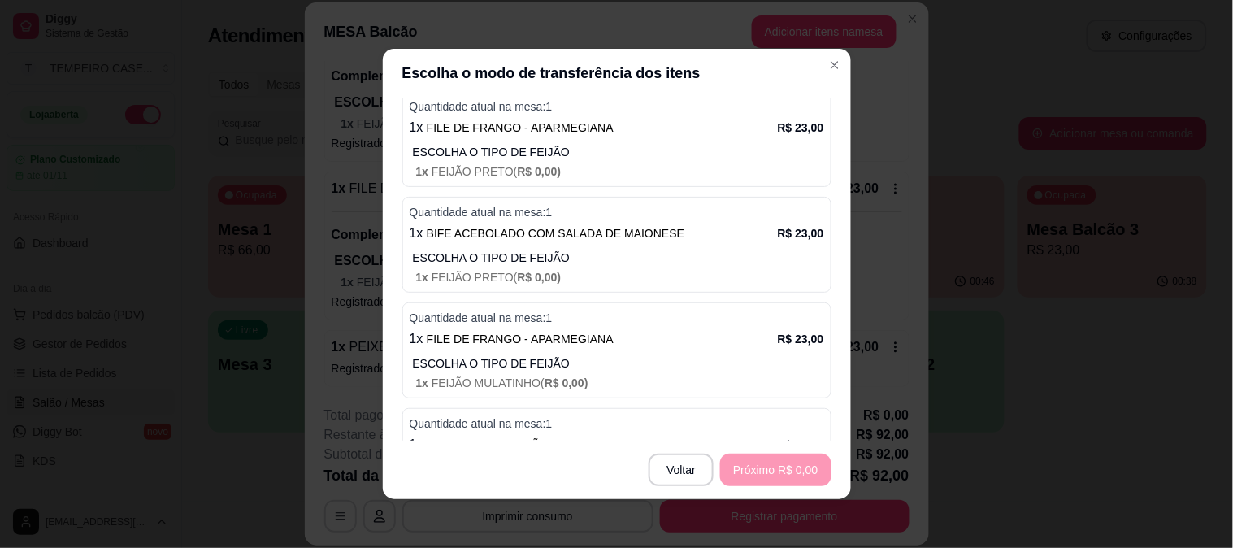
scroll to position [263, 0]
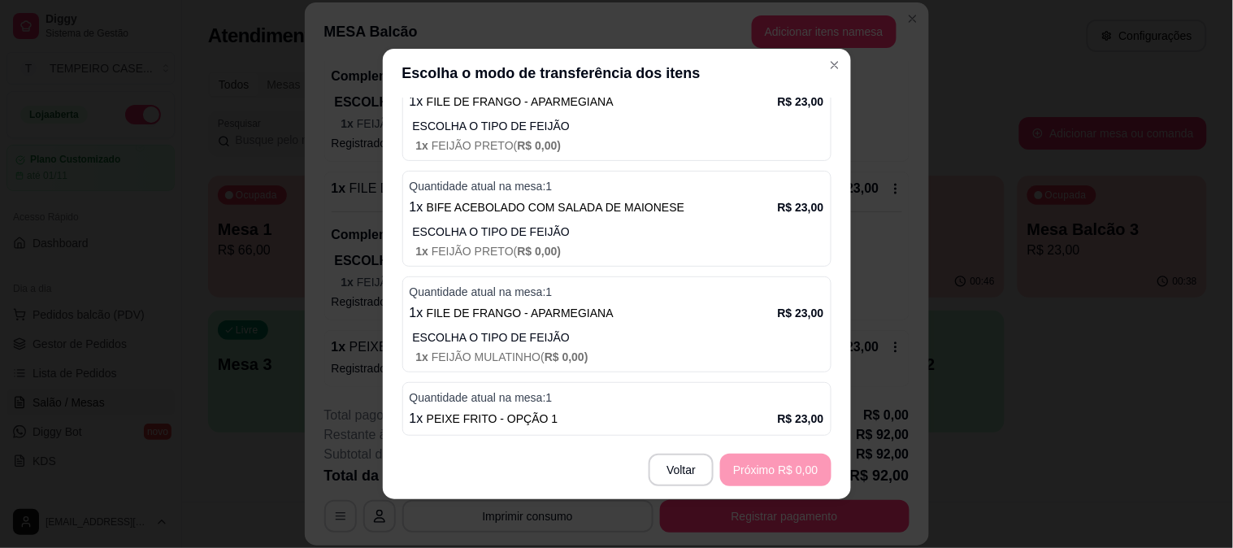
click at [656, 342] on p "ESCOLHA O TIPO DE FEIJÃO" at bounding box center [618, 337] width 411 height 16
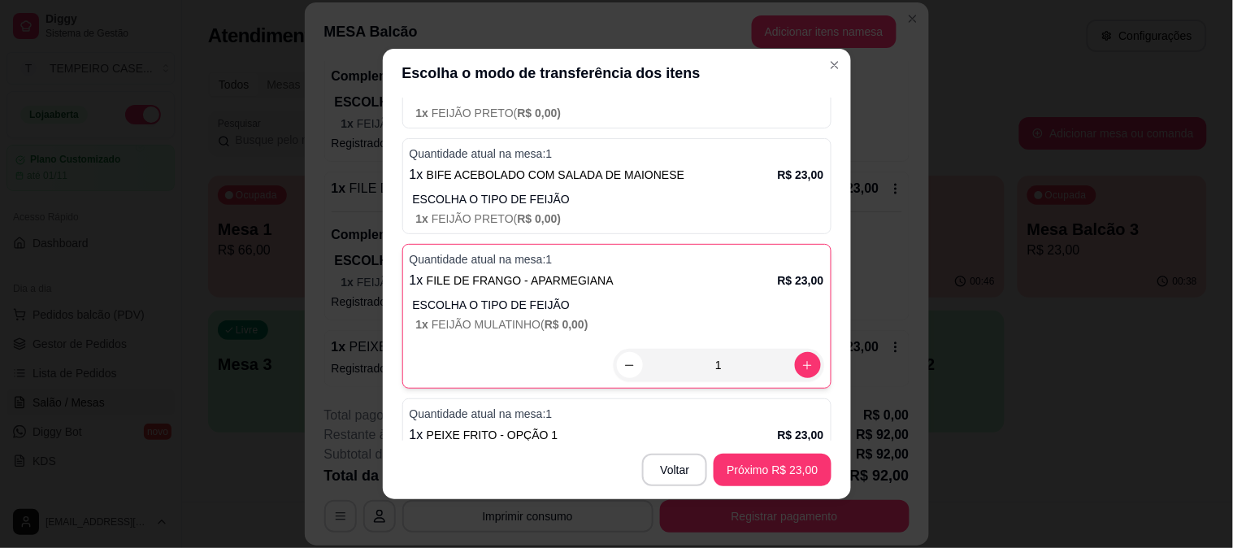
scroll to position [312, 0]
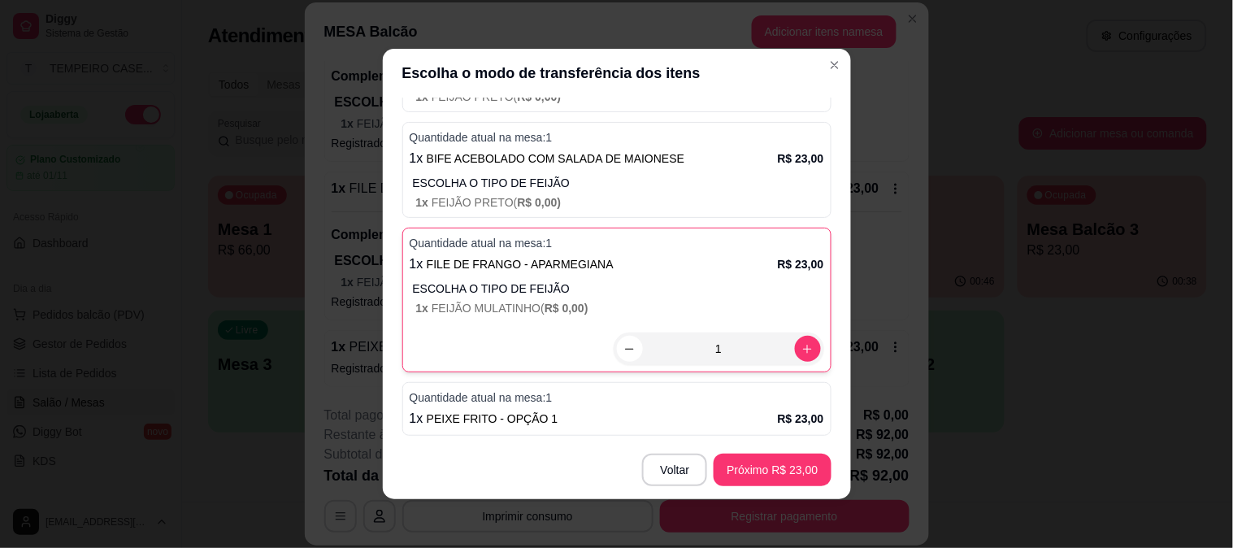
click at [653, 414] on div "1 x PEIXE FRITO - OPÇÃO 1 R$ 23,00" at bounding box center [617, 419] width 414 height 20
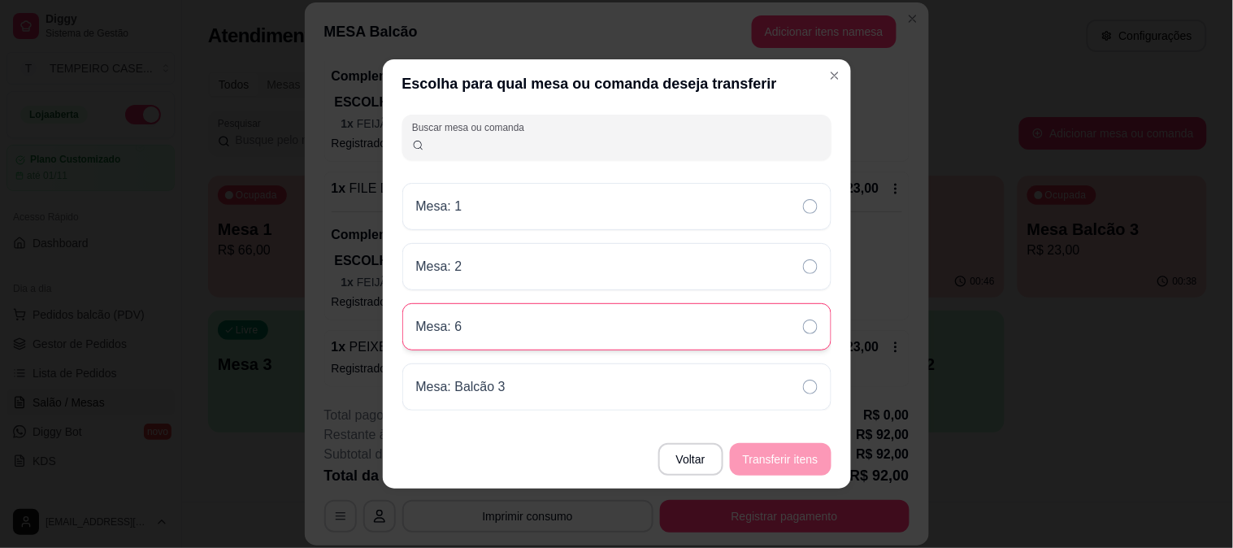
click at [803, 328] on icon at bounding box center [810, 326] width 15 height 15
click at [797, 455] on button "Transferir itens" at bounding box center [780, 460] width 98 height 32
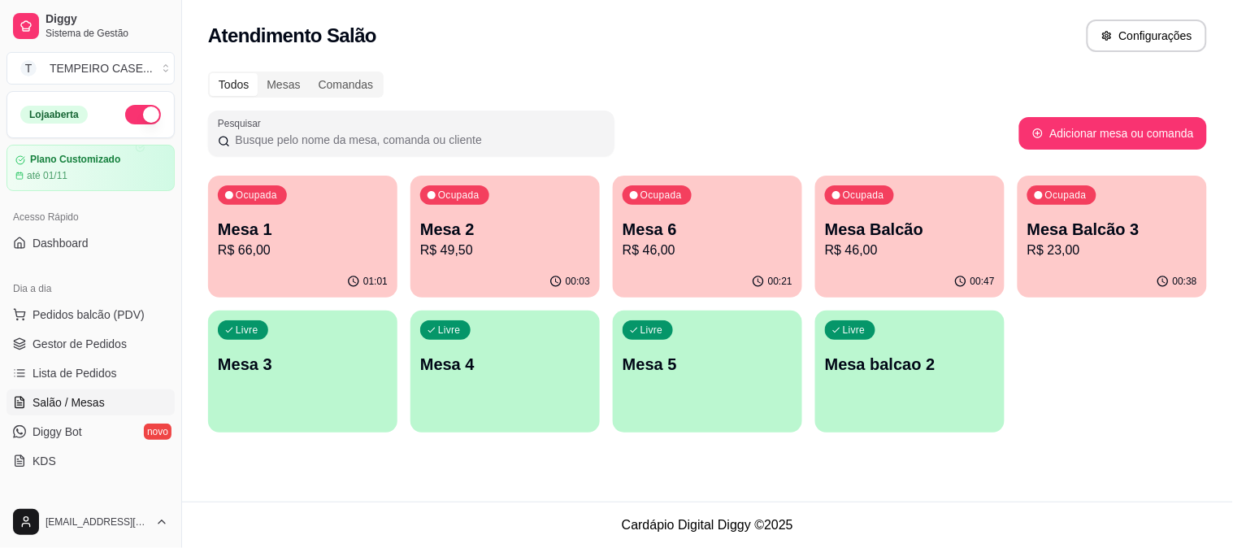
click at [946, 213] on div "Ocupada Mesa Balcão R$ 46,00" at bounding box center [909, 221] width 189 height 90
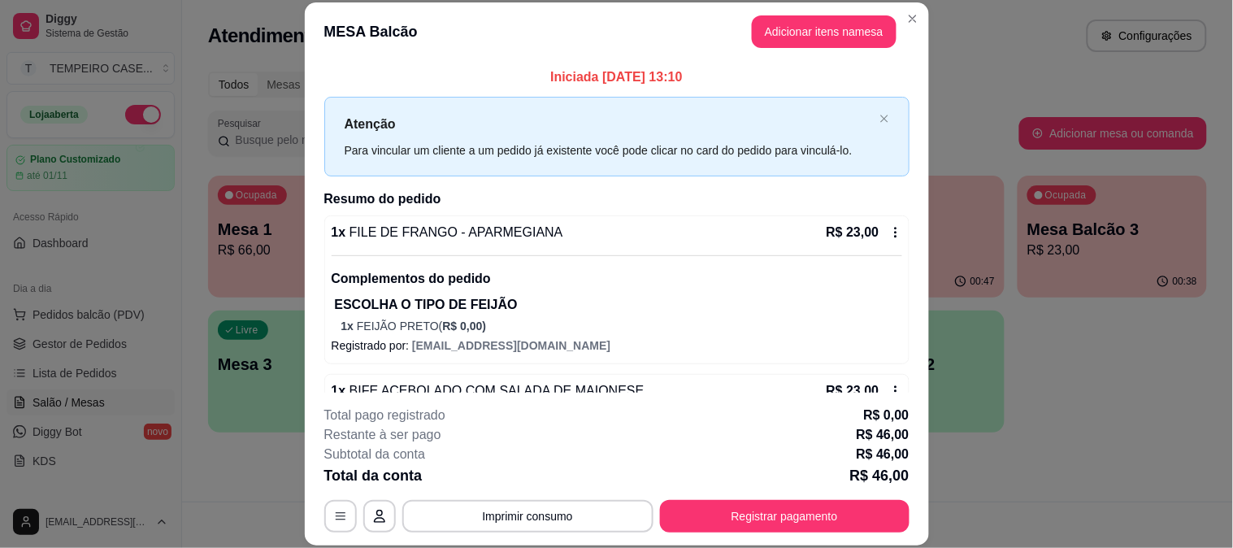
click at [849, 49] on header "MESA Balcão Adicionar itens na mesa" at bounding box center [617, 31] width 624 height 59
click at [851, 38] on button "Adicionar itens na mesa" at bounding box center [824, 31] width 145 height 33
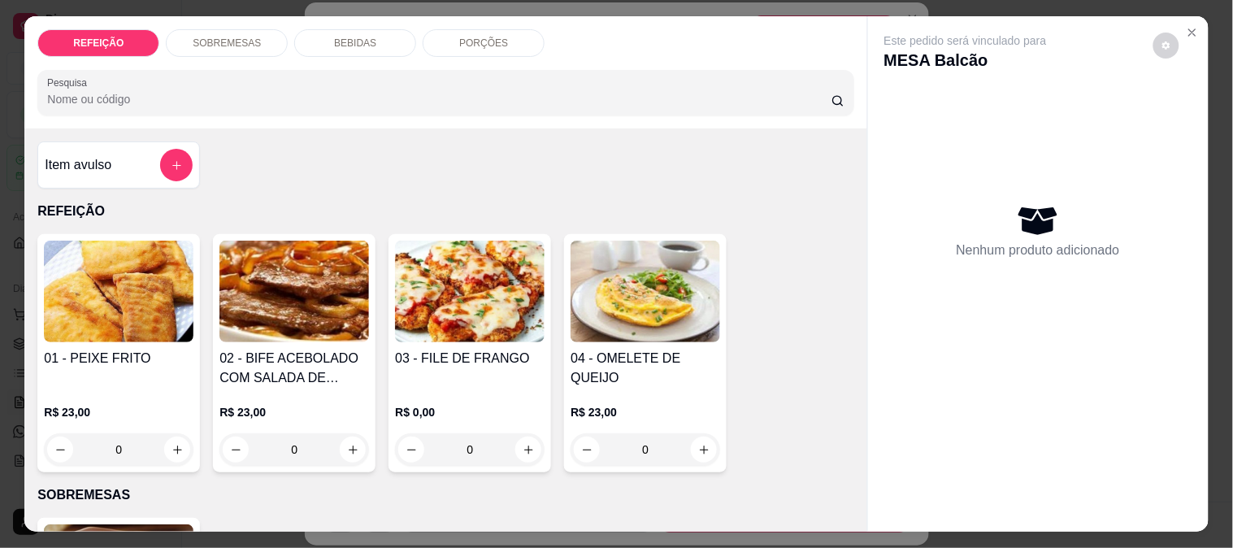
click at [374, 41] on div "BEBIDAS" at bounding box center [355, 43] width 122 height 28
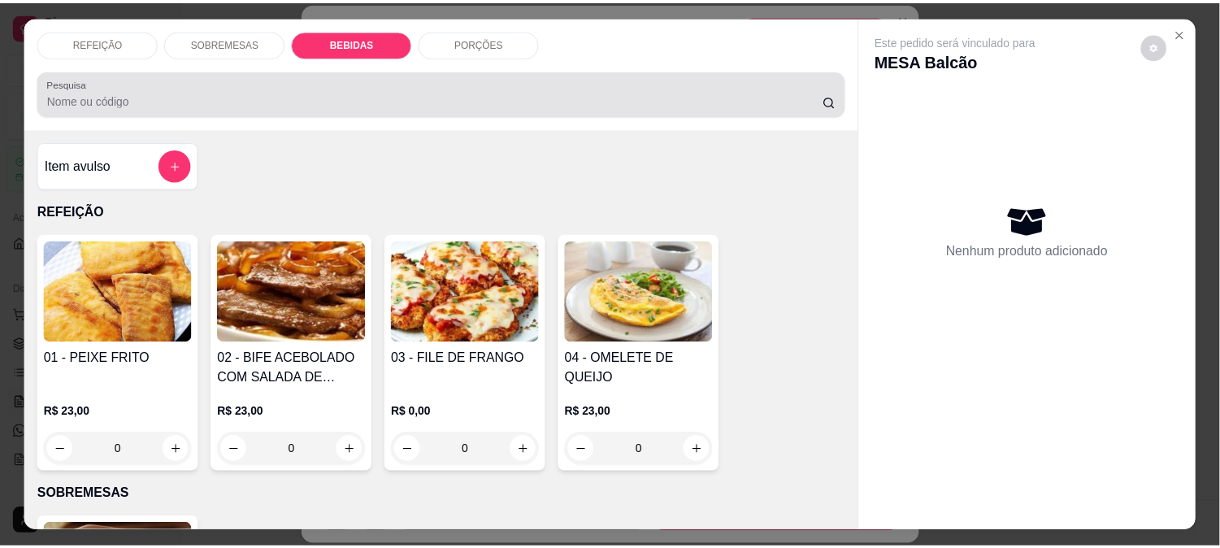
scroll to position [42, 0]
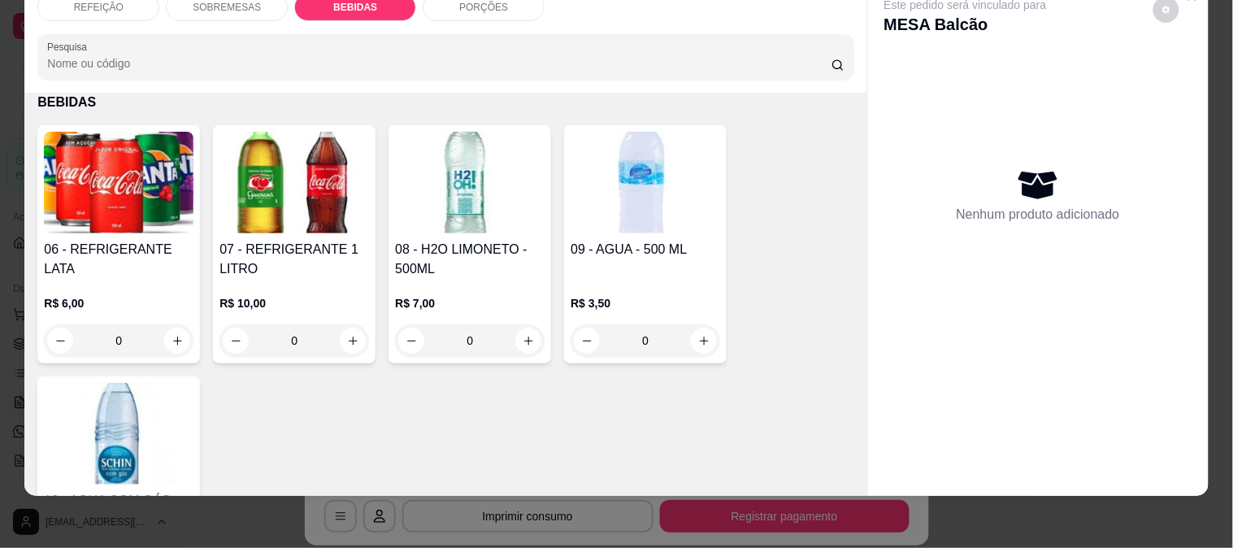
click at [299, 181] on img at bounding box center [294, 183] width 150 height 102
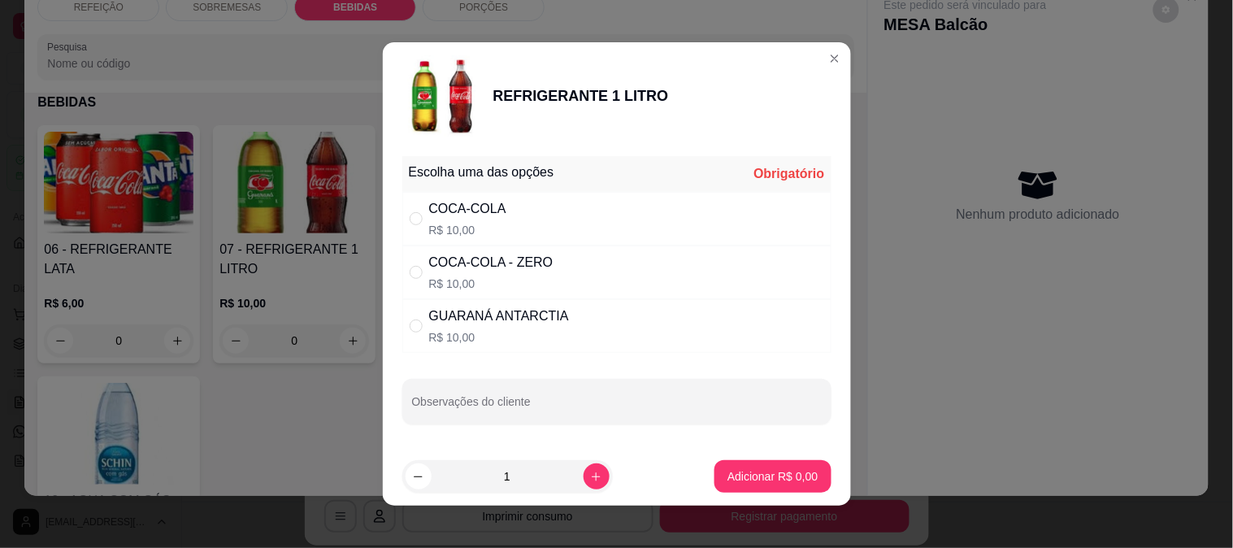
click at [615, 226] on div "COCA-COLA R$ 10,00" at bounding box center [616, 219] width 429 height 54
radio input "true"
click at [780, 470] on p "Adicionar R$ 10,00" at bounding box center [769, 475] width 94 height 15
type input "1"
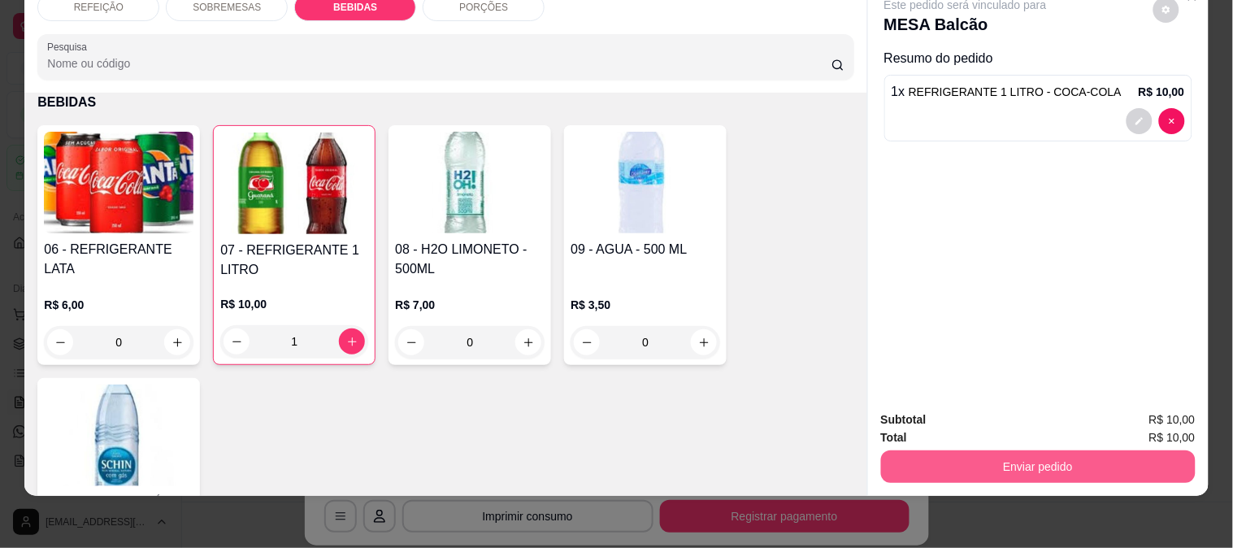
click at [992, 453] on button "Enviar pedido" at bounding box center [1038, 466] width 315 height 33
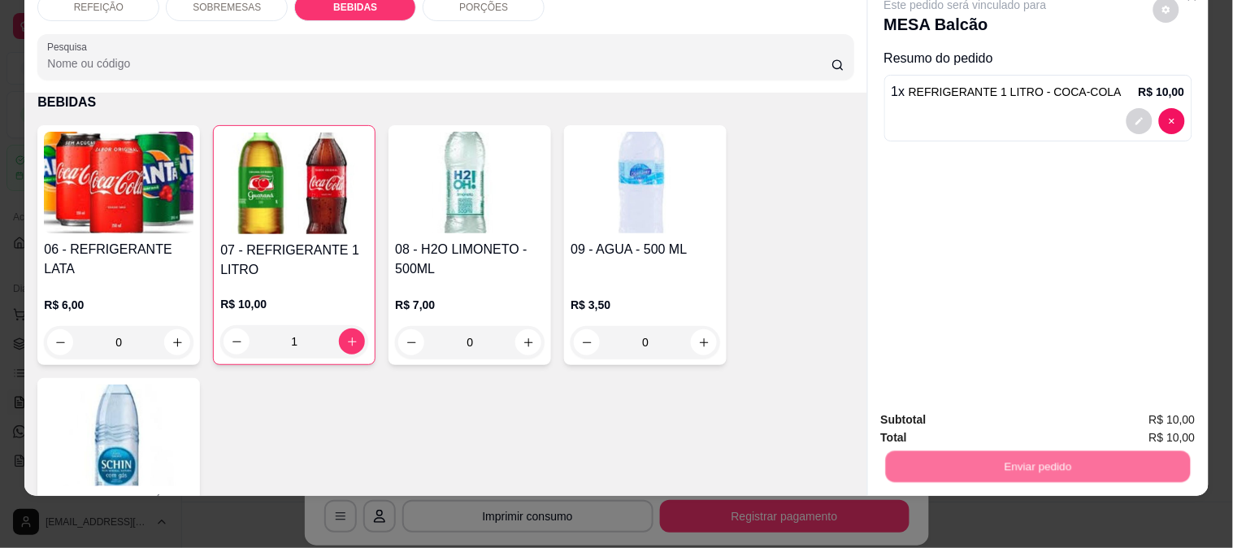
click at [1140, 410] on button "Enviar pedido" at bounding box center [1153, 413] width 92 height 31
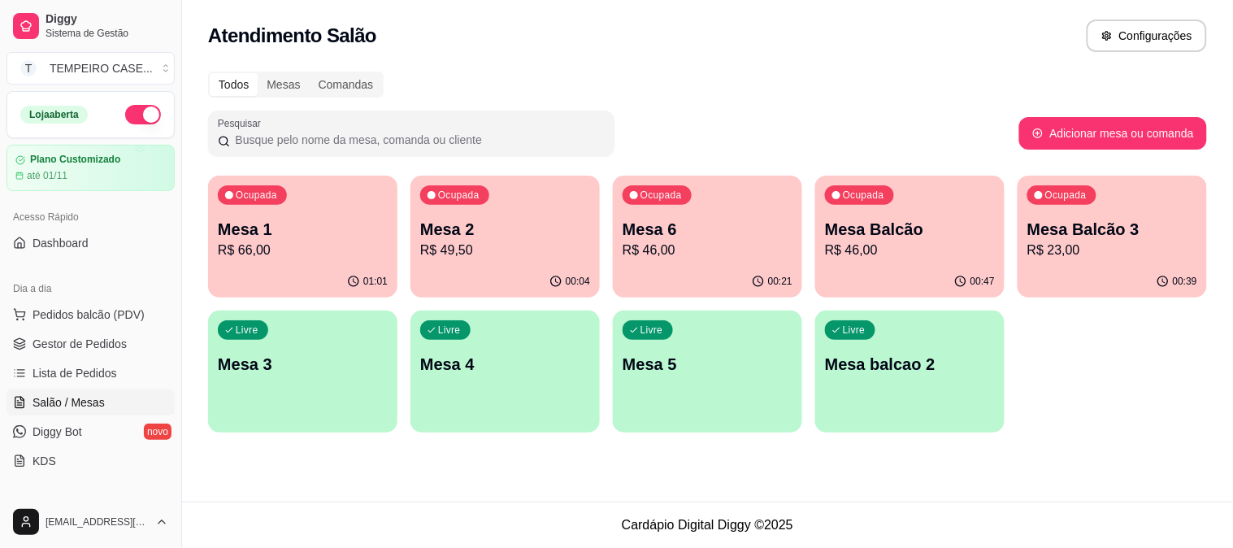
click at [275, 211] on div "Ocupada Mesa 1 R$ 66,00" at bounding box center [302, 221] width 189 height 90
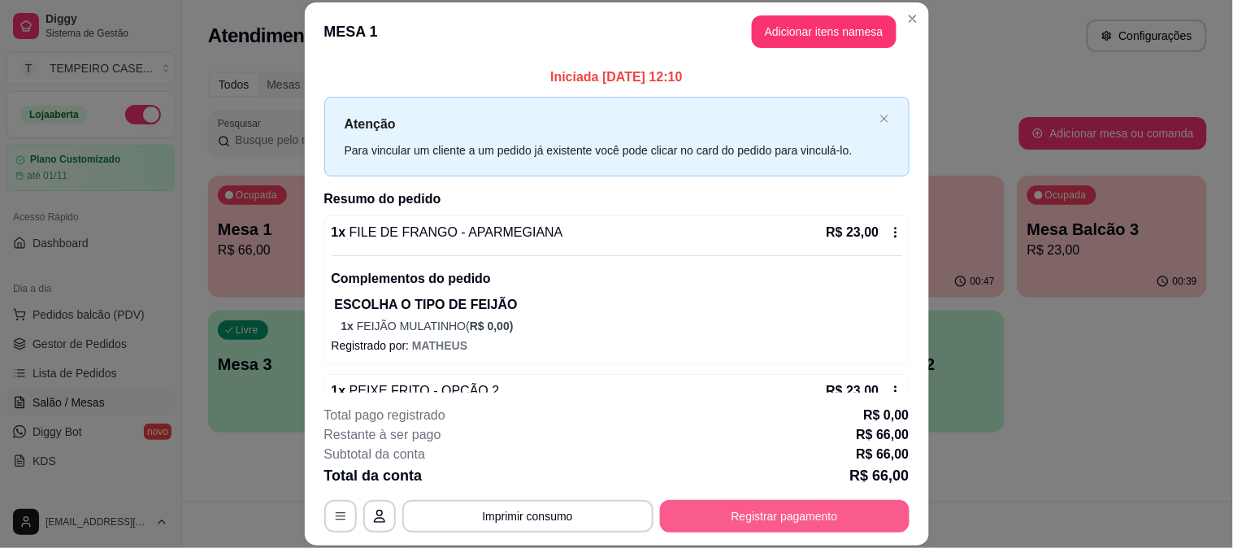
click at [705, 505] on button "Registrar pagamento" at bounding box center [784, 516] width 249 height 33
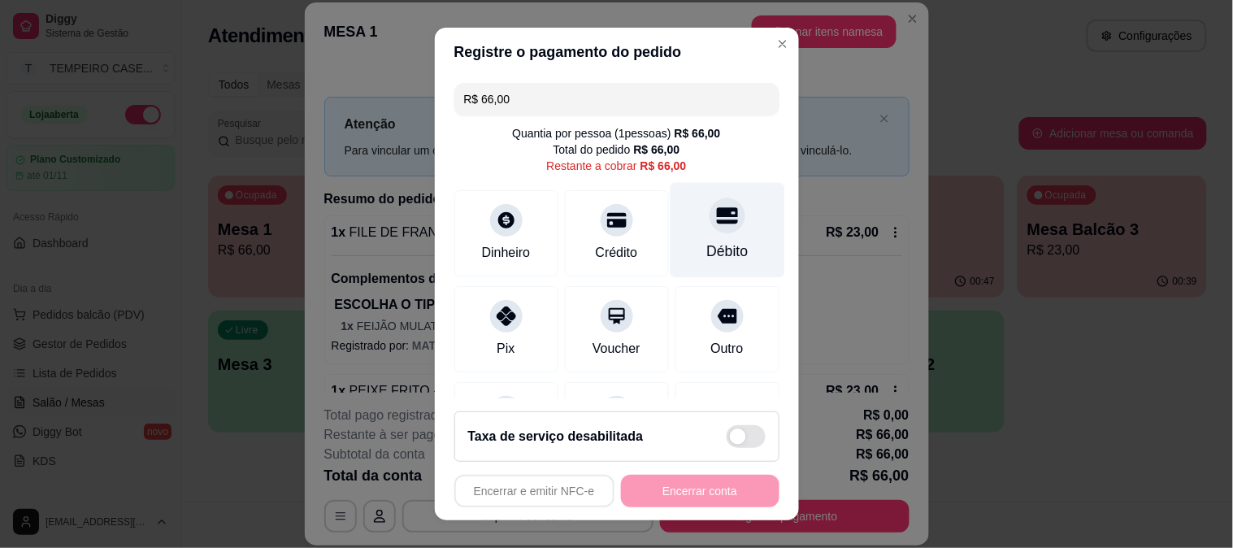
click at [716, 208] on icon at bounding box center [726, 215] width 21 height 21
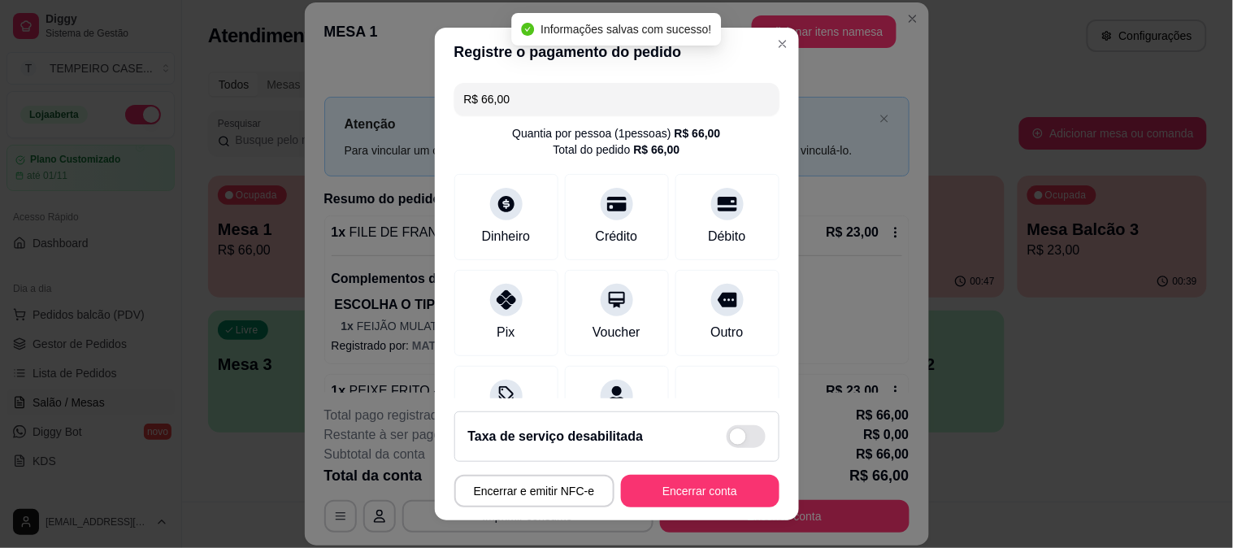
type input "R$ 0,00"
click at [673, 492] on button "Encerrar conta" at bounding box center [700, 491] width 158 height 33
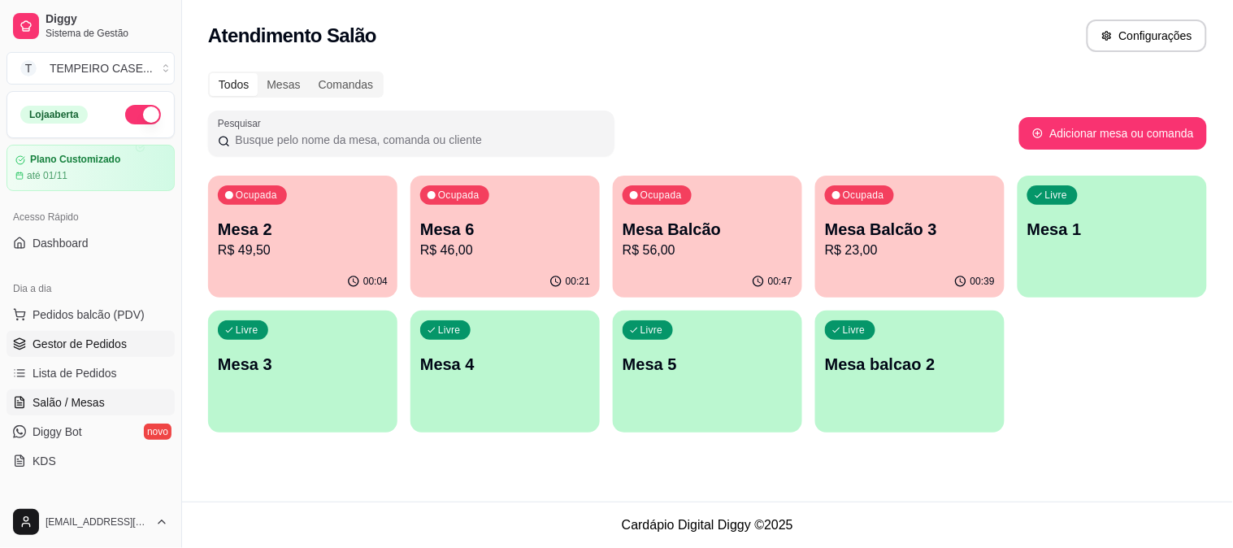
click at [90, 343] on span "Gestor de Pedidos" at bounding box center [80, 344] width 94 height 16
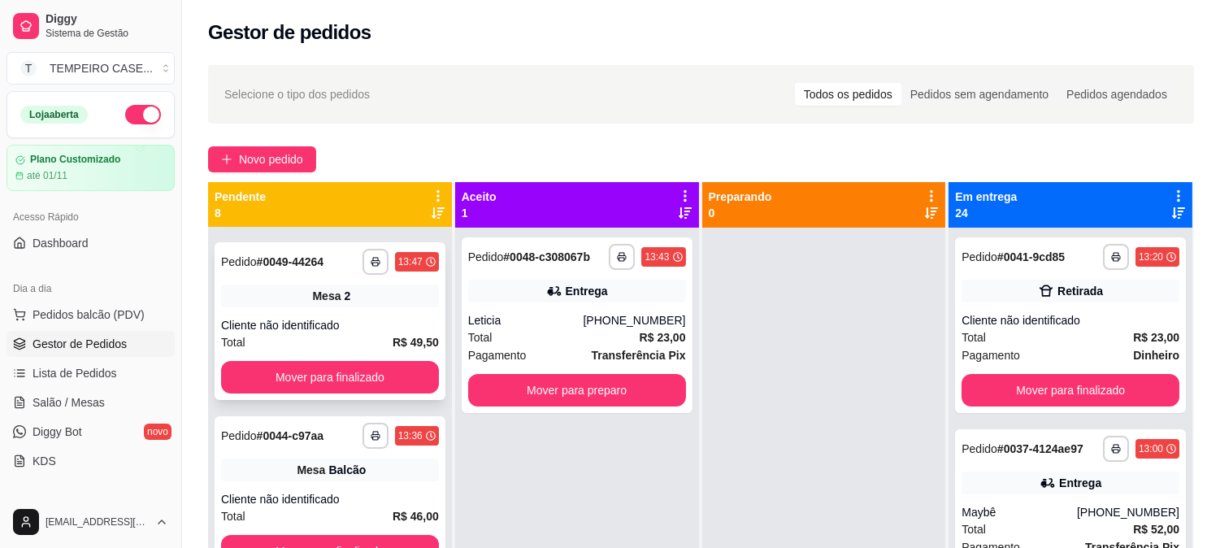
scroll to position [180, 0]
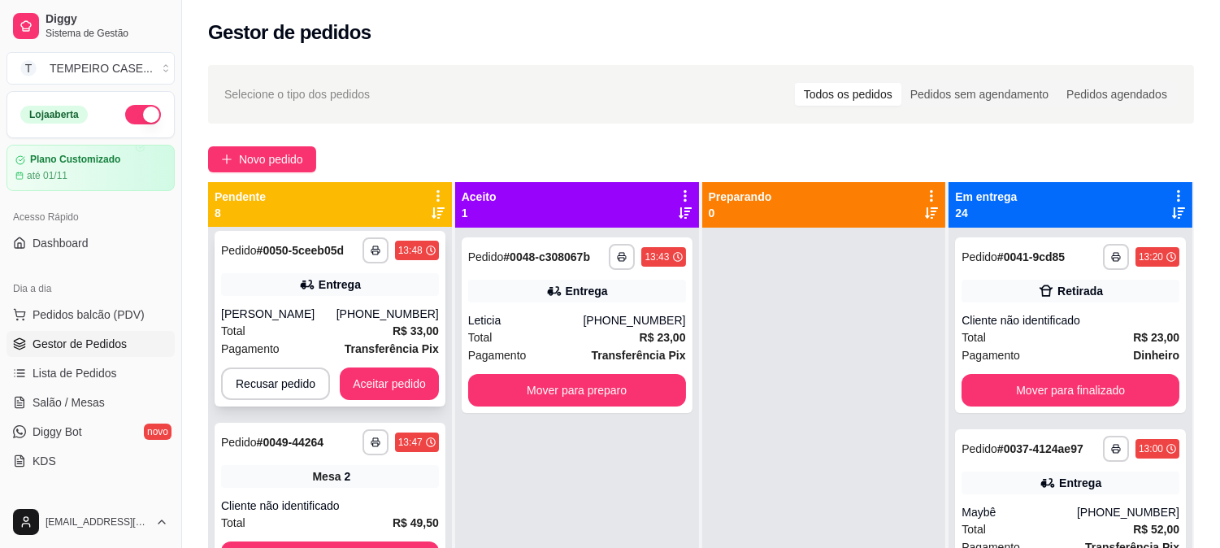
click at [397, 372] on button "Aceitar pedido" at bounding box center [389, 383] width 99 height 33
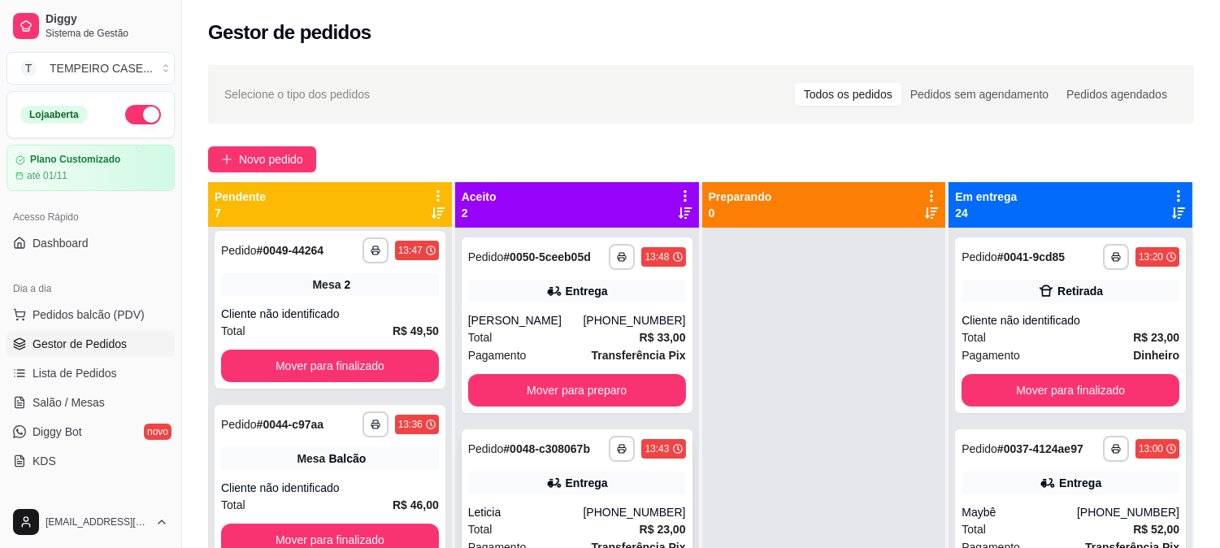
scroll to position [0, 0]
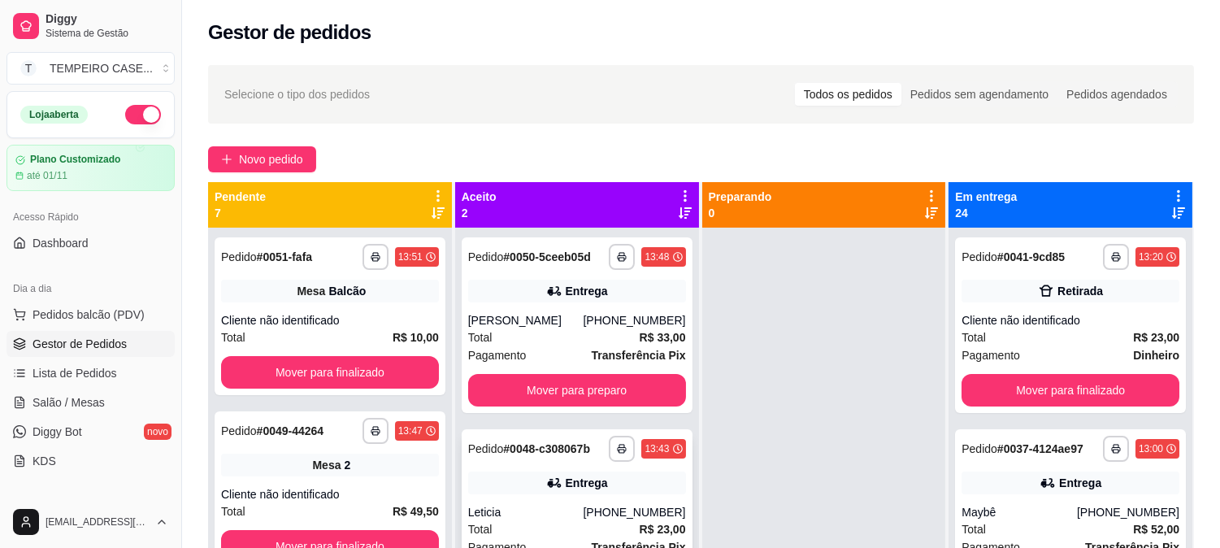
click at [631, 409] on div "**********" at bounding box center [577, 325] width 231 height 176
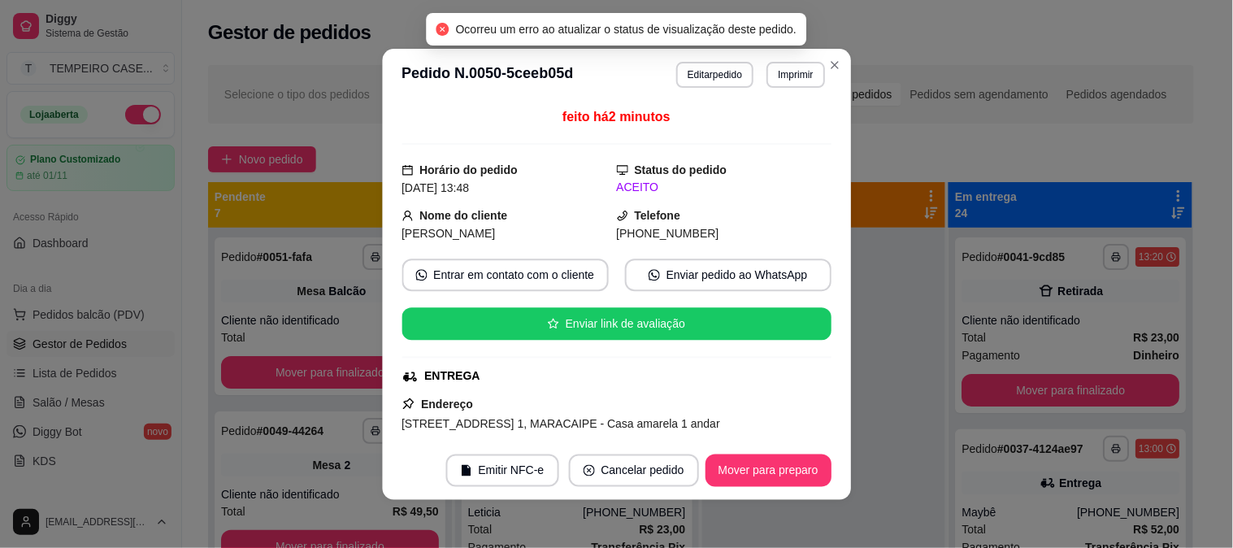
click at [634, 402] on div "feito há 2 minutos Horário do pedido 11/10/2025 13:48 Status do pedido ACEITO N…" at bounding box center [616, 271] width 430 height 328
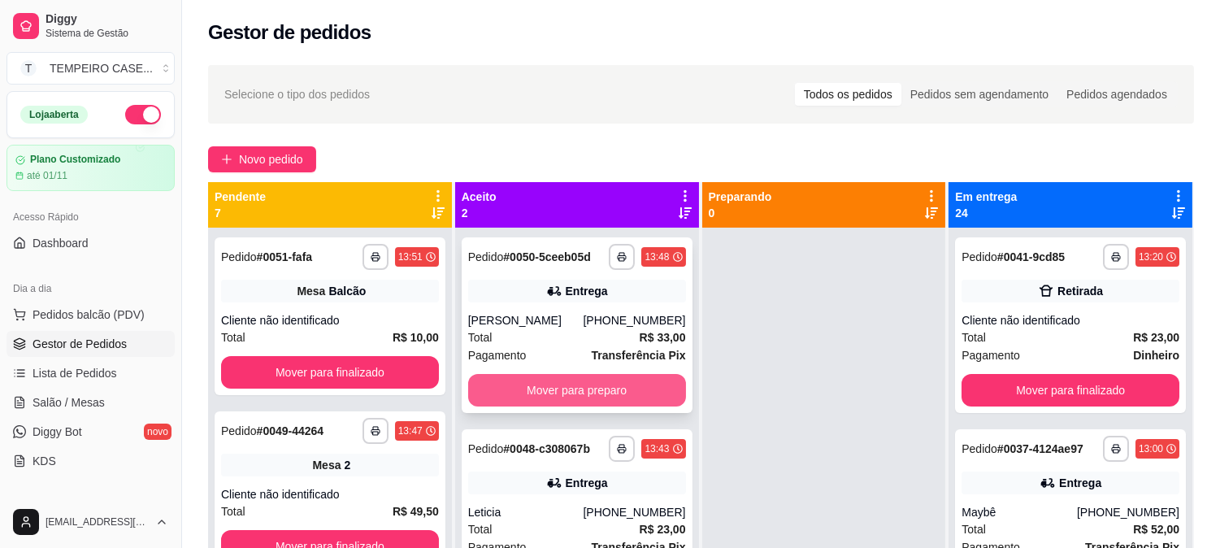
click at [622, 384] on button "Mover para preparo" at bounding box center [577, 390] width 218 height 33
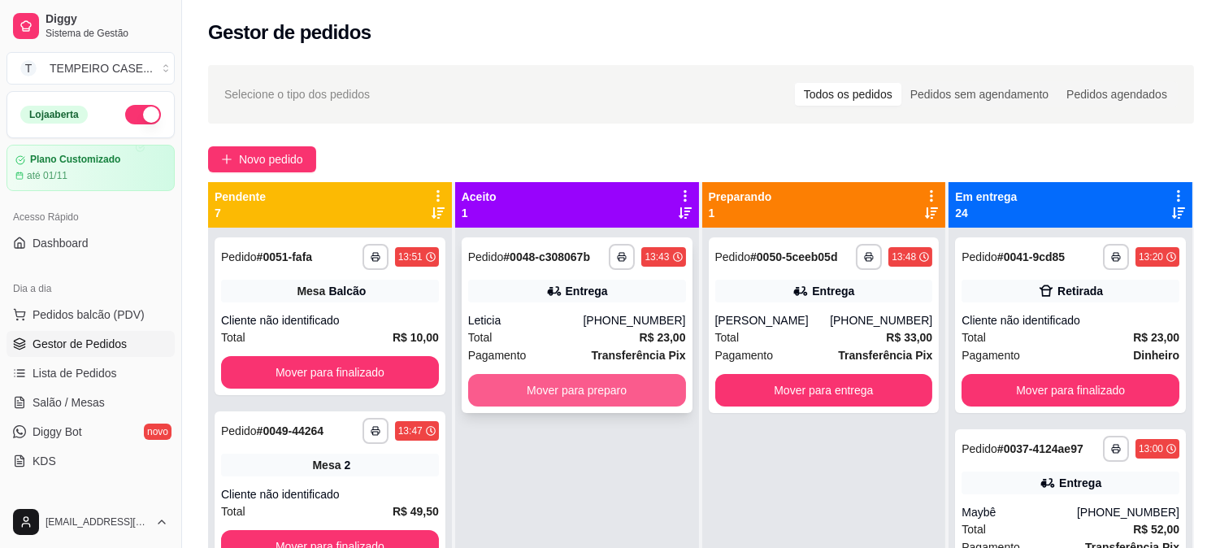
click at [616, 392] on button "Mover para preparo" at bounding box center [577, 390] width 218 height 33
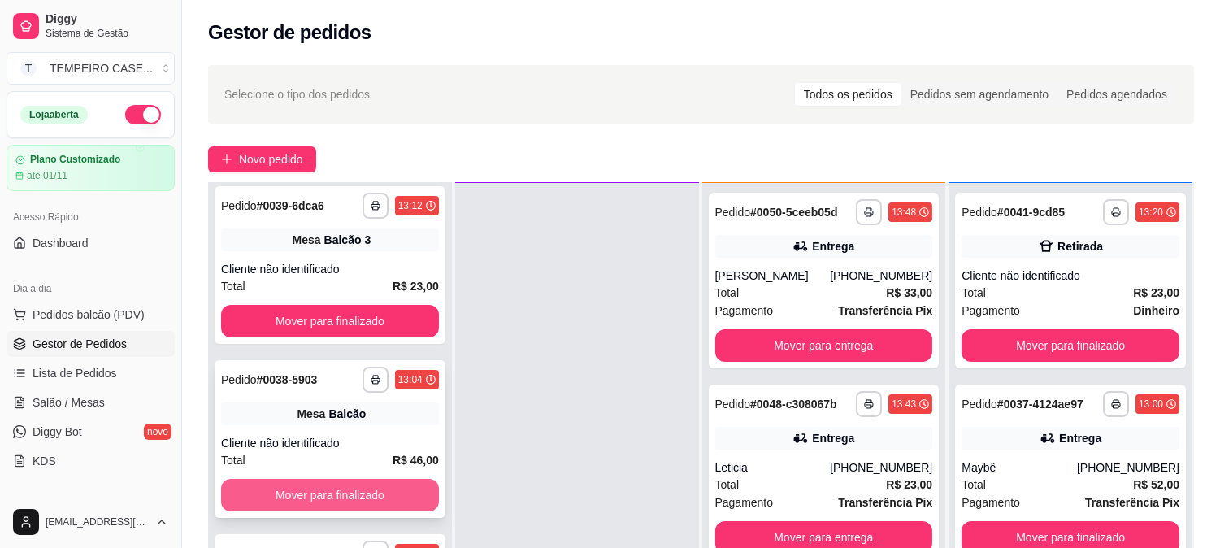
scroll to position [248, 0]
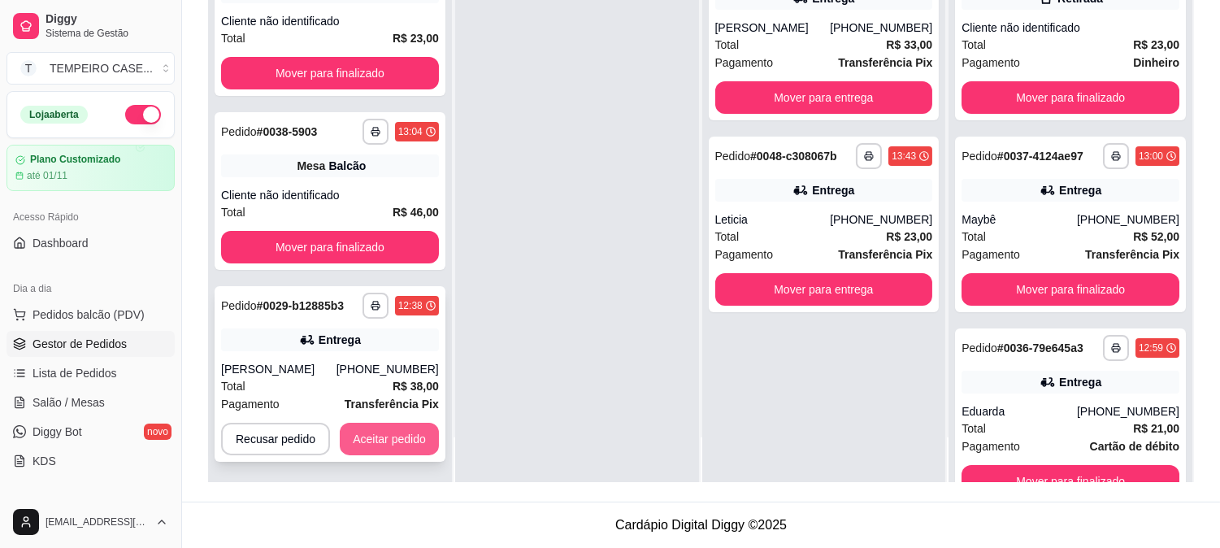
click at [372, 440] on button "Aceitar pedido" at bounding box center [389, 439] width 99 height 33
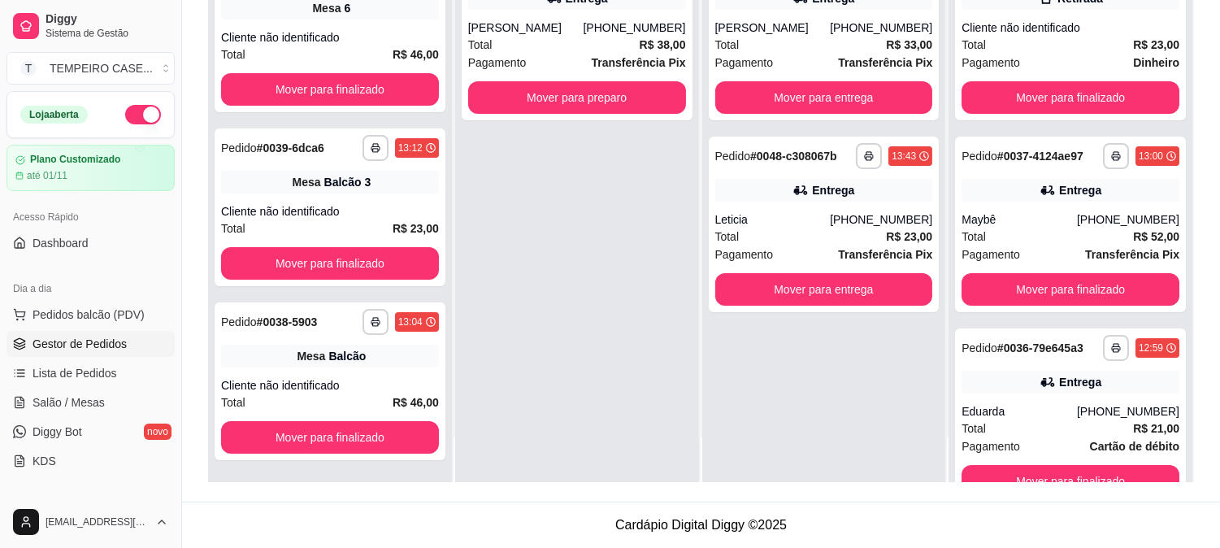
scroll to position [510, 0]
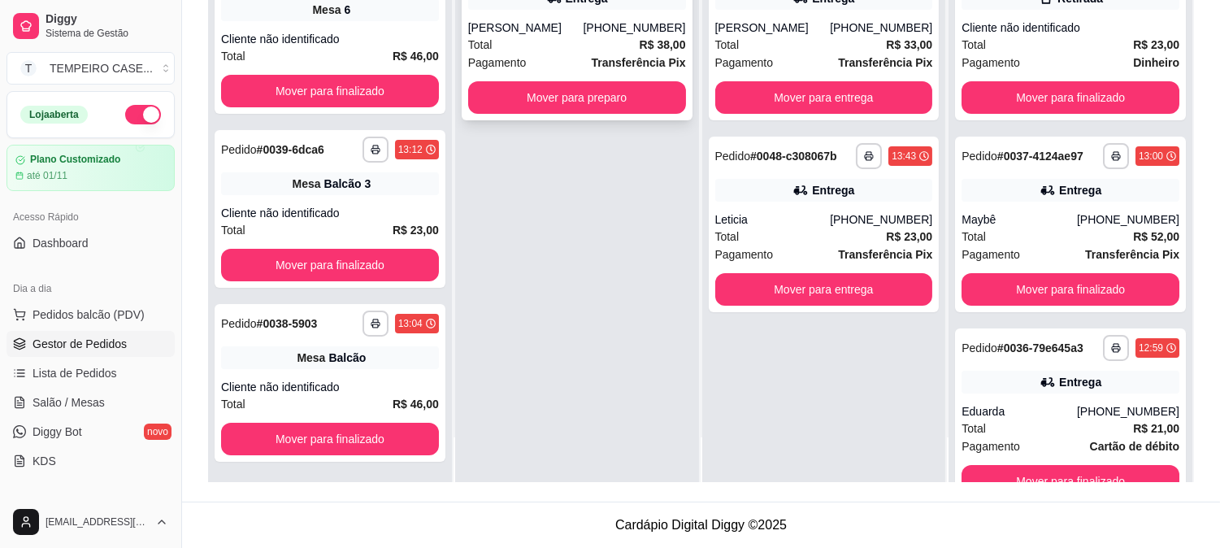
click at [597, 102] on button "Mover para preparo" at bounding box center [577, 97] width 218 height 33
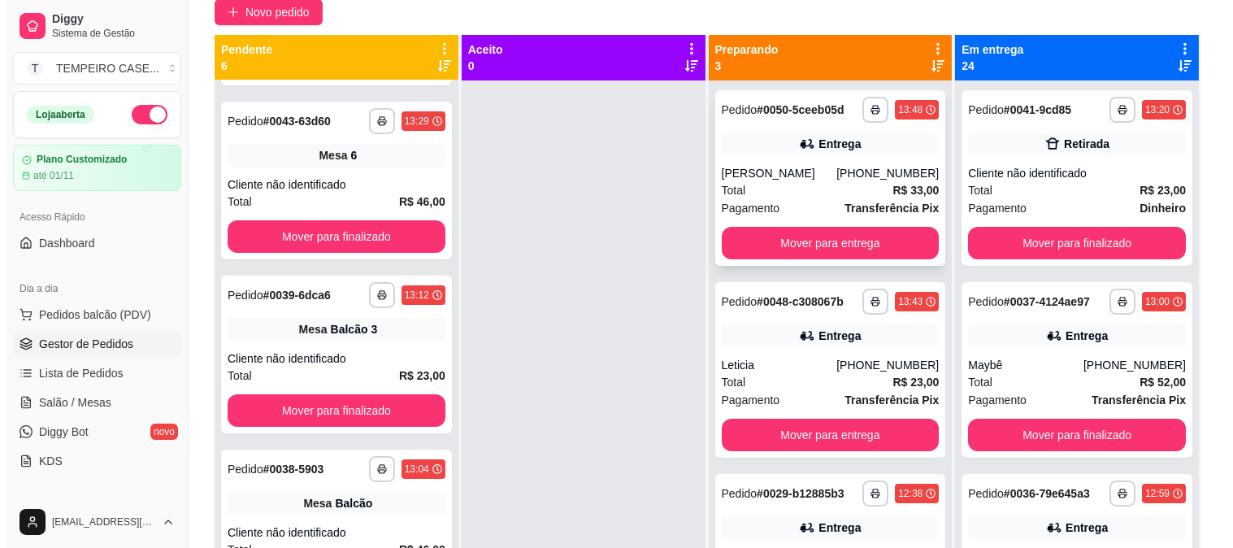
scroll to position [0, 0]
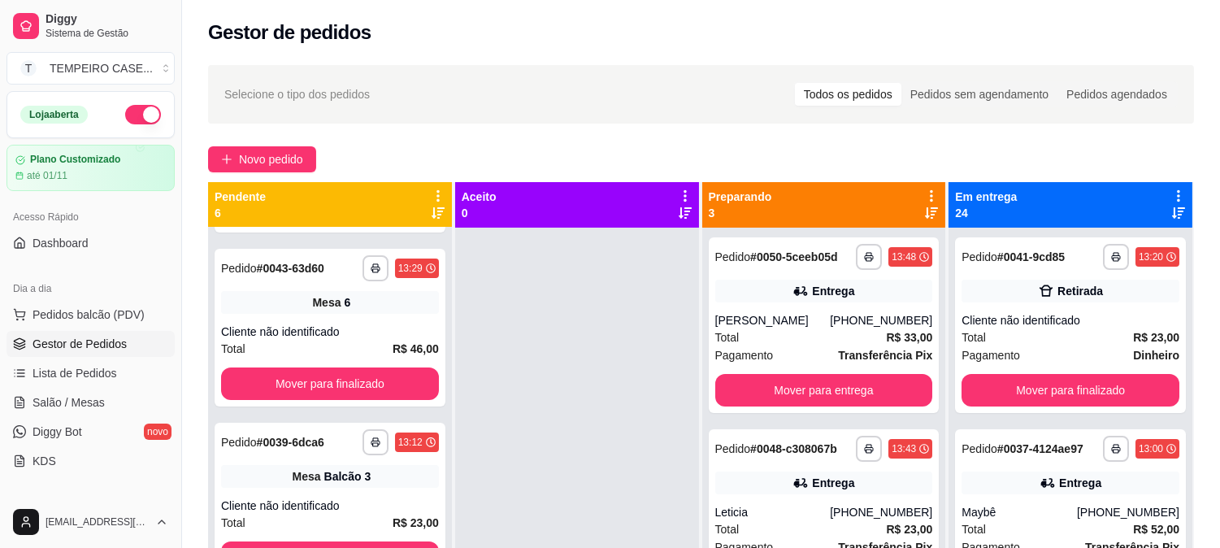
click at [98, 340] on span "Gestor de Pedidos" at bounding box center [80, 344] width 94 height 16
click at [93, 401] on span "Salão / Mesas" at bounding box center [69, 402] width 72 height 16
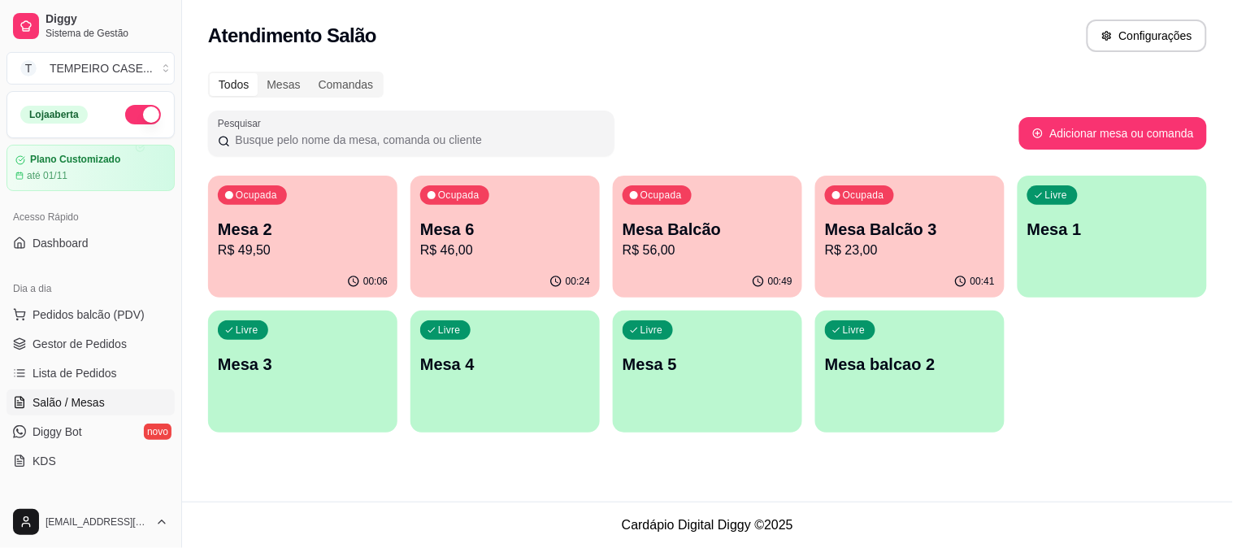
click at [1087, 236] on p "Mesa 1" at bounding box center [1112, 229] width 170 height 23
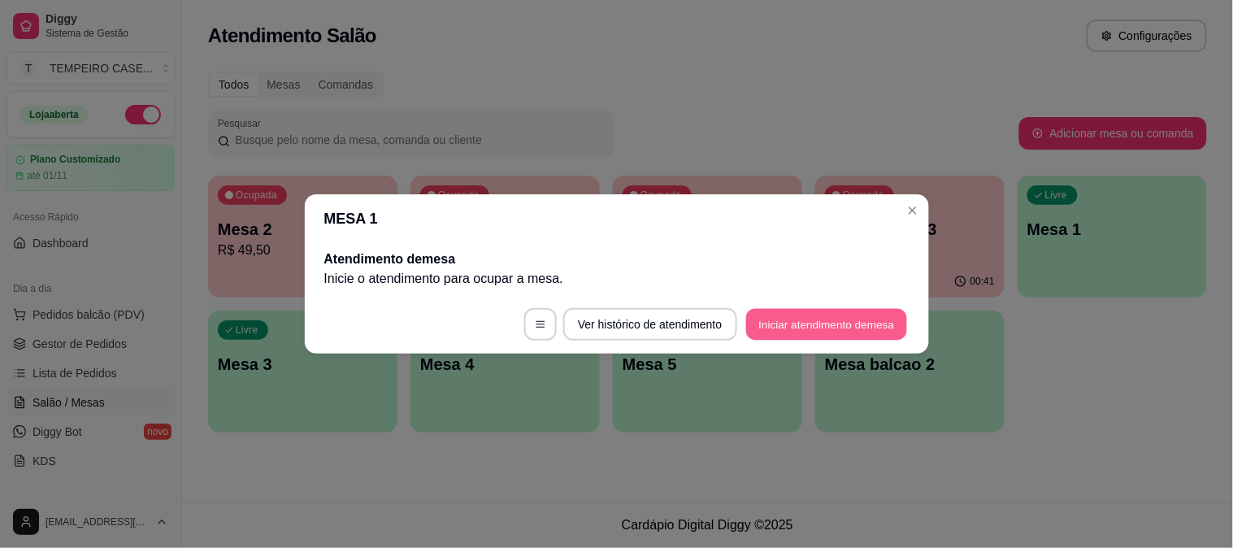
click at [842, 318] on button "Iniciar atendimento de mesa" at bounding box center [826, 325] width 161 height 32
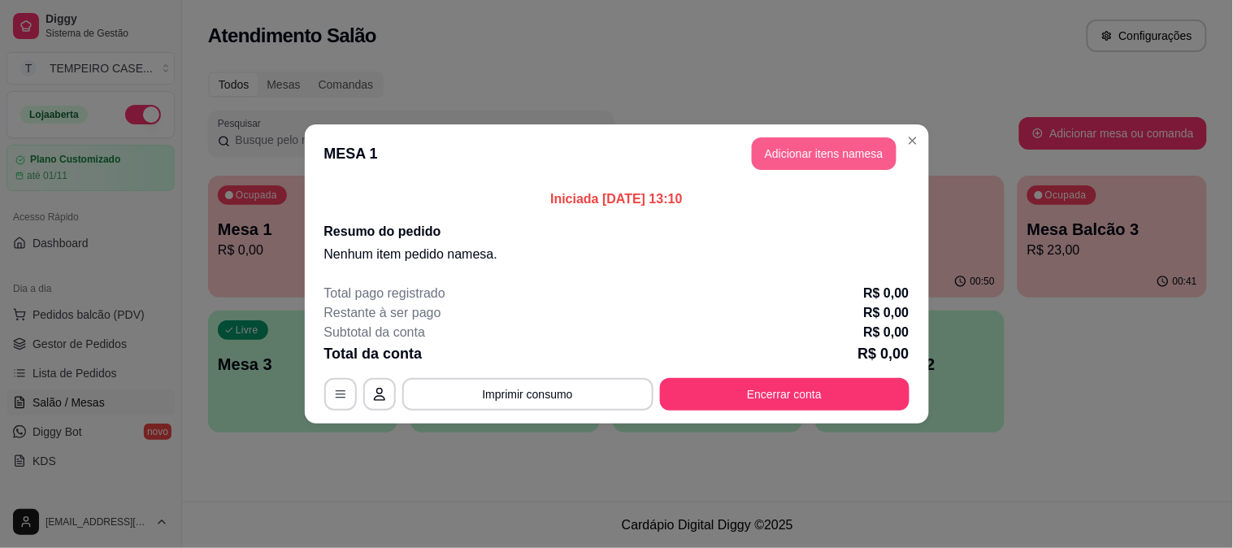
click at [808, 148] on button "Adicionar itens na mesa" at bounding box center [824, 153] width 145 height 33
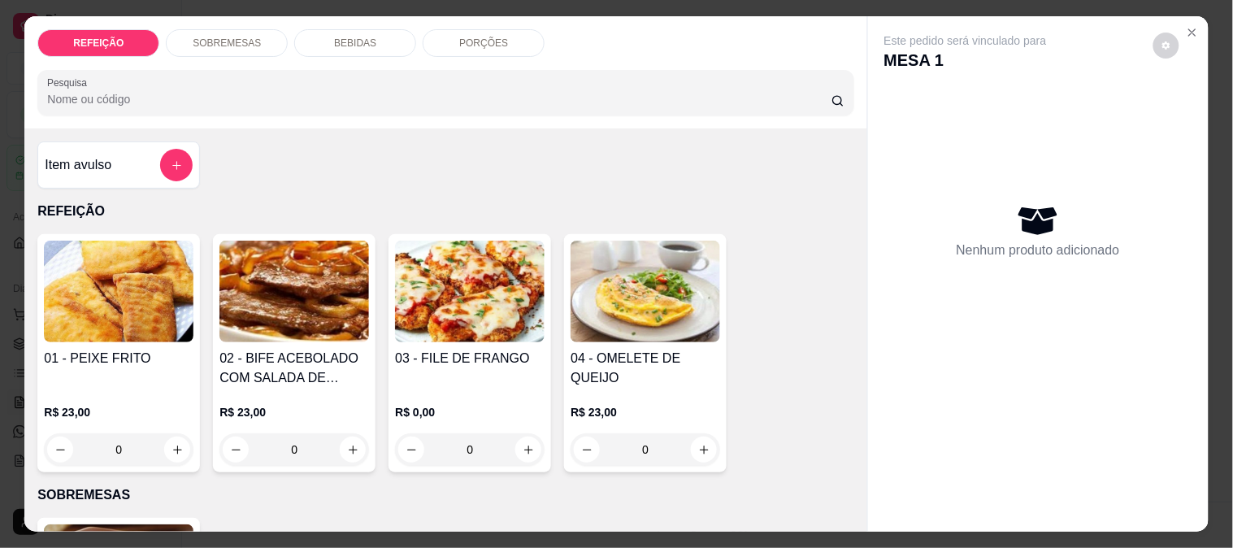
click at [160, 313] on img at bounding box center [119, 292] width 150 height 102
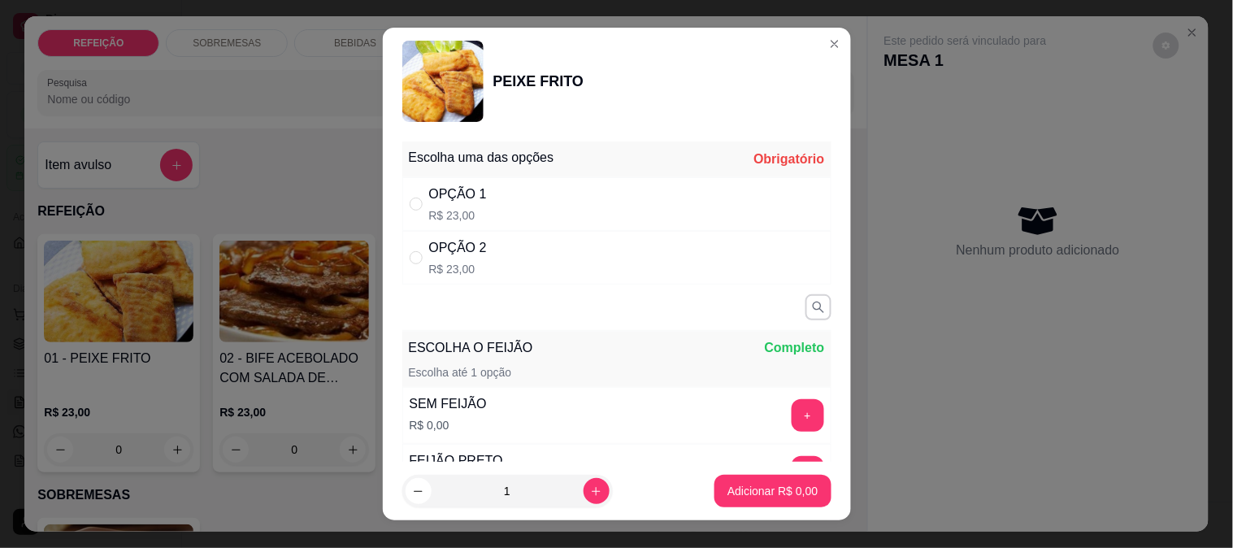
click at [506, 208] on div "OPÇÃO 1 R$ 23,00" at bounding box center [616, 204] width 429 height 54
radio input "true"
click at [748, 492] on p "Adicionar R$ 23,00" at bounding box center [769, 491] width 97 height 16
type input "1"
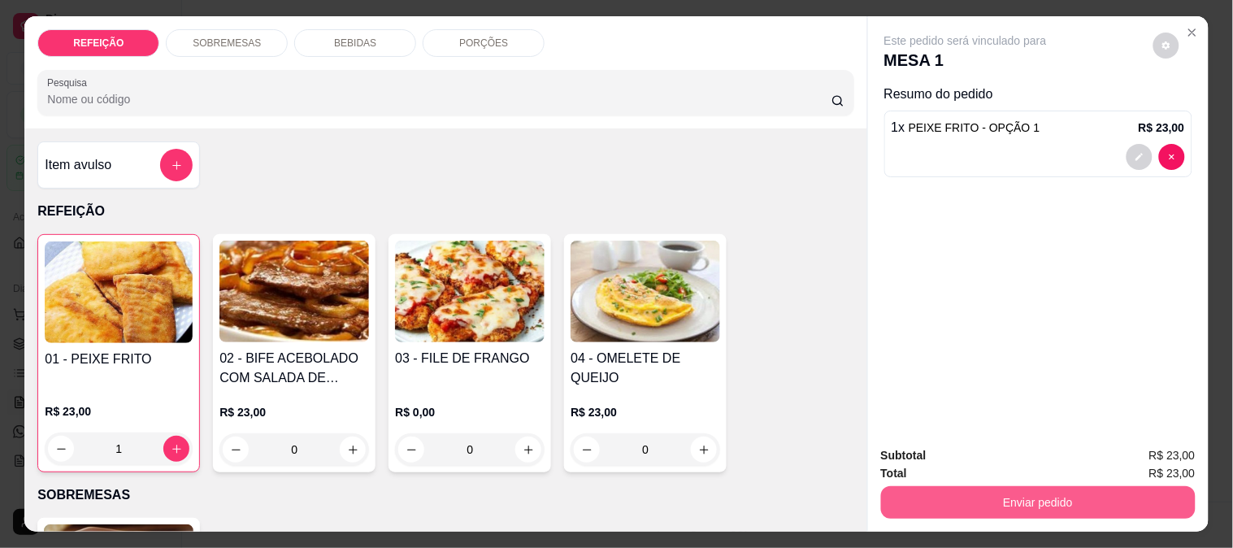
click at [911, 489] on button "Enviar pedido" at bounding box center [1038, 502] width 315 height 33
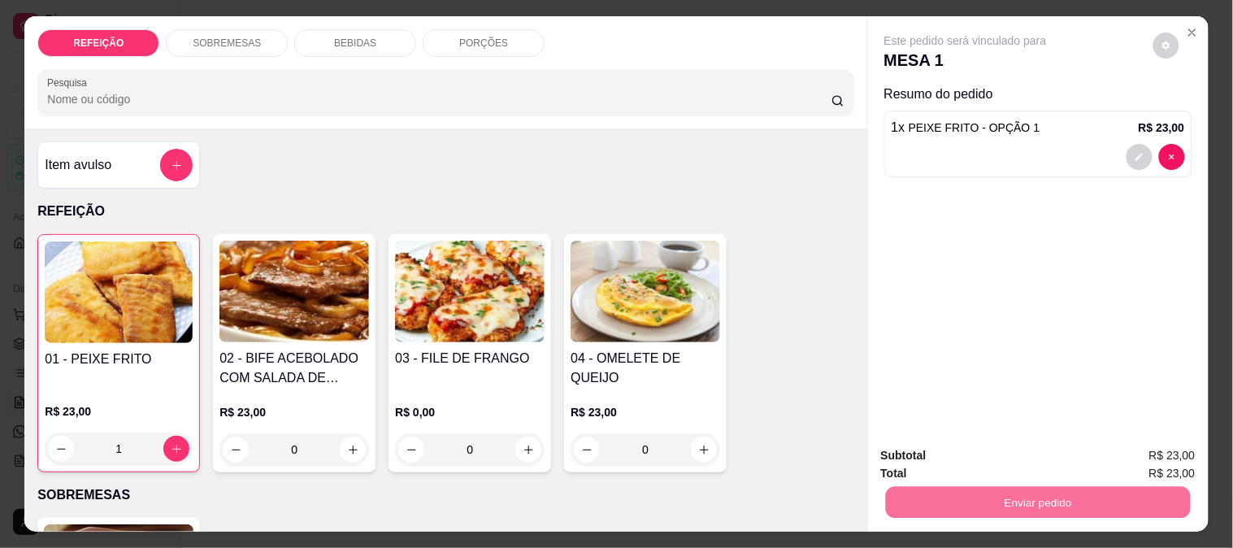
click at [1108, 280] on div "Este pedido será vinculado para MESA 1 Resumo do pedido 1 x PEIXE FRITO - OPÇÃO…" at bounding box center [1038, 224] width 341 height 417
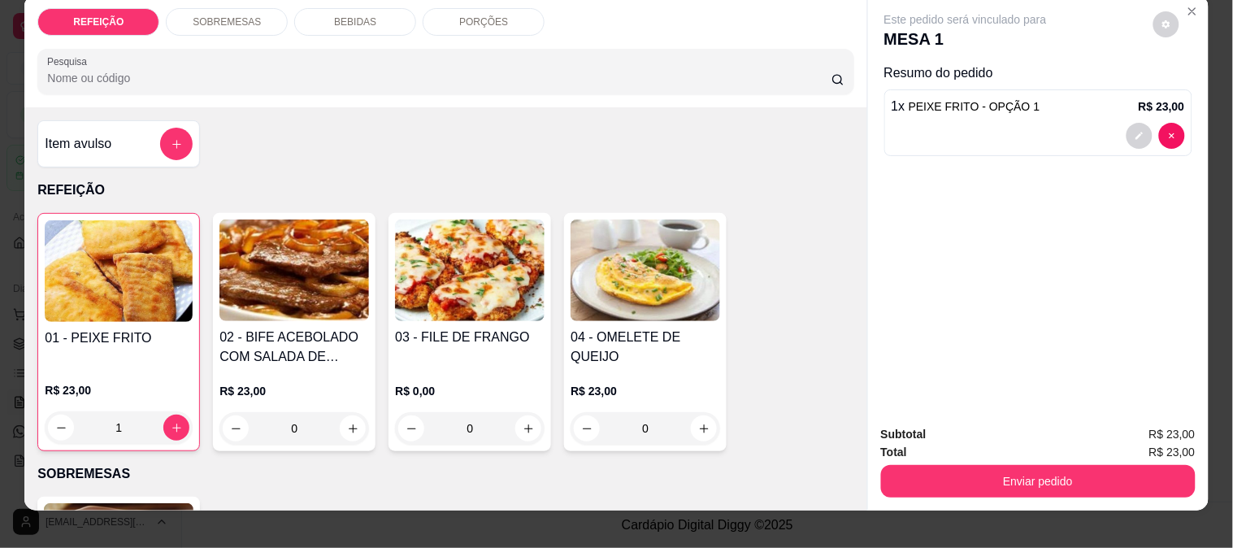
scroll to position [42, 0]
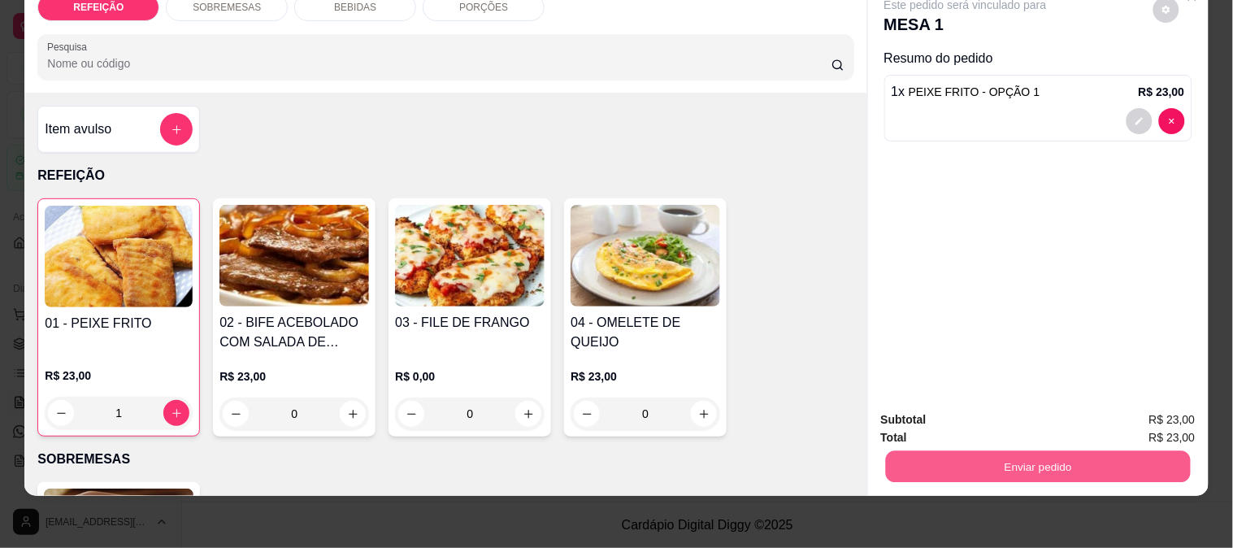
click at [1017, 460] on button "Enviar pedido" at bounding box center [1037, 466] width 305 height 32
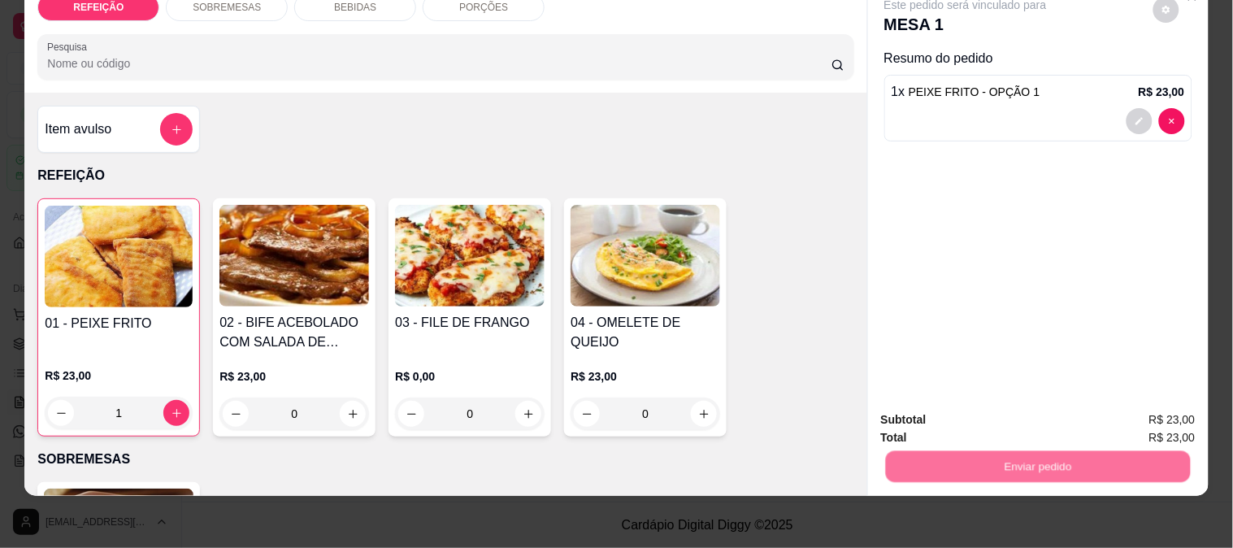
click at [1150, 406] on button "Enviar pedido" at bounding box center [1153, 413] width 92 height 31
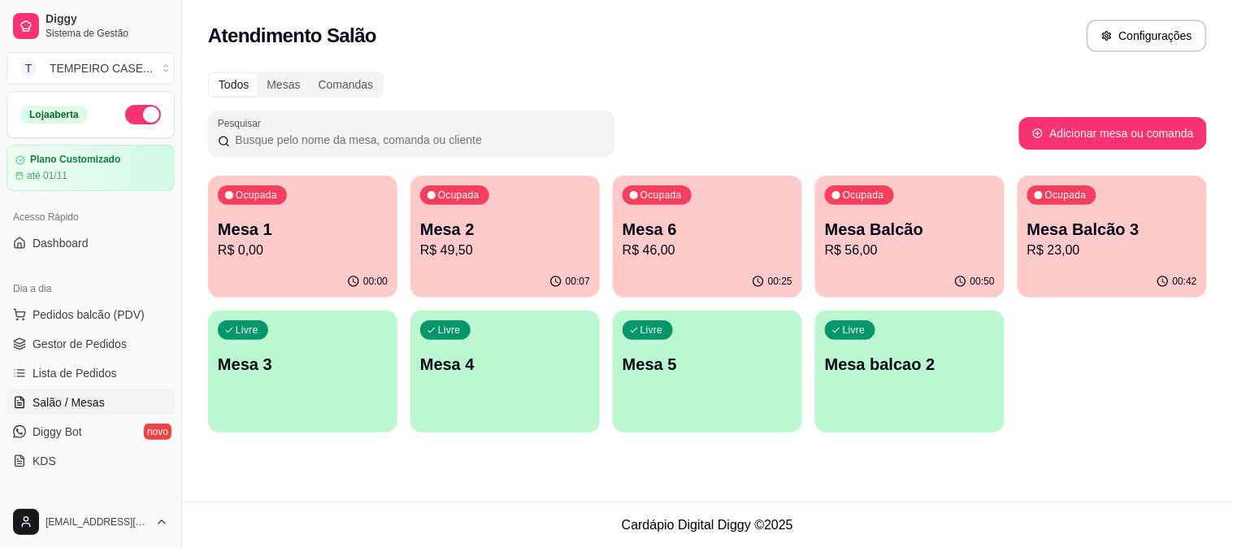
click at [1106, 260] on div "Ocupada Mesa Balcão 3 R$ 23,00" at bounding box center [1111, 221] width 189 height 90
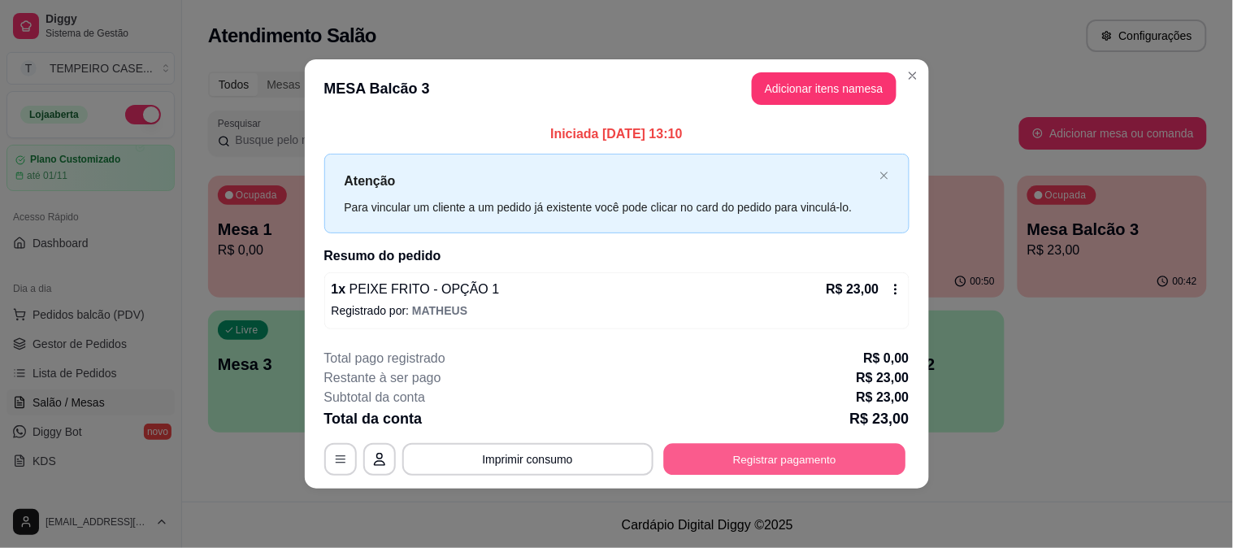
click at [778, 456] on button "Registrar pagamento" at bounding box center [784, 459] width 242 height 32
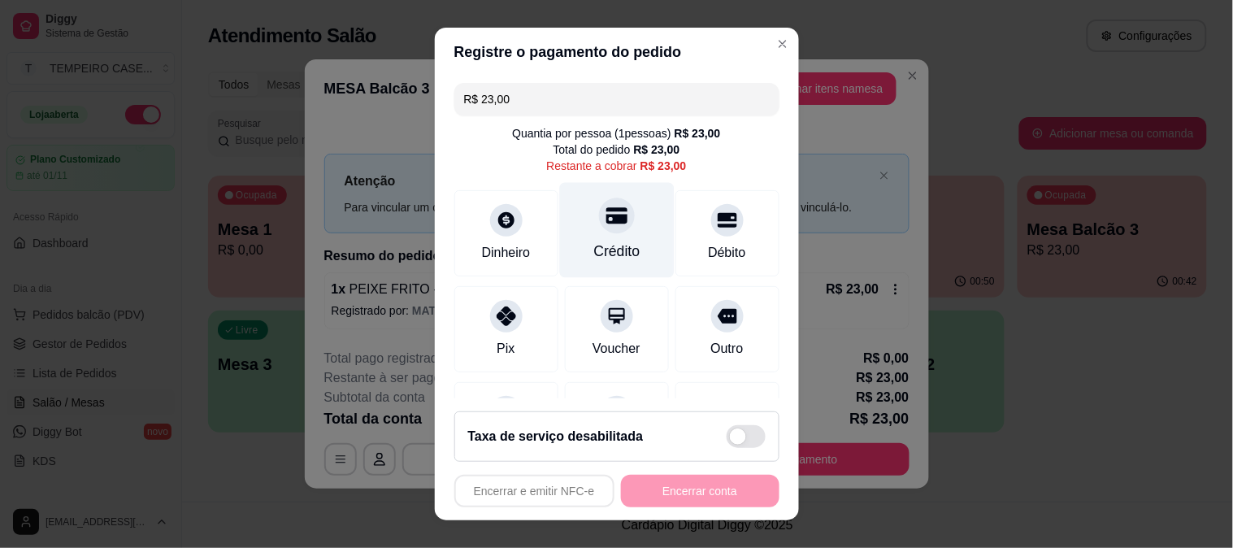
click at [575, 229] on div "Crédito" at bounding box center [616, 229] width 115 height 95
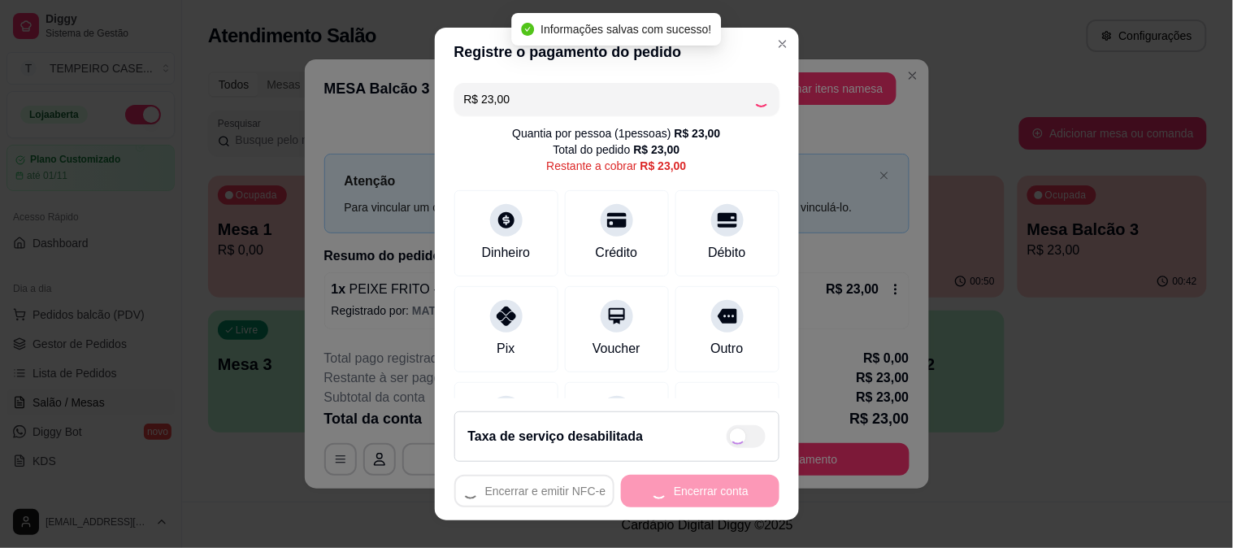
type input "R$ 0,00"
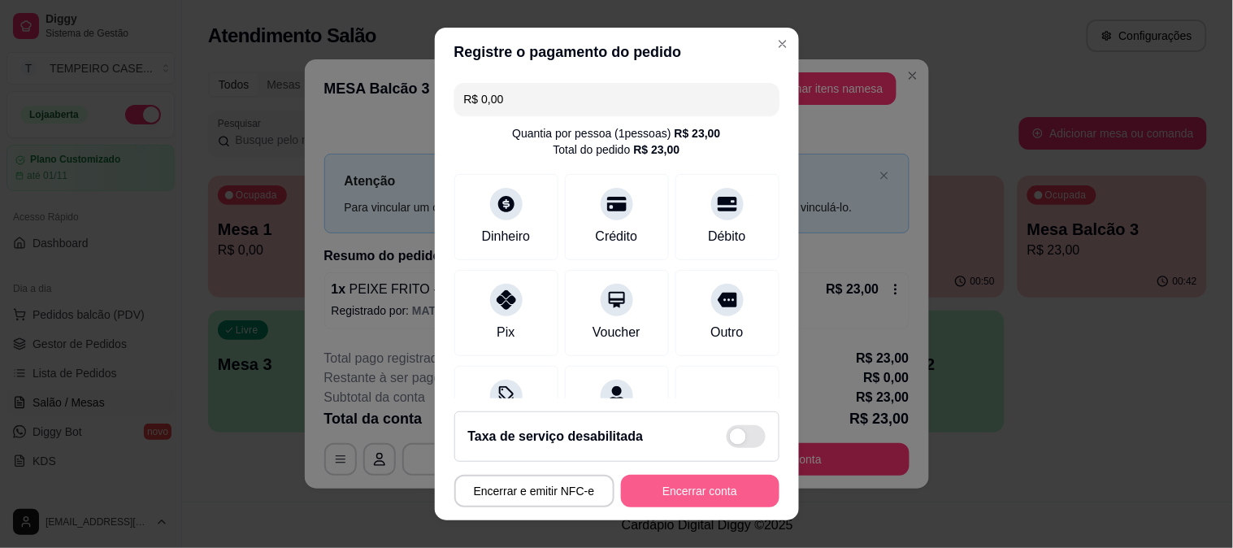
click at [711, 501] on button "Encerrar conta" at bounding box center [700, 491] width 158 height 33
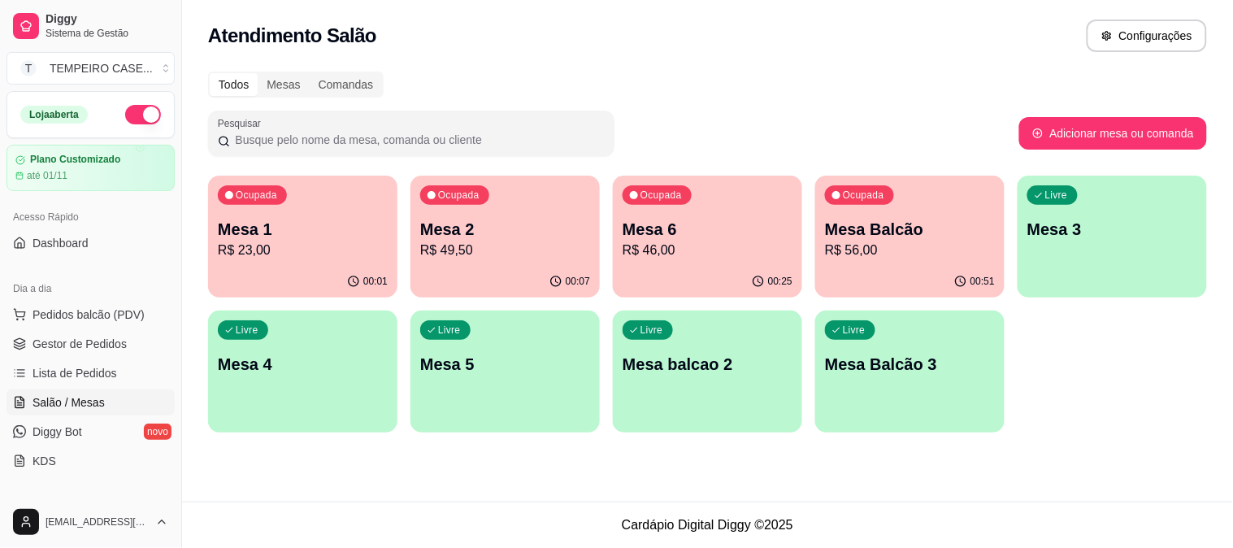
click at [265, 385] on div "Livre Mesa 4" at bounding box center [302, 361] width 189 height 102
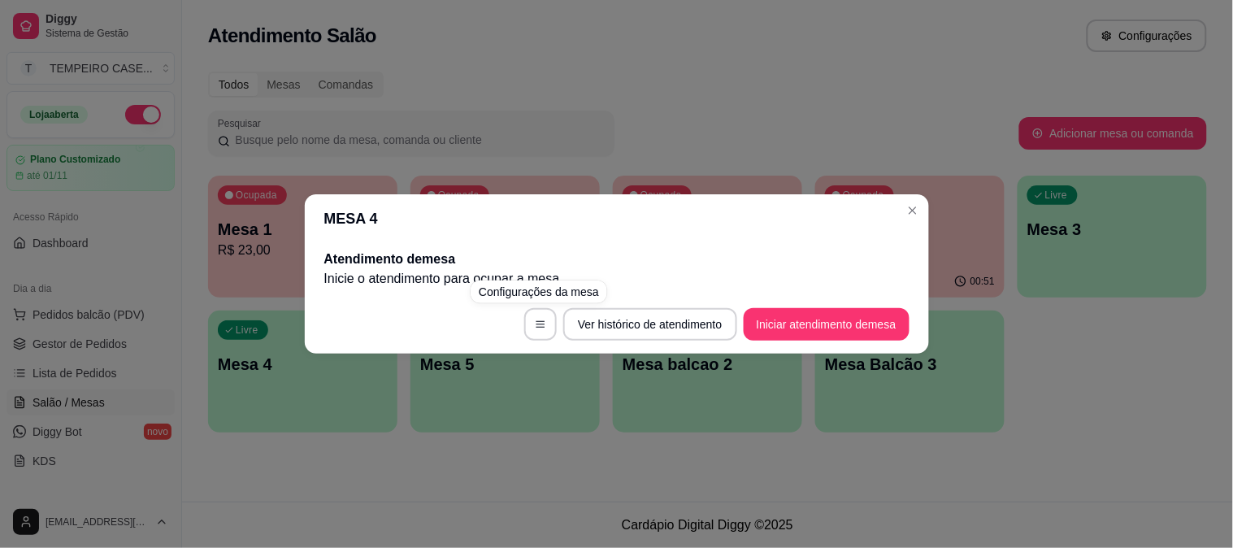
click at [798, 319] on button "Iniciar atendimento de mesa" at bounding box center [827, 324] width 166 height 33
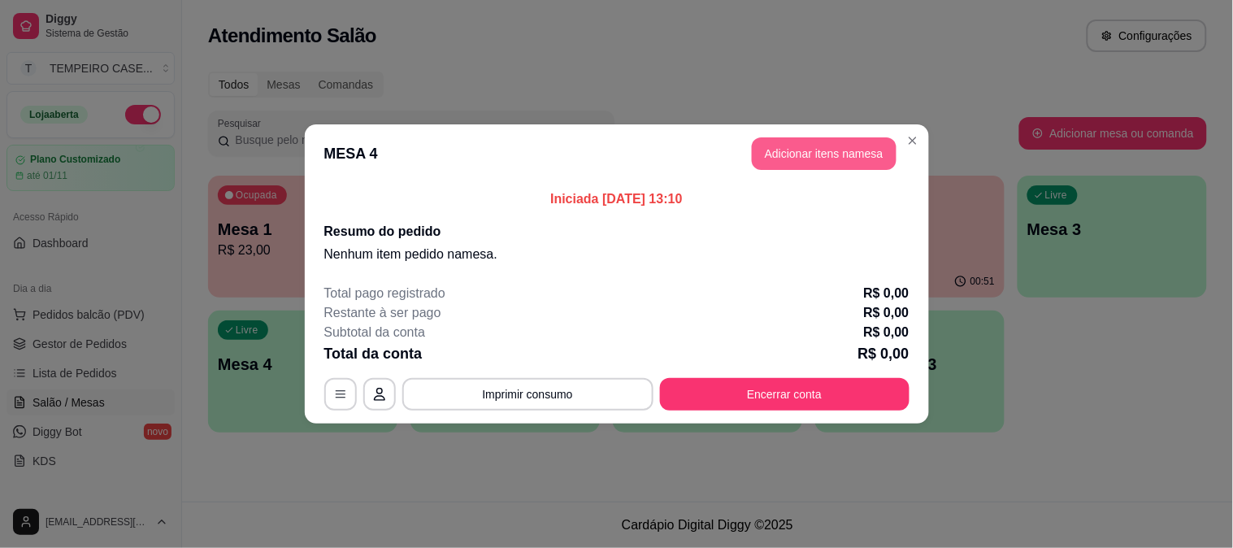
click at [818, 132] on header "MESA 4 Adicionar itens na mesa" at bounding box center [617, 153] width 624 height 59
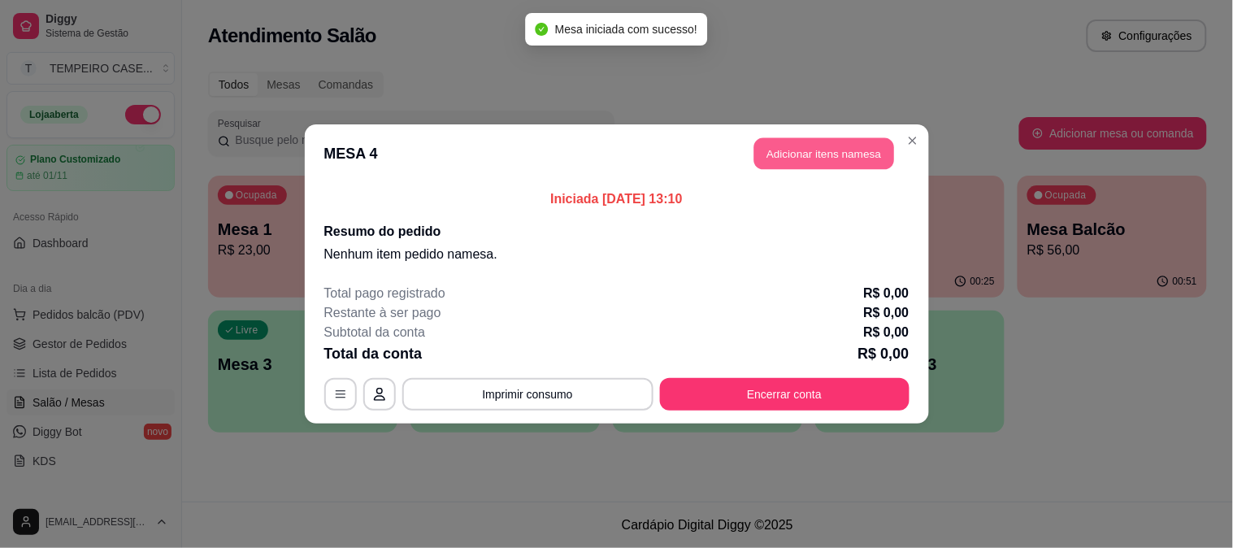
click at [813, 141] on button "Adicionar itens na mesa" at bounding box center [824, 154] width 140 height 32
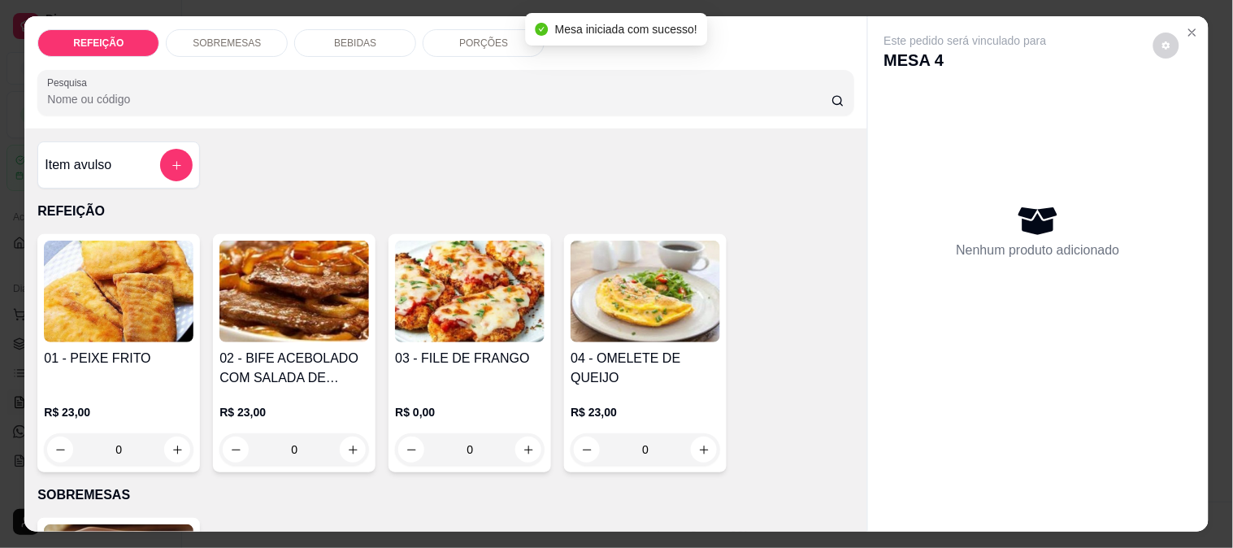
click at [462, 293] on img at bounding box center [470, 292] width 150 height 102
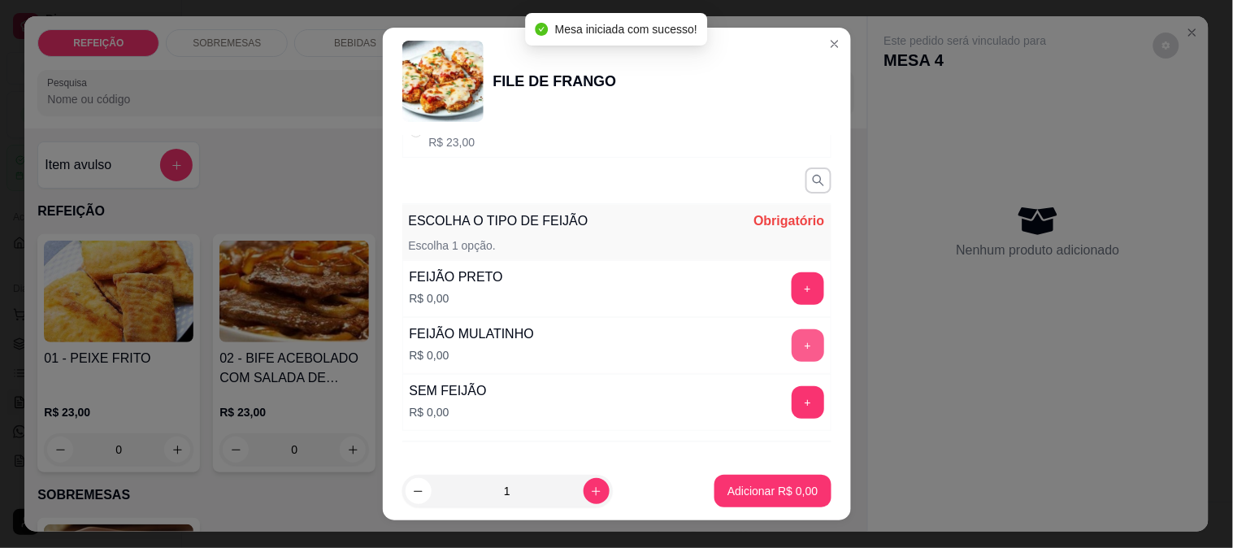
click at [792, 337] on button "+" at bounding box center [808, 345] width 33 height 33
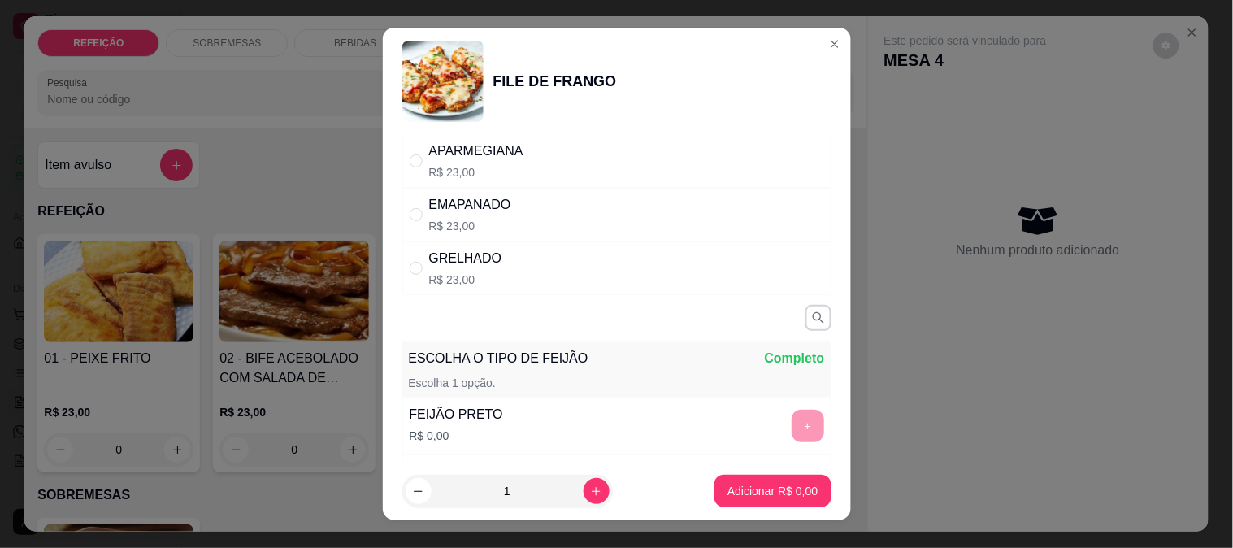
scroll to position [0, 0]
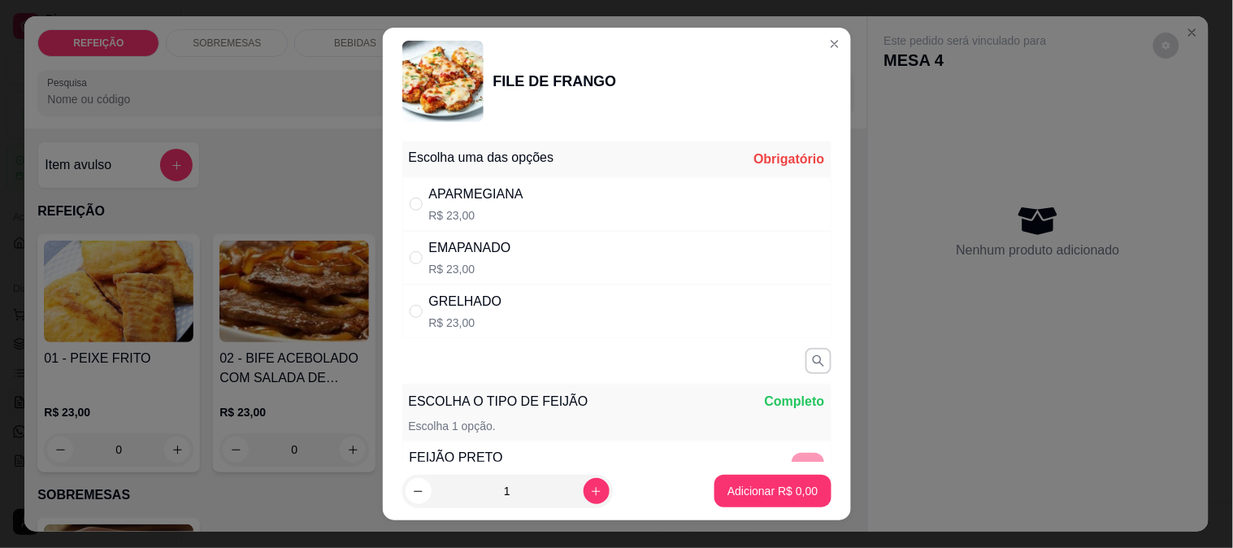
click at [517, 209] on div "APARMEGIANA R$ 23,00" at bounding box center [616, 204] width 429 height 54
radio input "true"
click at [765, 504] on button "Adicionar R$ 23,00" at bounding box center [769, 491] width 123 height 33
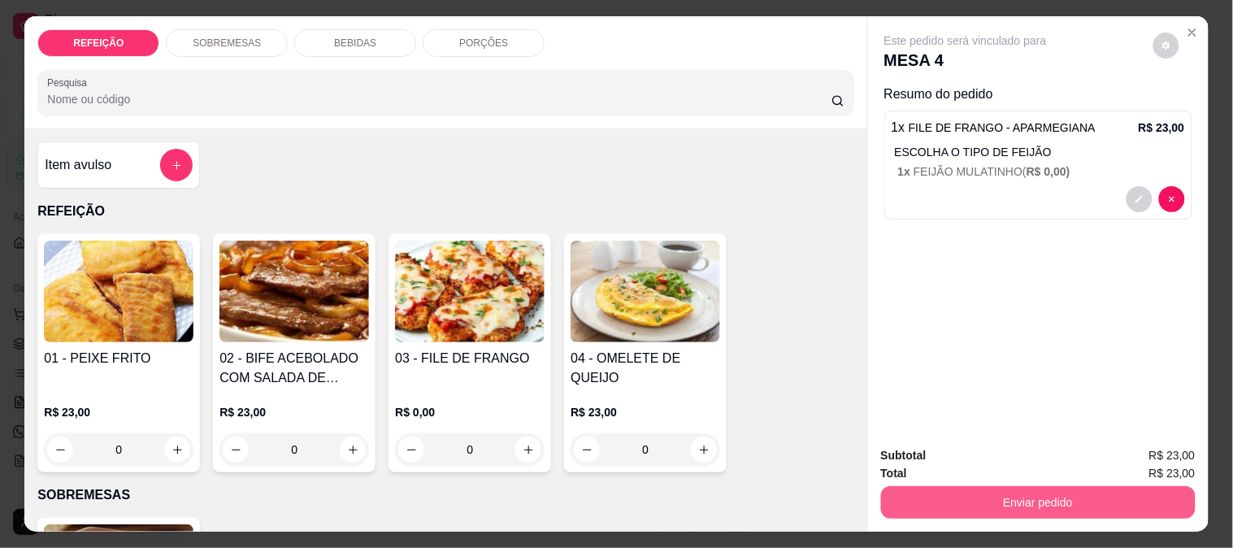
click at [1008, 486] on button "Enviar pedido" at bounding box center [1038, 502] width 315 height 33
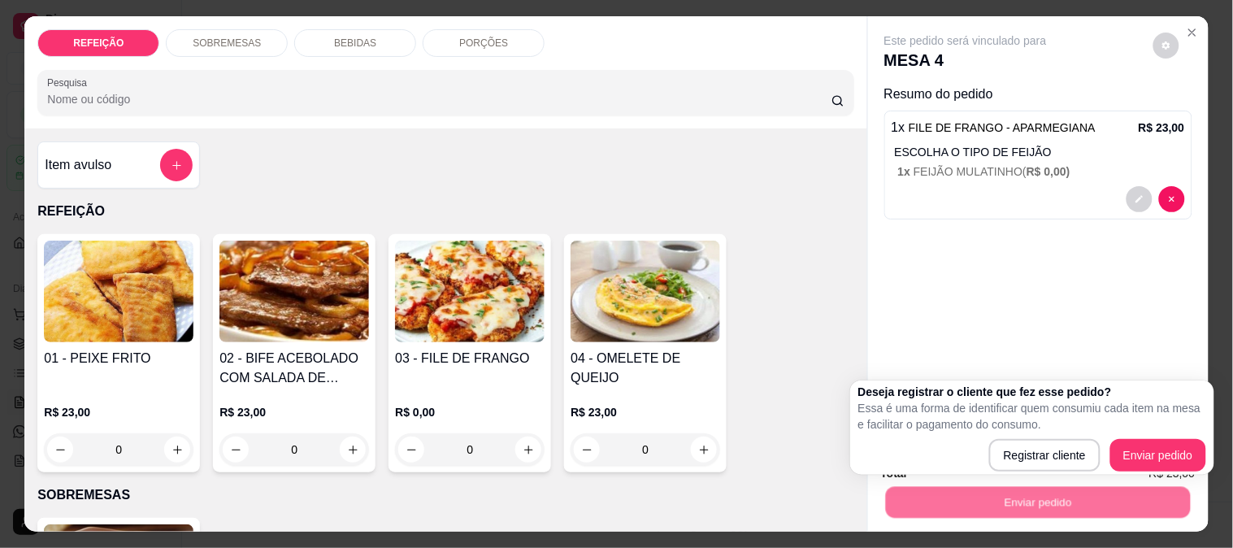
click at [1119, 380] on div "Deseja registrar o cliente que fez esse pedido? Essa é uma forma de identificar…" at bounding box center [1032, 427] width 364 height 94
click at [1152, 301] on div "Este pedido será vinculado para MESA 4 Resumo do pedido 1 x FILE DE FRANGO - AP…" at bounding box center [1038, 224] width 341 height 417
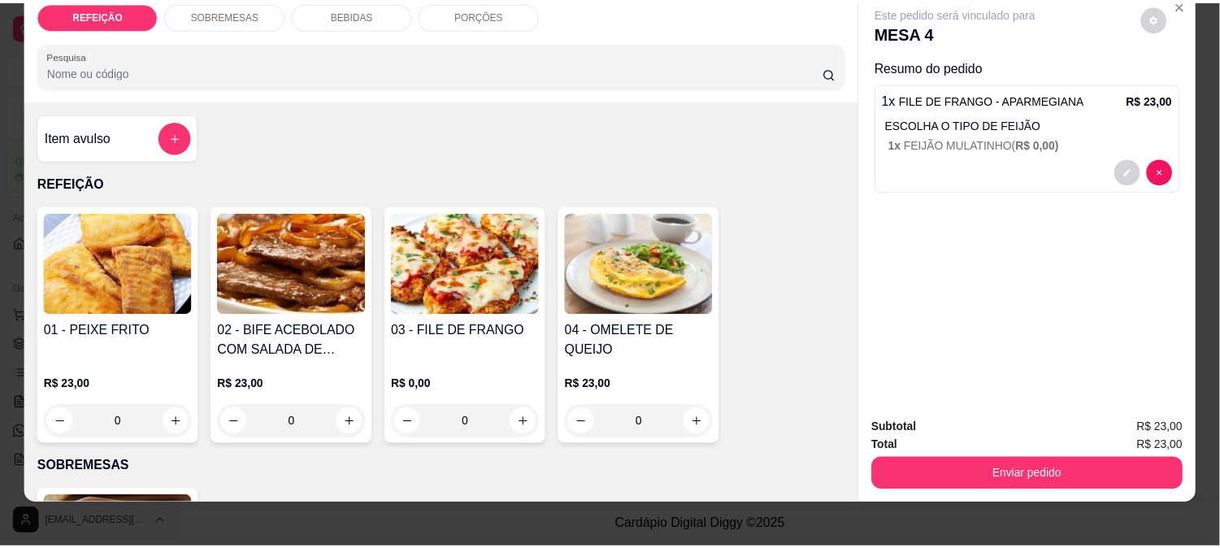
scroll to position [42, 0]
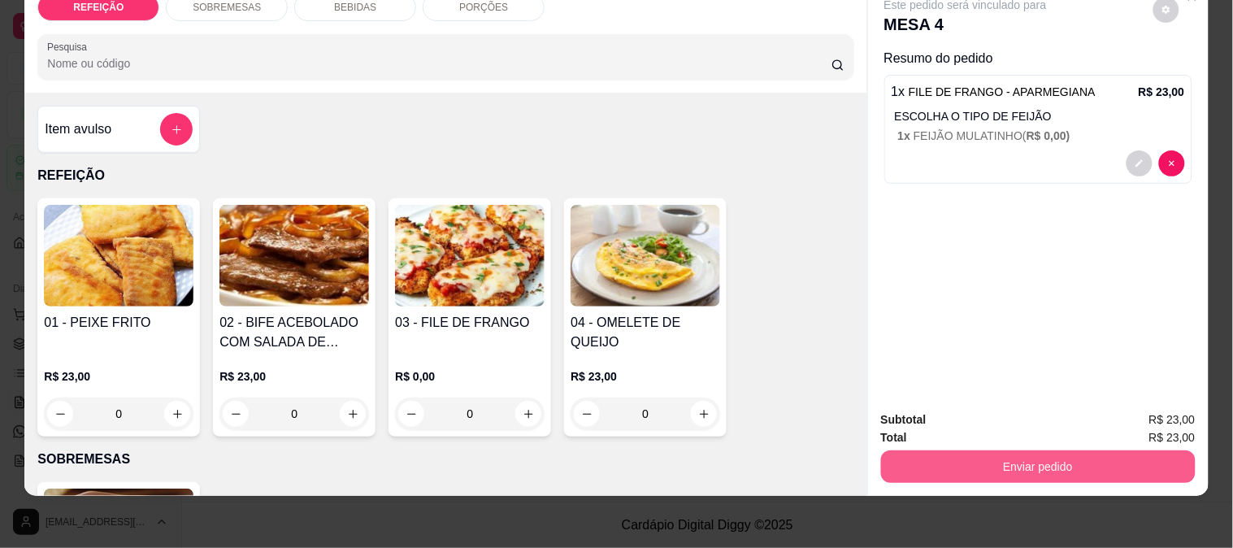
click at [1050, 459] on button "Enviar pedido" at bounding box center [1038, 466] width 315 height 33
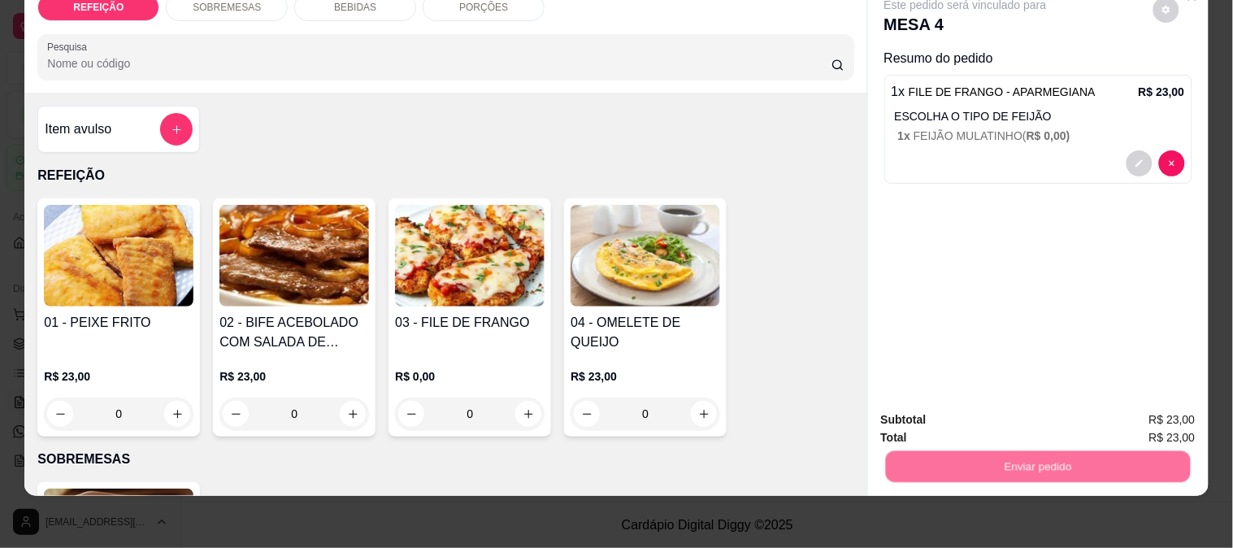
click at [1130, 423] on button "Enviar pedido" at bounding box center [1152, 412] width 89 height 30
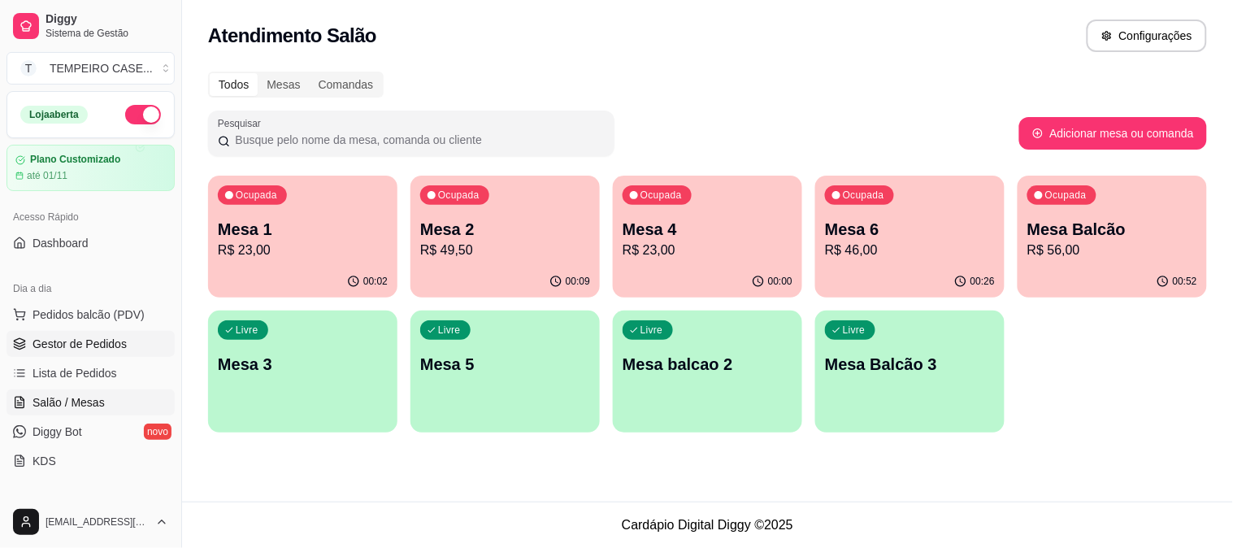
click at [66, 339] on span "Gestor de Pedidos" at bounding box center [80, 344] width 94 height 16
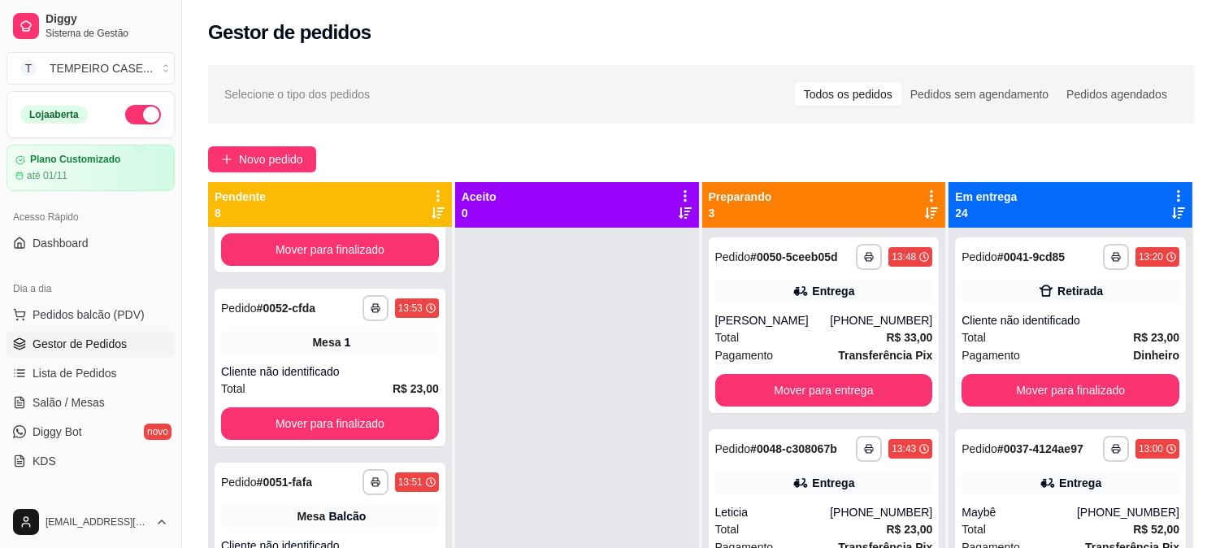
scroll to position [90, 0]
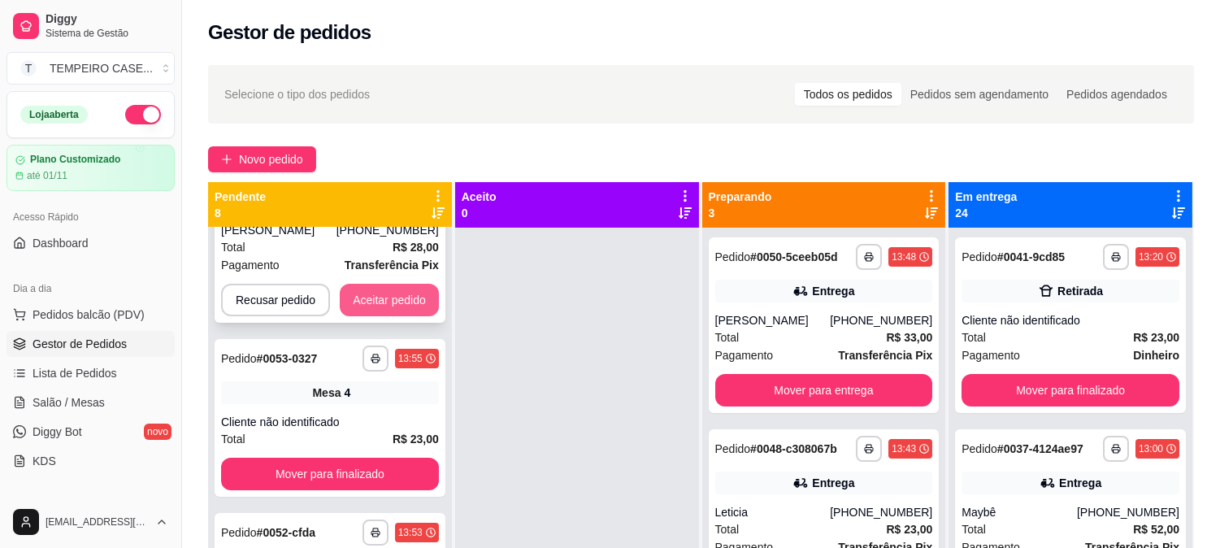
click at [375, 294] on button "Aceitar pedido" at bounding box center [389, 300] width 99 height 33
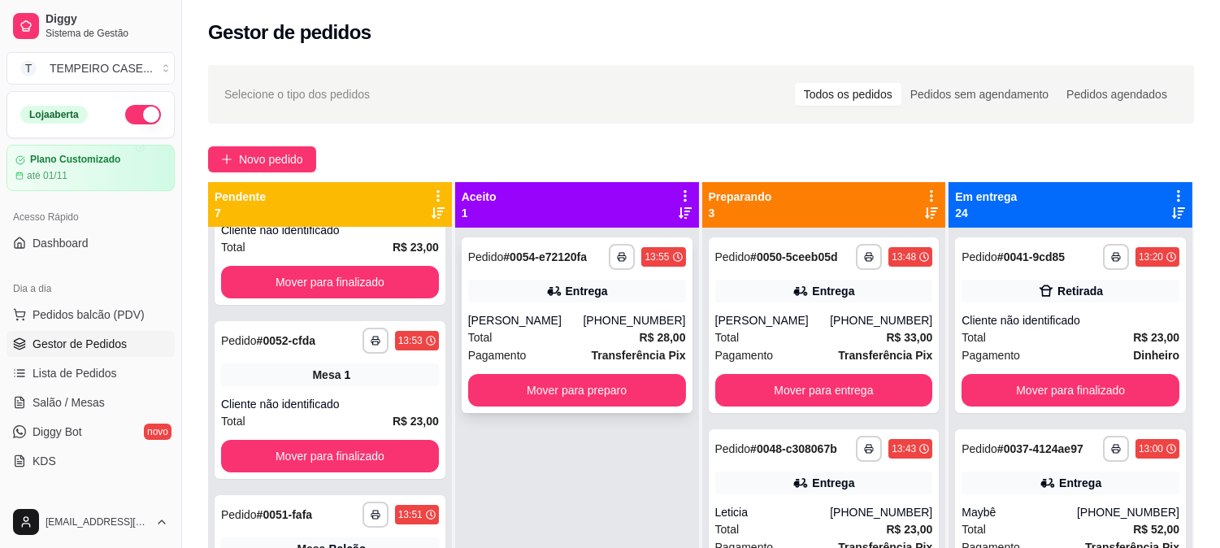
scroll to position [0, 0]
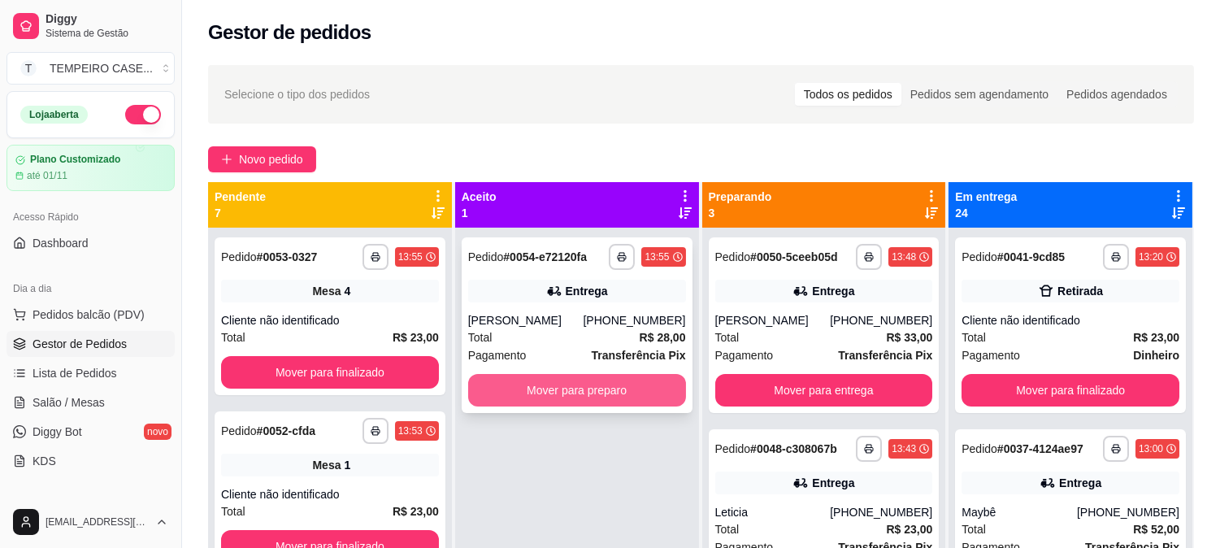
click at [572, 384] on button "Mover para preparo" at bounding box center [577, 390] width 218 height 33
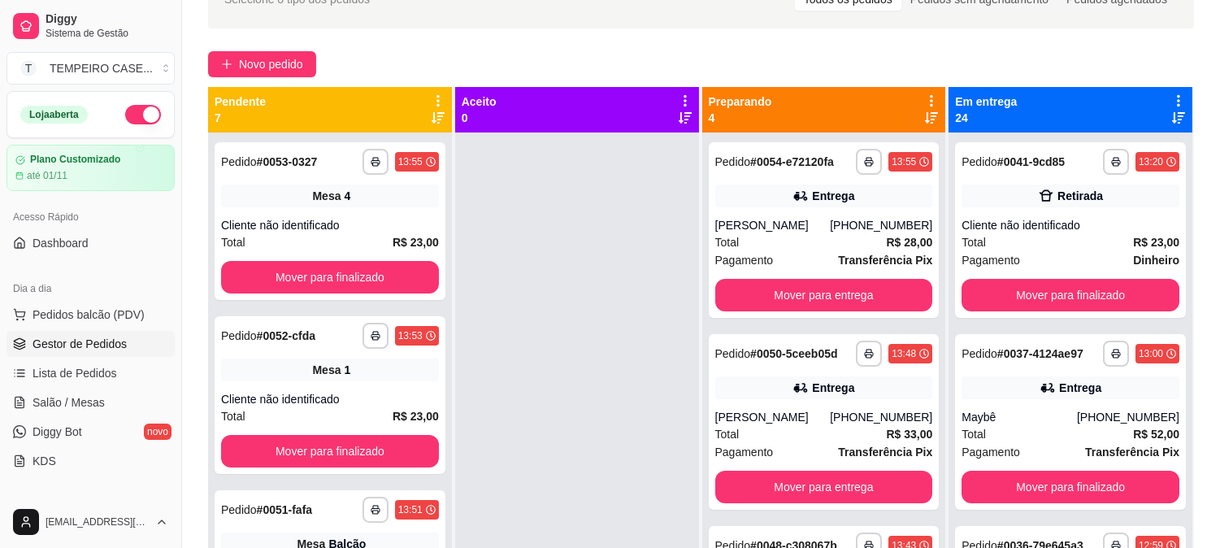
scroll to position [67, 0]
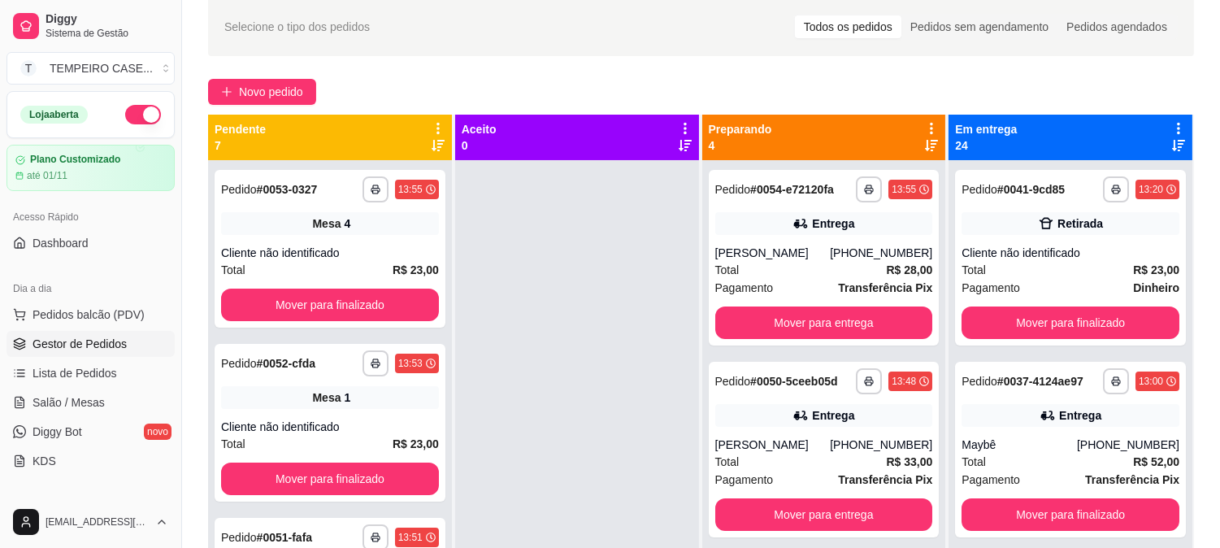
click at [126, 116] on button "button" at bounding box center [143, 115] width 36 height 20
click at [75, 401] on span "Salão / Mesas" at bounding box center [69, 402] width 72 height 16
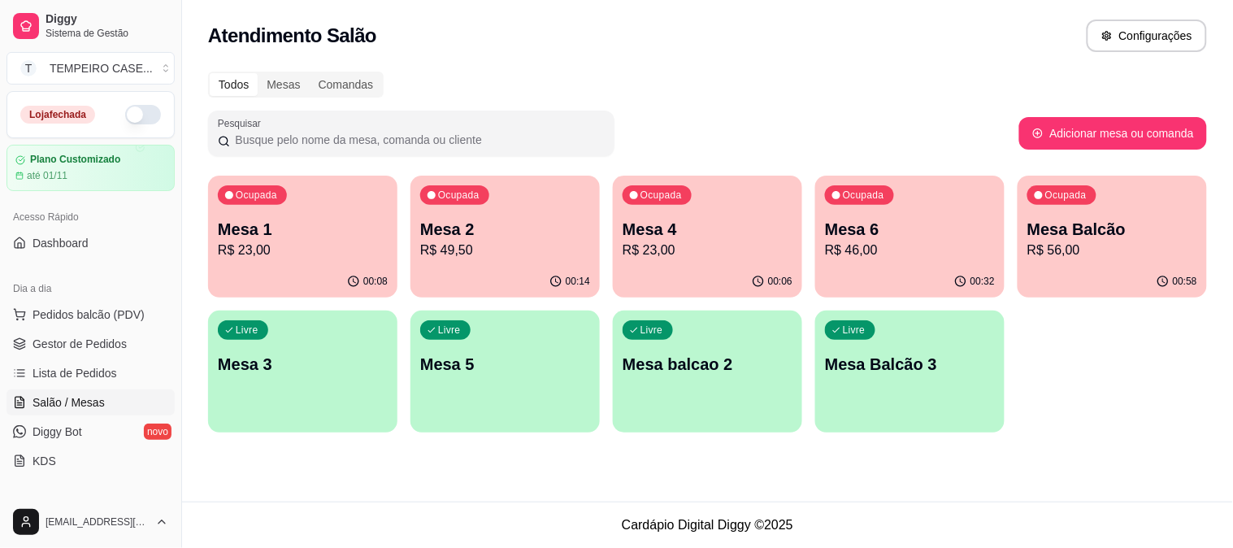
click at [304, 367] on p "Mesa 3" at bounding box center [303, 364] width 170 height 23
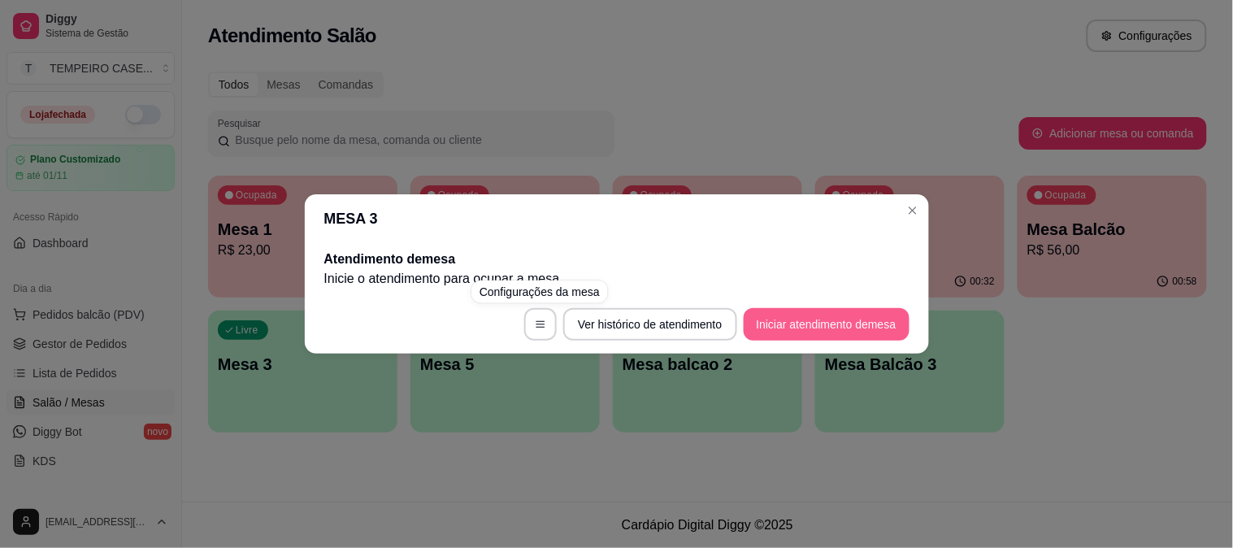
click at [768, 329] on button "Iniciar atendimento de mesa" at bounding box center [827, 324] width 166 height 33
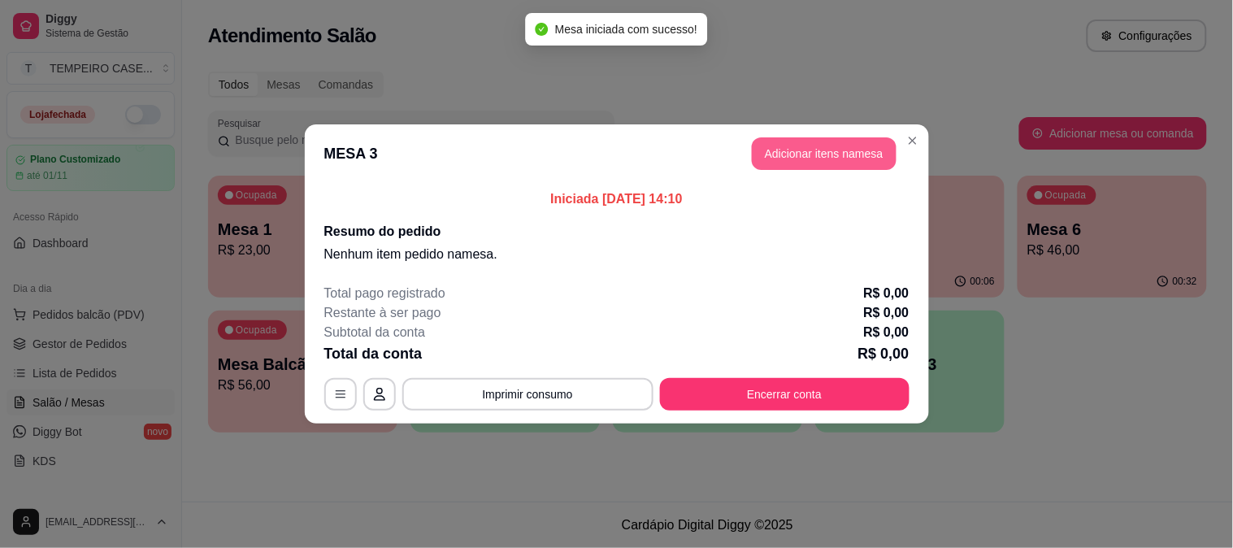
click at [800, 142] on button "Adicionar itens na mesa" at bounding box center [824, 153] width 145 height 33
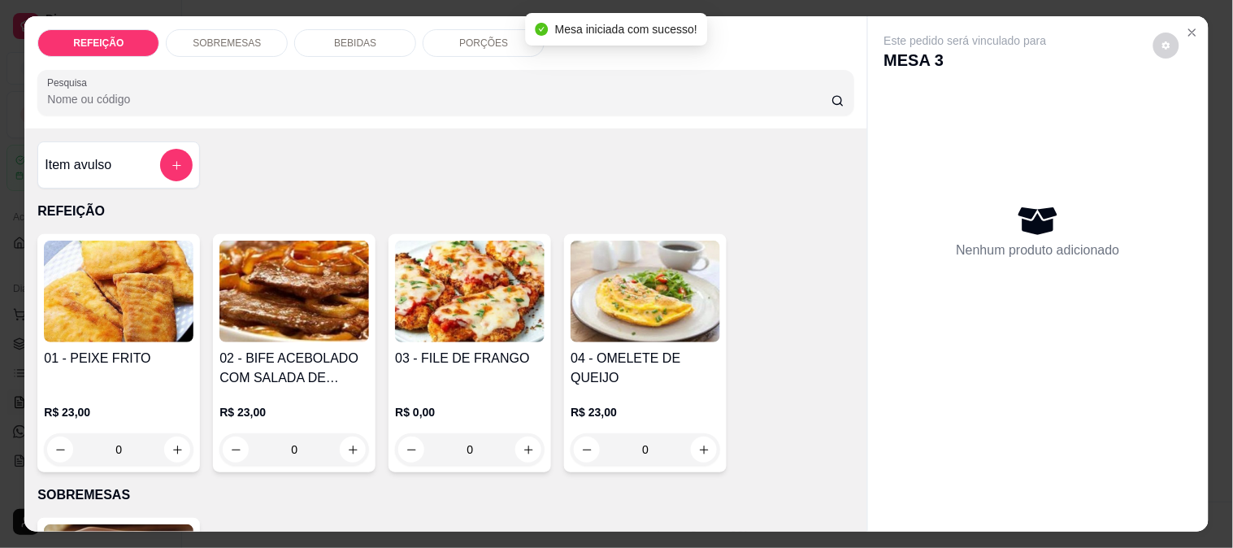
click at [276, 267] on img at bounding box center [294, 292] width 150 height 102
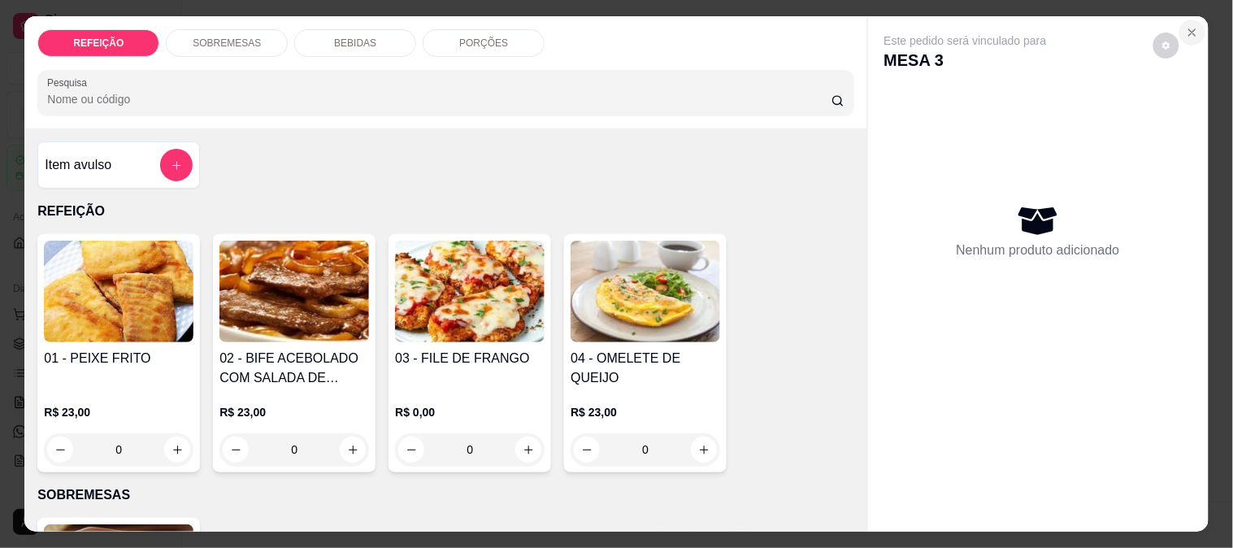
click at [1186, 26] on icon "Close" at bounding box center [1192, 32] width 13 height 13
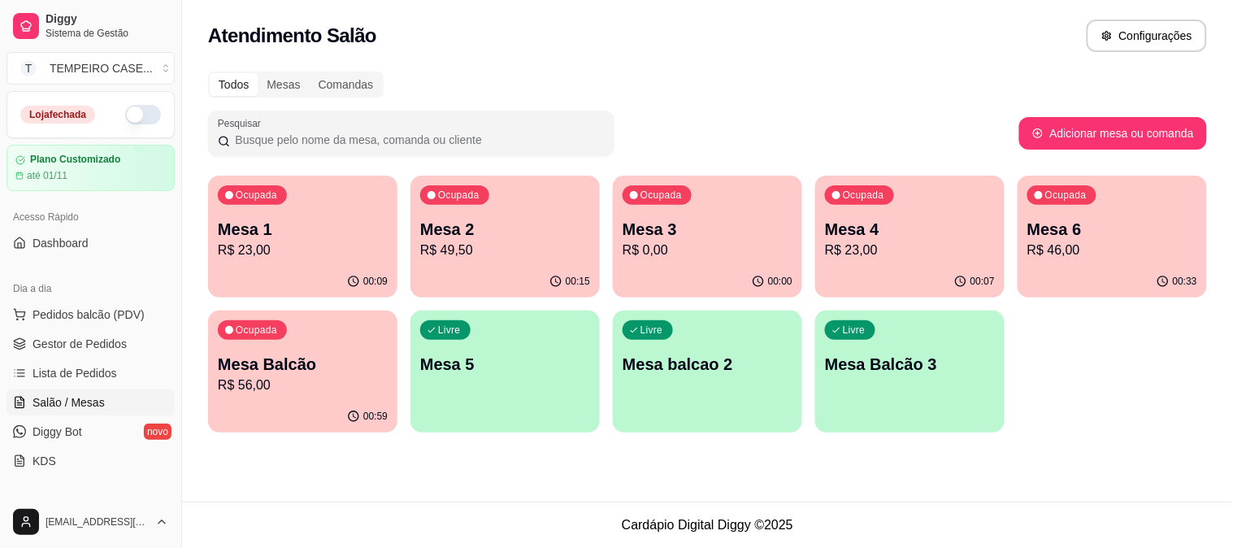
click at [719, 220] on p "Mesa 3" at bounding box center [708, 229] width 170 height 23
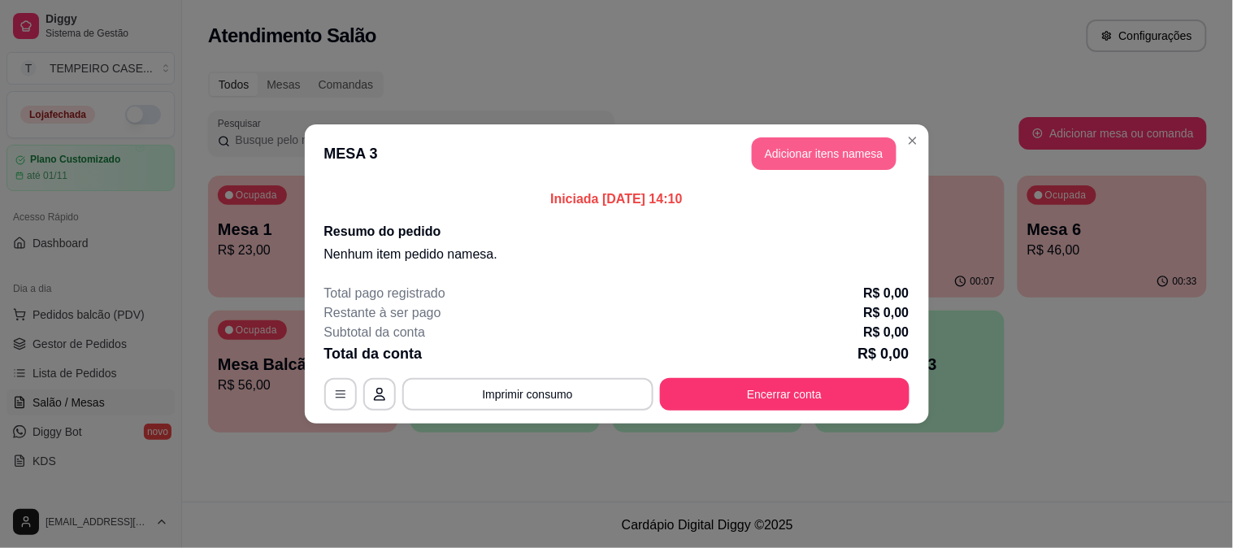
click at [789, 150] on button "Adicionar itens na mesa" at bounding box center [824, 153] width 145 height 33
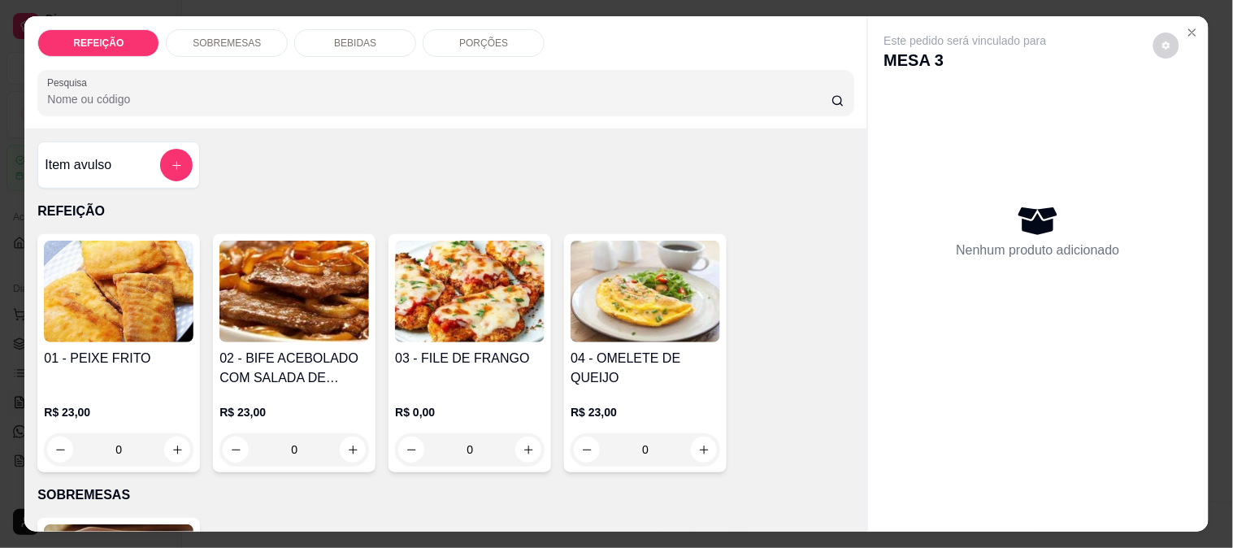
click at [289, 293] on img at bounding box center [294, 292] width 150 height 102
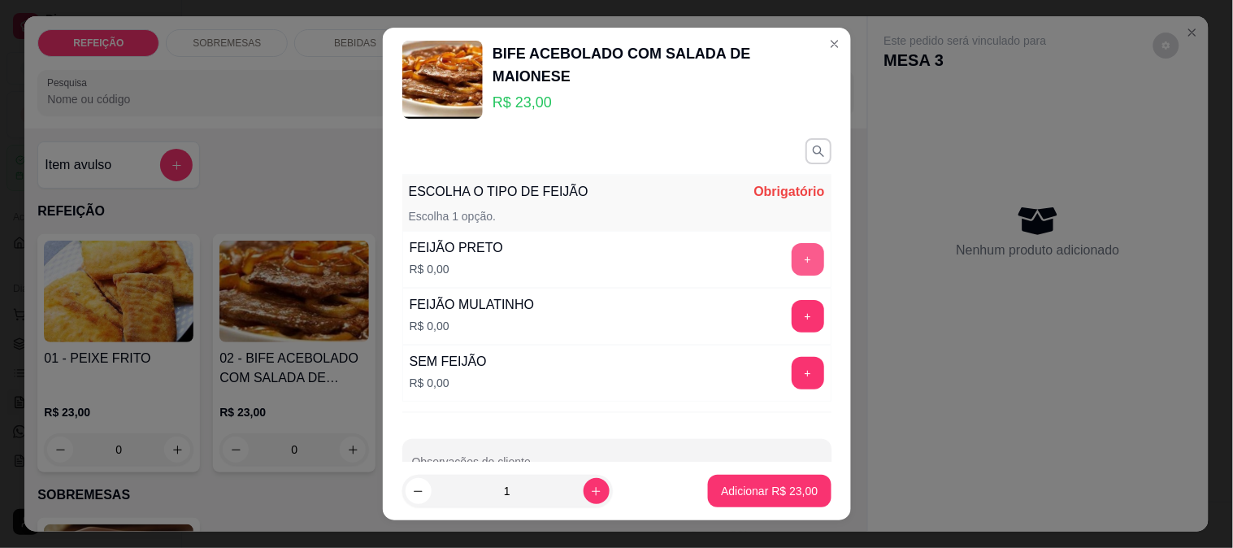
click at [792, 249] on button "+" at bounding box center [808, 259] width 33 height 33
click at [770, 483] on p "Adicionar R$ 23,00" at bounding box center [769, 491] width 97 height 16
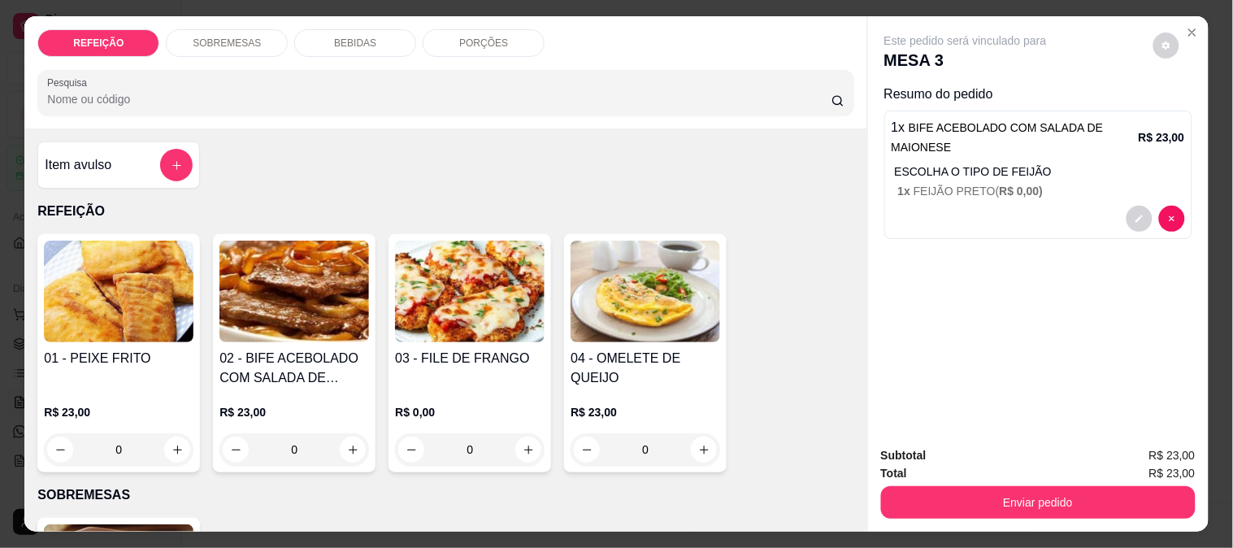
click at [647, 262] on img at bounding box center [645, 292] width 150 height 102
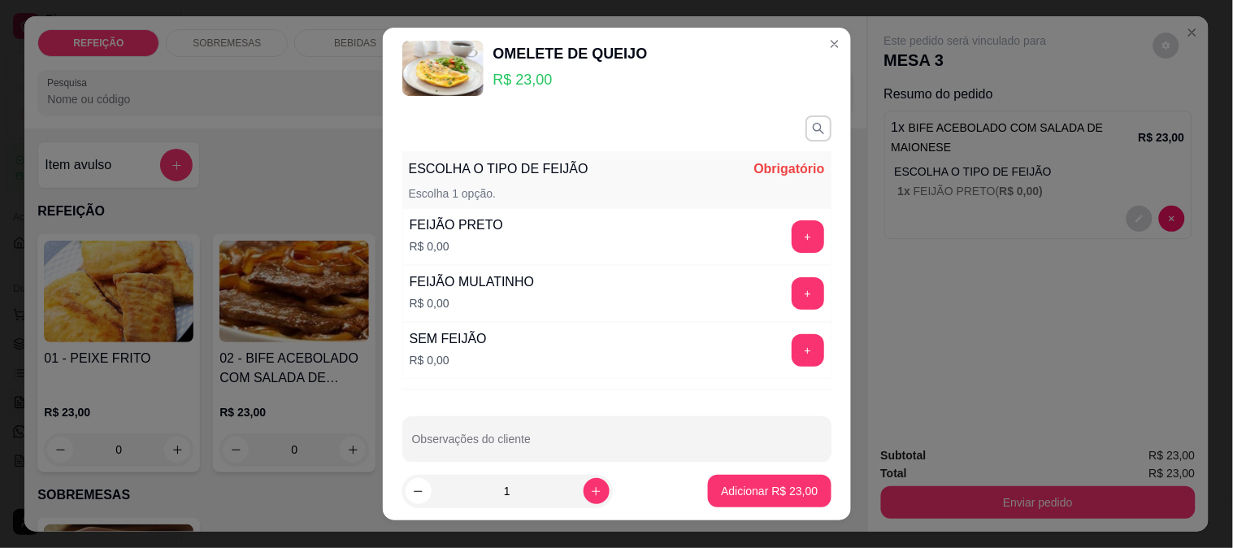
click at [558, 449] on input "Observações do cliente" at bounding box center [617, 445] width 410 height 16
type input "apenas salada"
click at [792, 362] on button "+" at bounding box center [808, 351] width 32 height 32
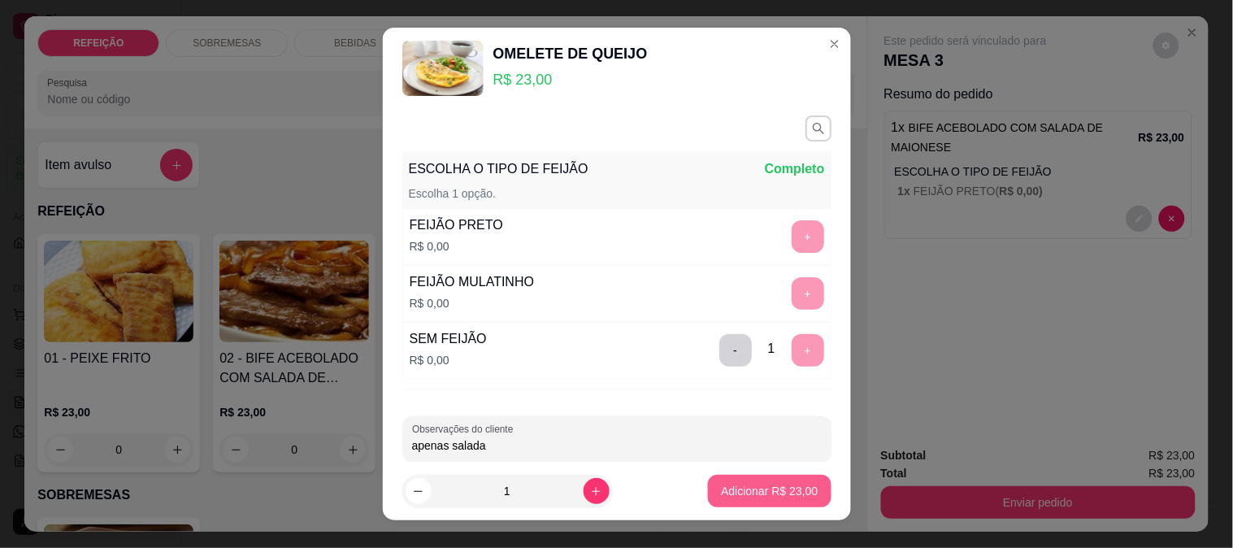
click at [752, 489] on p "Adicionar R$ 23,00" at bounding box center [769, 491] width 97 height 16
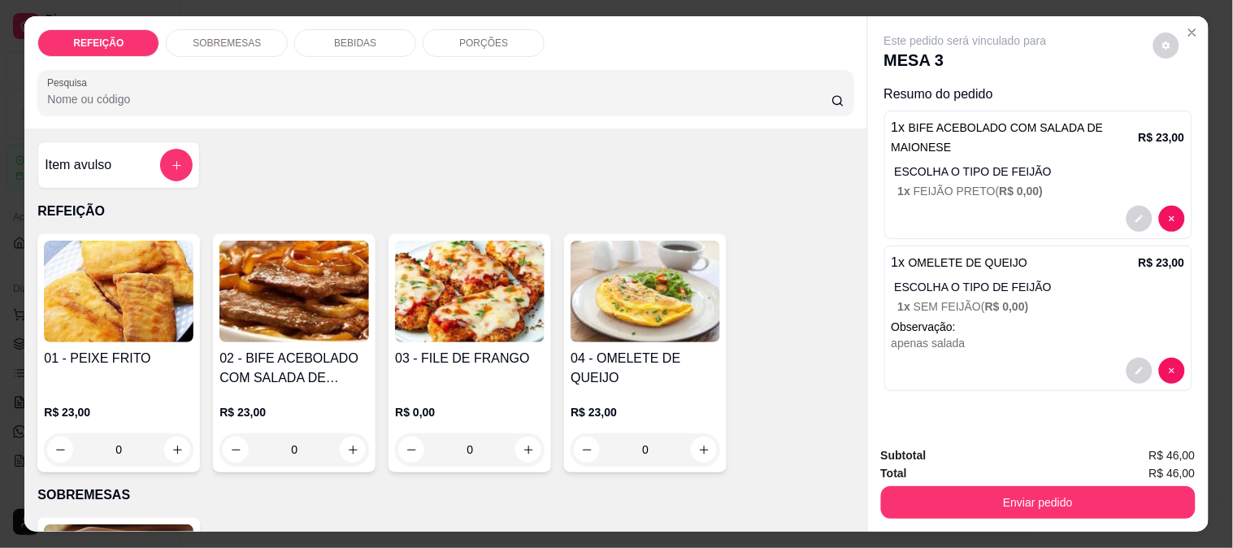
click at [130, 320] on img at bounding box center [119, 292] width 150 height 102
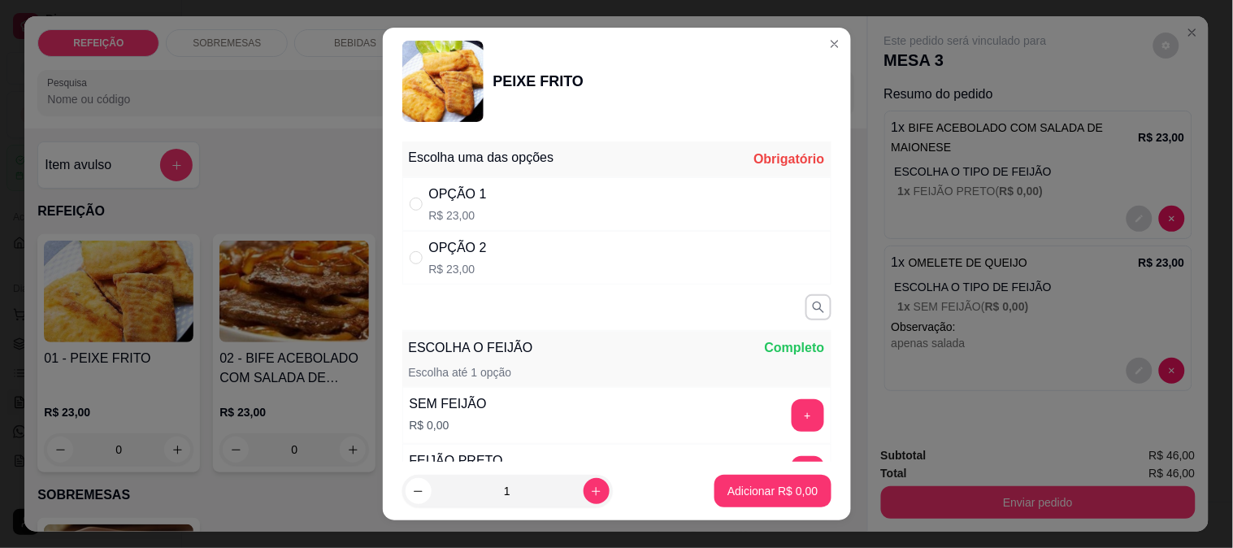
click at [651, 202] on div "OPÇÃO 1 R$ 23,00" at bounding box center [616, 204] width 429 height 54
radio input "true"
click at [583, 482] on button "increase-product-quantity" at bounding box center [595, 491] width 25 height 25
type input "2"
click at [770, 492] on p "Adicionar R$ 46,00" at bounding box center [769, 491] width 97 height 16
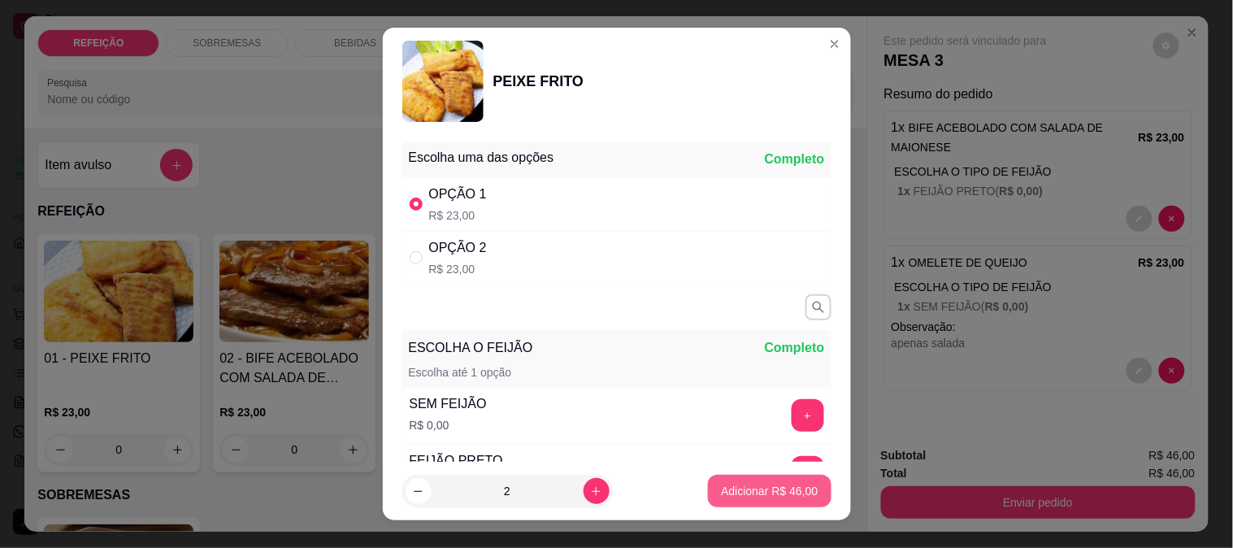
type input "2"
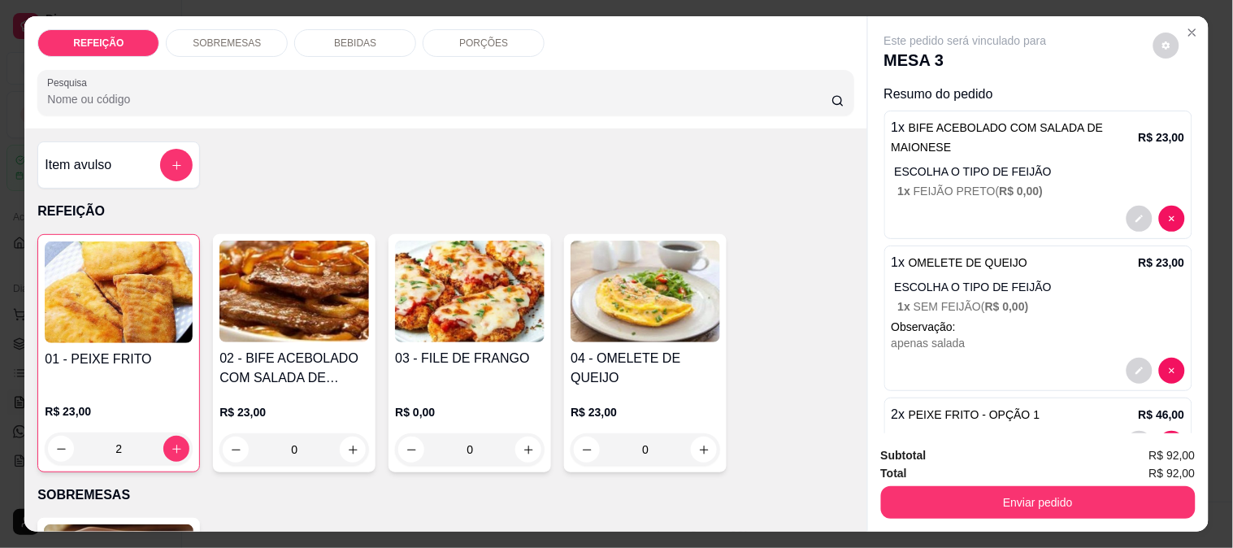
click at [313, 286] on img at bounding box center [294, 292] width 150 height 102
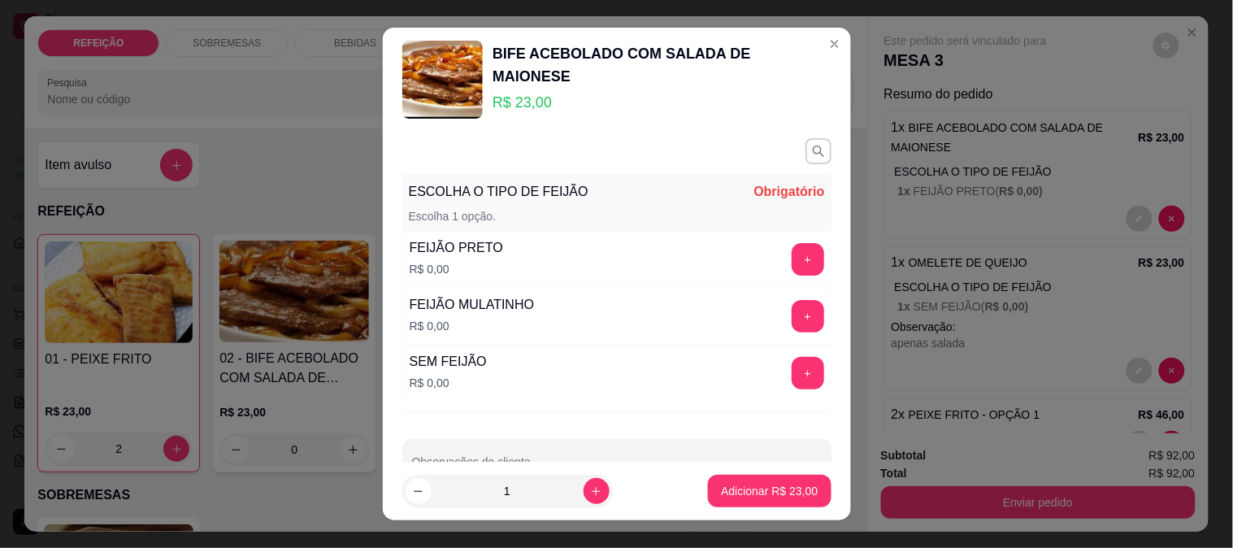
click at [785, 258] on div "+" at bounding box center [808, 259] width 46 height 33
click at [785, 264] on div "+" at bounding box center [808, 259] width 46 height 33
click at [792, 264] on button "+" at bounding box center [808, 260] width 32 height 32
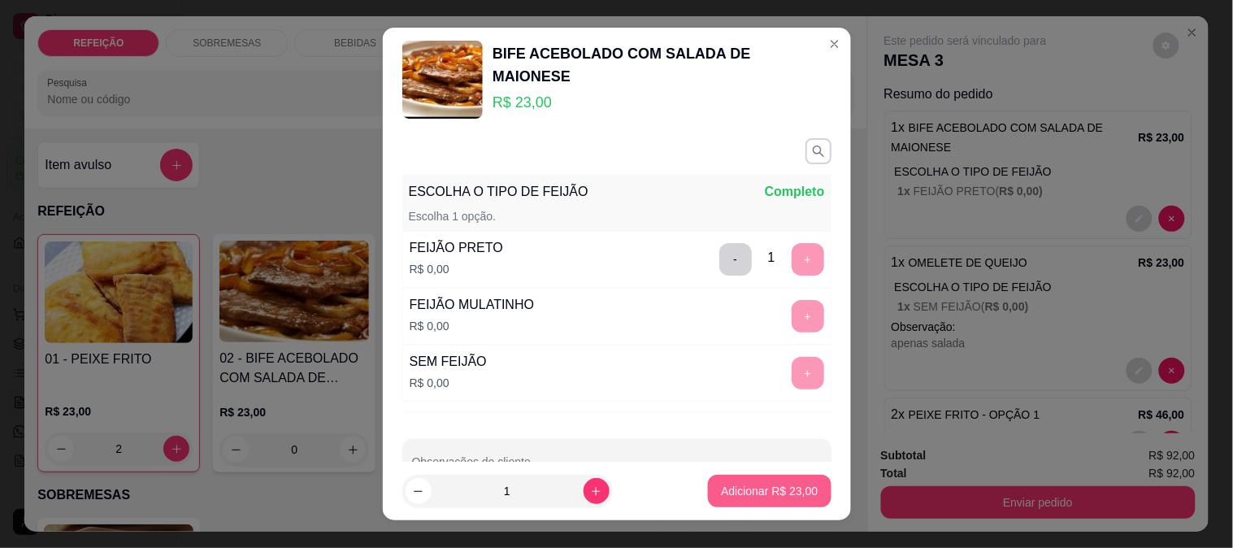
click at [721, 491] on p "Adicionar R$ 23,00" at bounding box center [769, 491] width 97 height 16
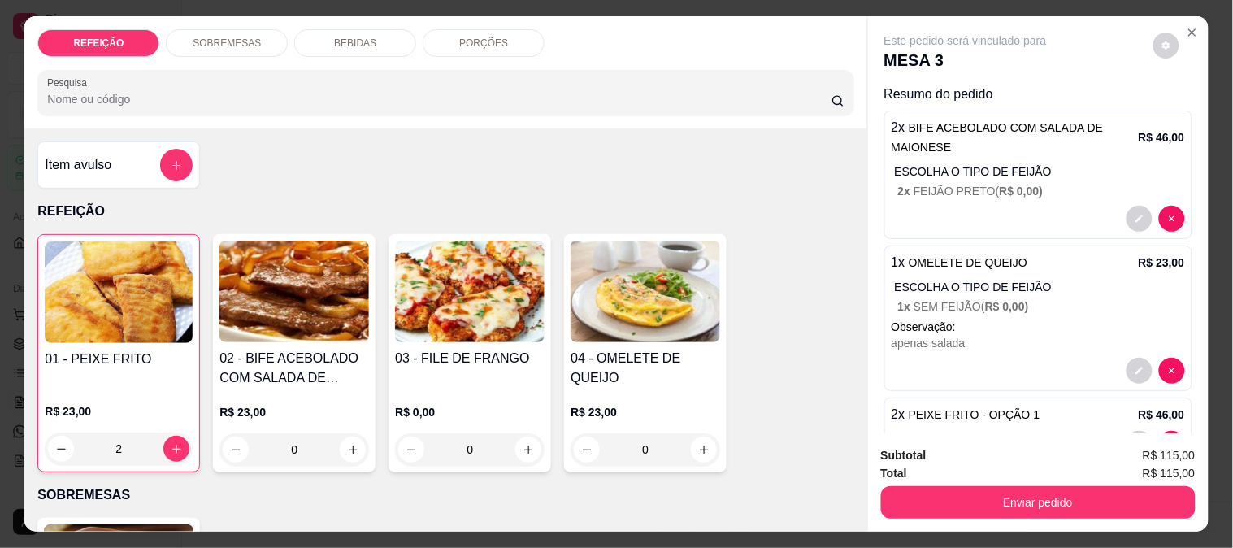
click at [1038, 501] on button "Enviar pedido" at bounding box center [1038, 502] width 315 height 33
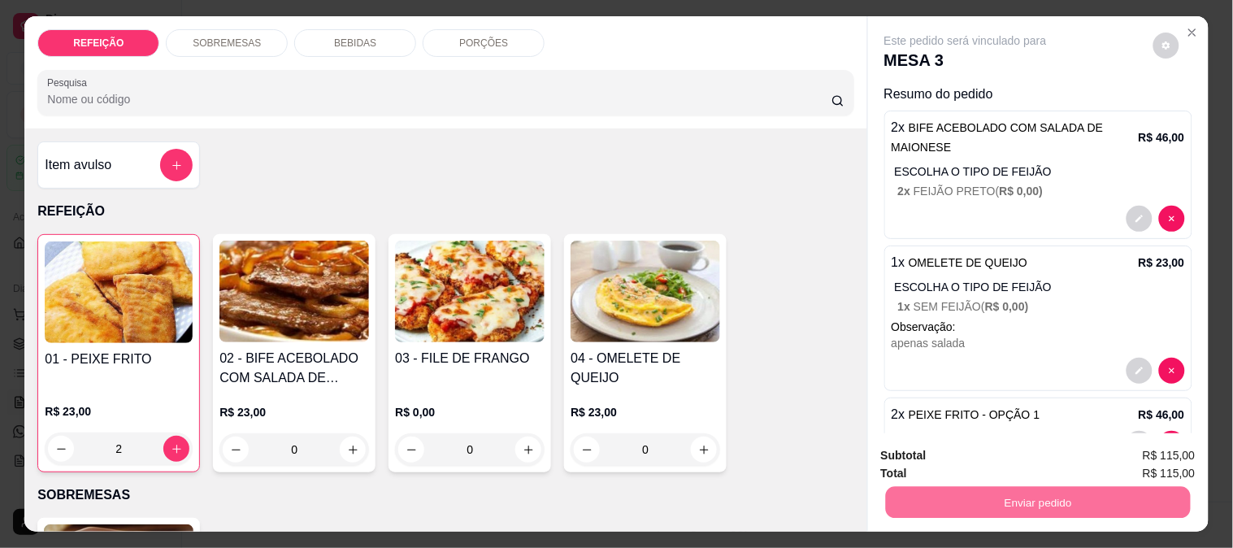
click at [1093, 298] on p "1 x SEM FEIJÃO ( R$ 0,00 )" at bounding box center [1041, 306] width 287 height 16
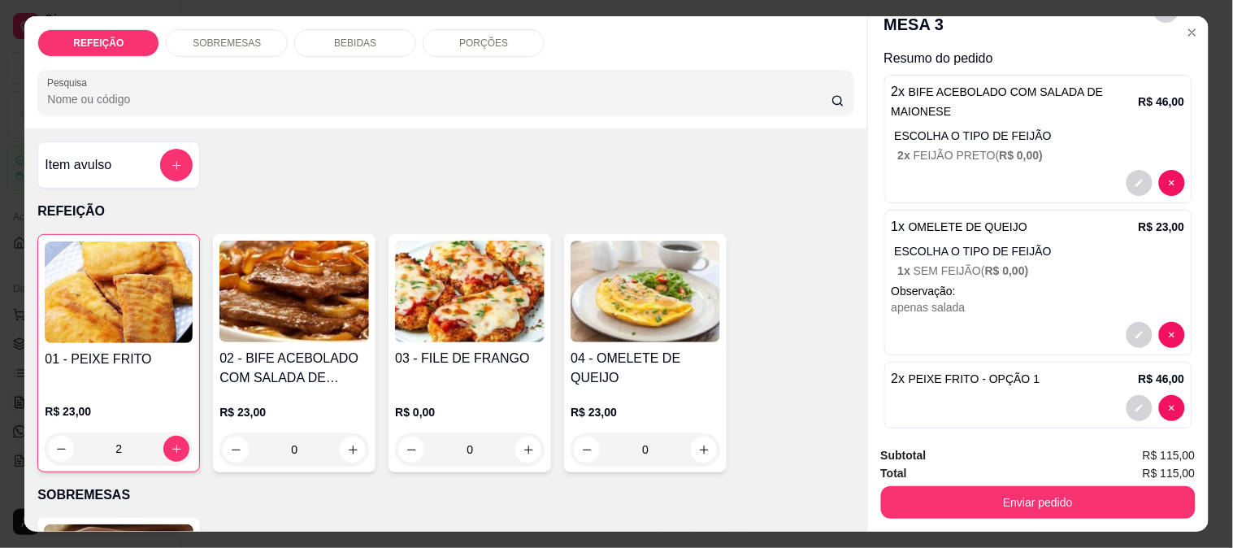
scroll to position [54, 0]
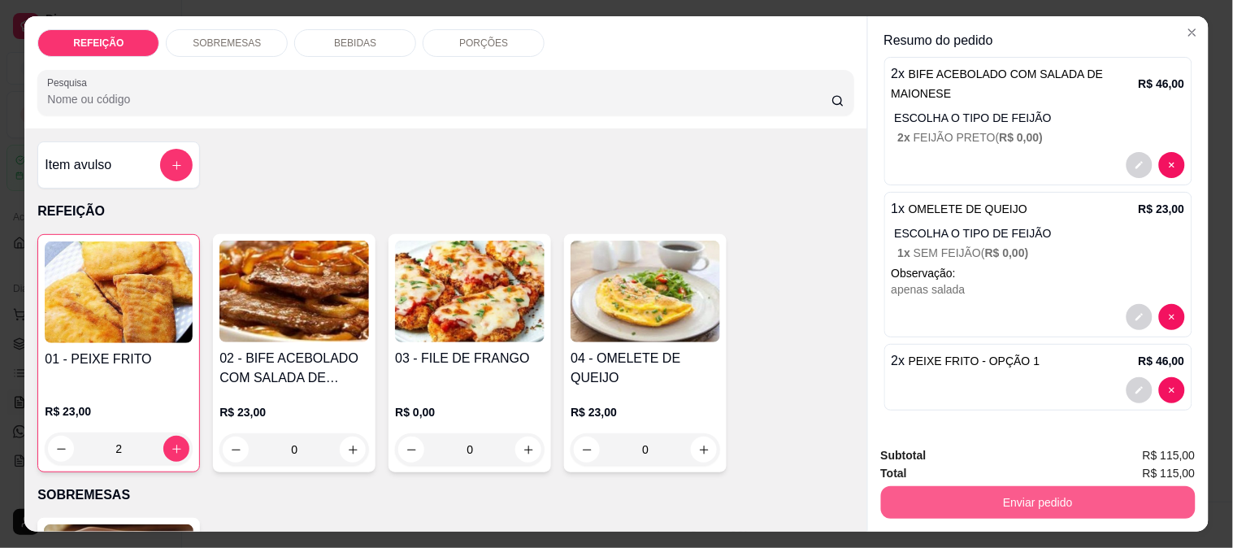
click at [944, 497] on button "Enviar pedido" at bounding box center [1038, 502] width 315 height 33
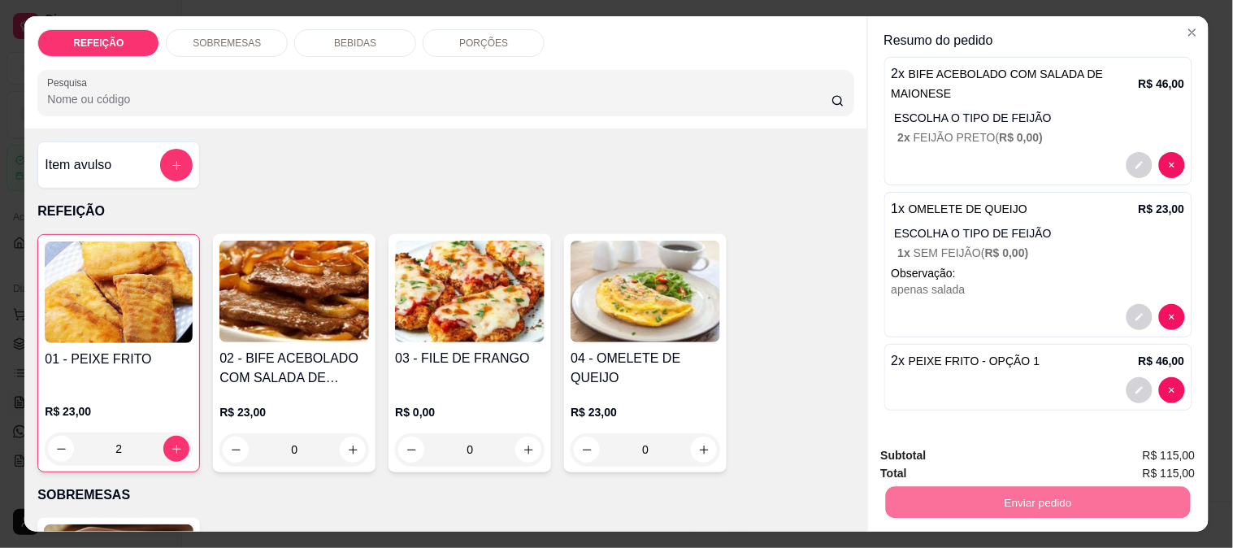
click at [1130, 440] on button "Enviar pedido" at bounding box center [1153, 455] width 92 height 31
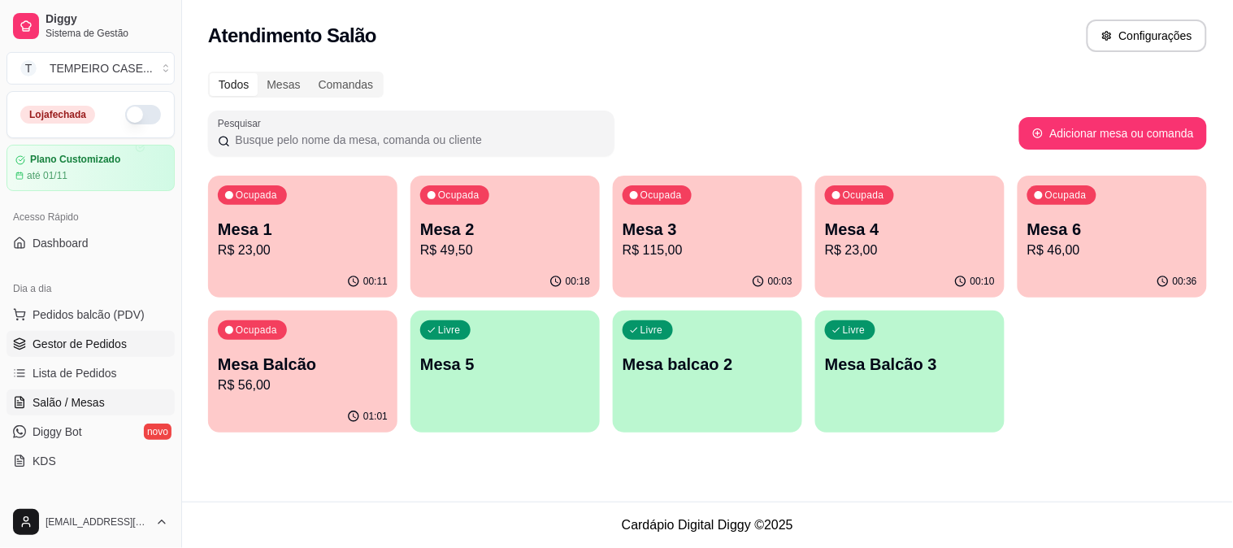
click at [66, 342] on span "Gestor de Pedidos" at bounding box center [80, 344] width 94 height 16
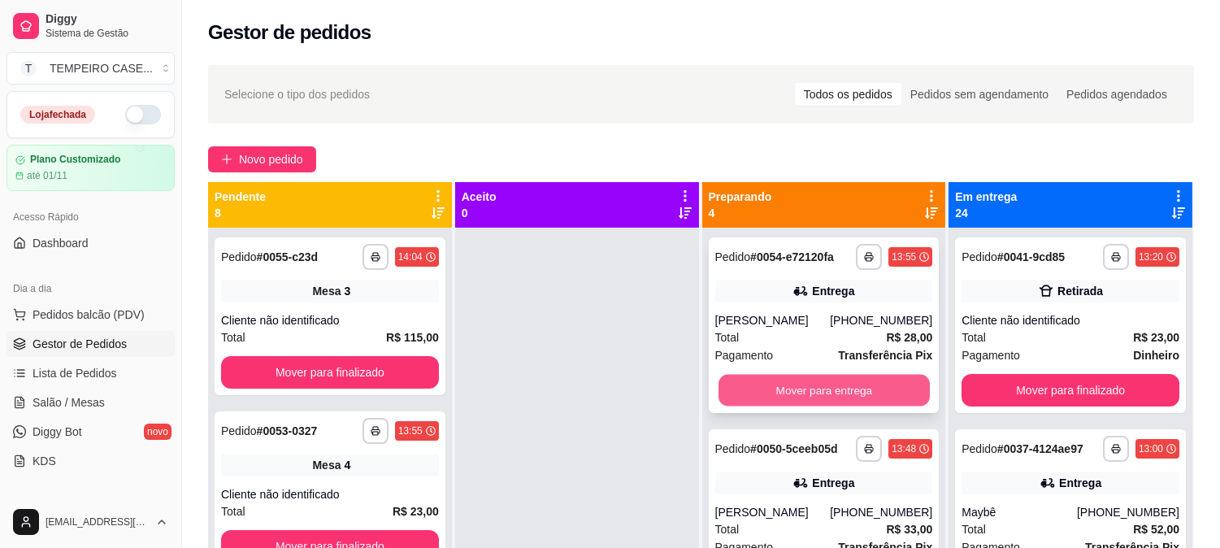
click at [770, 385] on button "Mover para entrega" at bounding box center [823, 391] width 211 height 32
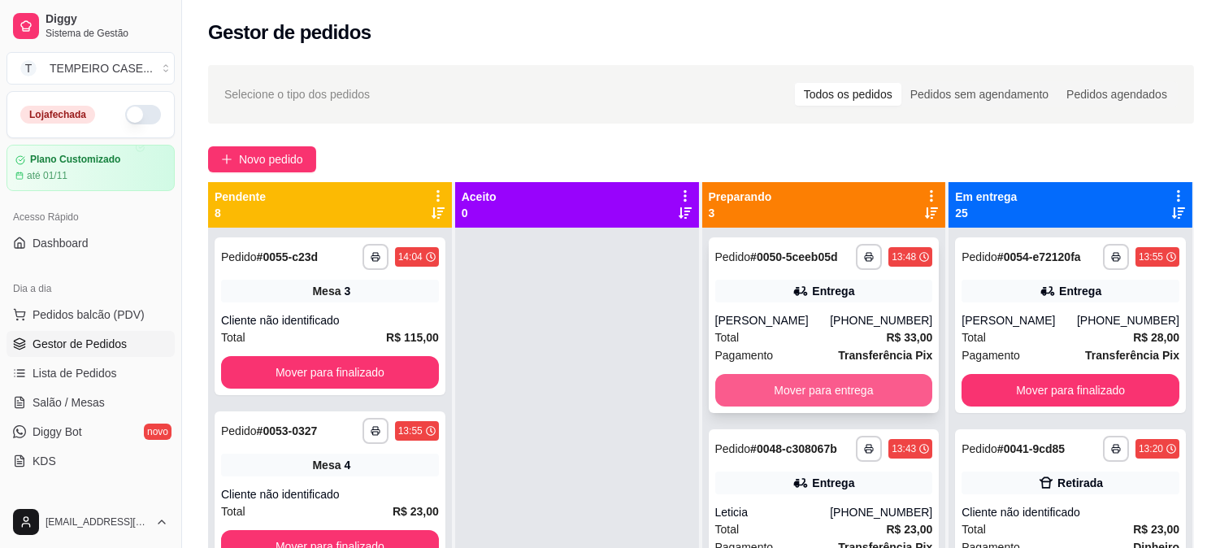
click at [805, 388] on button "Mover para entrega" at bounding box center [824, 390] width 218 height 33
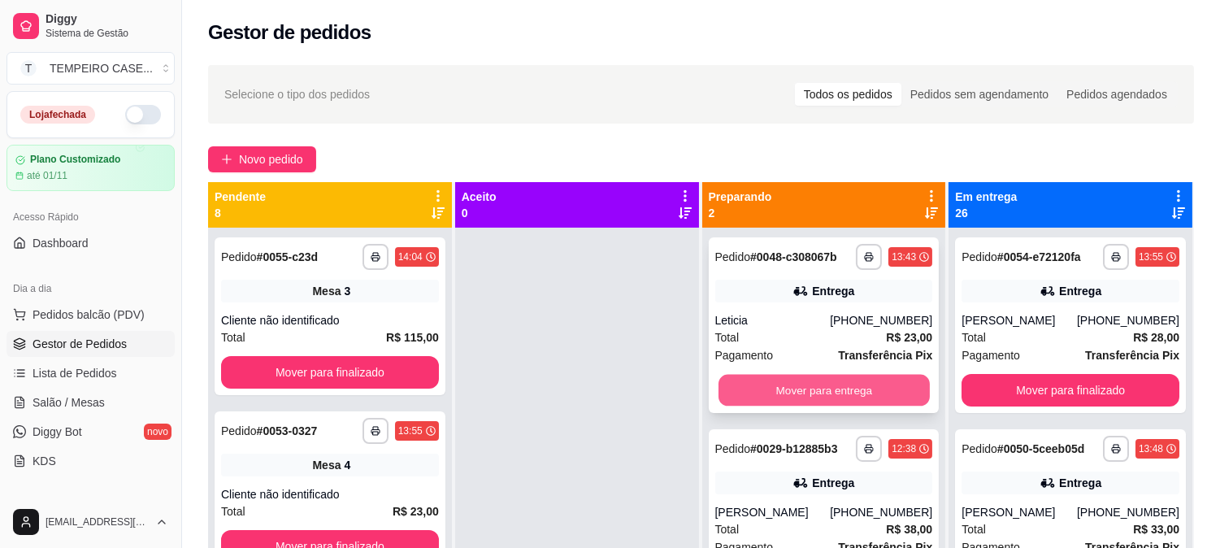
click at [827, 394] on button "Mover para entrega" at bounding box center [823, 391] width 211 height 32
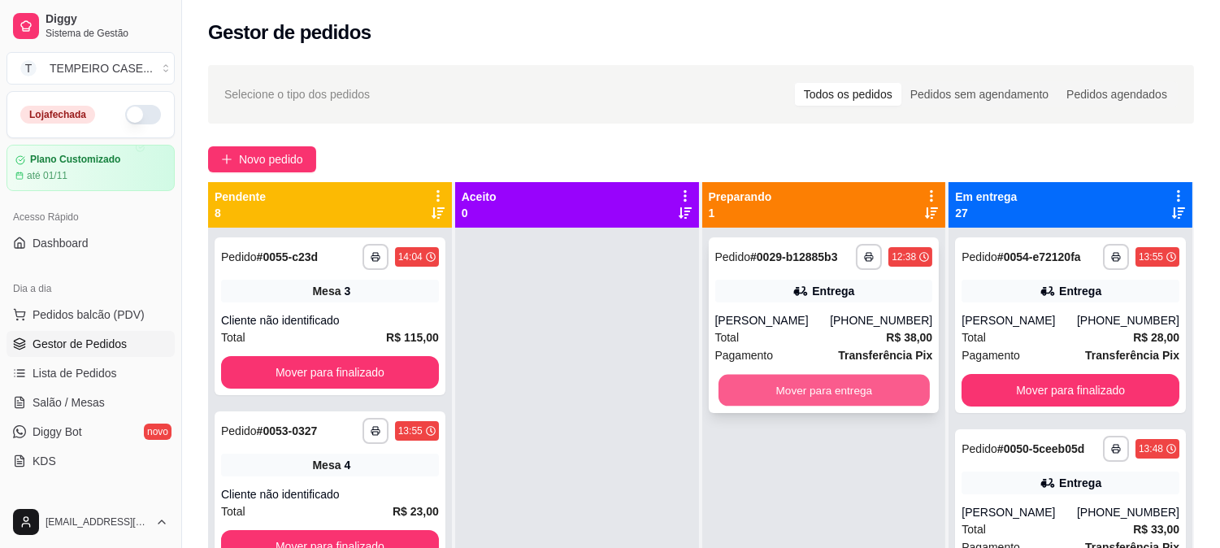
click at [770, 374] on div "Mover para entrega" at bounding box center [824, 390] width 218 height 33
click at [800, 392] on button "Mover para entrega" at bounding box center [824, 390] width 218 height 33
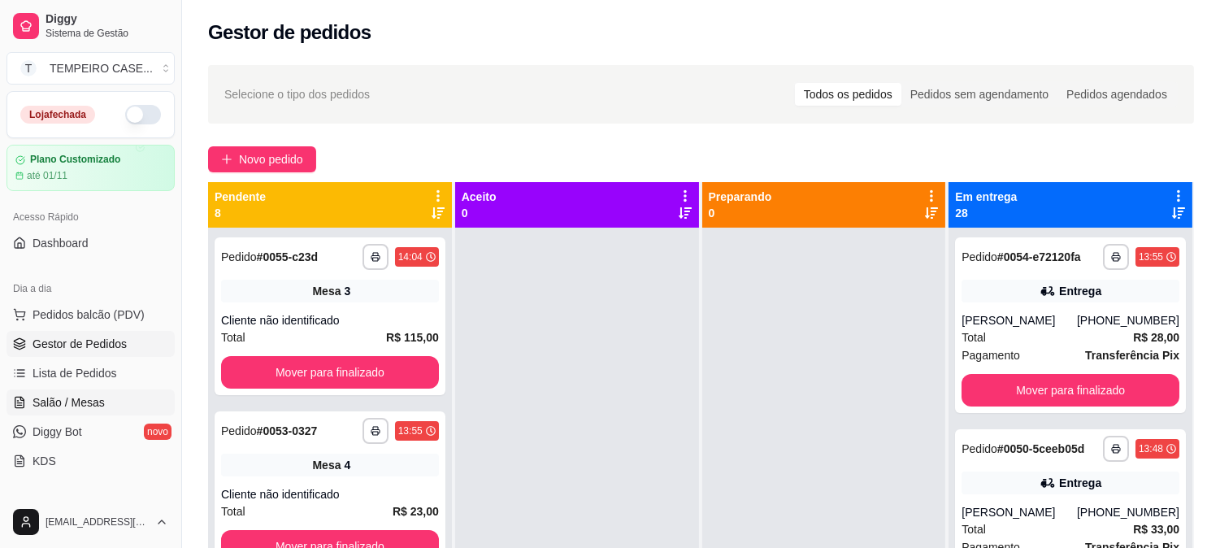
click at [67, 398] on span "Salão / Mesas" at bounding box center [69, 402] width 72 height 16
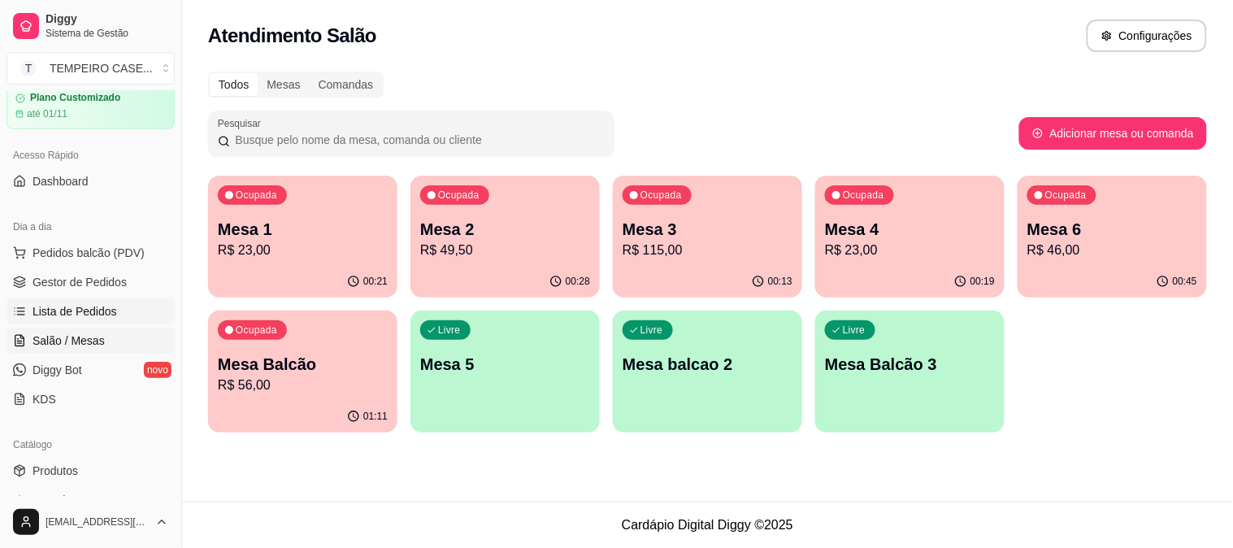
scroll to position [90, 0]
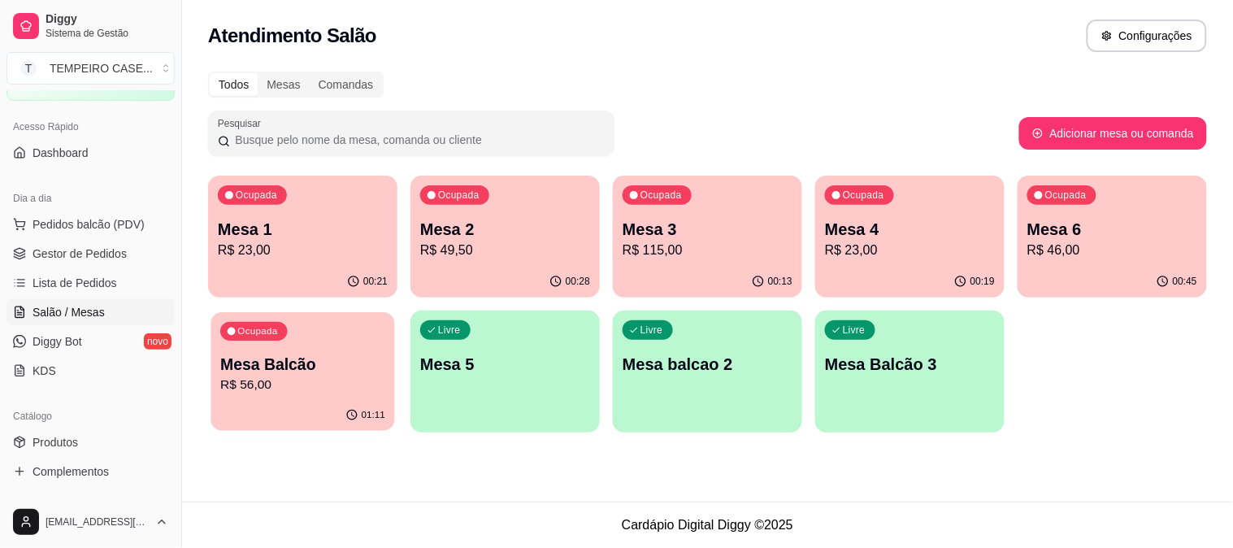
click at [332, 409] on div "01:11" at bounding box center [302, 415] width 184 height 31
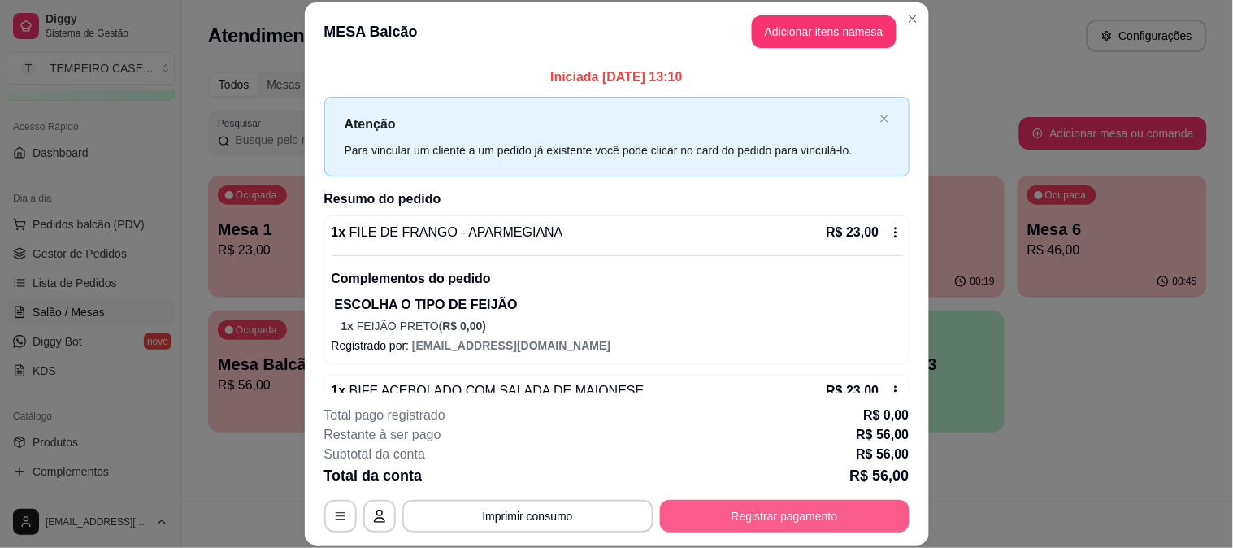
click at [770, 517] on button "Registrar pagamento" at bounding box center [784, 516] width 249 height 33
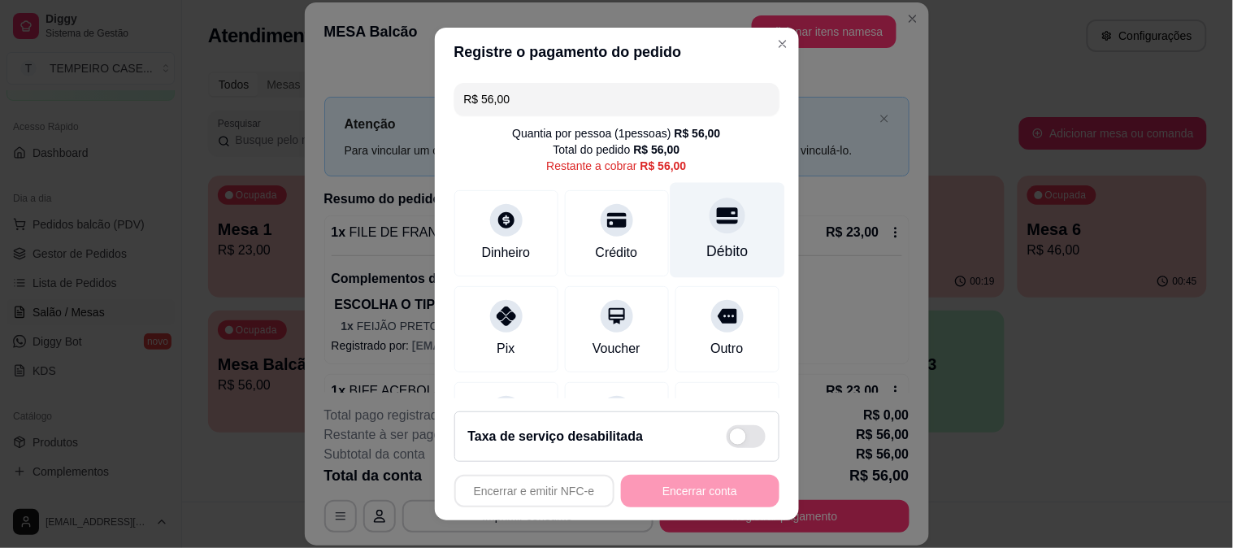
click at [677, 229] on div "Débito" at bounding box center [727, 229] width 115 height 95
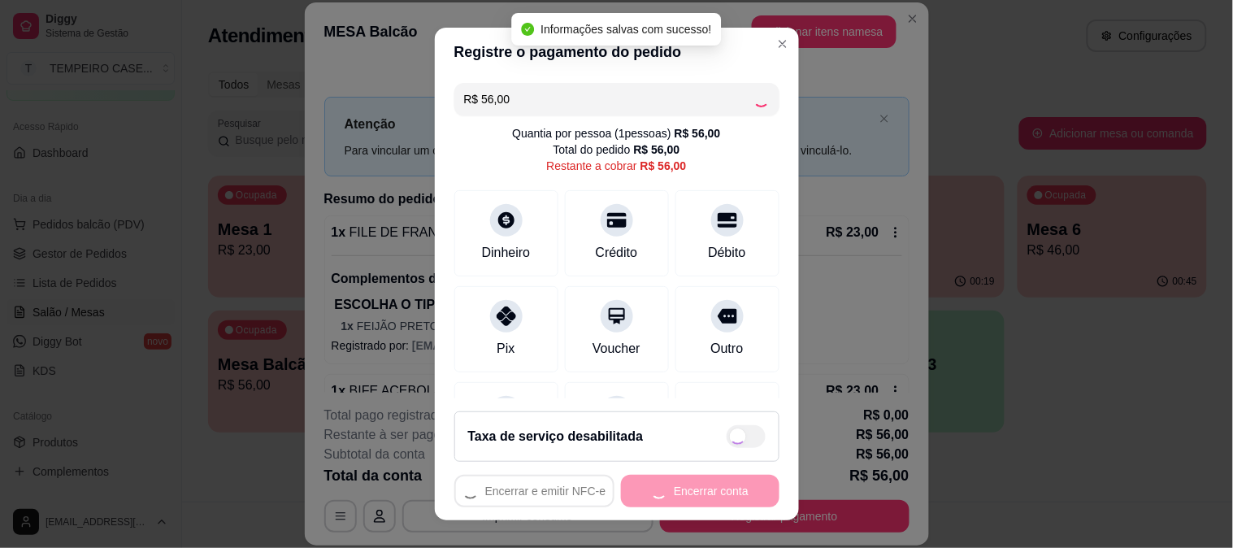
click at [660, 488] on div "Encerrar e emitir NFC-e Encerrar conta" at bounding box center [616, 491] width 325 height 33
type input "R$ 0,00"
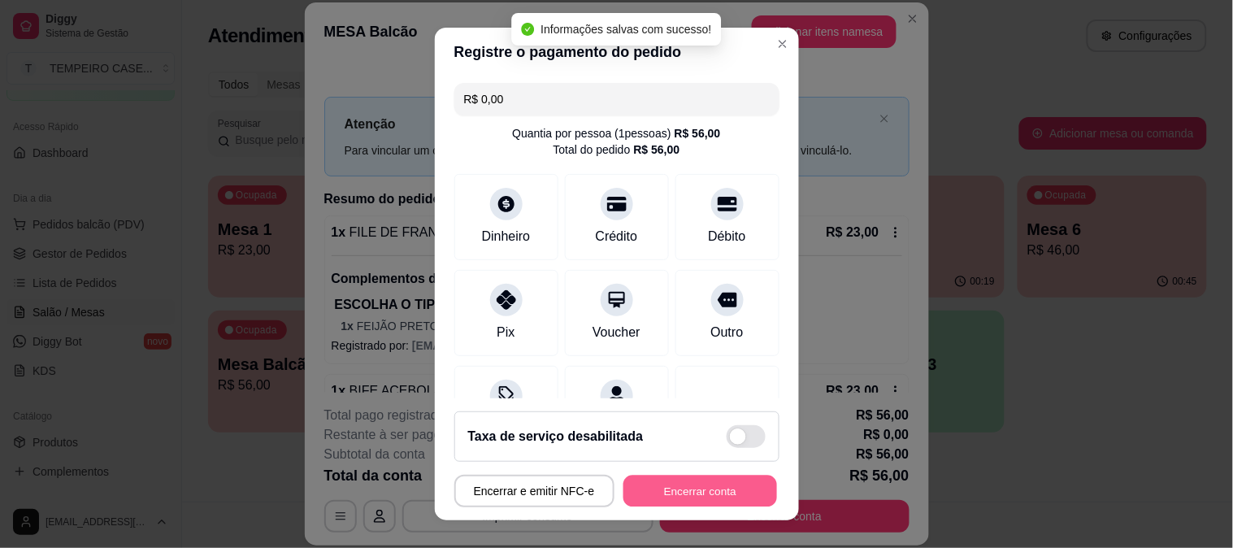
click at [660, 488] on button "Encerrar conta" at bounding box center [700, 491] width 154 height 32
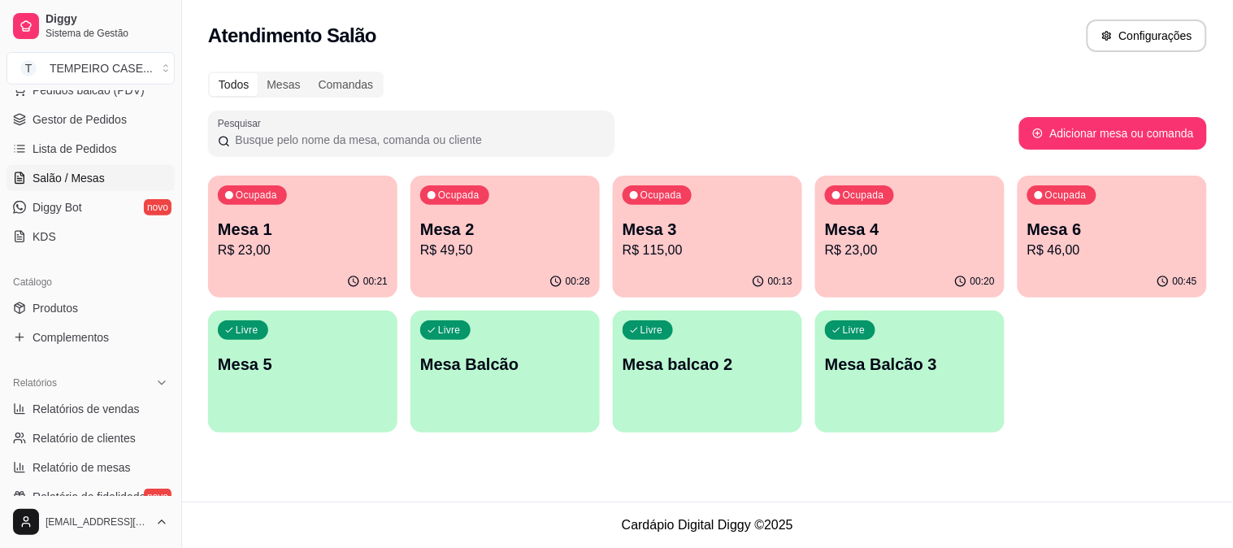
scroll to position [451, 0]
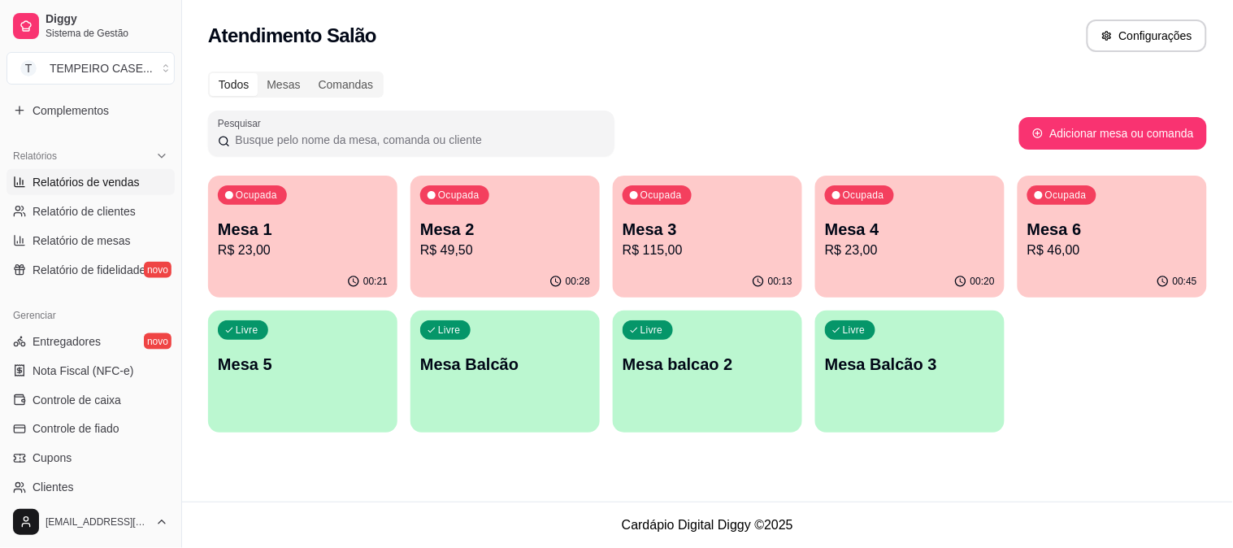
click at [93, 169] on link "Relatórios de vendas" at bounding box center [91, 182] width 168 height 26
select select "ALL"
select select "0"
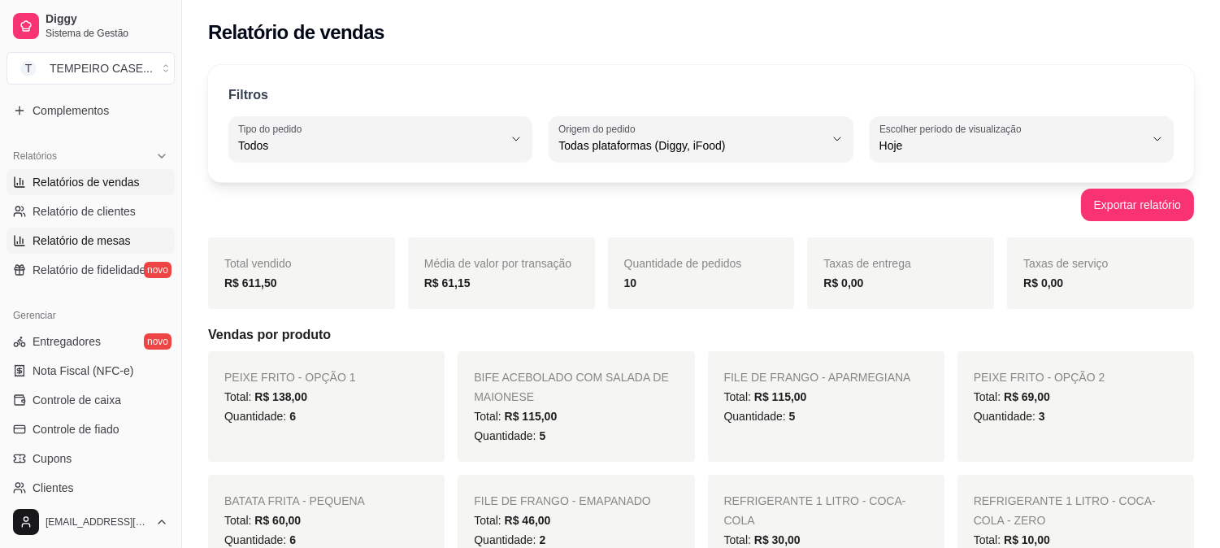
click at [102, 230] on link "Relatório de mesas" at bounding box center [91, 241] width 168 height 26
select select "TOTAL_OF_ORDERS"
select select "7"
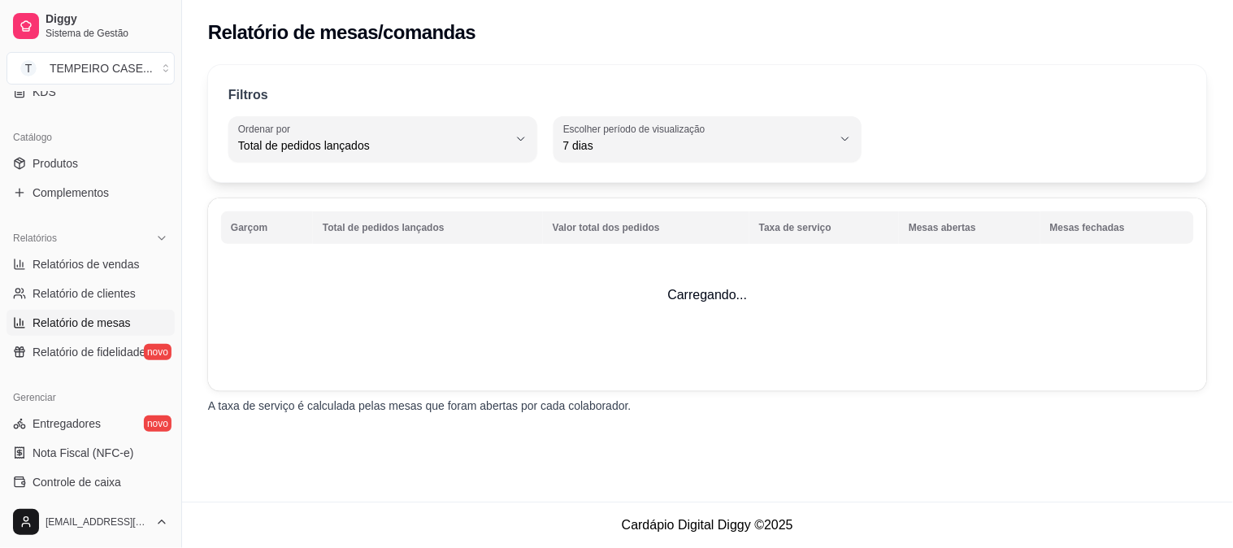
scroll to position [271, 0]
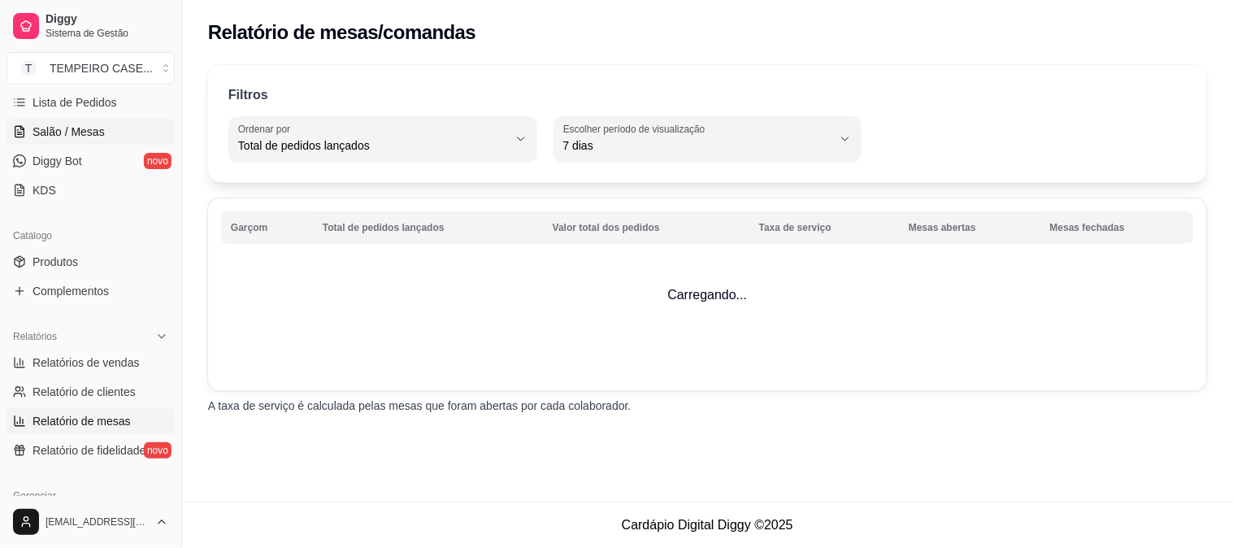
click at [104, 137] on link "Salão / Mesas" at bounding box center [91, 132] width 168 height 26
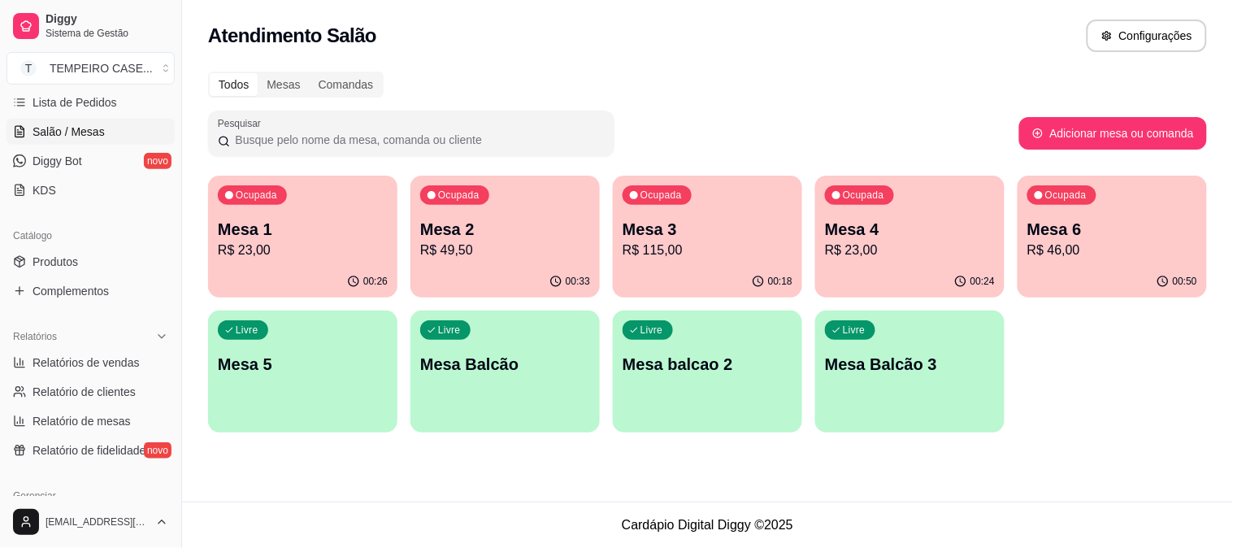
click at [531, 245] on p "R$ 49,50" at bounding box center [505, 251] width 170 height 20
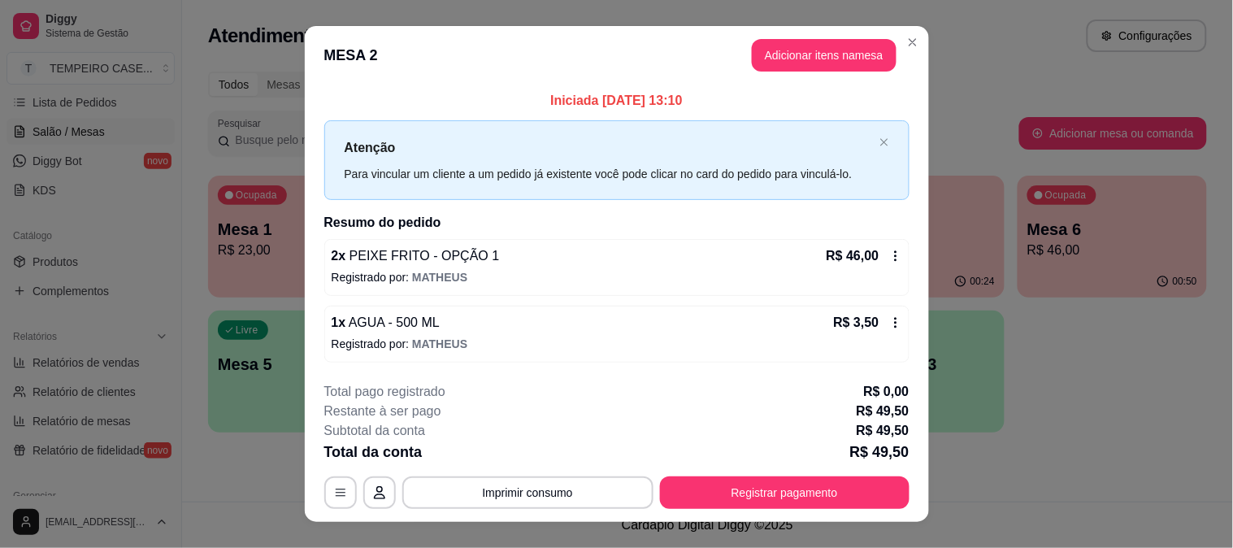
click at [534, 484] on button "Imprimir consumo" at bounding box center [527, 492] width 251 height 33
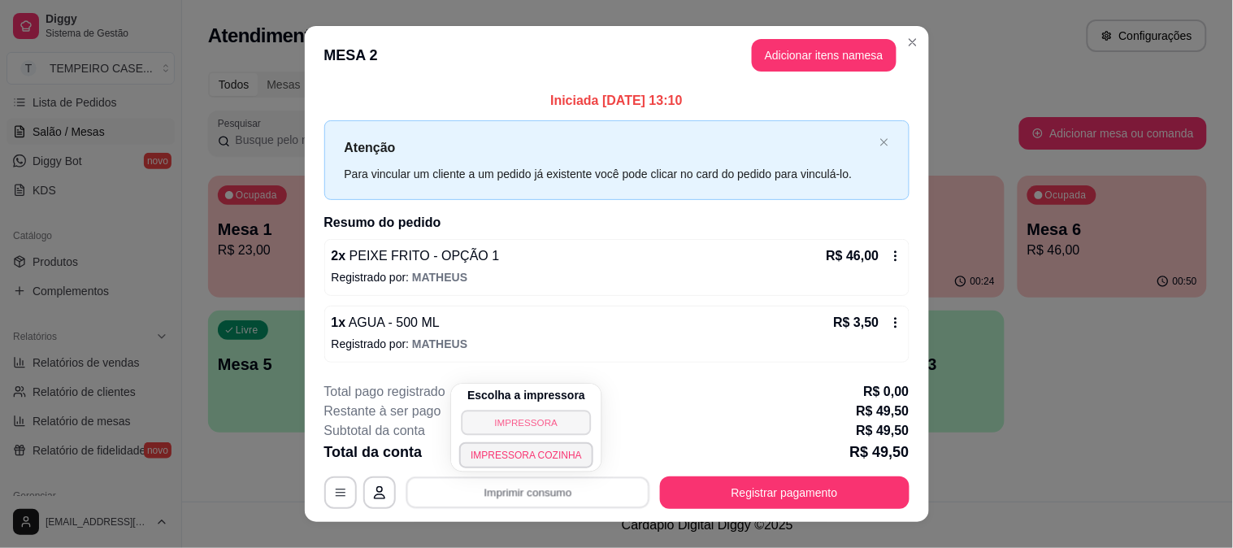
click at [548, 423] on button "IMPRESSORA" at bounding box center [527, 422] width 130 height 25
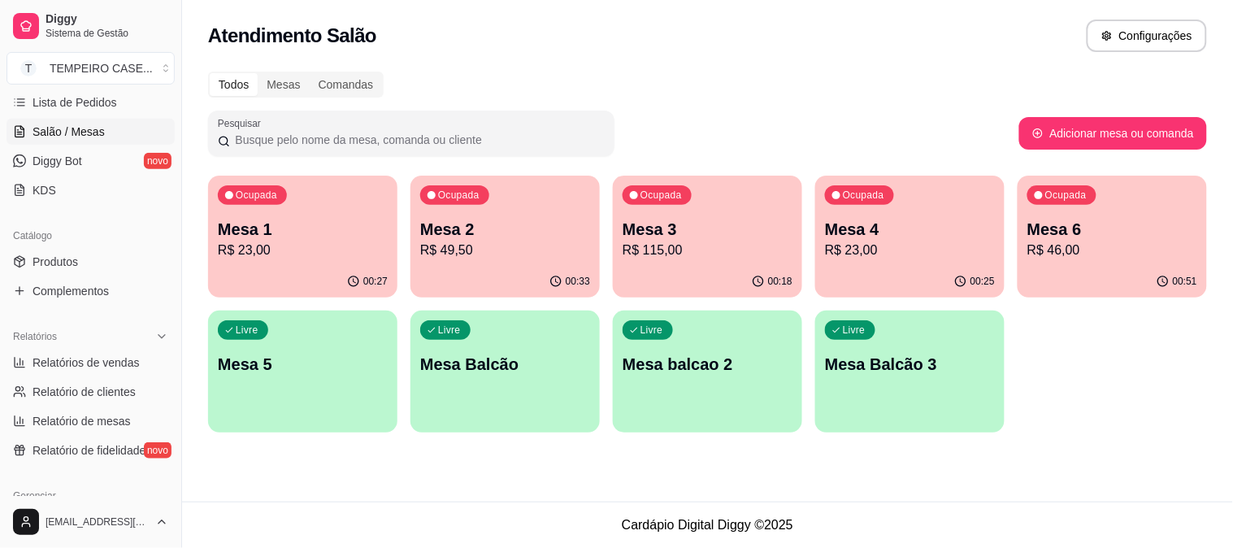
click at [289, 246] on p "R$ 23,00" at bounding box center [303, 251] width 170 height 20
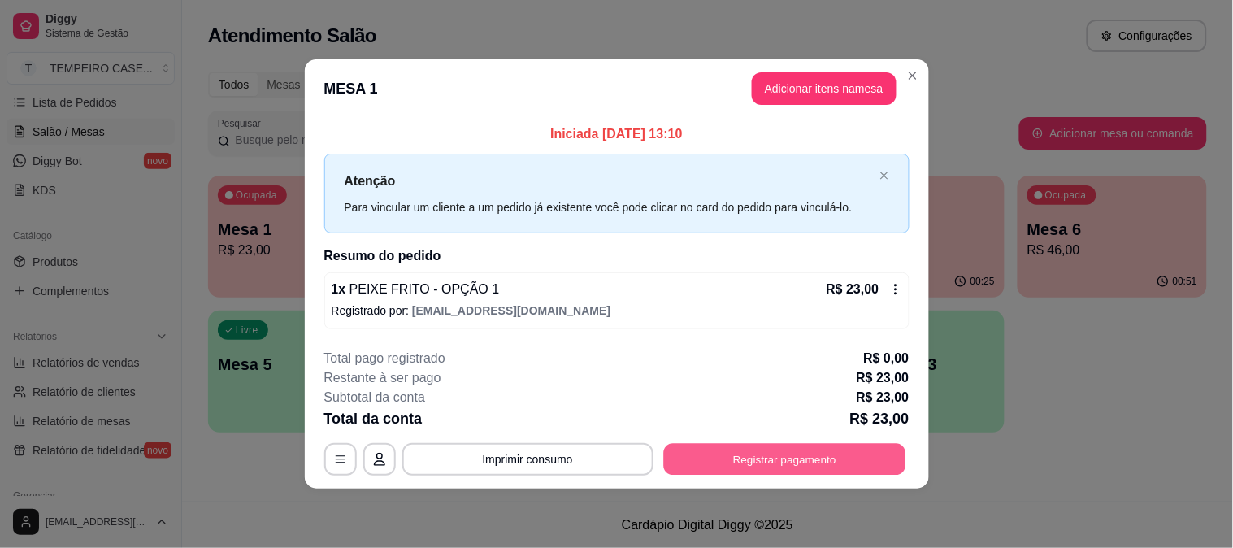
click at [735, 453] on button "Registrar pagamento" at bounding box center [784, 459] width 242 height 32
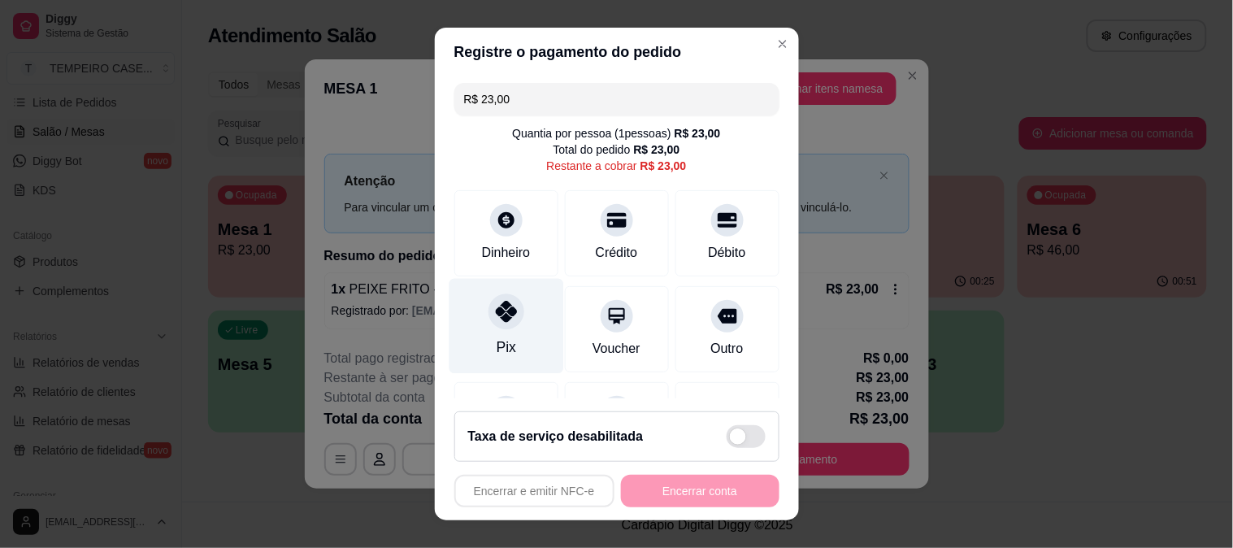
click at [526, 320] on div "Pix" at bounding box center [506, 325] width 115 height 95
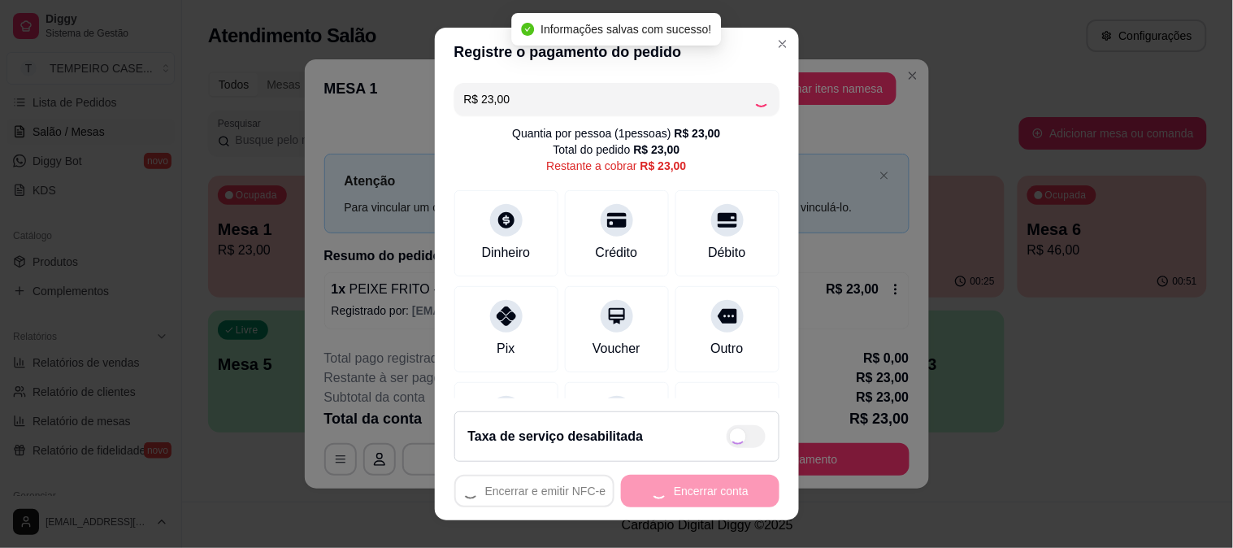
type input "R$ 0,00"
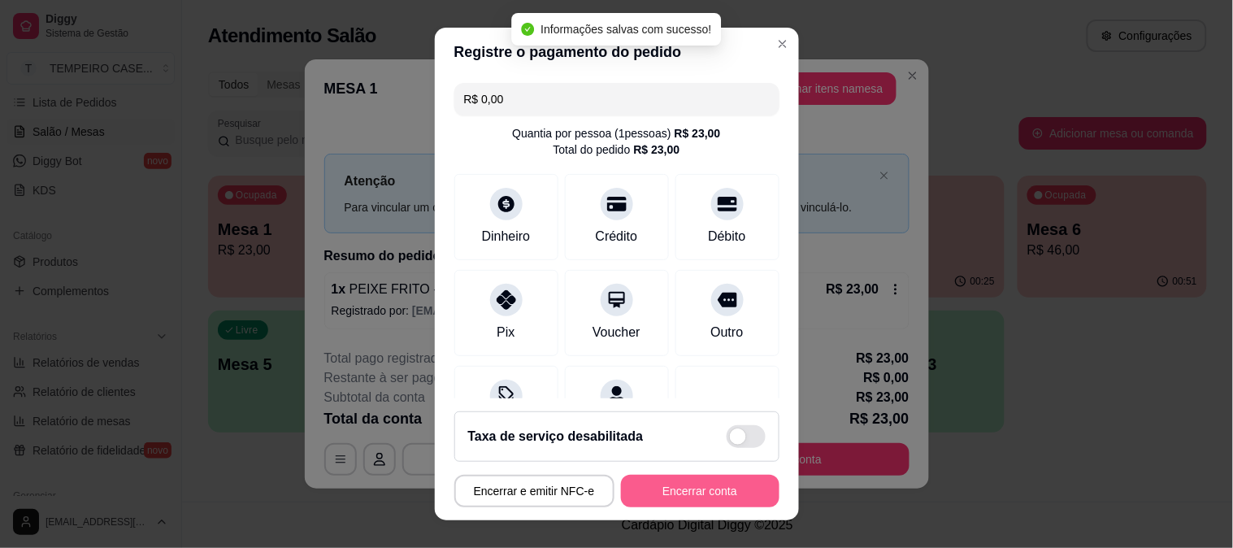
click at [692, 492] on button "Encerrar conta" at bounding box center [700, 491] width 158 height 33
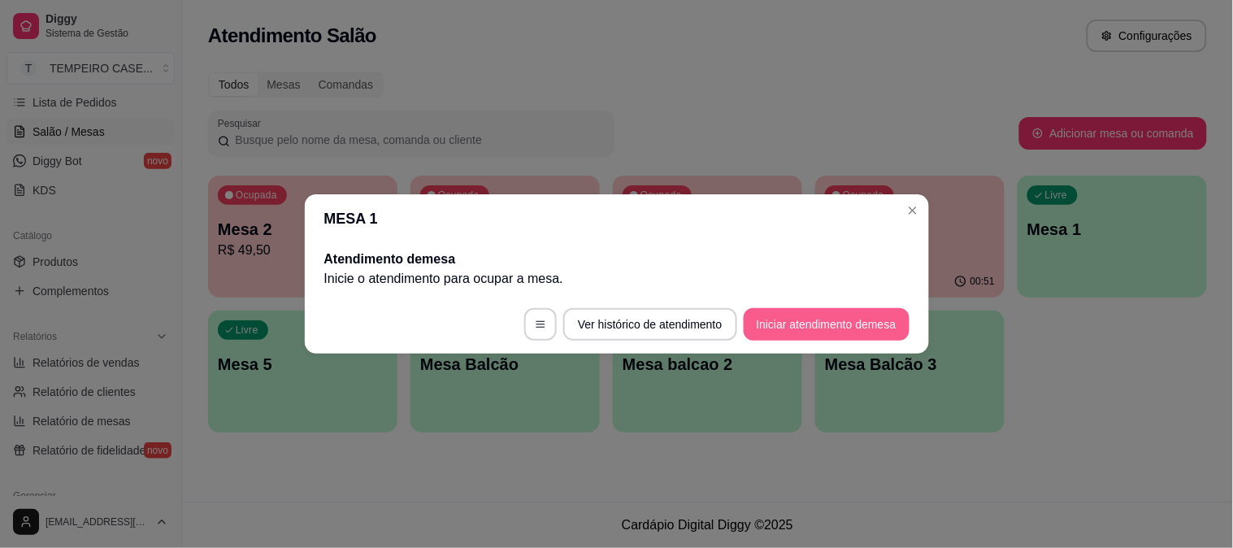
click at [864, 332] on button "Iniciar atendimento de mesa" at bounding box center [827, 324] width 166 height 33
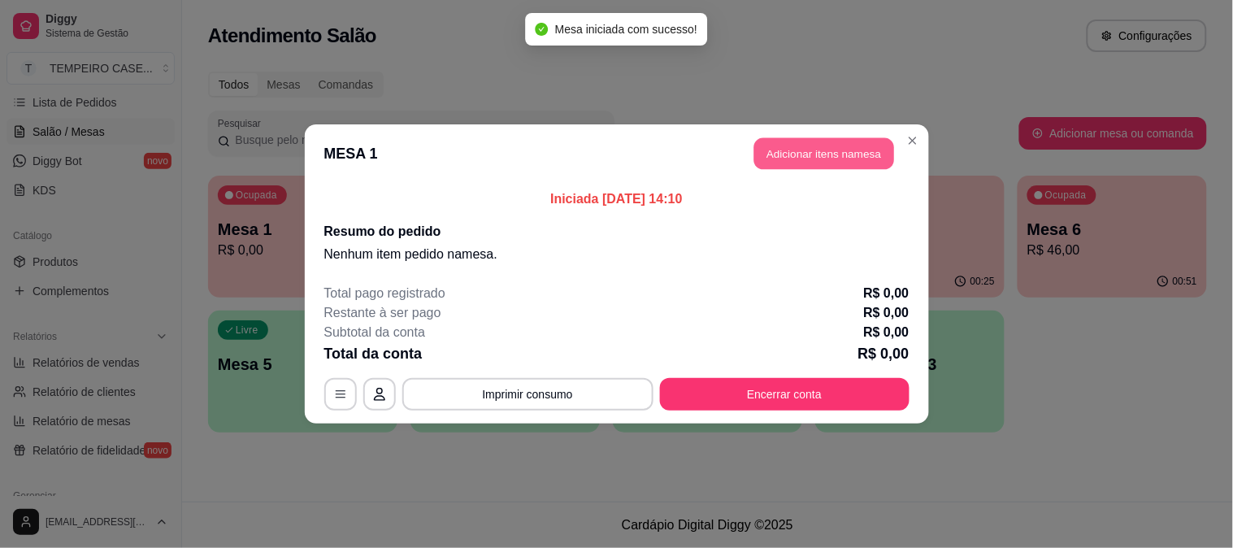
click at [786, 147] on button "Adicionar itens na mesa" at bounding box center [824, 154] width 140 height 32
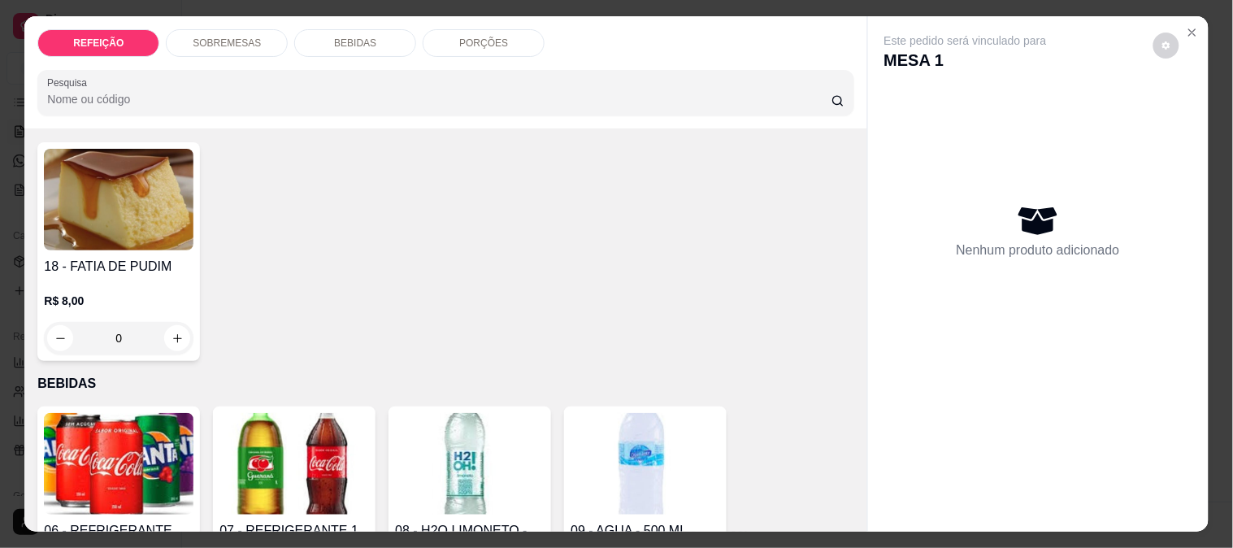
scroll to position [361, 0]
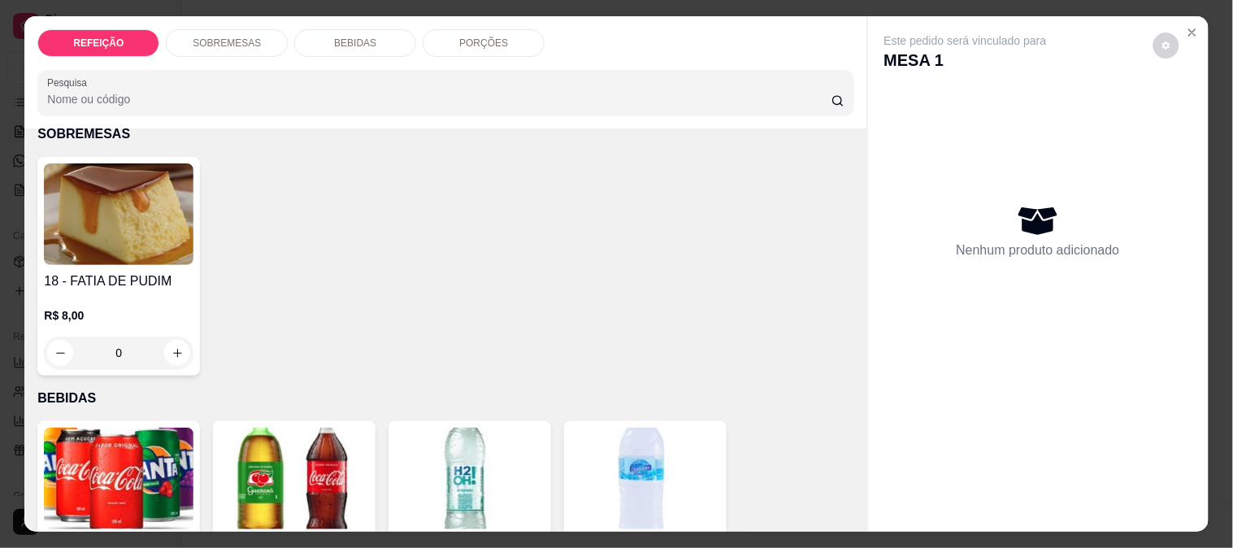
click at [75, 225] on img at bounding box center [119, 214] width 150 height 102
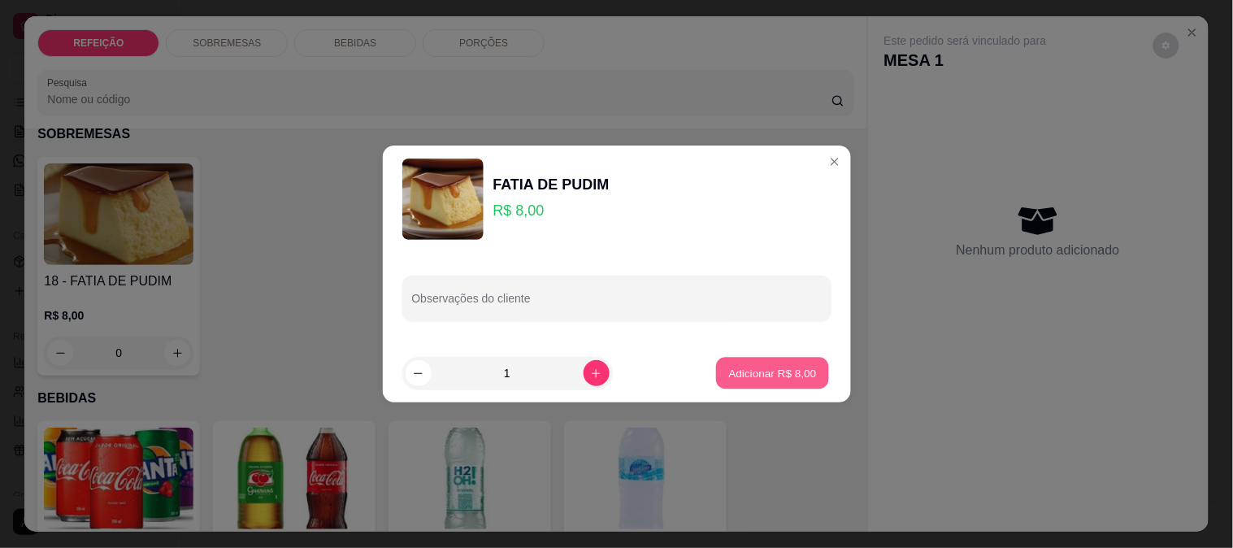
click at [785, 368] on p "Adicionar R$ 8,00" at bounding box center [773, 372] width 88 height 15
type input "1"
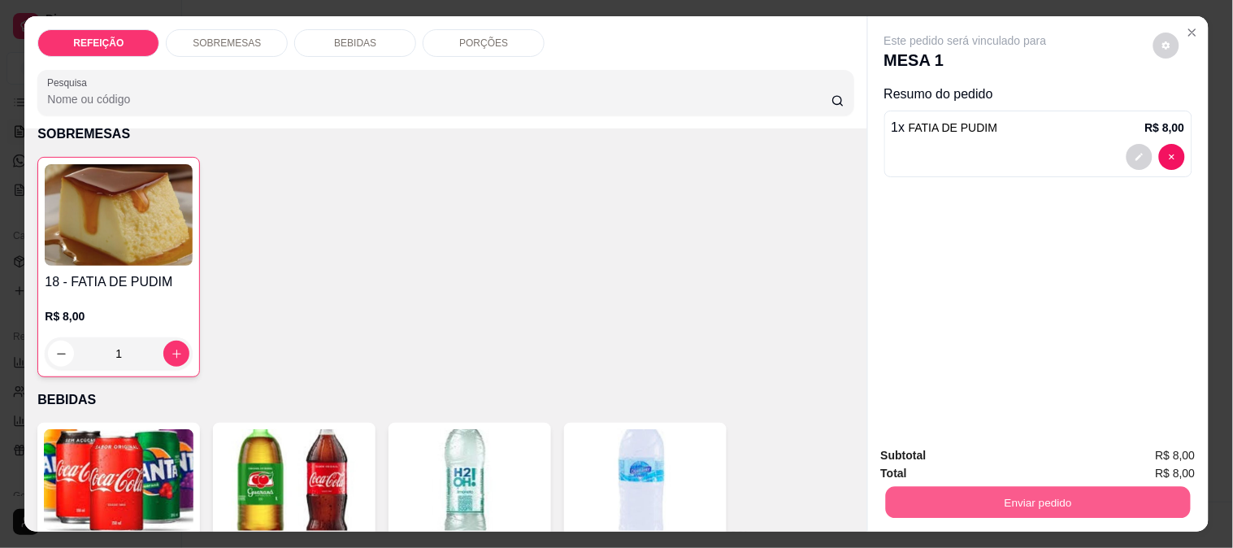
click at [968, 489] on button "Enviar pedido" at bounding box center [1037, 502] width 305 height 32
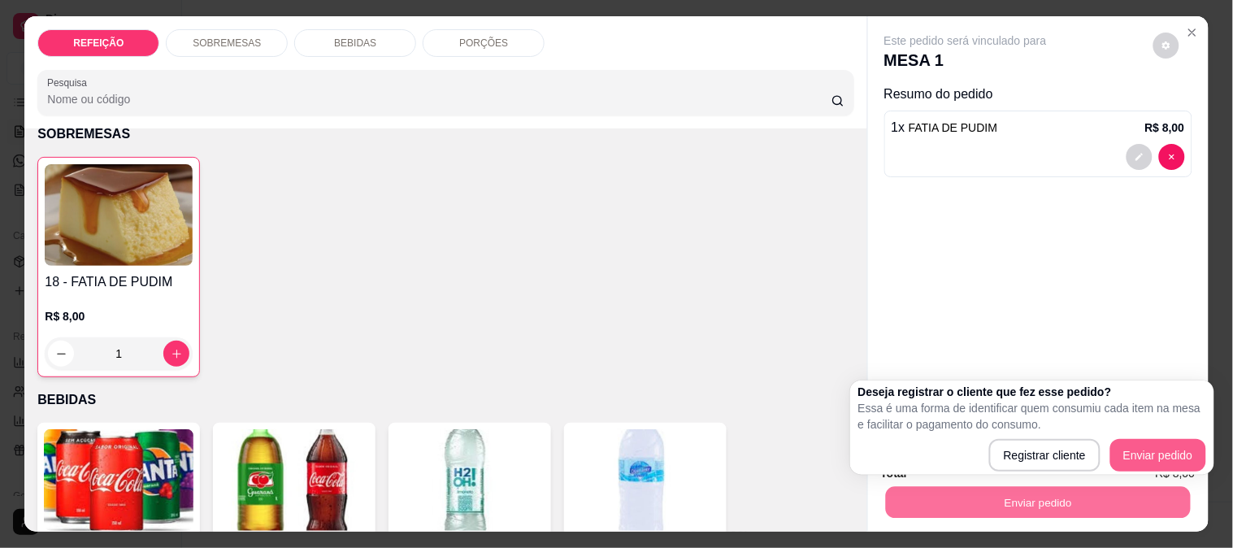
click at [1119, 439] on button "Enviar pedido" at bounding box center [1158, 455] width 96 height 33
click at [1070, 272] on div "Este pedido será vinculado para MESA 1 Resumo do pedido 1 x FATIA DE PUDIM R$ 8…" at bounding box center [1038, 224] width 341 height 417
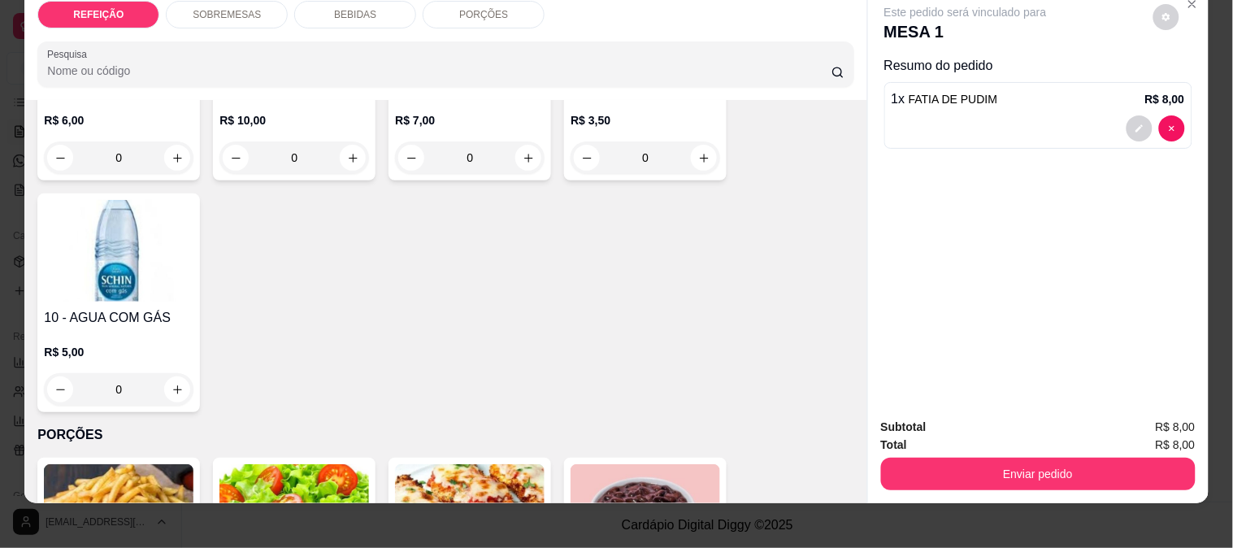
scroll to position [42, 0]
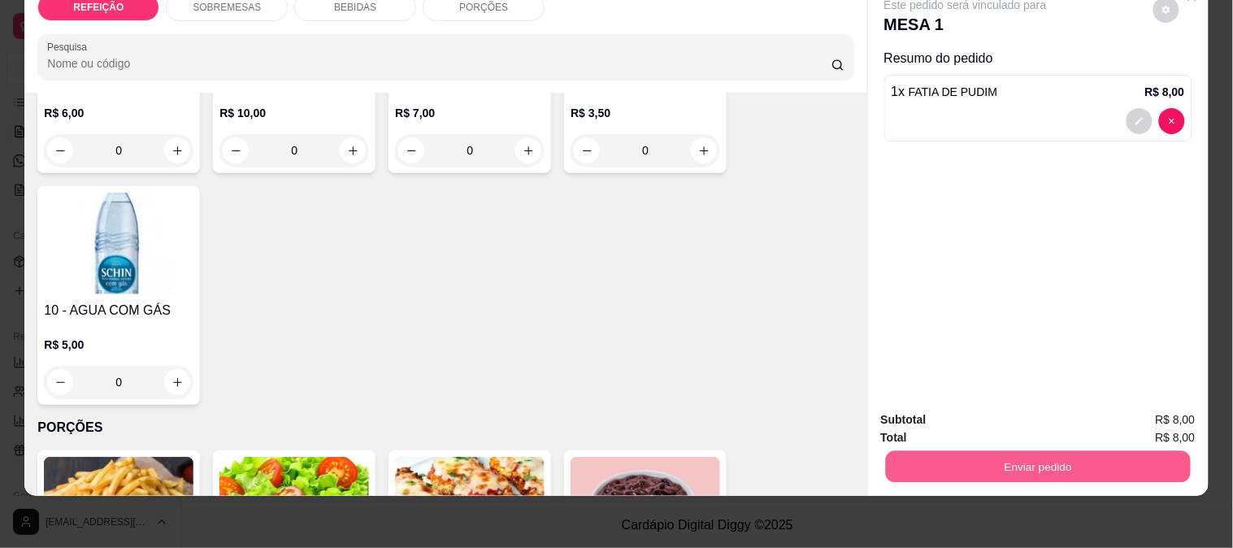
click at [981, 450] on button "Enviar pedido" at bounding box center [1037, 466] width 305 height 32
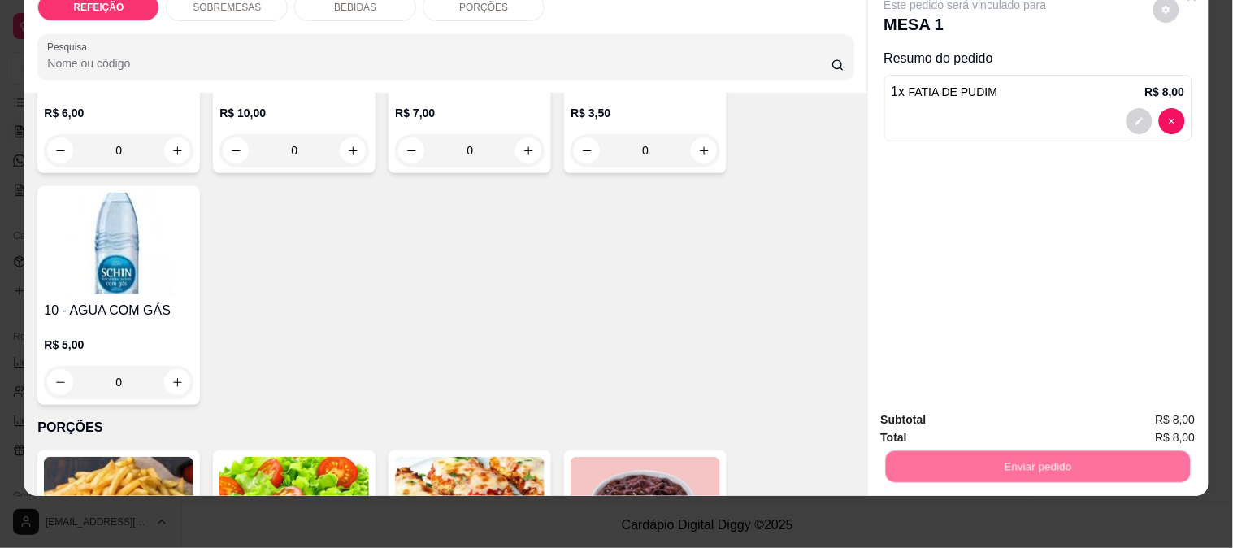
click at [1139, 404] on button "Enviar pedido" at bounding box center [1152, 412] width 89 height 30
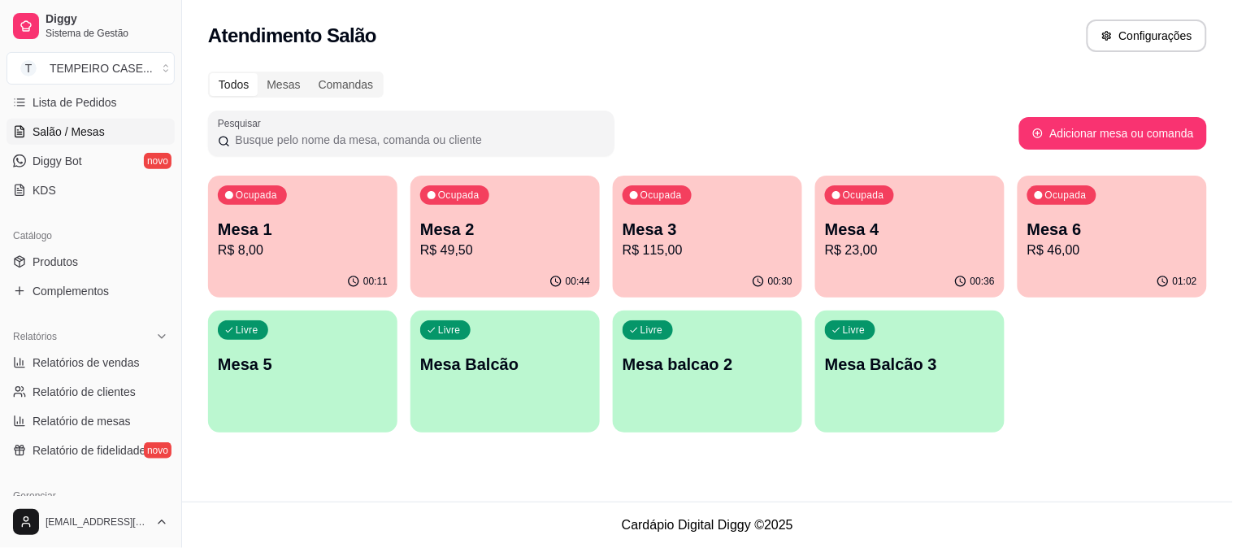
click at [879, 231] on p "Mesa 4" at bounding box center [910, 229] width 170 height 23
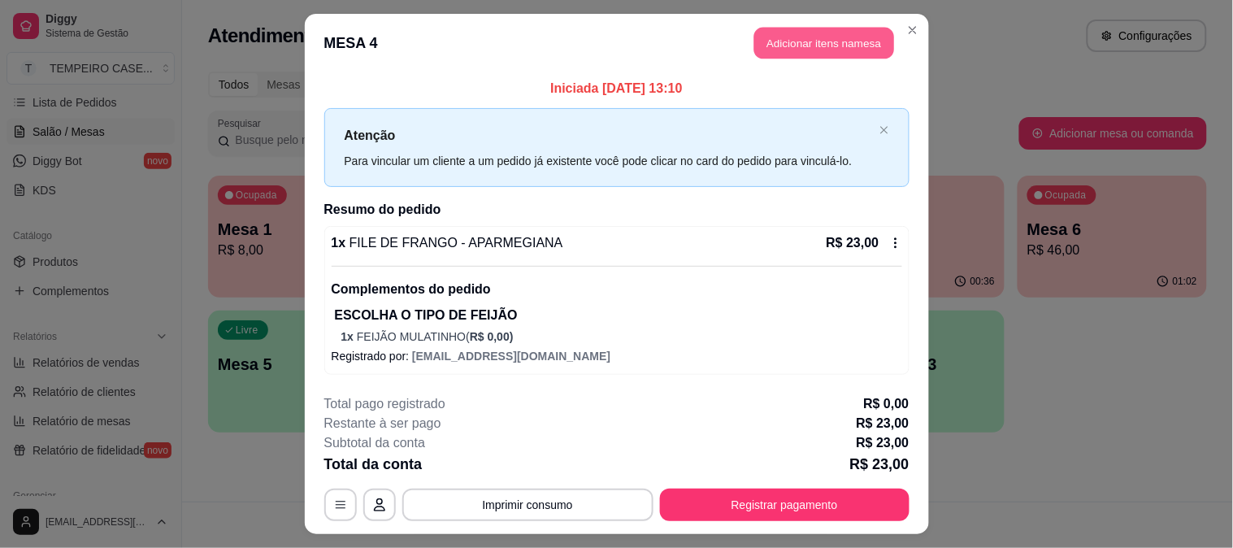
click at [846, 30] on button "Adicionar itens na mesa" at bounding box center [824, 44] width 140 height 32
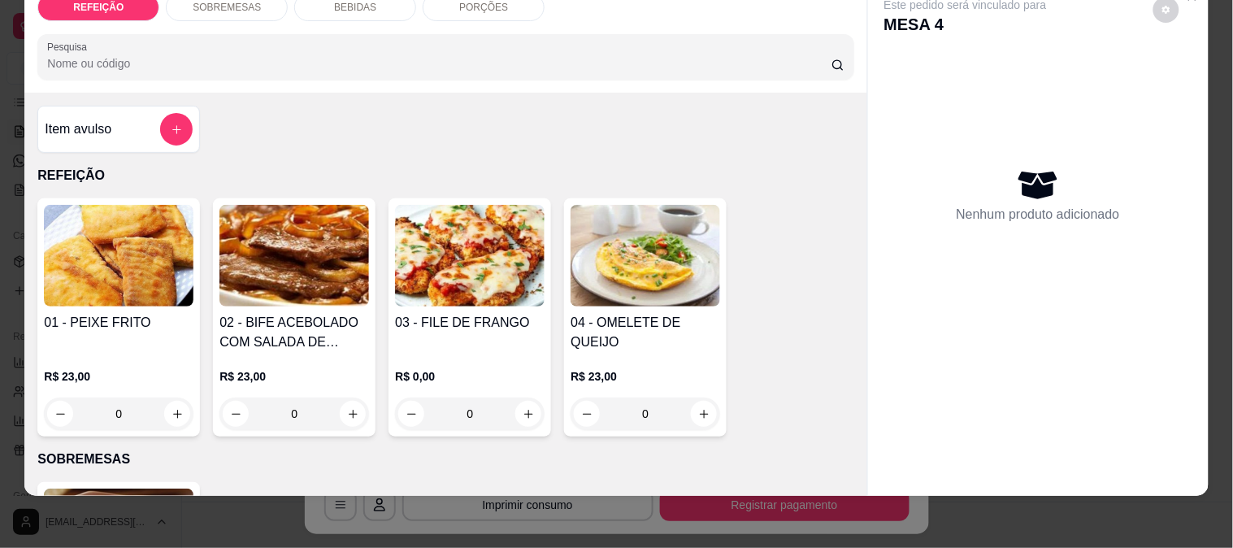
scroll to position [0, 0]
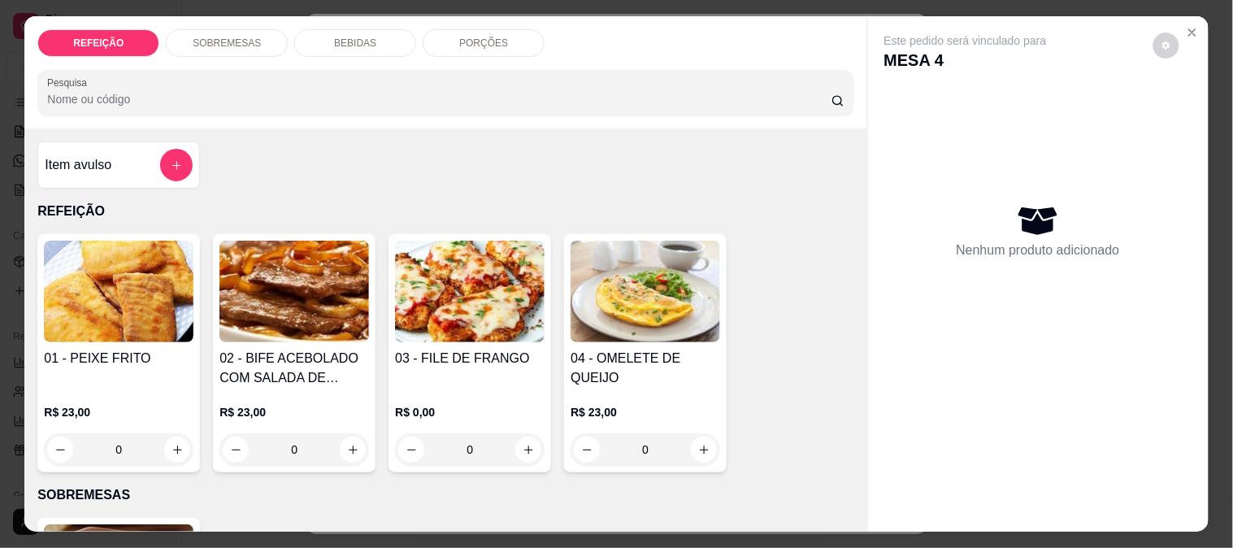
click at [358, 41] on p "BEBIDAS" at bounding box center [355, 43] width 42 height 13
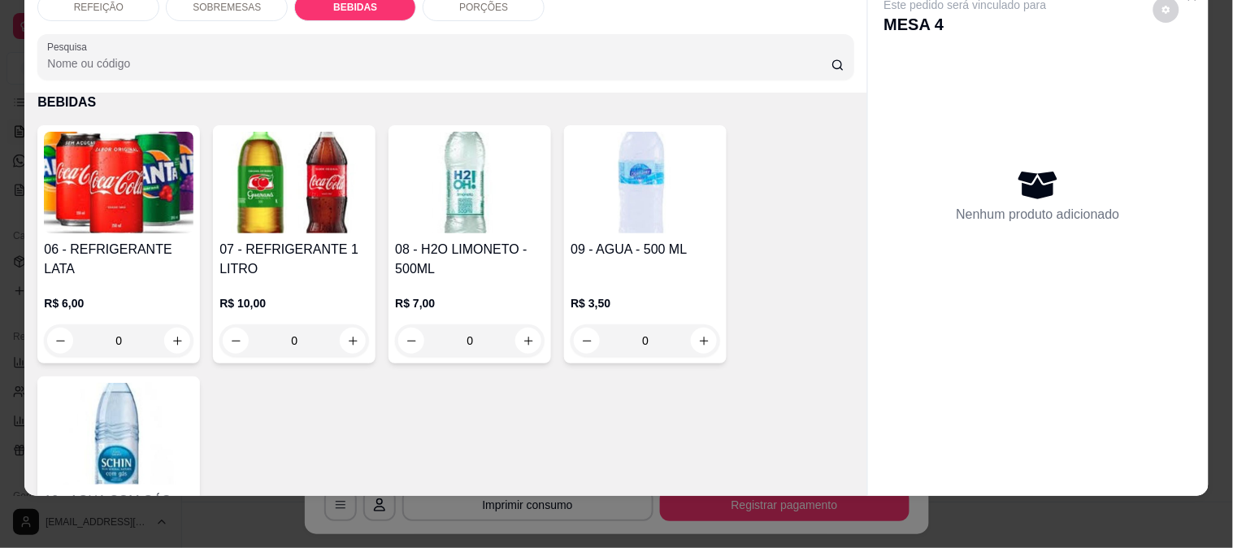
click at [109, 168] on img at bounding box center [119, 183] width 150 height 102
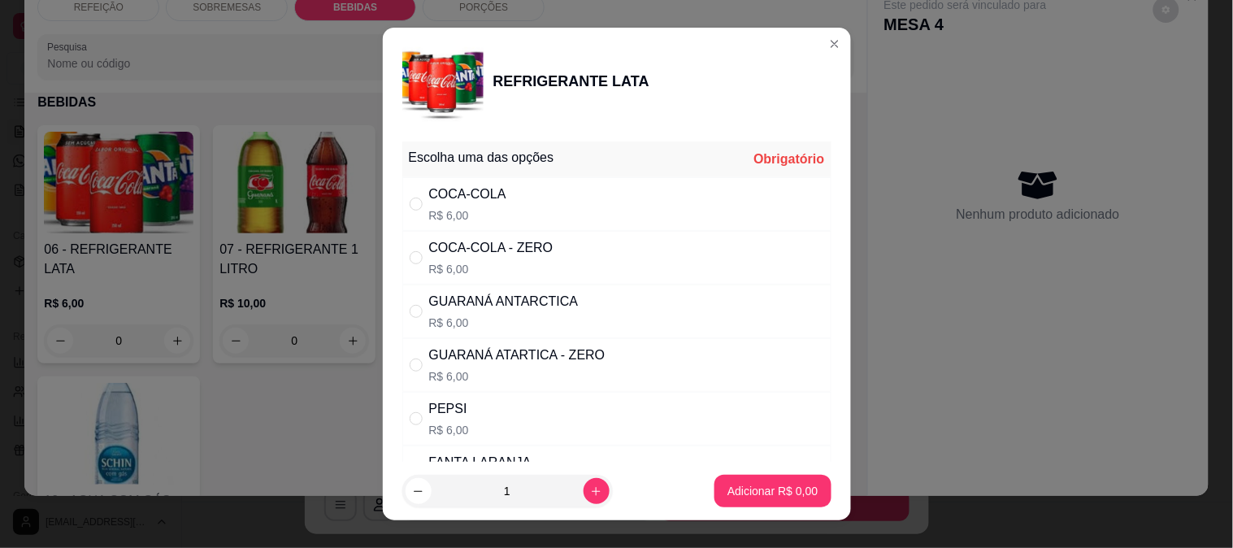
click at [466, 198] on div "COCA-COLA" at bounding box center [467, 194] width 77 height 20
radio input "true"
click at [749, 484] on p "Adicionar R$ 6,00" at bounding box center [772, 491] width 90 height 16
type input "1"
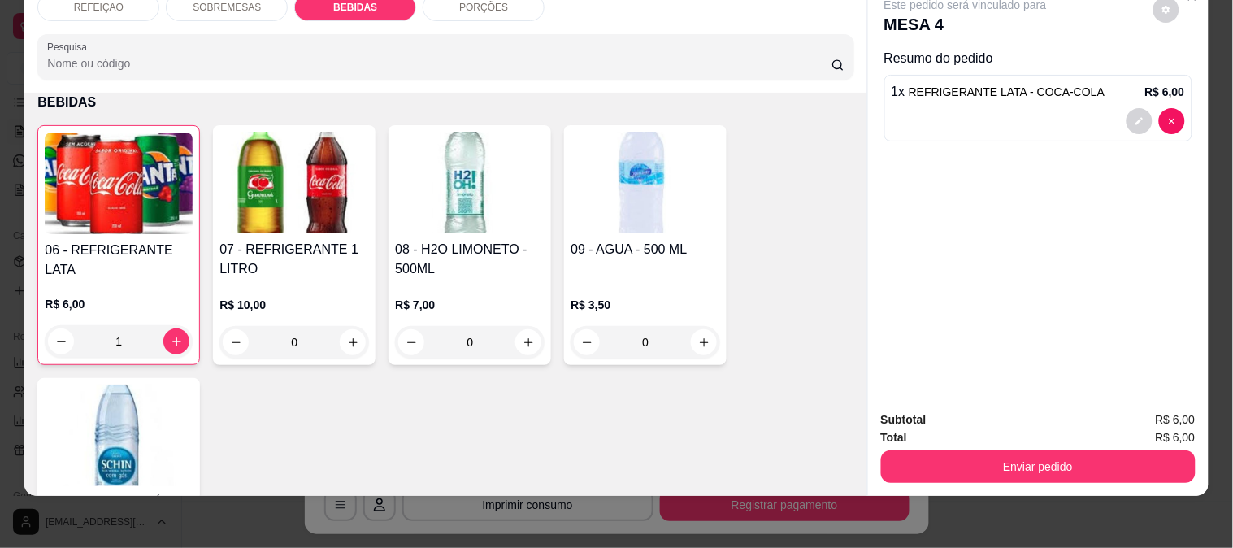
click at [238, 459] on div "06 - REFRIGERANTE LATA R$ 6,00 1 07 - REFRIGERANTE 1 LITRO R$ 10,00 0 08 - H2O …" at bounding box center [445, 360] width 816 height 471
click at [245, 388] on div "06 - REFRIGERANTE LATA R$ 6,00 1 07 - REFRIGERANTE 1 LITRO R$ 10,00 0 08 - H2O …" at bounding box center [445, 360] width 816 height 471
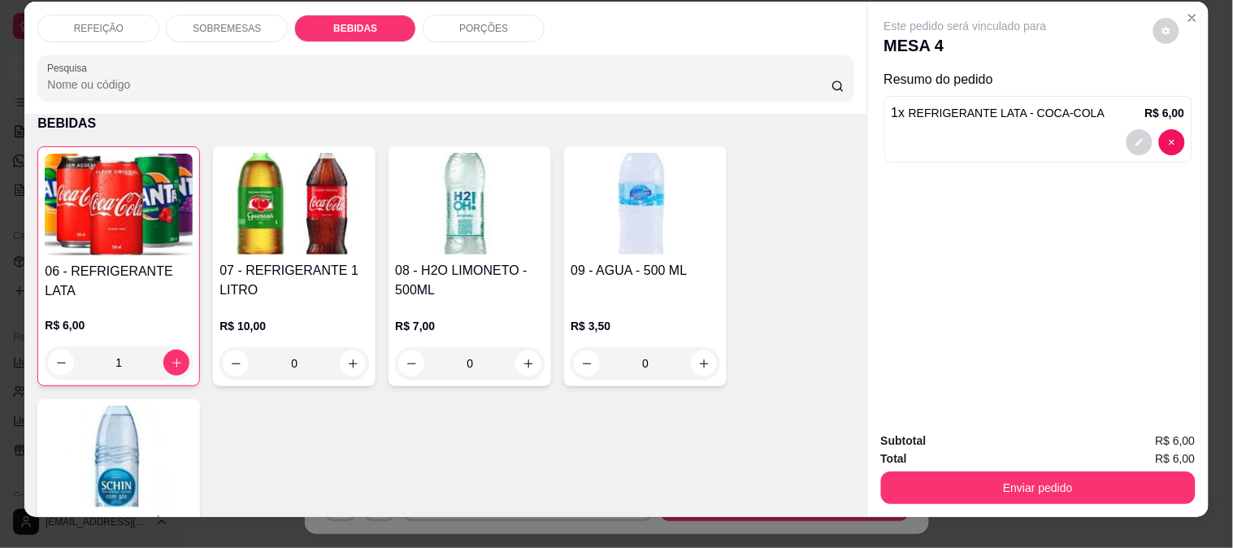
scroll to position [0, 0]
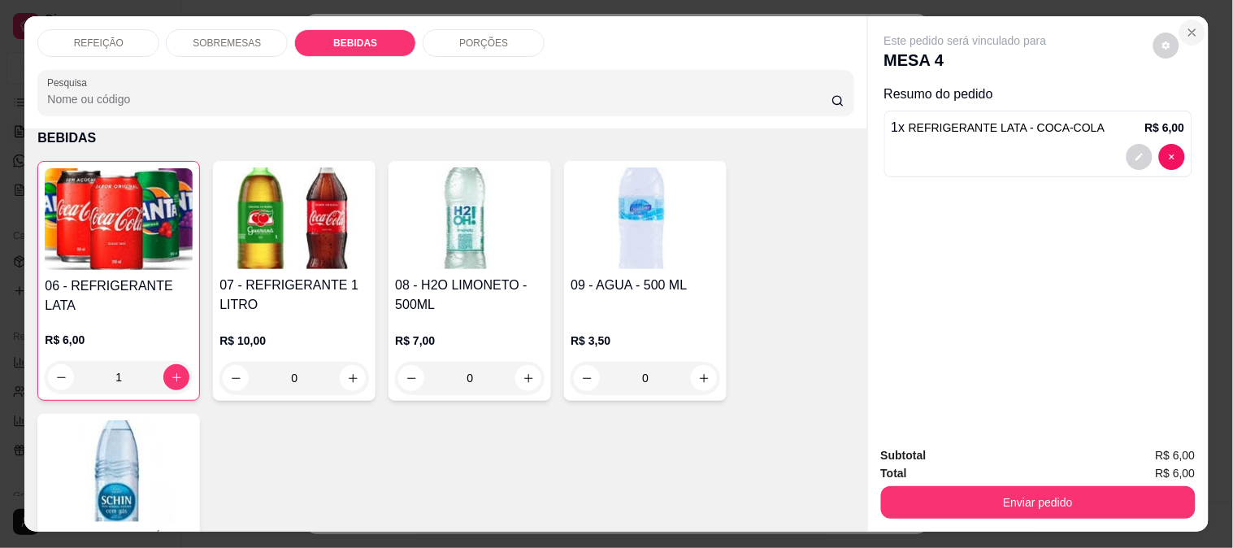
click at [1191, 26] on icon "Close" at bounding box center [1192, 32] width 13 height 13
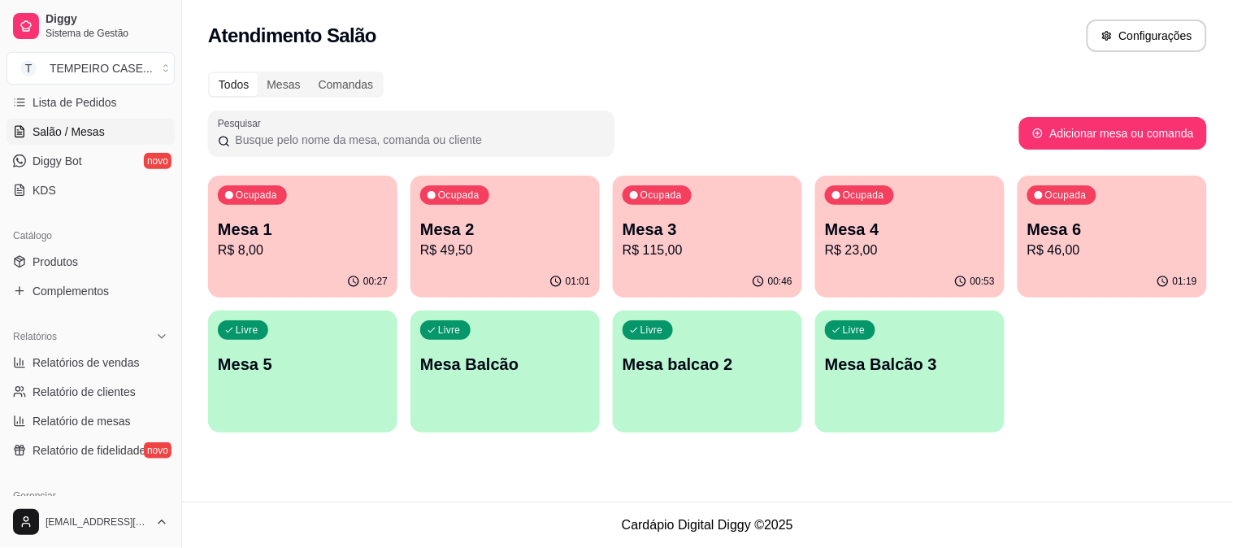
click at [494, 230] on p "Mesa 2" at bounding box center [505, 229] width 170 height 23
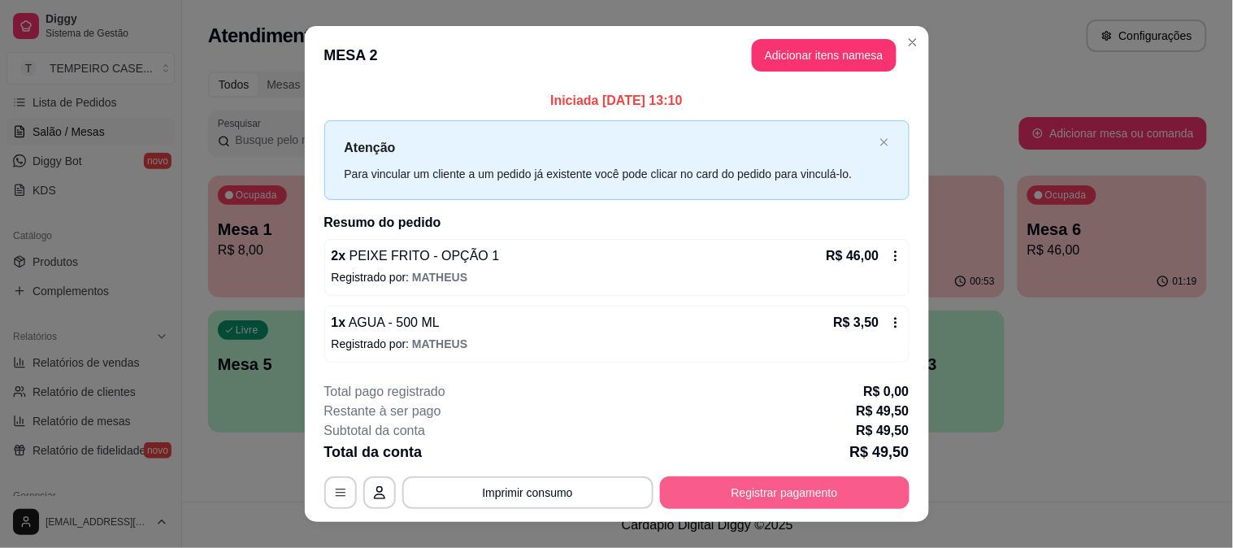
click at [769, 482] on button "Registrar pagamento" at bounding box center [784, 492] width 249 height 33
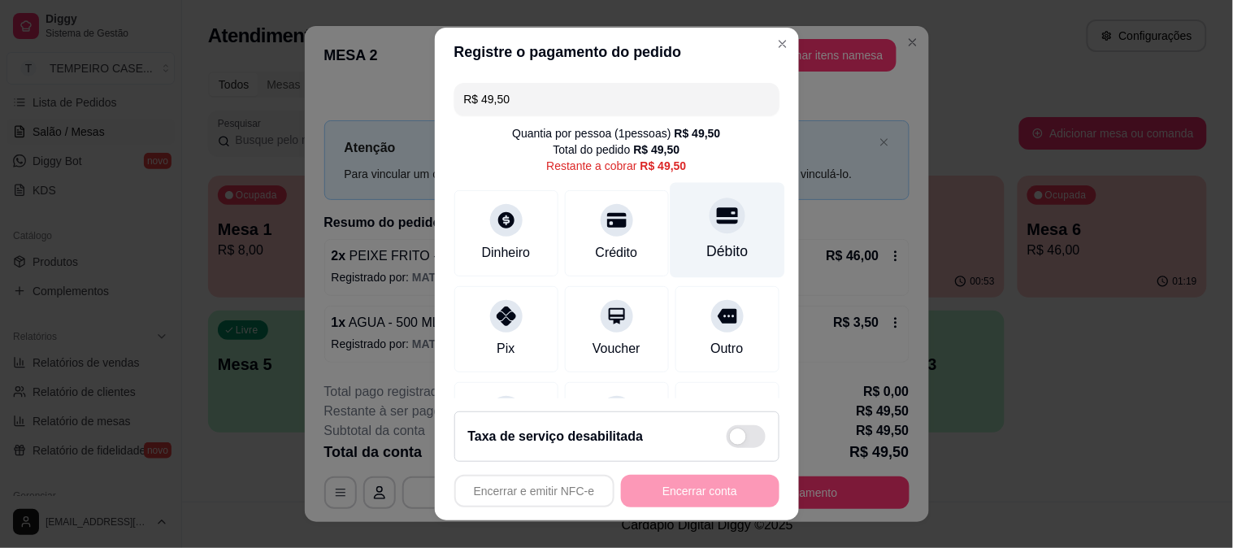
click at [677, 232] on div "Débito" at bounding box center [727, 229] width 115 height 95
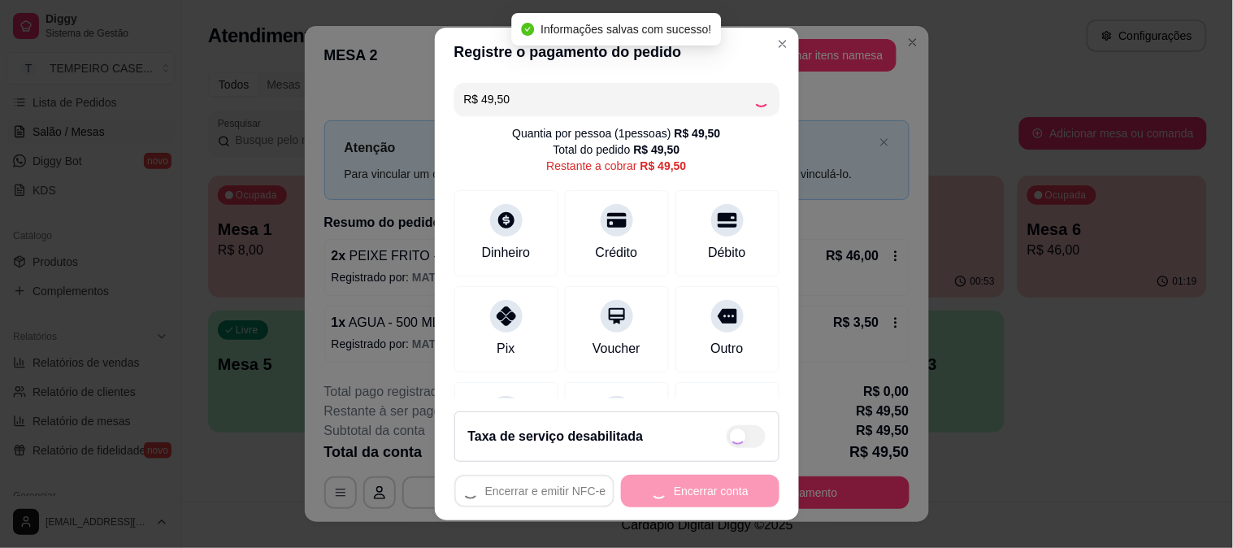
type input "R$ 0,00"
click at [692, 500] on button "Encerrar conta" at bounding box center [700, 491] width 158 height 33
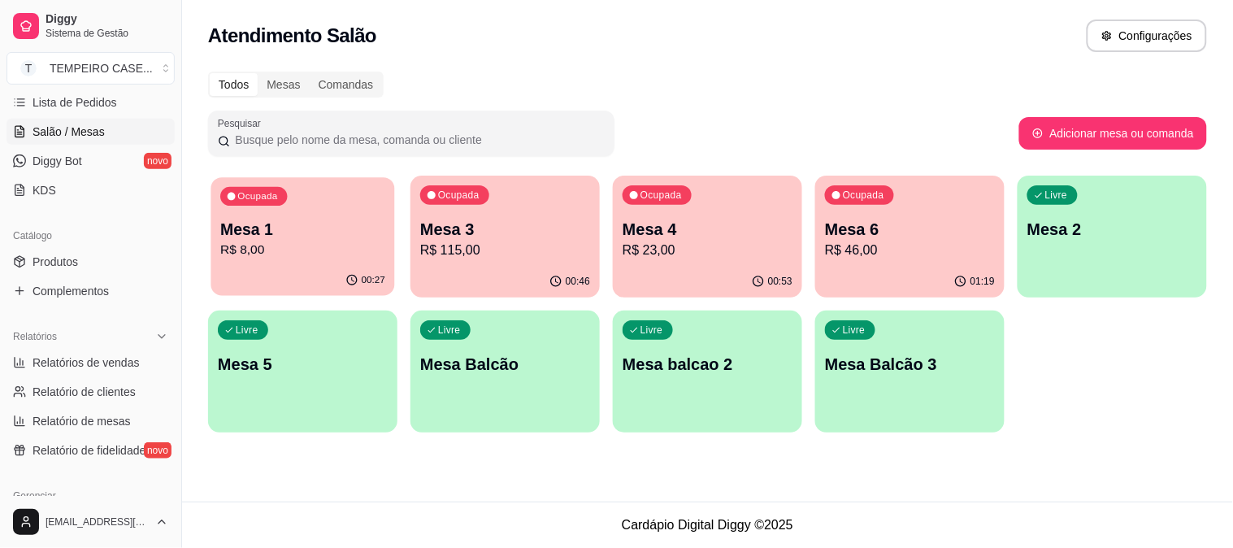
click at [320, 267] on div "00:27" at bounding box center [302, 280] width 184 height 31
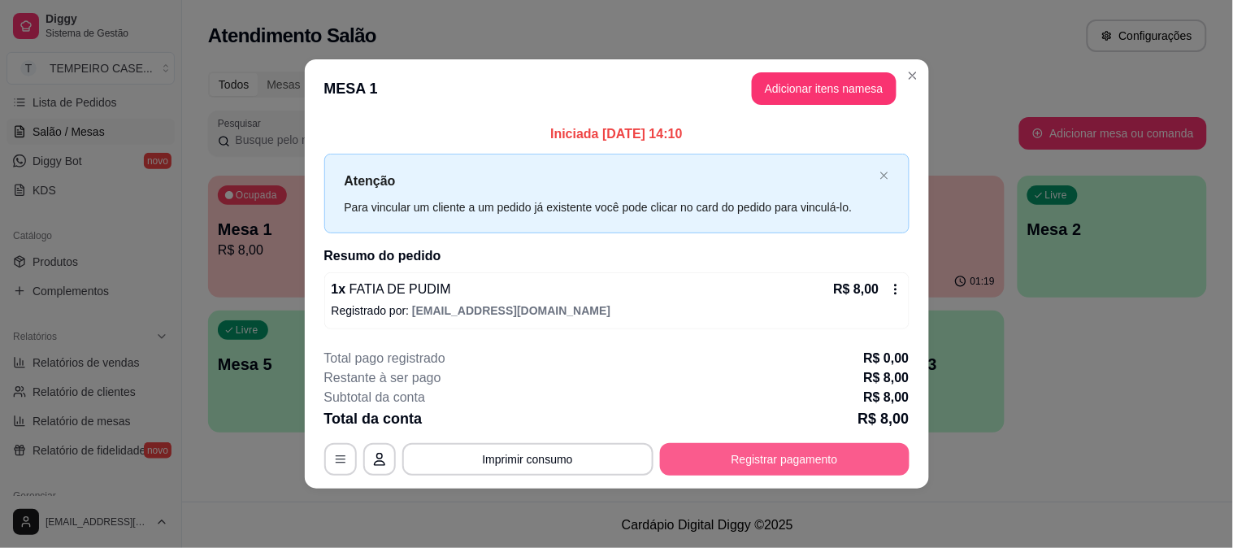
click at [728, 459] on button "Registrar pagamento" at bounding box center [784, 459] width 249 height 33
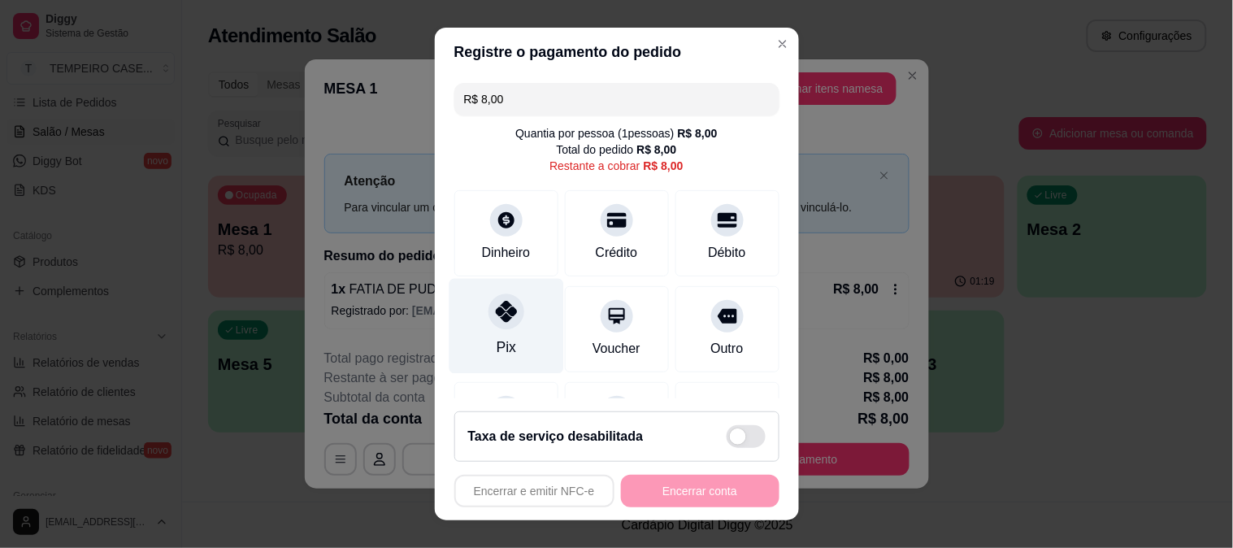
click at [501, 328] on div at bounding box center [506, 311] width 36 height 36
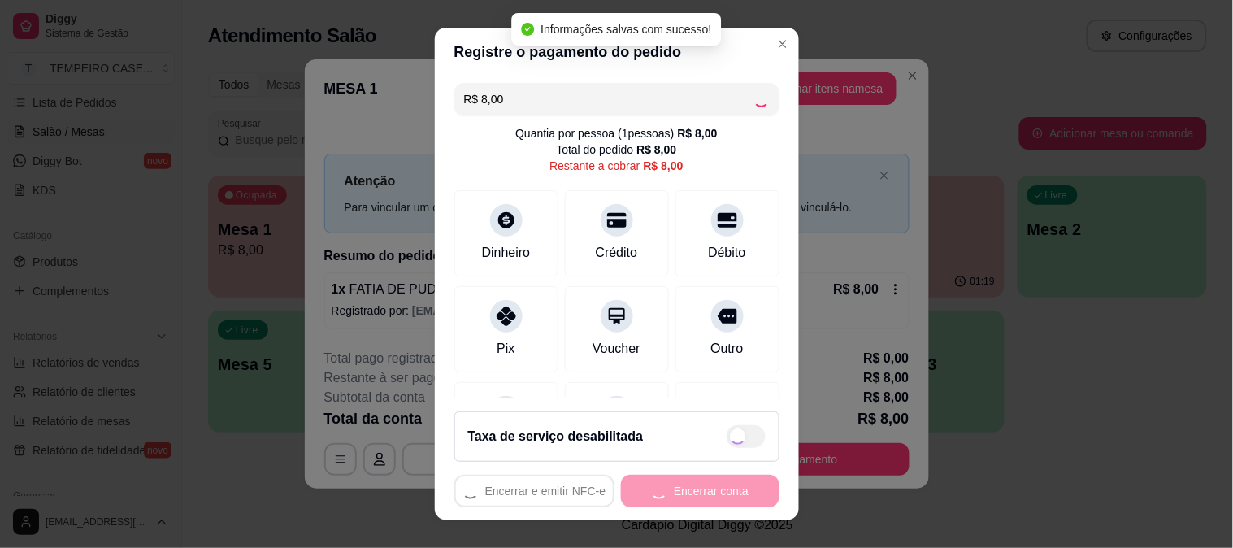
type input "R$ 0,00"
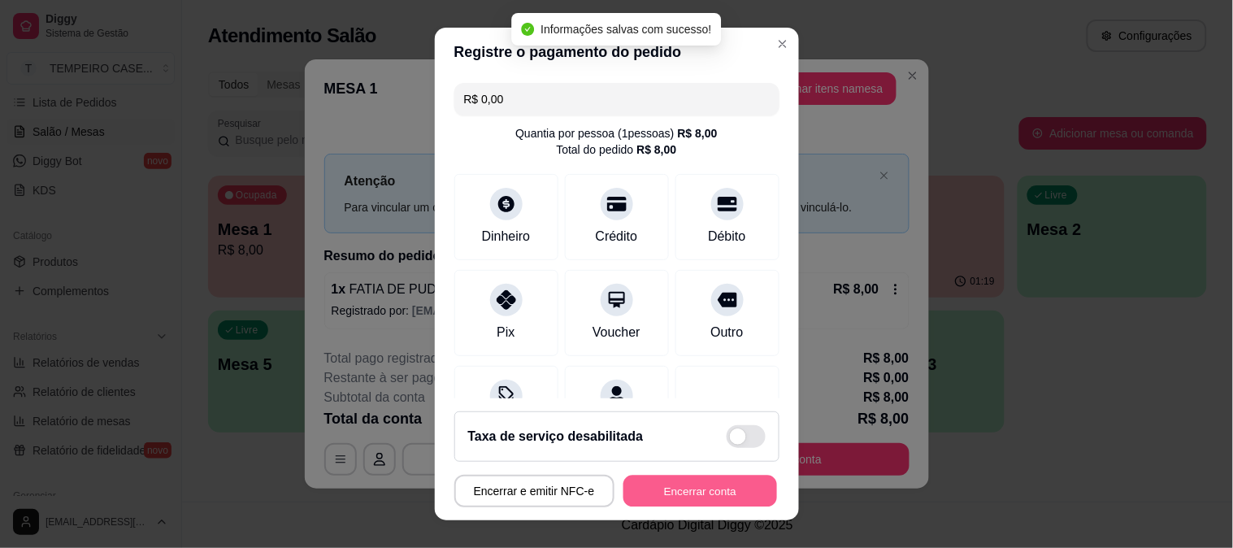
click at [660, 488] on button "Encerrar conta" at bounding box center [700, 491] width 154 height 32
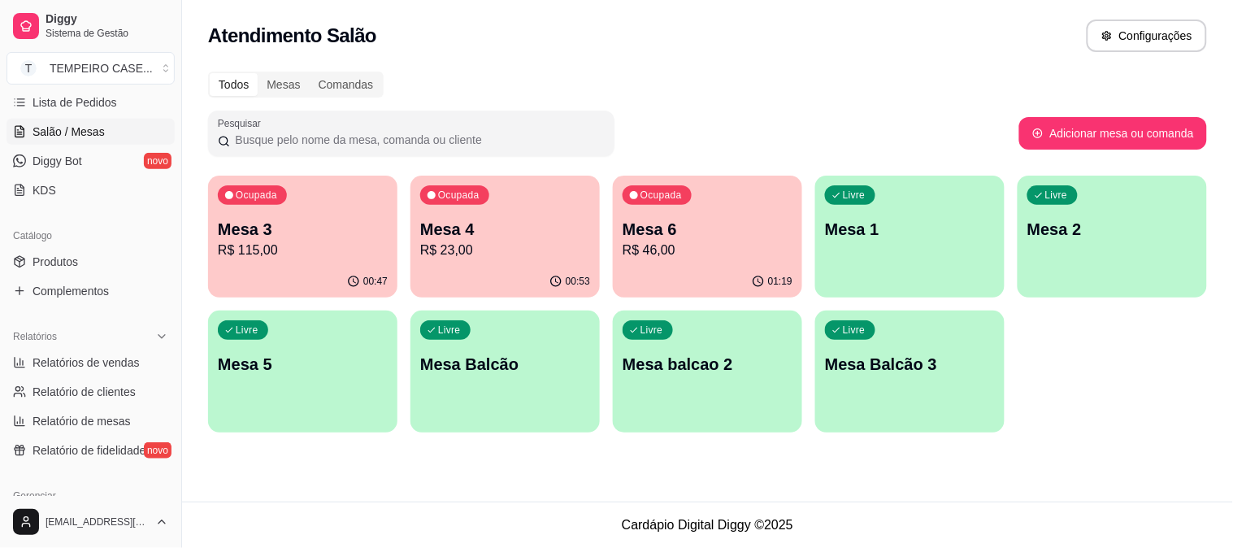
click at [672, 266] on div "01:19" at bounding box center [707, 282] width 189 height 32
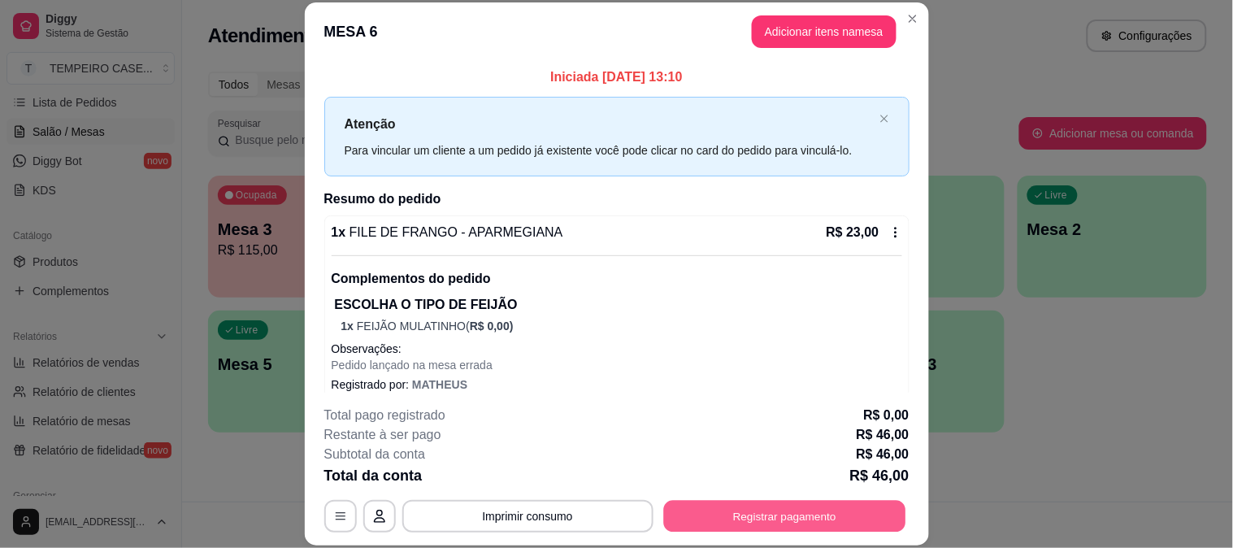
click at [740, 507] on button "Registrar pagamento" at bounding box center [784, 516] width 242 height 32
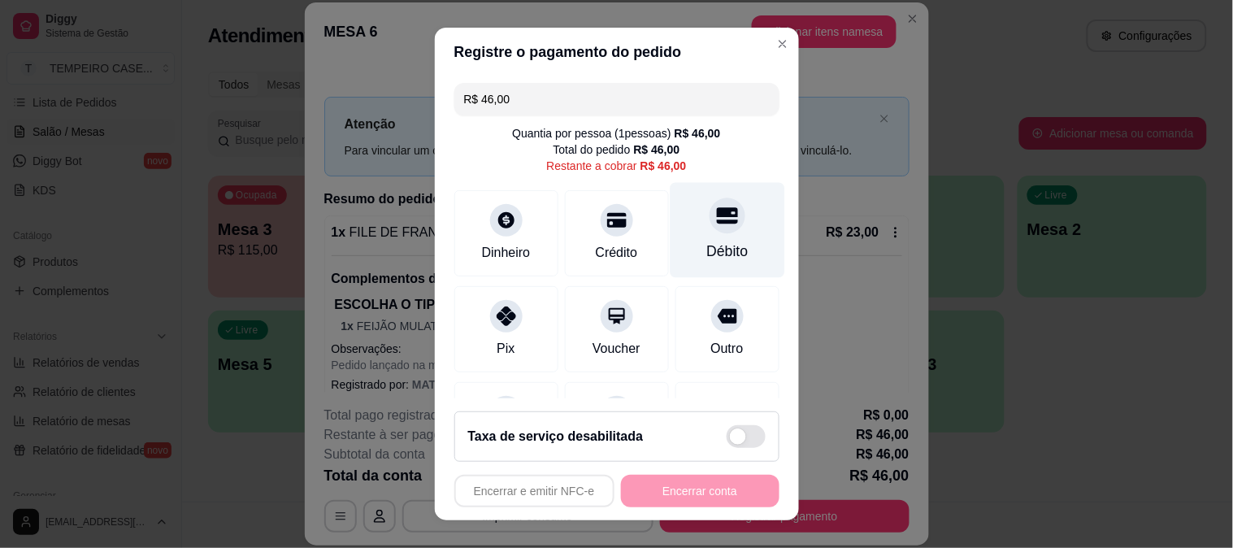
click at [726, 210] on div "Débito" at bounding box center [727, 229] width 115 height 95
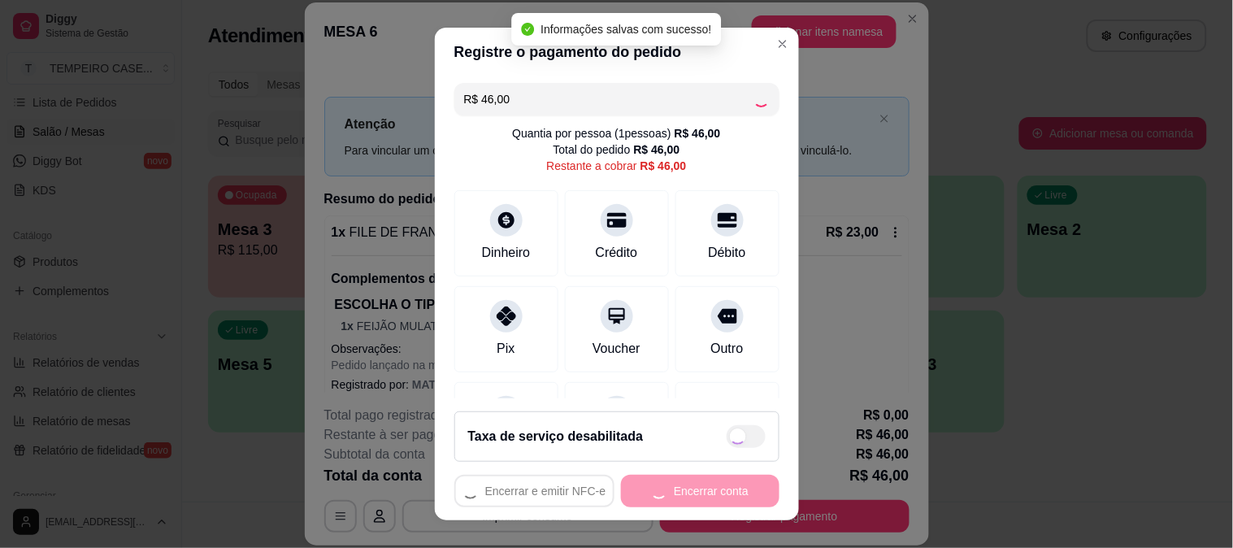
type input "R$ 0,00"
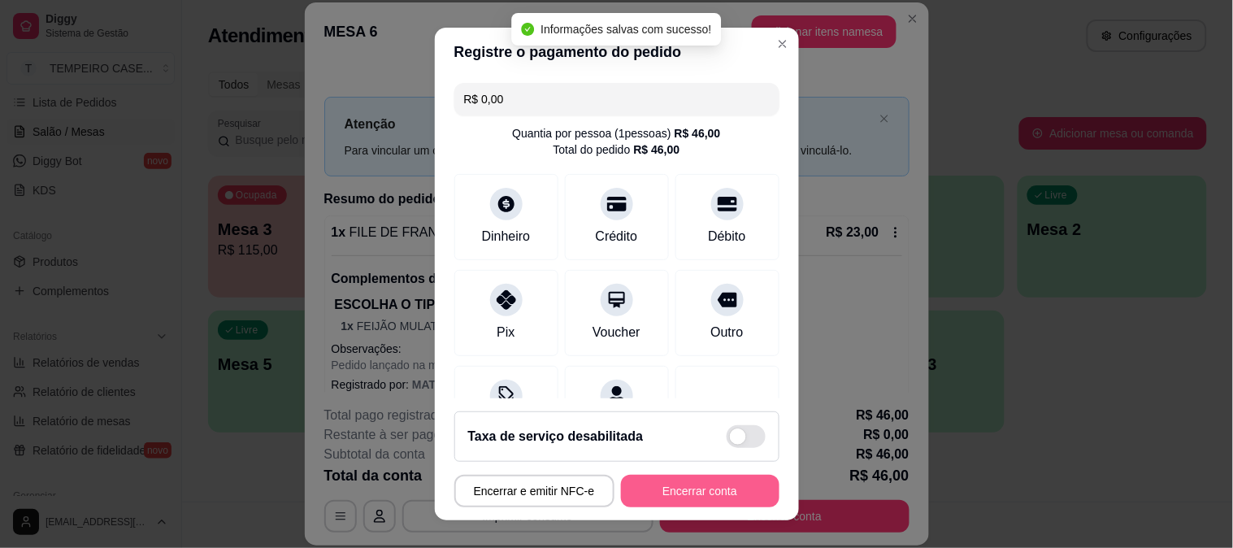
click at [724, 489] on button "Encerrar conta" at bounding box center [700, 491] width 158 height 33
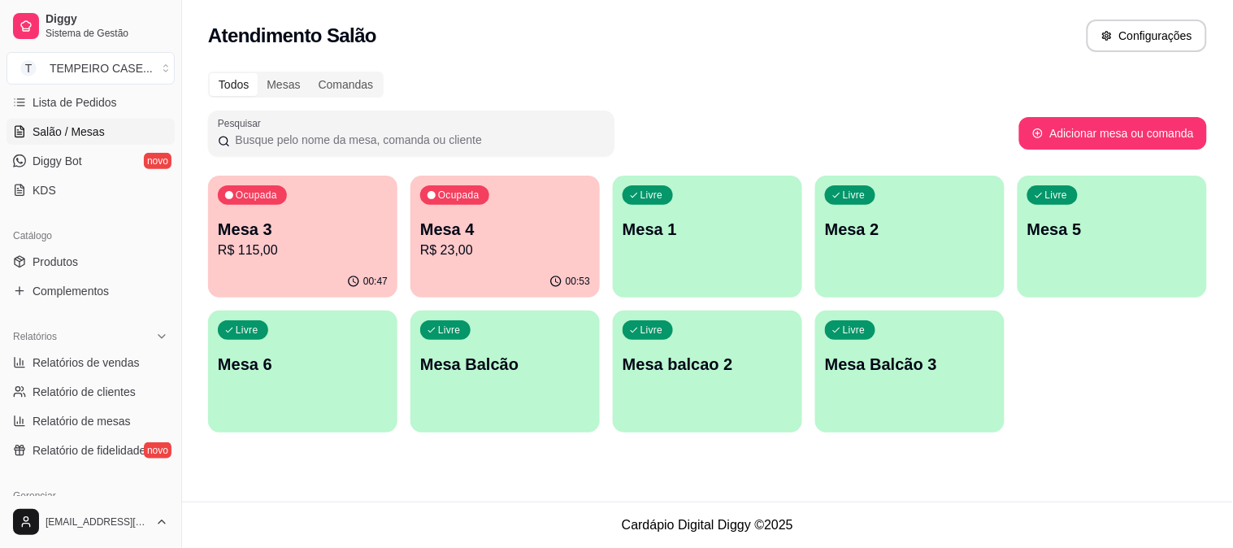
click at [544, 236] on p "Mesa 4" at bounding box center [505, 229] width 170 height 23
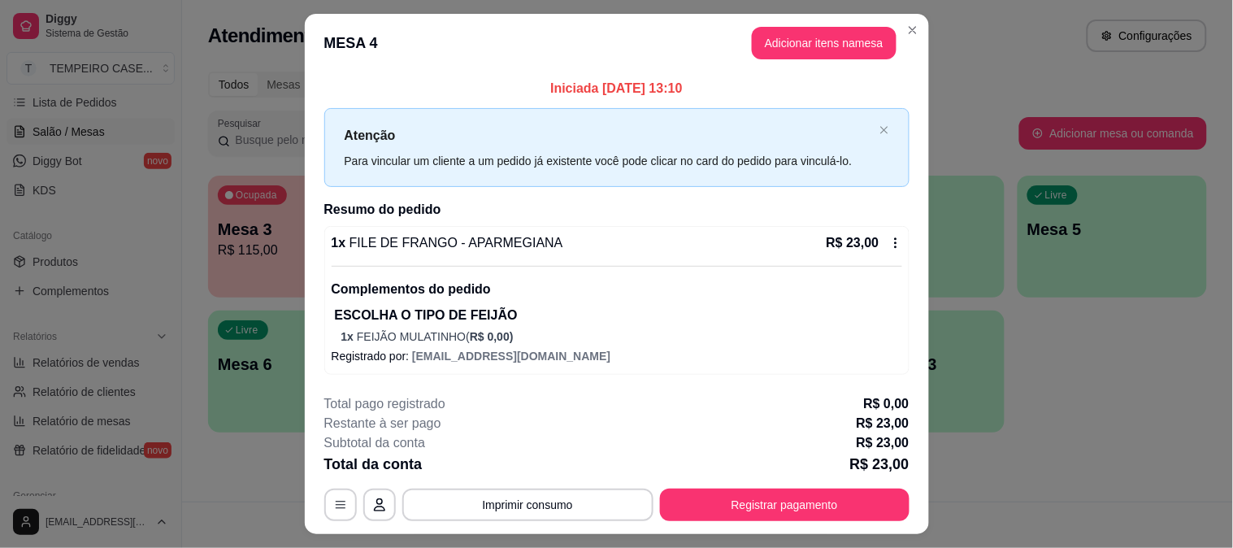
click at [767, 525] on footer "**********" at bounding box center [617, 457] width 624 height 153
click at [753, 498] on button "Registrar pagamento" at bounding box center [784, 504] width 249 height 33
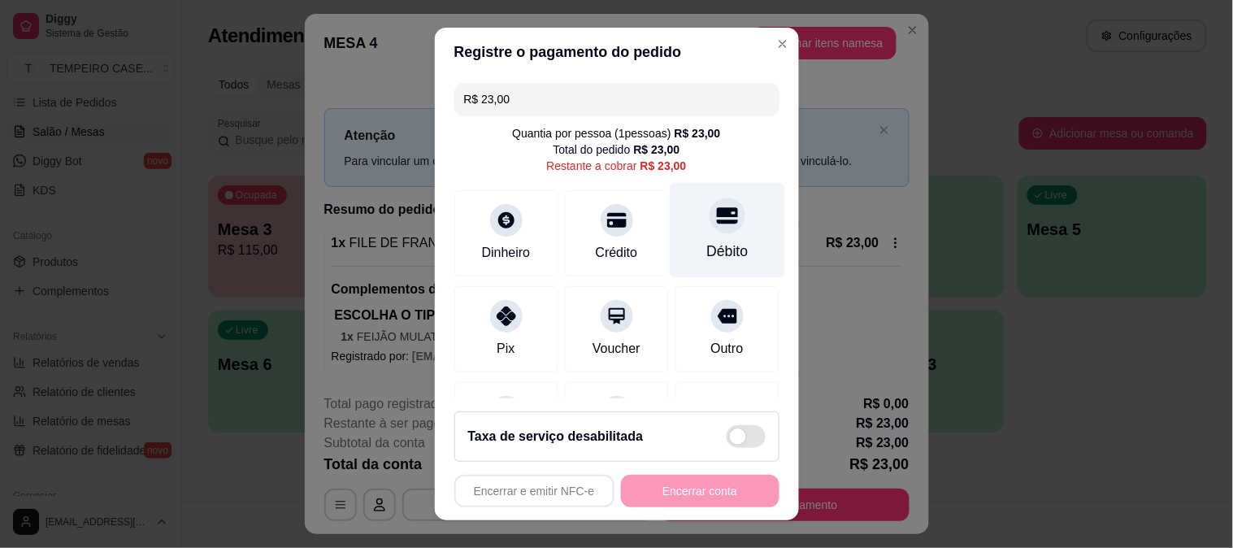
click at [709, 199] on div "Débito" at bounding box center [727, 229] width 115 height 95
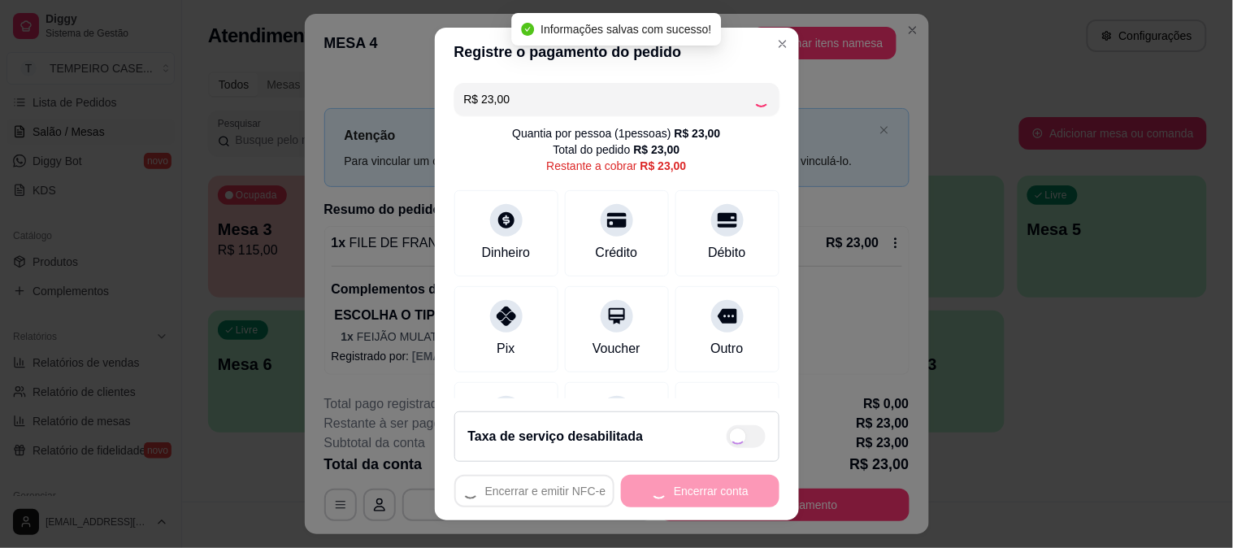
type input "R$ 0,00"
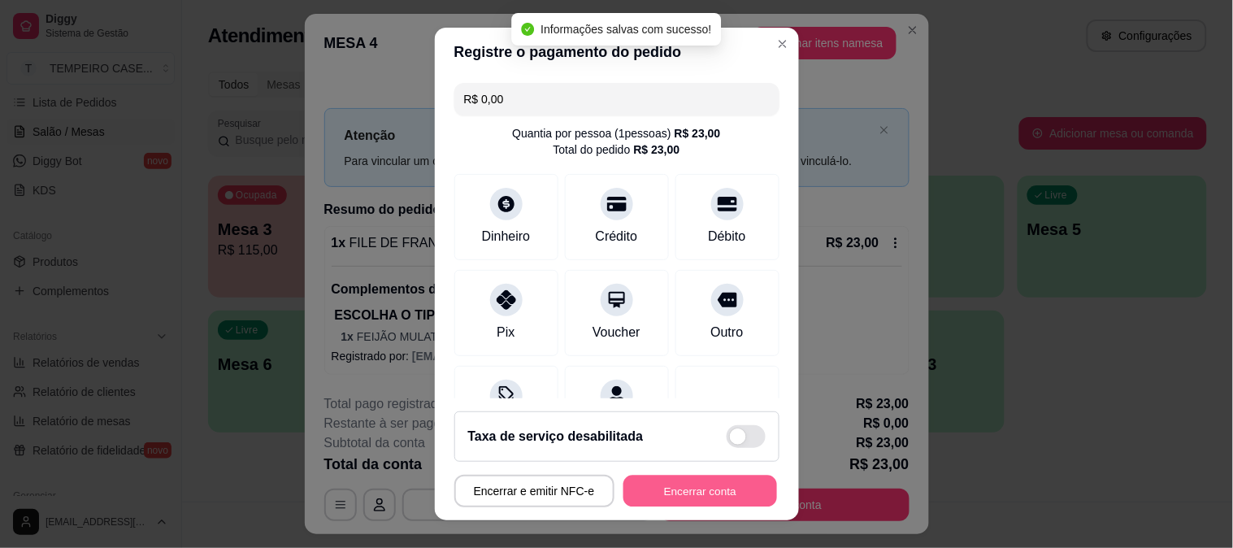
click at [701, 493] on button "Encerrar conta" at bounding box center [700, 491] width 154 height 32
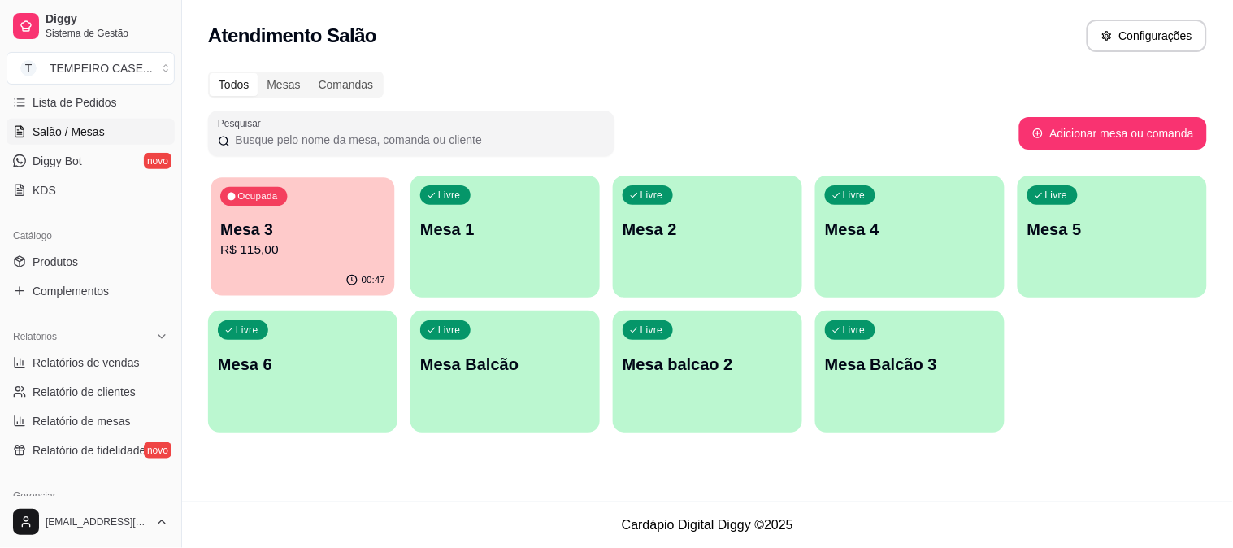
click at [345, 222] on p "Mesa 3" at bounding box center [302, 230] width 165 height 22
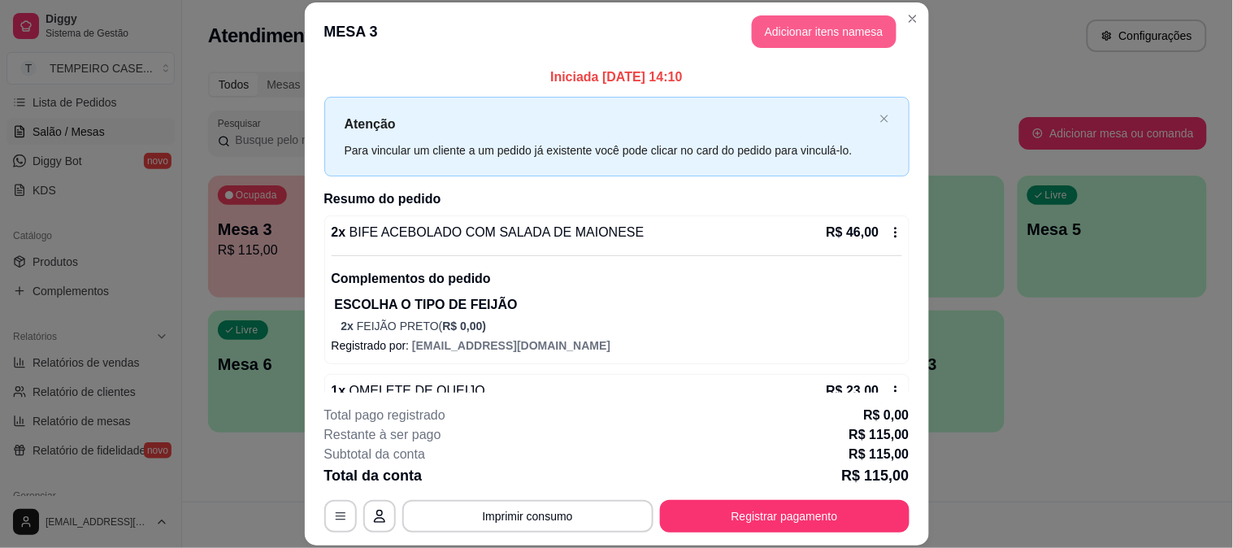
click at [780, 33] on button "Adicionar itens na mesa" at bounding box center [824, 31] width 145 height 33
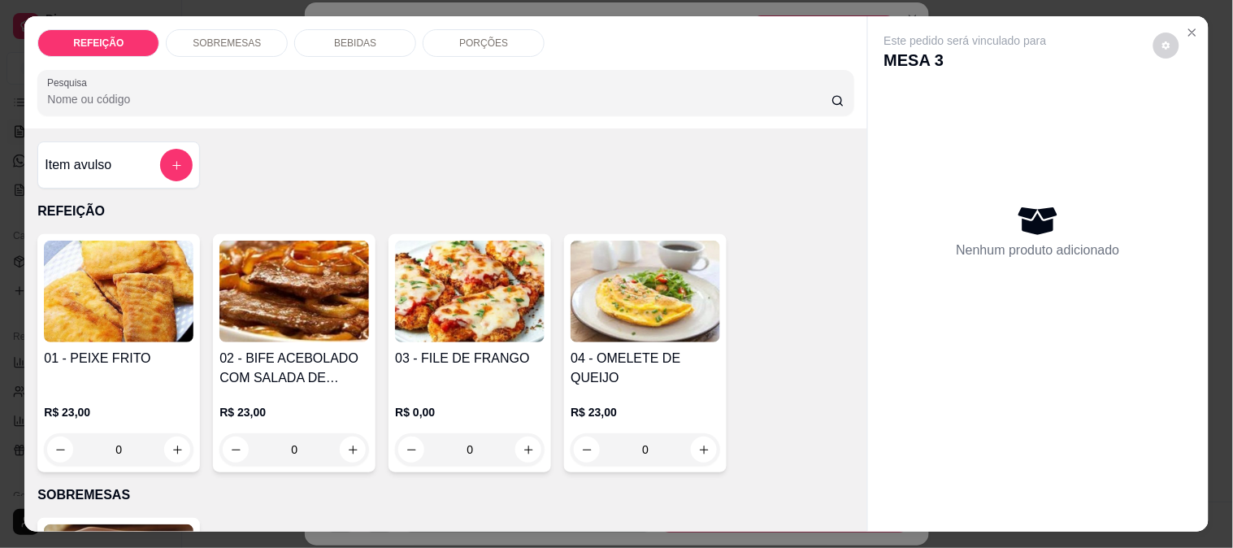
click at [352, 41] on p "BEBIDAS" at bounding box center [355, 43] width 42 height 13
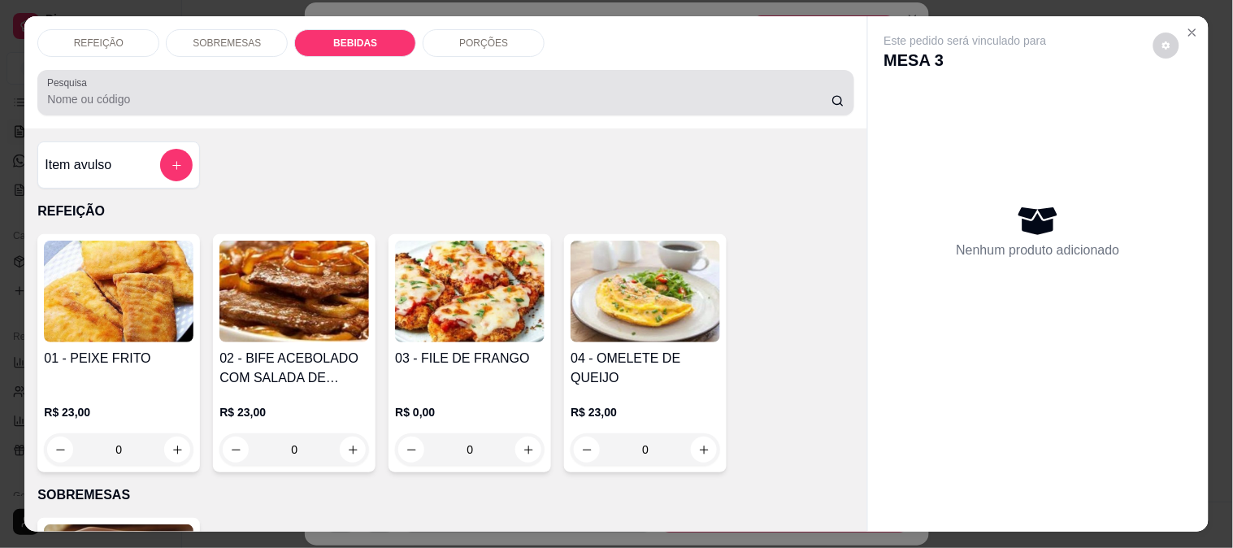
scroll to position [42, 0]
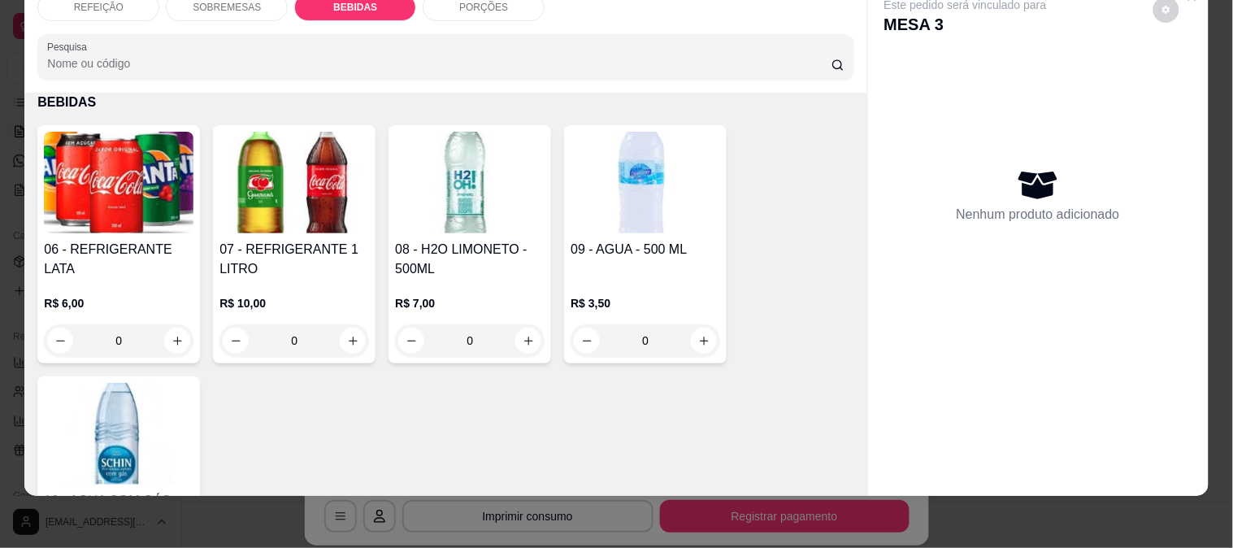
click at [122, 240] on h4 "06 - REFRIGERANTE LATA" at bounding box center [119, 259] width 150 height 39
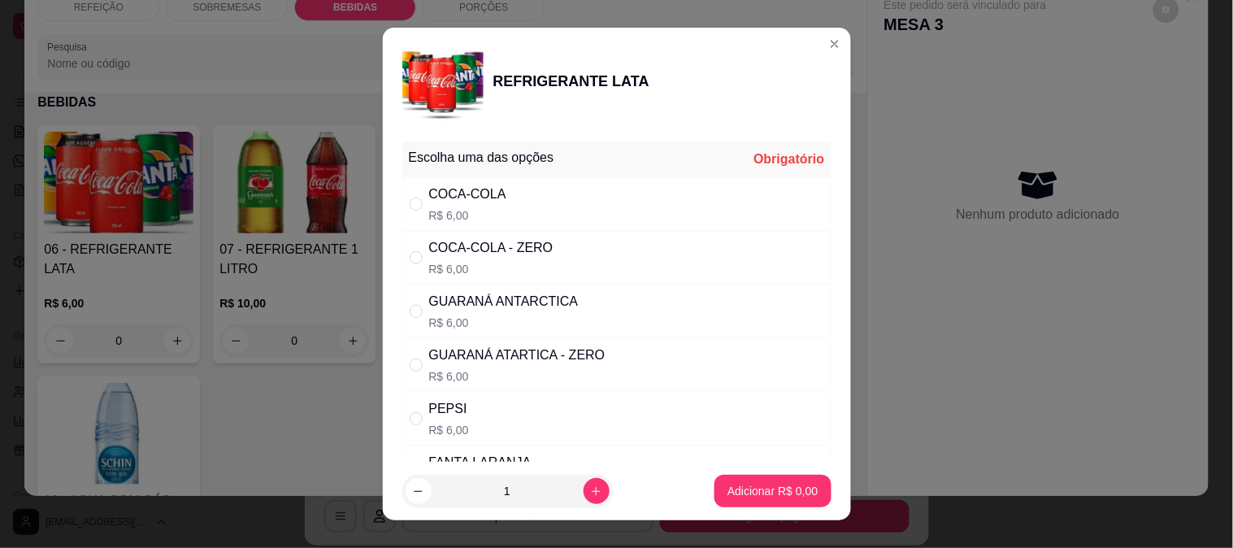
drag, startPoint x: 531, startPoint y: 199, endPoint x: 531, endPoint y: 228, distance: 28.4
click at [531, 200] on div "COCA-COLA R$ 6,00" at bounding box center [616, 204] width 429 height 54
radio input "true"
click at [590, 497] on icon "increase-product-quantity" at bounding box center [596, 491] width 12 height 12
type input "2"
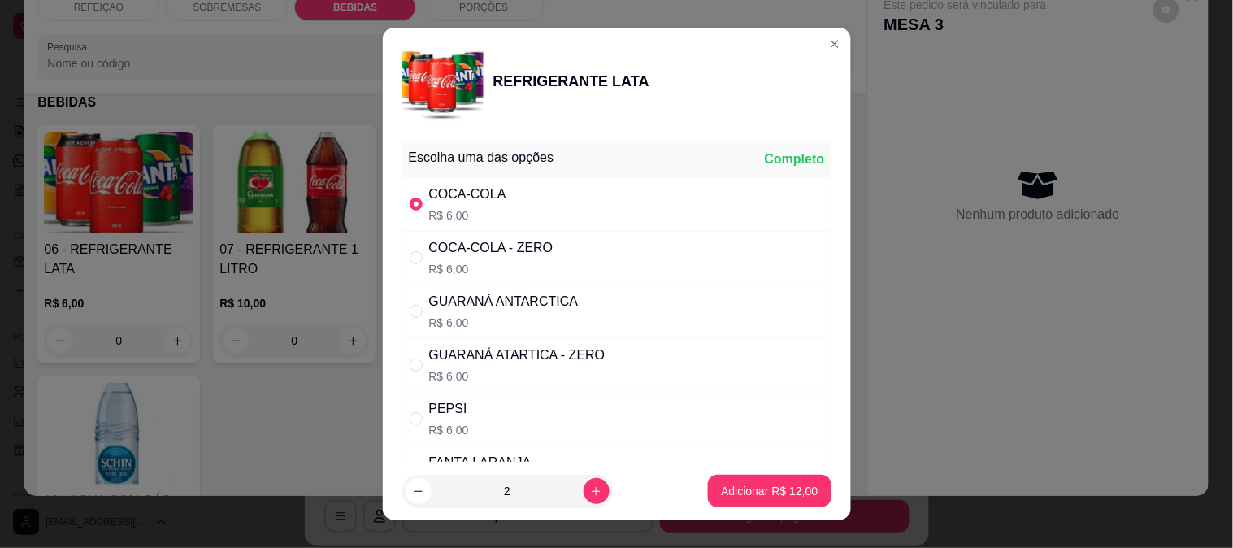
click at [741, 493] on p "Adicionar R$ 12,00" at bounding box center [769, 491] width 97 height 16
type input "2"
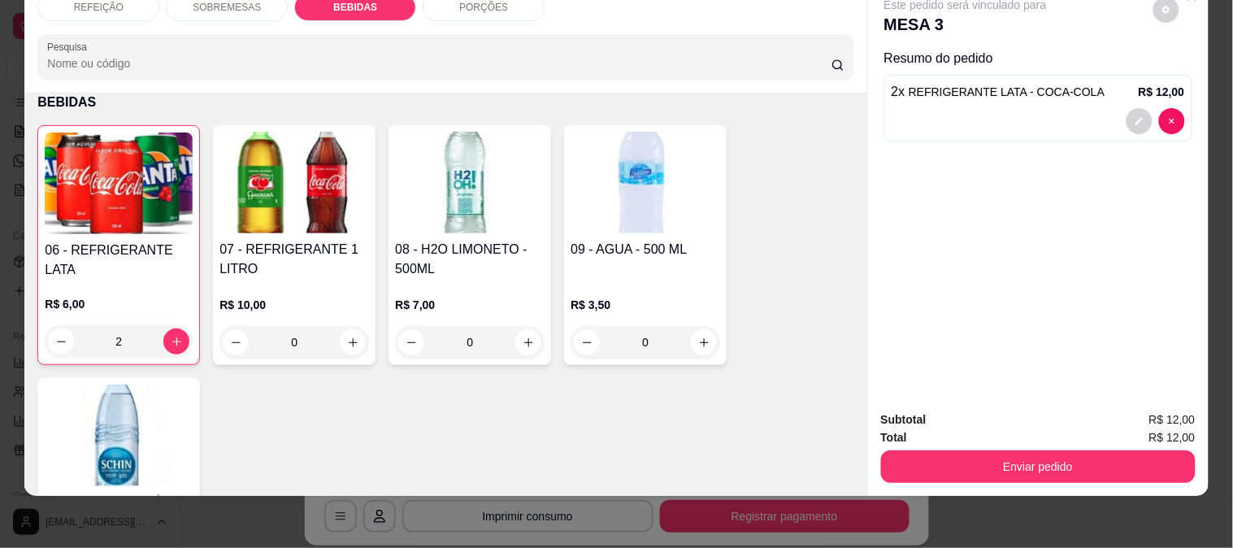
click at [315, 244] on h4 "07 - REFRIGERANTE 1 LITRO" at bounding box center [294, 259] width 150 height 39
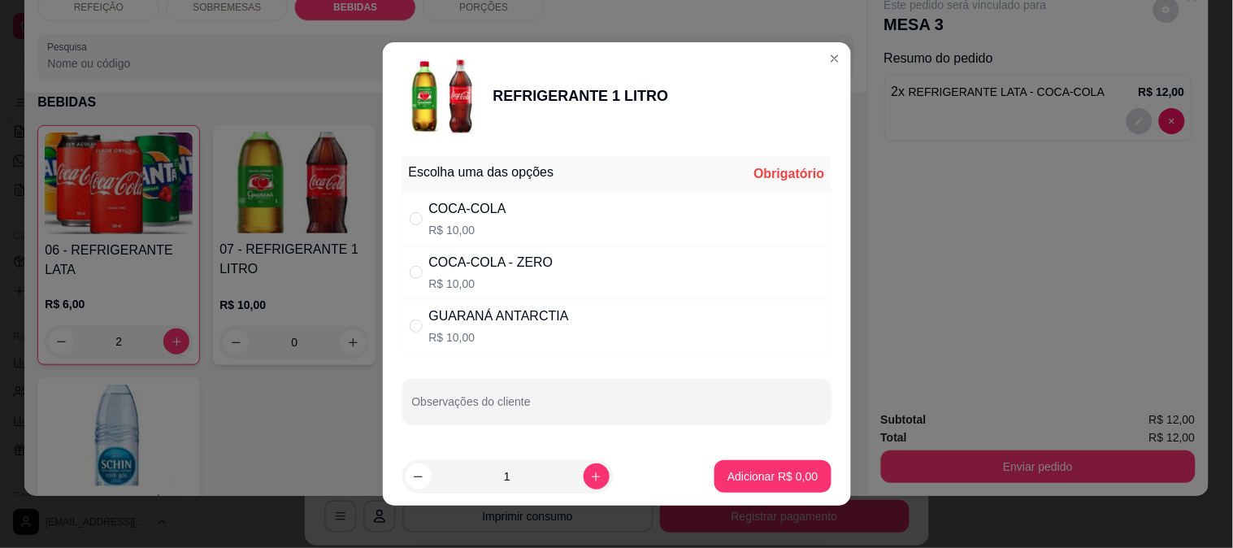
click at [469, 267] on div "COCA-COLA - ZERO" at bounding box center [491, 263] width 124 height 20
radio input "true"
click at [726, 477] on p "Adicionar R$ 10,00" at bounding box center [769, 476] width 97 height 16
type input "1"
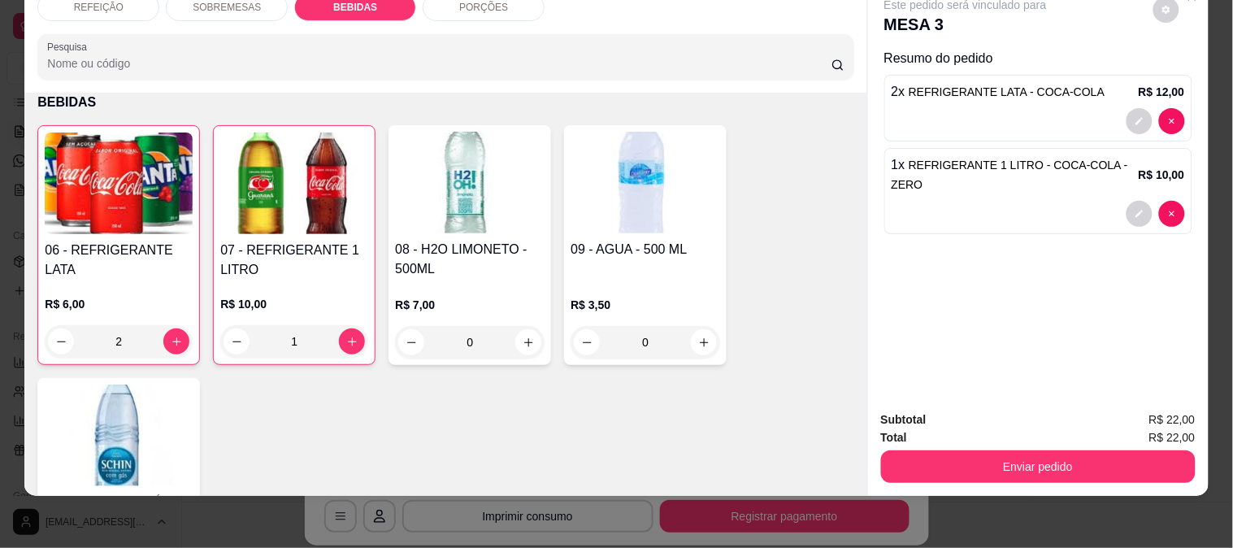
click at [335, 255] on h4 "07 - REFRIGERANTE 1 LITRO" at bounding box center [294, 260] width 148 height 39
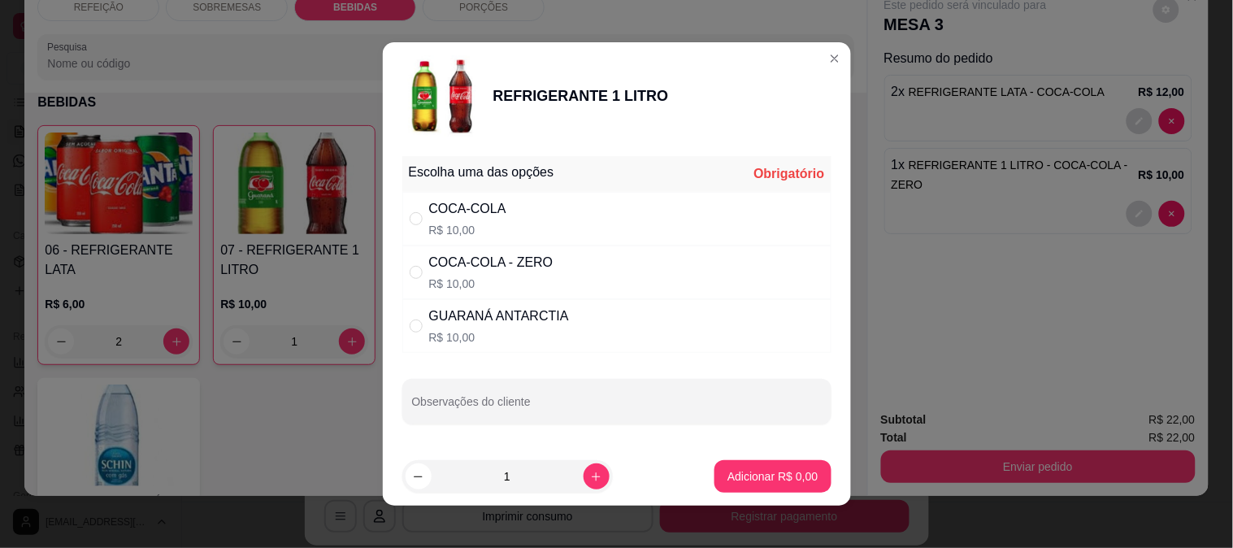
click at [439, 209] on div "COCA-COLA" at bounding box center [467, 209] width 77 height 20
radio input "true"
click at [749, 474] on p "Adicionar R$ 10,00" at bounding box center [769, 476] width 97 height 16
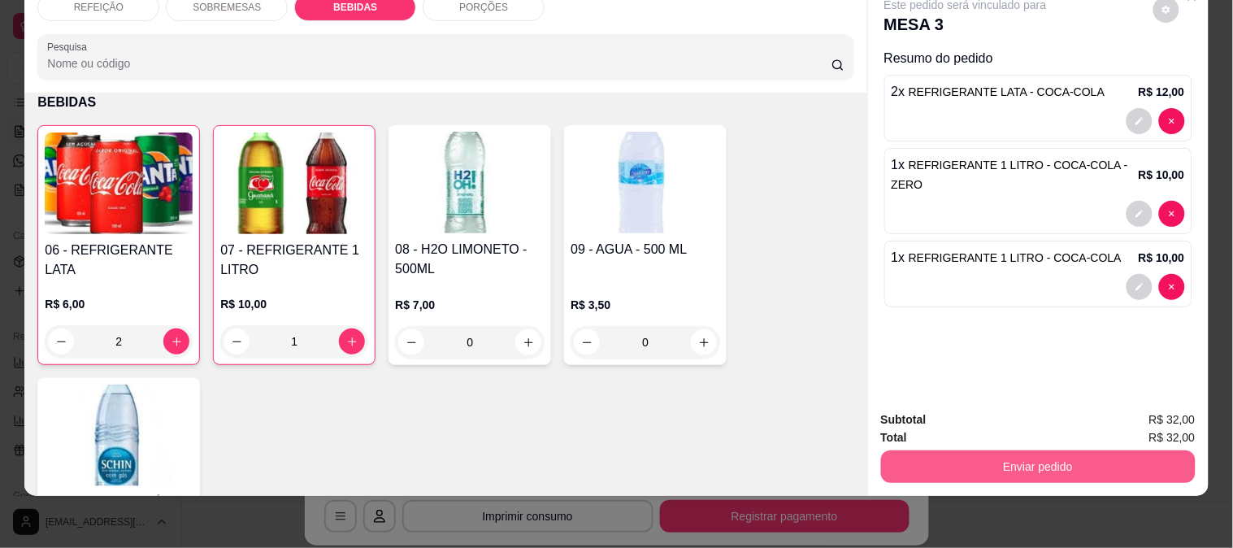
click at [1030, 450] on button "Enviar pedido" at bounding box center [1038, 466] width 315 height 33
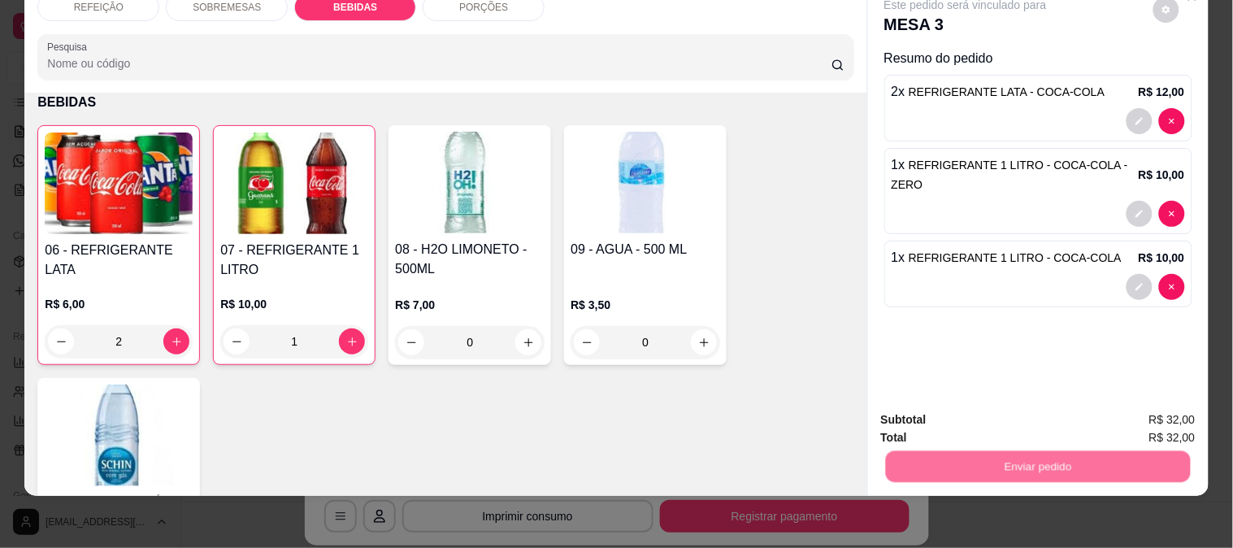
click at [1155, 401] on button "Enviar pedido" at bounding box center [1153, 412] width 92 height 31
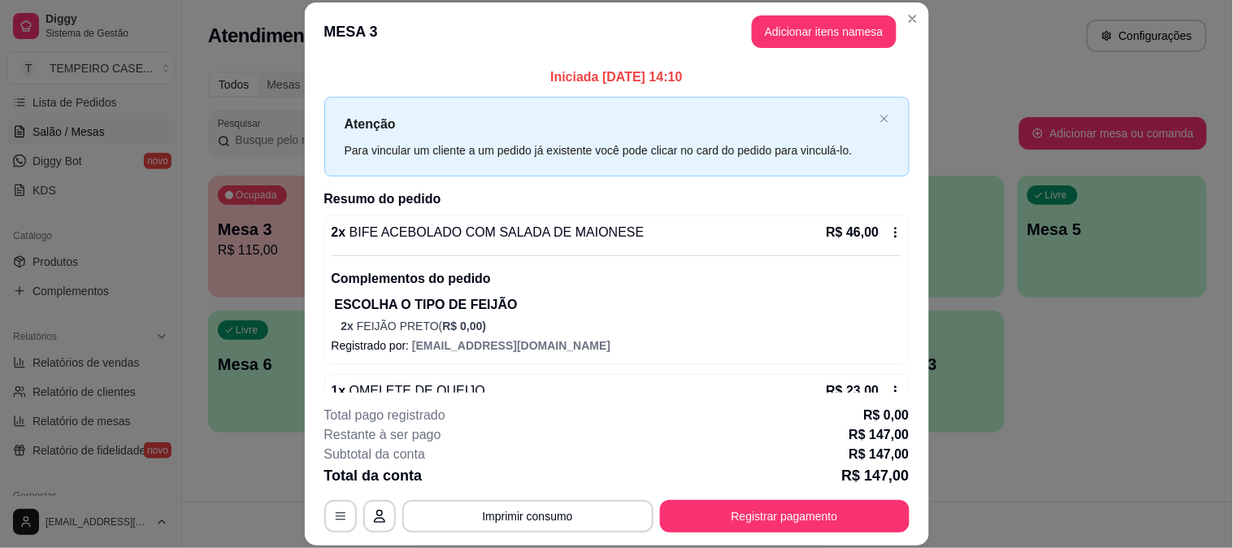
click at [830, 341] on p "Registrado por: temperocaseiromaracaipe@gmail.com" at bounding box center [617, 345] width 570 height 16
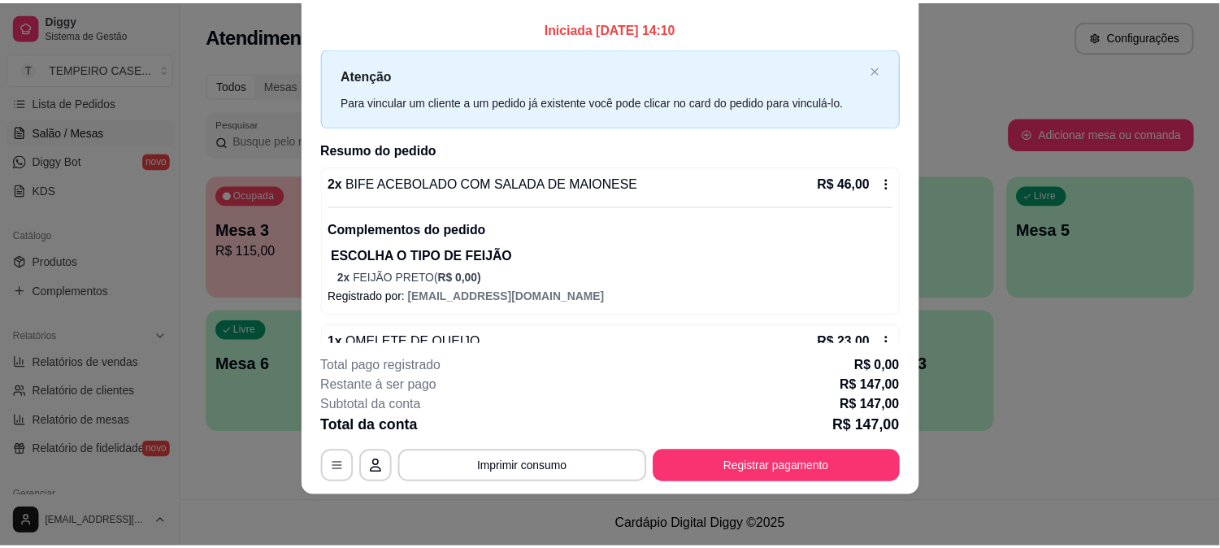
scroll to position [0, 0]
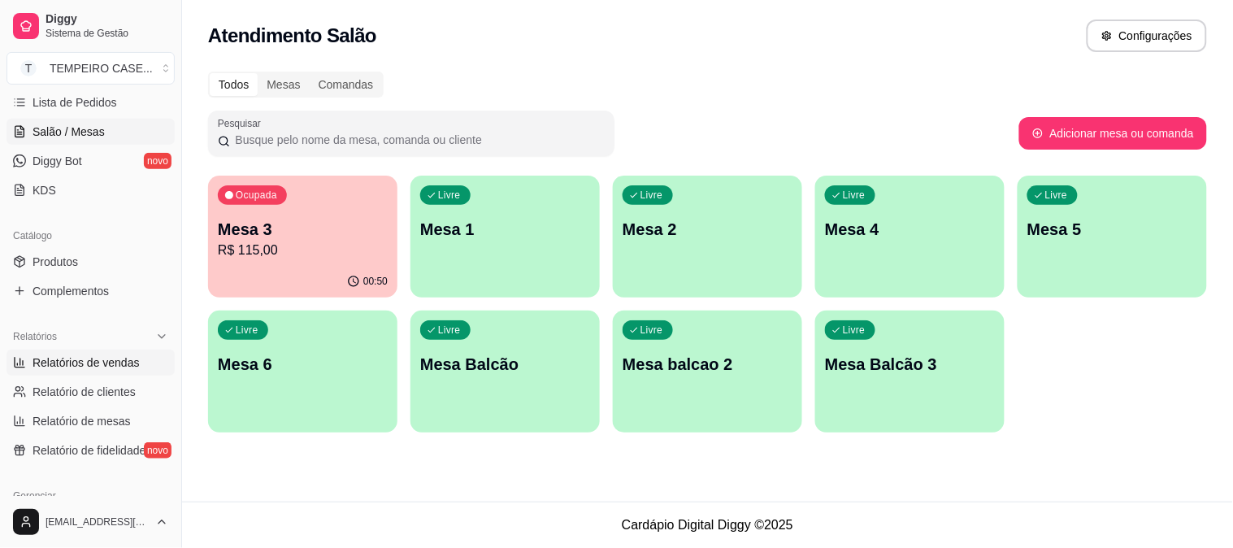
click at [96, 366] on span "Relatórios de vendas" at bounding box center [86, 362] width 107 height 16
select select "ALL"
select select "0"
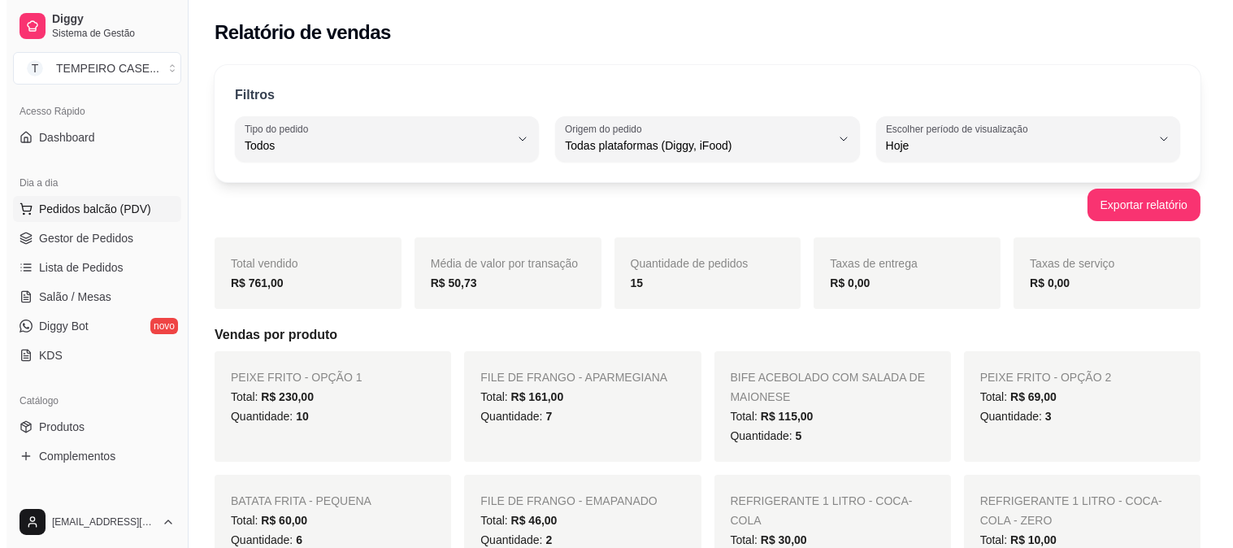
scroll to position [90, 0]
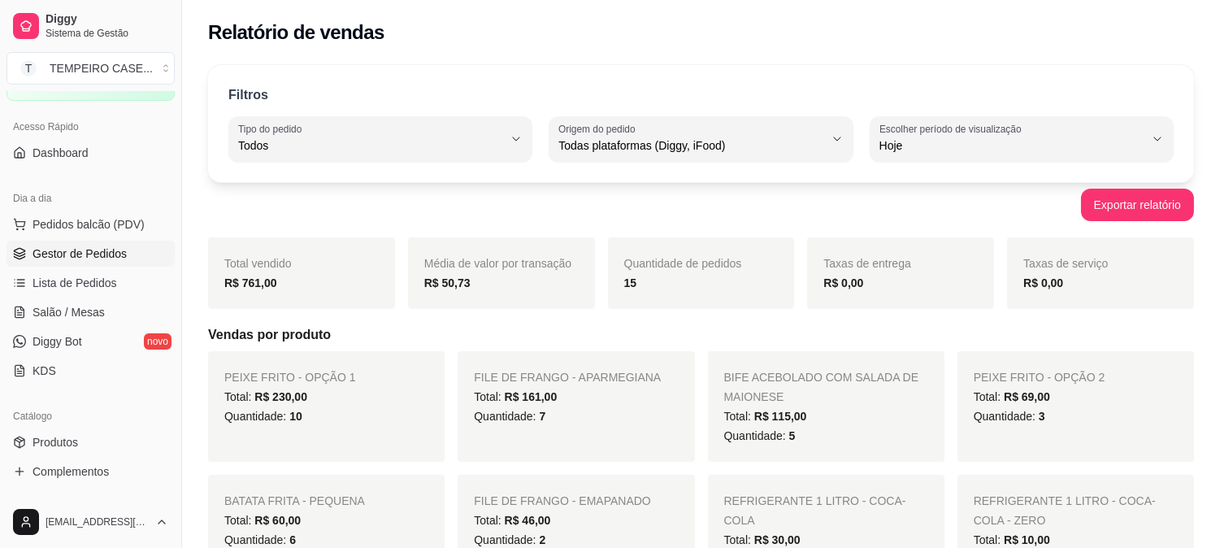
click at [58, 252] on span "Gestor de Pedidos" at bounding box center [80, 253] width 94 height 16
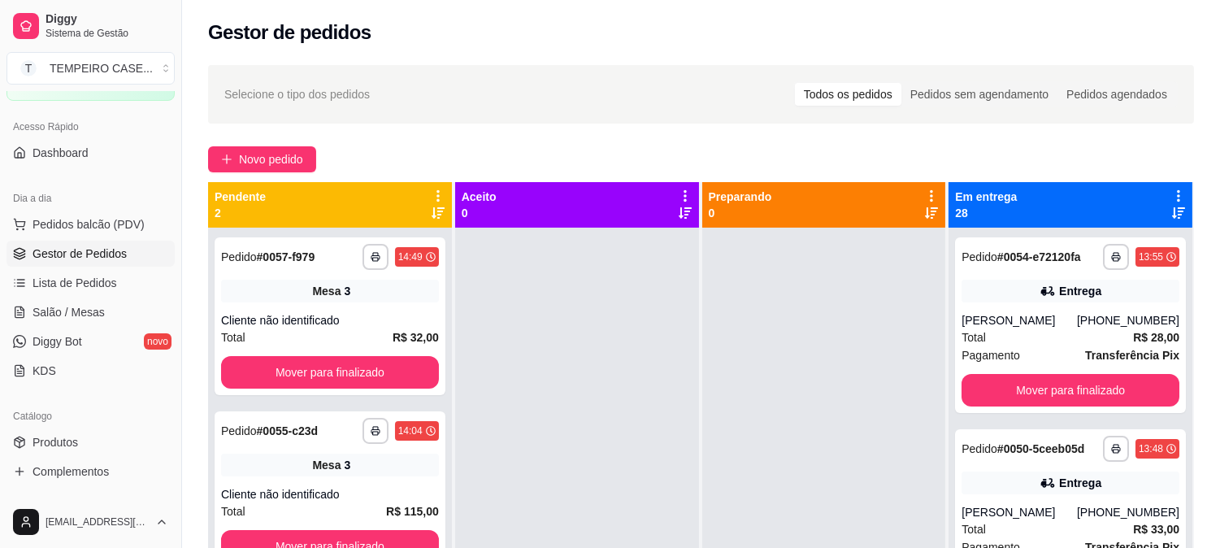
click at [1177, 191] on icon at bounding box center [1178, 195] width 3 height 11
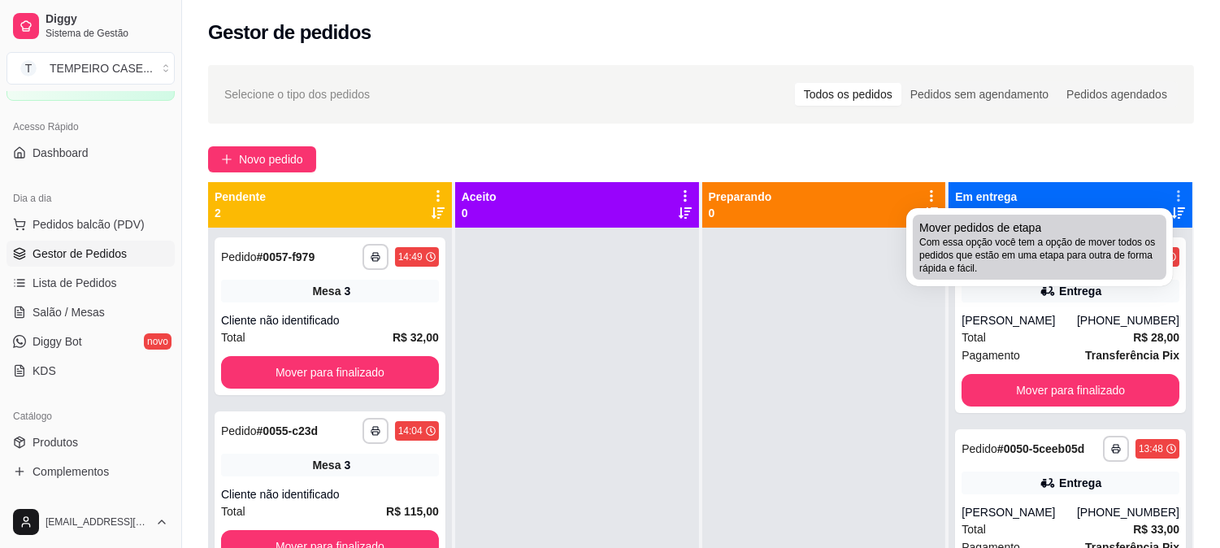
click at [1068, 242] on span "Com essa opção você tem a opção de mover todos os pedidos que estão em uma etap…" at bounding box center [1039, 255] width 241 height 39
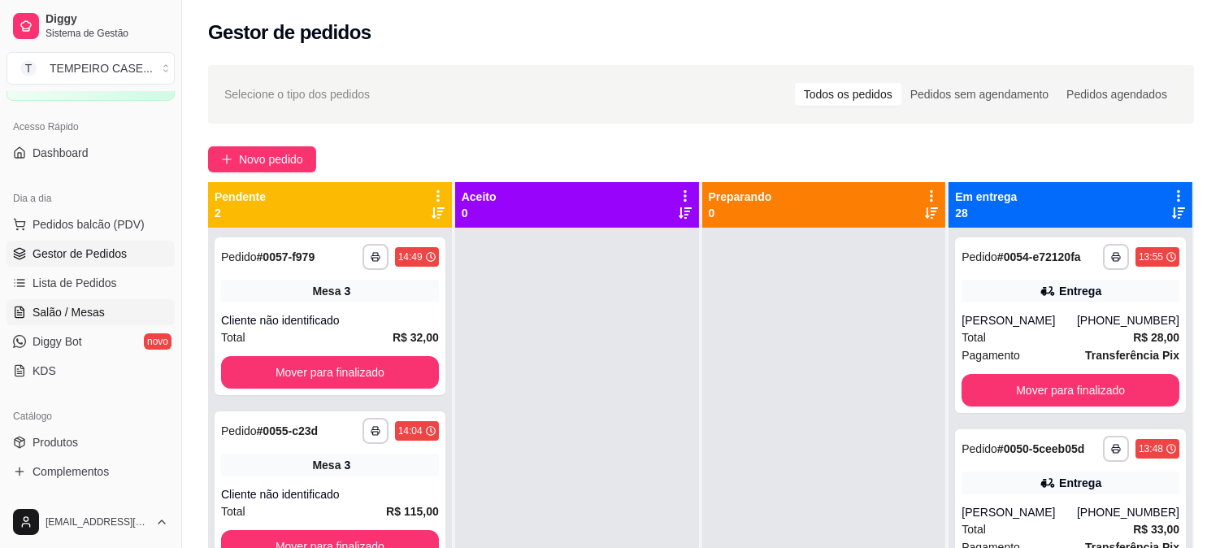
click at [115, 303] on link "Salão / Mesas" at bounding box center [91, 312] width 168 height 26
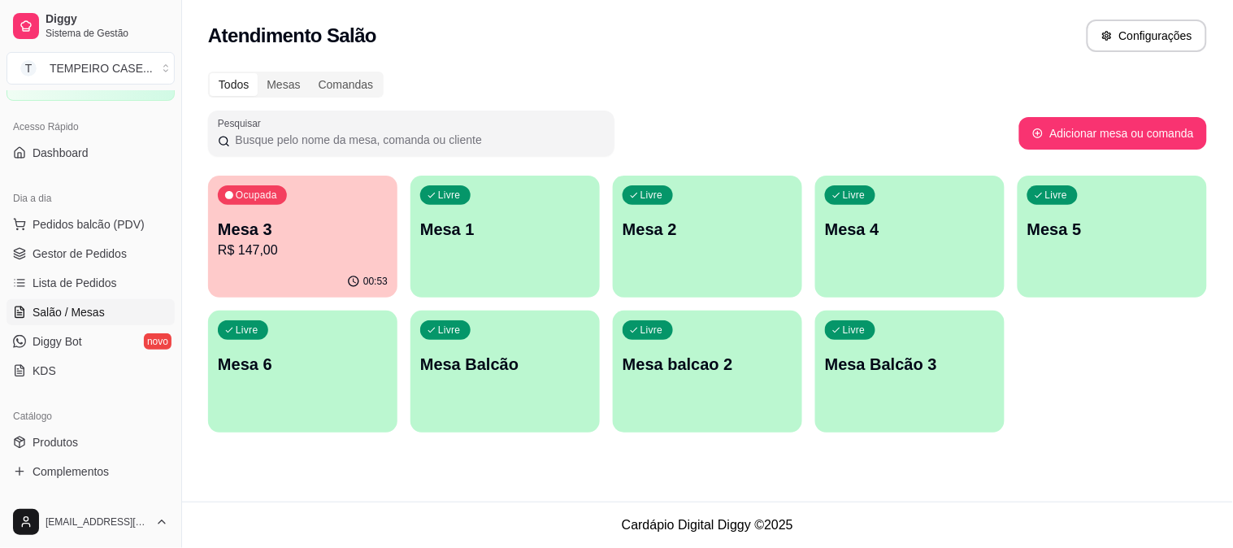
click at [277, 226] on p "Mesa 3" at bounding box center [303, 229] width 170 height 23
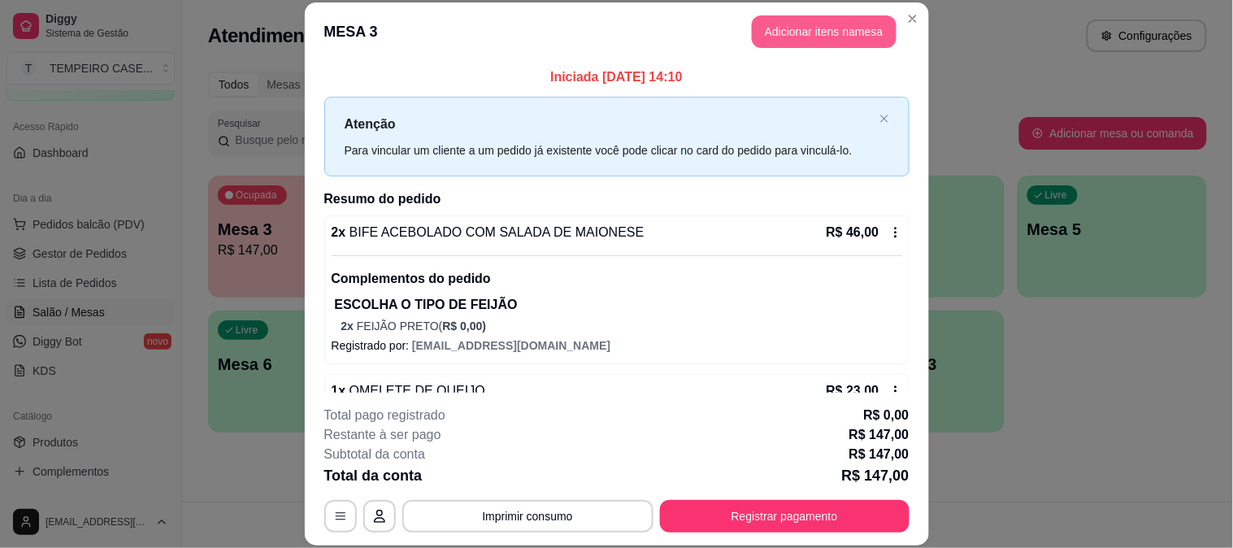
click at [809, 33] on button "Adicionar itens na mesa" at bounding box center [824, 31] width 145 height 33
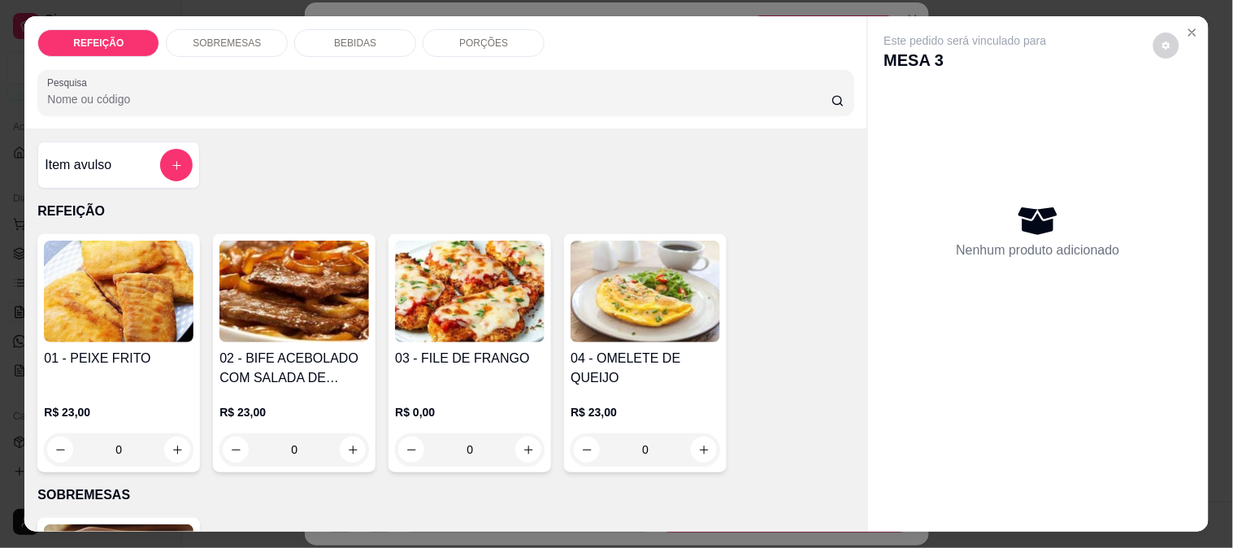
click at [342, 44] on div "BEBIDAS" at bounding box center [355, 43] width 122 height 28
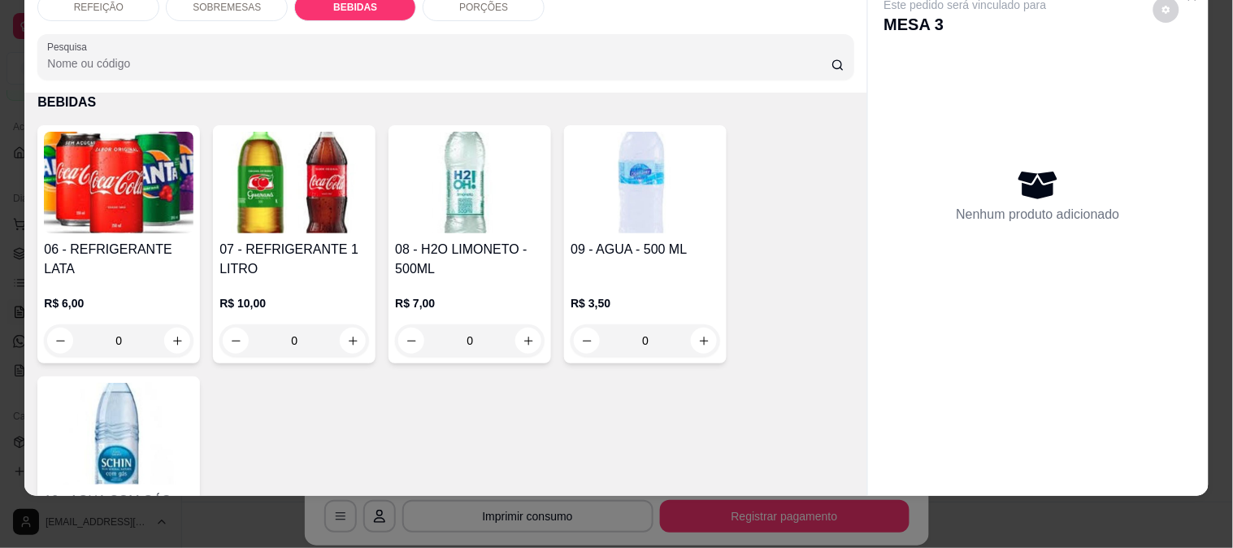
click at [152, 393] on img at bounding box center [119, 434] width 150 height 102
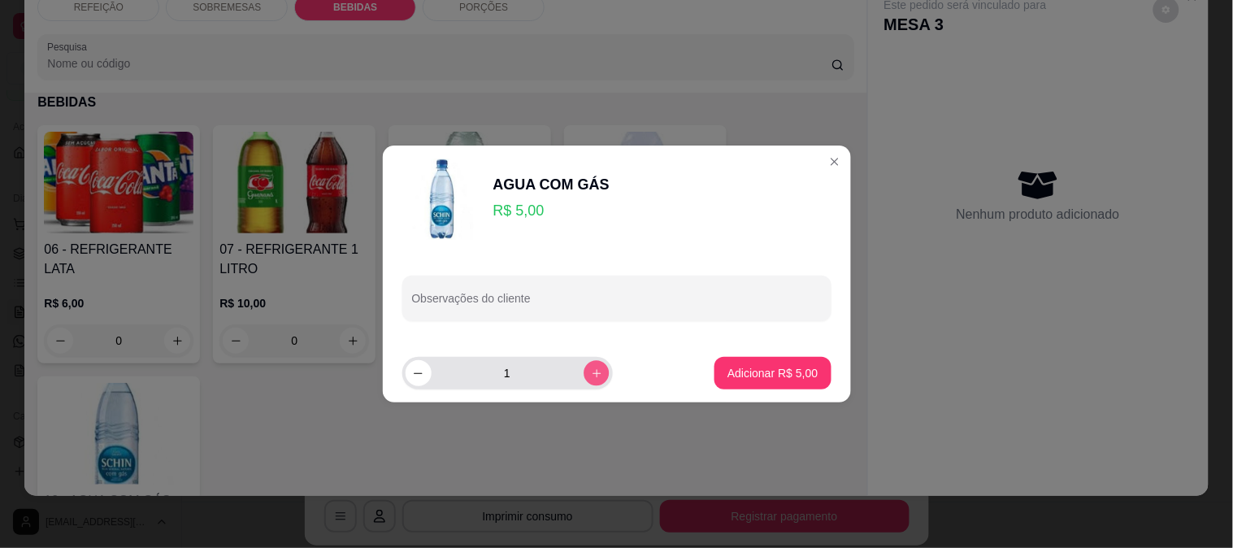
click at [591, 371] on icon "increase-product-quantity" at bounding box center [596, 373] width 12 height 12
type input "2"
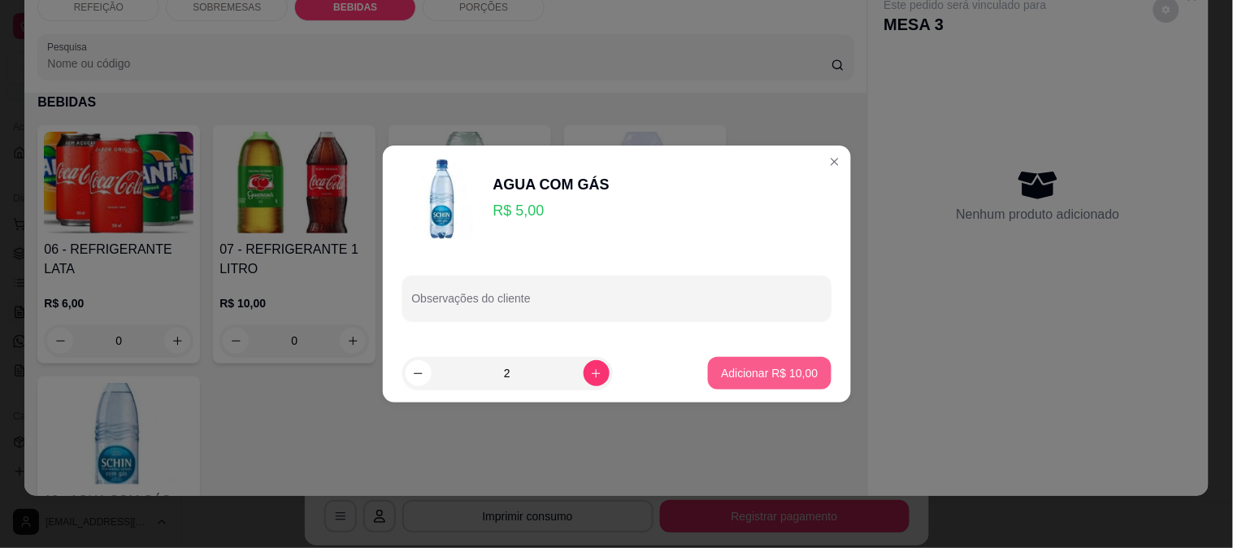
click at [805, 367] on button "Adicionar R$ 10,00" at bounding box center [769, 373] width 123 height 33
type input "2"
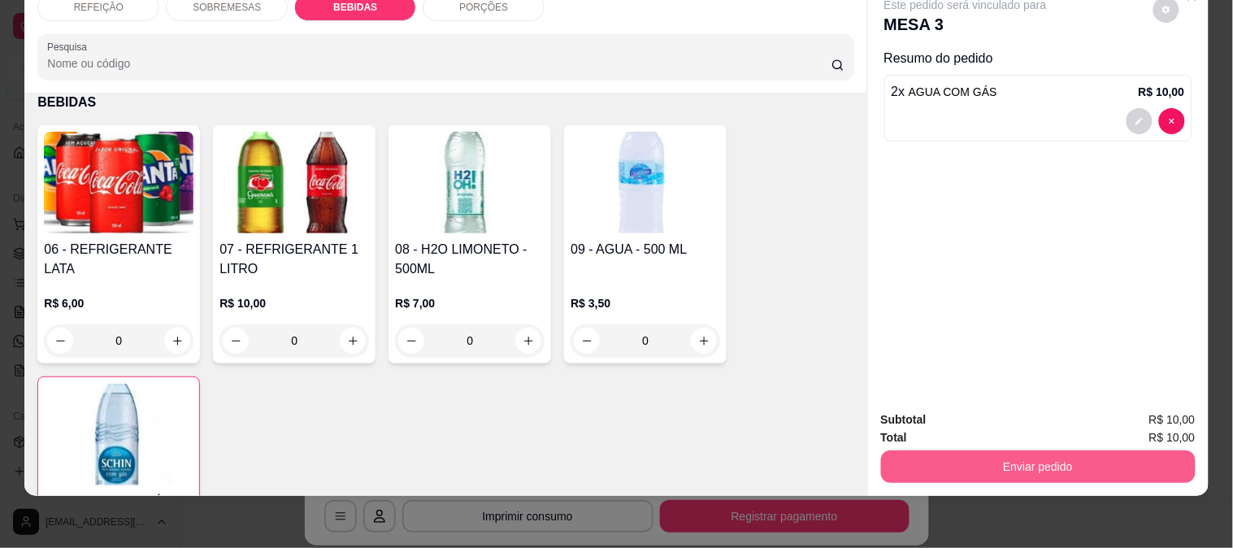
click at [963, 450] on button "Enviar pedido" at bounding box center [1038, 466] width 315 height 33
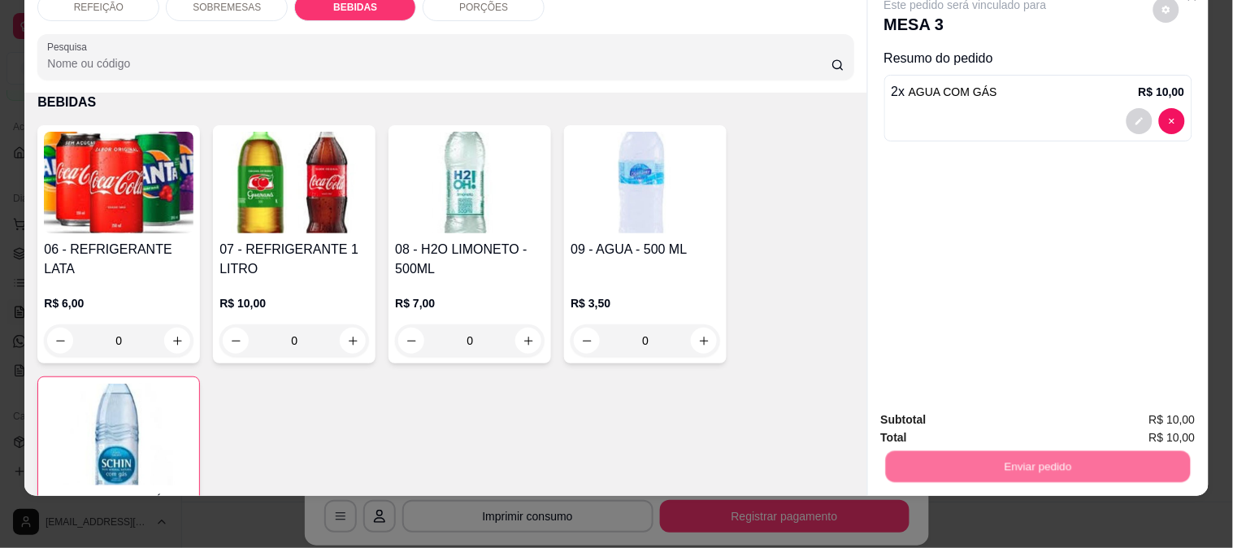
click at [1171, 419] on button "Enviar pedido" at bounding box center [1153, 412] width 92 height 31
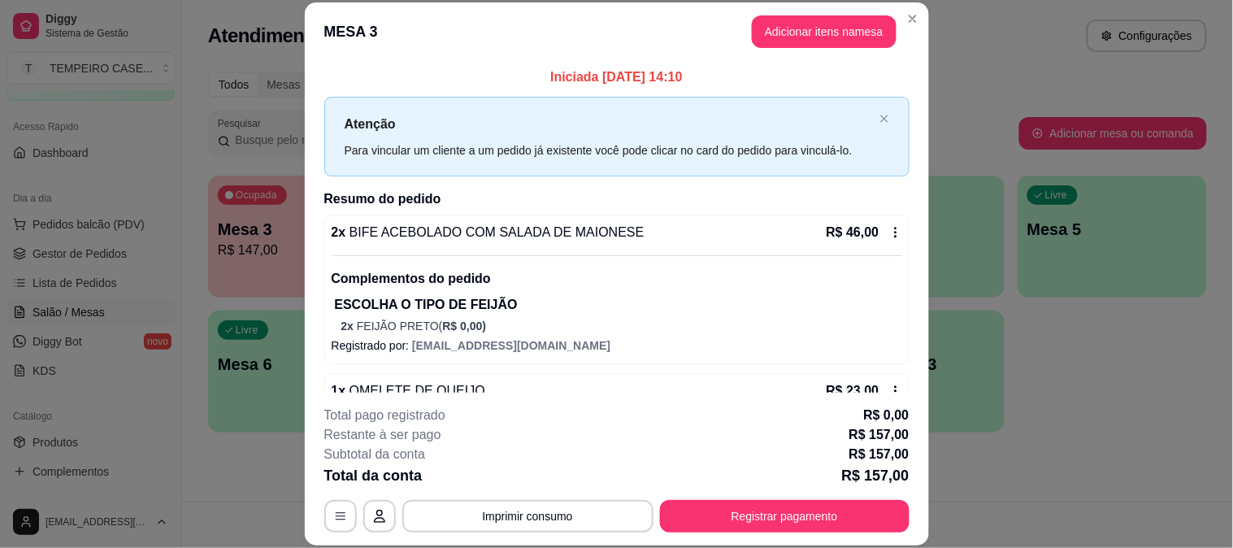
click at [554, 523] on button "Imprimir consumo" at bounding box center [527, 516] width 251 height 33
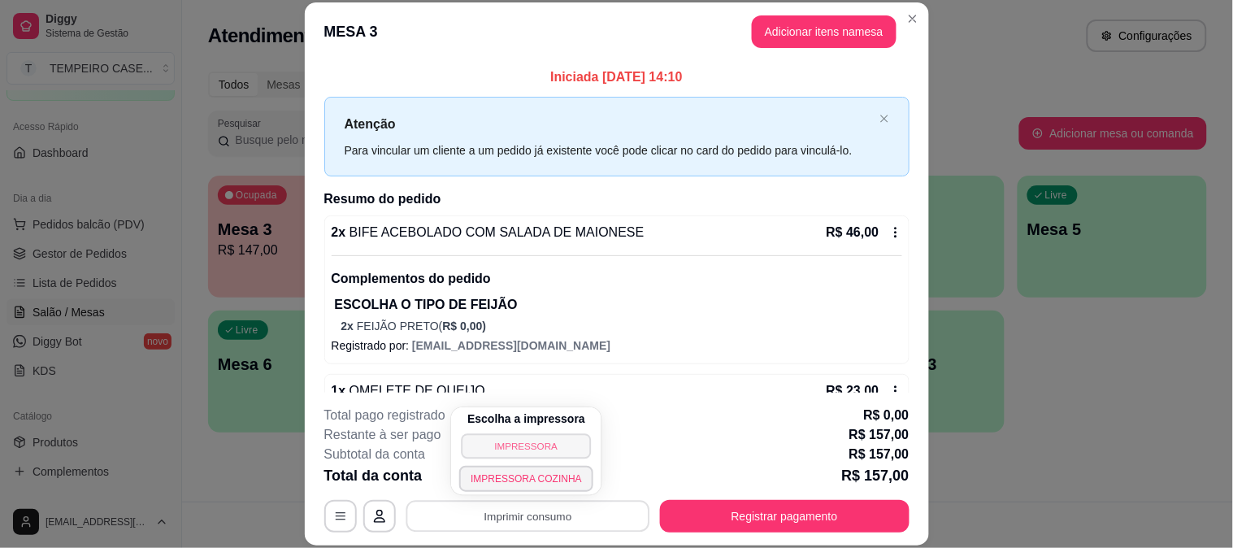
click at [544, 449] on button "IMPRESSORA" at bounding box center [527, 445] width 130 height 25
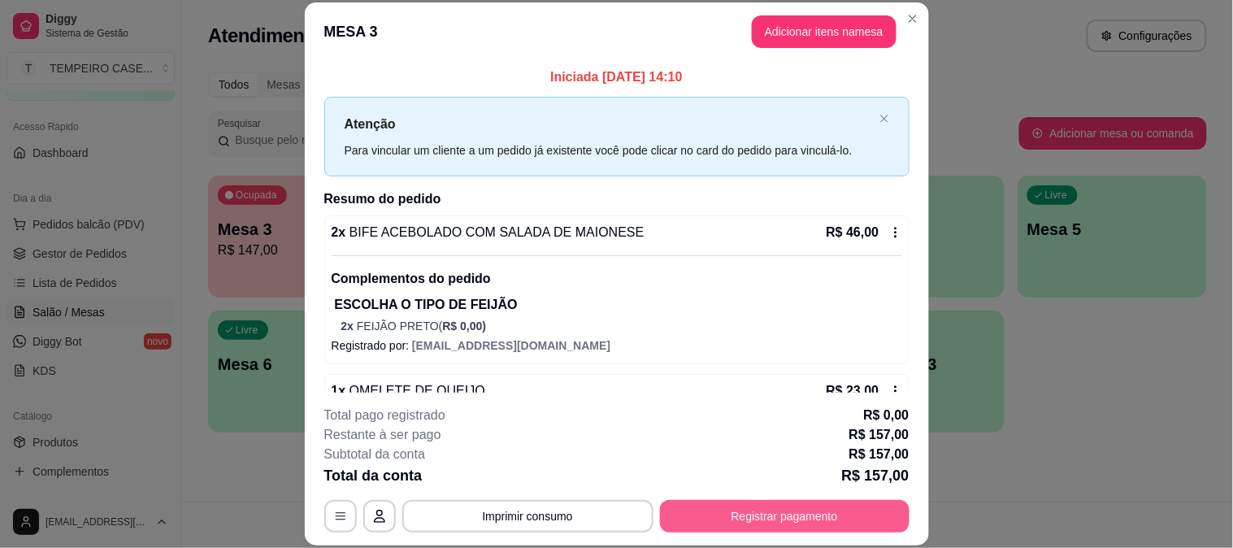
click at [792, 509] on button "Registrar pagamento" at bounding box center [784, 516] width 249 height 33
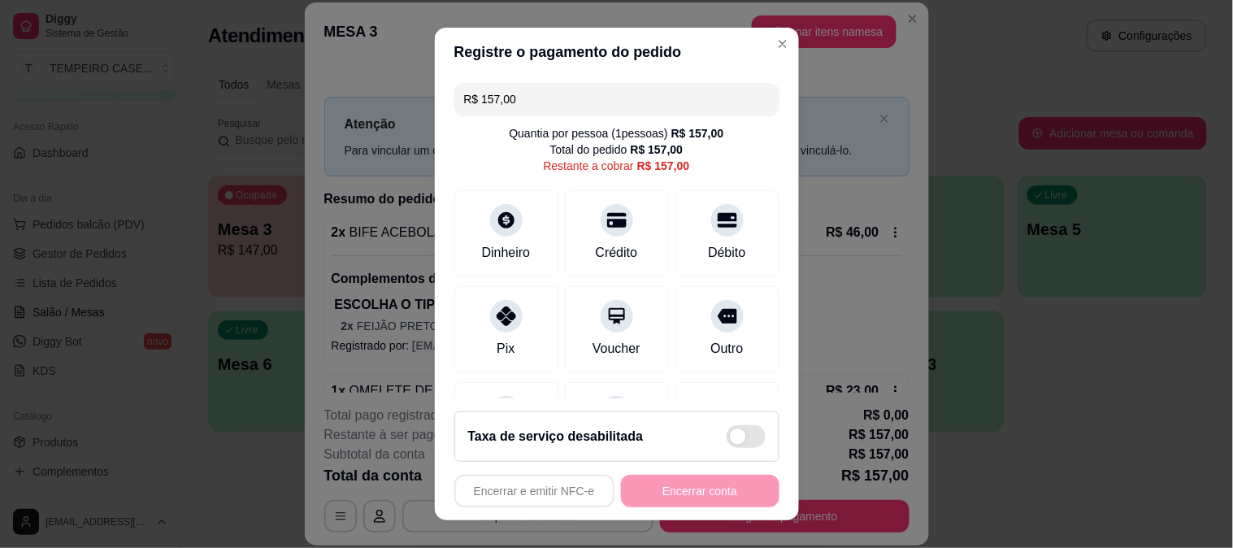
drag, startPoint x: 564, startPoint y: 104, endPoint x: 392, endPoint y: 83, distance: 173.6
click at [392, 83] on div "Registre o pagamento do pedido R$ 157,00 Quantia por pessoa ( 1 pessoas) R$ 157…" at bounding box center [616, 274] width 1233 height 548
click at [714, 144] on div "Quantia por pessoa ( 1 pessoas) R$ 157,00 Total do pedido R$ 157,00 Restante a …" at bounding box center [616, 149] width 325 height 49
drag, startPoint x: 498, startPoint y: 295, endPoint x: 435, endPoint y: 241, distance: 83.6
click at [435, 241] on div "R$ 87,00 Quantia por pessoa ( 1 pessoas) R$ 157,00 Total do pedido R$ 157,00 Re…" at bounding box center [617, 237] width 364 height 323
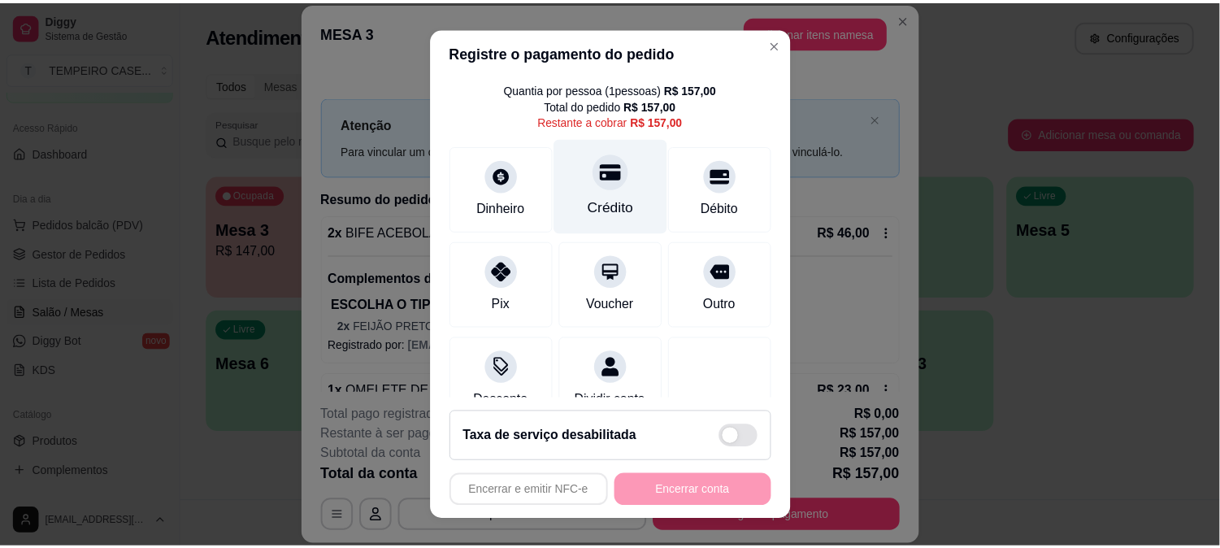
scroll to position [0, 0]
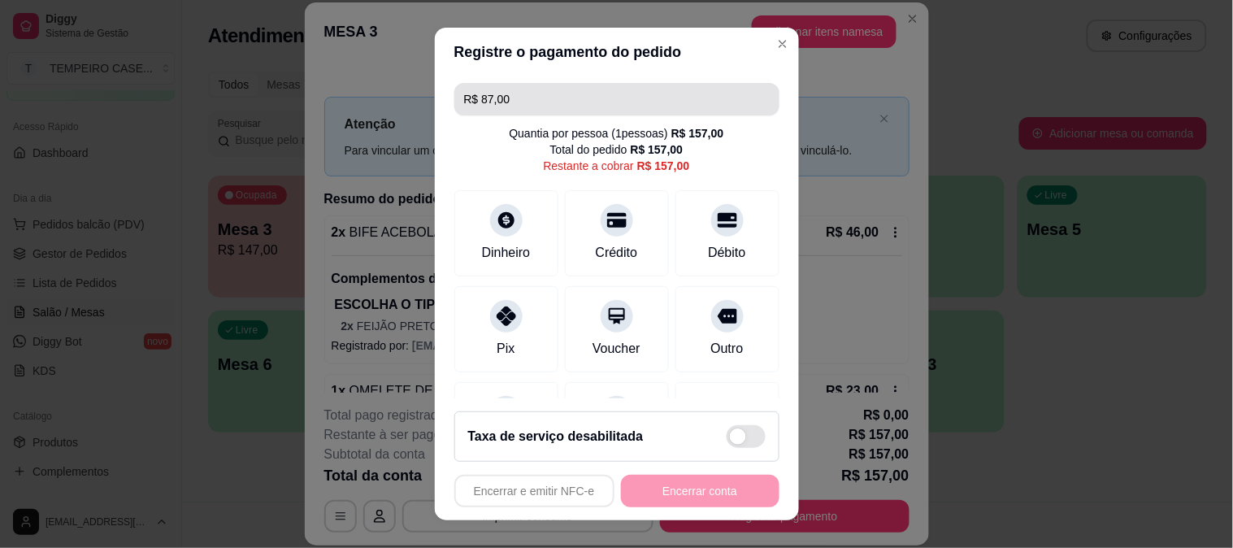
click at [502, 101] on input "R$ 87,00" at bounding box center [617, 99] width 306 height 33
drag, startPoint x: 505, startPoint y: 100, endPoint x: 408, endPoint y: 100, distance: 96.7
click at [408, 100] on div "Registre o pagamento do pedido R$ 87,00 Quantia por pessoa ( 1 pessoas) R$ 157,…" at bounding box center [616, 274] width 1233 height 548
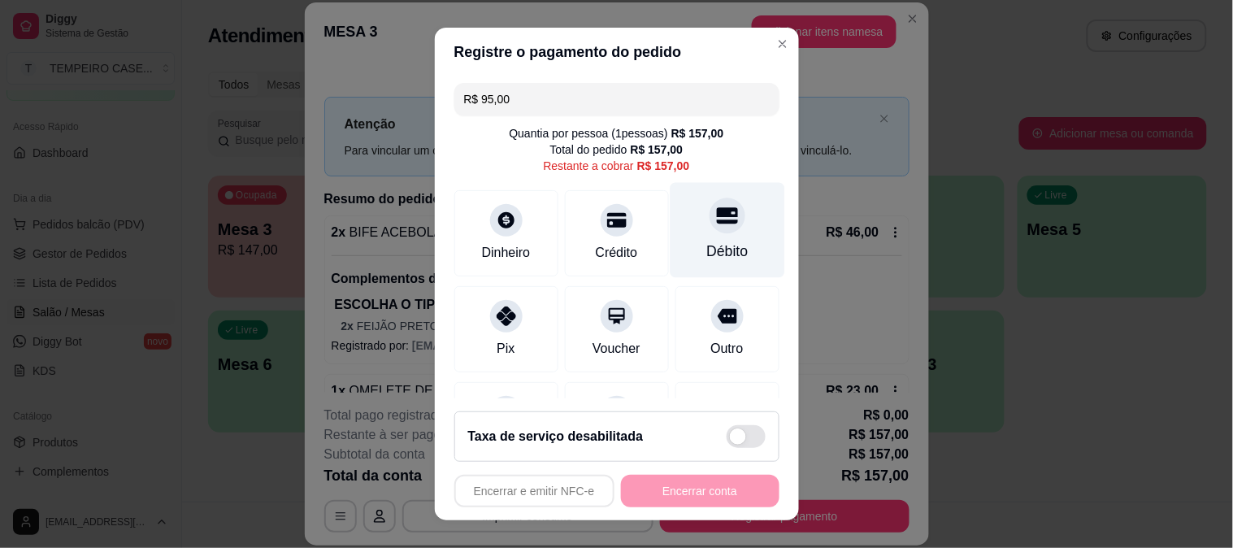
click at [716, 219] on icon at bounding box center [726, 215] width 21 height 16
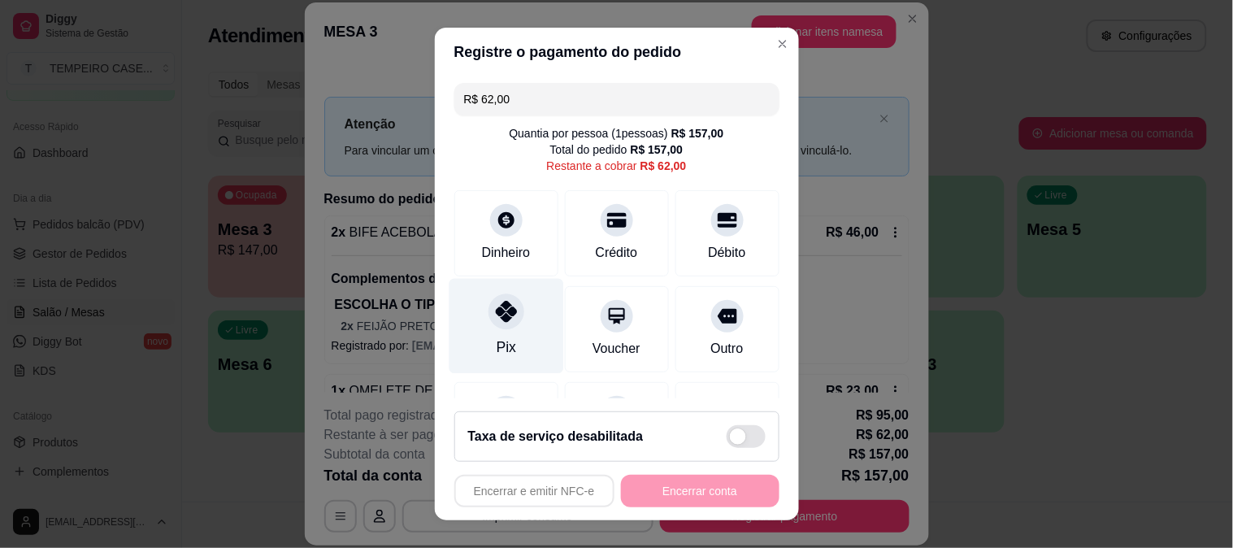
click at [506, 341] on div "Pix" at bounding box center [506, 325] width 115 height 95
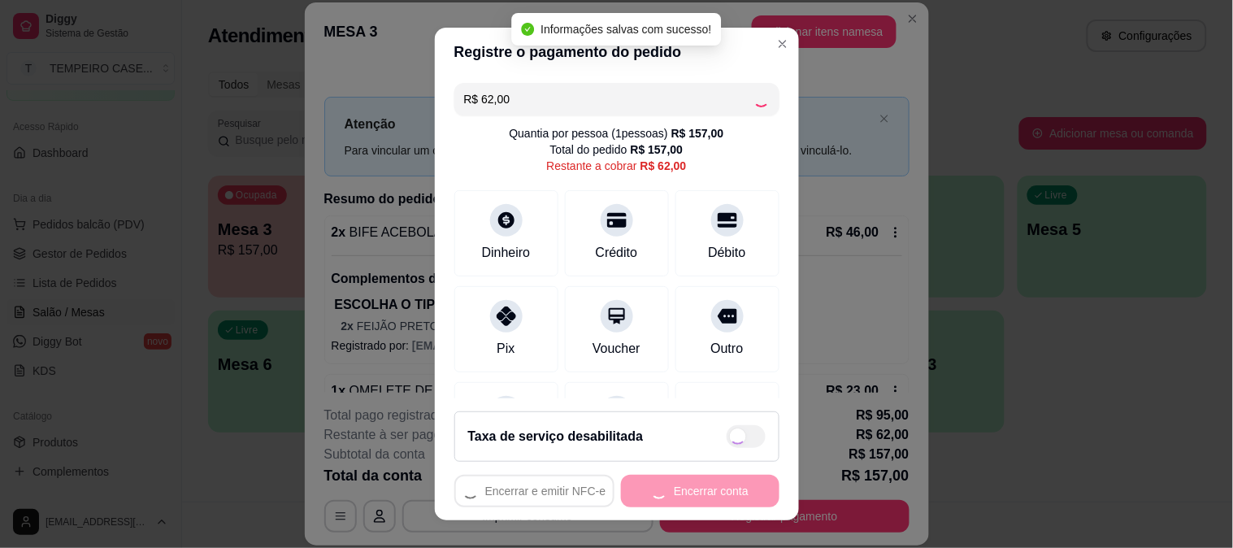
type input "R$ 0,00"
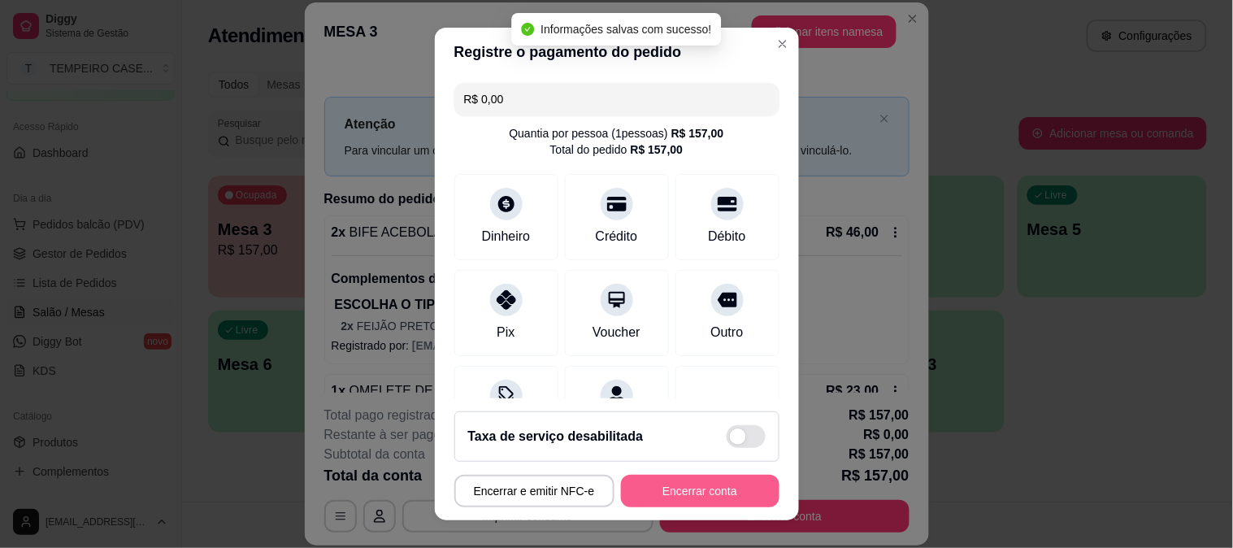
click at [719, 483] on button "Encerrar conta" at bounding box center [700, 491] width 158 height 33
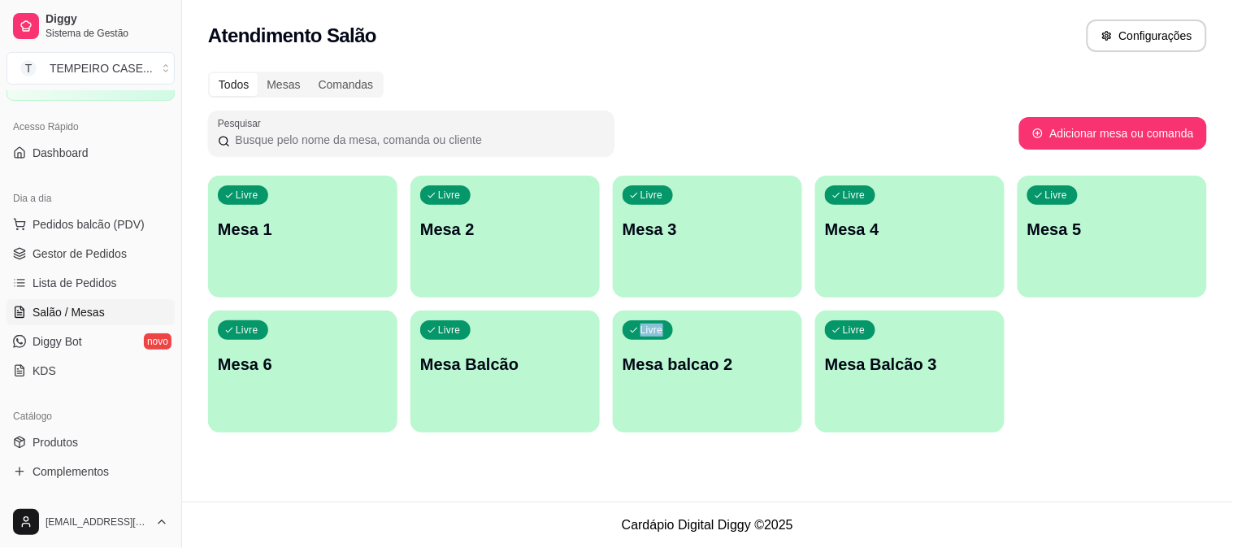
click at [554, 469] on div "Atendimento Salão Configurações Todos Mesas Comandas Pesquisar Adicionar mesa o…" at bounding box center [707, 250] width 1051 height 501
click at [601, 449] on div "Todos Mesas Comandas Pesquisar Adicionar mesa ou comanda Livre Mesa 1 Livre Mes…" at bounding box center [707, 257] width 1051 height 390
click at [59, 252] on span "Gestor de Pedidos" at bounding box center [80, 253] width 94 height 16
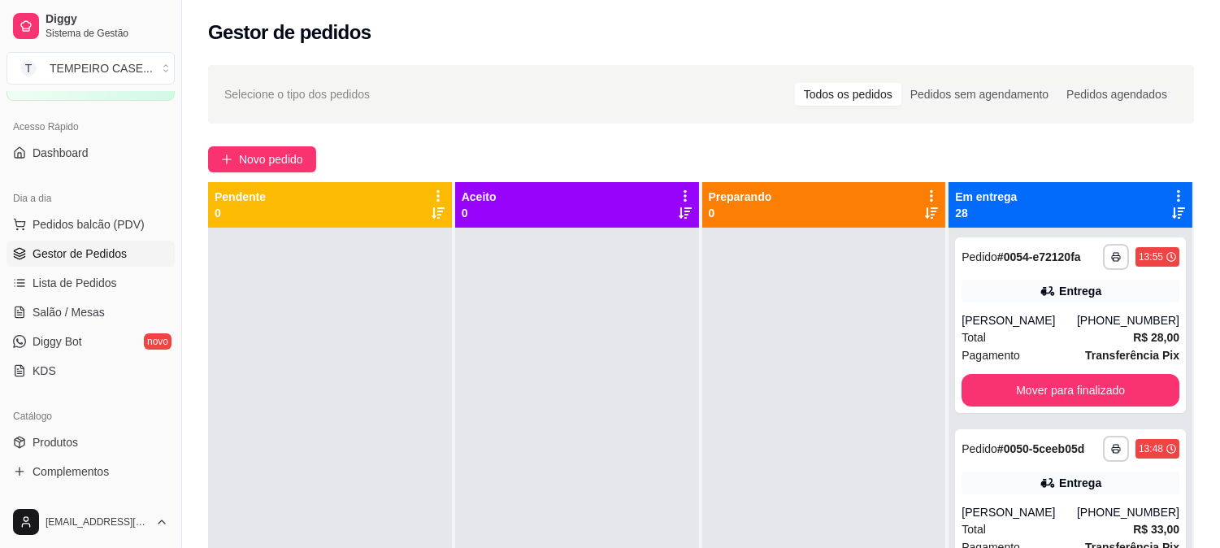
click at [1174, 189] on div "Em entrega 28" at bounding box center [1070, 205] width 244 height 46
click at [1171, 189] on icon at bounding box center [1178, 196] width 15 height 15
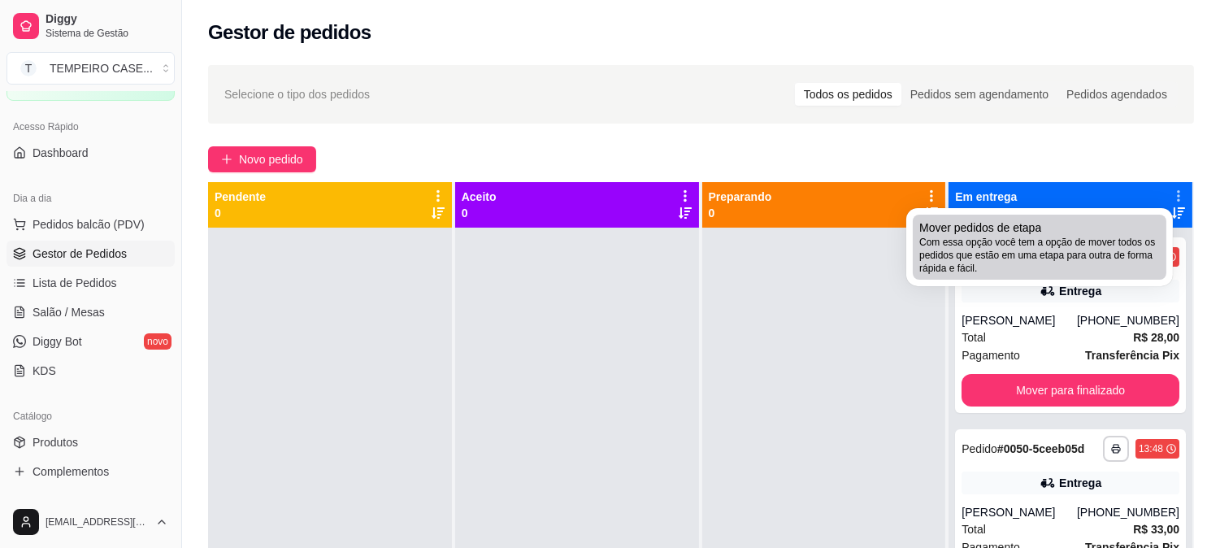
click at [1073, 241] on span "Com essa opção você tem a opção de mover todos os pedidos que estão em uma etap…" at bounding box center [1039, 255] width 241 height 39
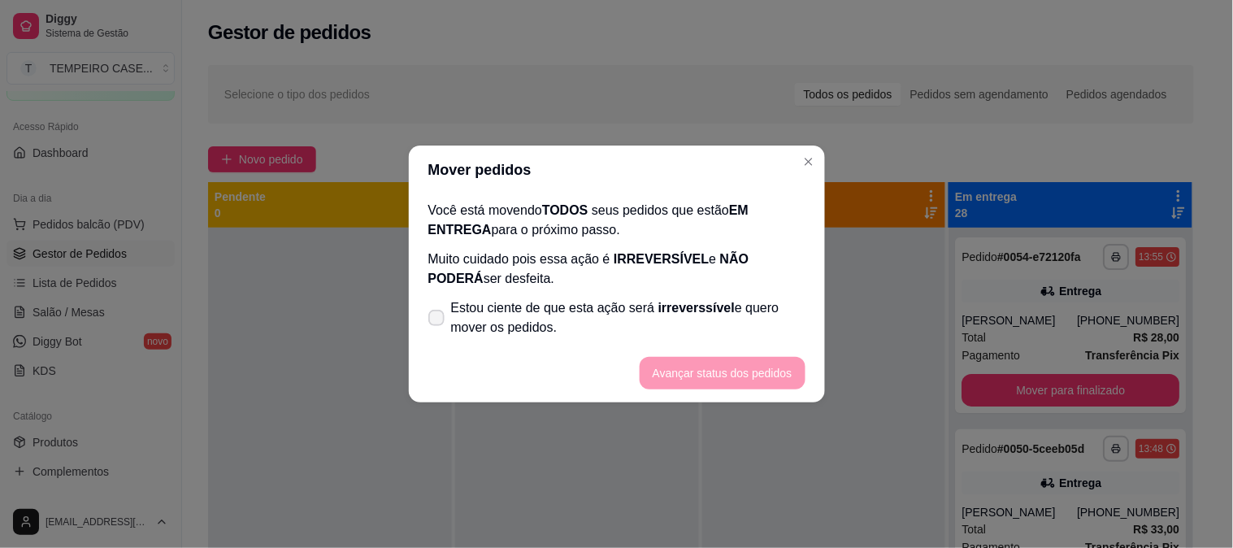
click at [434, 305] on label "Estou ciente de que esta ação será irreverssível e quero mover os pedidos." at bounding box center [617, 318] width 390 height 52
click at [434, 321] on input "Estou ciente de que esta ação será irreverssível e quero mover os pedidos." at bounding box center [432, 326] width 11 height 11
checkbox input "true"
click at [681, 366] on button "Avançar status dos pedidos" at bounding box center [723, 373] width 166 height 33
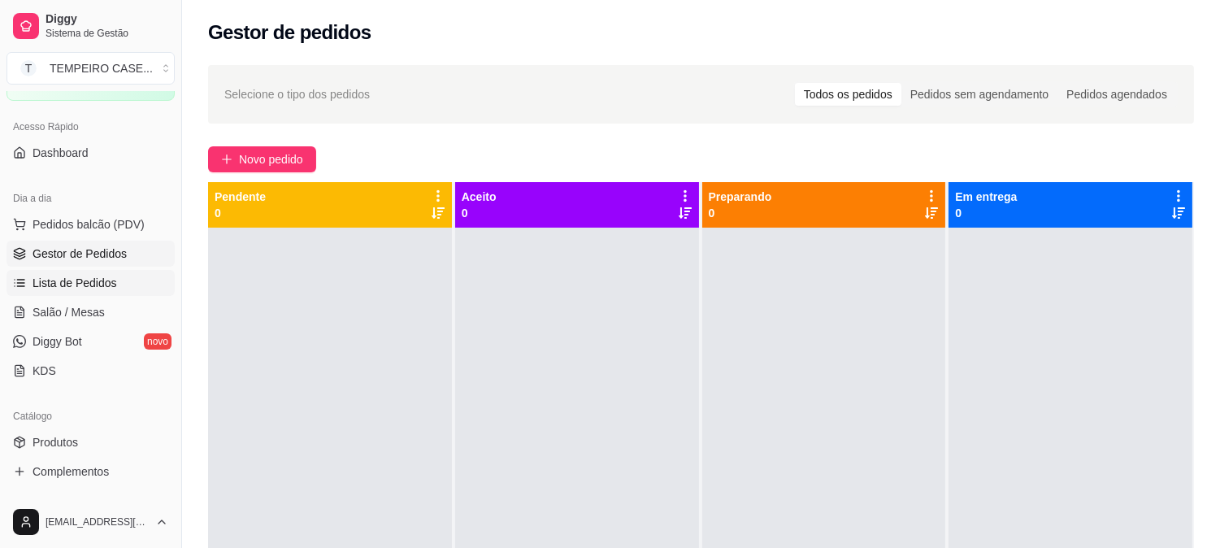
click at [55, 275] on span "Lista de Pedidos" at bounding box center [75, 283] width 85 height 16
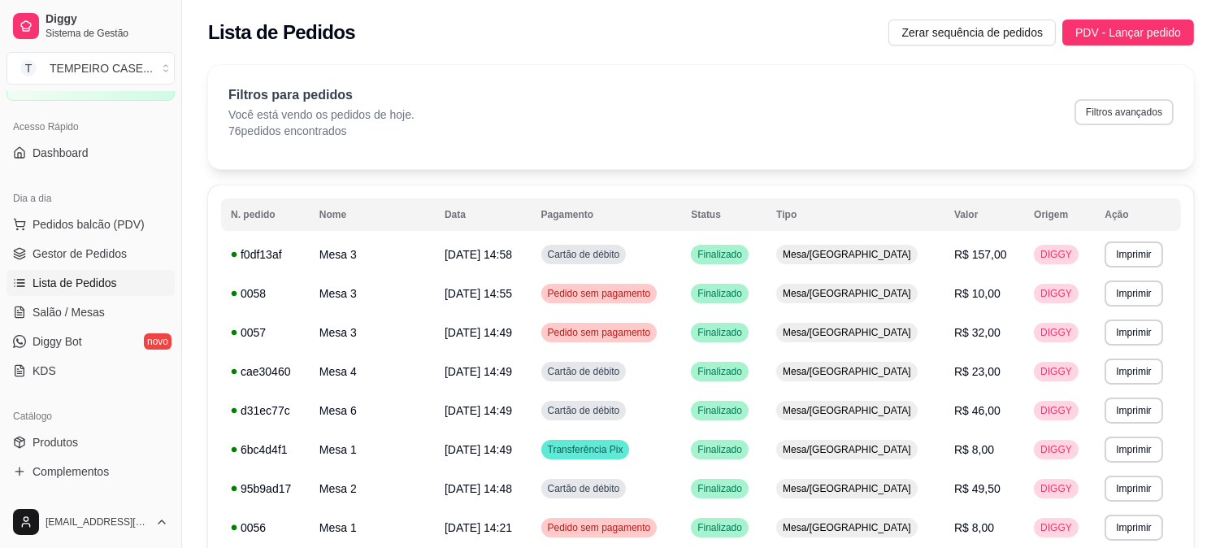
click at [1113, 108] on button "Filtros avançados" at bounding box center [1123, 112] width 99 height 26
select select "0"
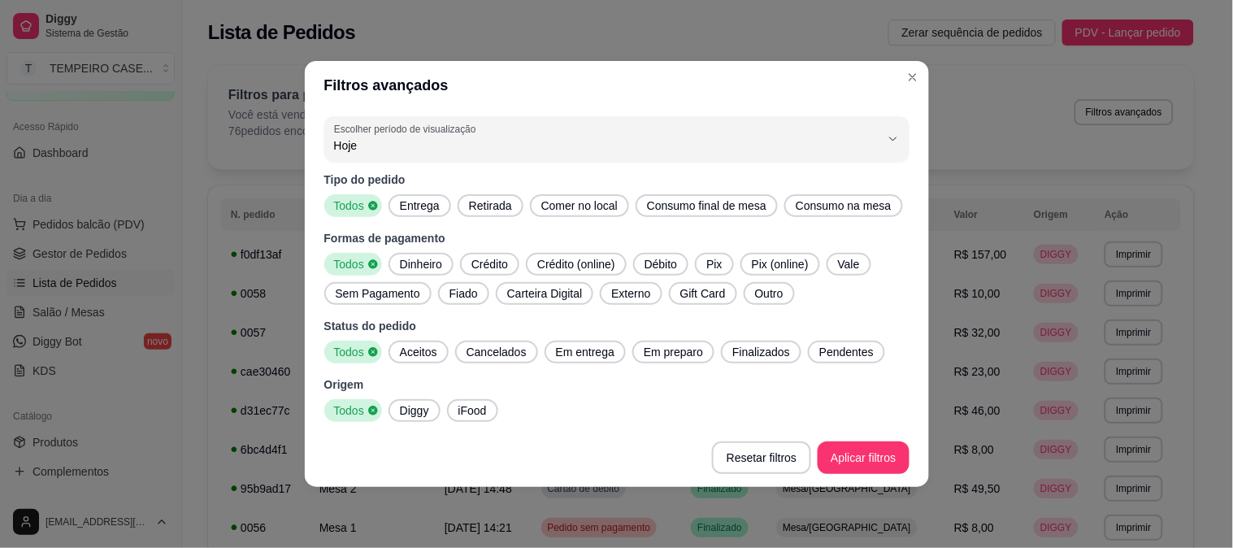
click at [413, 207] on span "Entrega" at bounding box center [419, 205] width 53 height 16
click at [414, 358] on span "Aceitos" at bounding box center [418, 352] width 50 height 16
click at [581, 354] on span "Em entrega" at bounding box center [585, 352] width 72 height 16
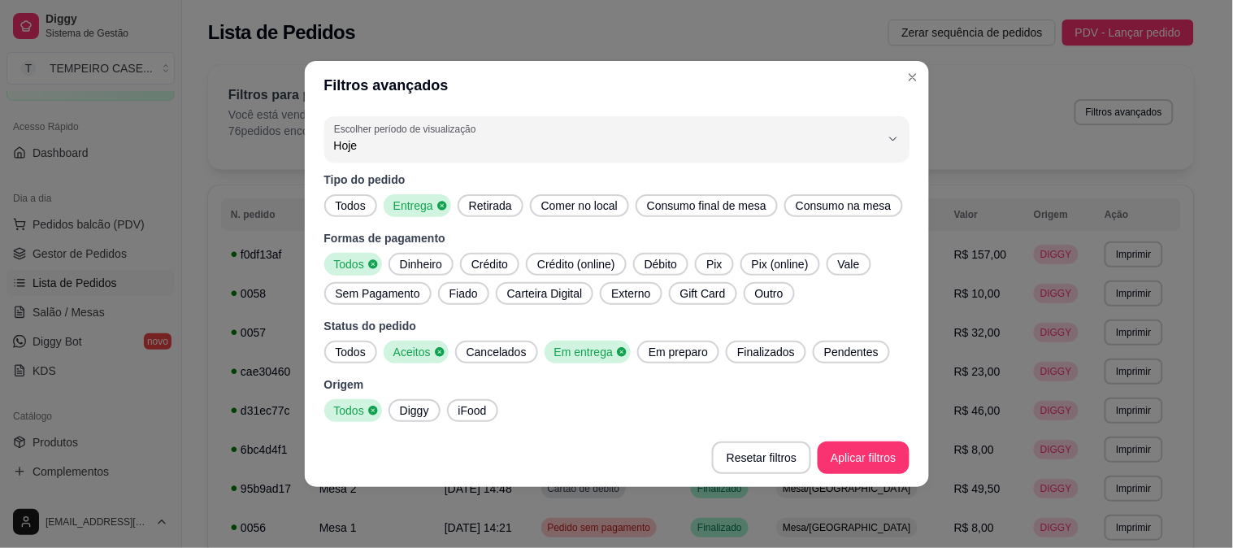
drag, startPoint x: 712, startPoint y: 354, endPoint x: 734, endPoint y: 354, distance: 22.0
click at [712, 354] on div "Todos Aceitos Cancelados Em entrega Em preparo Finalizados Pendentes" at bounding box center [616, 352] width 585 height 23
click at [781, 351] on span "Finalizados" at bounding box center [766, 352] width 71 height 16
click at [830, 351] on span "Pendentes" at bounding box center [855, 352] width 67 height 16
click at [692, 352] on span "Em preparo" at bounding box center [678, 352] width 72 height 16
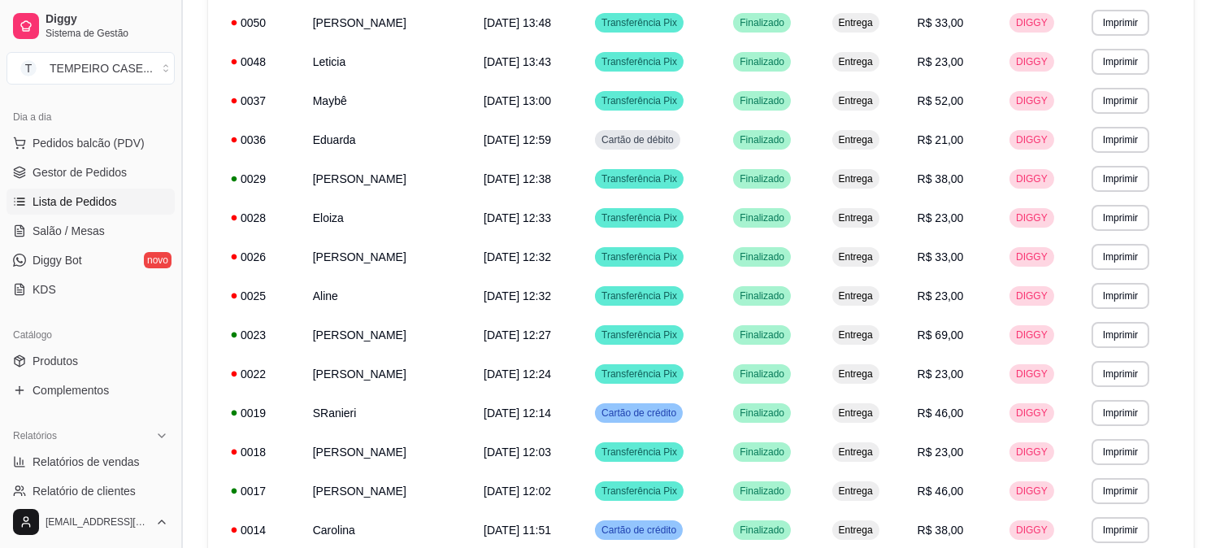
scroll to position [271, 0]
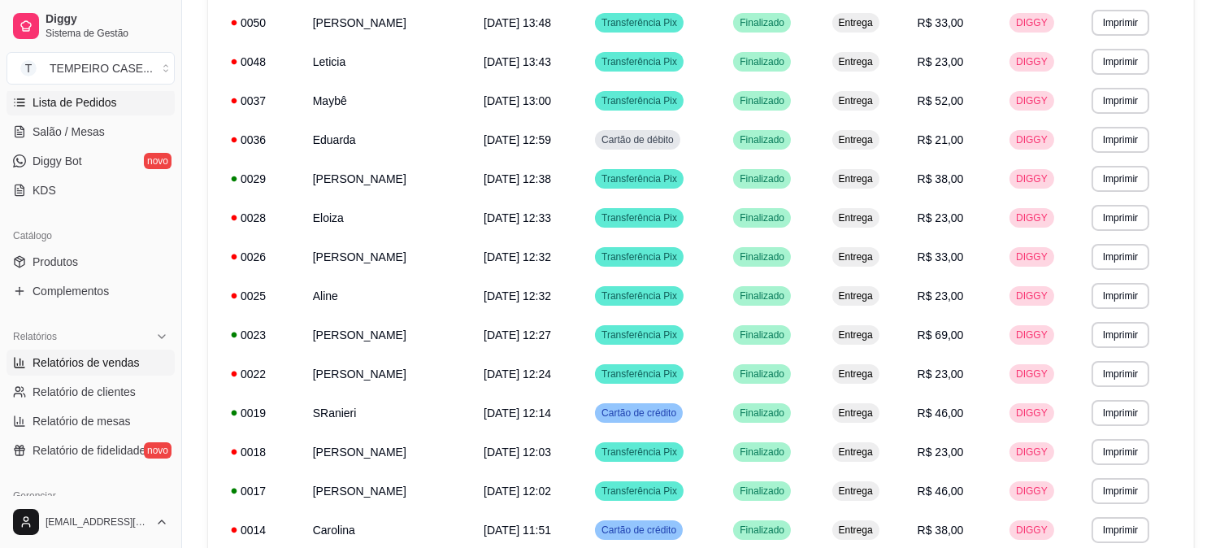
click at [117, 370] on link "Relatórios de vendas" at bounding box center [91, 362] width 168 height 26
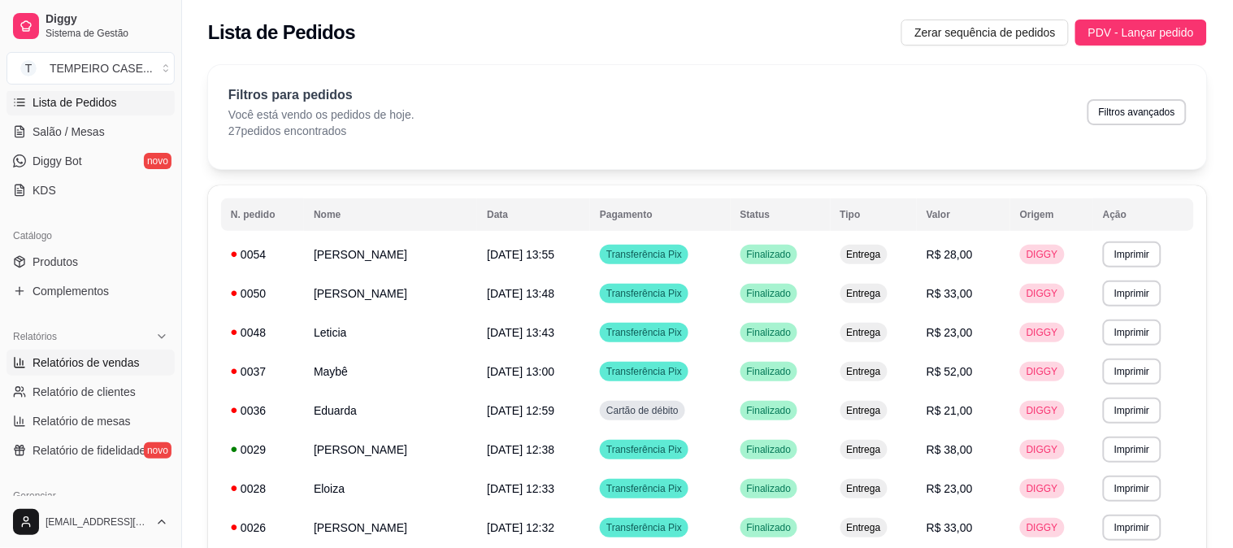
select select "ALL"
select select "0"
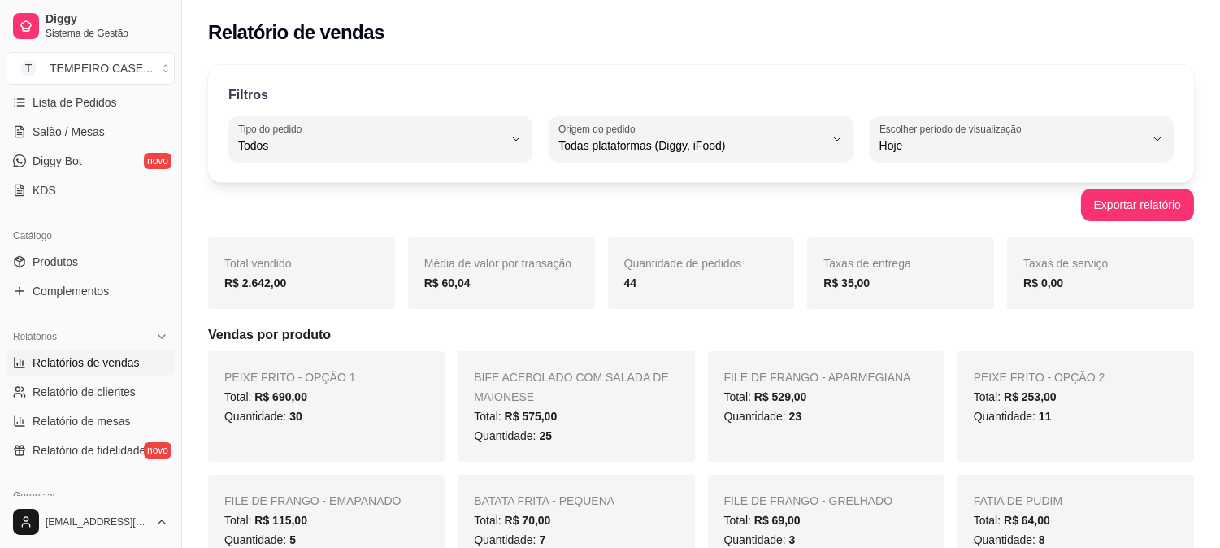
click at [248, 282] on strong "R$ 2.642,00" at bounding box center [255, 282] width 62 height 13
click at [275, 287] on strong "R$ 2.642,00" at bounding box center [255, 282] width 62 height 13
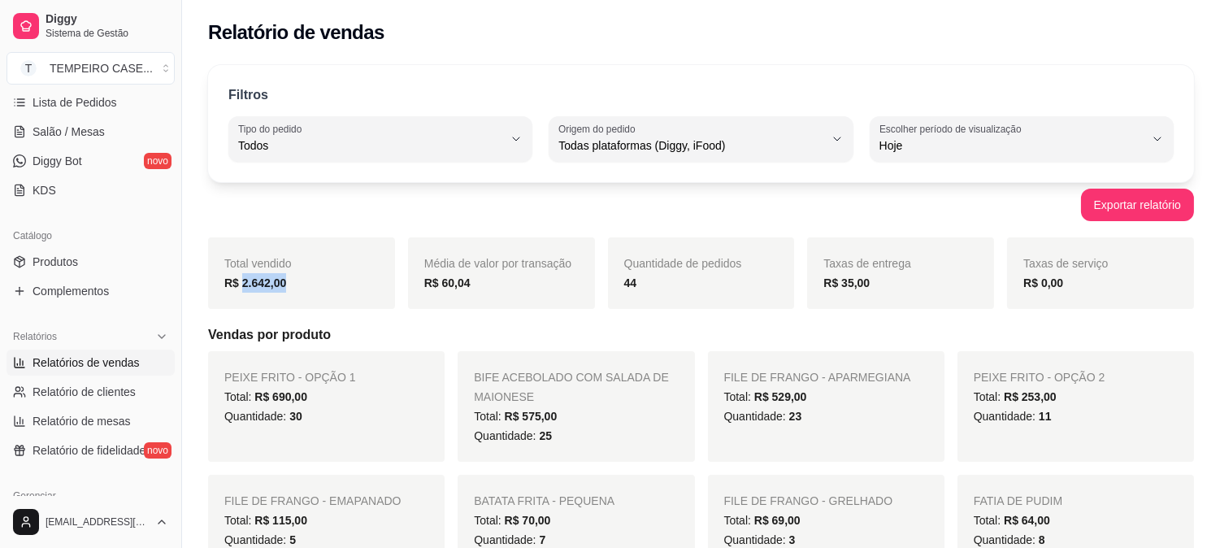
click at [275, 287] on strong "R$ 2.642,00" at bounding box center [255, 282] width 62 height 13
drag, startPoint x: 484, startPoint y: 250, endPoint x: 465, endPoint y: 245, distance: 20.1
click at [466, 245] on div "Média de valor por transação R$ 60,04" at bounding box center [501, 273] width 187 height 72
click at [463, 257] on span "Média de valor por transação" at bounding box center [497, 263] width 147 height 13
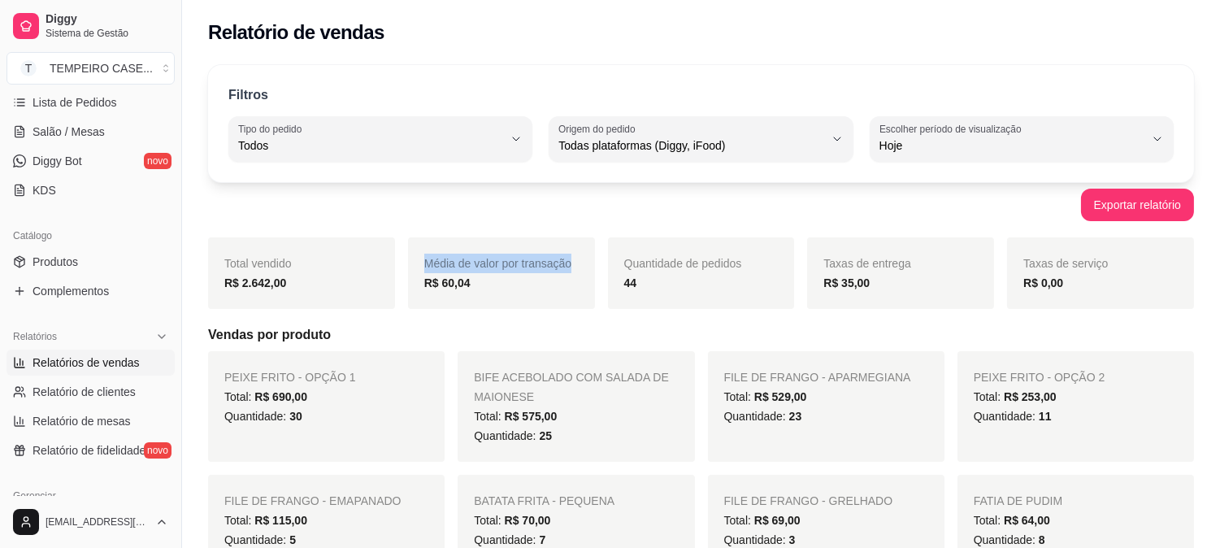
click at [463, 257] on span "Média de valor por transação" at bounding box center [497, 263] width 147 height 13
click at [462, 288] on strong "R$ 60,04" at bounding box center [447, 282] width 46 height 13
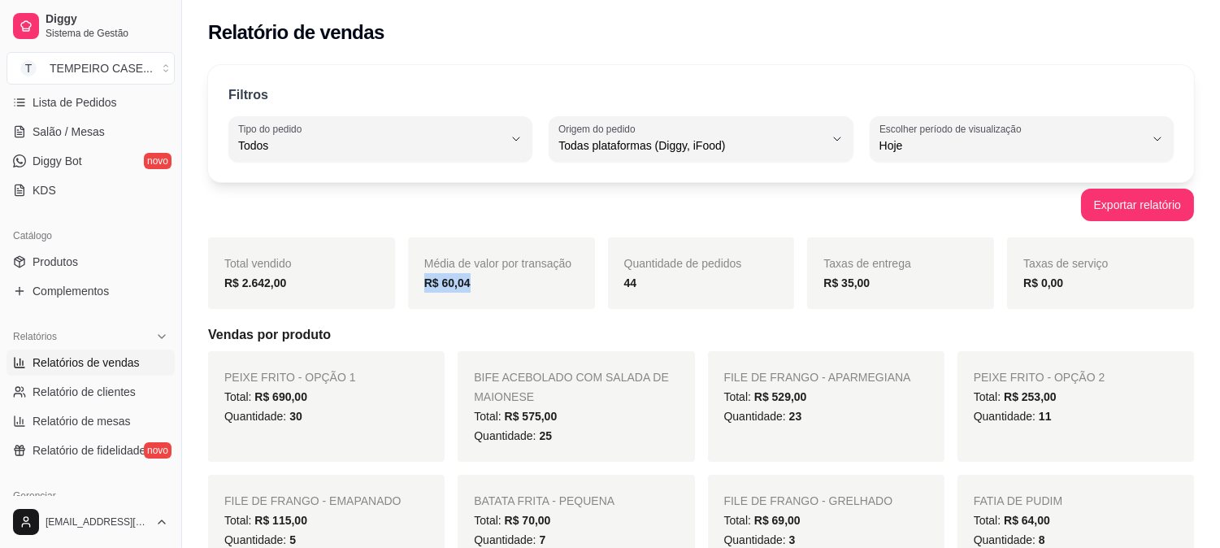
click at [462, 288] on strong "R$ 60,04" at bounding box center [447, 282] width 46 height 13
drag, startPoint x: 436, startPoint y: 332, endPoint x: 176, endPoint y: 285, distance: 264.1
click at [96, 293] on span "Complementos" at bounding box center [71, 291] width 76 height 16
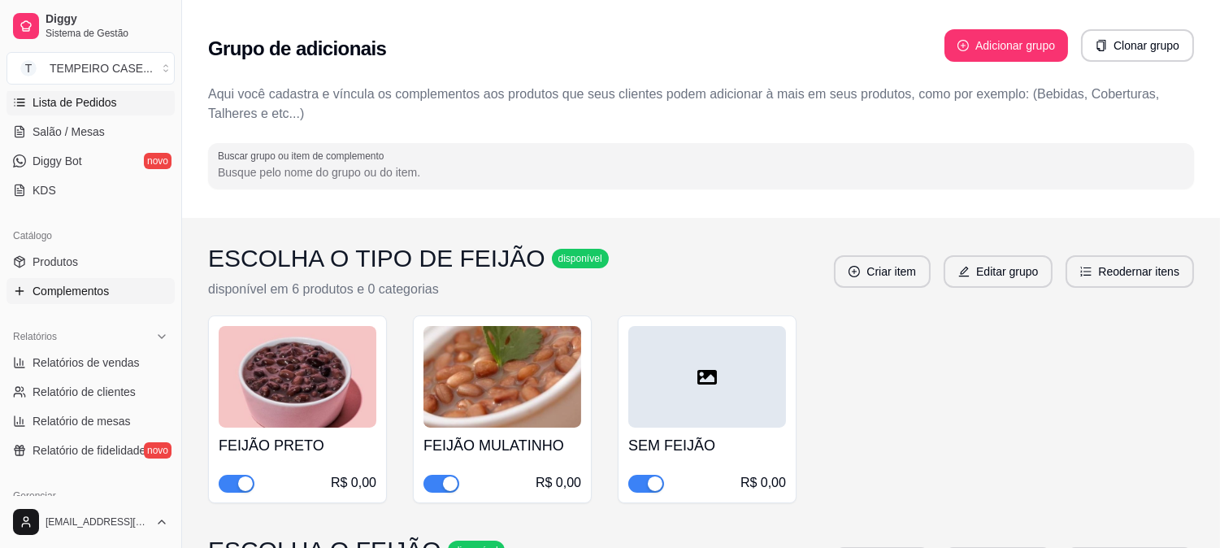
click at [84, 106] on span "Lista de Pedidos" at bounding box center [75, 102] width 85 height 16
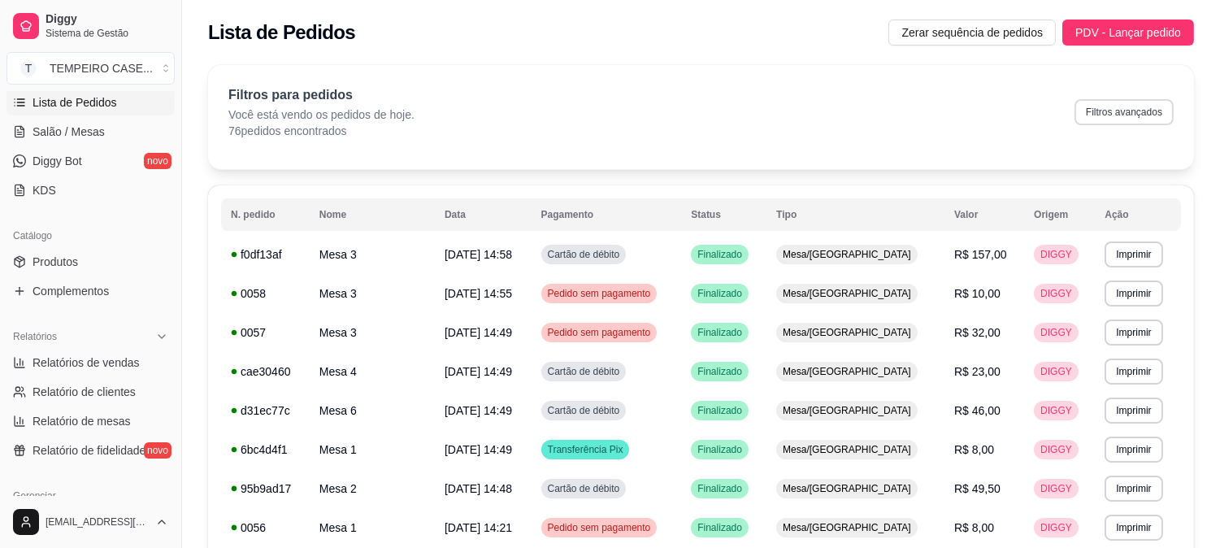
click at [1104, 107] on button "Filtros avançados" at bounding box center [1123, 112] width 99 height 26
select select "0"
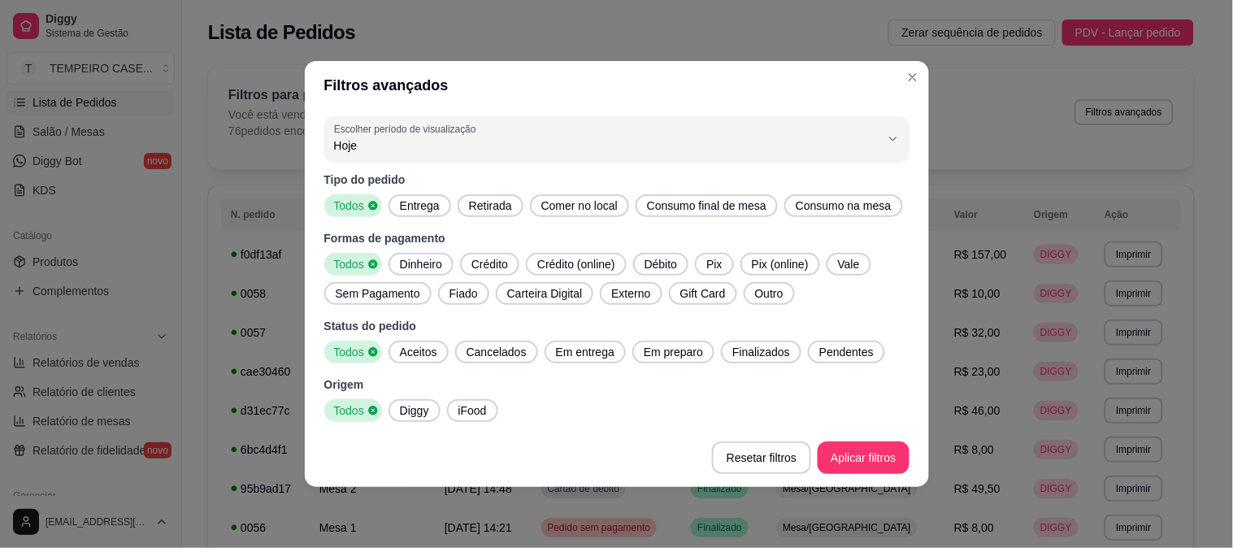
click at [419, 206] on span "Entrega" at bounding box center [419, 205] width 53 height 16
click at [426, 353] on span "Aceitos" at bounding box center [418, 352] width 50 height 16
drag, startPoint x: 564, startPoint y: 348, endPoint x: 745, endPoint y: 348, distance: 181.2
click at [566, 348] on span "Em entrega" at bounding box center [585, 352] width 72 height 16
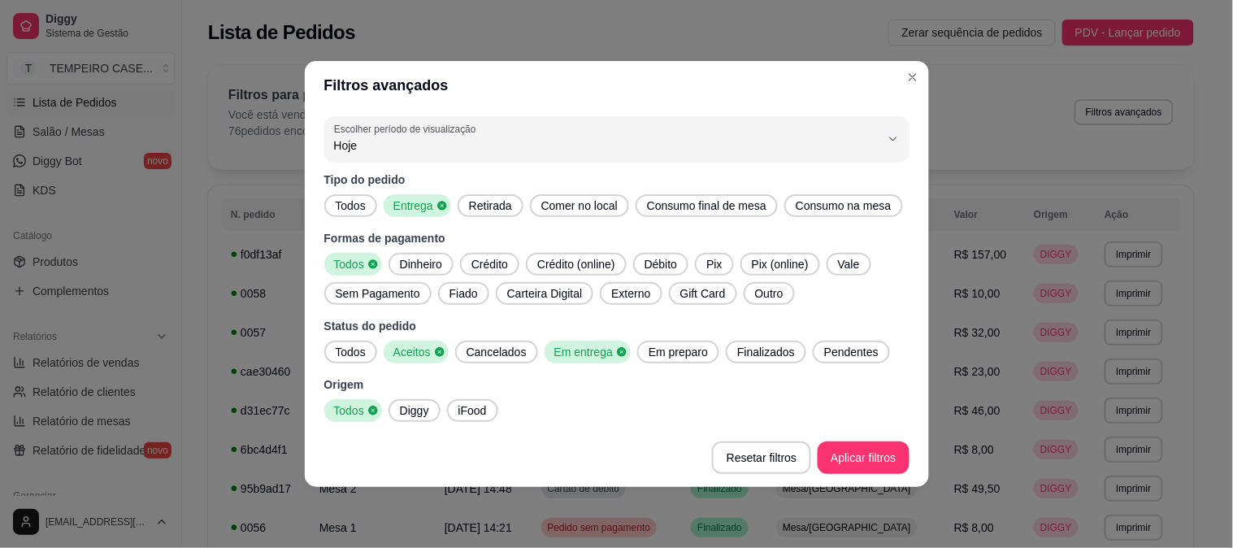
click at [745, 348] on span "Finalizados" at bounding box center [766, 352] width 71 height 16
click at [683, 354] on span "Em preparo" at bounding box center [678, 352] width 72 height 16
click at [827, 349] on span "Pendentes" at bounding box center [860, 352] width 67 height 16
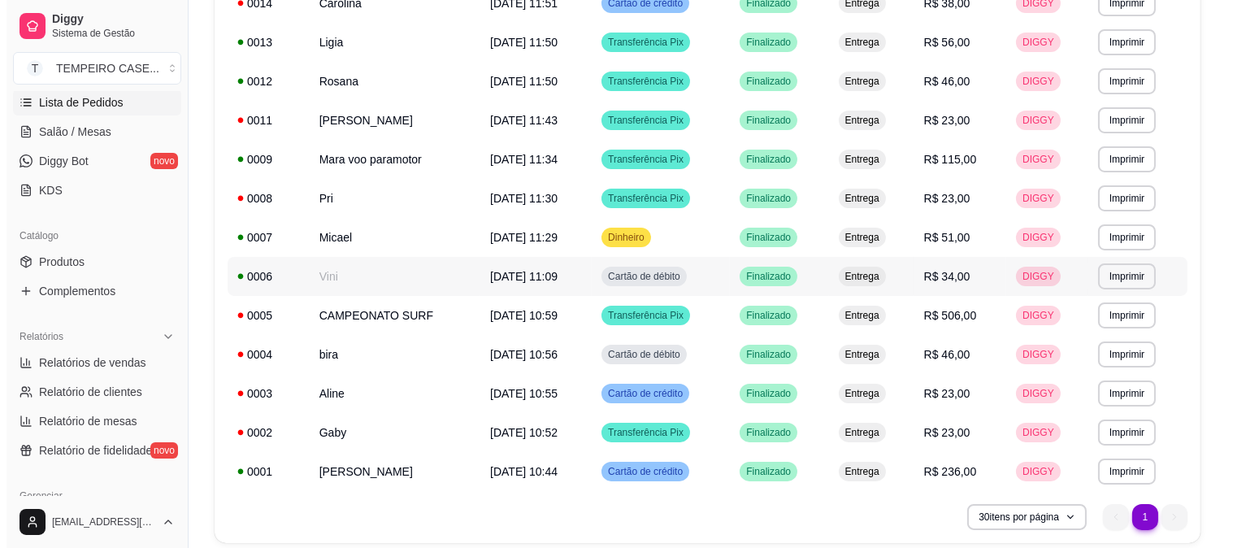
scroll to position [766, 0]
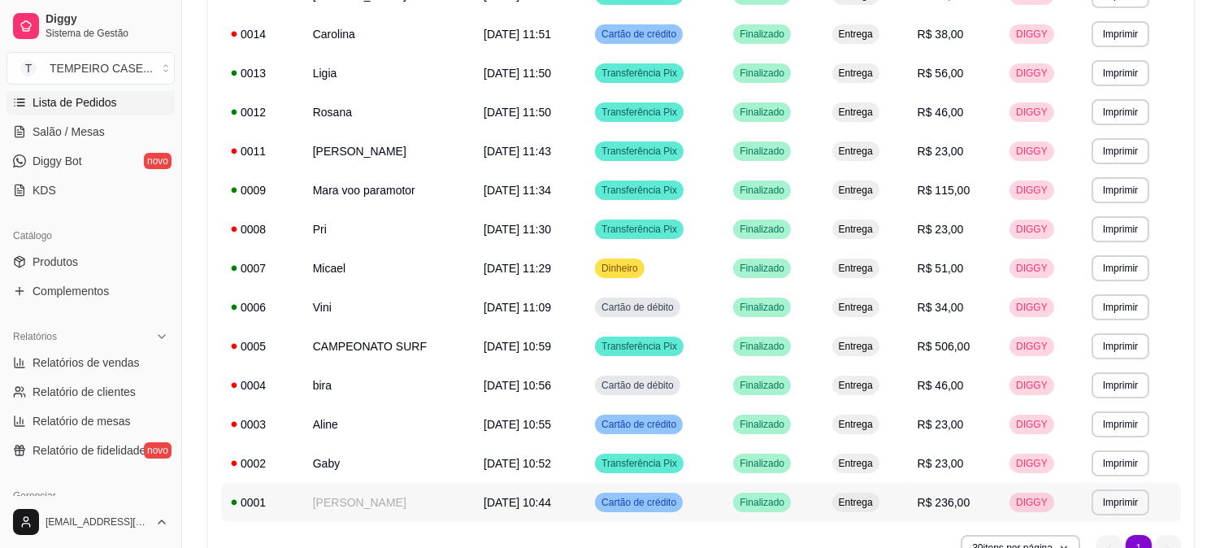
click at [355, 505] on td "[PERSON_NAME]" at bounding box center [388, 502] width 171 height 39
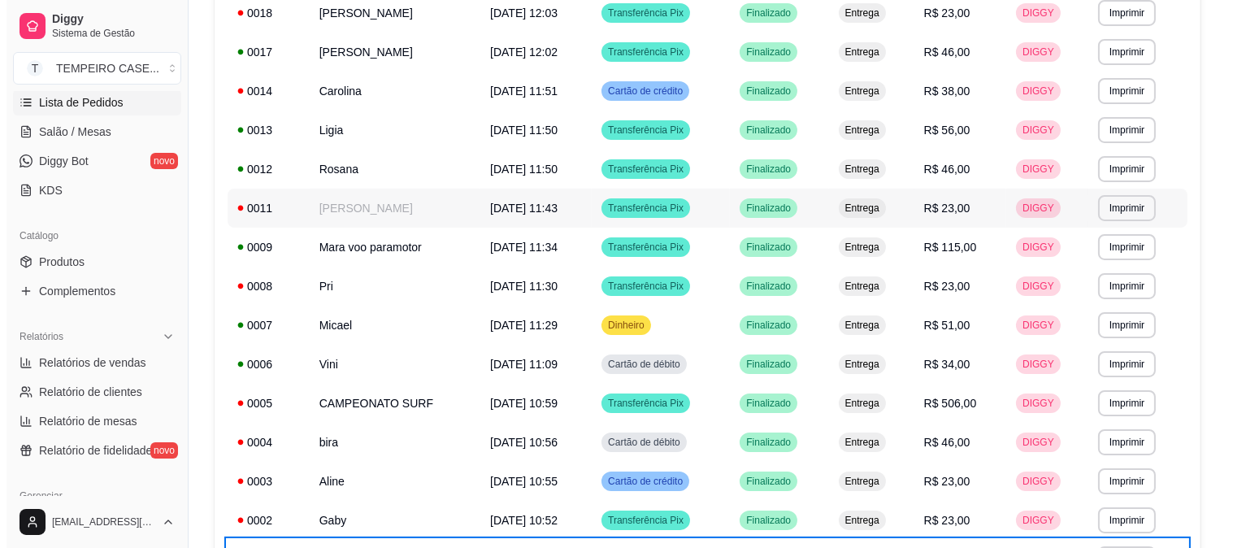
scroll to position [676, 0]
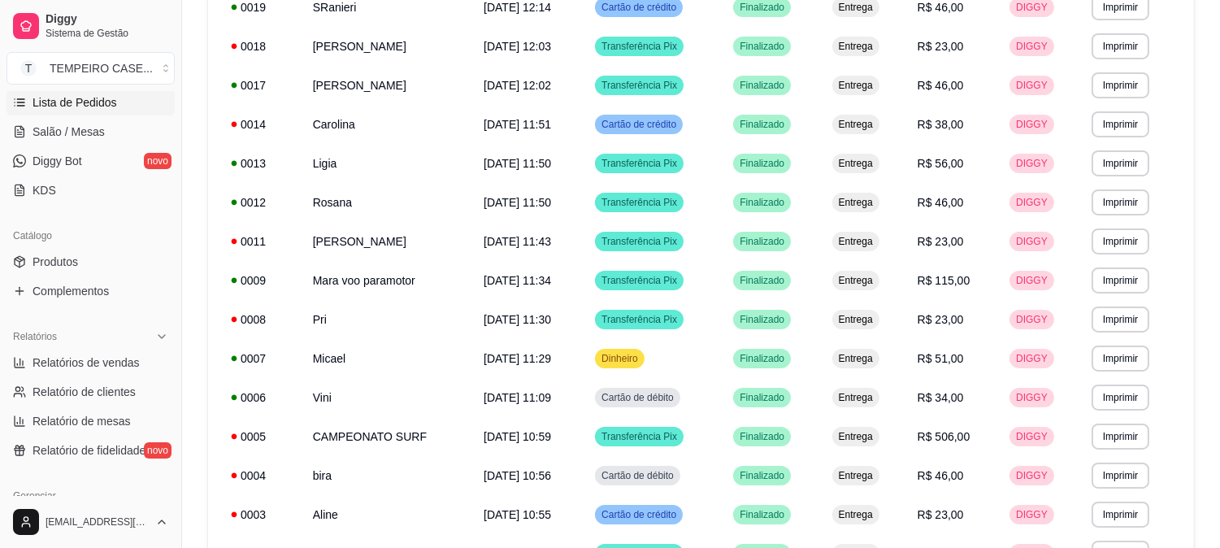
click at [404, 390] on td "Vini" at bounding box center [388, 397] width 171 height 39
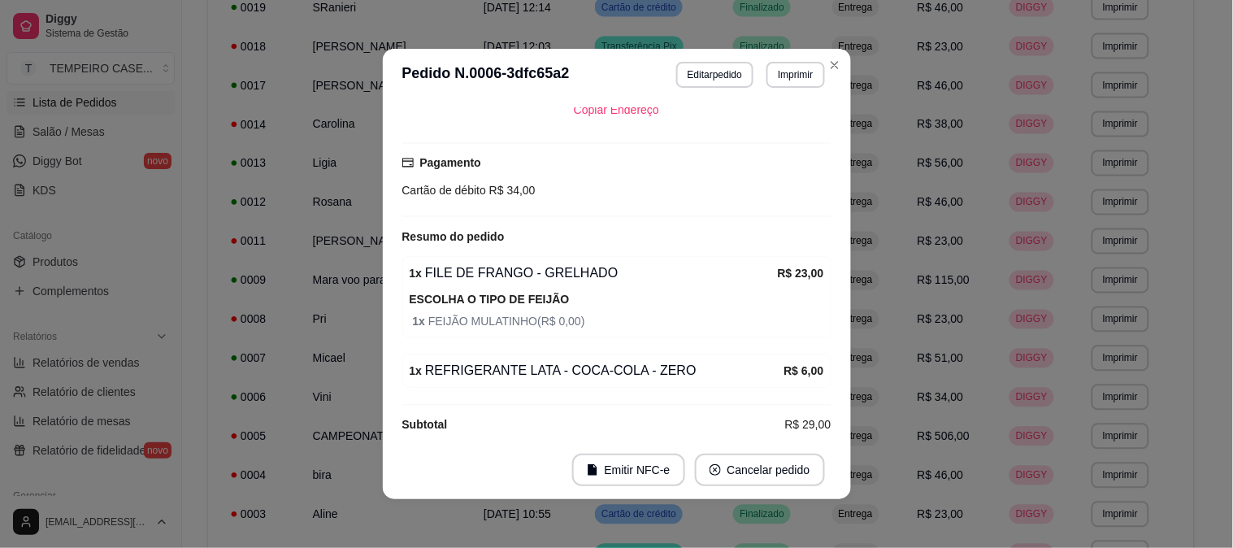
scroll to position [367, 0]
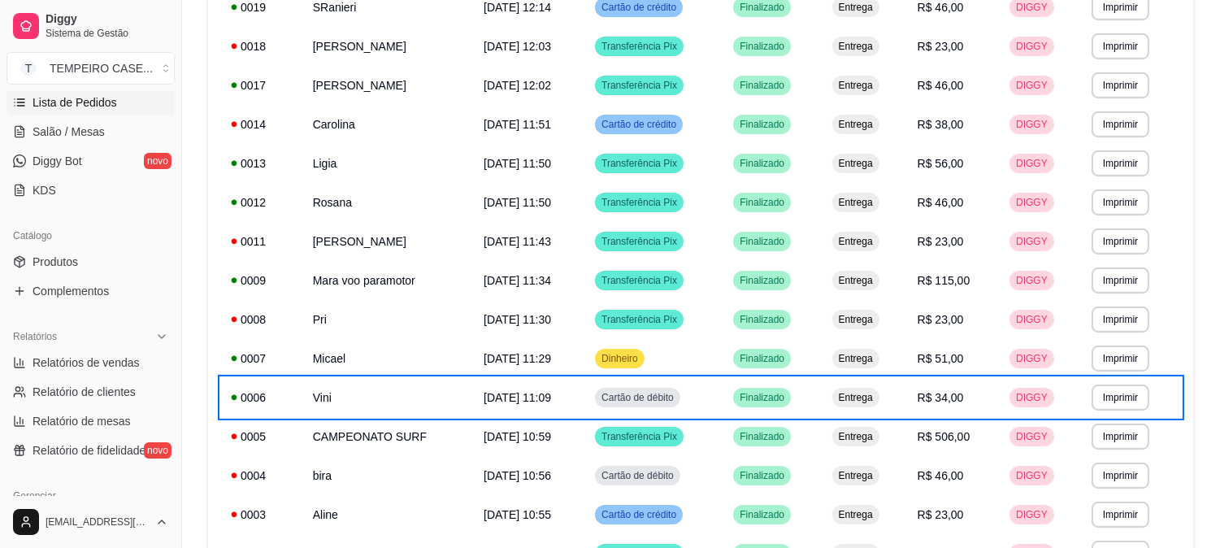
click at [372, 355] on td "Micael" at bounding box center [388, 358] width 171 height 39
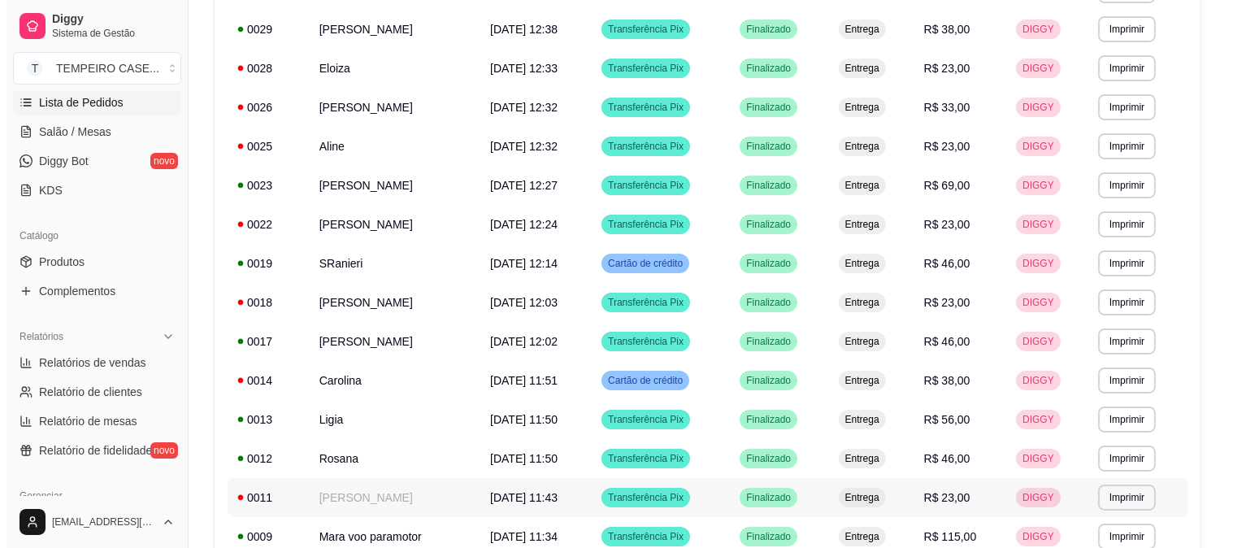
scroll to position [405, 0]
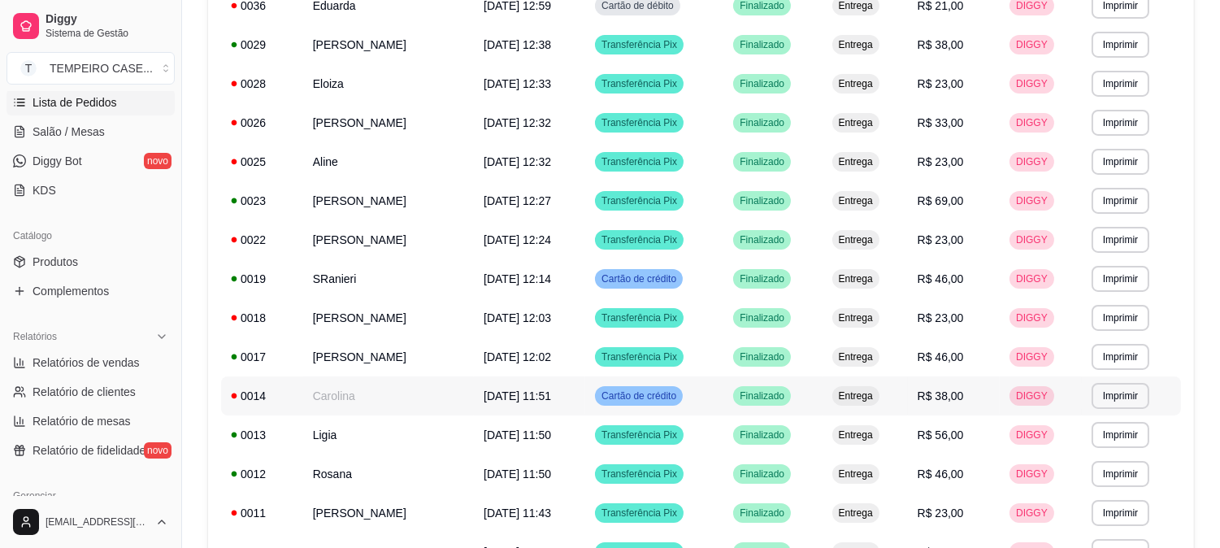
click at [359, 388] on td "Carolina" at bounding box center [388, 395] width 171 height 39
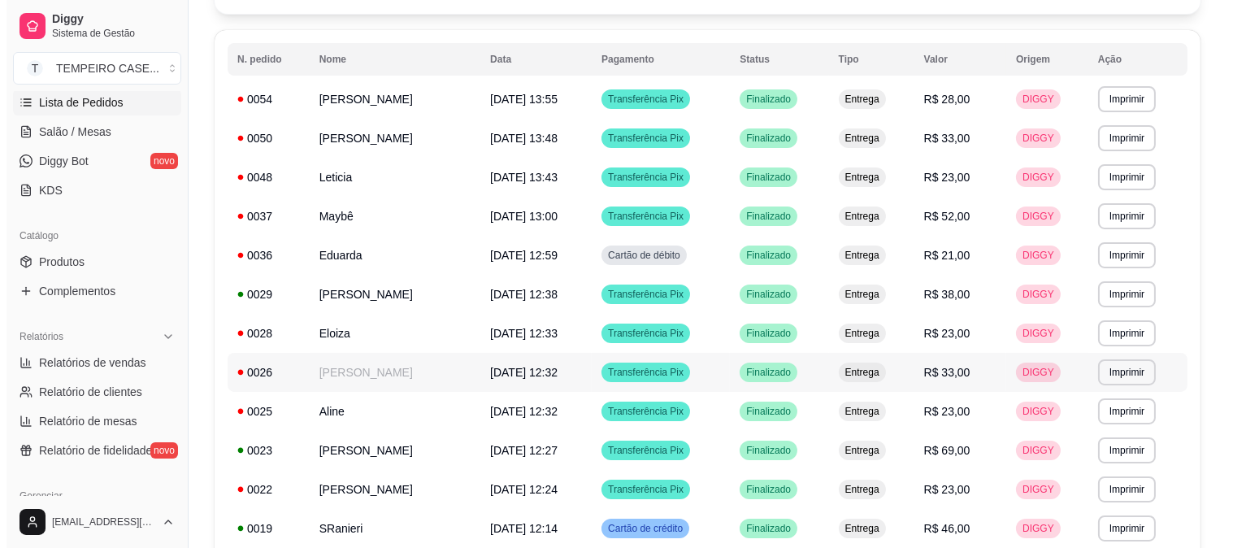
scroll to position [134, 0]
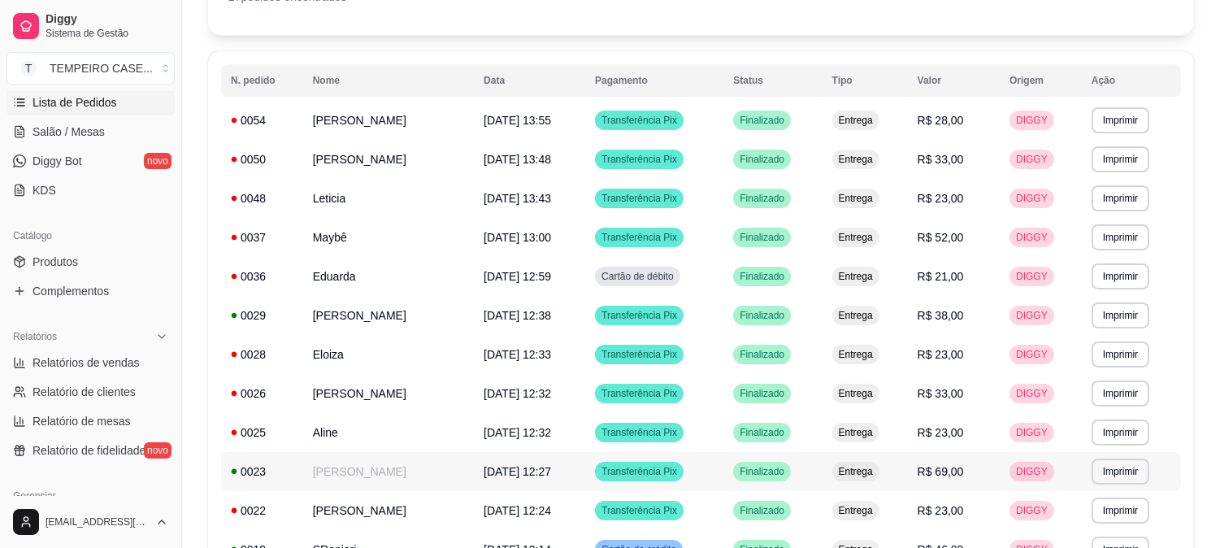
click at [349, 473] on td "[PERSON_NAME]" at bounding box center [388, 471] width 171 height 39
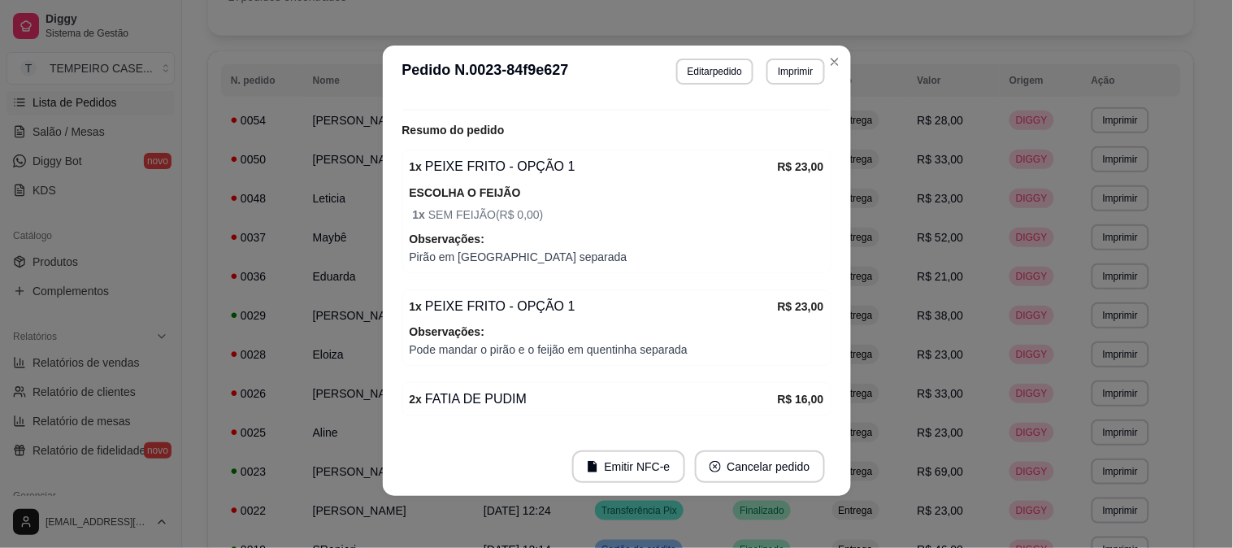
scroll to position [542, 0]
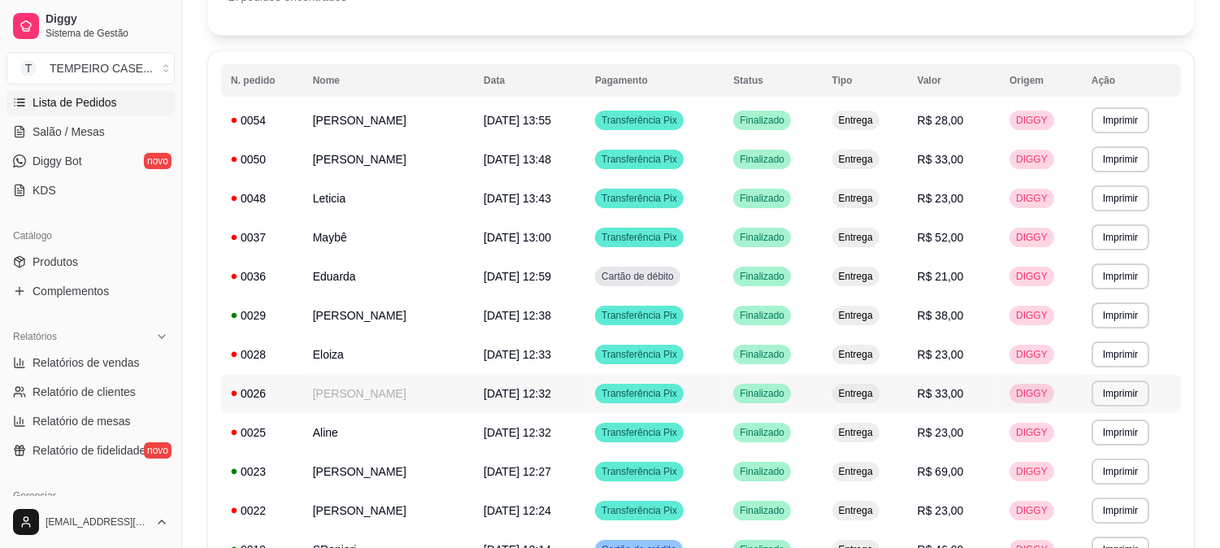
click at [328, 392] on td "[PERSON_NAME]" at bounding box center [388, 393] width 171 height 39
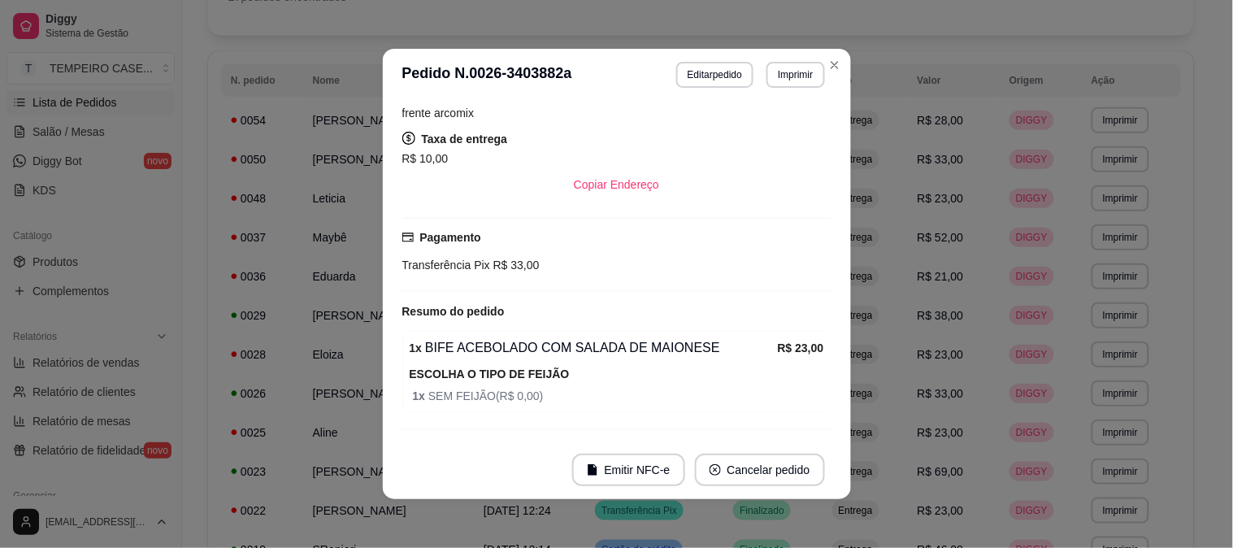
scroll to position [336, 0]
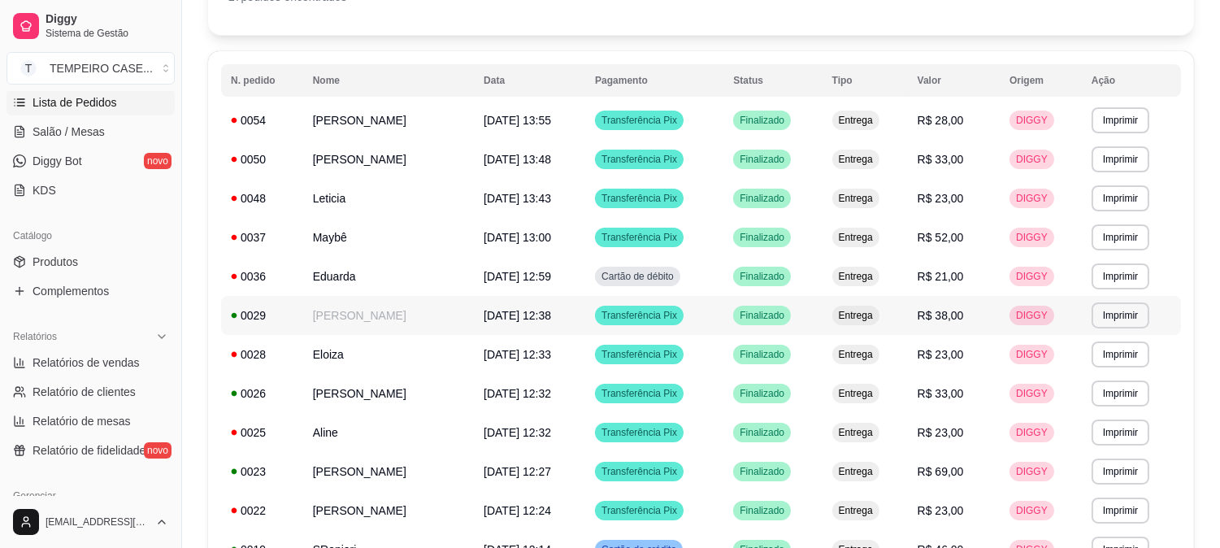
click at [355, 327] on td "[PERSON_NAME]" at bounding box center [388, 315] width 171 height 39
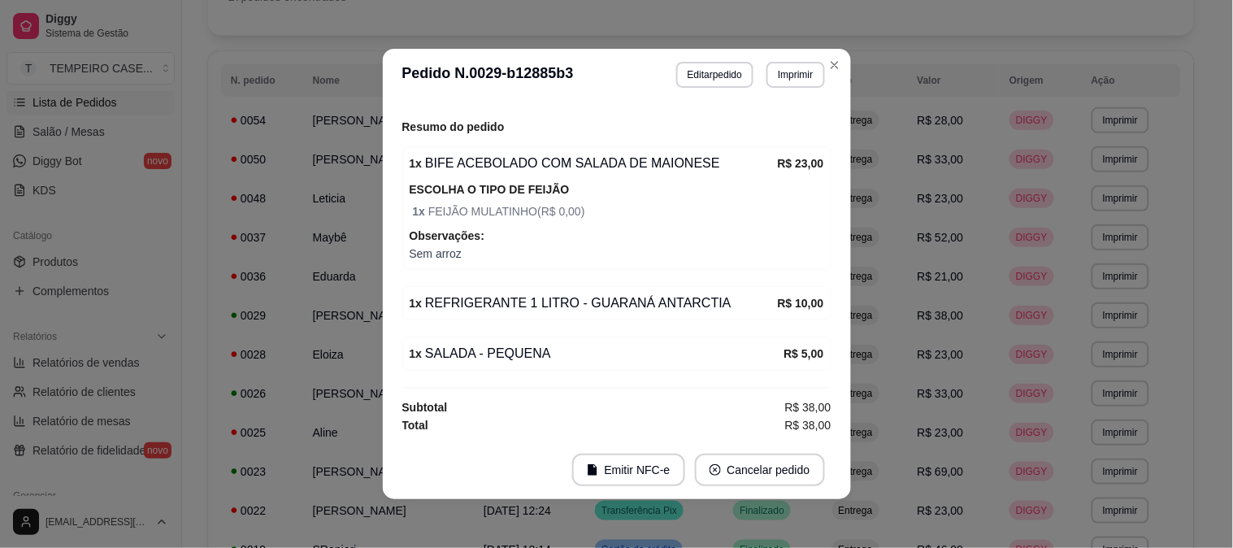
scroll to position [478, 0]
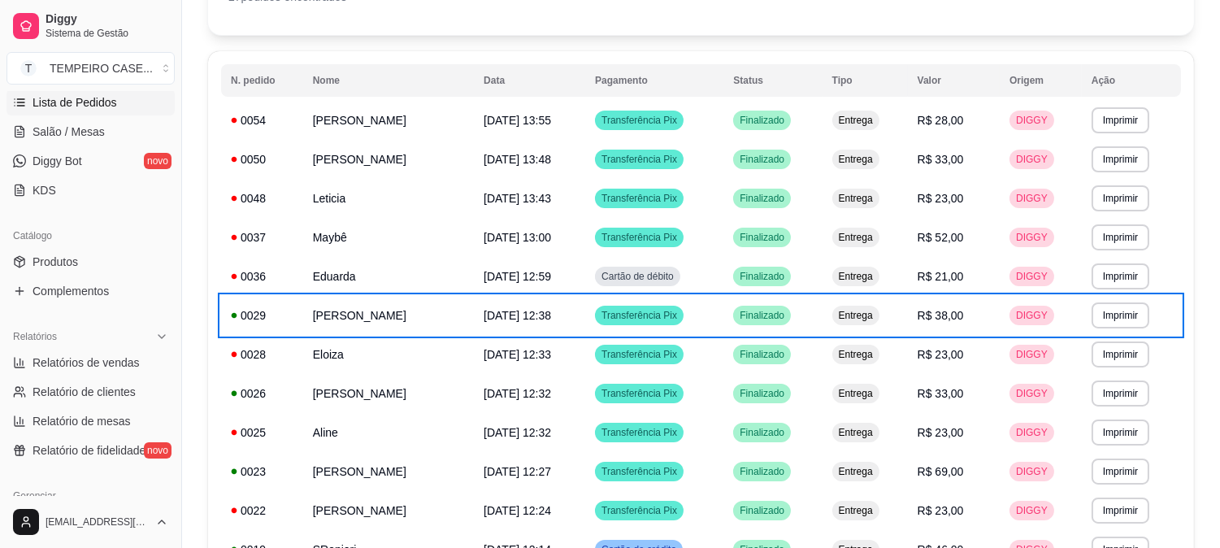
click at [309, 277] on td "Eduarda" at bounding box center [388, 276] width 171 height 39
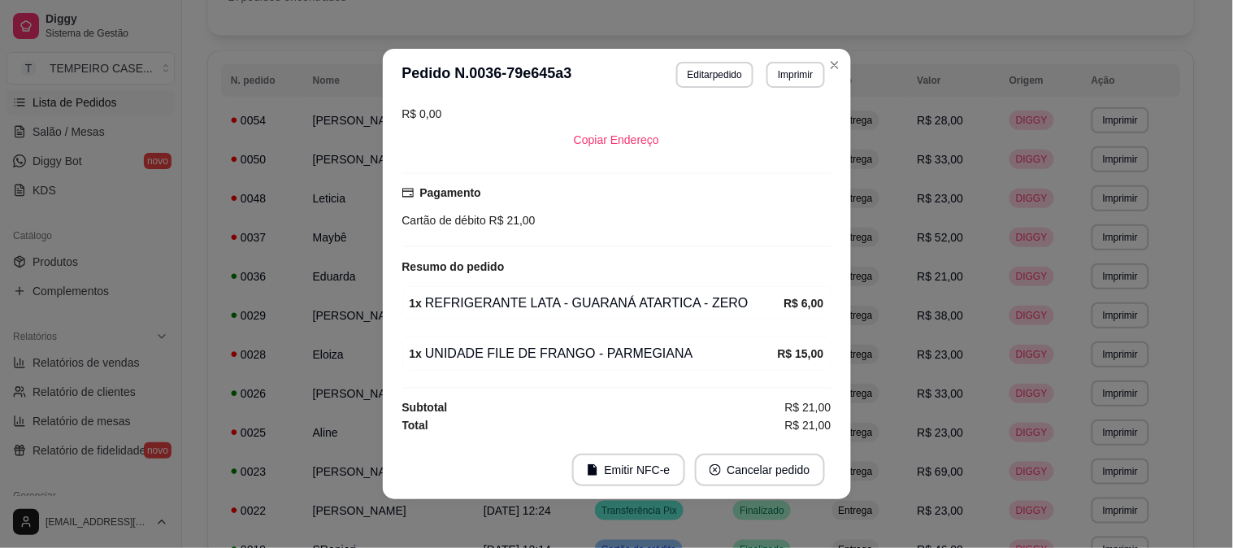
scroll to position [319, 0]
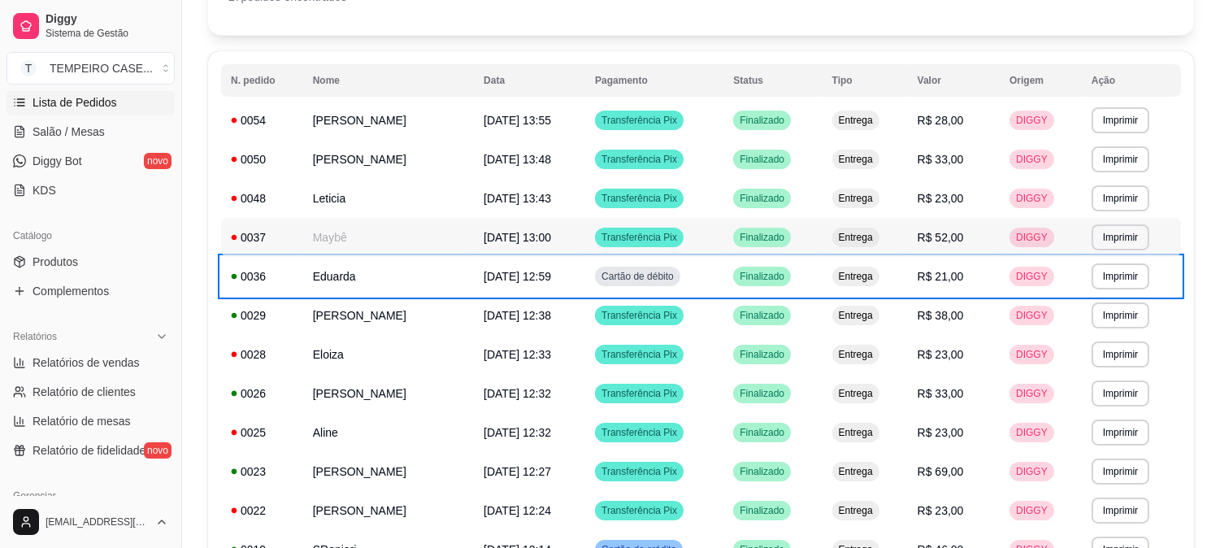
click at [336, 233] on td "Maybê" at bounding box center [388, 237] width 171 height 39
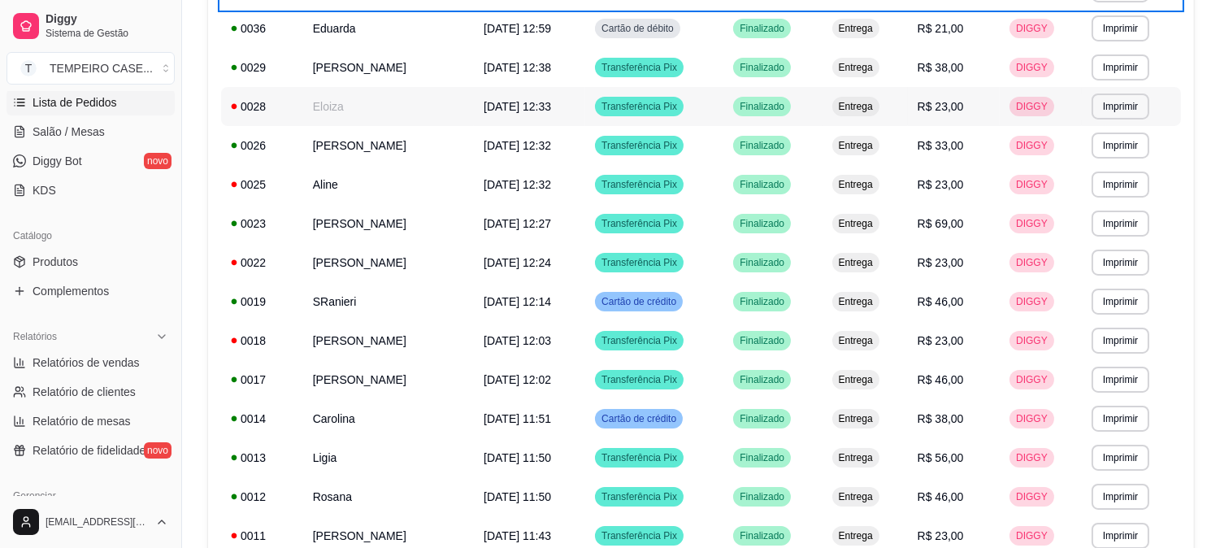
scroll to position [405, 0]
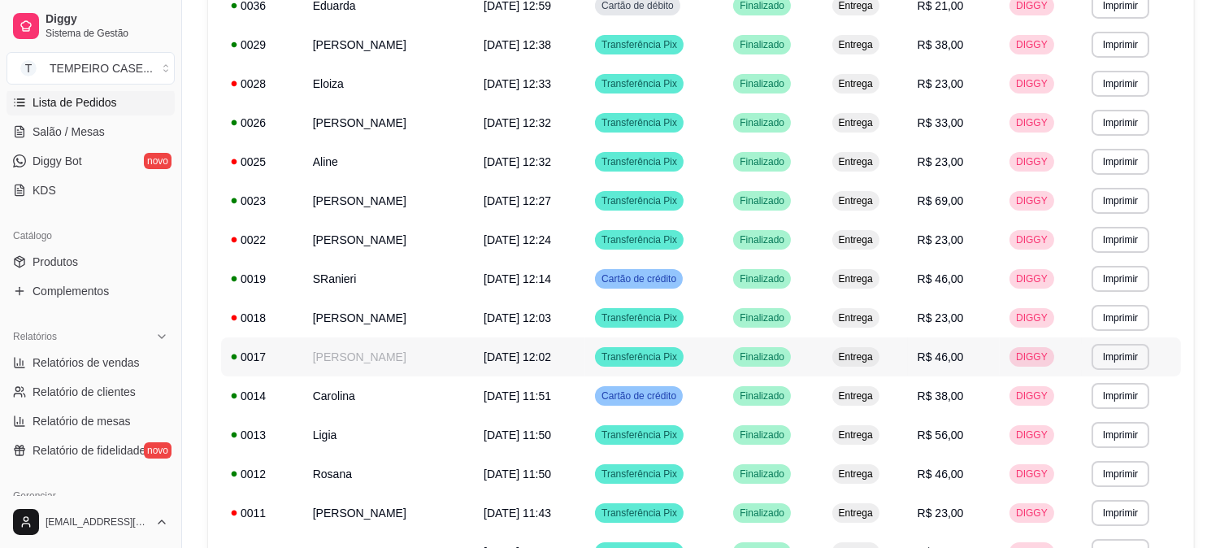
click at [375, 356] on td "[PERSON_NAME]" at bounding box center [388, 356] width 171 height 39
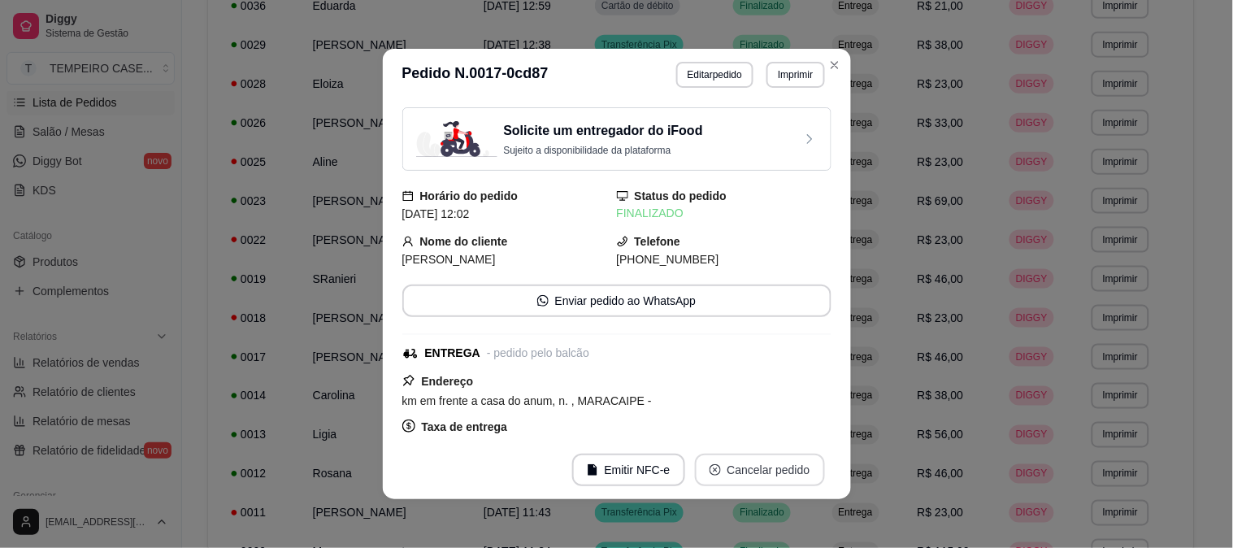
click at [742, 483] on button "Cancelar pedido" at bounding box center [760, 469] width 130 height 33
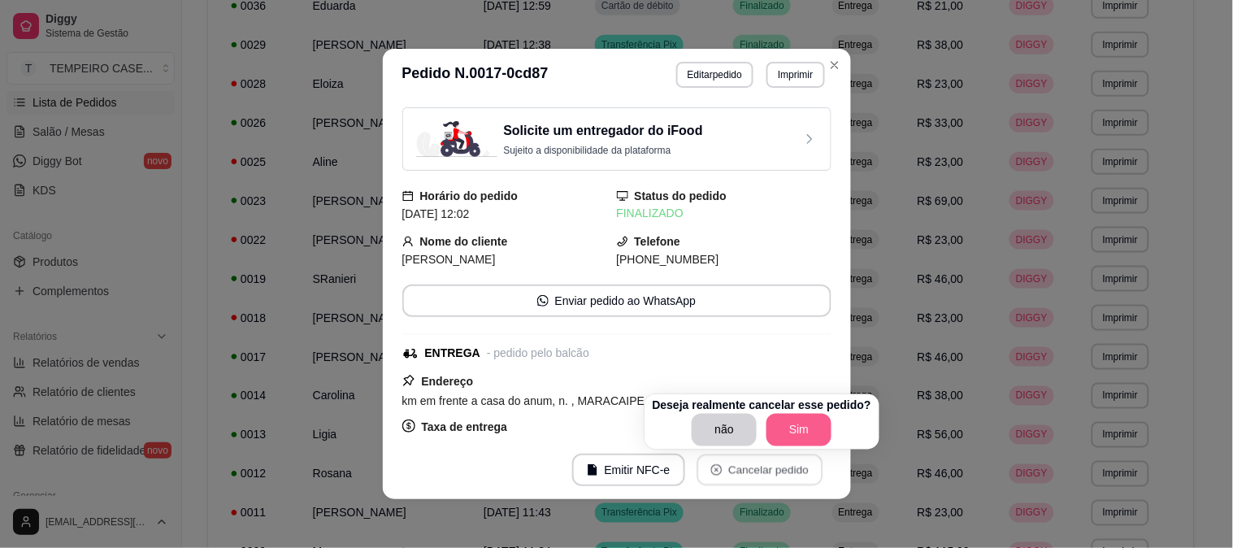
click at [784, 436] on button "Sim" at bounding box center [798, 430] width 65 height 33
